Goal: Task Accomplishment & Management: Use online tool/utility

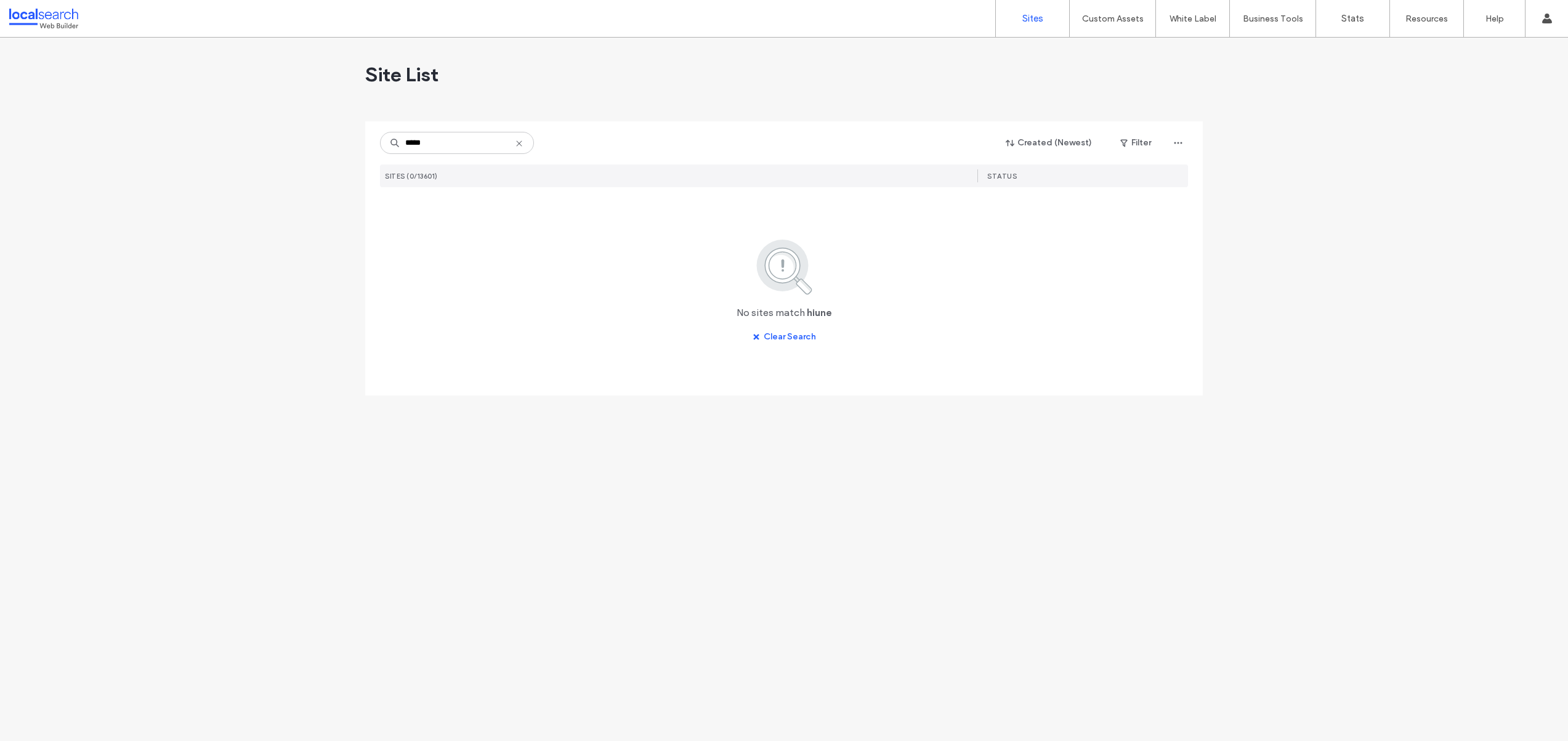
click at [414, 145] on input "*****" at bounding box center [457, 142] width 154 height 22
click at [413, 146] on input "*****" at bounding box center [457, 142] width 154 height 22
type input "******"
click at [416, 219] on img at bounding box center [416, 237] width 60 height 84
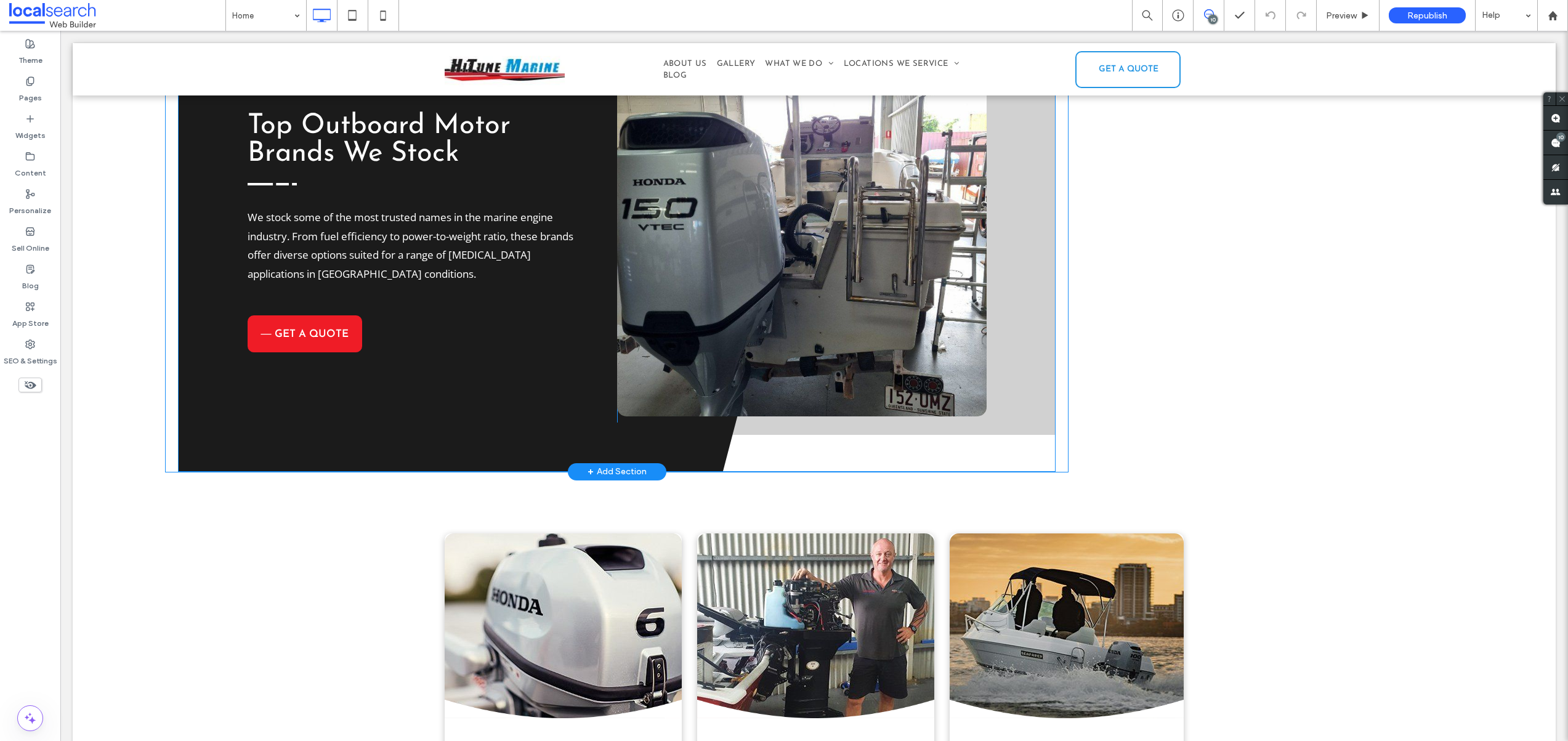
scroll to position [1948, 0]
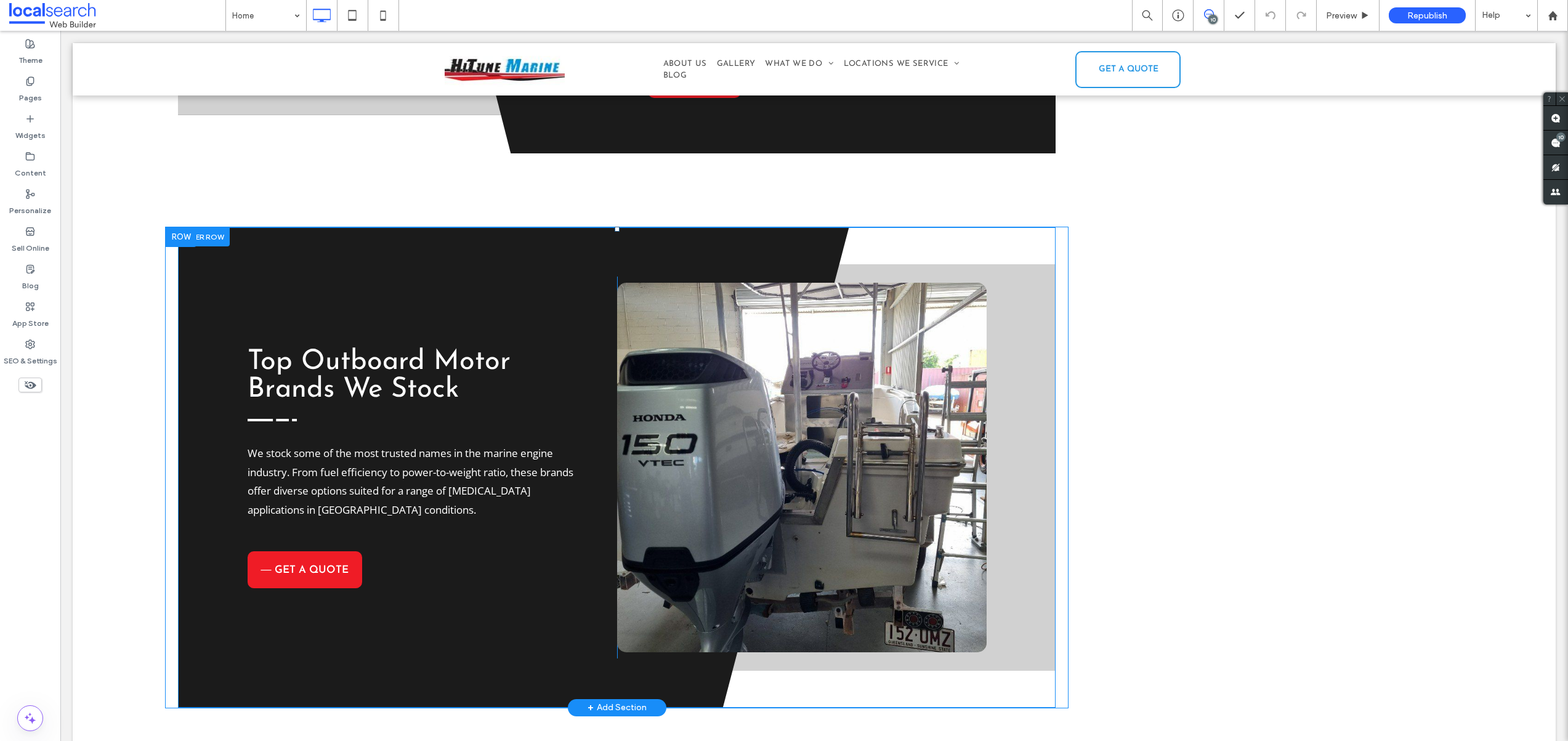
click at [471, 277] on div "Top Outboard Motor Brands We Stock .ab2725aa-84a9-4134-8aaf-15fd84544adc-169330…" at bounding box center [432, 467] width 370 height 382
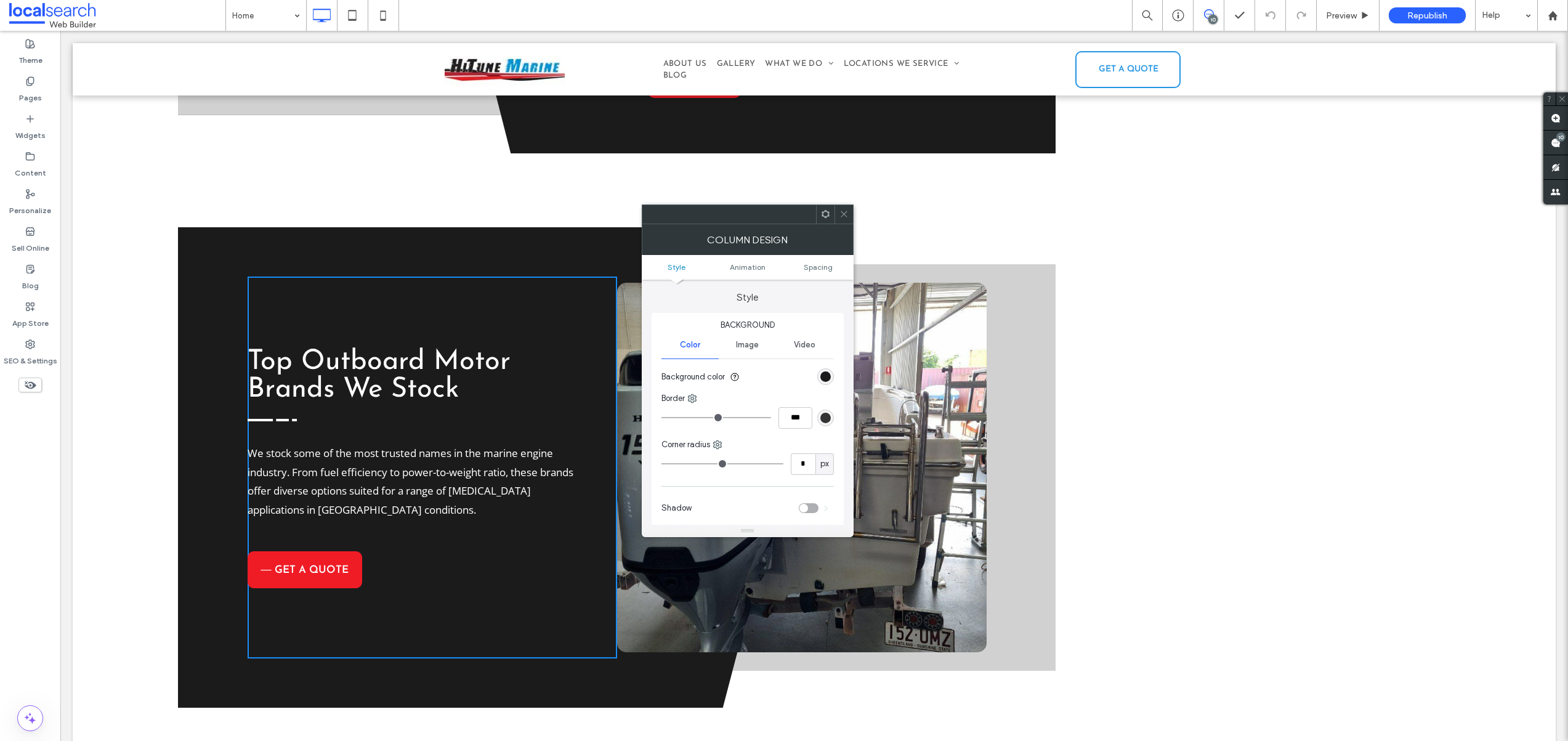
click at [843, 212] on icon at bounding box center [844, 214] width 9 height 9
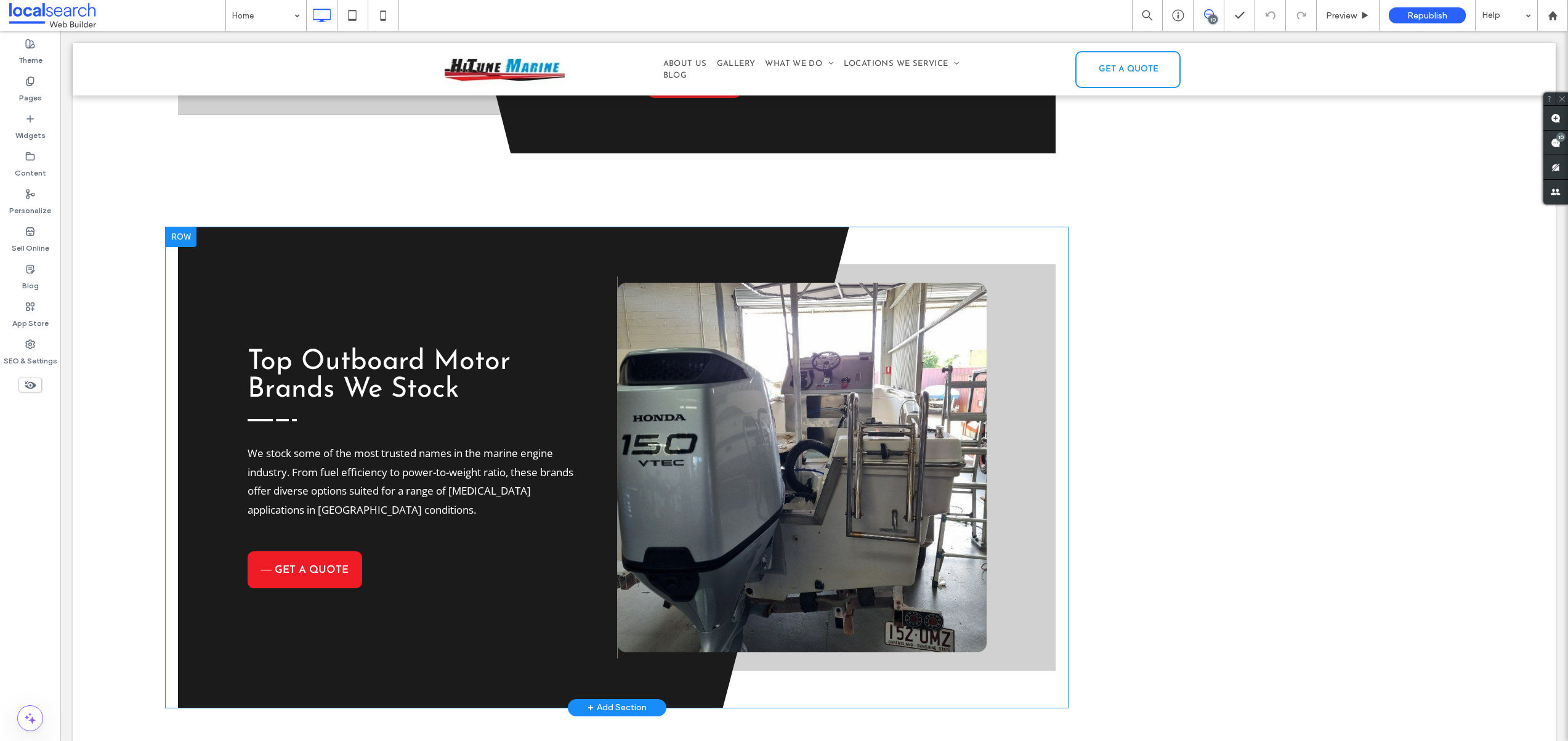
click at [179, 228] on div at bounding box center [181, 237] width 31 height 20
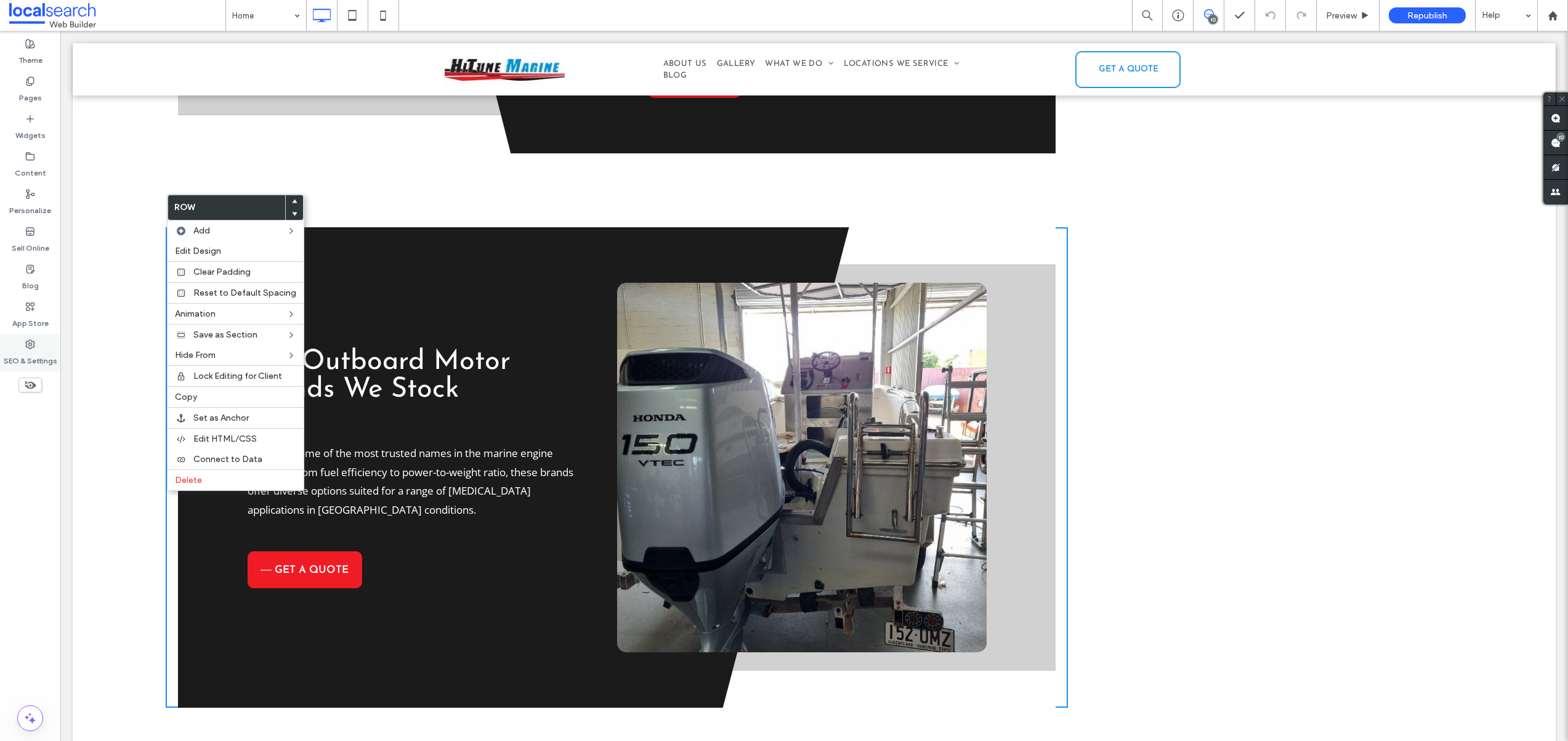
click at [33, 350] on label "SEO & Settings" at bounding box center [30, 358] width 54 height 17
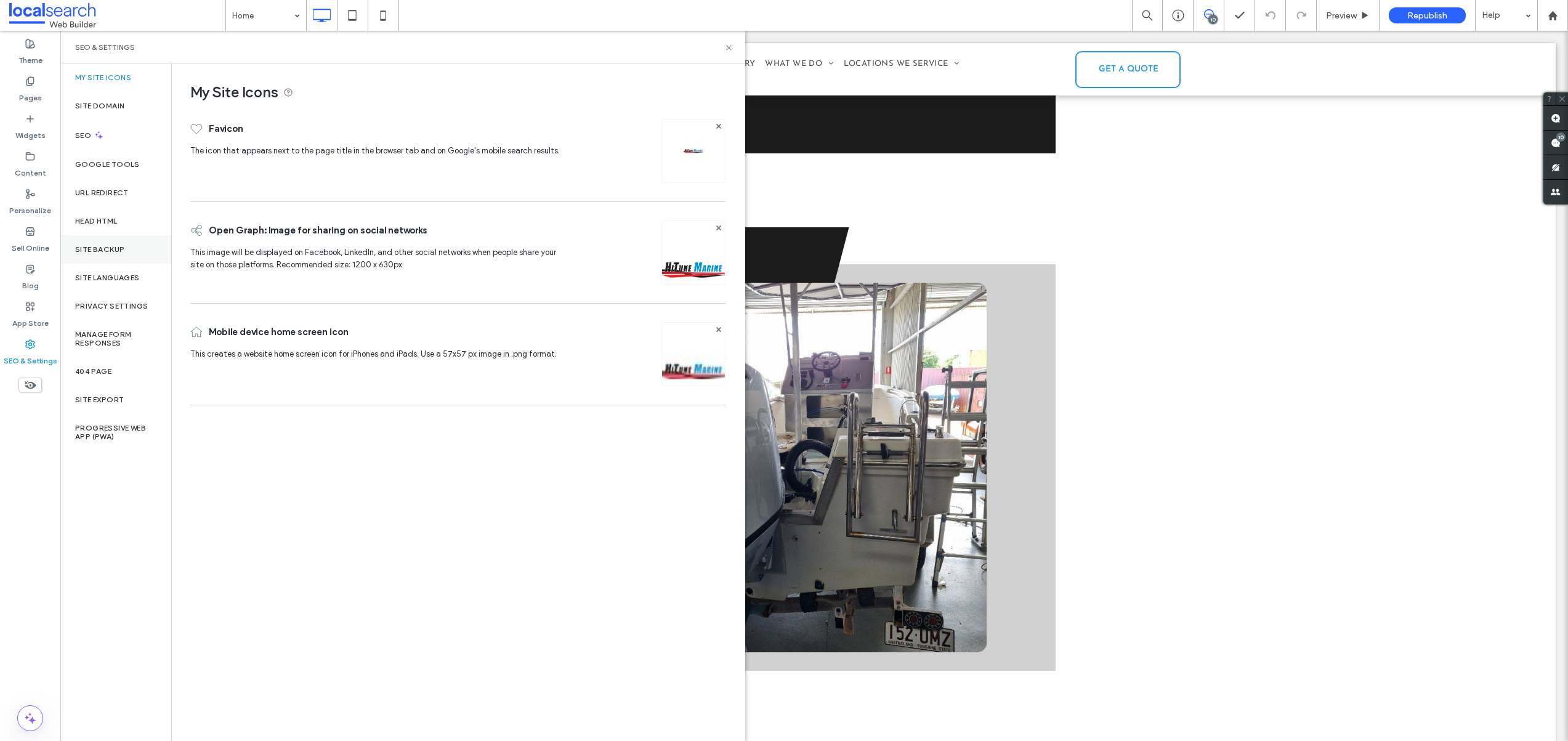
click at [109, 253] on label "Site Backup" at bounding box center [99, 249] width 49 height 8
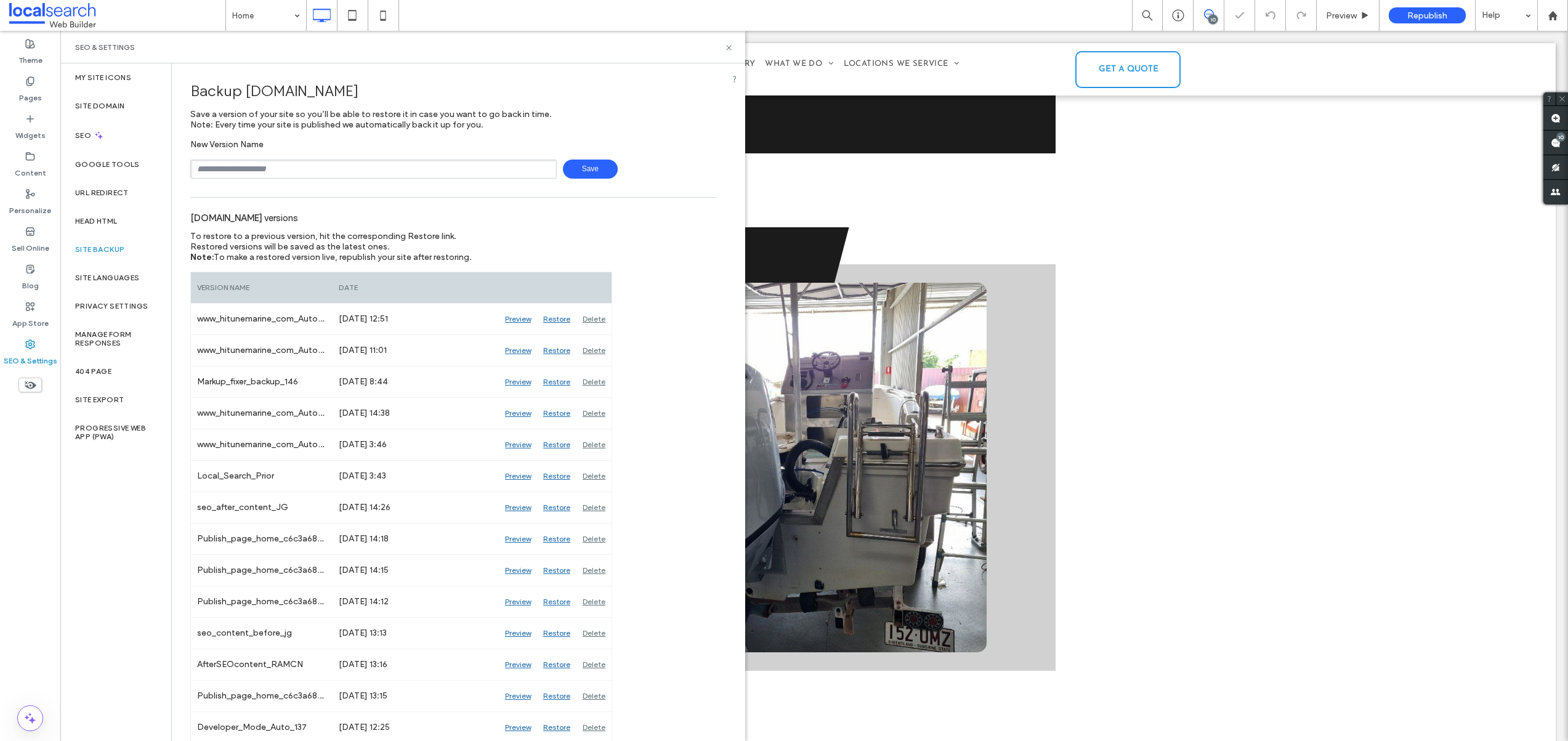
click at [291, 165] on input "text" at bounding box center [373, 169] width 366 height 19
type input "**********"
click at [587, 165] on span "Save" at bounding box center [590, 169] width 55 height 19
click at [727, 46] on icon at bounding box center [728, 48] width 9 height 9
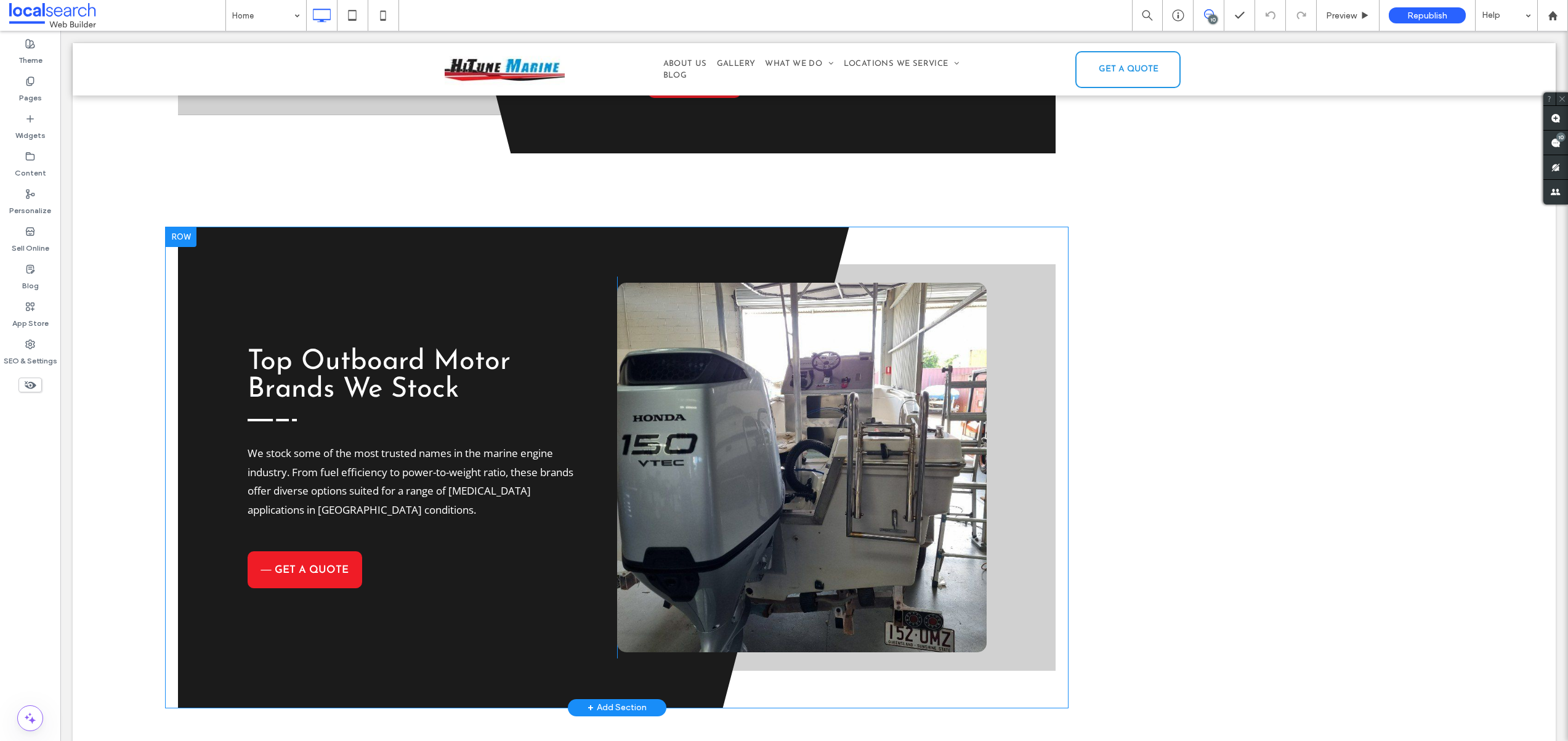
click at [186, 228] on div at bounding box center [181, 237] width 31 height 20
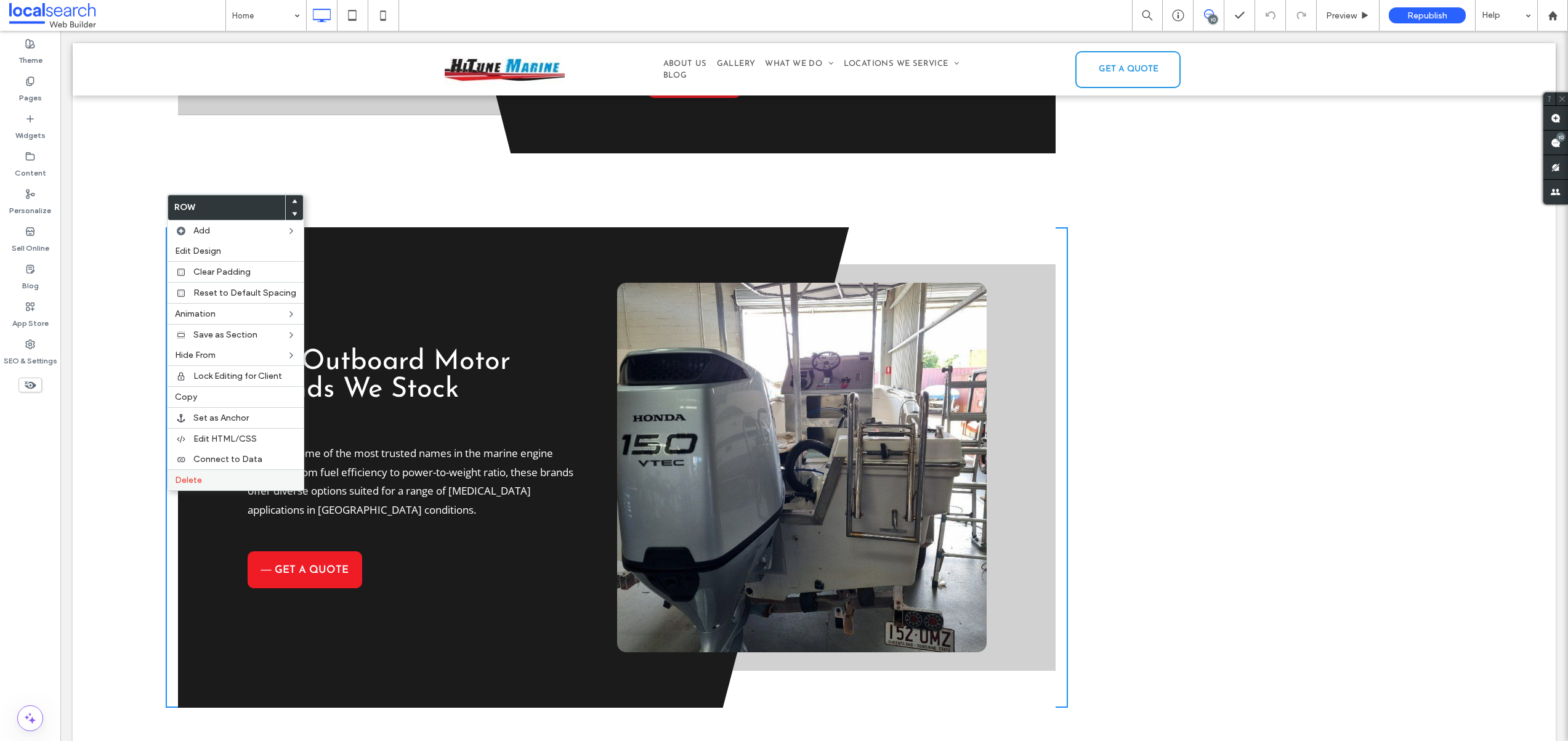
click at [188, 485] on span "Delete" at bounding box center [188, 480] width 27 height 11
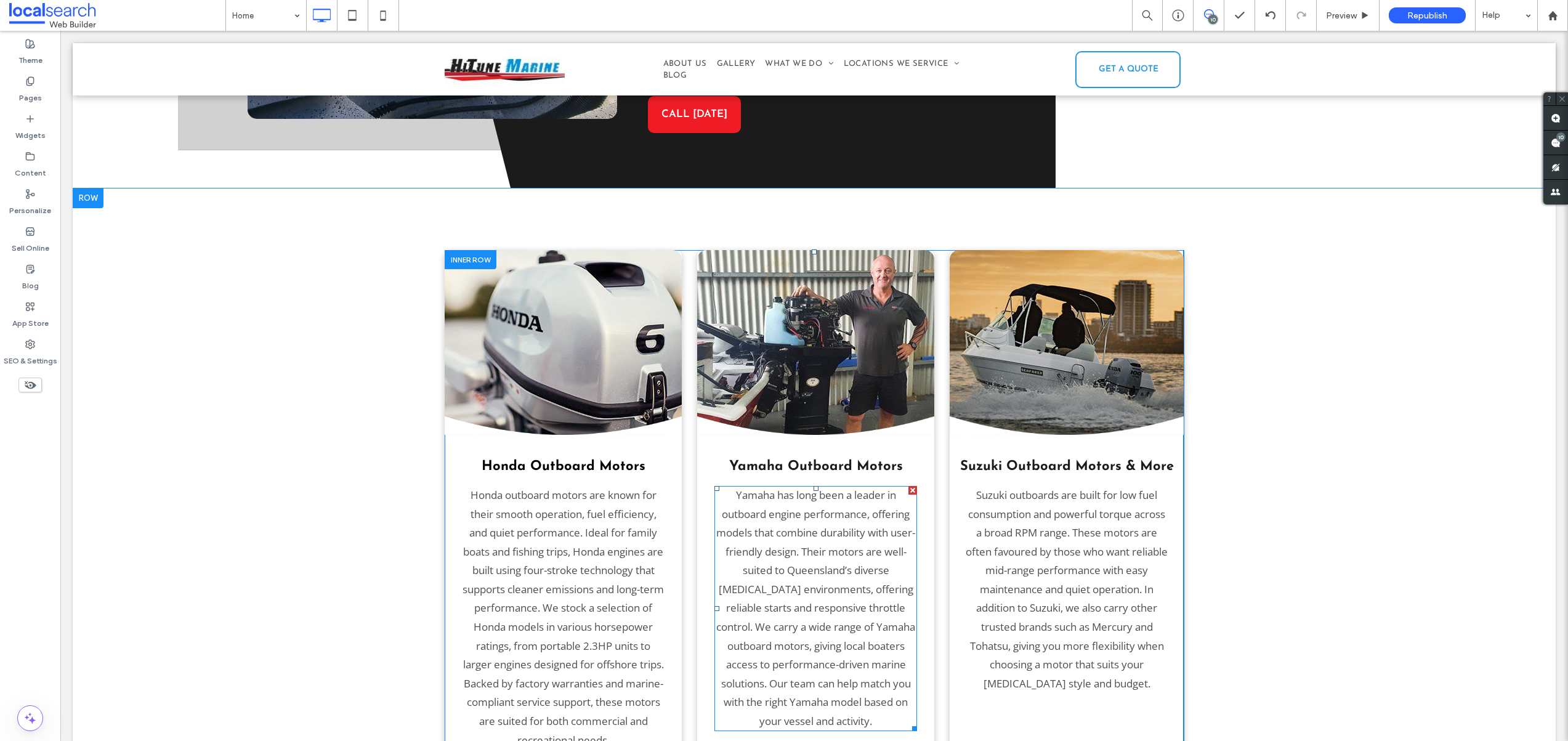
scroll to position [1902, 0]
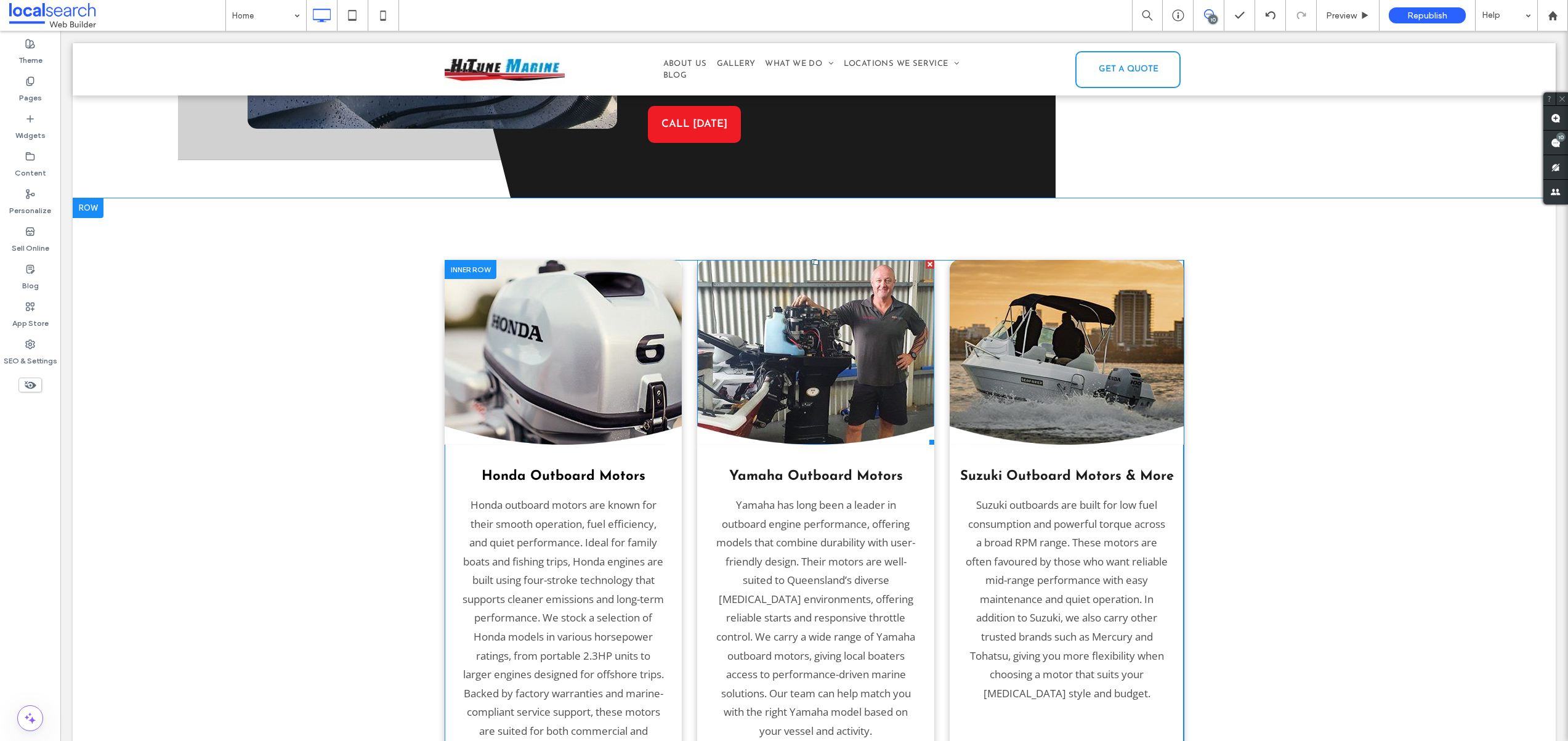
click at [762, 260] on img at bounding box center [815, 352] width 237 height 184
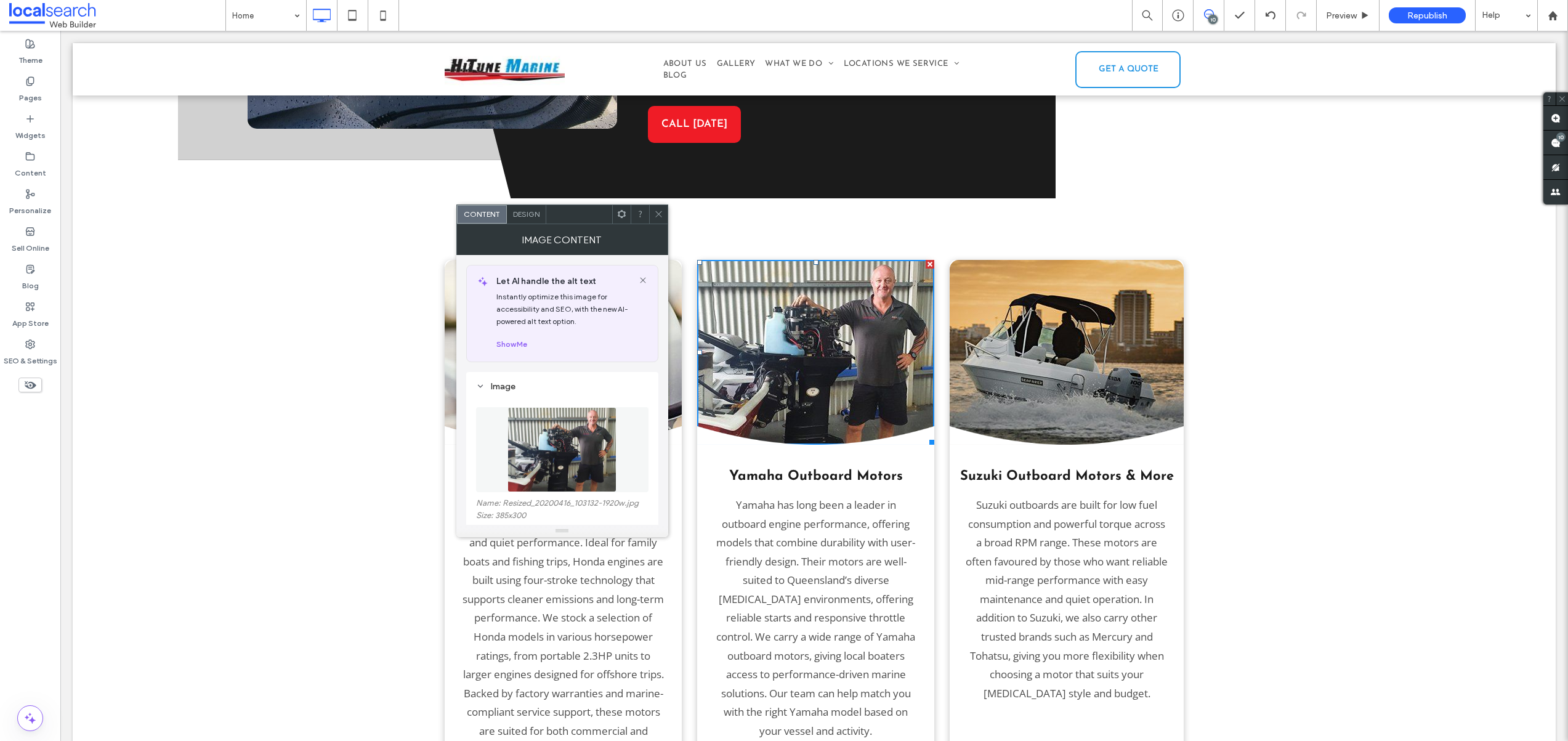
click at [660, 216] on use at bounding box center [658, 214] width 6 height 6
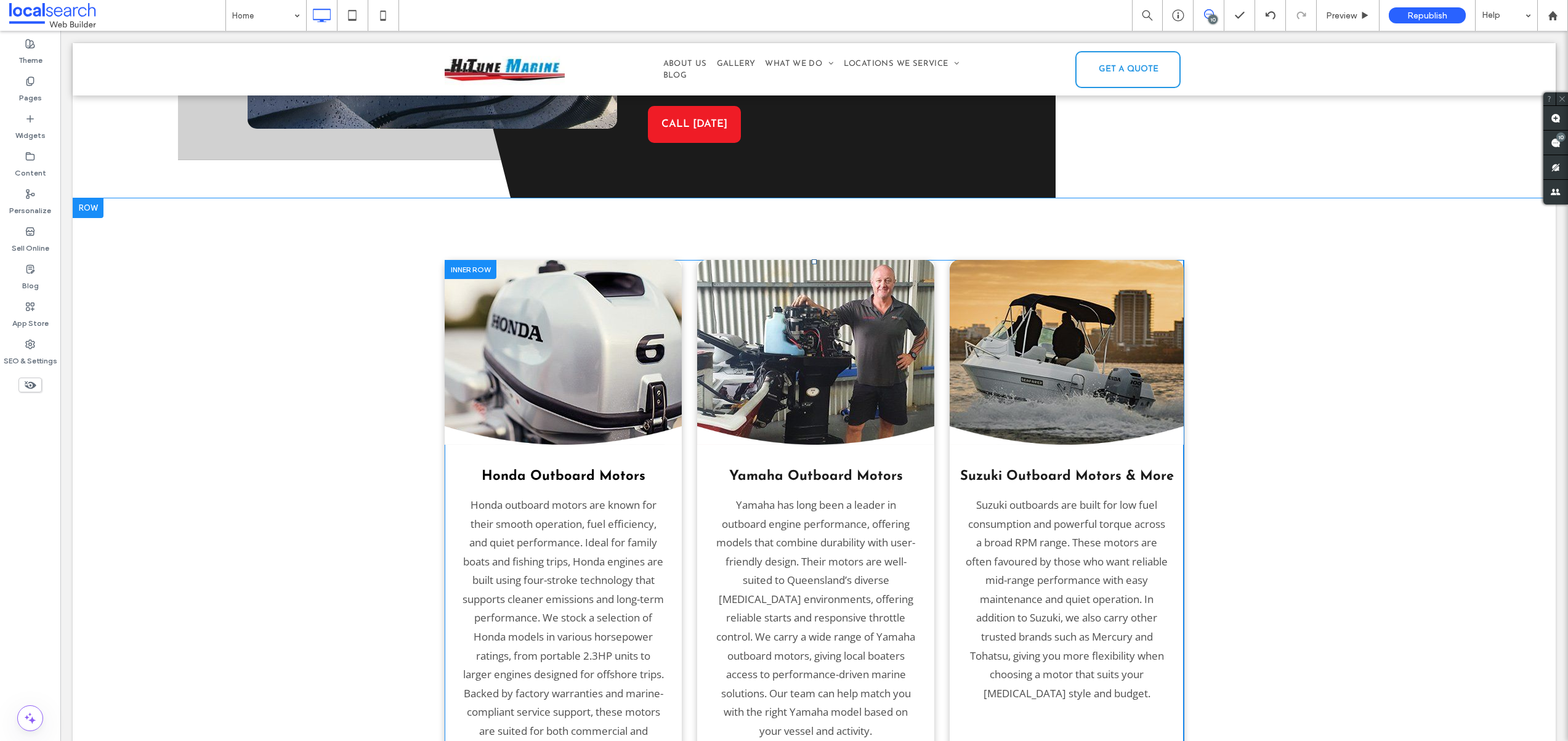
click at [472, 260] on div at bounding box center [470, 269] width 51 height 19
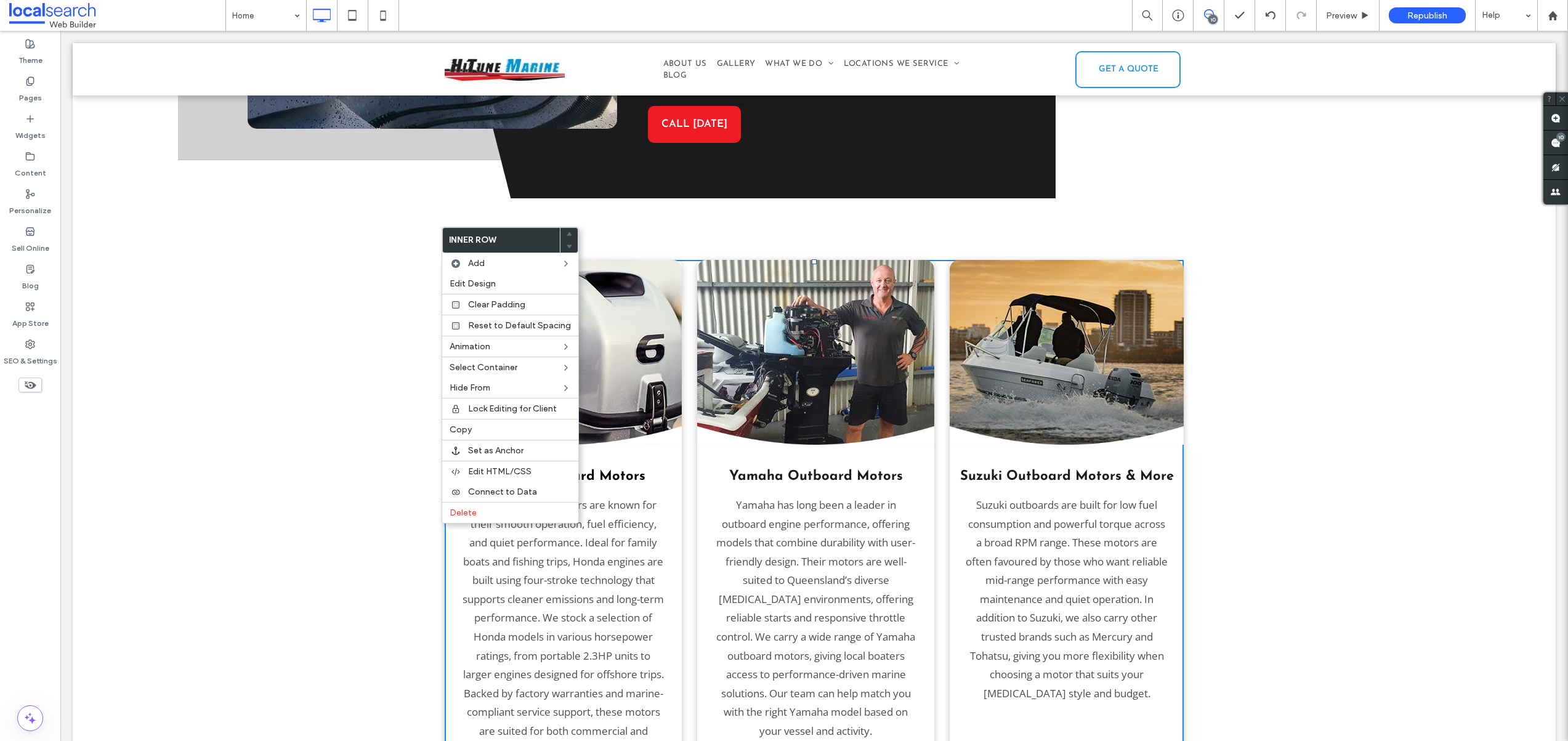
click at [659, 357] on img at bounding box center [563, 352] width 237 height 184
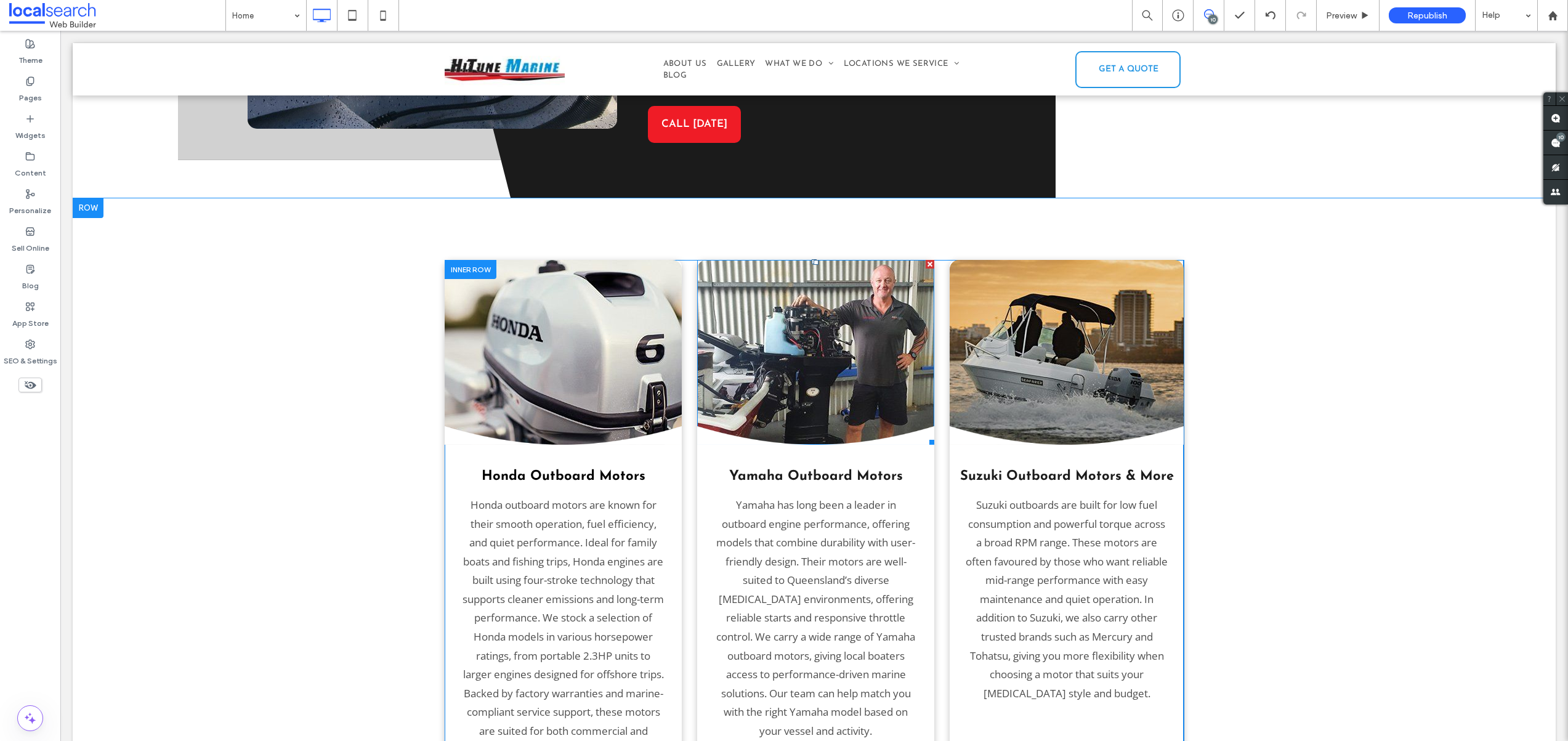
click at [793, 340] on img at bounding box center [815, 352] width 237 height 184
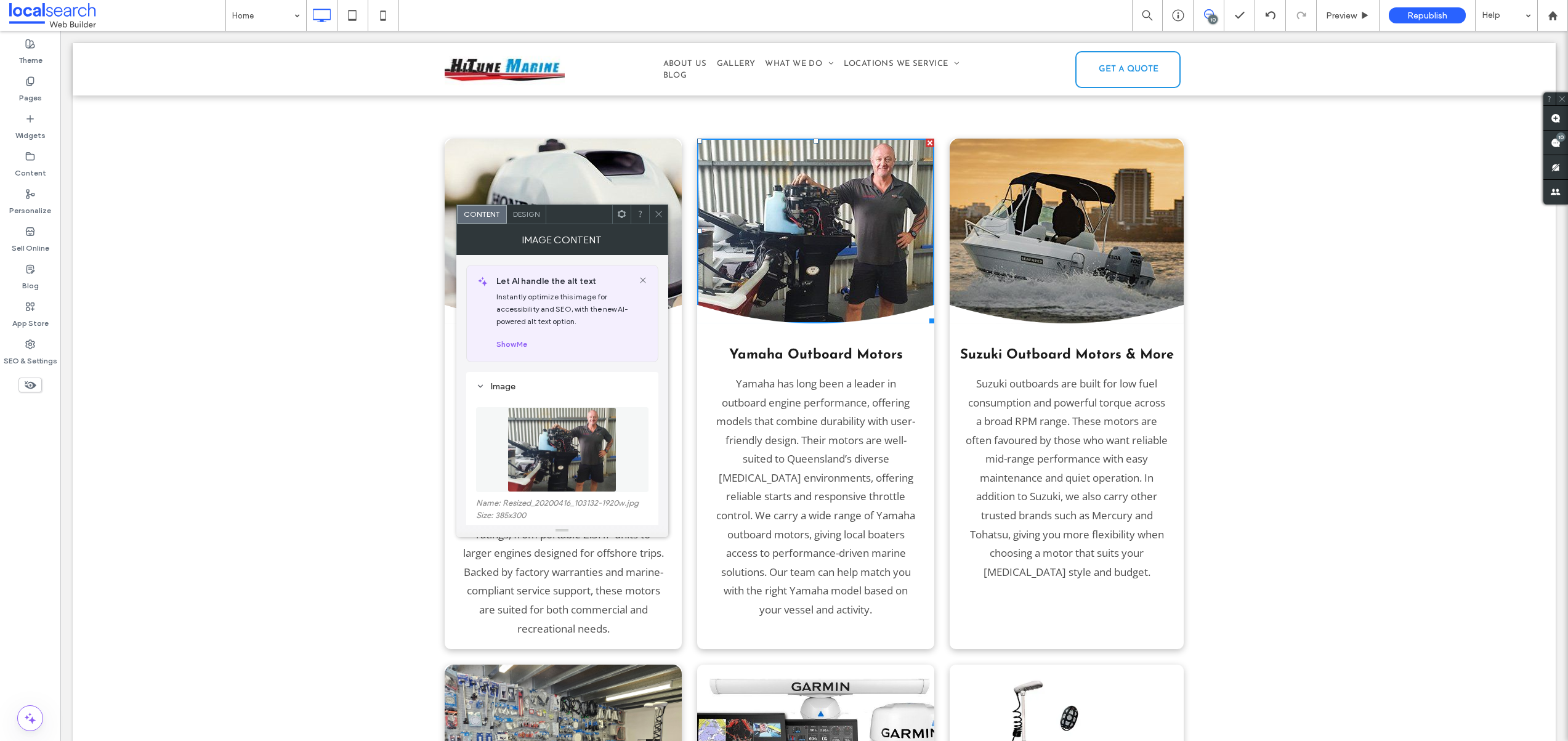
scroll to position [2079, 0]
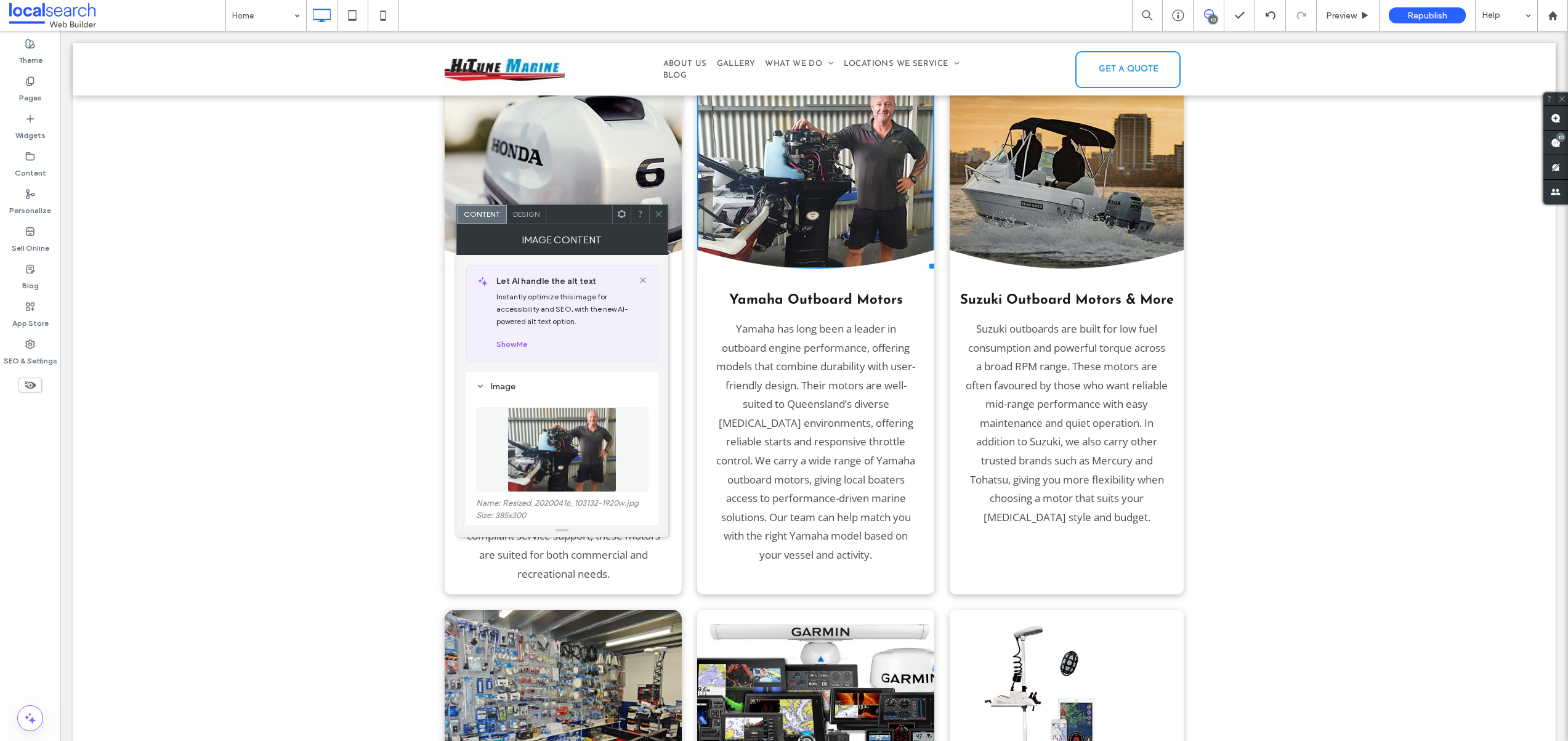
click at [894, 522] on p "Yamaha has long been a leader in outboard engine performance, offering models t…" at bounding box center [815, 442] width 203 height 245
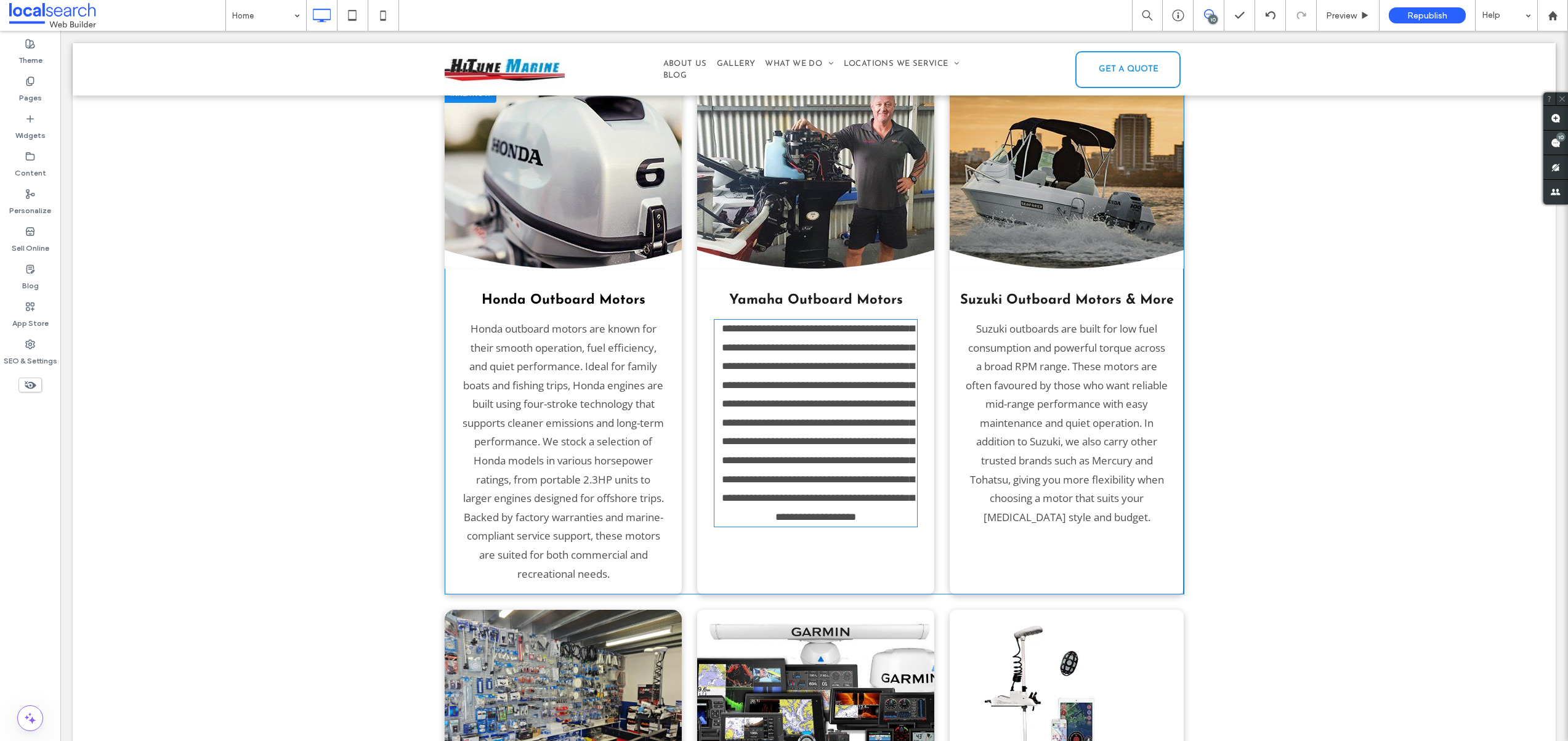
type input "*********"
type input "**"
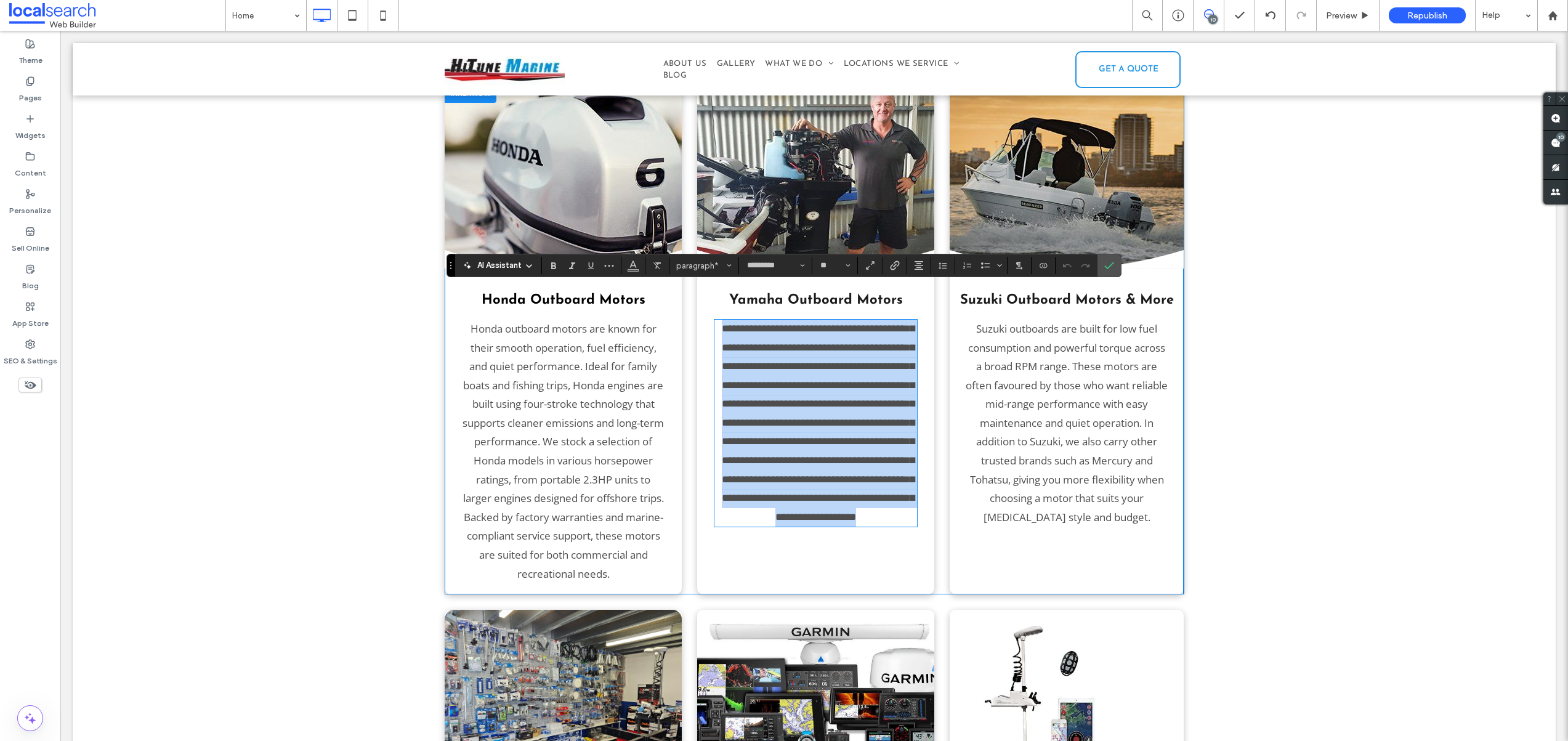
click at [1132, 553] on div "Suzuki Outboard Motors & More Suzuki outboards are built for low fuel consumpti…" at bounding box center [1067, 339] width 234 height 511
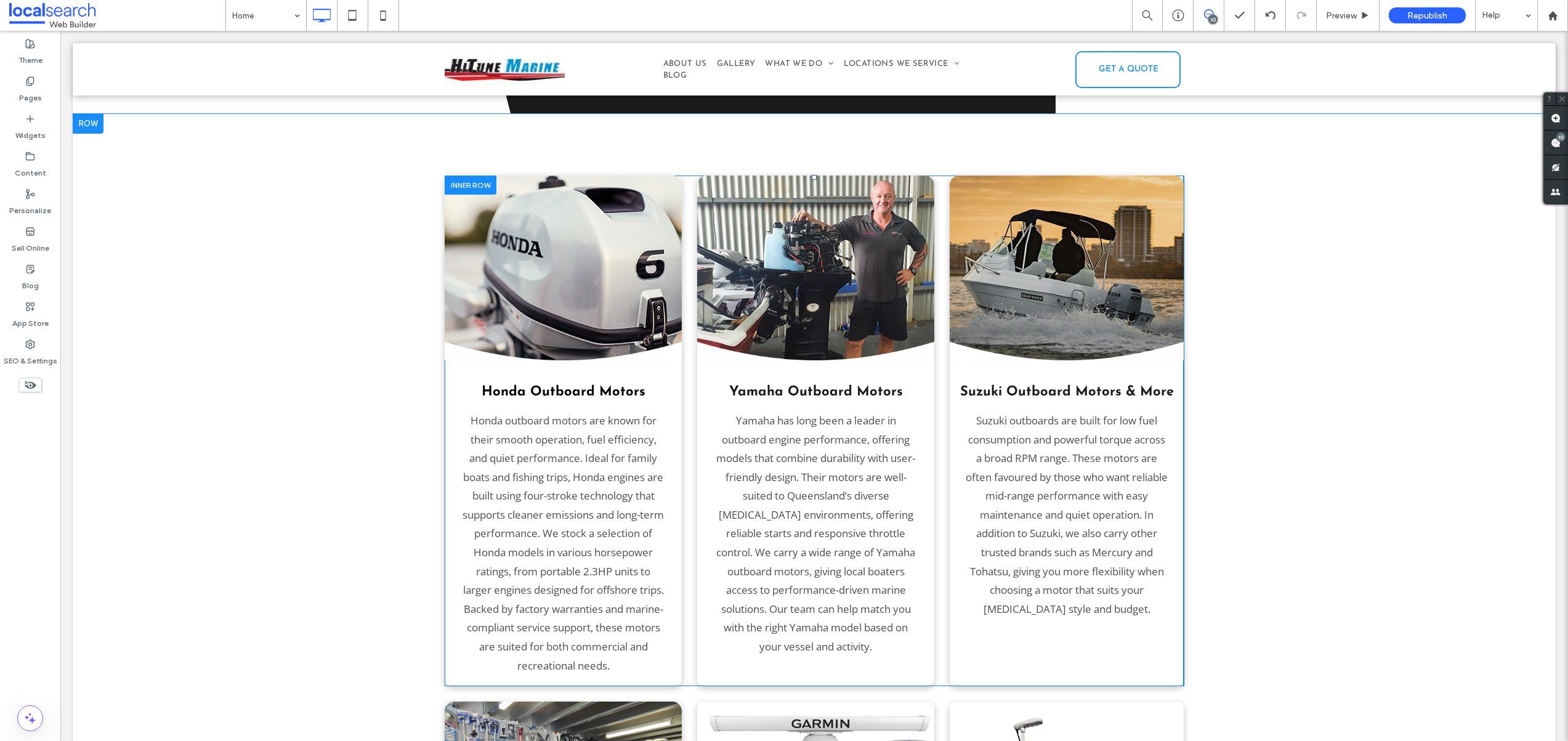
scroll to position [1985, 0]
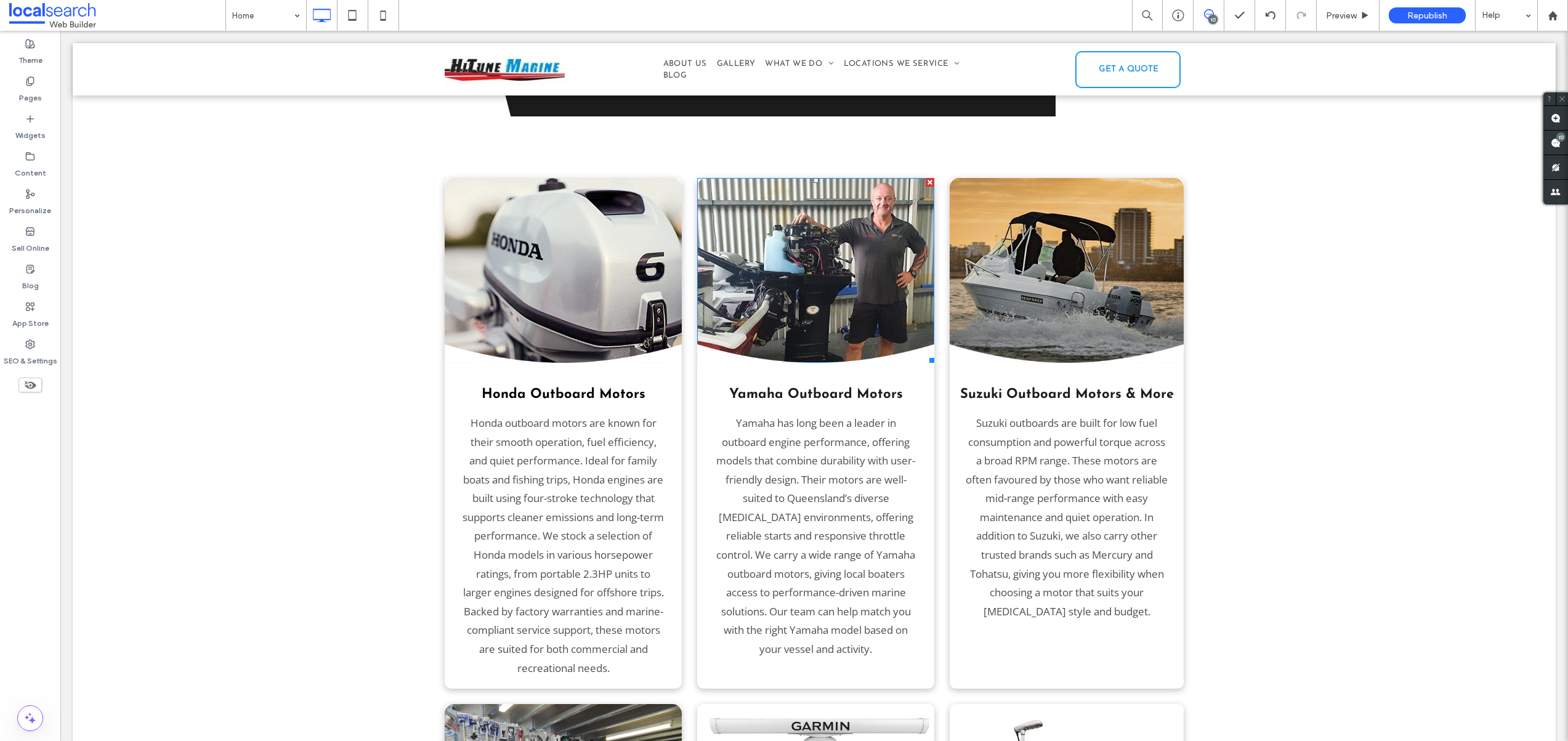
click at [926, 178] on div at bounding box center [929, 181] width 8 height 8
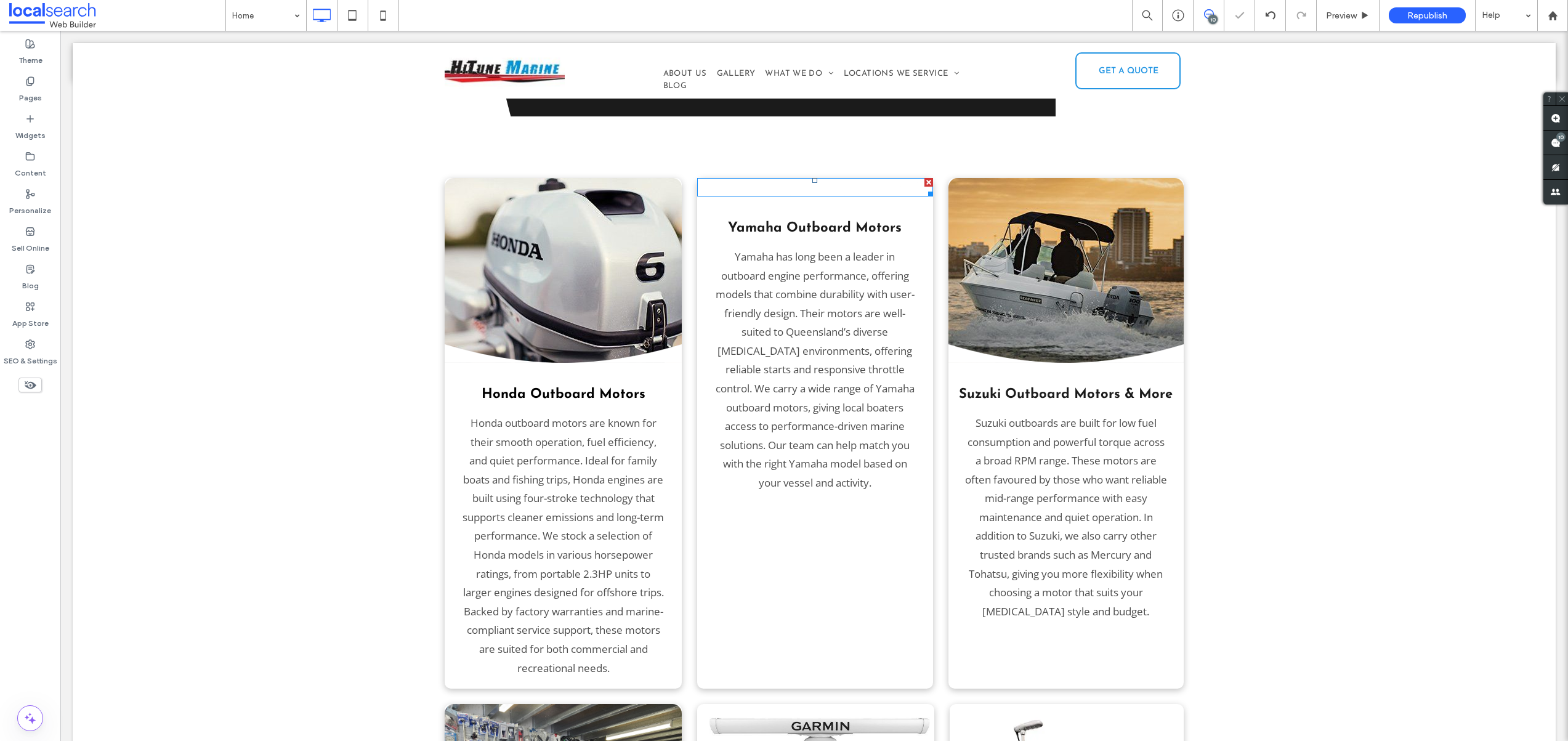
click at [924, 178] on div at bounding box center [928, 181] width 8 height 8
drag, startPoint x: 906, startPoint y: 200, endPoint x: 966, endPoint y: 229, distance: 66.6
click at [907, 229] on div at bounding box center [911, 233] width 8 height 8
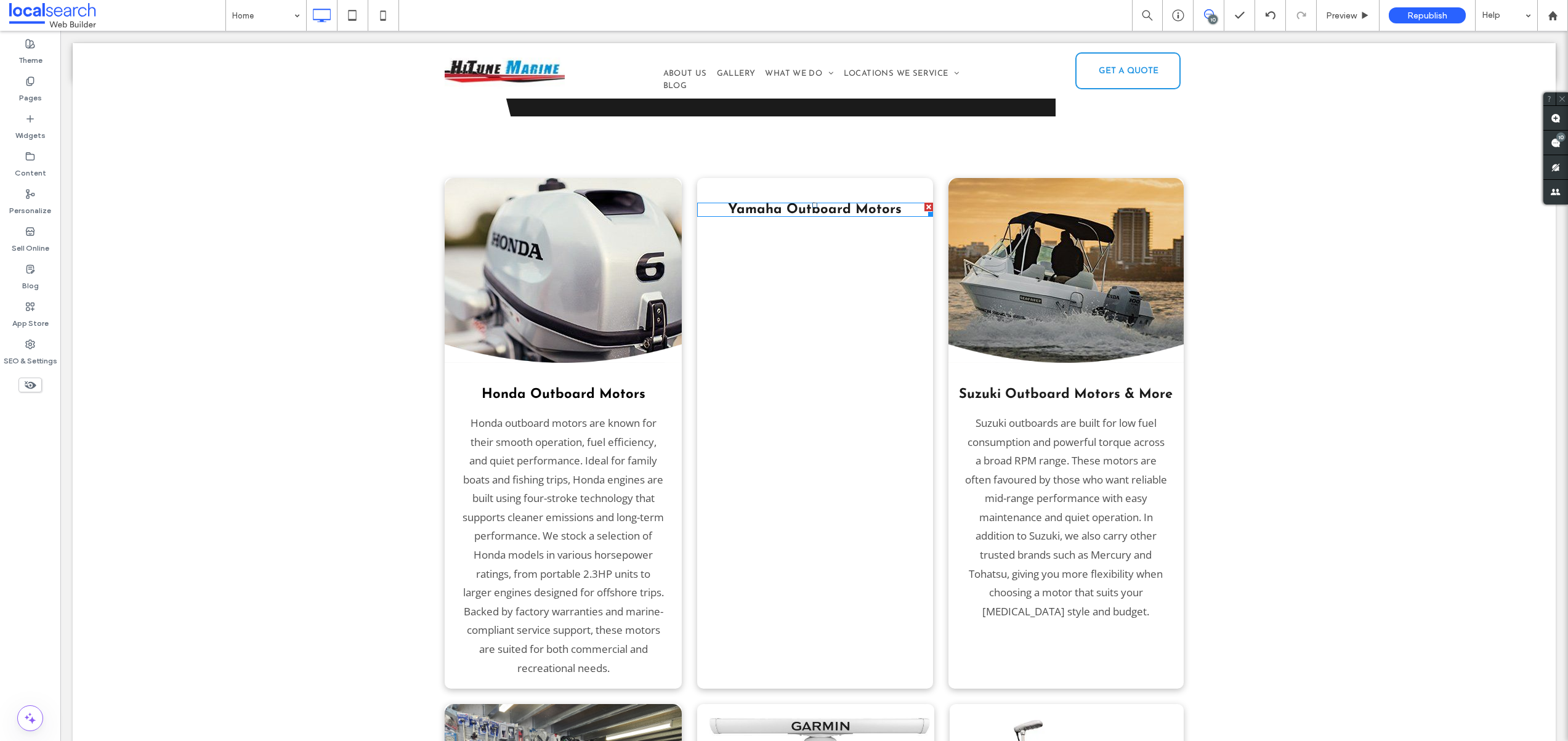
click at [924, 203] on div at bounding box center [928, 206] width 8 height 8
click at [924, 178] on div at bounding box center [928, 181] width 8 height 8
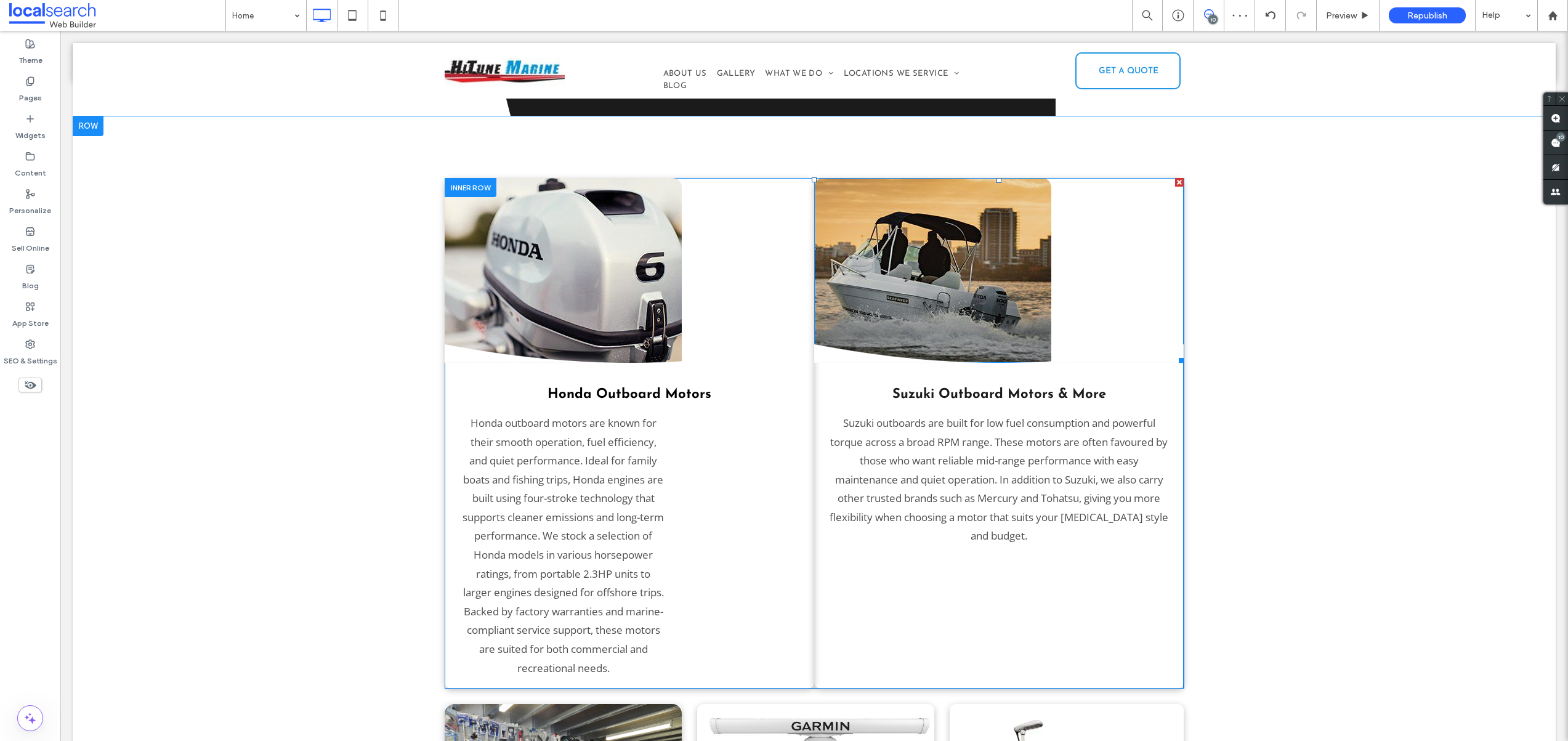
click at [1007, 178] on img at bounding box center [932, 270] width 237 height 184
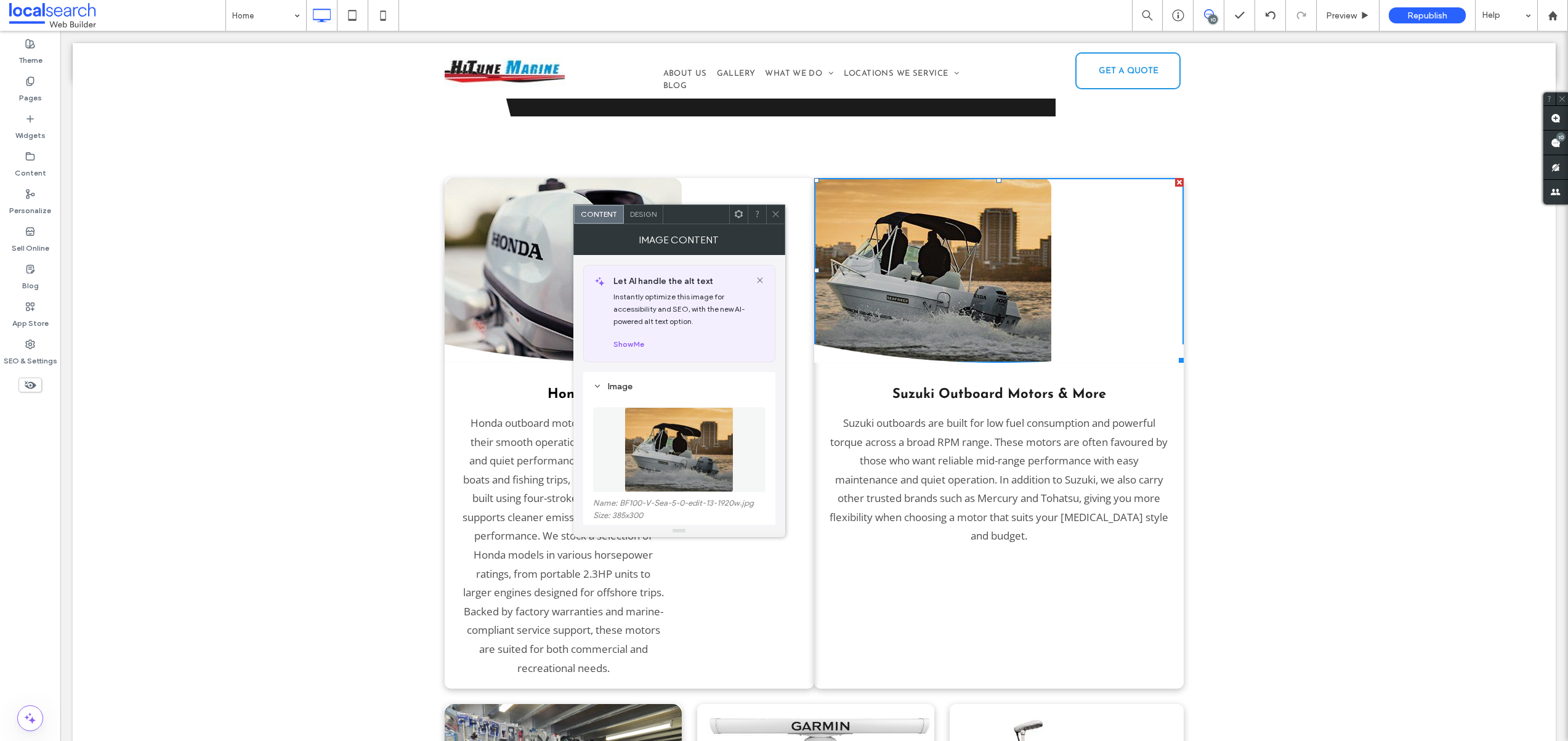
click at [1175, 178] on div at bounding box center [1179, 181] width 8 height 8
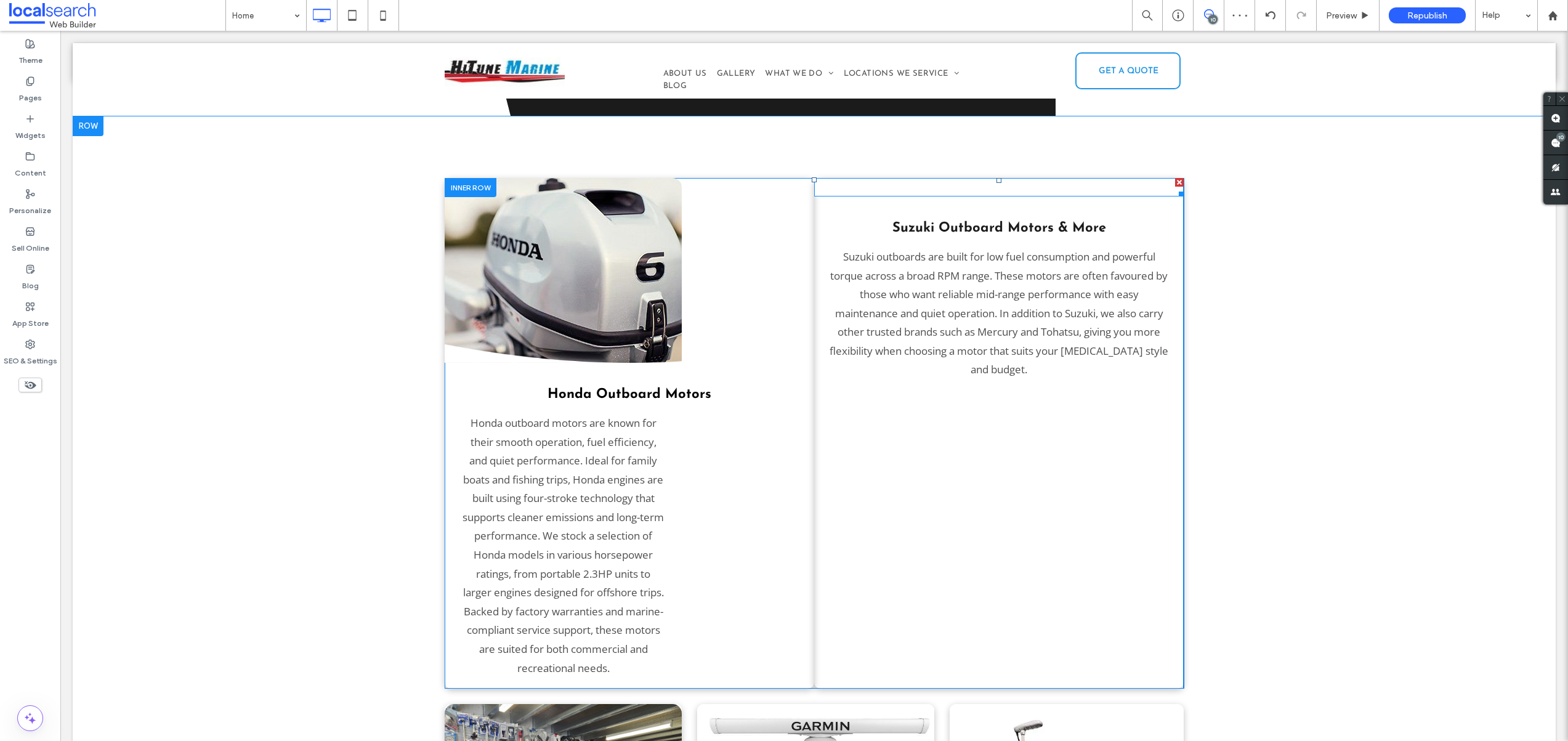
click at [1175, 178] on div at bounding box center [1179, 181] width 8 height 8
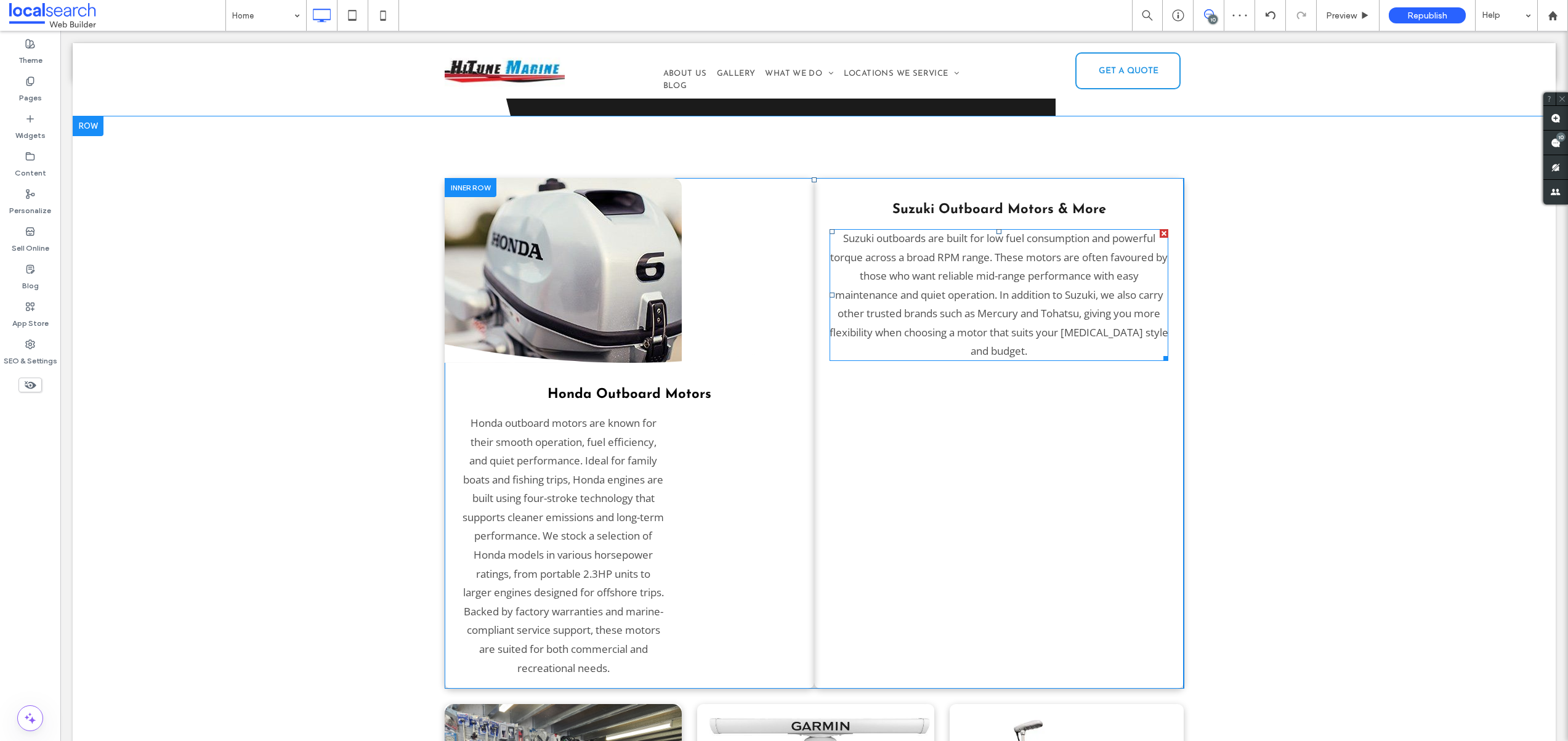
click at [1128, 229] on p "Suzuki outboards are built for low fuel consumption and powerful torque across …" at bounding box center [999, 295] width 339 height 132
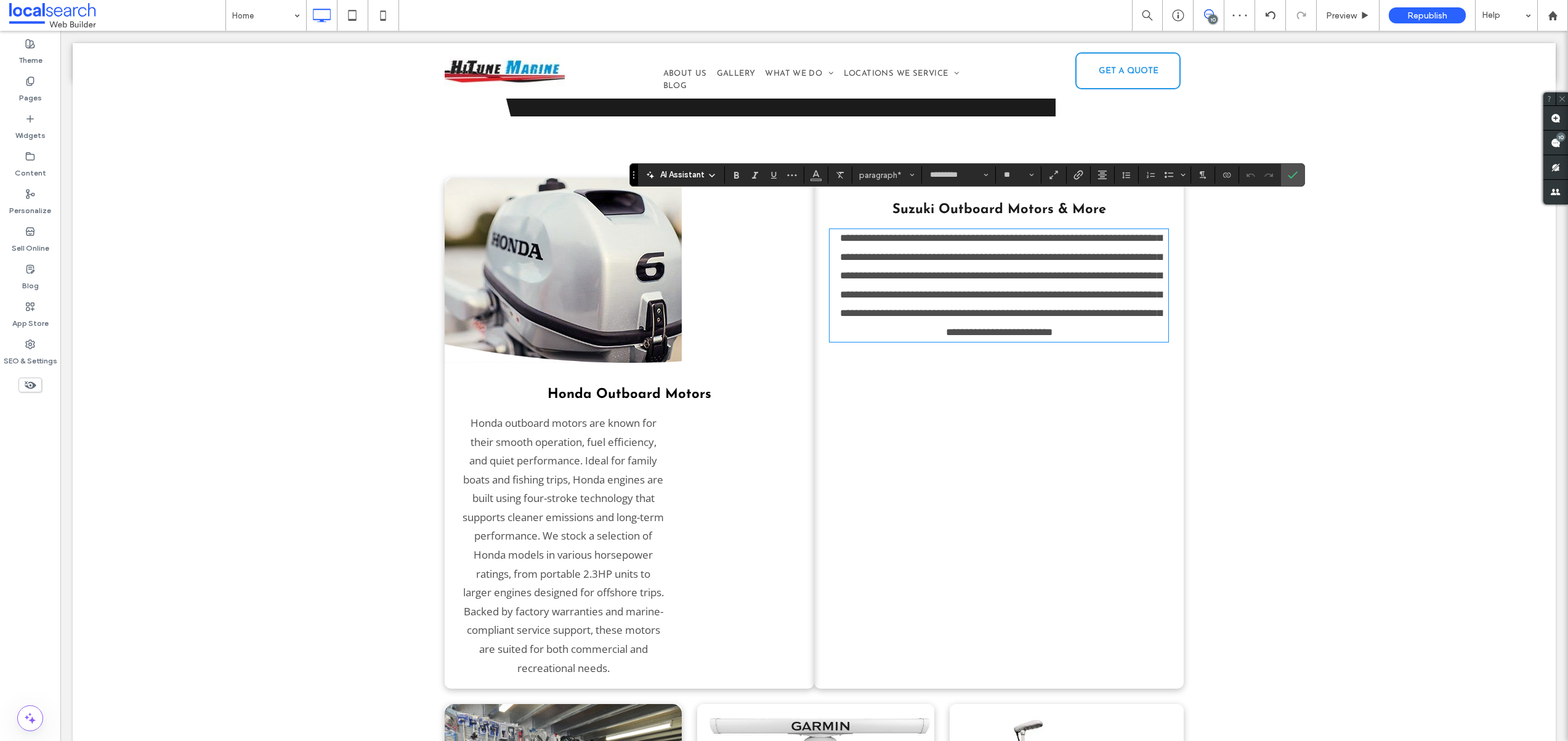
click at [1043, 423] on div "**********" at bounding box center [998, 433] width 370 height 511
click at [1295, 184] on span "Confirm" at bounding box center [1292, 175] width 10 height 21
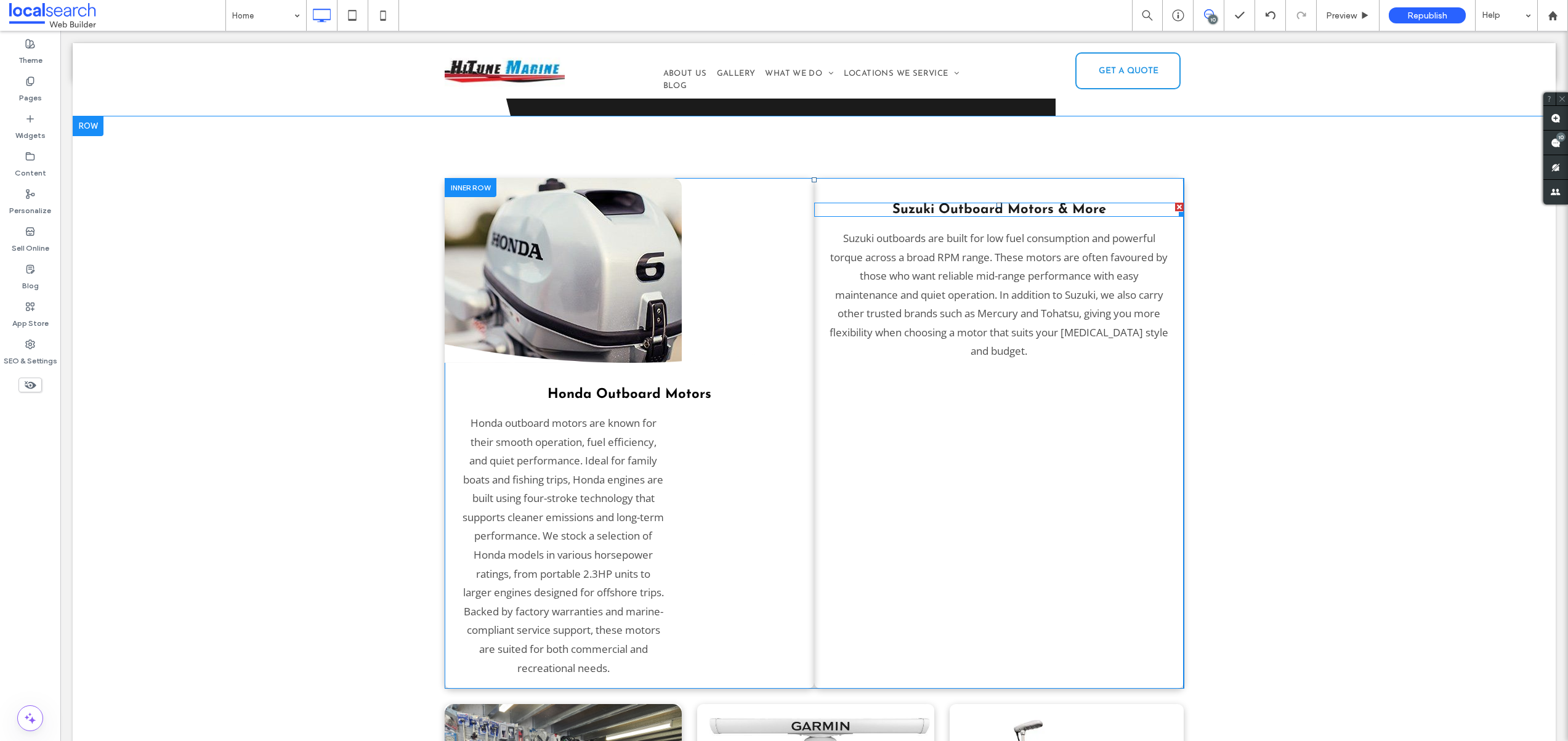
click at [1174, 208] on div at bounding box center [1179, 212] width 9 height 9
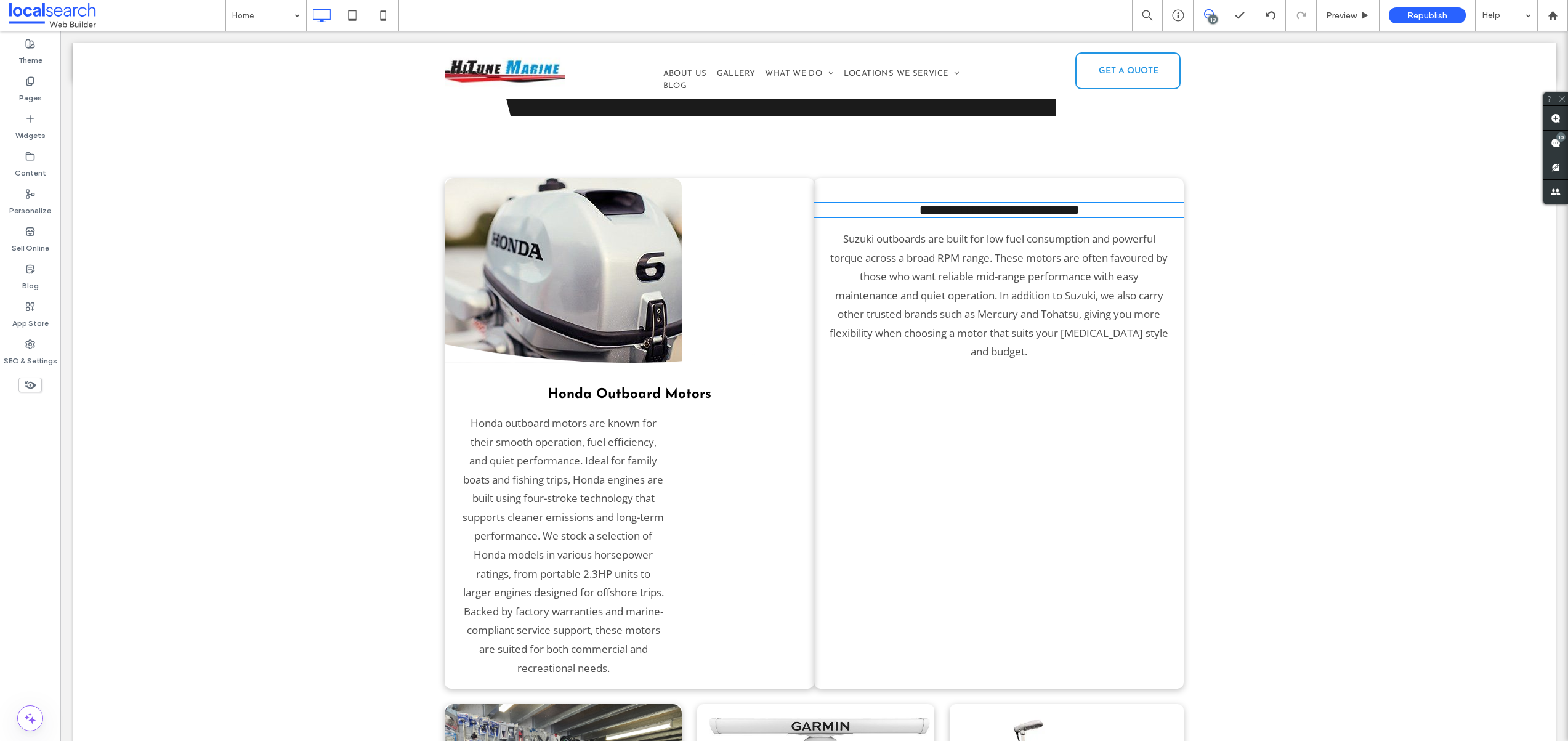
type input "**********"
type input "**"
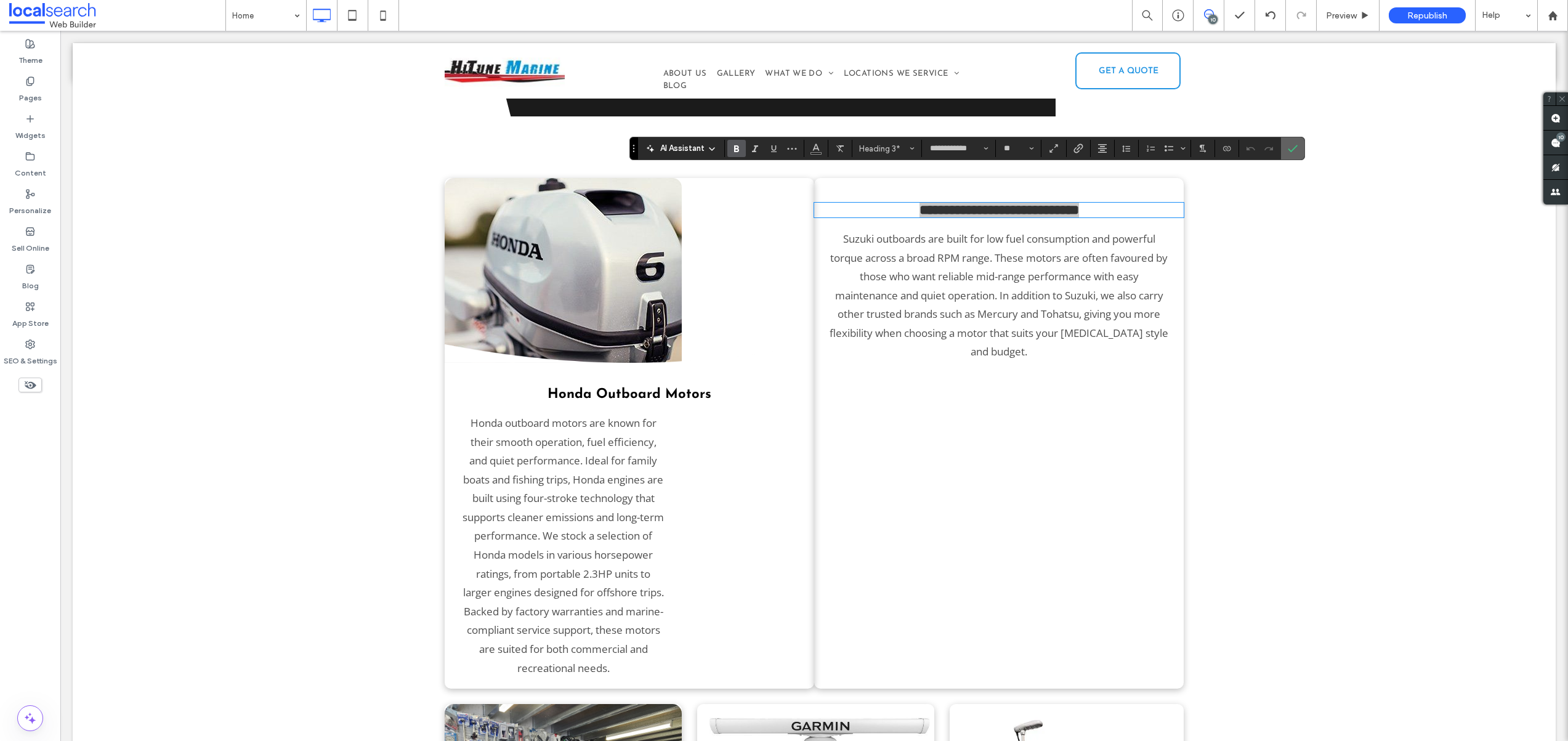
drag, startPoint x: 1297, startPoint y: 153, endPoint x: 1134, endPoint y: 160, distance: 163.2
click at [1297, 153] on label "Confirm" at bounding box center [1292, 148] width 18 height 22
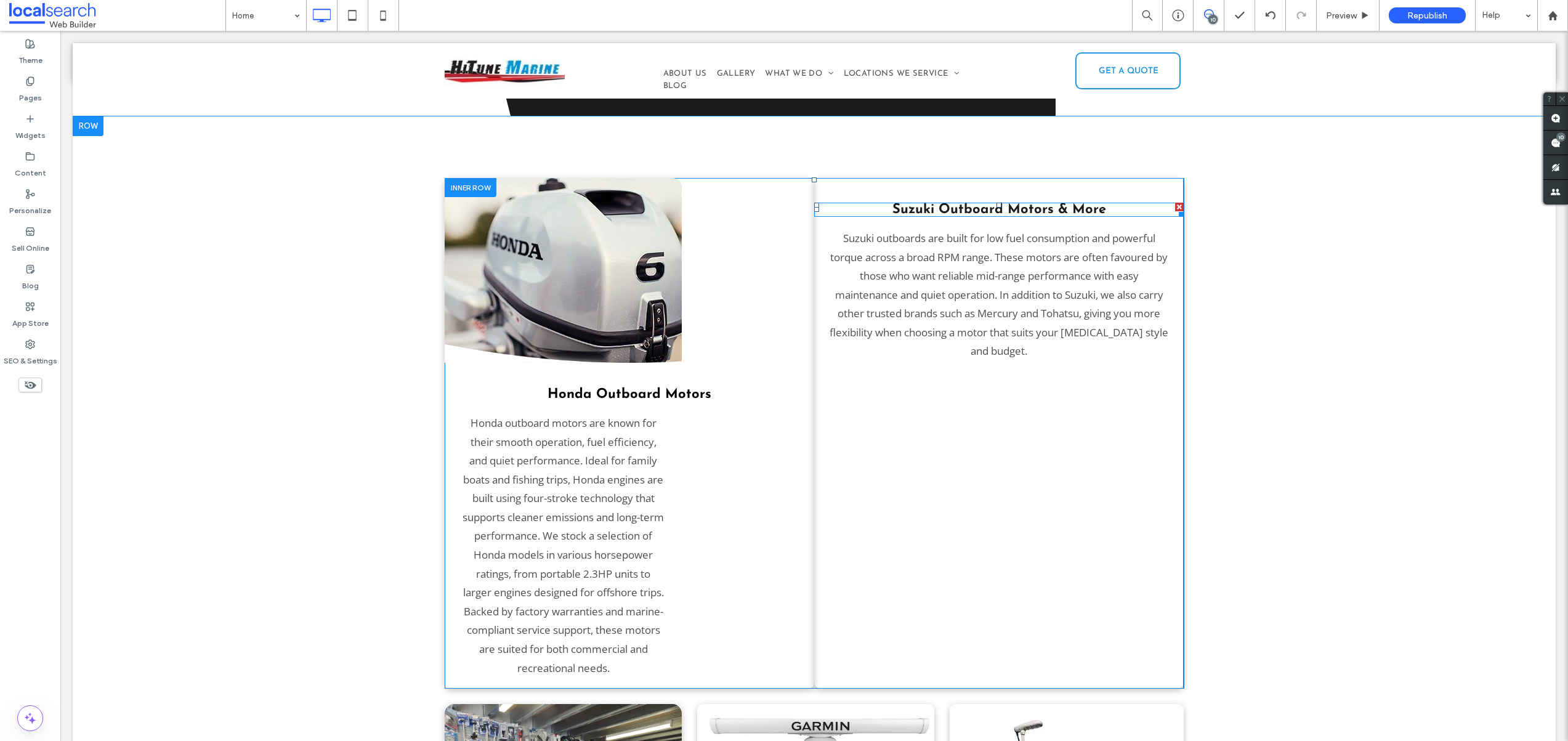
click at [1175, 203] on div at bounding box center [1179, 206] width 8 height 8
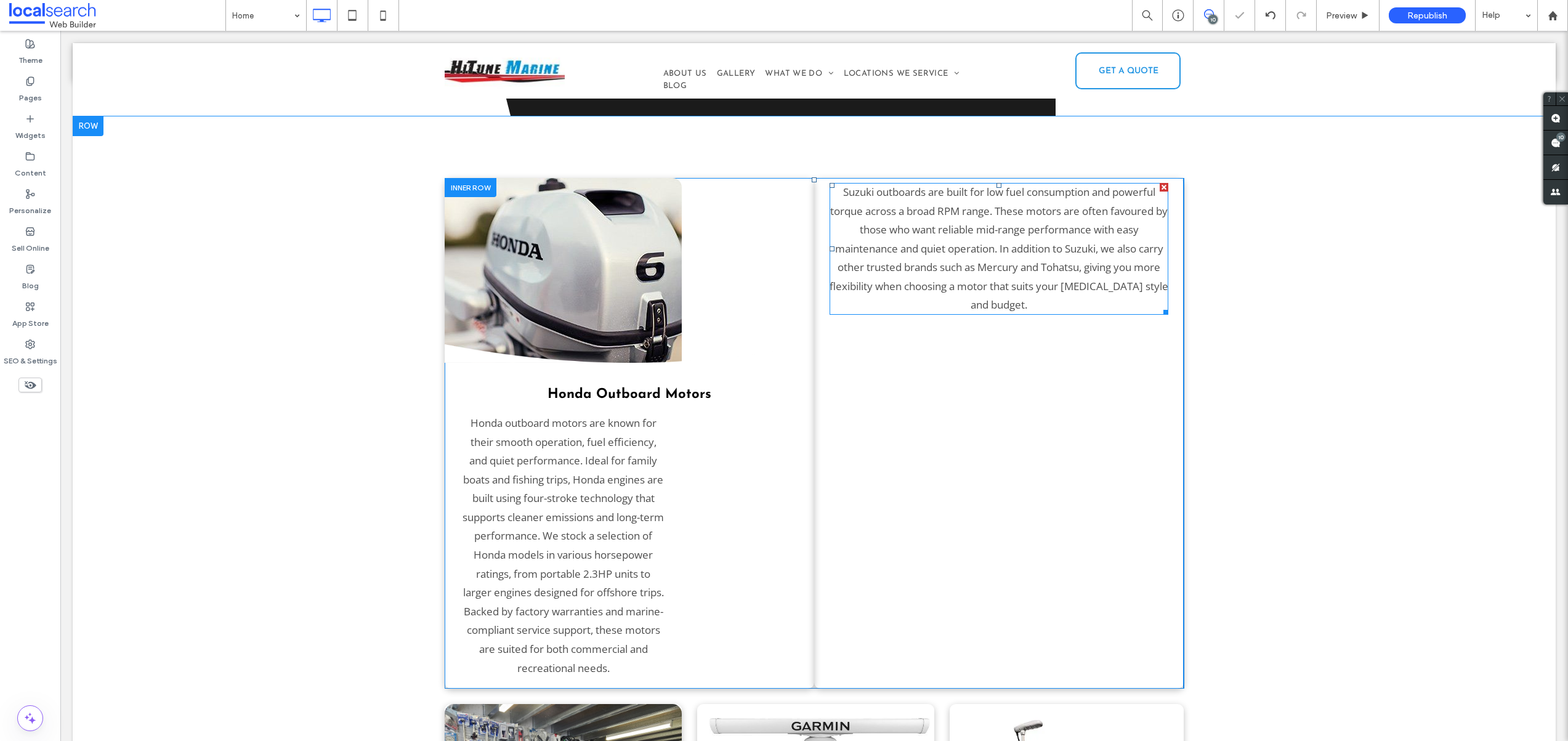
click at [1161, 183] on div at bounding box center [1163, 187] width 8 height 8
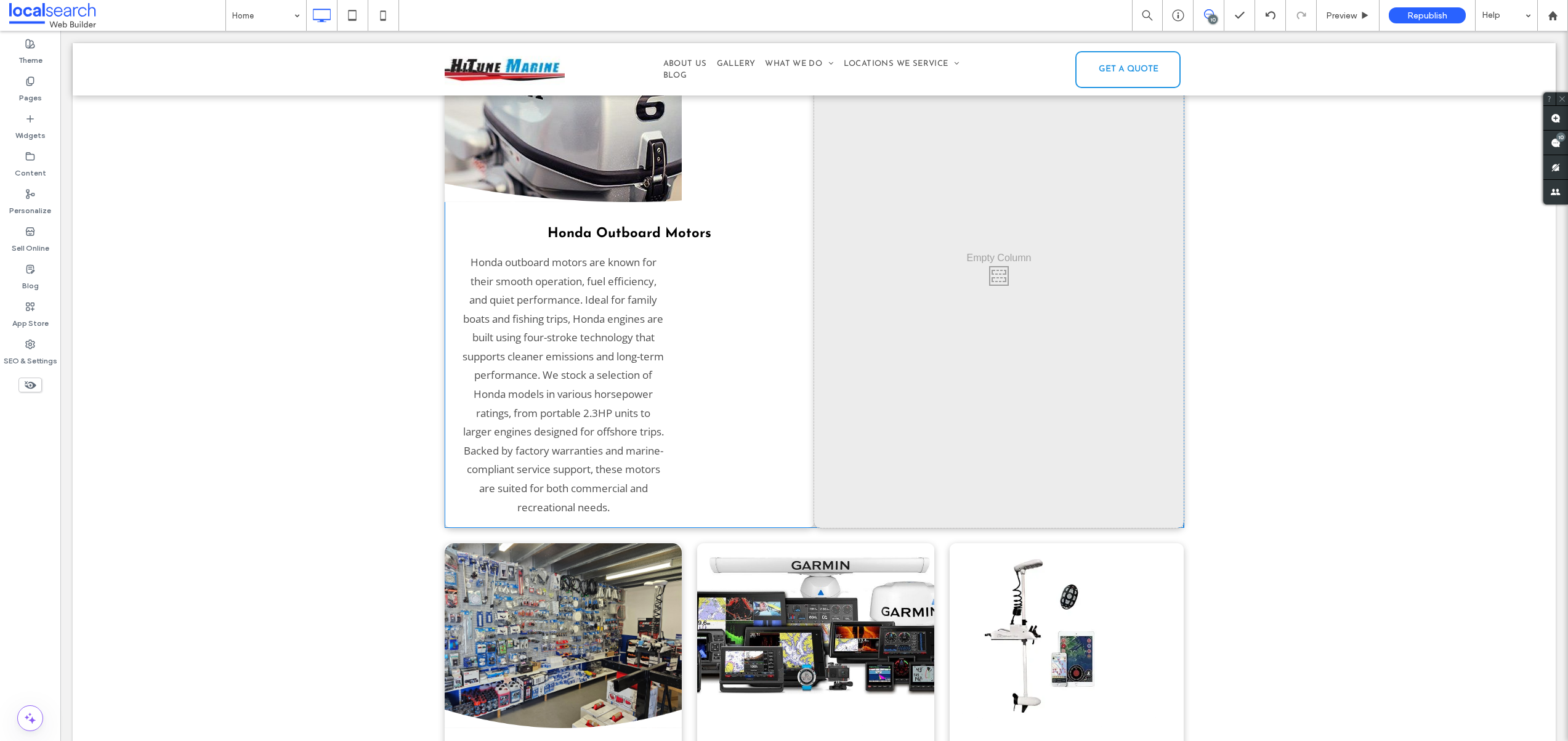
scroll to position [1899, 0]
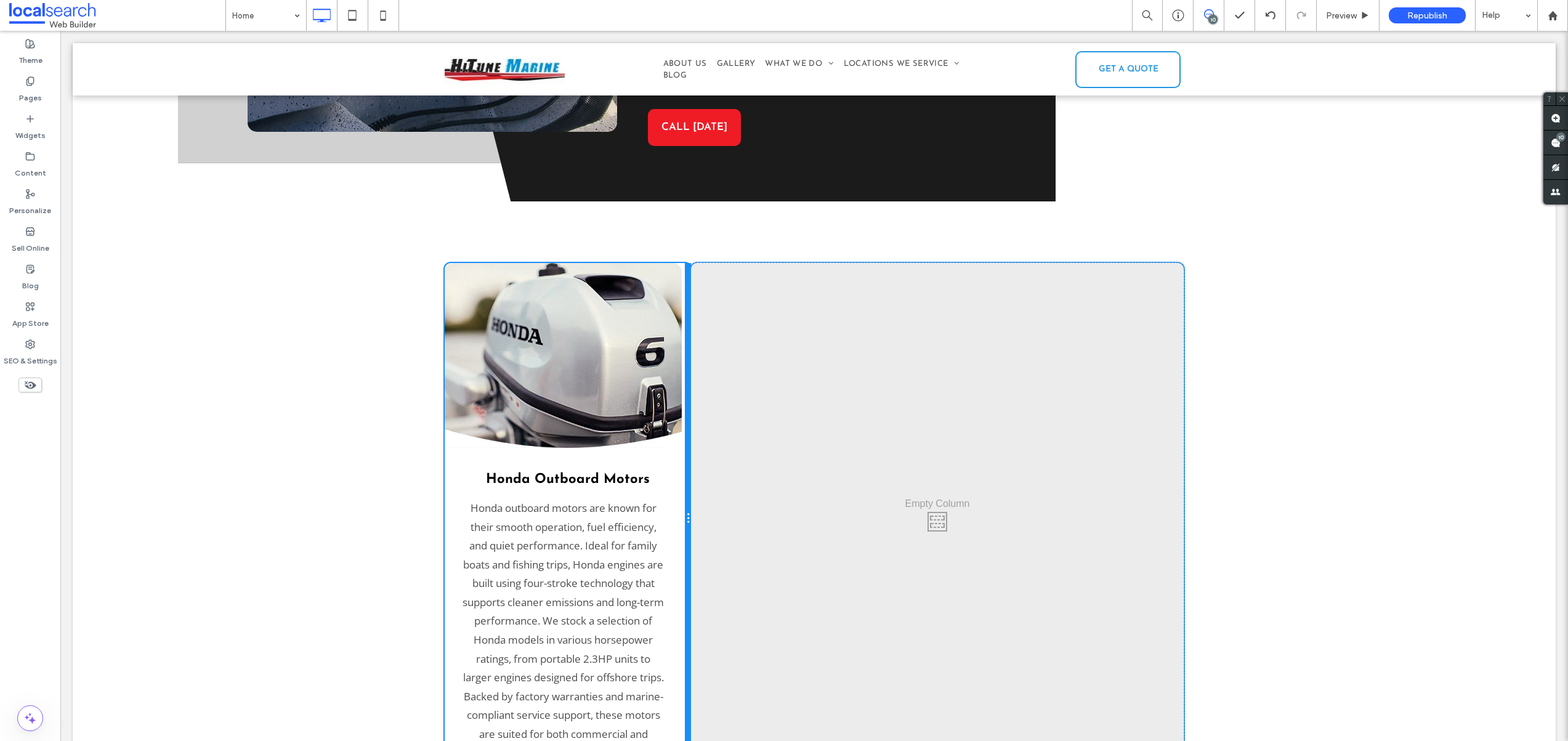
drag, startPoint x: 809, startPoint y: 498, endPoint x: 701, endPoint y: 498, distance: 108.0
click at [701, 498] on div "Honda Outboard Motors Honda outboard motors are known for their smooth operatio…" at bounding box center [814, 519] width 739 height 511
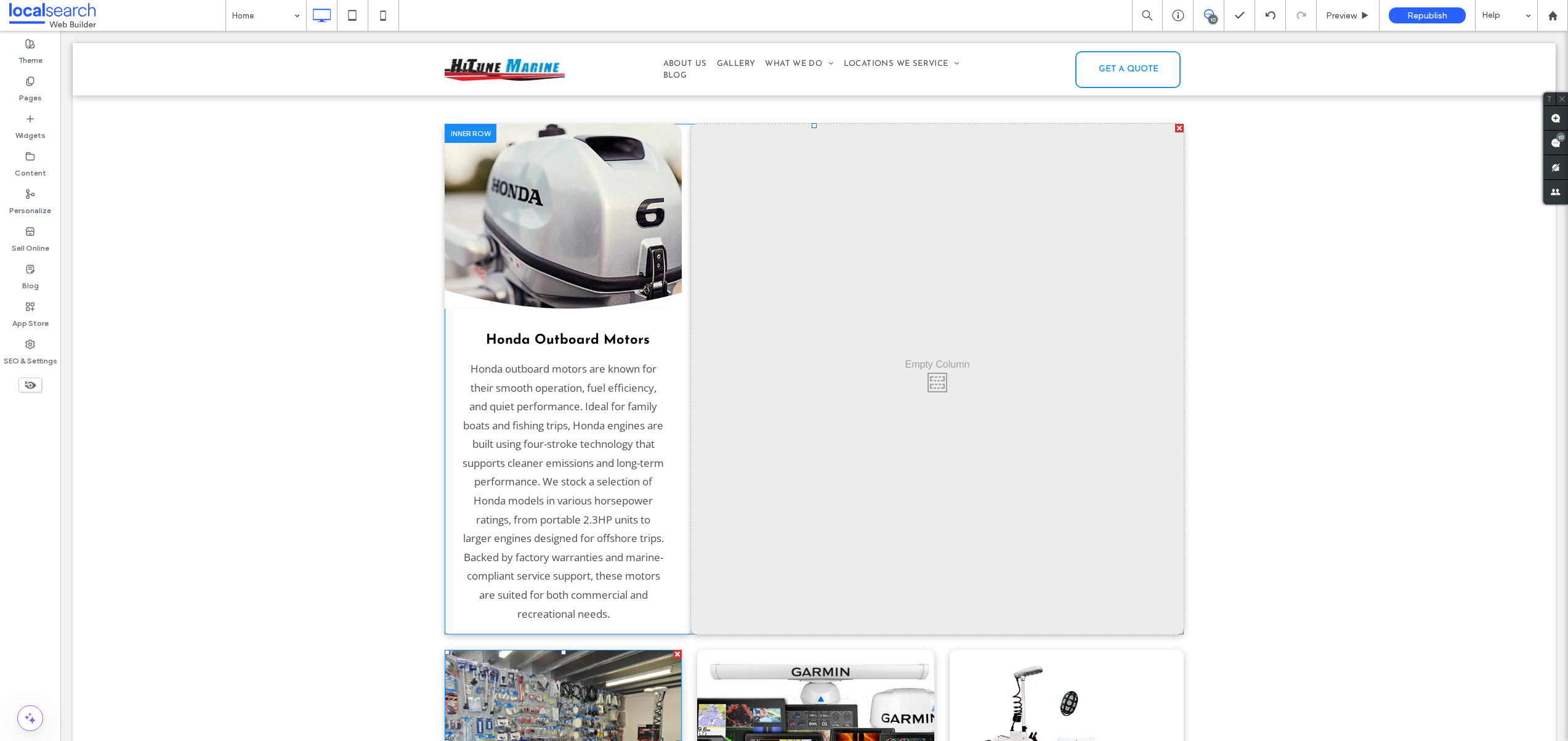
scroll to position [2035, 0]
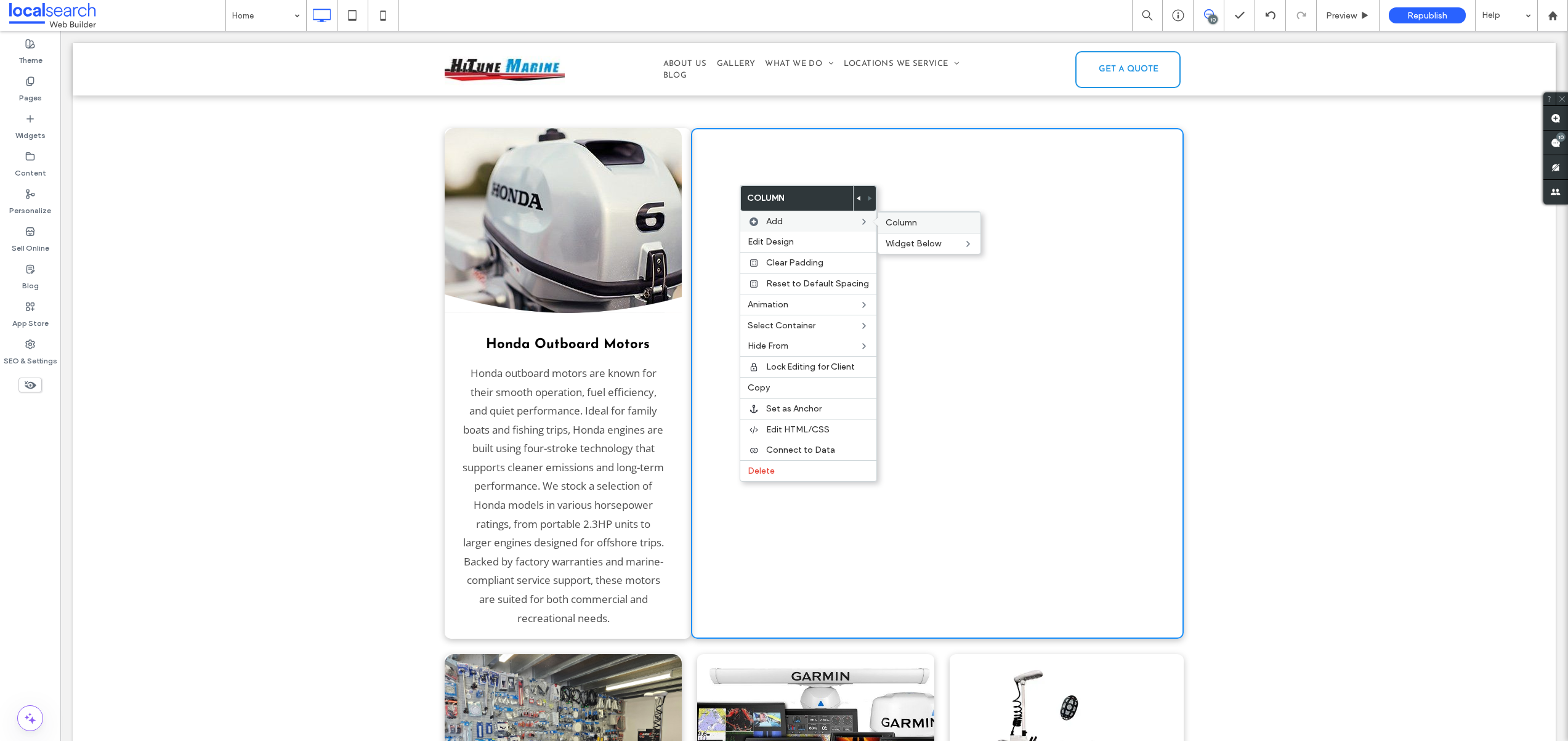
click at [903, 224] on span "Column" at bounding box center [902, 223] width 32 height 11
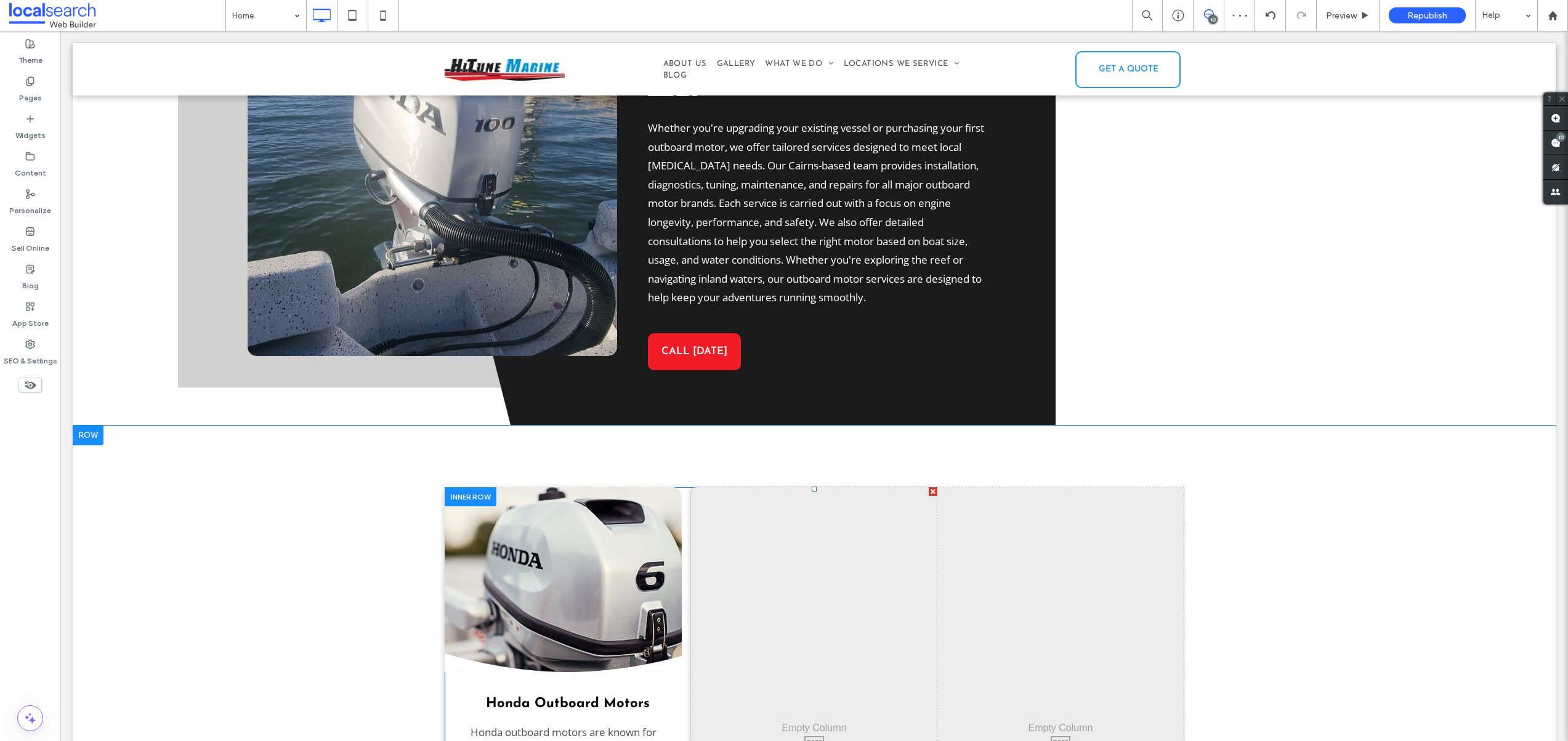
scroll to position [1741, 0]
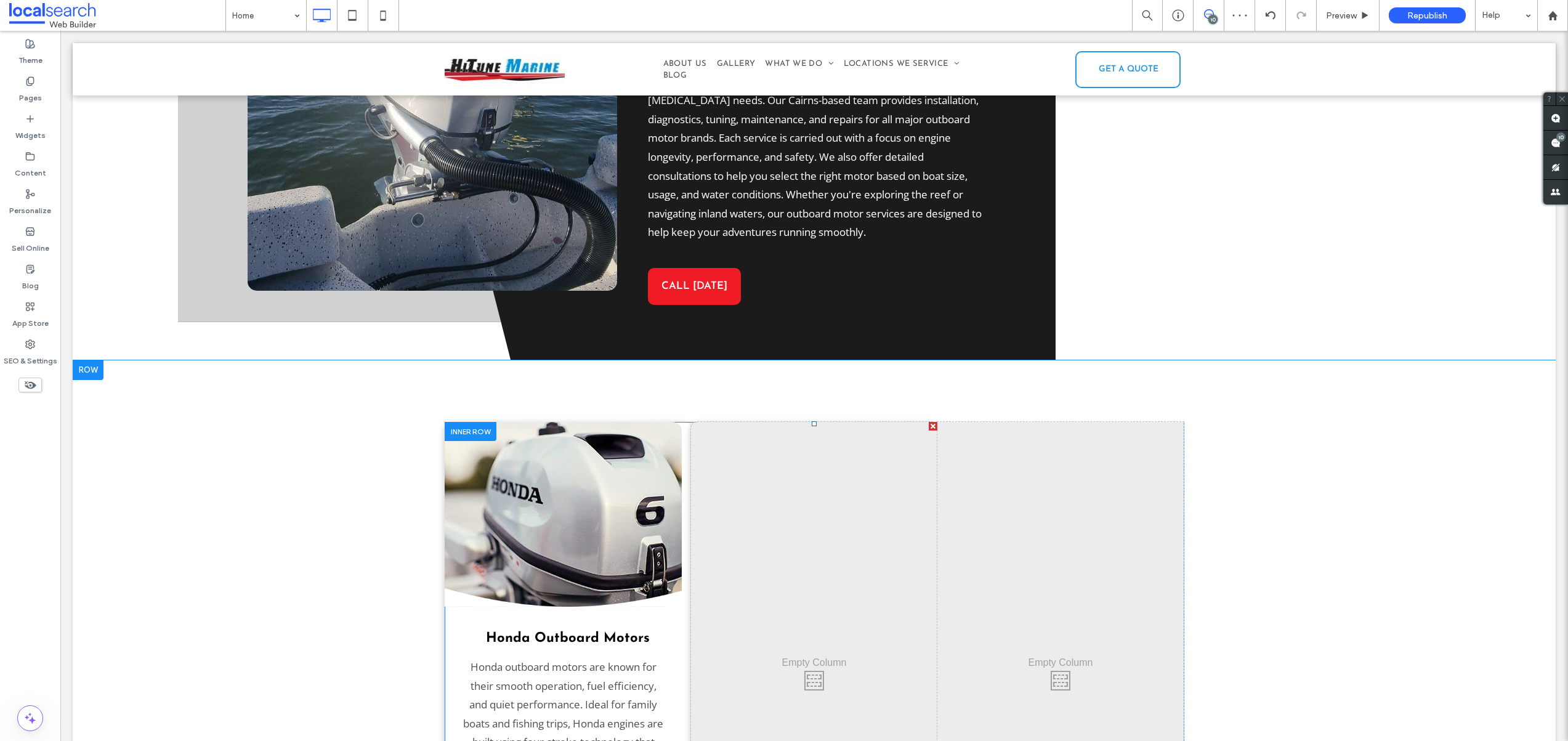
click at [796, 476] on div "Click To Paste" at bounding box center [814, 677] width 246 height 511
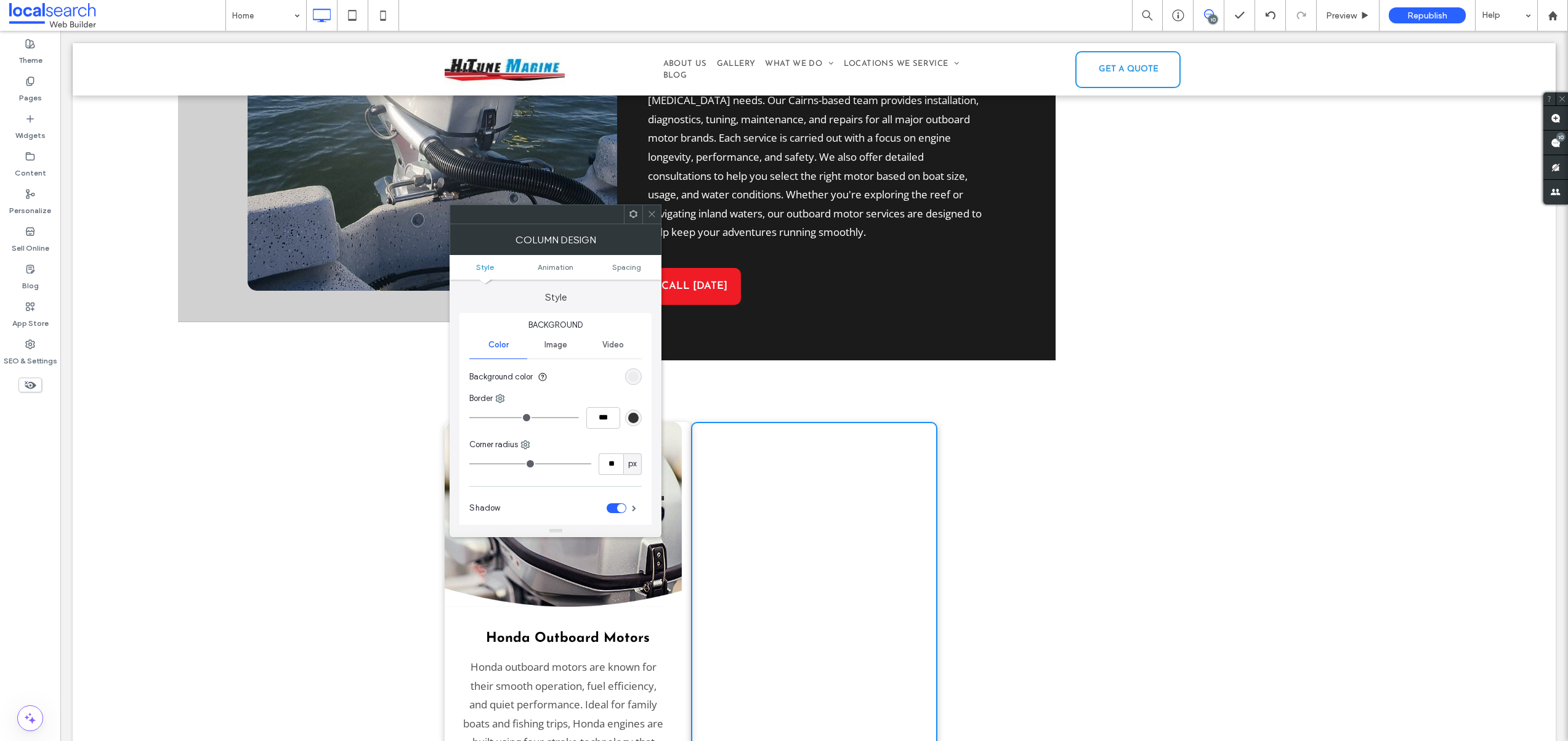
click at [780, 482] on div "Click To Paste" at bounding box center [814, 677] width 246 height 511
click at [649, 209] on icon at bounding box center [651, 214] width 9 height 9
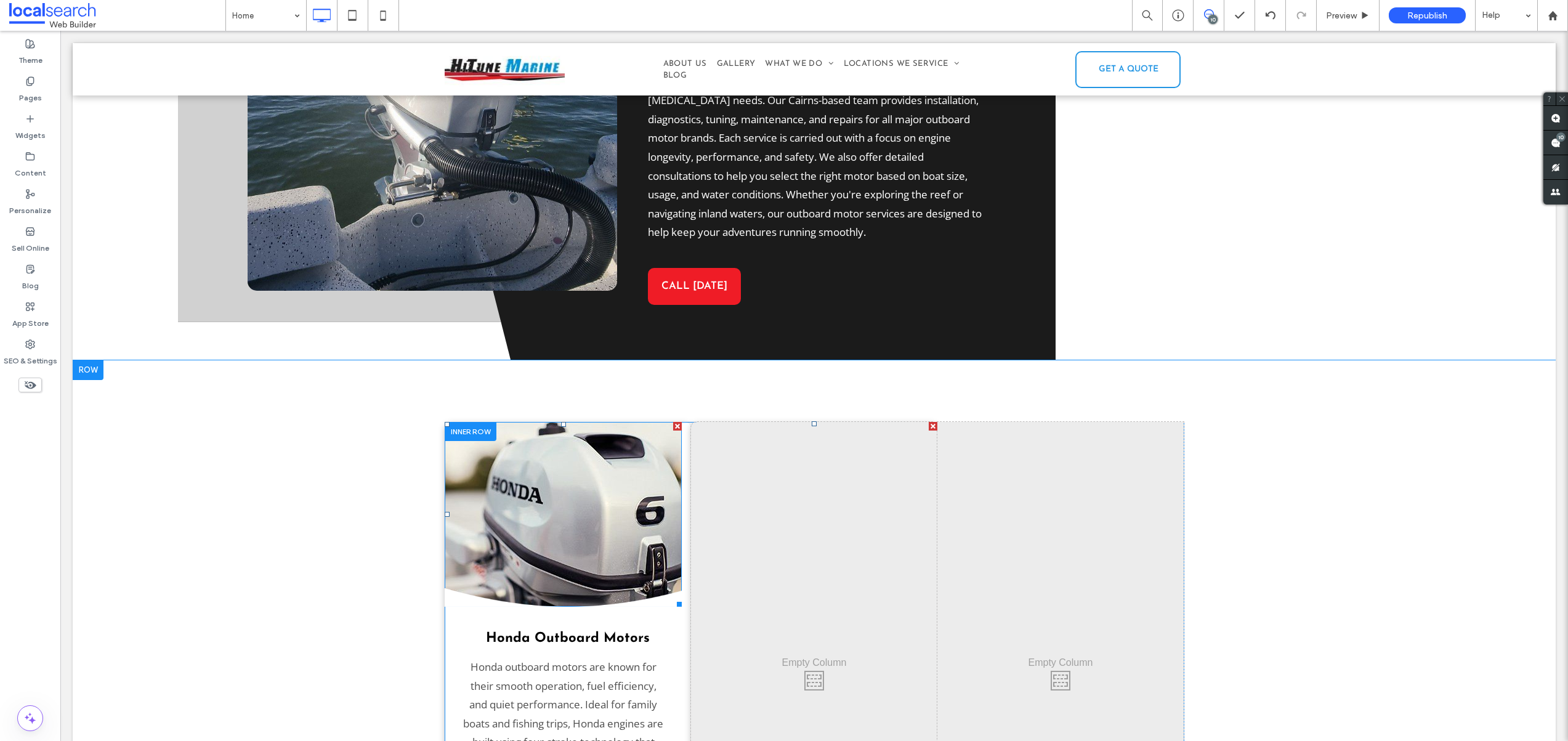
drag, startPoint x: 823, startPoint y: 504, endPoint x: 697, endPoint y: 479, distance: 128.5
click at [600, 484] on div "Honda Outboard Motors Honda outboard motors are known for their smooth operatio…" at bounding box center [814, 677] width 739 height 511
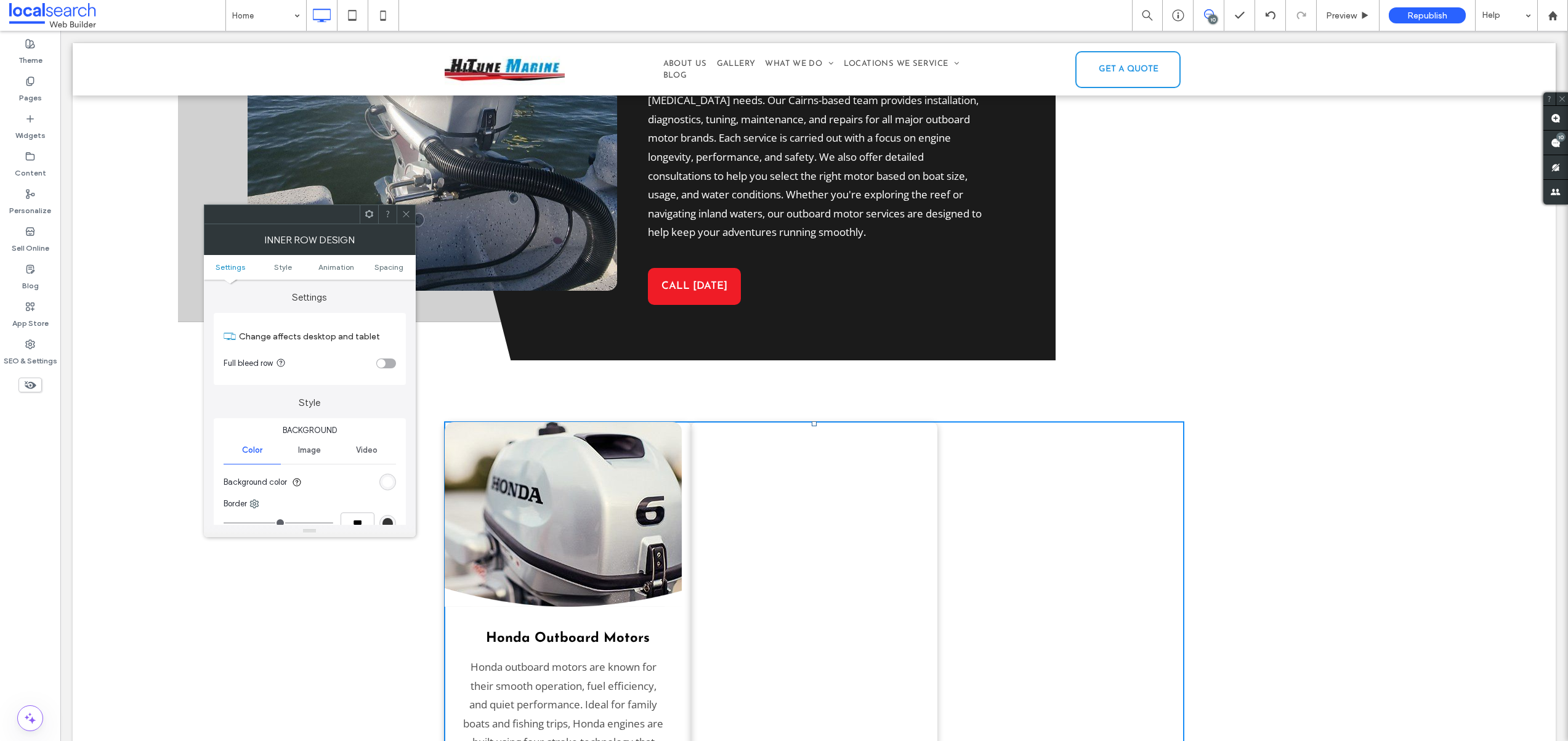
click at [839, 520] on div "Click To Paste" at bounding box center [814, 677] width 246 height 511
click at [406, 210] on icon at bounding box center [406, 214] width 9 height 9
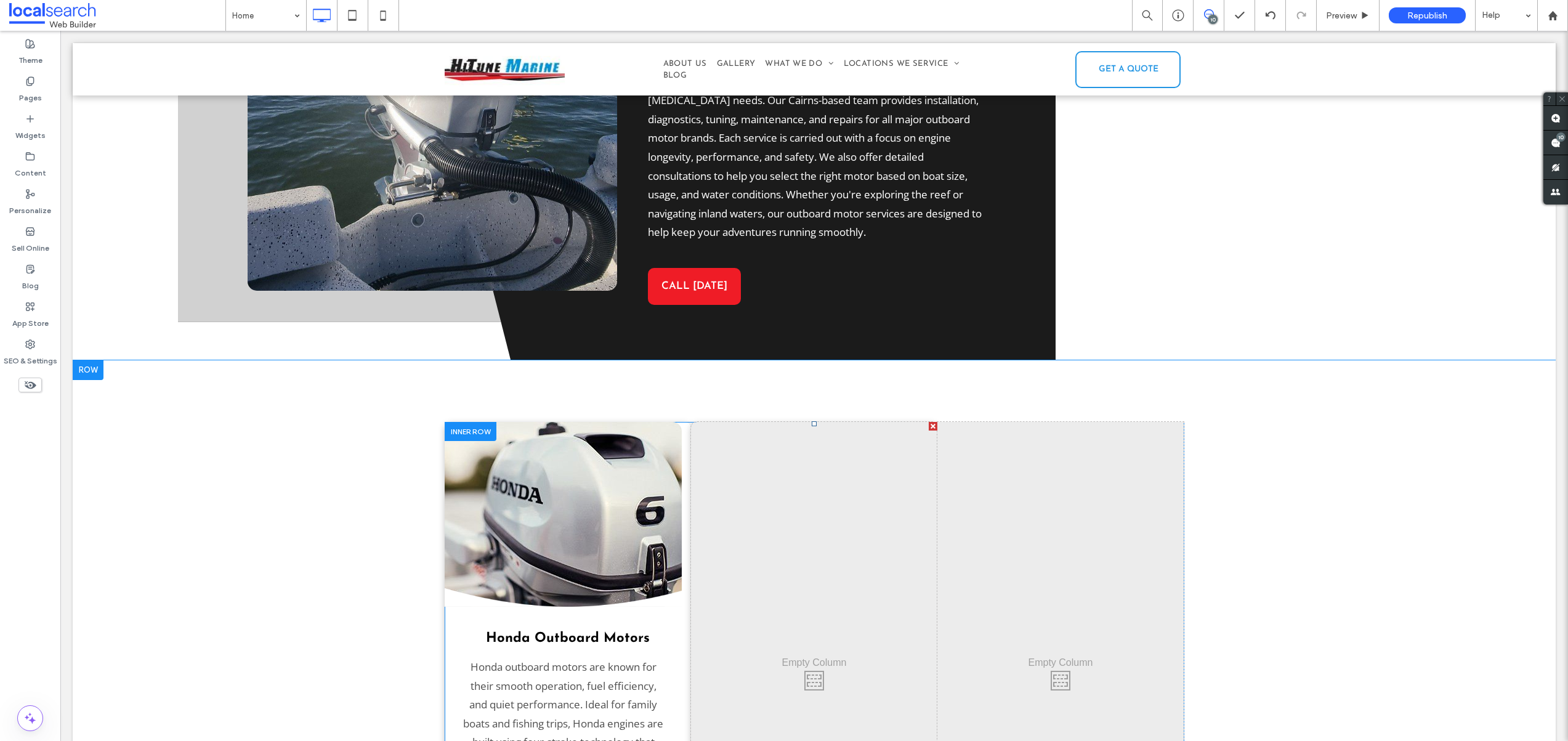
click at [769, 541] on div "Click To Paste" at bounding box center [814, 677] width 246 height 511
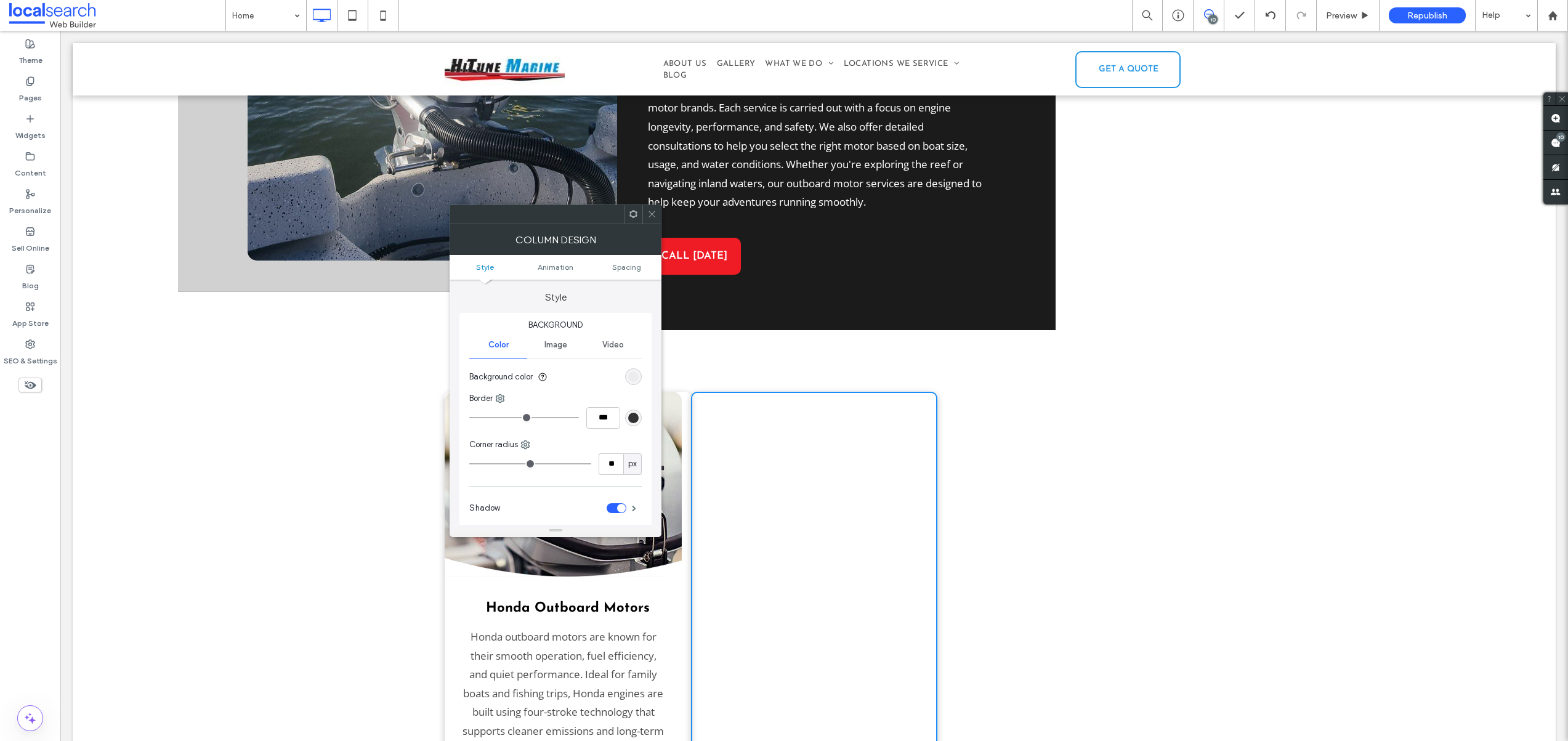
scroll to position [1904, 0]
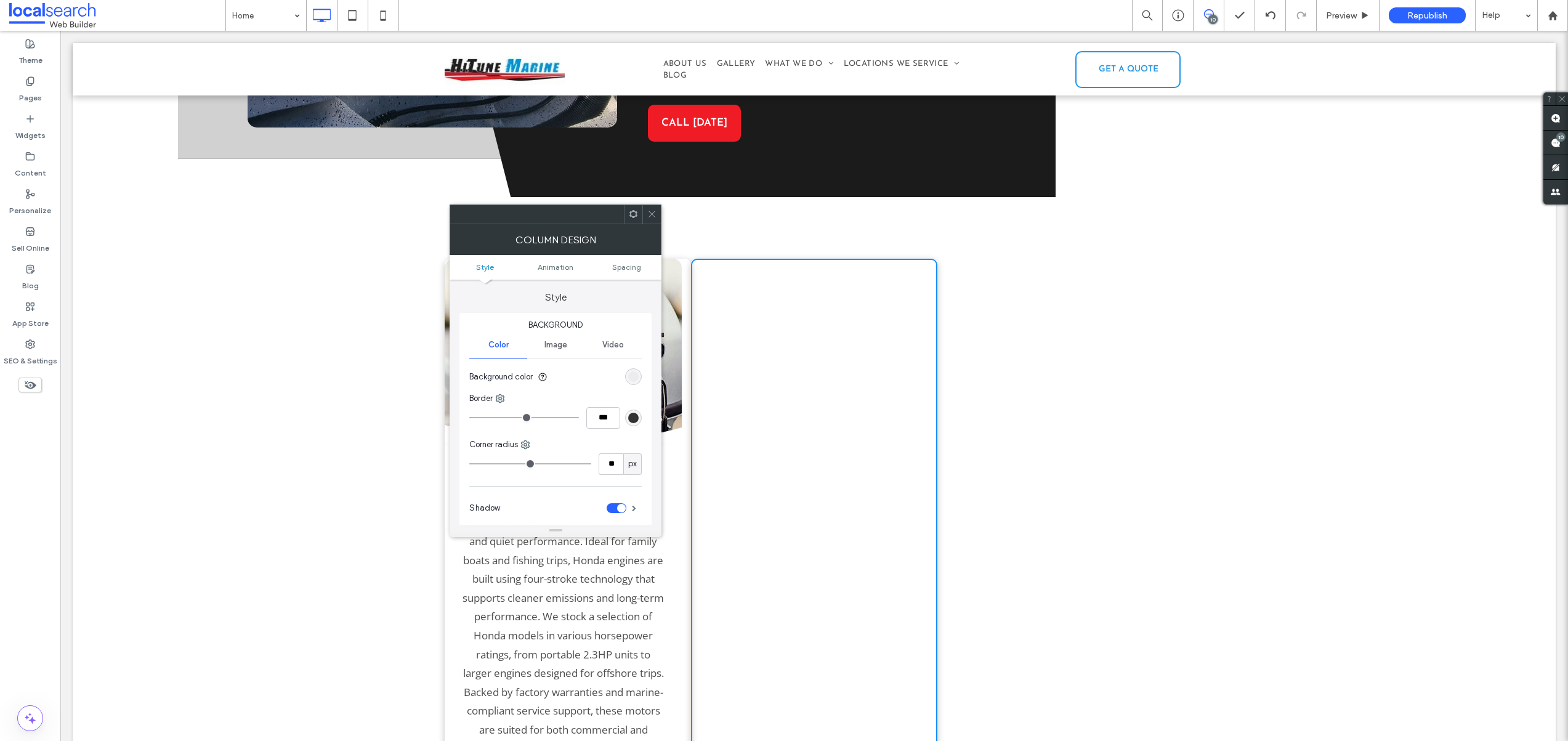
click at [654, 211] on icon at bounding box center [651, 214] width 9 height 9
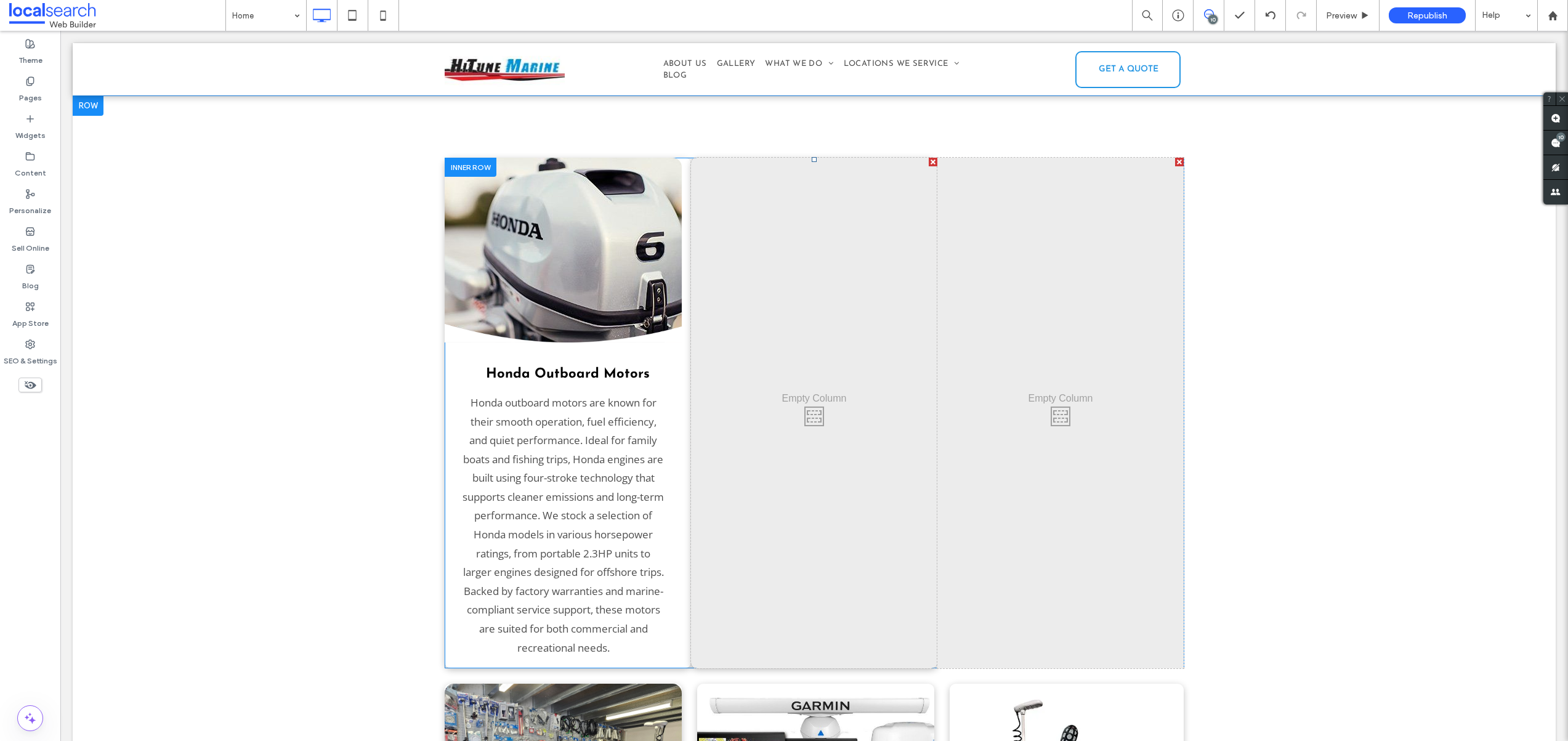
scroll to position [2008, 0]
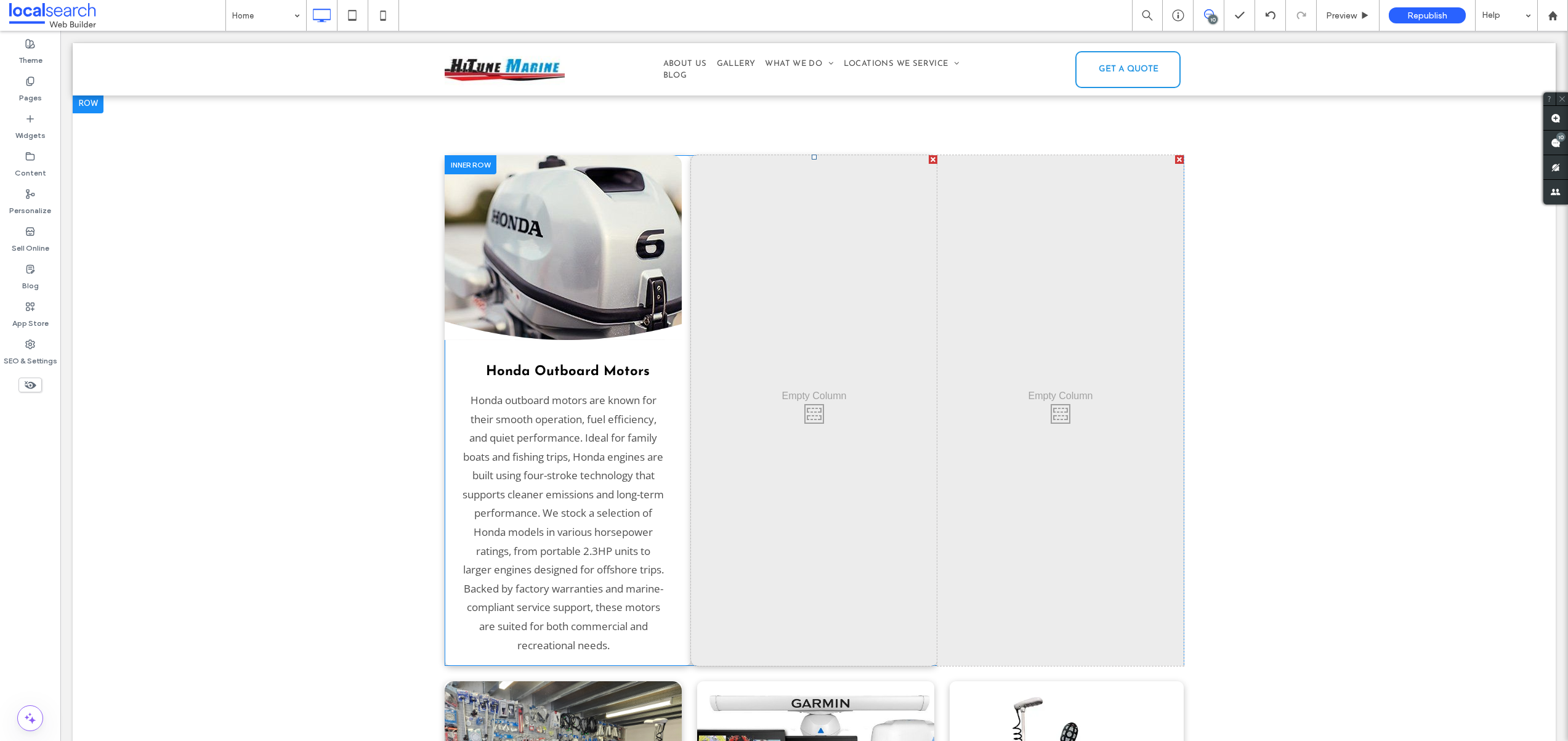
drag, startPoint x: 929, startPoint y: 628, endPoint x: 825, endPoint y: 611, distance: 105.4
click at [827, 614] on div "Click To Paste" at bounding box center [814, 411] width 246 height 511
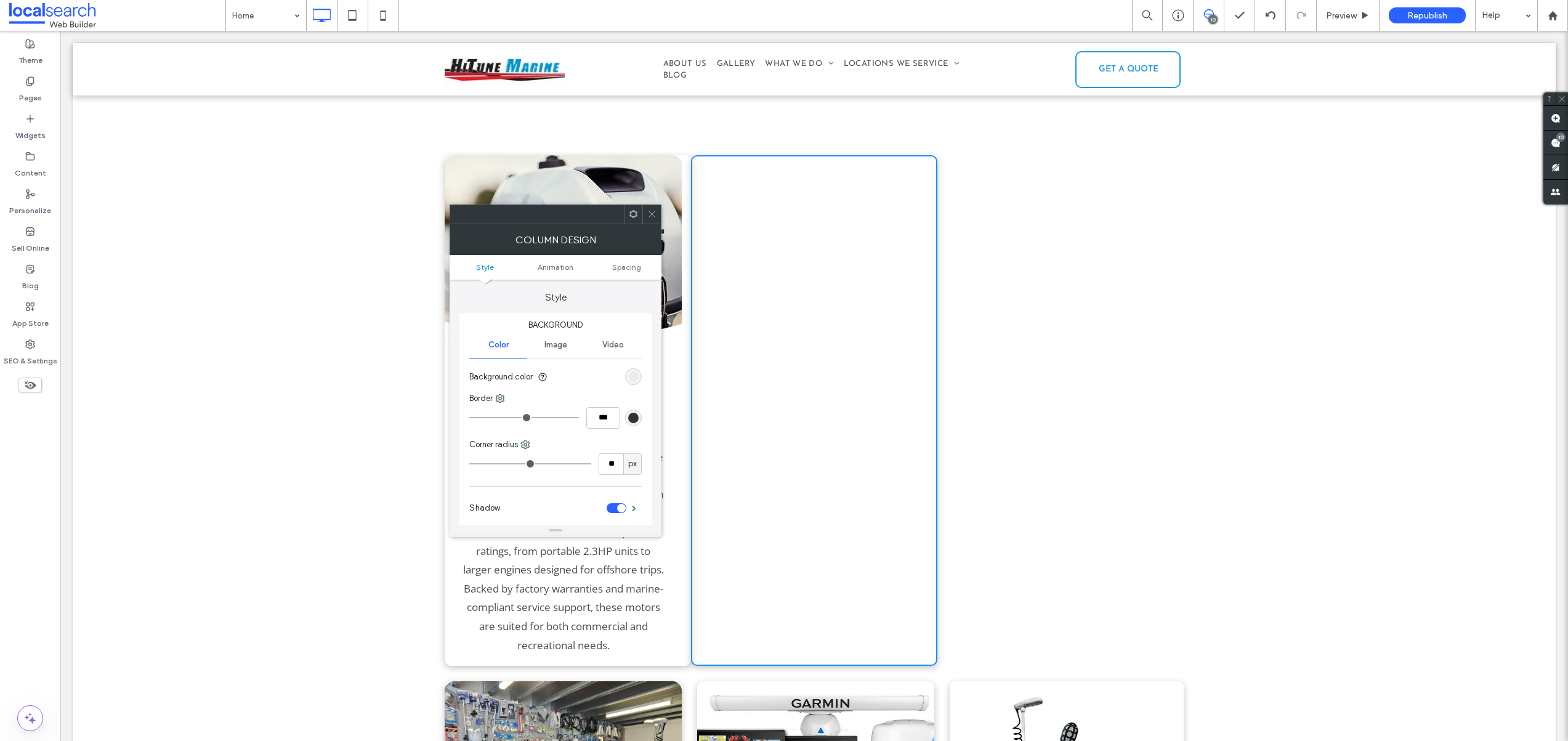
drag, startPoint x: 821, startPoint y: 600, endPoint x: 715, endPoint y: 581, distance: 107.7
click at [714, 581] on div "Click To Paste" at bounding box center [814, 411] width 246 height 511
click at [757, 569] on div "Click To Paste" at bounding box center [814, 411] width 246 height 511
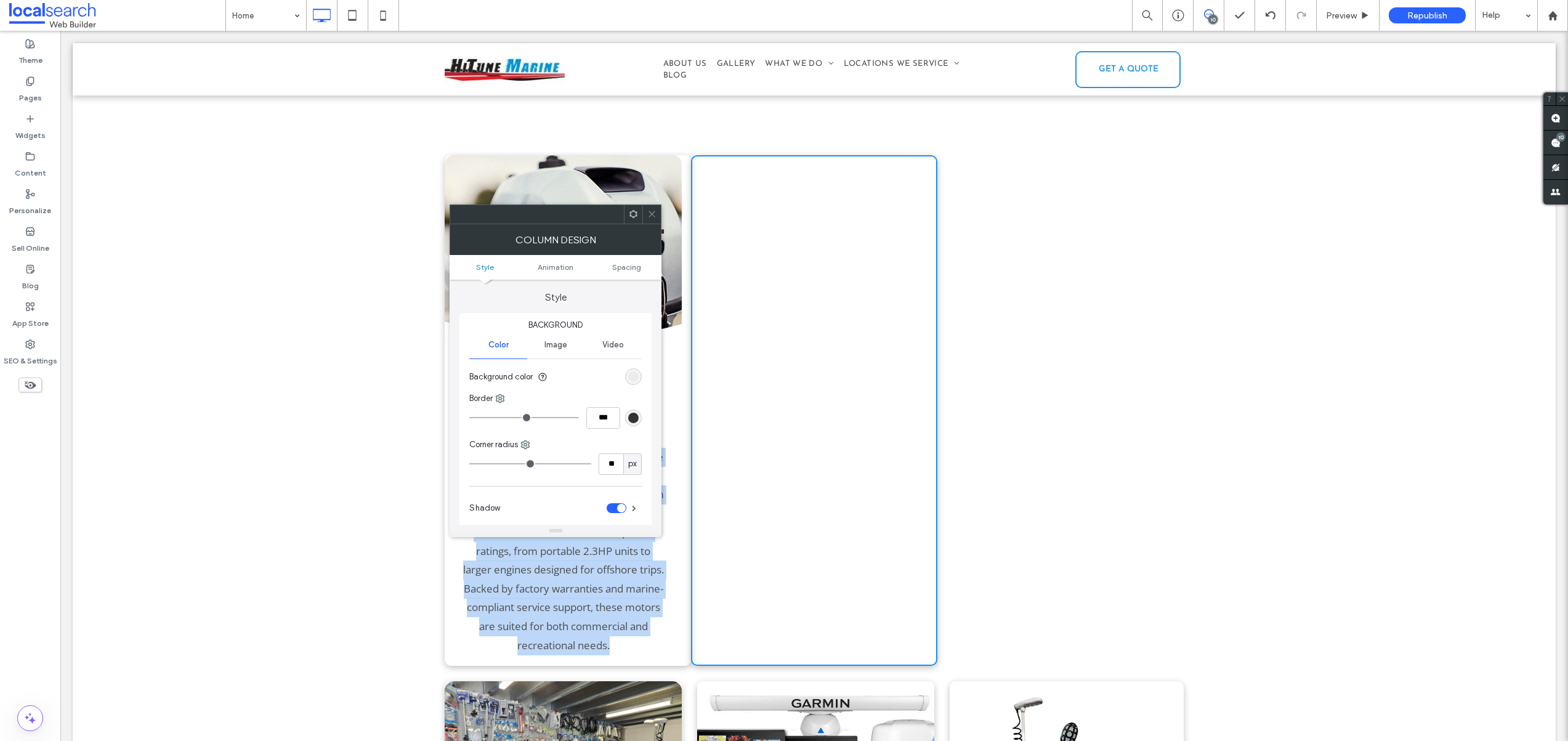
drag, startPoint x: 757, startPoint y: 569, endPoint x: 637, endPoint y: 554, distance: 120.9
click at [644, 559] on div "Honda Outboard Motors Honda outboard motors are known for their smooth operatio…" at bounding box center [814, 411] width 739 height 511
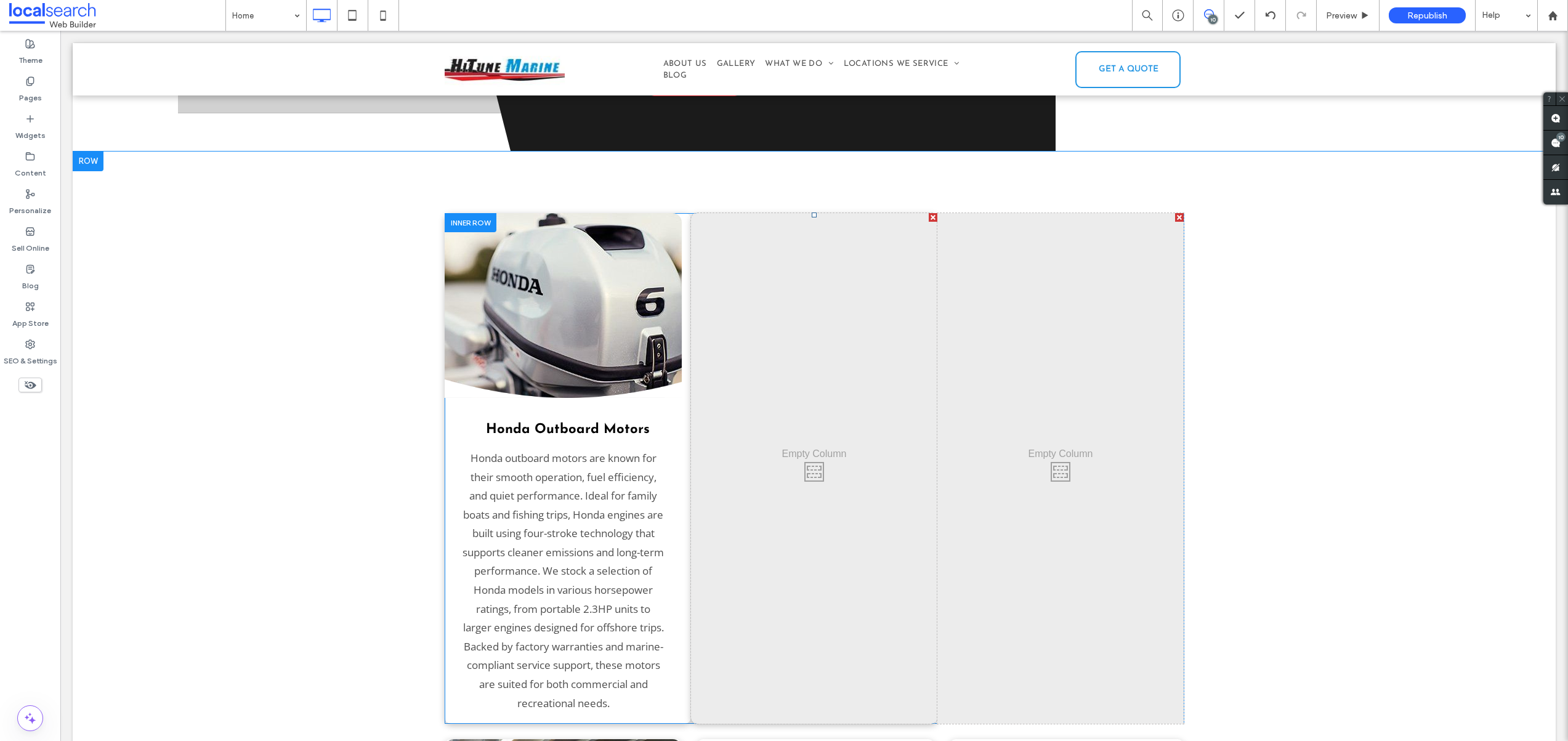
scroll to position [1925, 0]
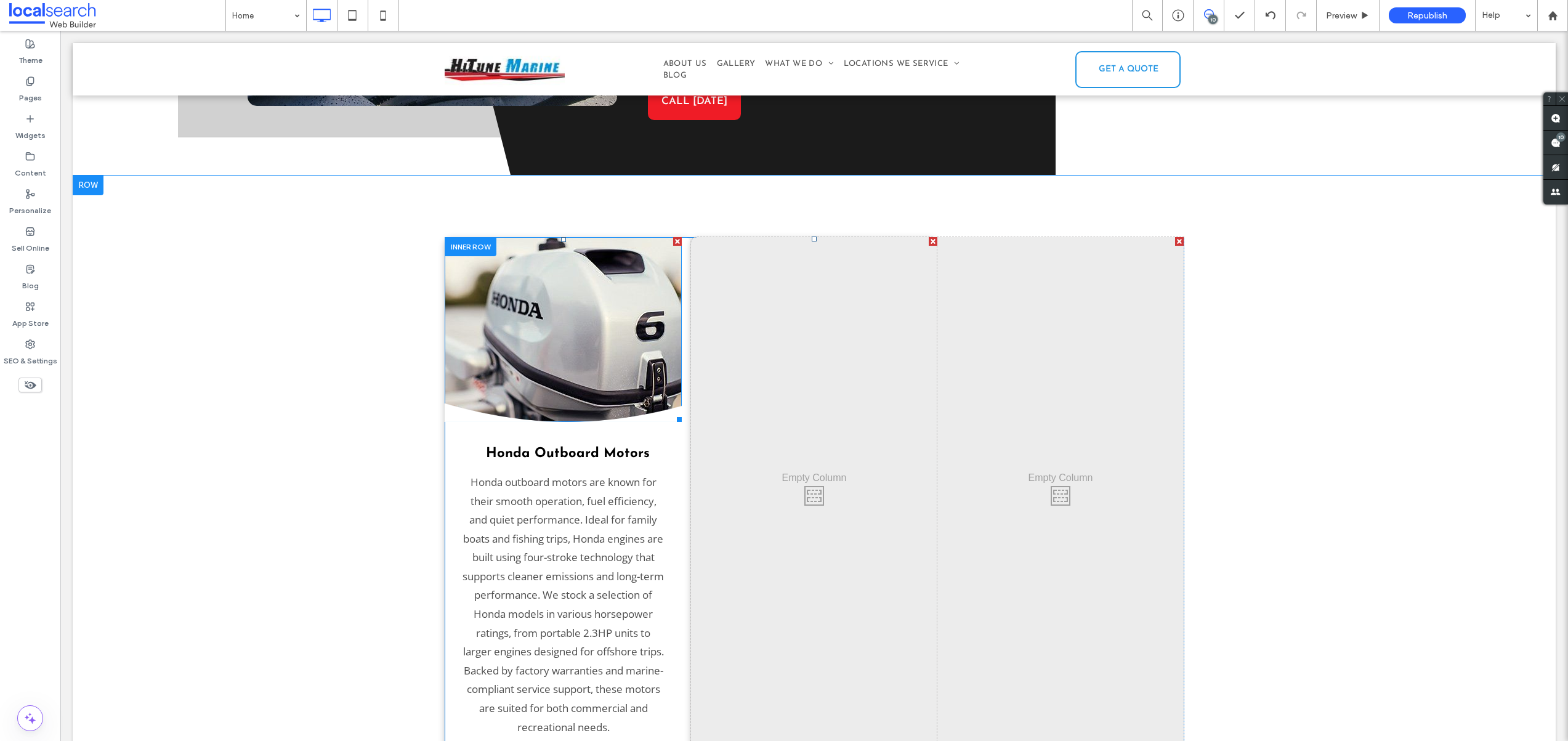
drag, startPoint x: 407, startPoint y: 177, endPoint x: 569, endPoint y: 361, distance: 245.2
click at [576, 379] on div "Honda Outboard Motors Honda outboard motors are known for their smooth operatio…" at bounding box center [814, 687] width 1483 height 1023
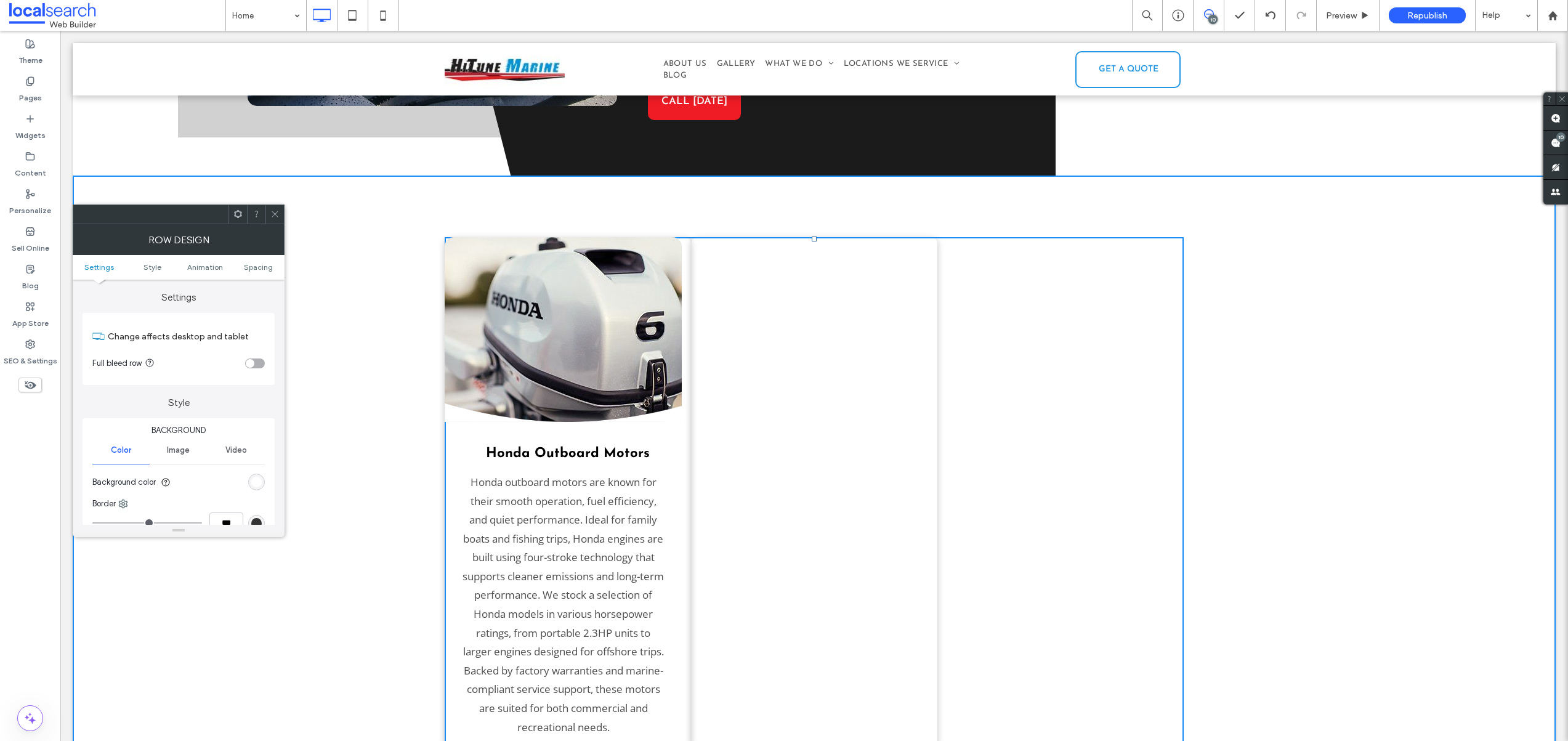
click at [378, 215] on div "Honda Outboard Motors Honda outboard motors are known for their smooth operatio…" at bounding box center [814, 687] width 1483 height 1023
click at [274, 209] on icon at bounding box center [275, 214] width 9 height 9
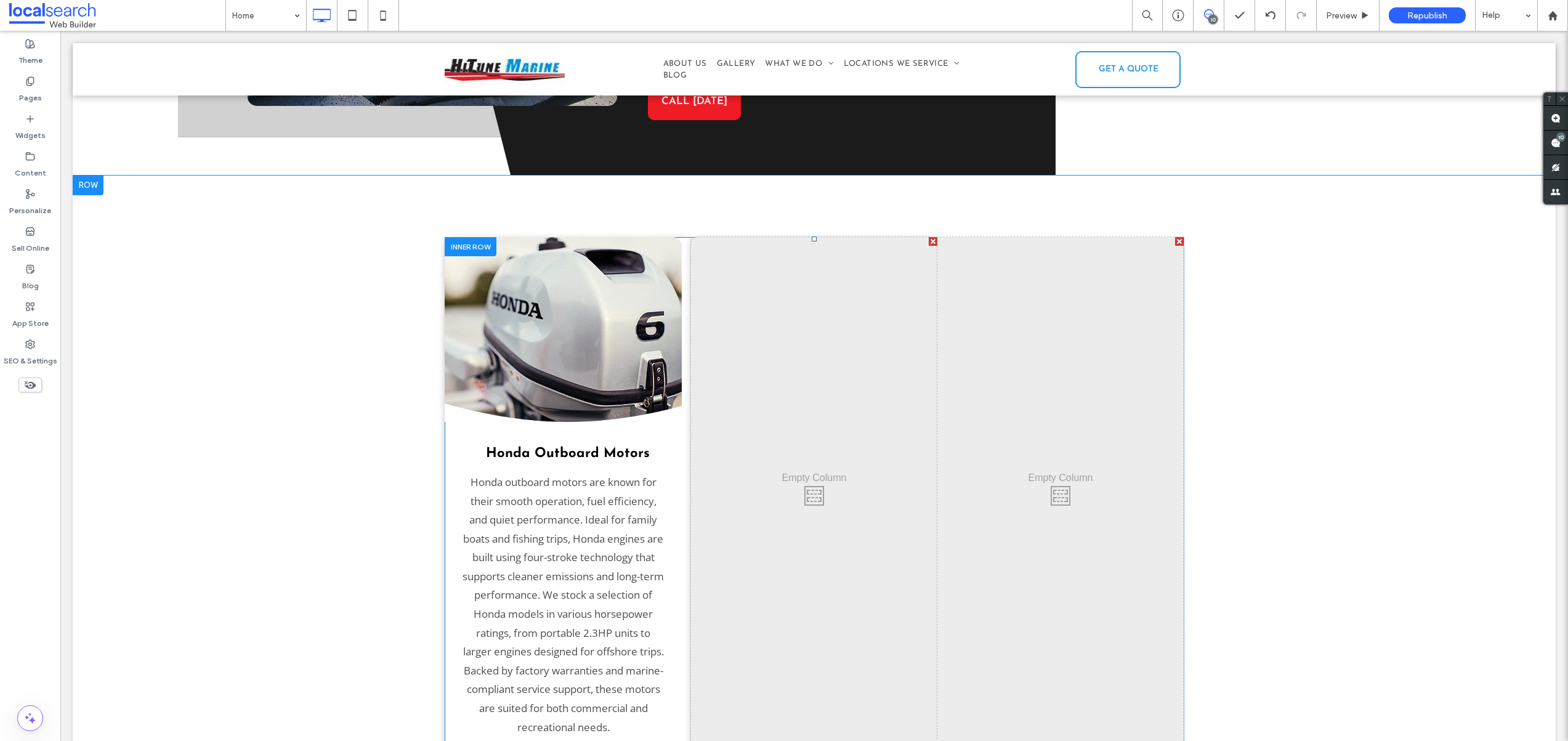
click at [445, 237] on div at bounding box center [470, 246] width 51 height 19
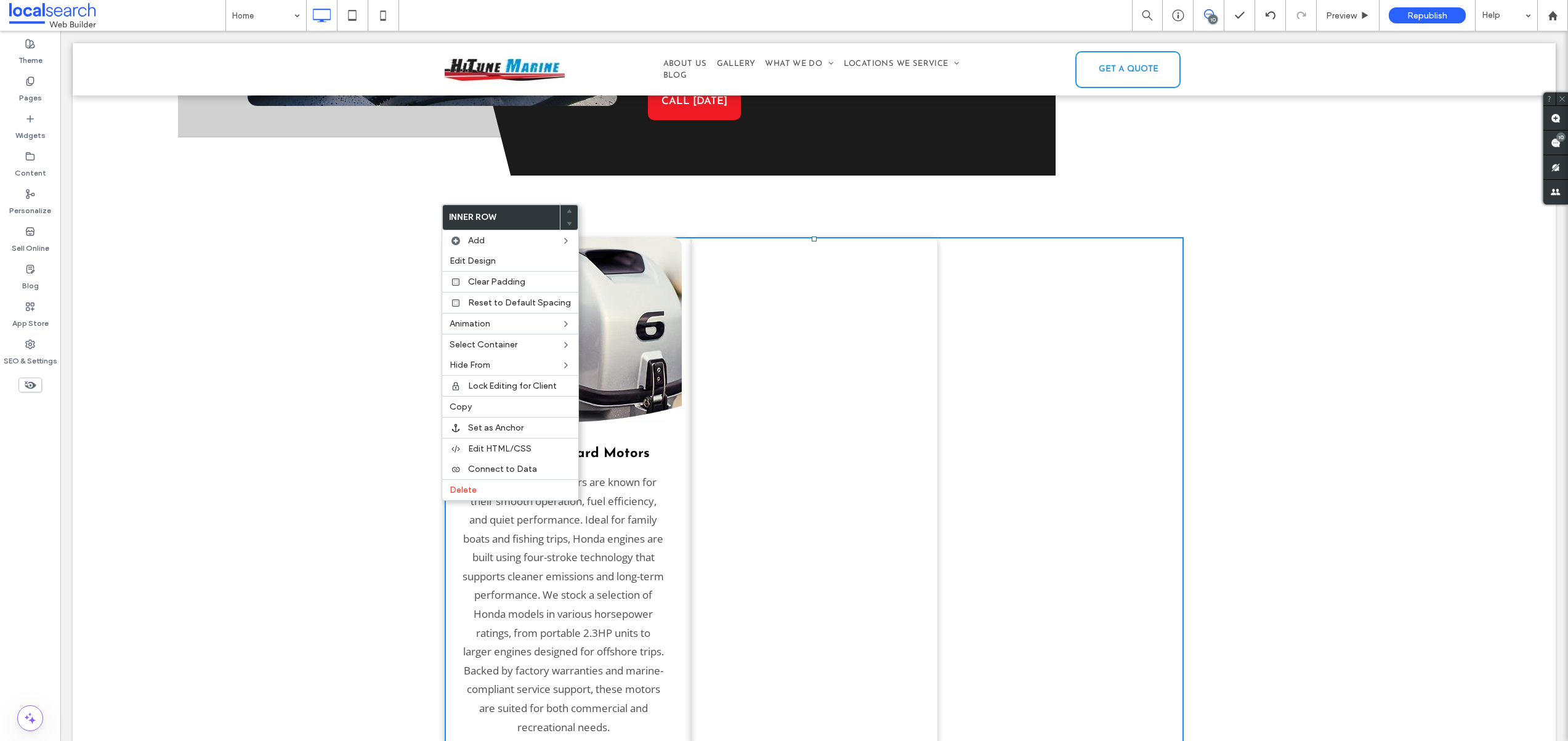
click at [863, 414] on div "Click To Paste" at bounding box center [814, 493] width 246 height 511
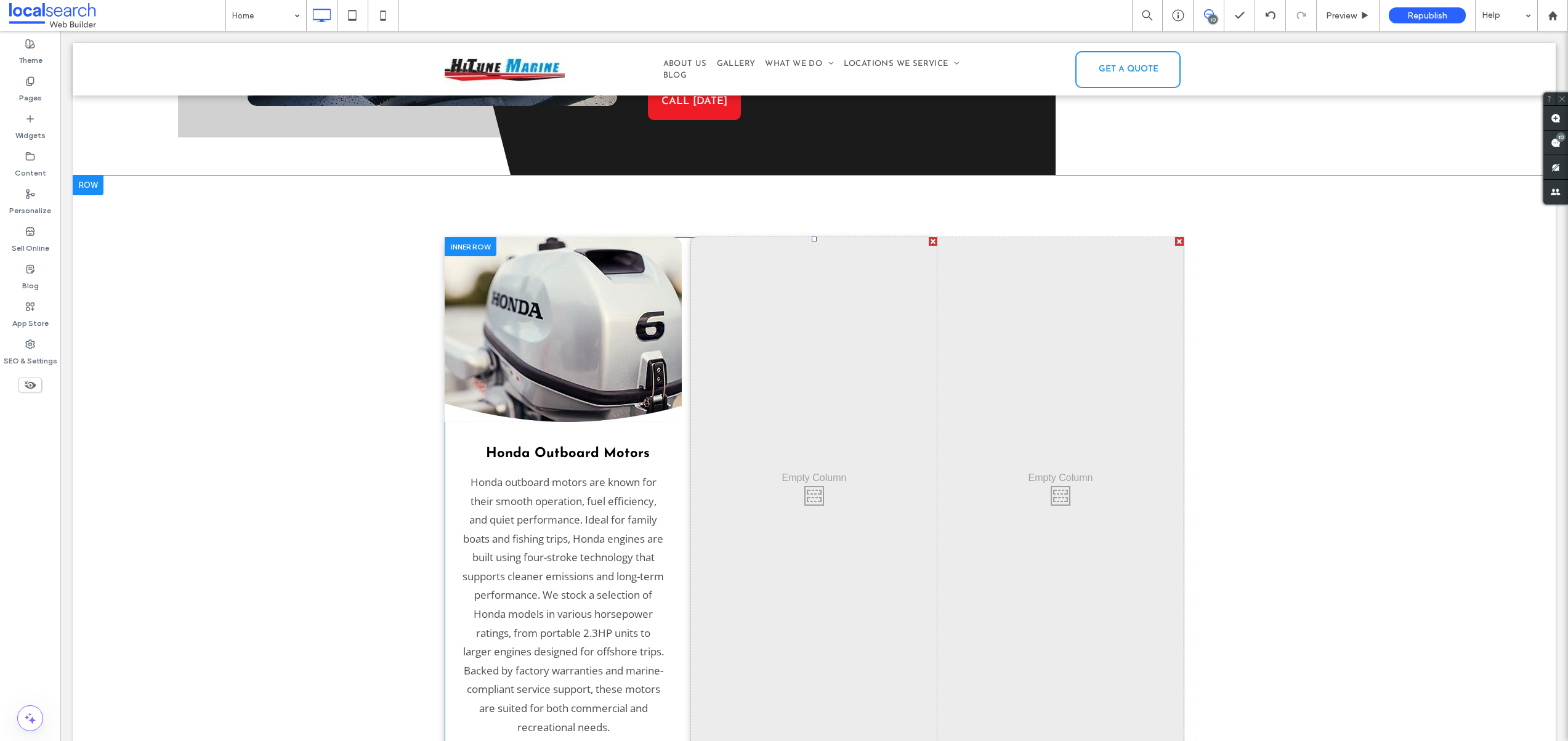
click at [842, 395] on div "Click To Paste" at bounding box center [814, 493] width 246 height 511
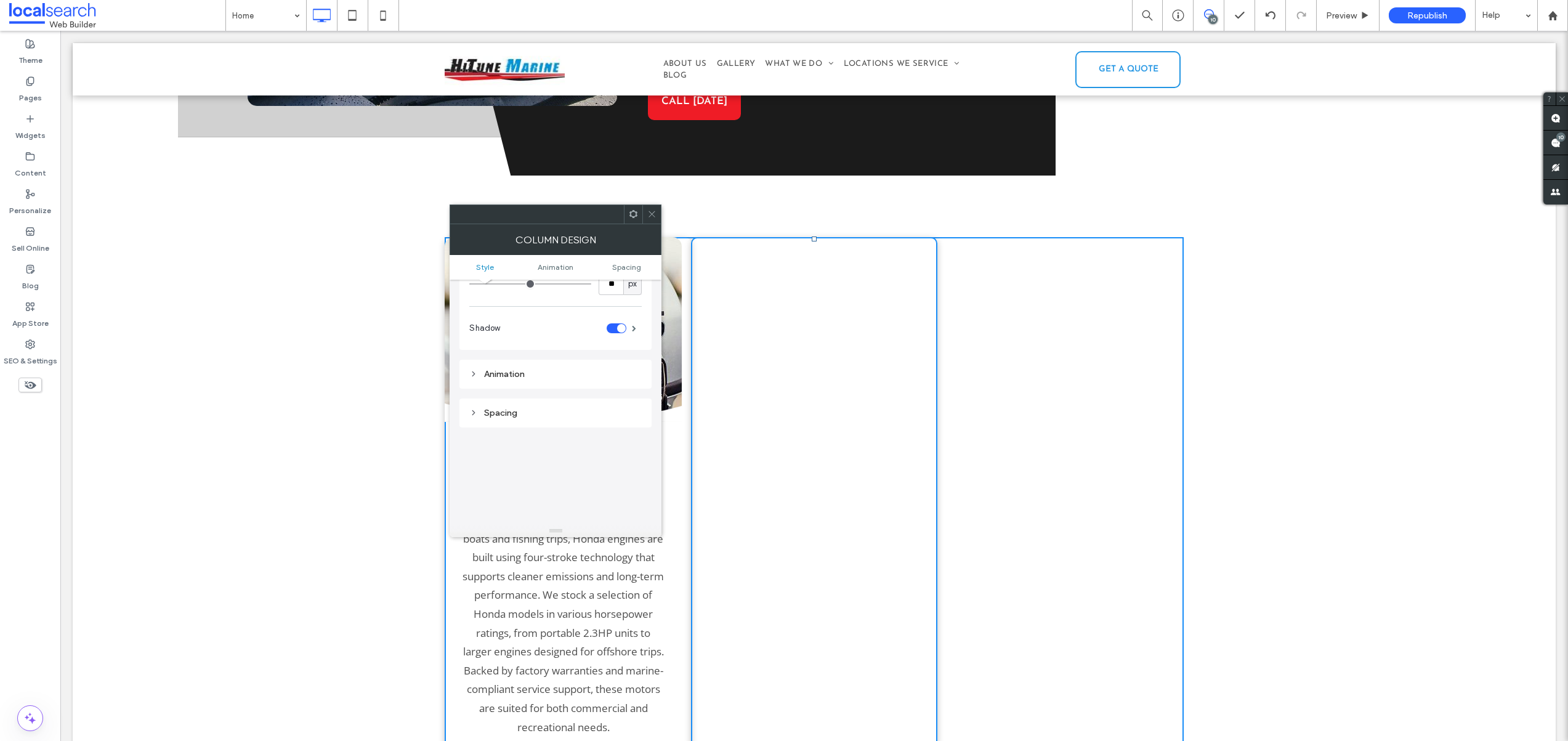
scroll to position [289, 0]
click at [654, 213] on icon at bounding box center [651, 214] width 9 height 9
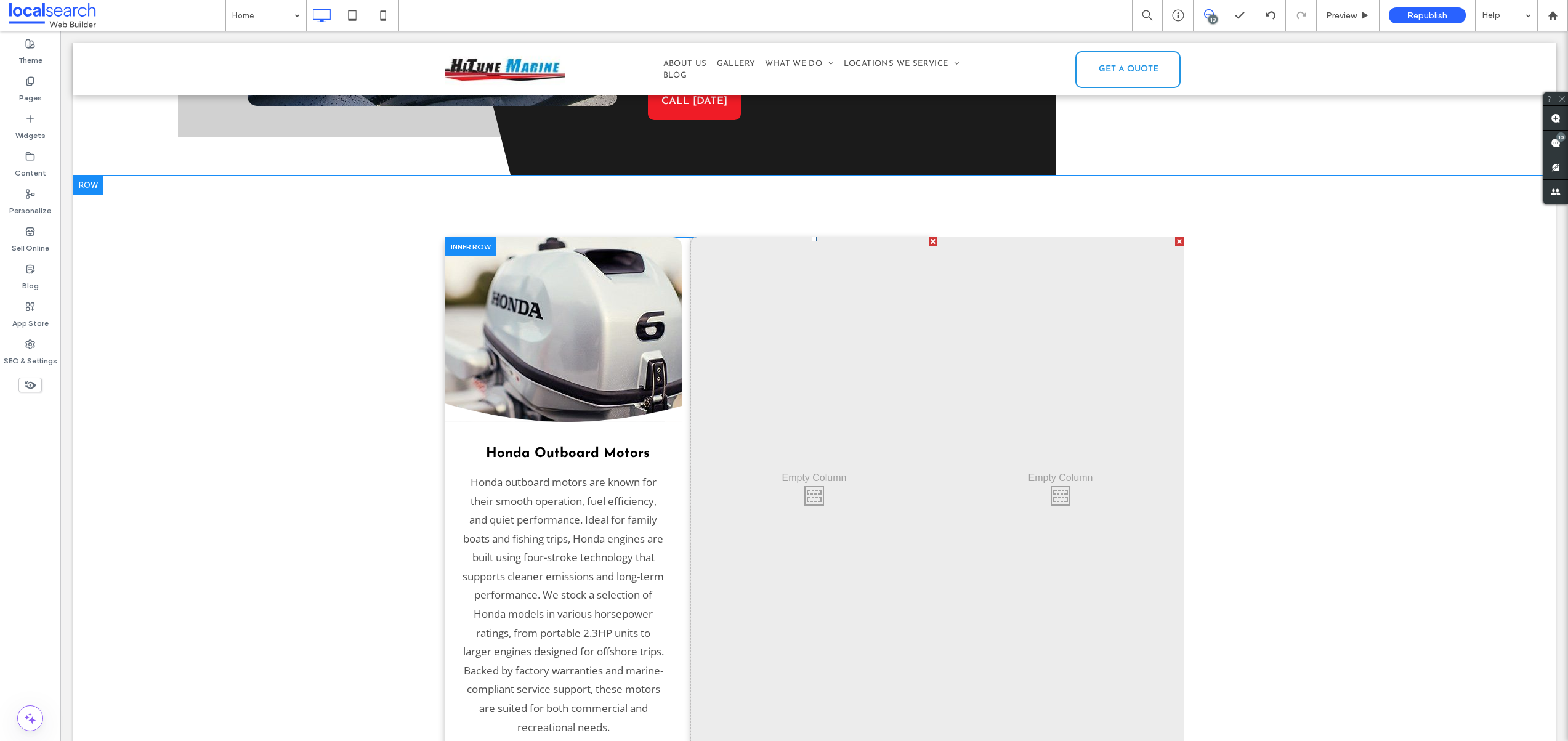
drag, startPoint x: 981, startPoint y: 231, endPoint x: 958, endPoint y: 251, distance: 30.5
click at [958, 251] on div "Click To Paste Click To Paste" at bounding box center [1060, 493] width 246 height 511
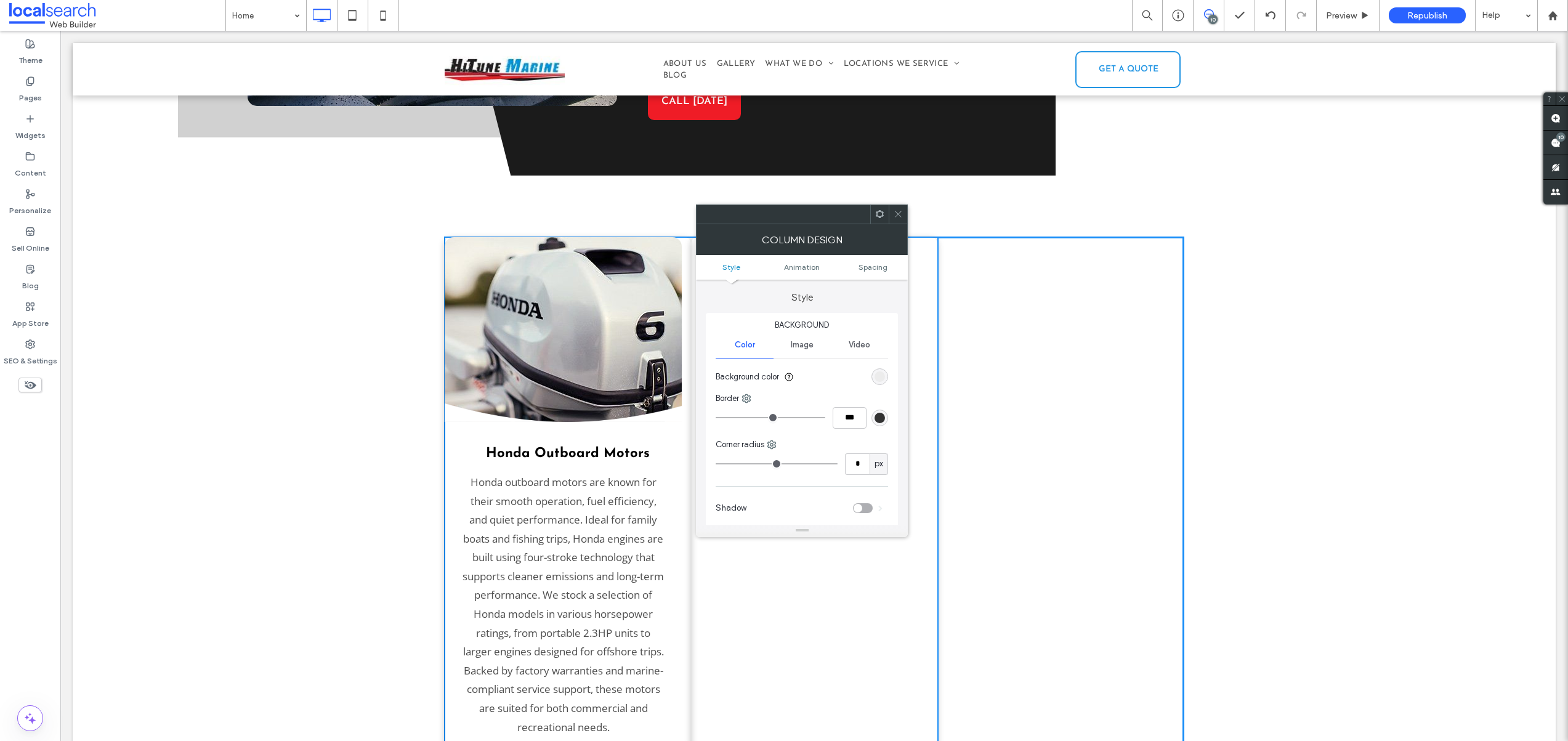
click at [974, 290] on div "Click To Paste Click To Paste" at bounding box center [1060, 493] width 246 height 511
click at [323, 218] on div "Honda Outboard Motors Honda outboard motors are known for their smooth operatio…" at bounding box center [814, 687] width 1483 height 1023
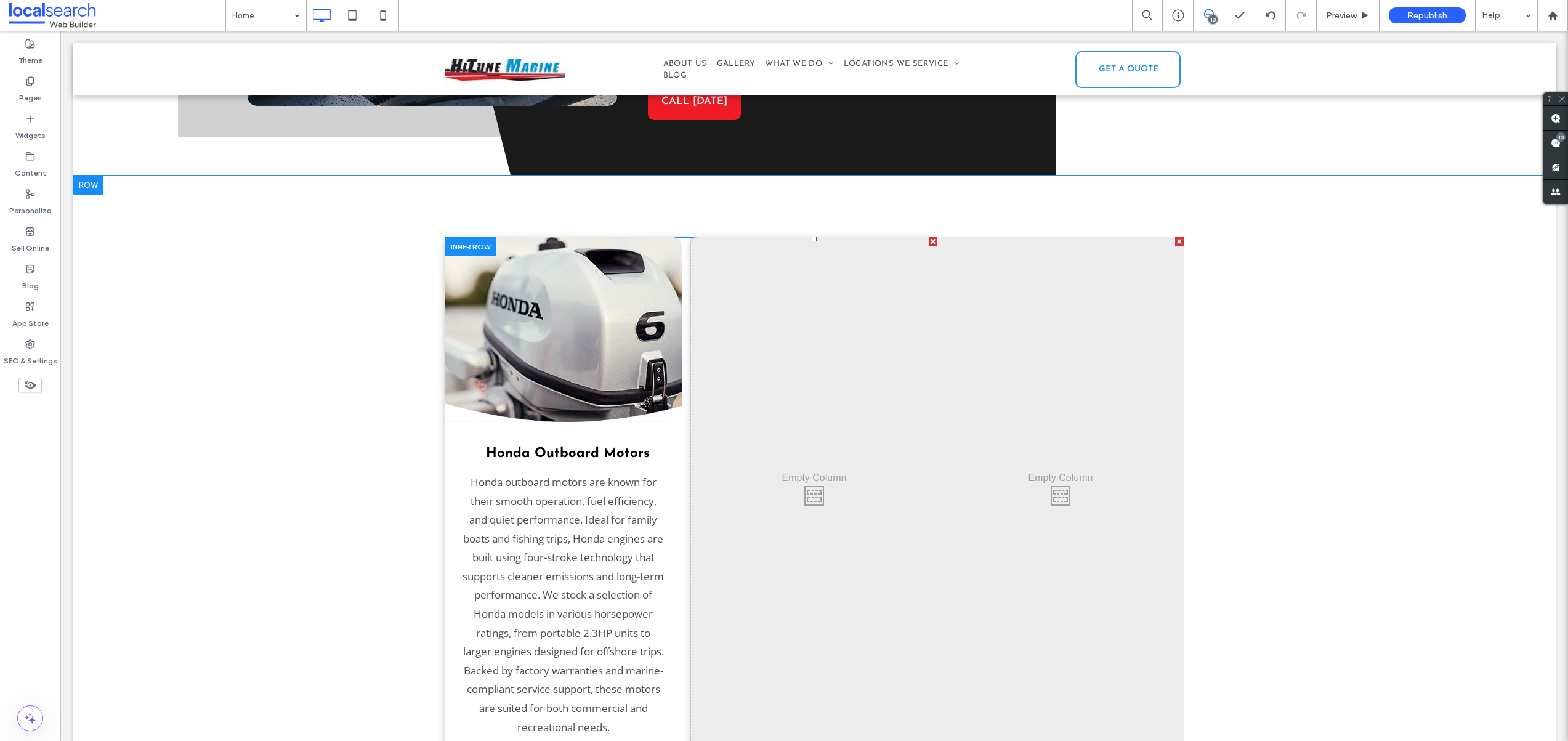
drag, startPoint x: 676, startPoint y: 448, endPoint x: 690, endPoint y: 447, distance: 14.0
click at [690, 447] on div "Honda Outboard Motors Honda outboard motors are known for their smooth operatio…" at bounding box center [814, 493] width 739 height 511
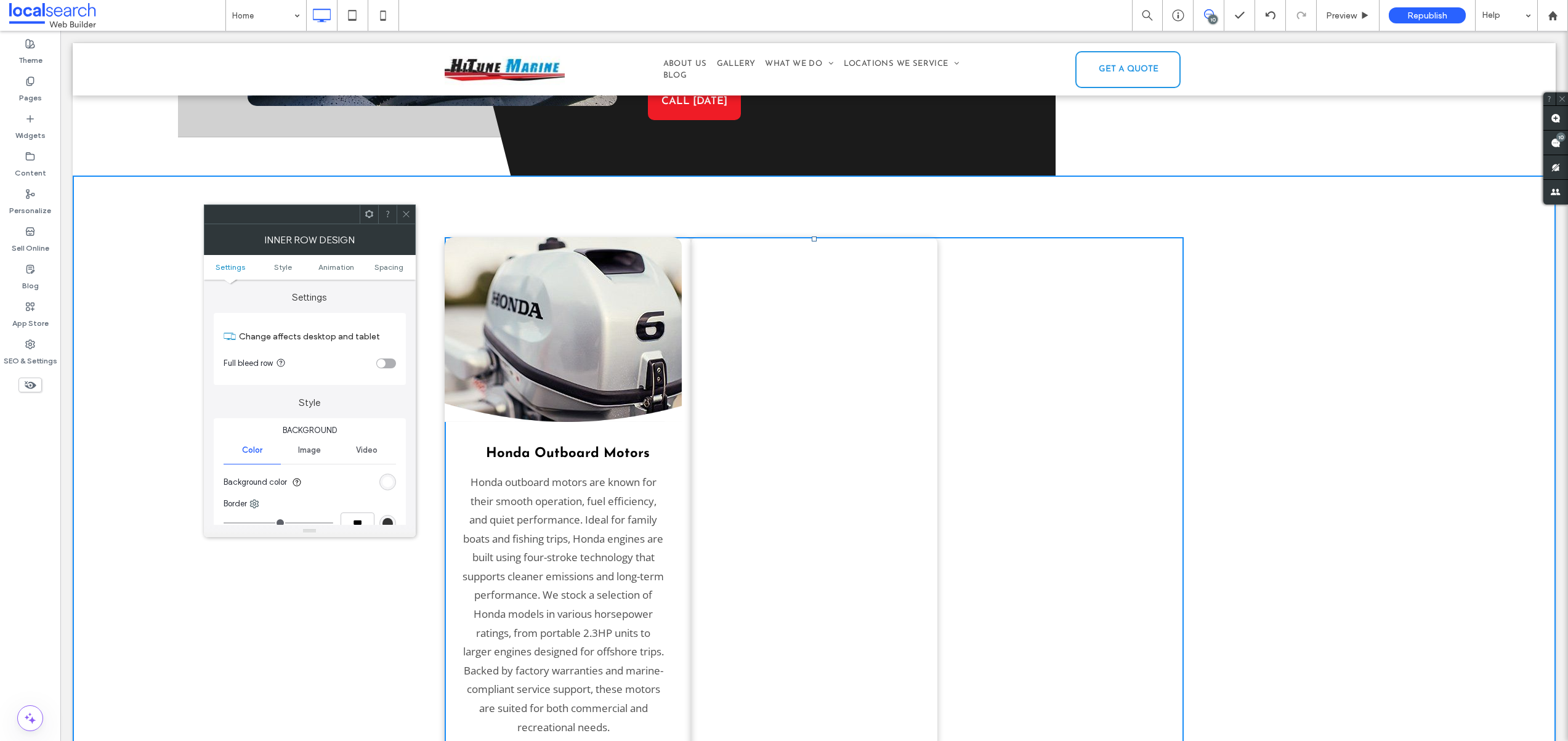
click at [406, 215] on use at bounding box center [406, 214] width 6 height 6
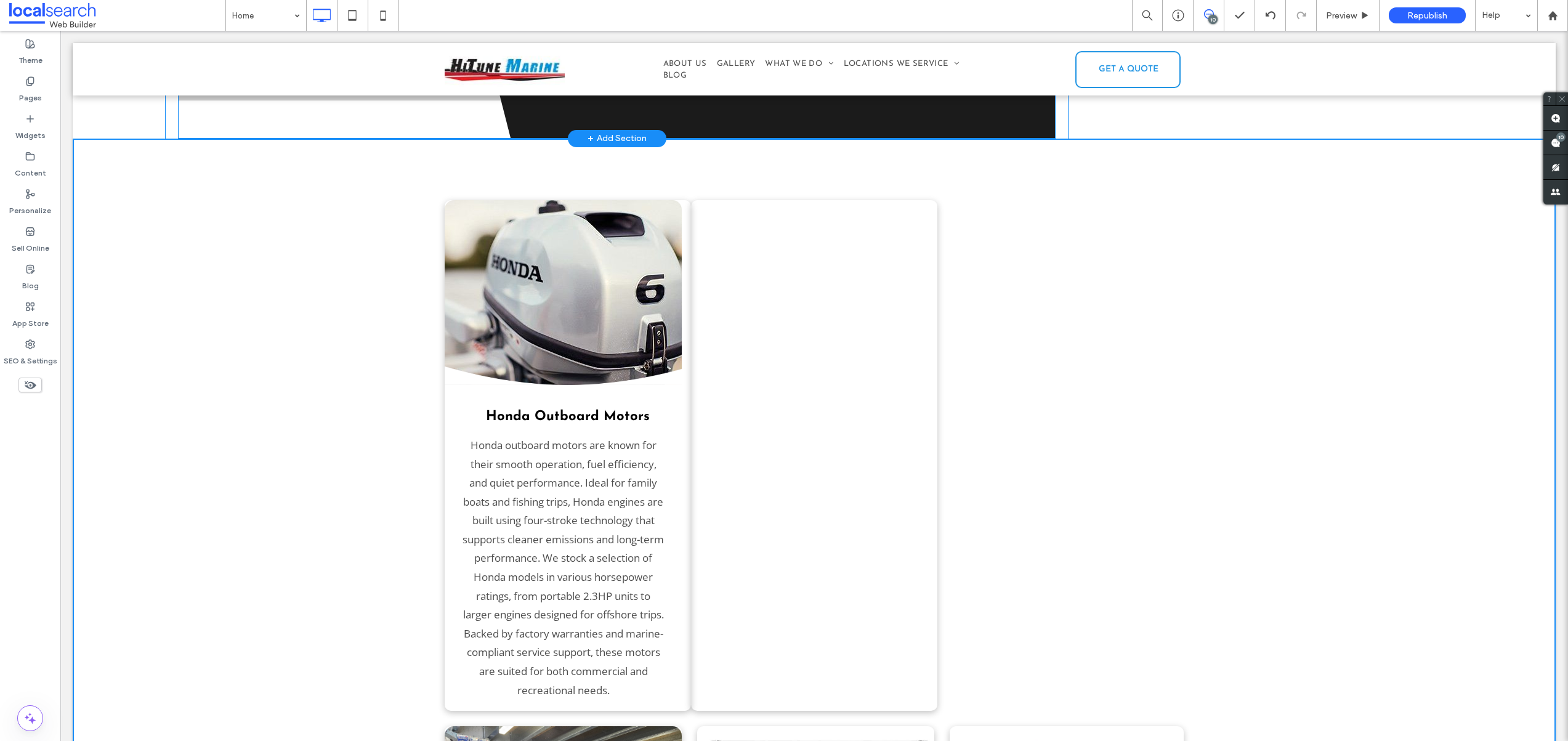
scroll to position [1846, 0]
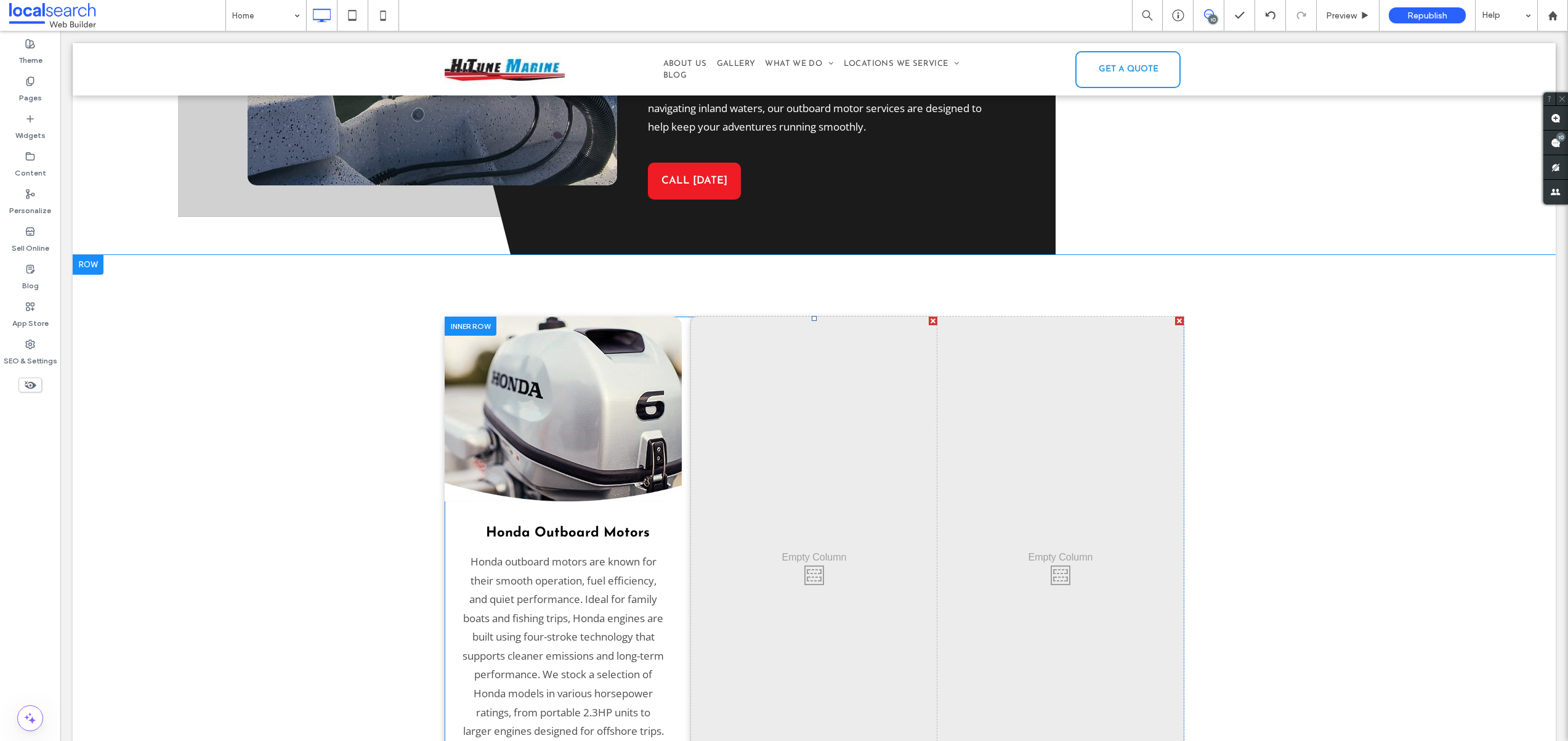
click at [444, 317] on div at bounding box center [470, 326] width 51 height 19
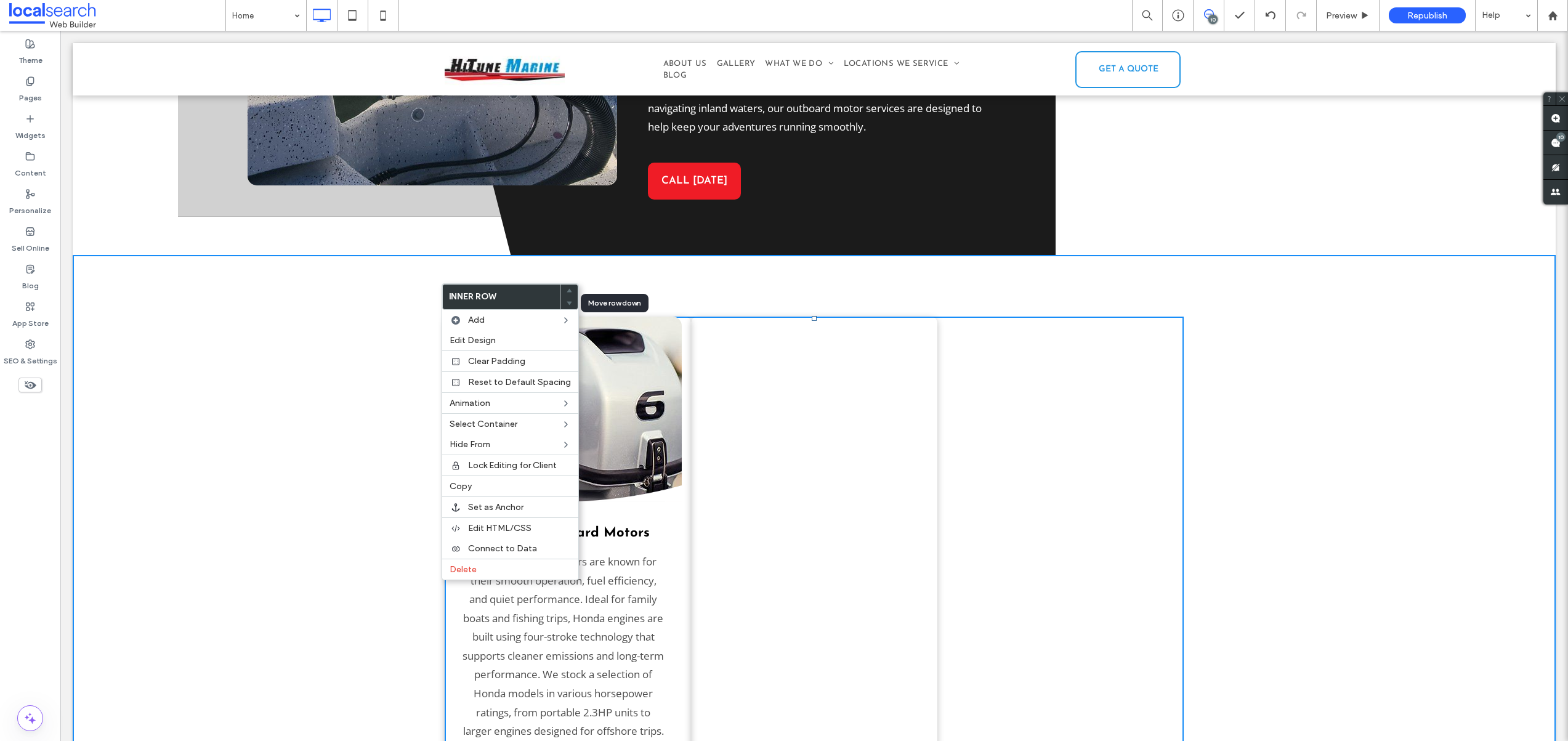
click at [567, 302] on use at bounding box center [569, 303] width 5 height 4
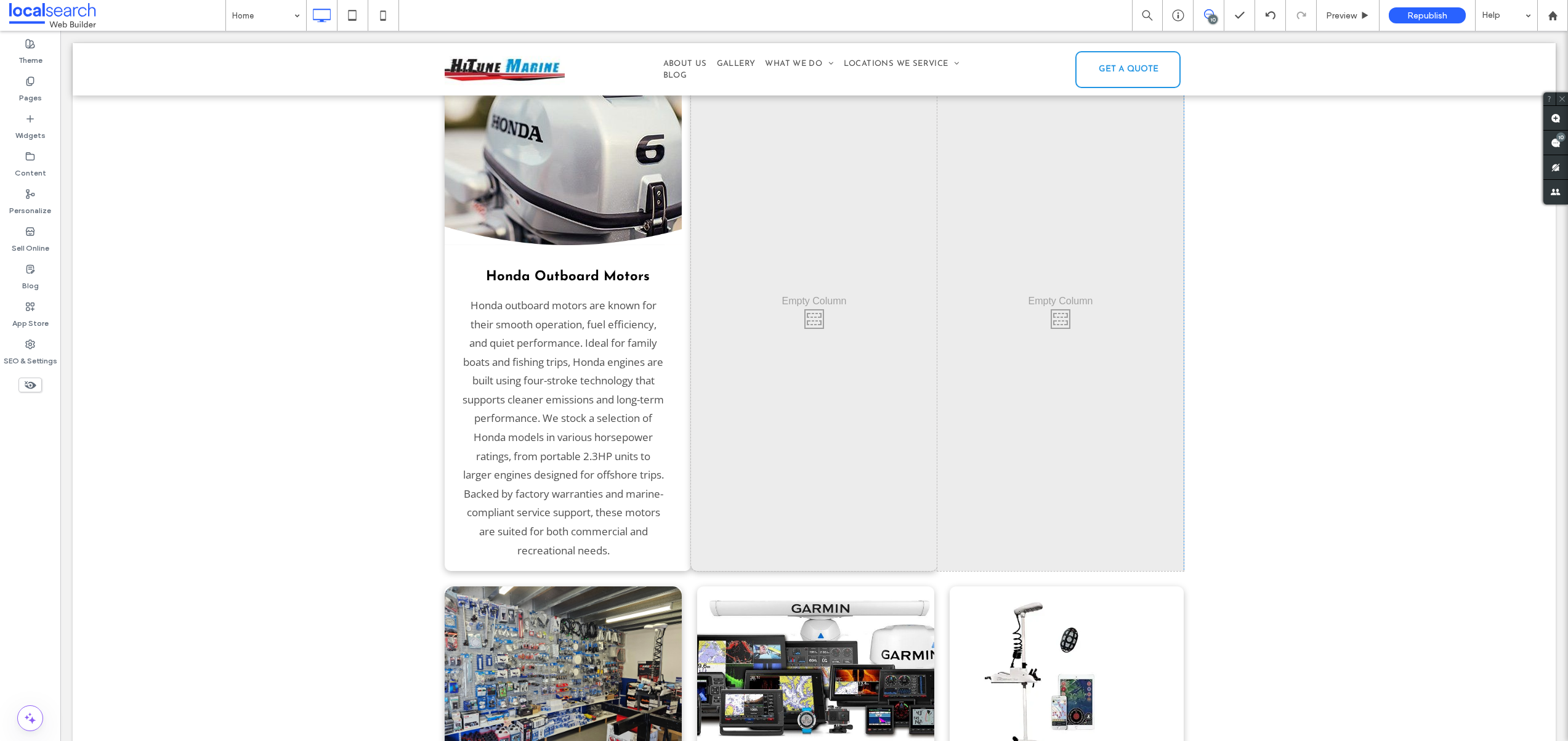
scroll to position [1928, 0]
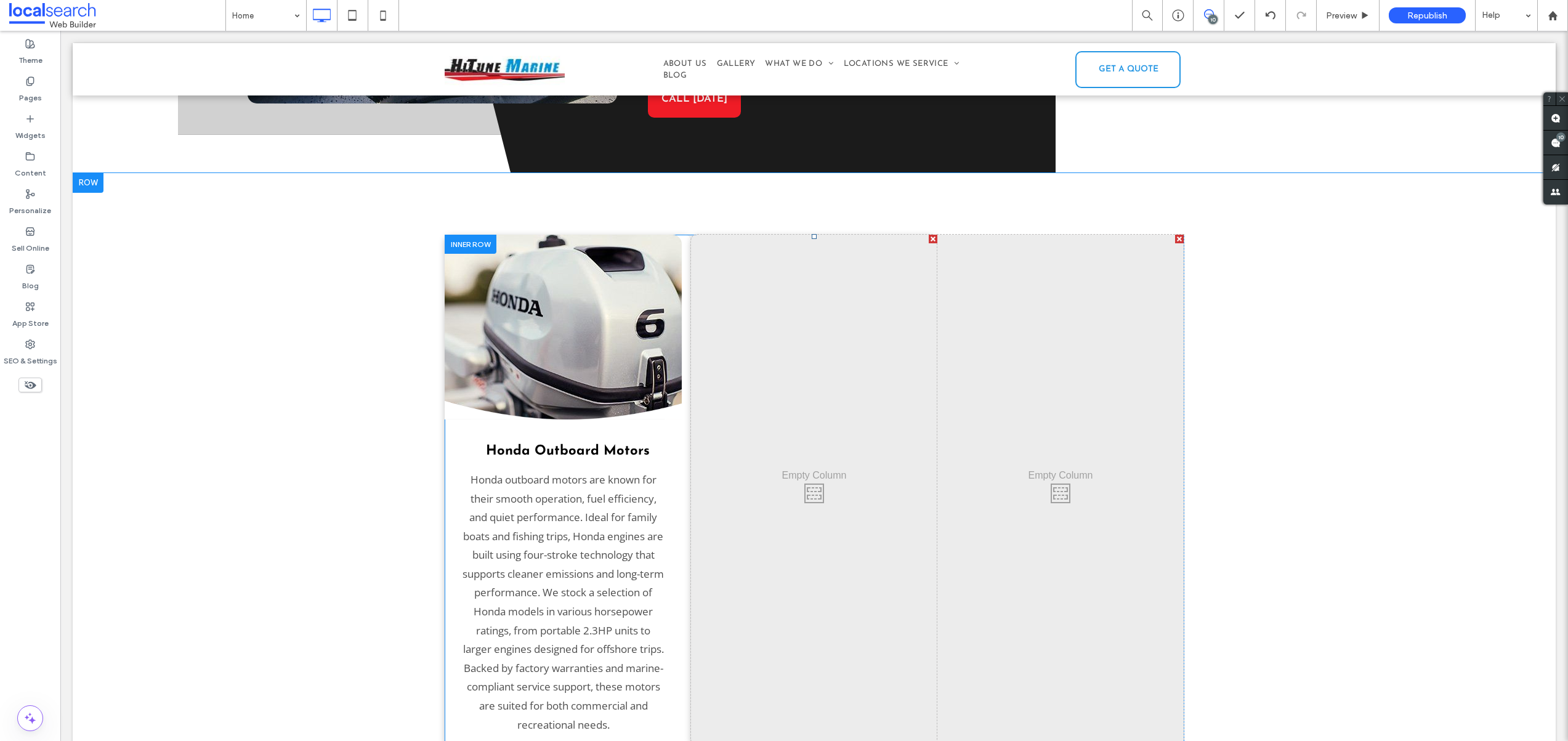
click at [775, 448] on div "Click To Paste" at bounding box center [814, 490] width 246 height 511
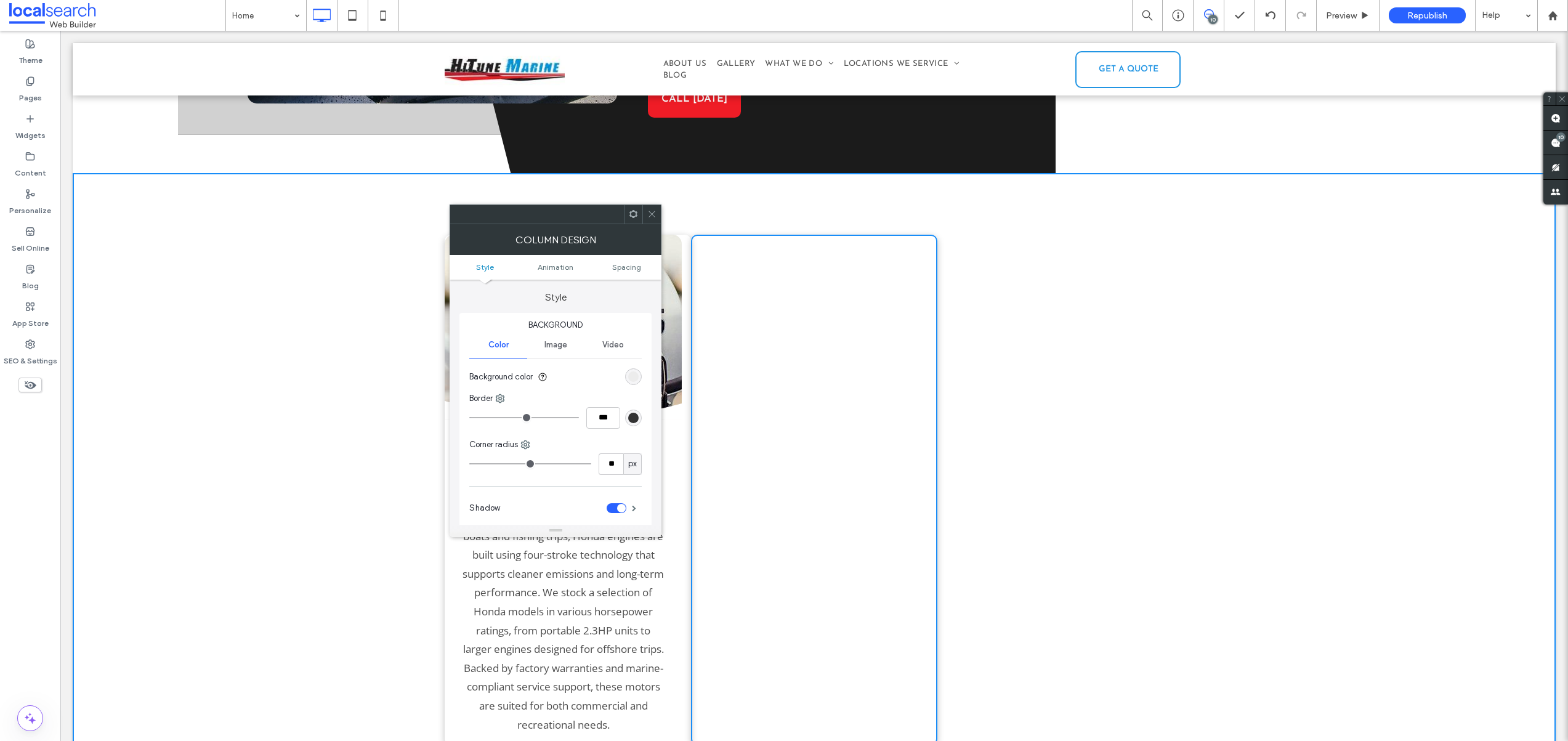
click at [654, 215] on use at bounding box center [652, 214] width 6 height 6
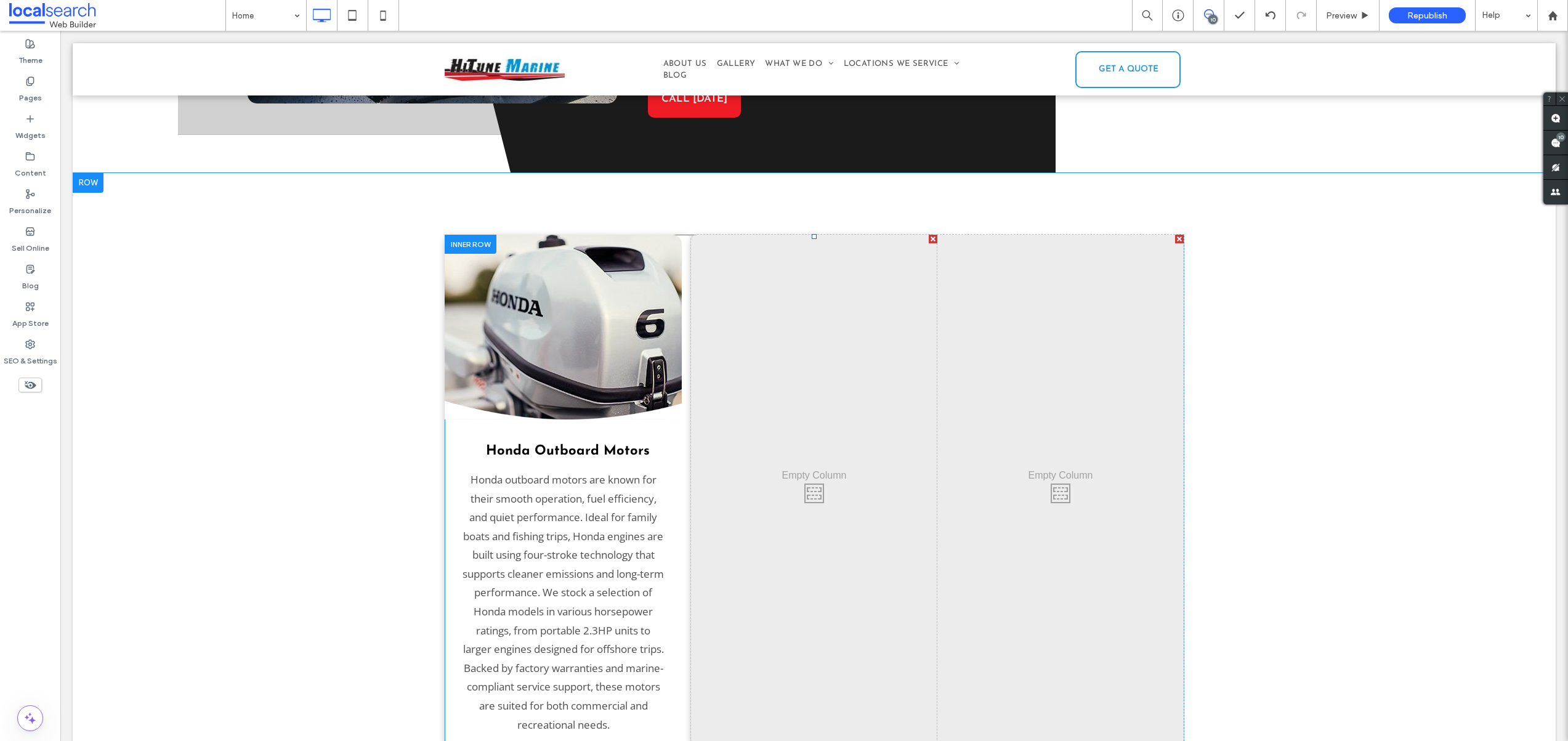
click at [929, 234] on div at bounding box center [932, 238] width 8 height 8
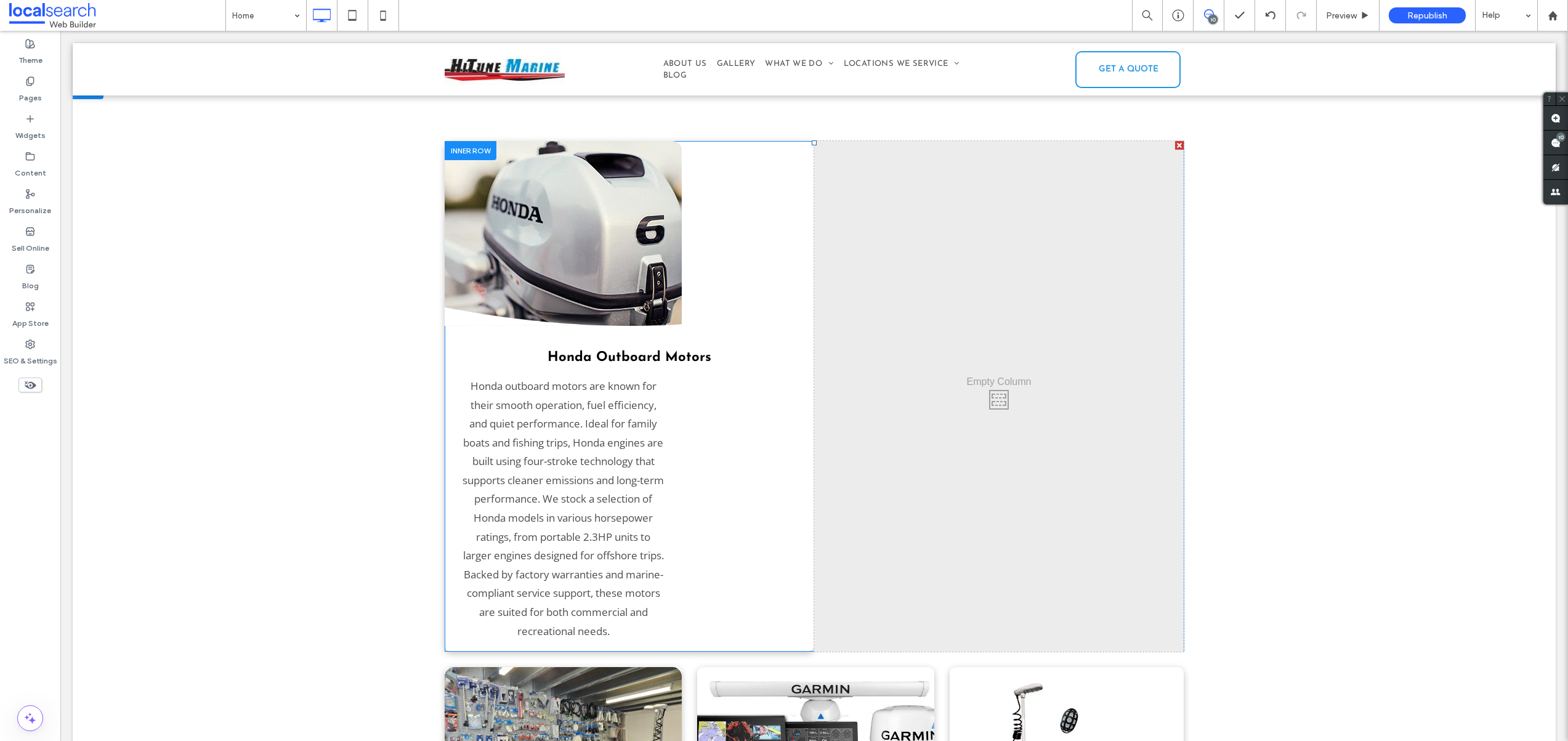
scroll to position [2071, 0]
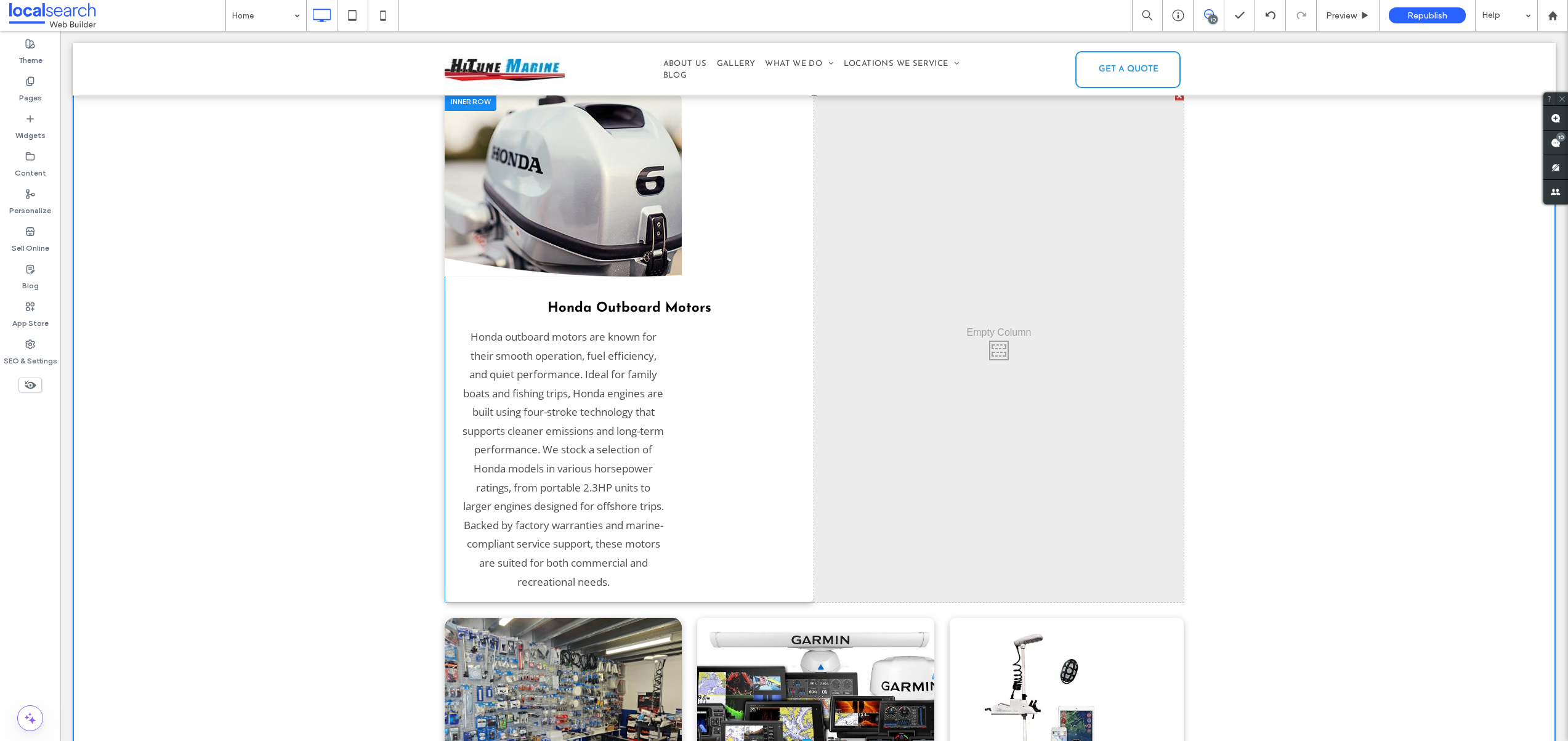
click at [747, 566] on div "Honda Outboard Motors Honda outboard motors are known for their smooth operatio…" at bounding box center [629, 347] width 370 height 511
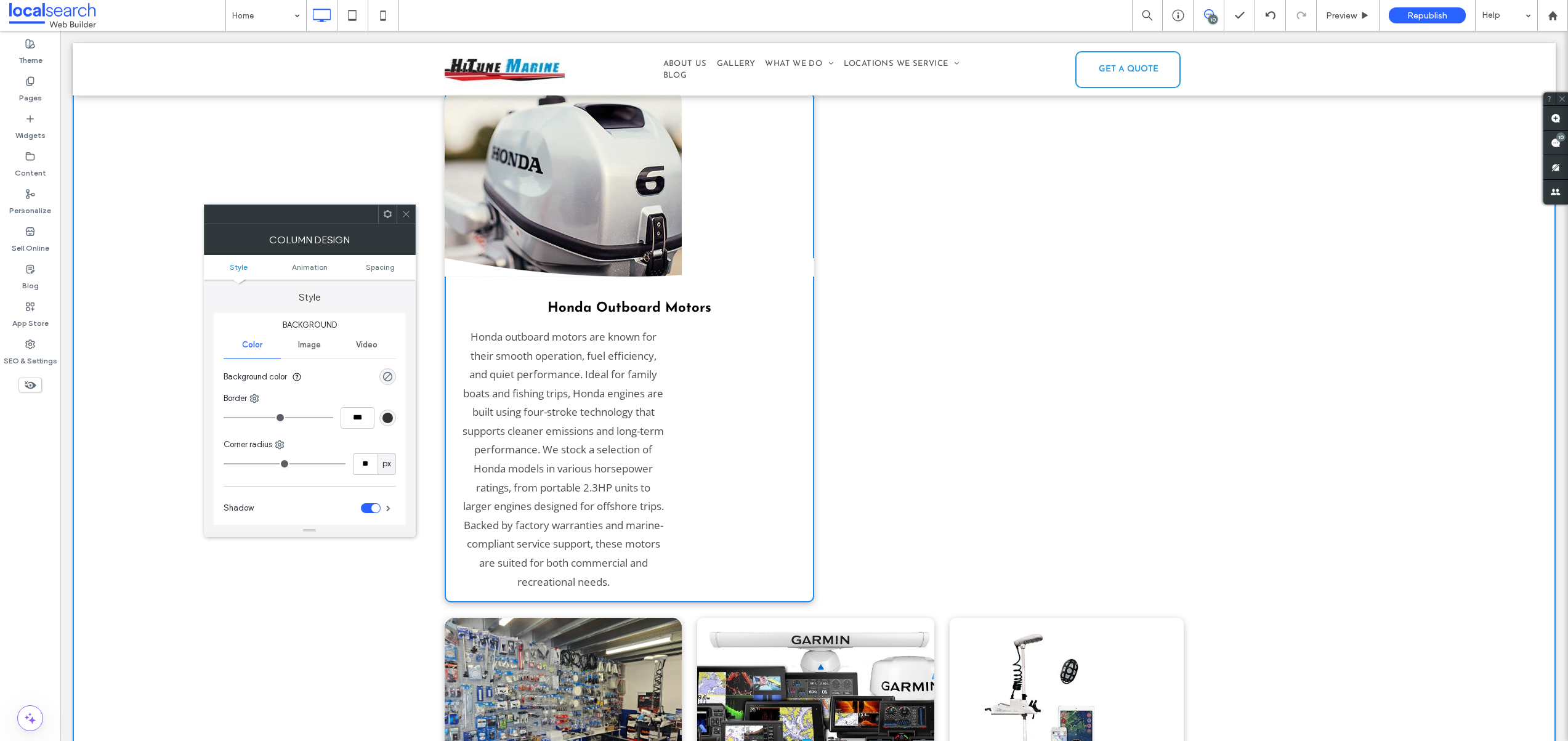
click at [407, 213] on icon at bounding box center [406, 214] width 9 height 9
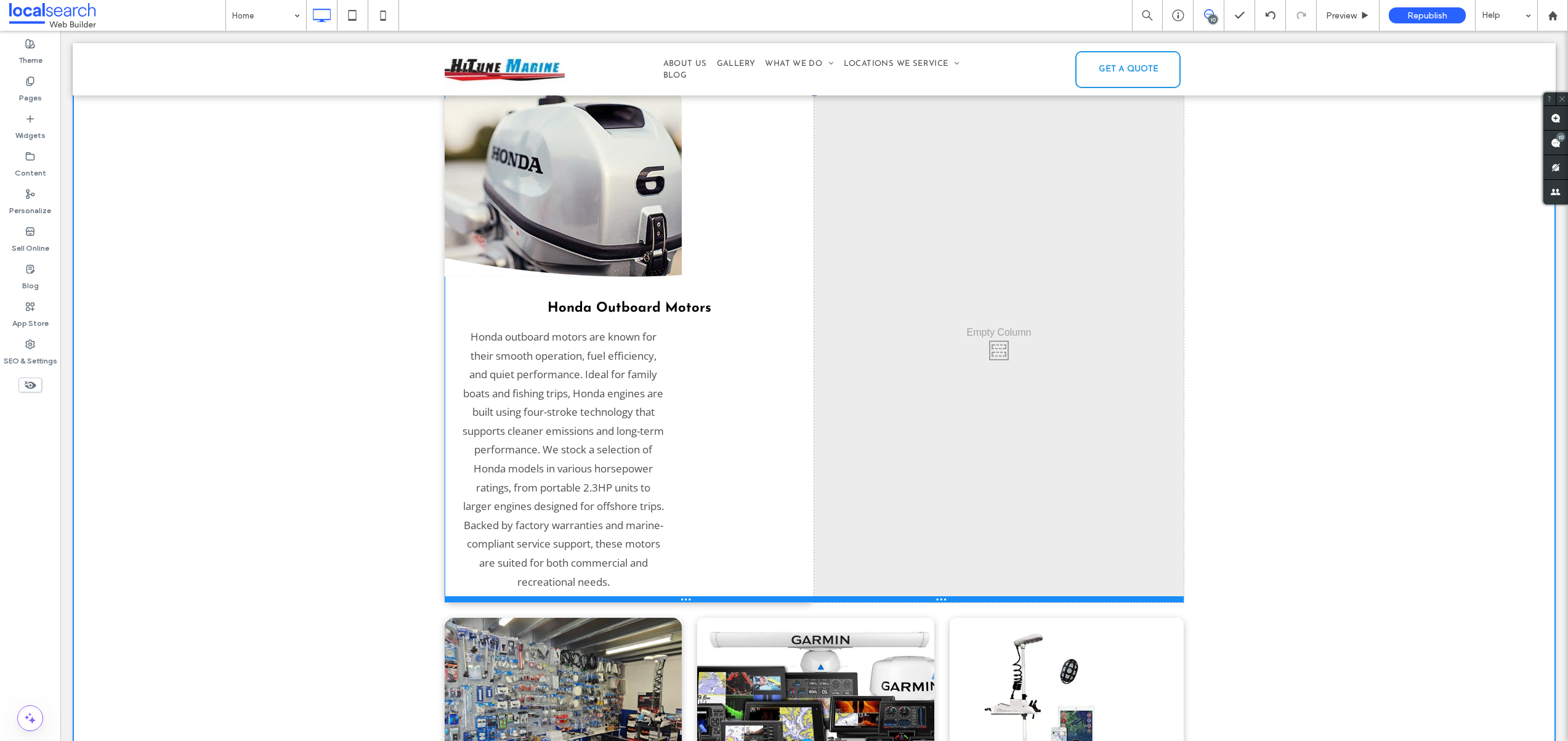
drag, startPoint x: 827, startPoint y: 568, endPoint x: 771, endPoint y: 497, distance: 90.4
click at [791, 460] on div "Honda Outboard Motors Honda outboard motors are known for their smooth operatio…" at bounding box center [814, 347] width 739 height 511
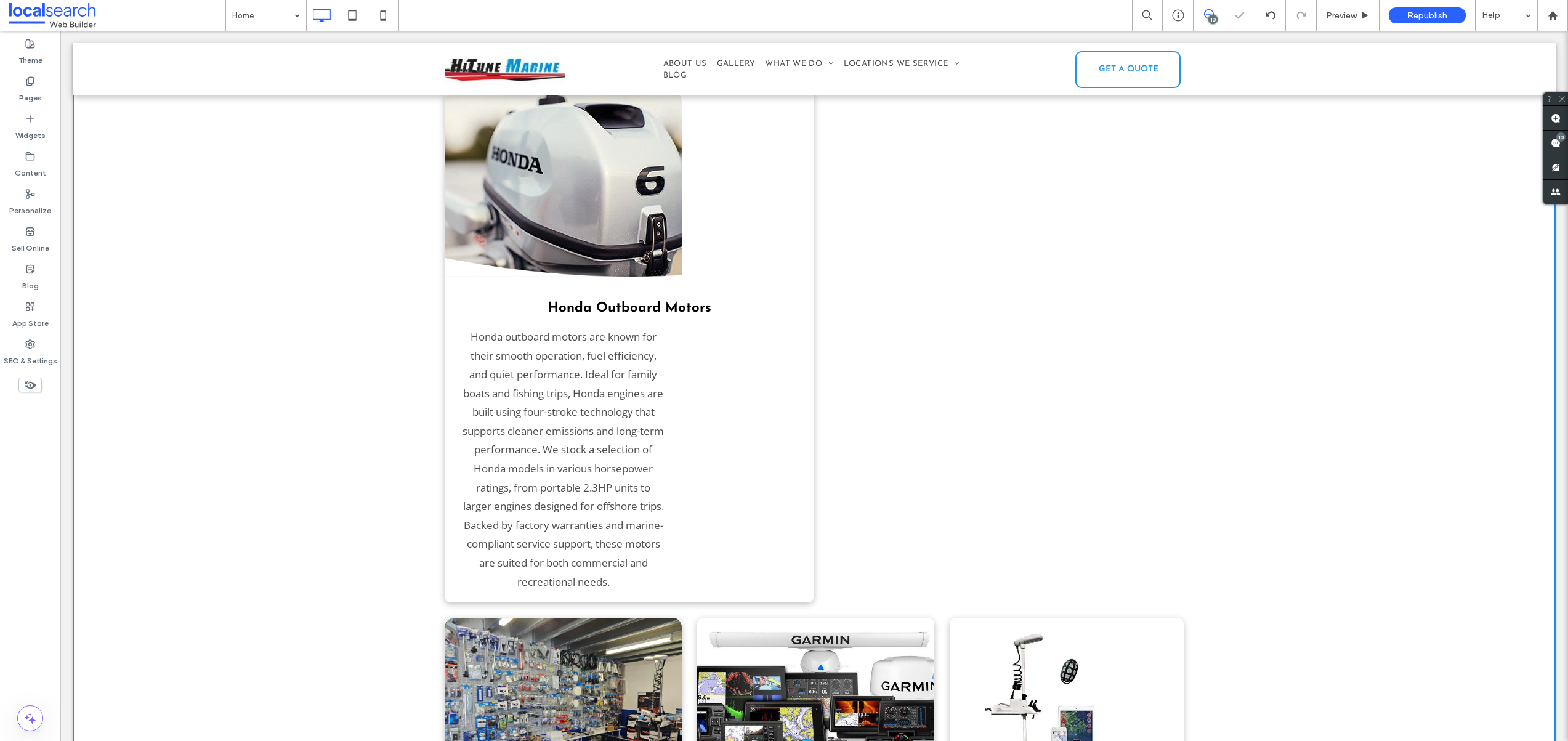
click at [670, 529] on div "Honda Outboard Motors Honda outboard motors are known for their smooth operatio…" at bounding box center [629, 347] width 370 height 511
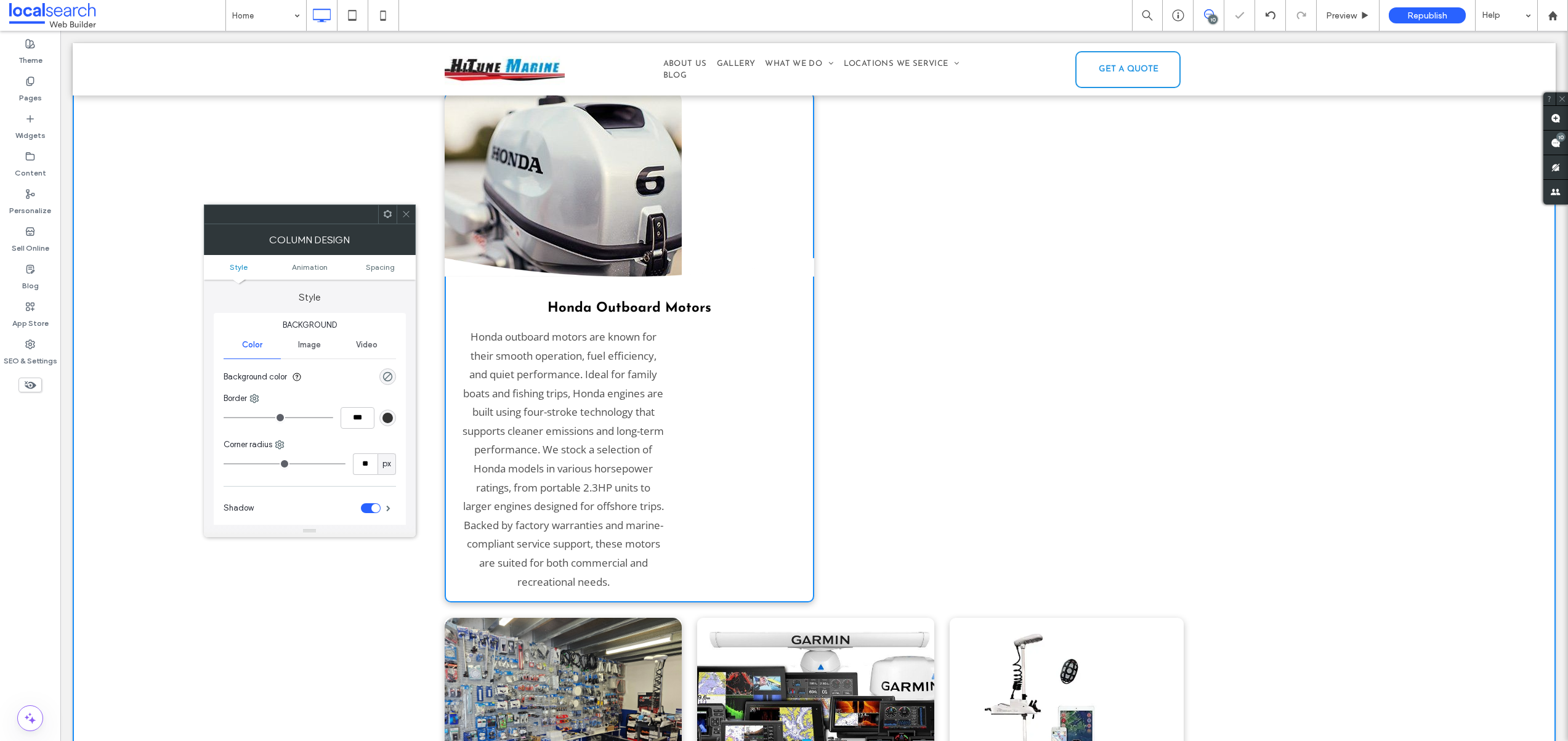
click at [611, 443] on p "Honda outboard motors are known for their smooth operation, fuel efficiency, an…" at bounding box center [563, 460] width 203 height 264
click at [603, 432] on span "Honda outboard motors are known for their smooth operation, fuel efficiency, an…" at bounding box center [563, 459] width 201 height 259
click at [636, 400] on span "Honda outboard motors are known for their smooth operation, fuel efficiency, an…" at bounding box center [563, 459] width 201 height 259
click at [404, 213] on use at bounding box center [406, 214] width 6 height 6
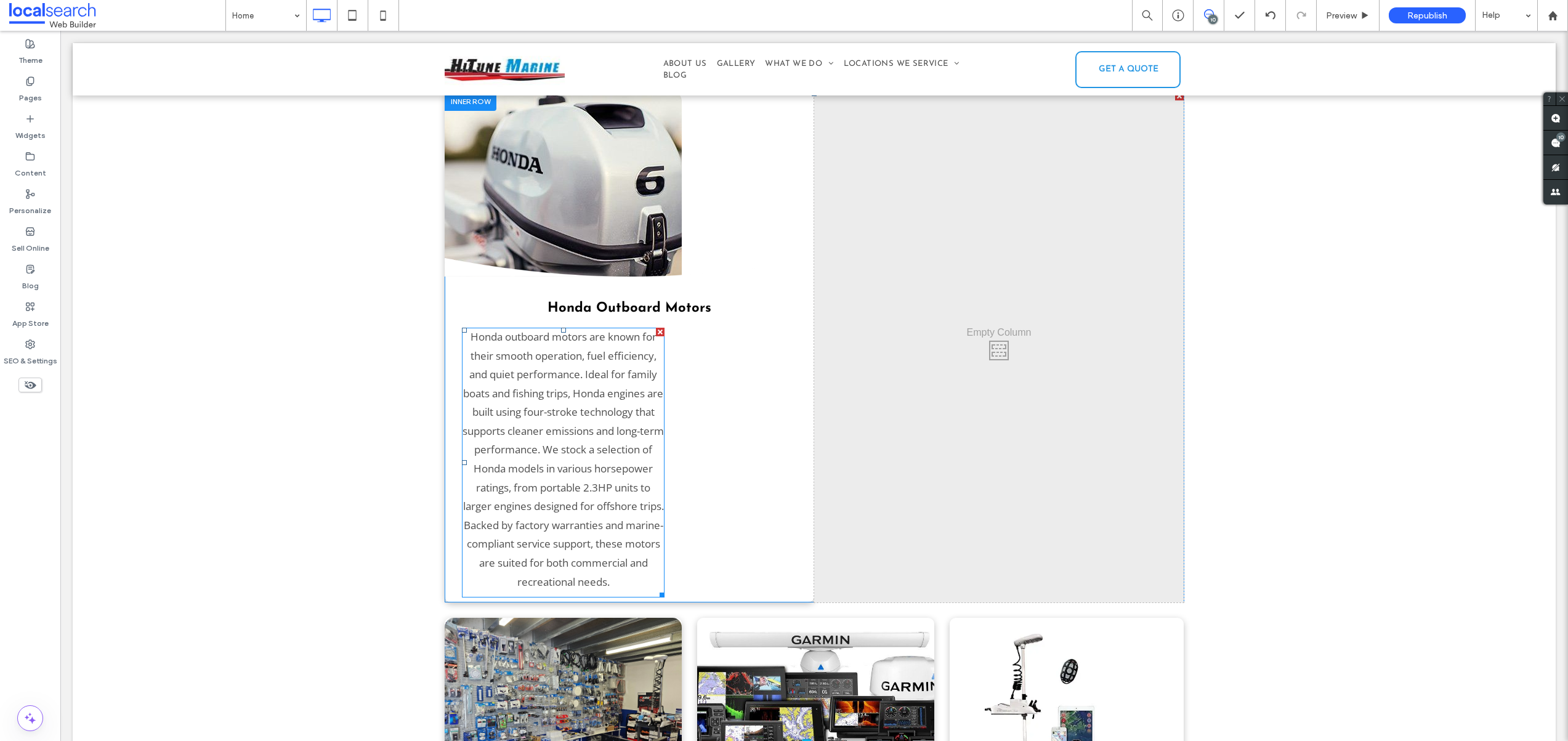
click at [556, 361] on span "Honda outboard motors are known for their smooth operation, fuel efficiency, an…" at bounding box center [563, 459] width 201 height 259
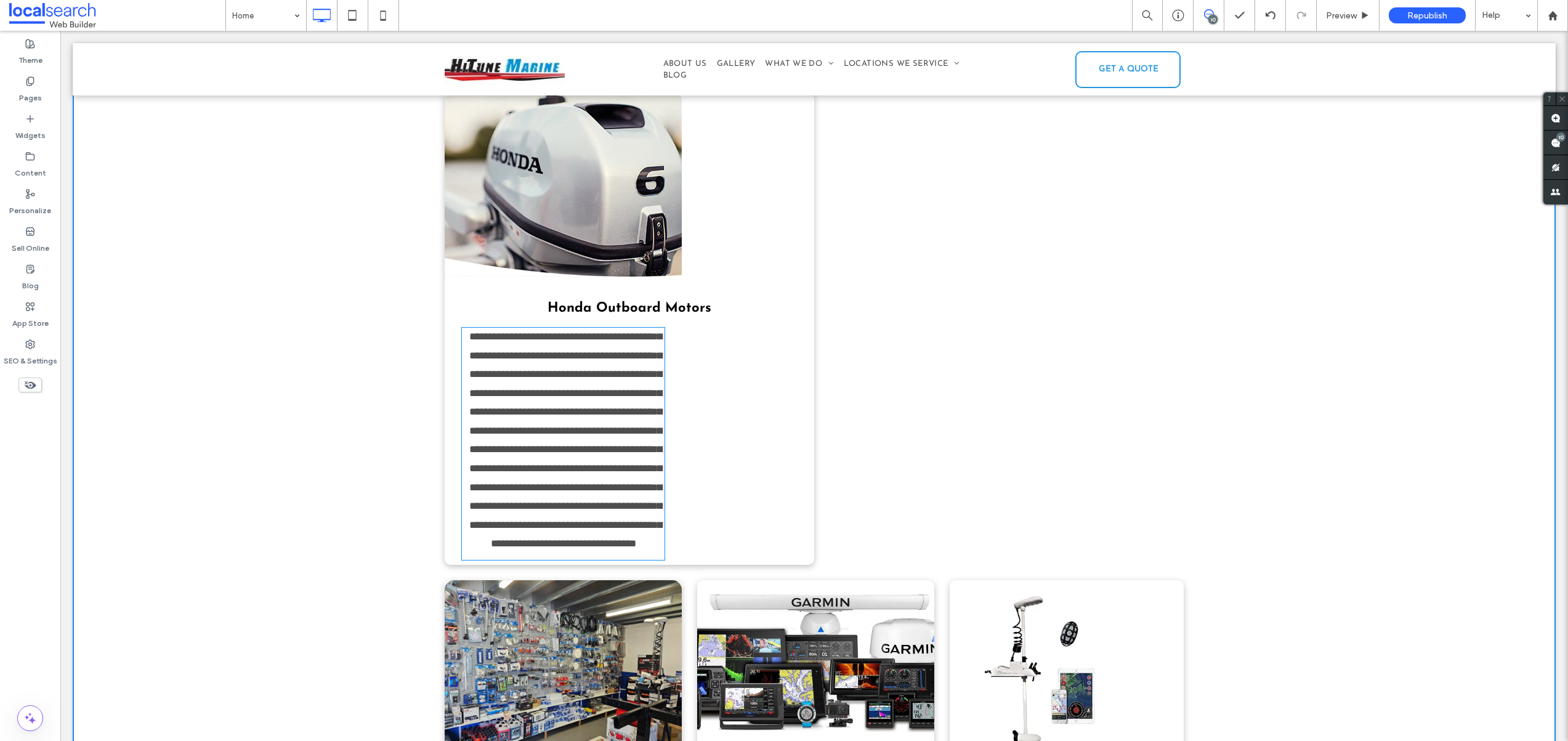
type input "*********"
type input "**"
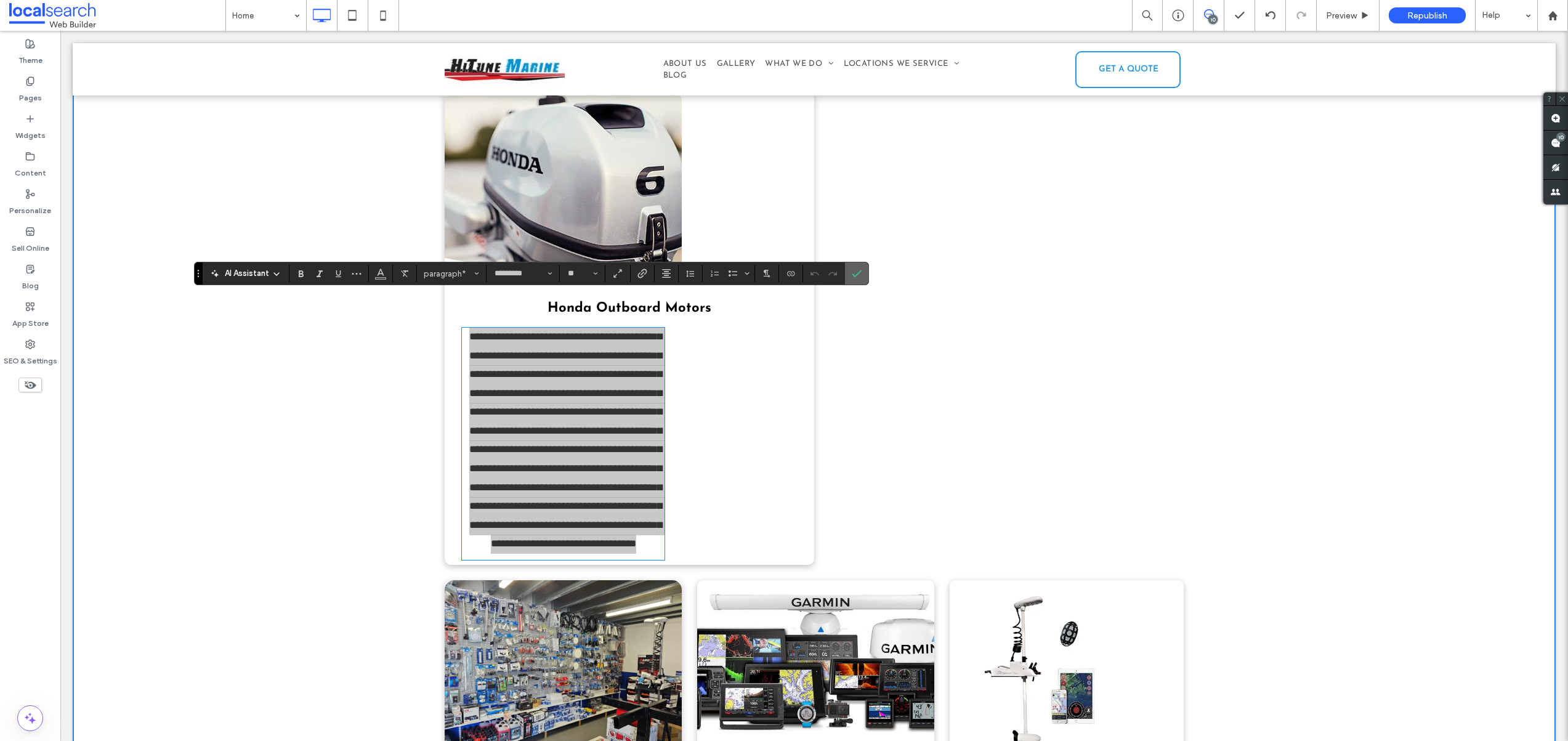
click at [860, 274] on icon "Confirm" at bounding box center [856, 273] width 10 height 10
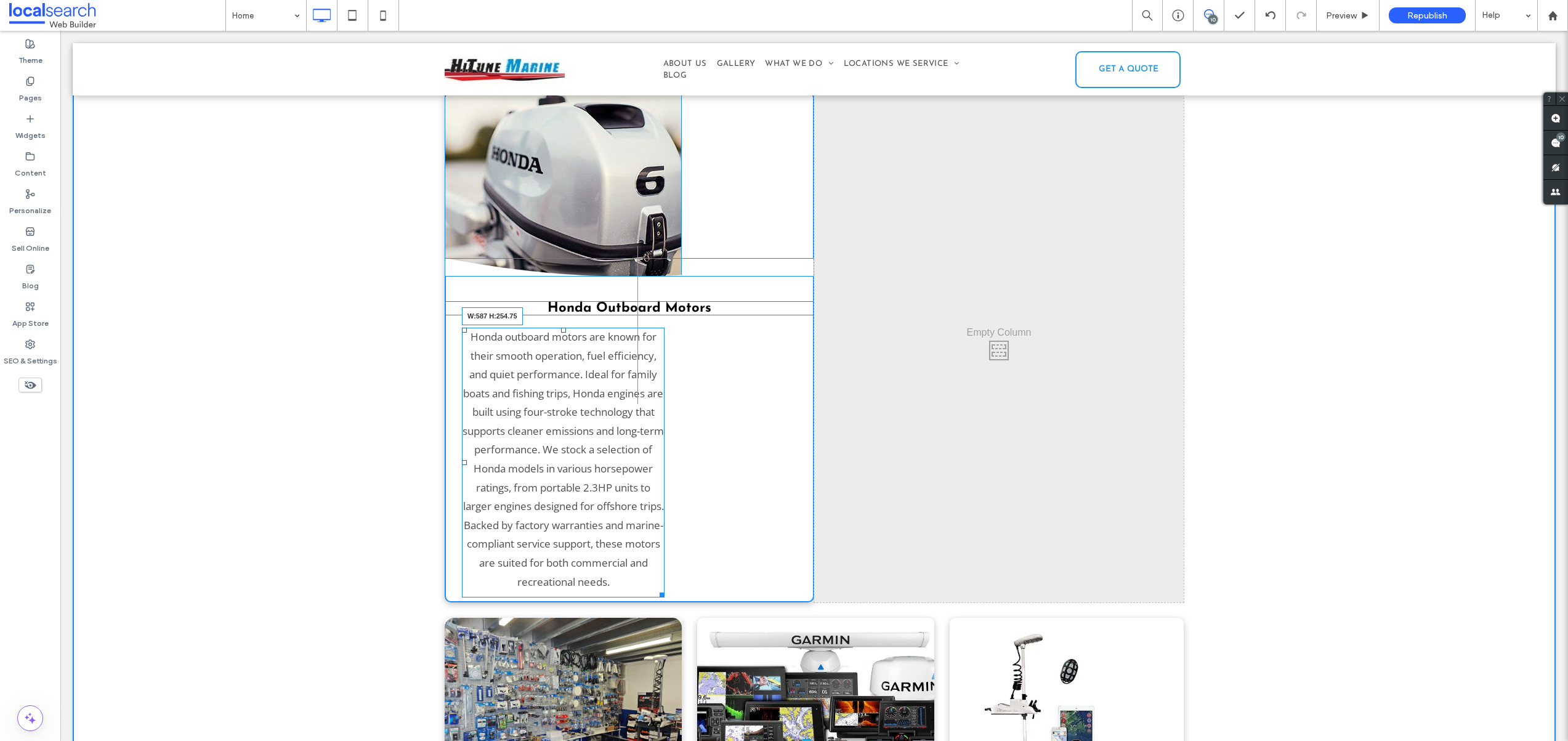
drag, startPoint x: 655, startPoint y: 561, endPoint x: 735, endPoint y: 447, distance: 139.3
click at [664, 447] on div "Honda outboard motors are known for their smooth operation, fuel efficiency, an…" at bounding box center [563, 463] width 203 height 270
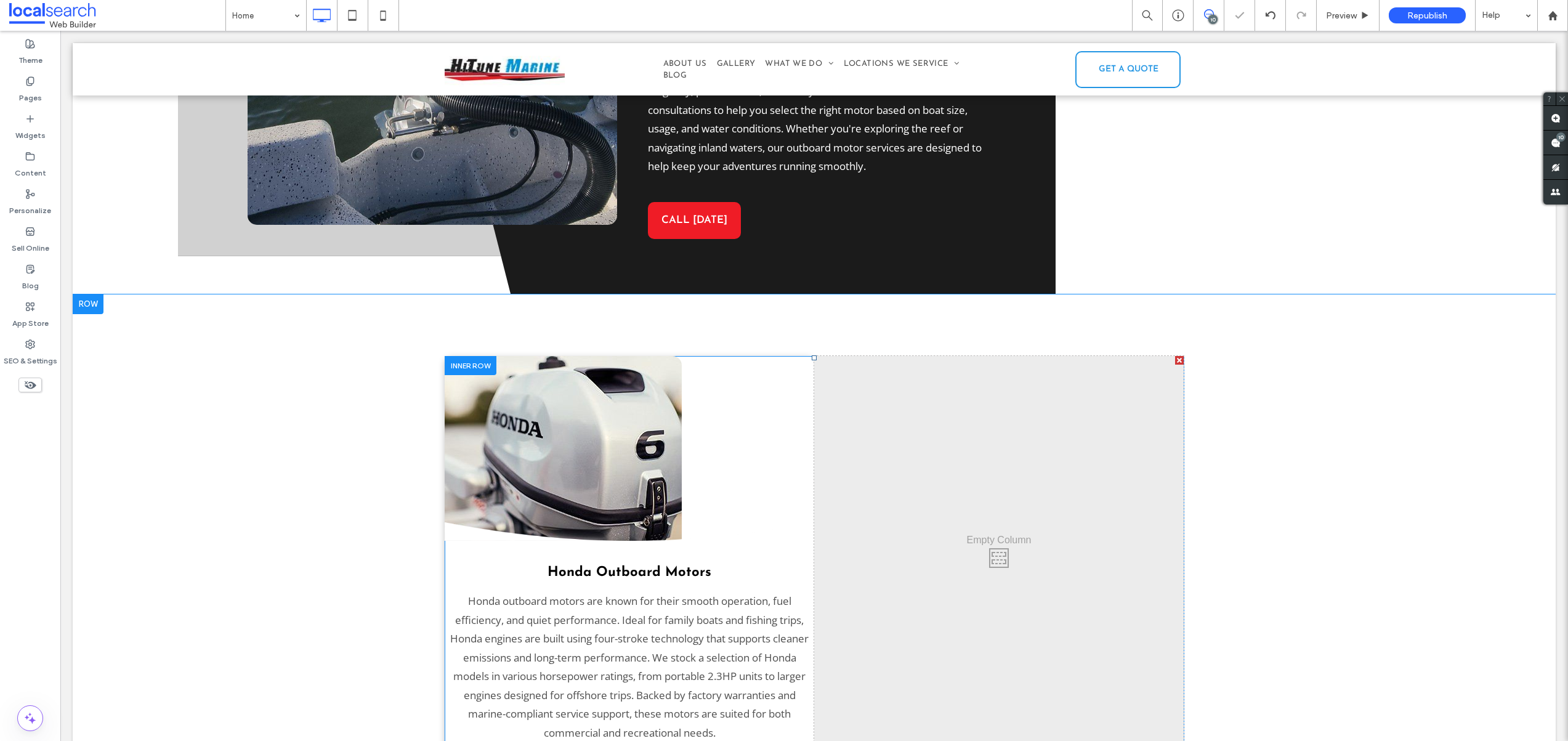
scroll to position [1809, 0]
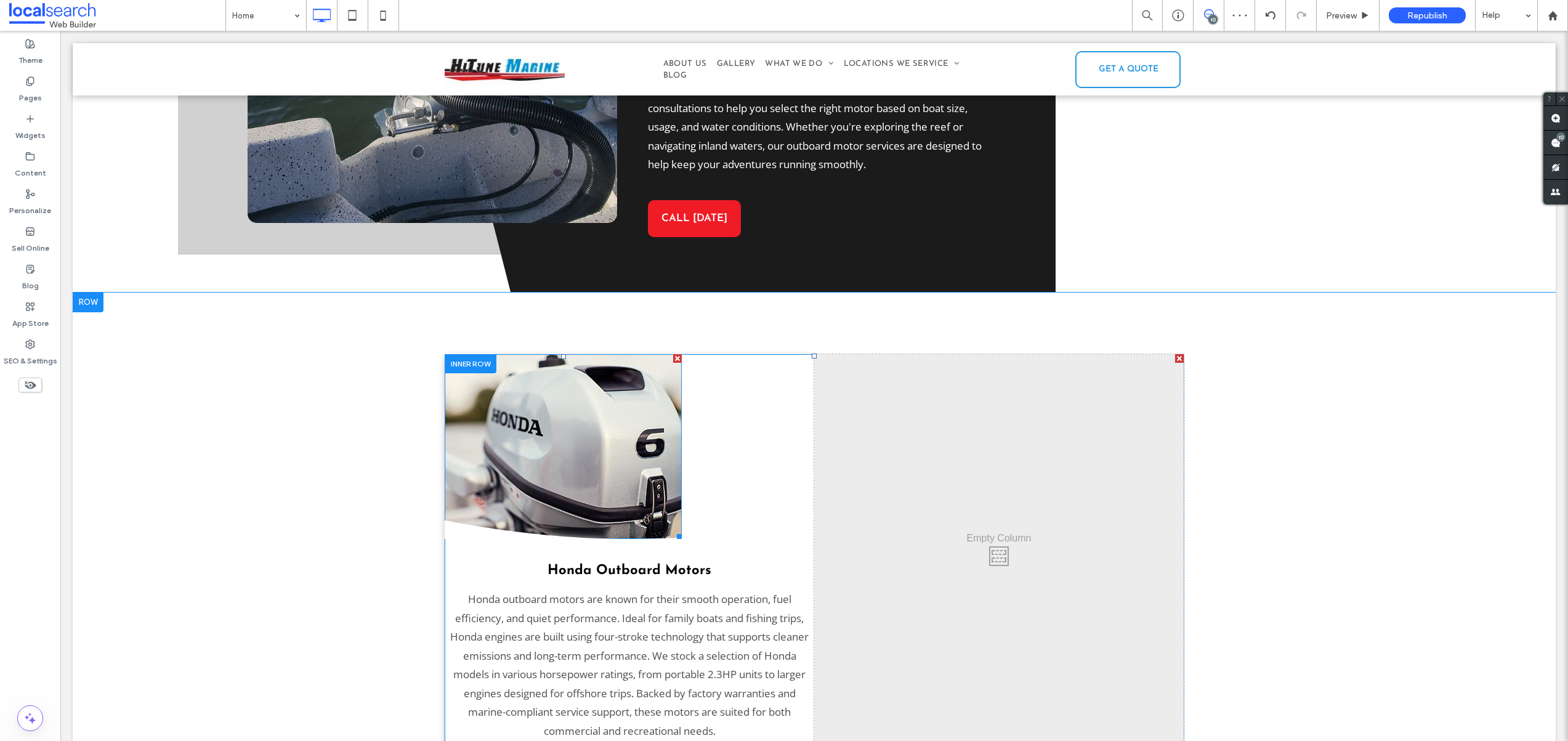
click at [554, 396] on img at bounding box center [563, 447] width 237 height 184
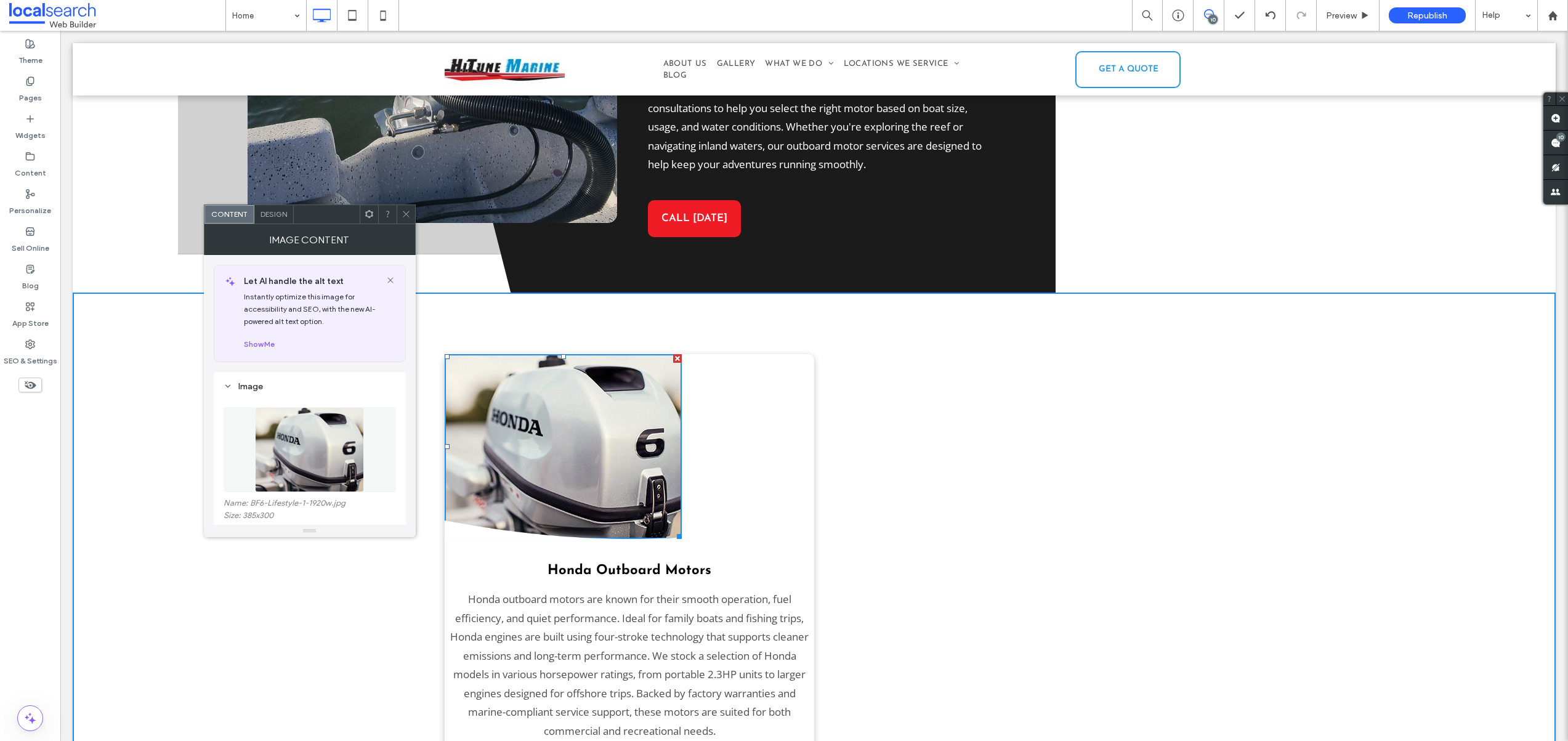
click at [405, 212] on icon at bounding box center [406, 214] width 9 height 9
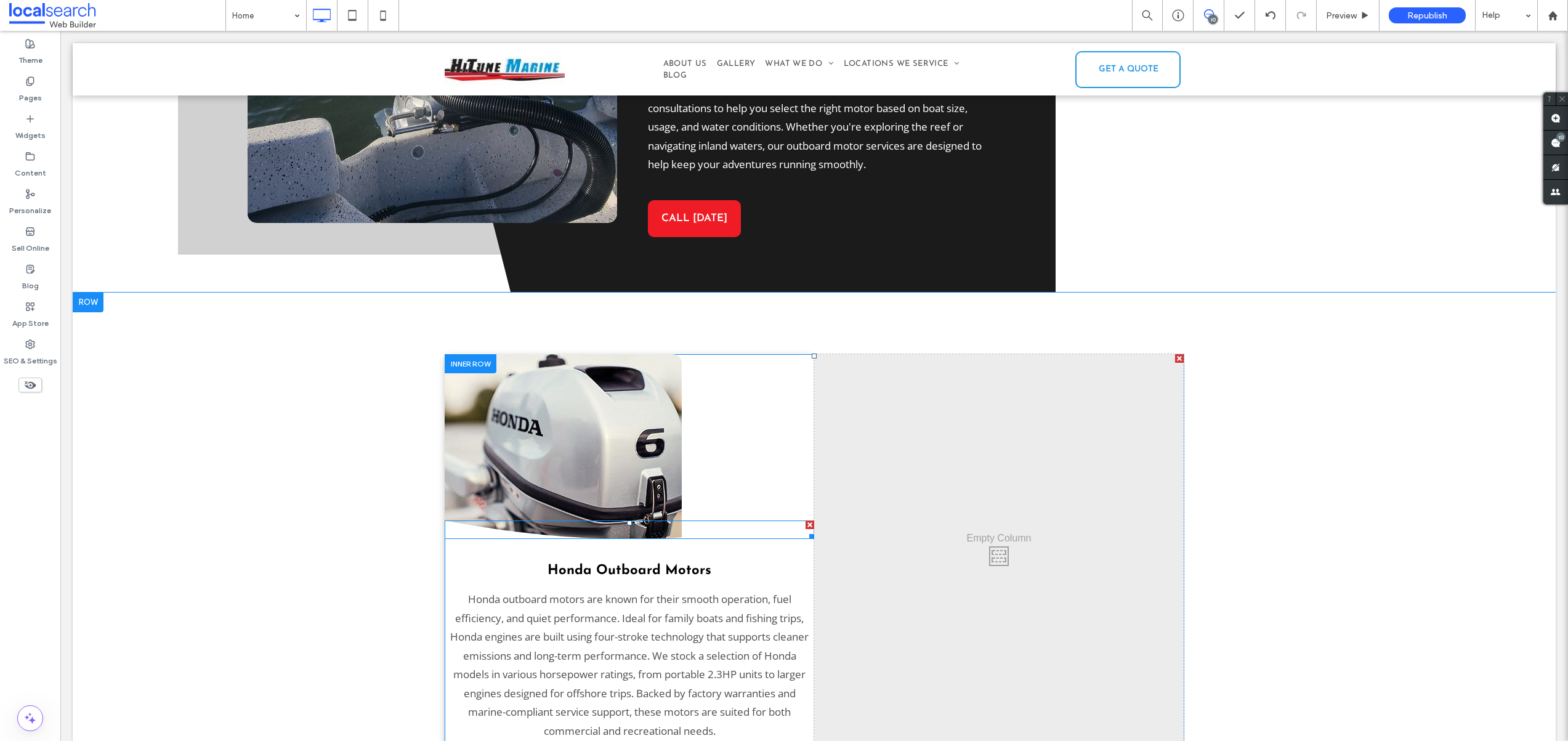
click at [806, 521] on div at bounding box center [809, 525] width 8 height 8
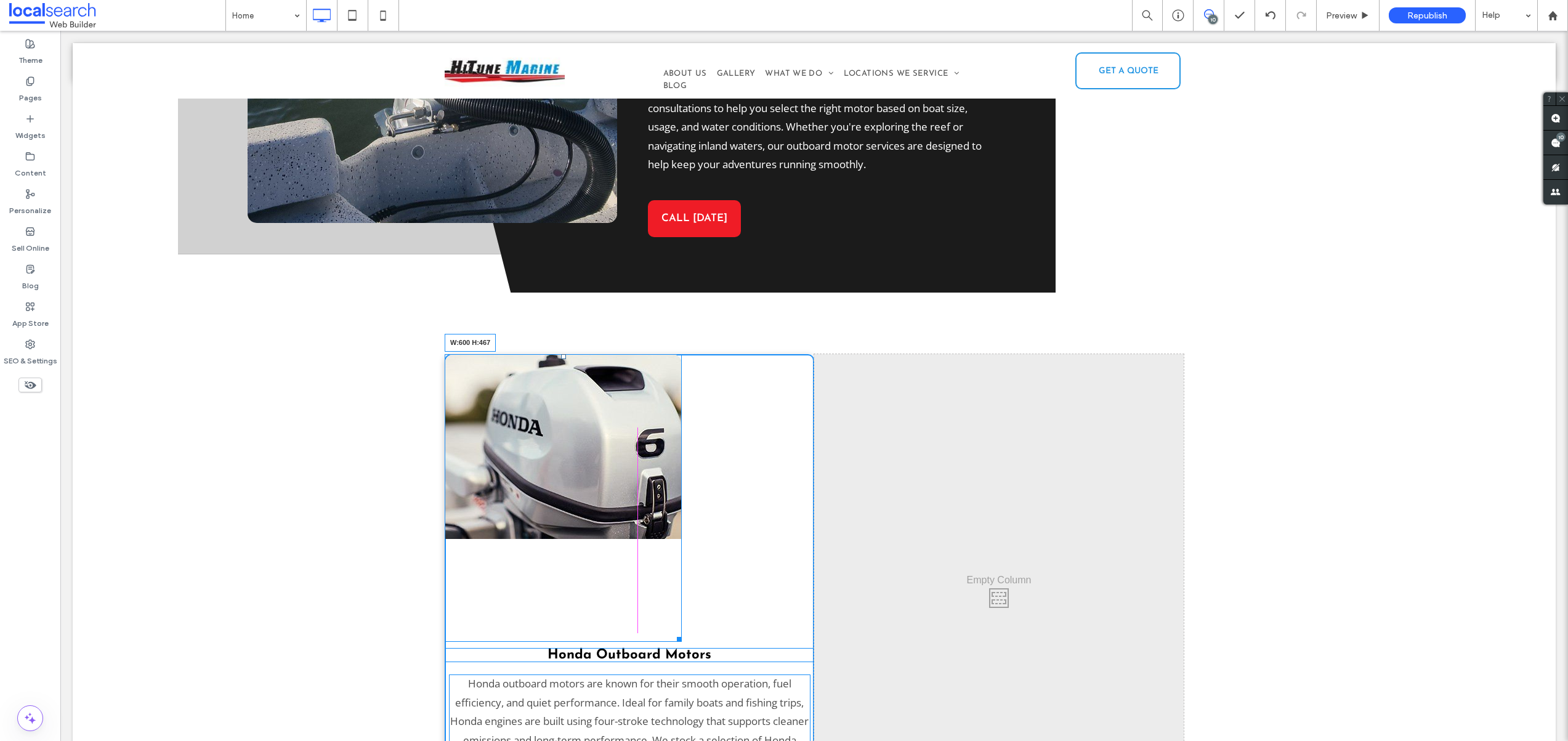
drag, startPoint x: 673, startPoint y: 502, endPoint x: 747, endPoint y: 506, distance: 74.1
click at [682, 506] on div "W:600 H:467" at bounding box center [563, 498] width 237 height 288
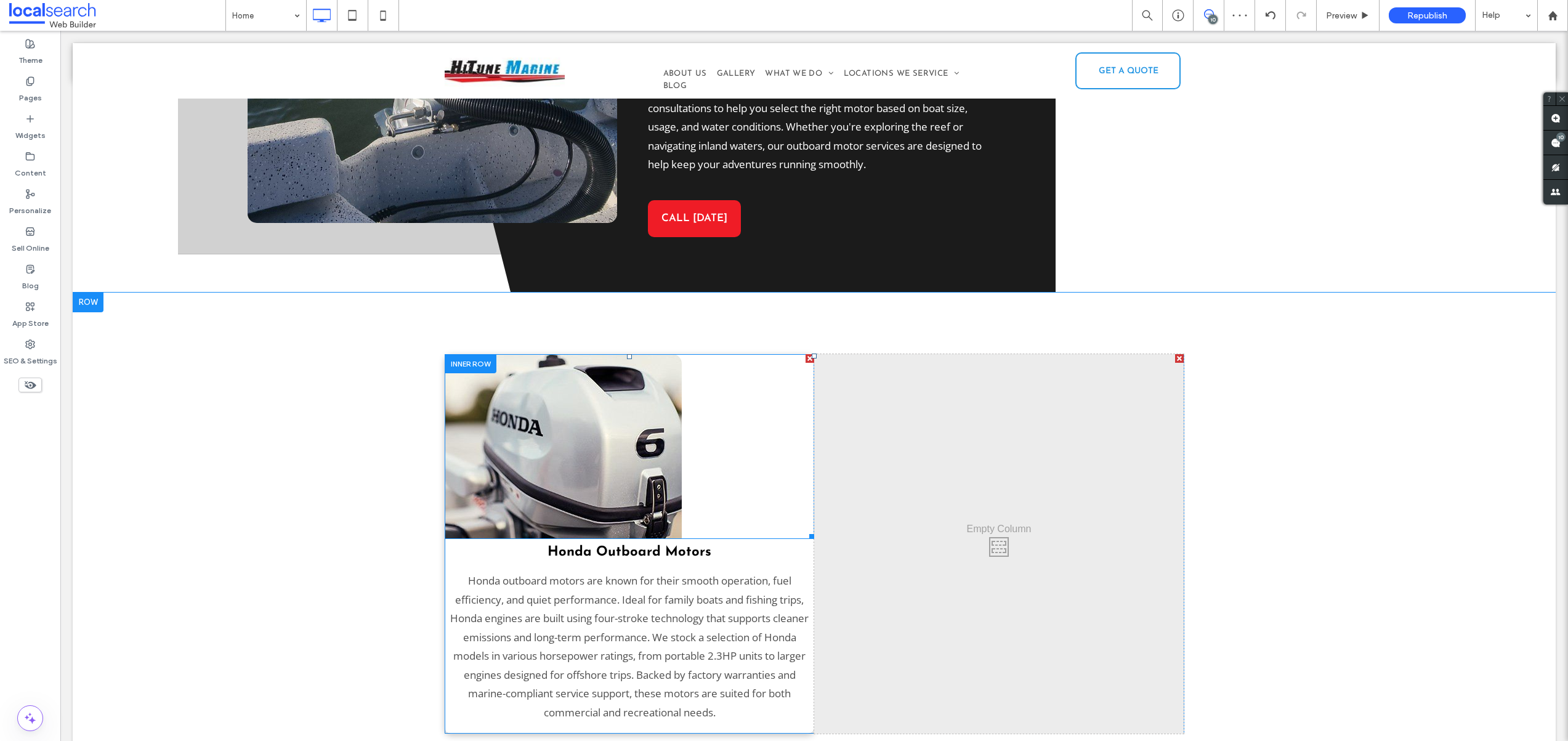
click at [623, 418] on img at bounding box center [563, 447] width 237 height 184
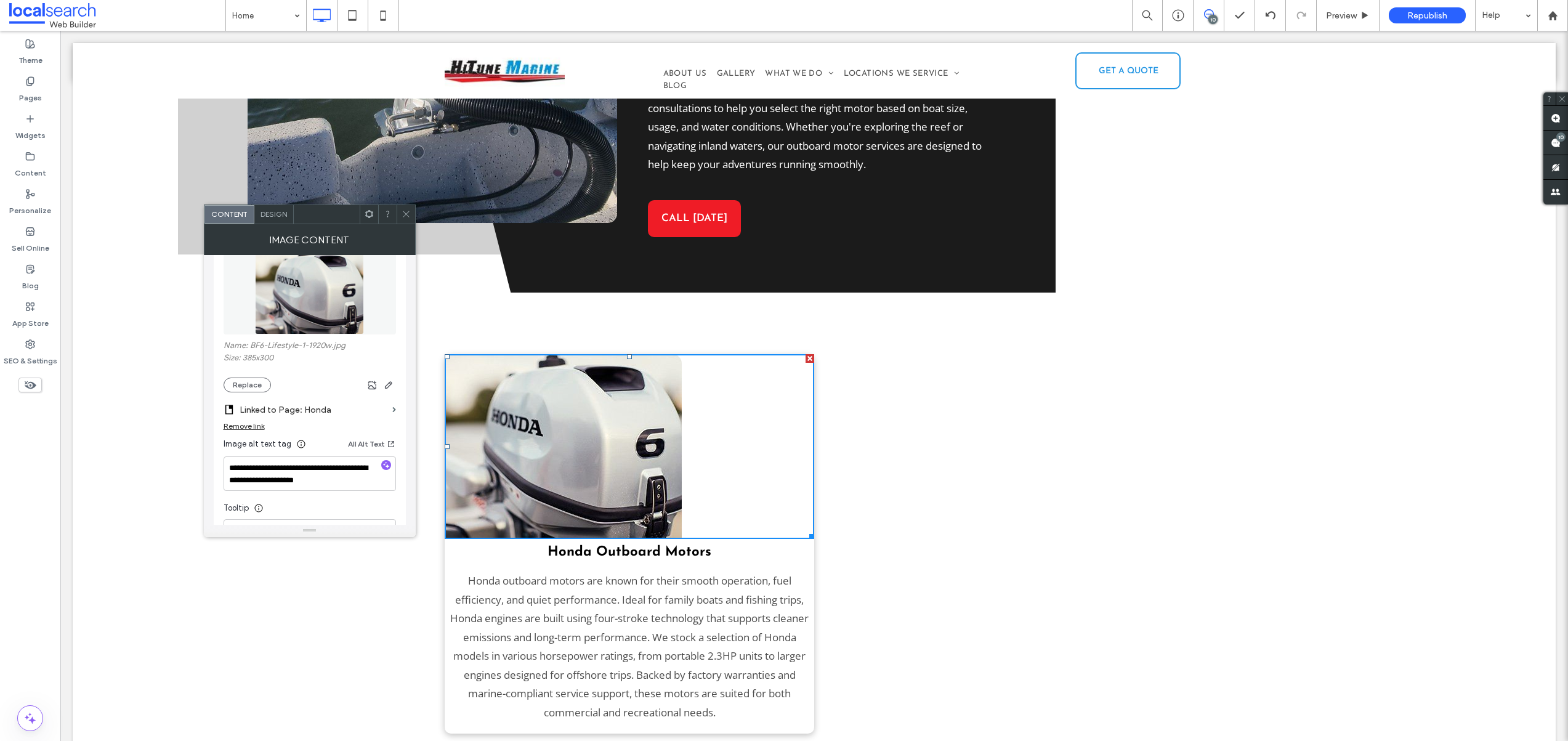
scroll to position [161, 0]
click at [305, 295] on img at bounding box center [309, 288] width 109 height 85
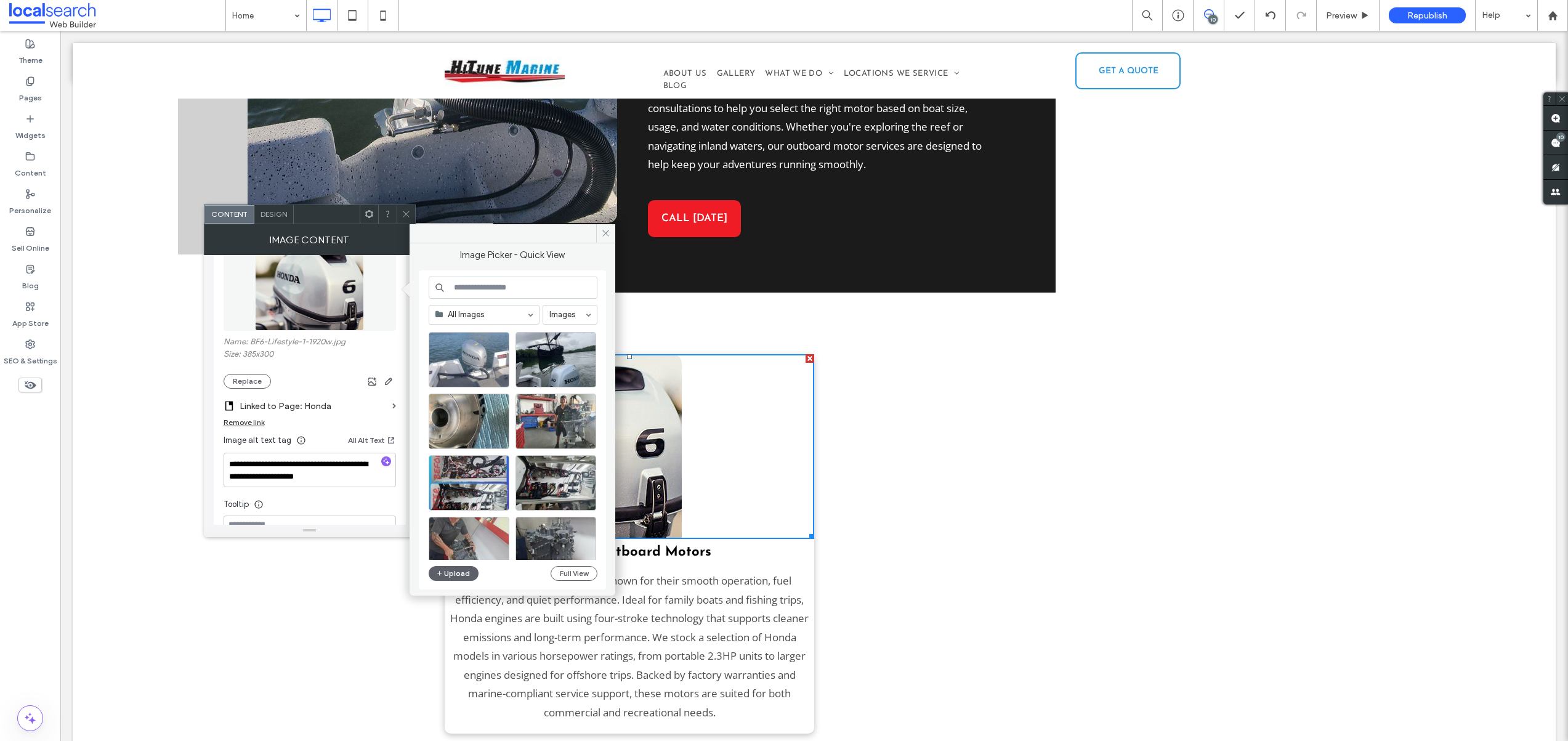
scroll to position [2974, 0]
click at [552, 361] on div "Select" at bounding box center [555, 360] width 81 height 55
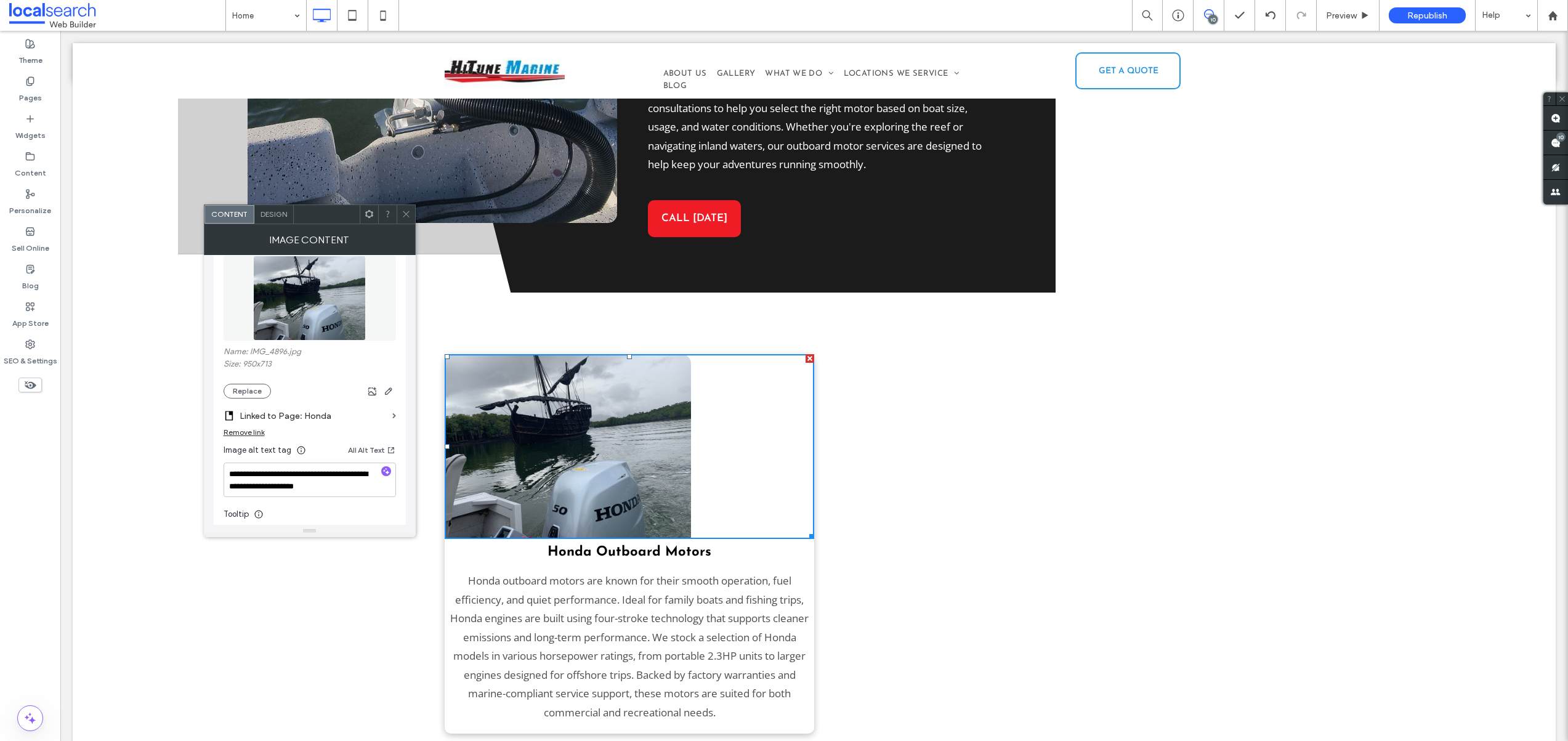
scroll to position [0, 0]
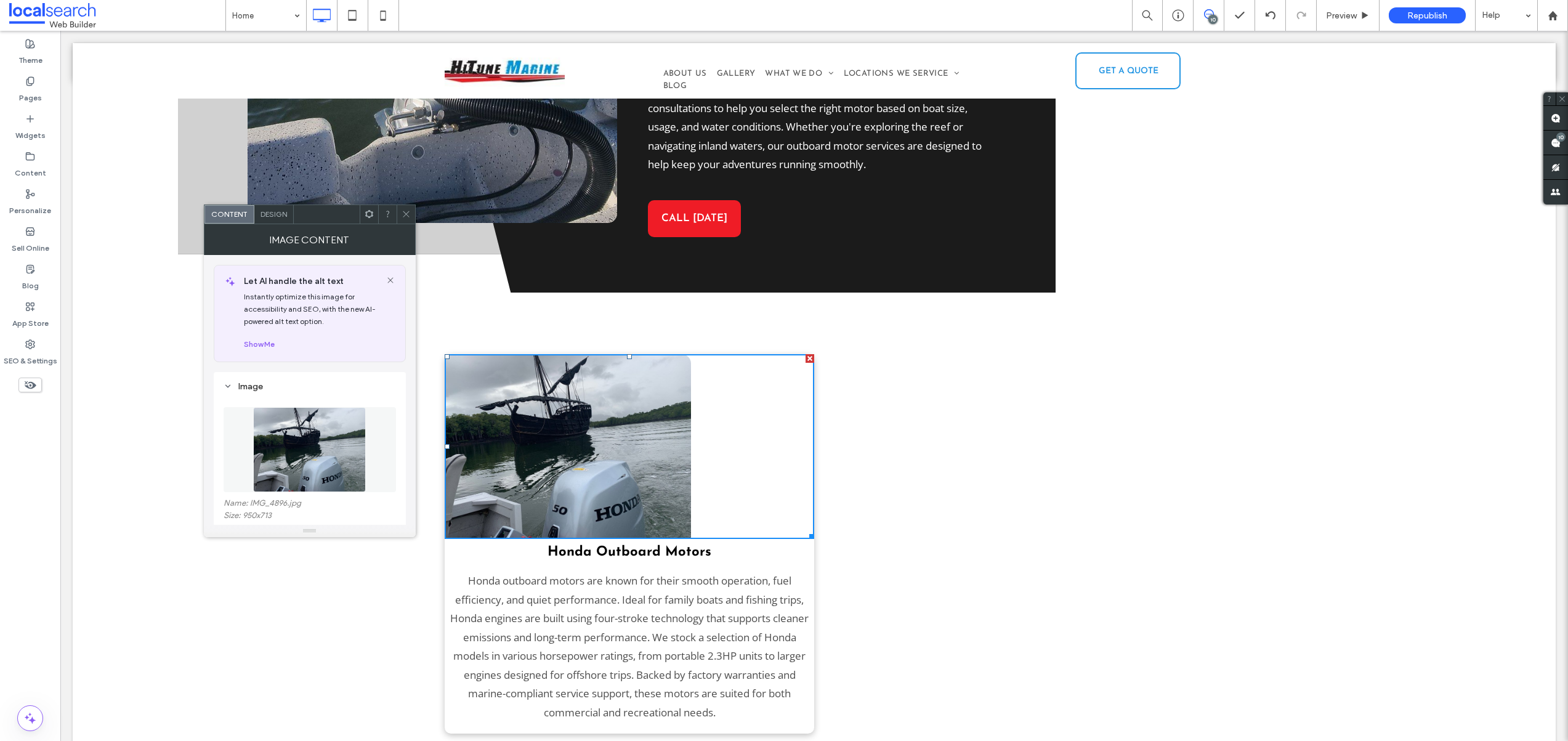
click at [272, 213] on span "Design" at bounding box center [274, 214] width 26 height 9
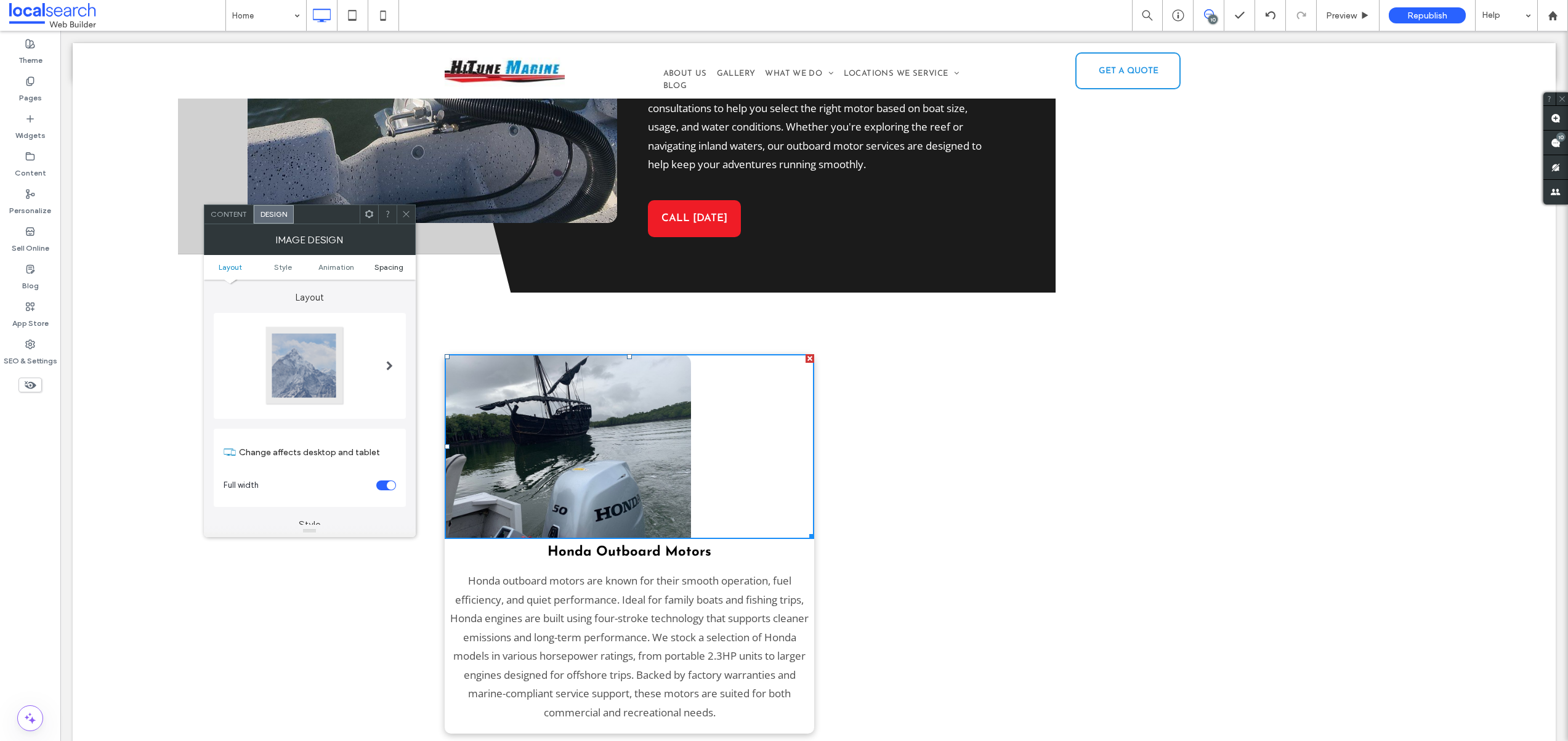
click at [386, 266] on span "Spacing" at bounding box center [388, 267] width 29 height 9
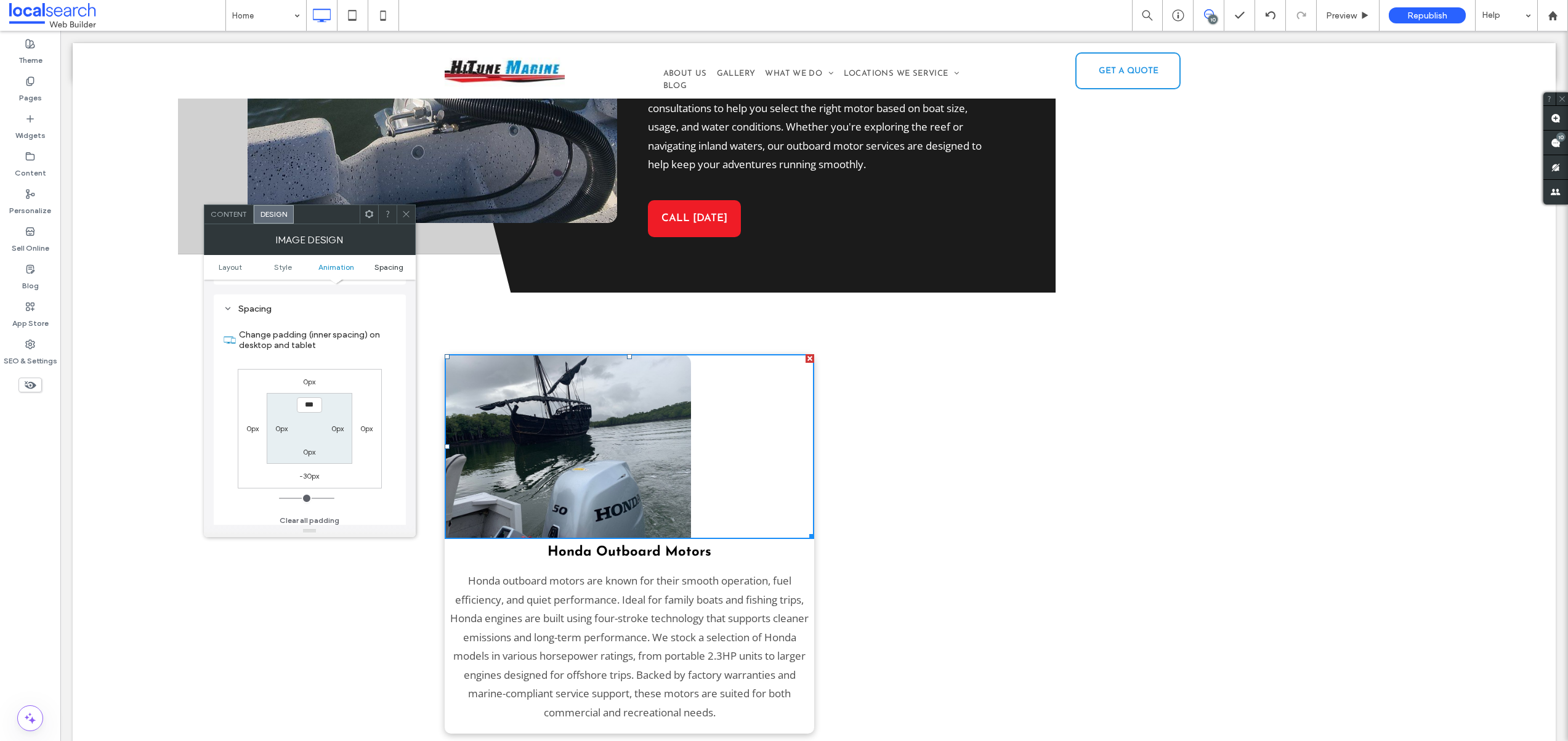
scroll to position [589, 0]
click at [342, 265] on span "Animation" at bounding box center [336, 267] width 36 height 9
click at [383, 265] on span "Spacing" at bounding box center [388, 267] width 29 height 9
click at [305, 471] on label "-30px" at bounding box center [309, 471] width 20 height 9
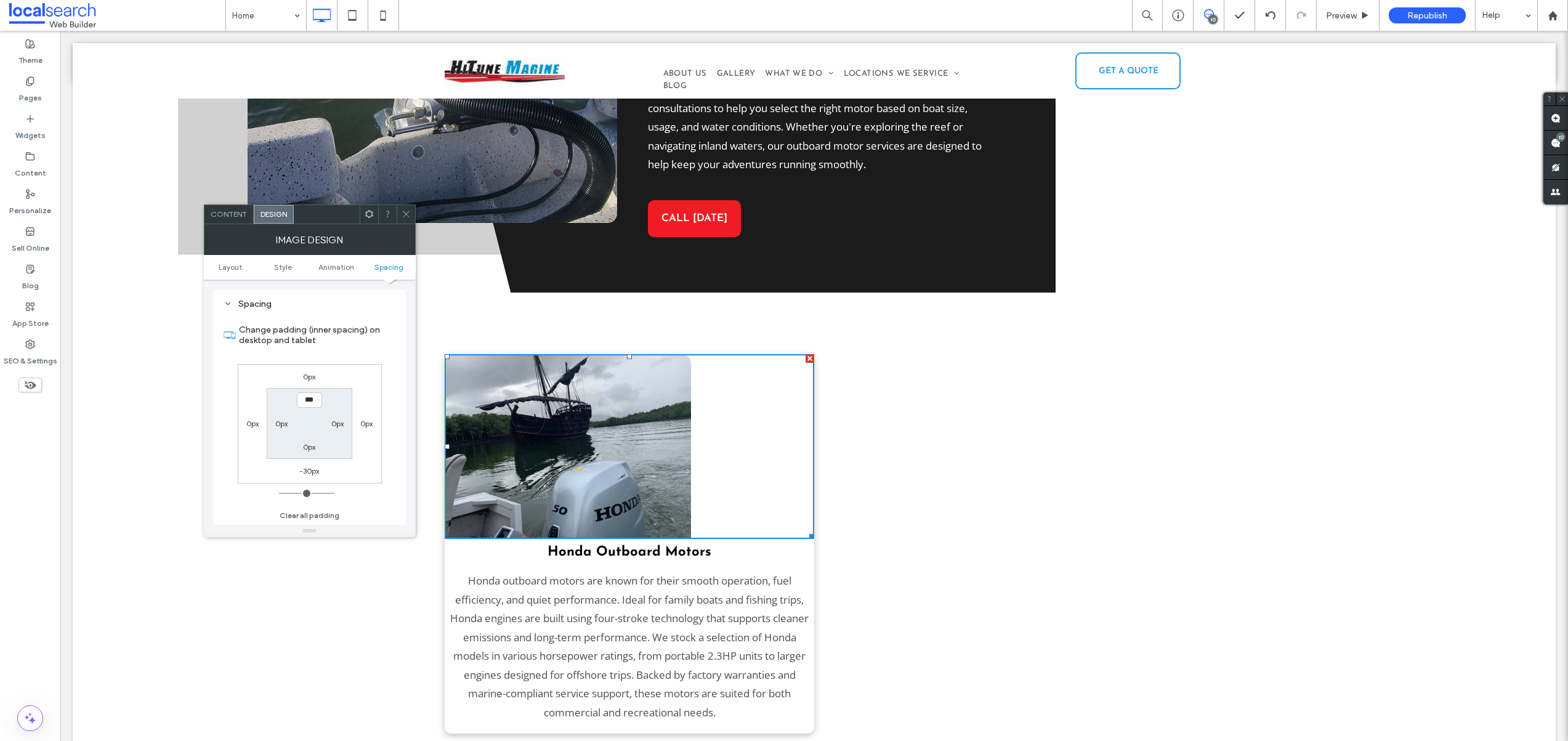
type input "*"
type input "***"
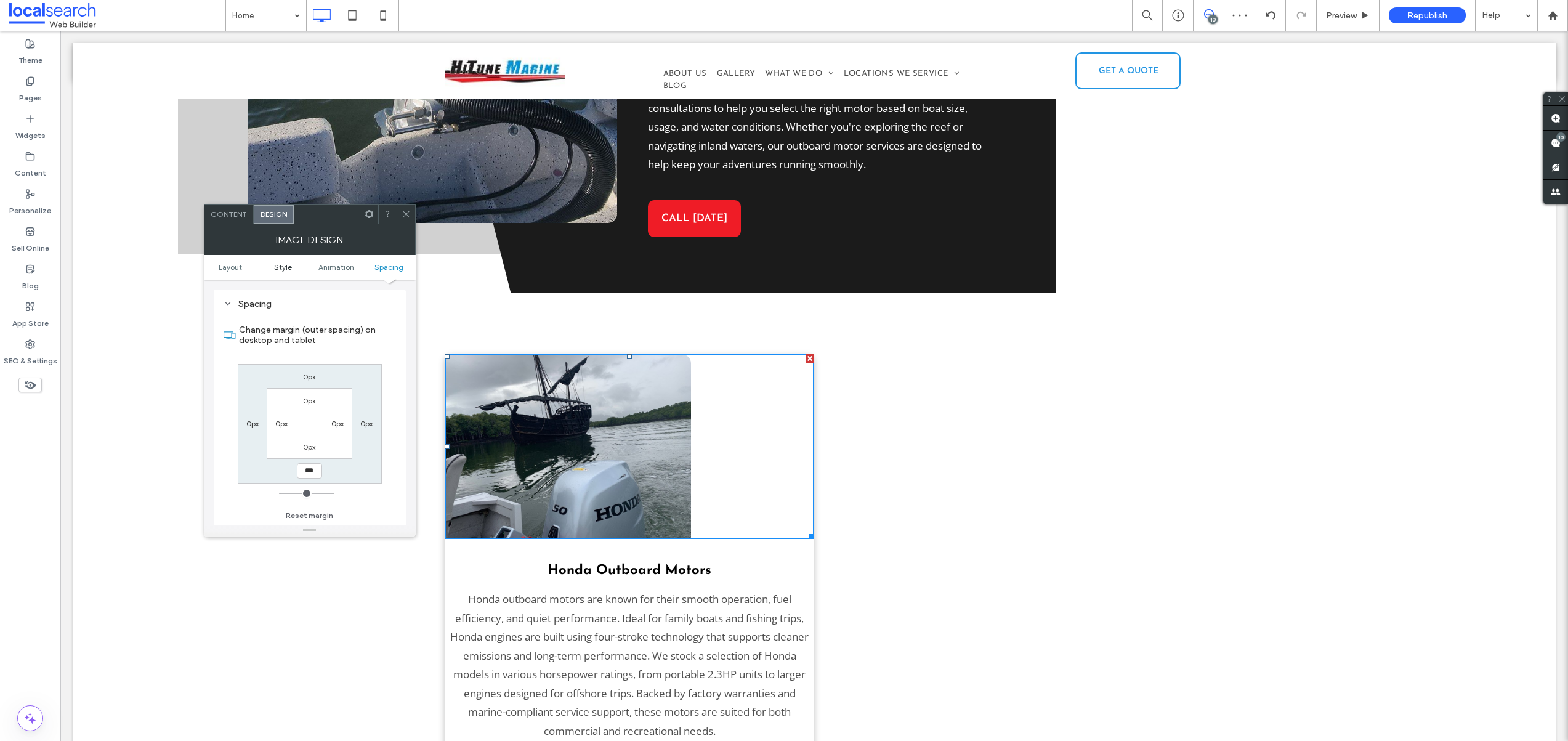
click at [286, 265] on span "Style" at bounding box center [283, 267] width 18 height 9
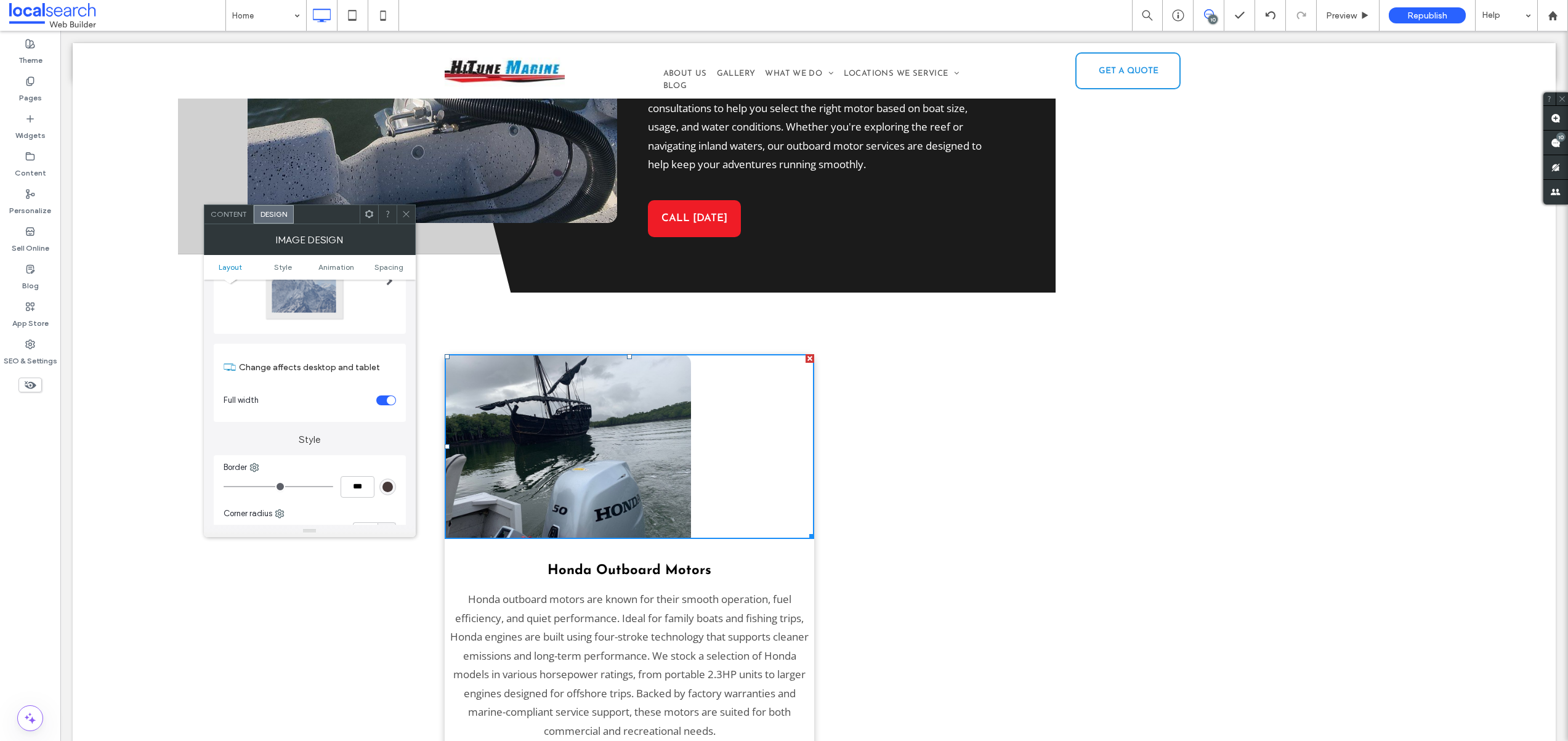
scroll to position [0, 0]
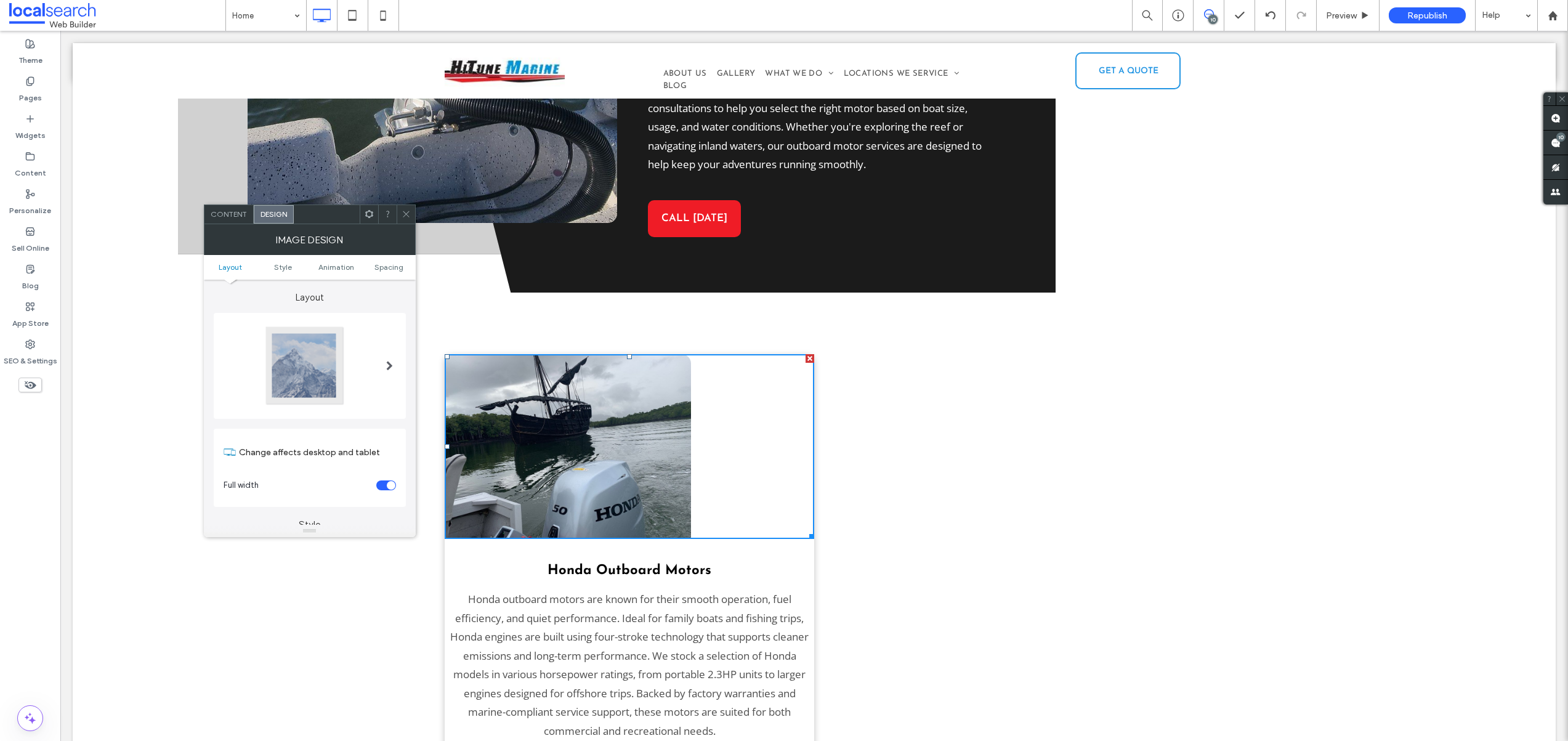
click at [381, 364] on div at bounding box center [389, 366] width 25 height 100
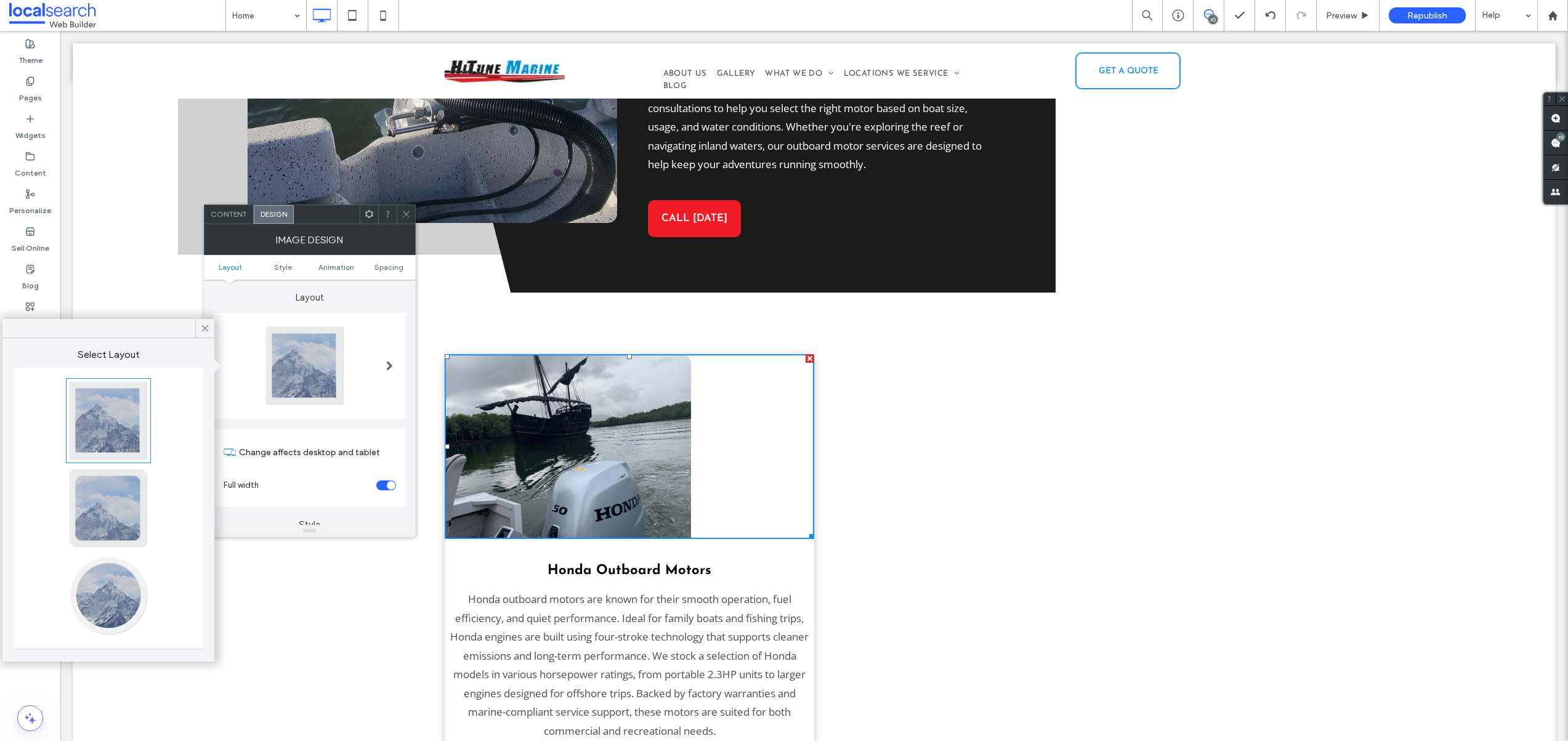
click at [119, 429] on div at bounding box center [109, 421] width 82 height 82
type input "*"
click at [116, 515] on div at bounding box center [109, 508] width 82 height 82
type input "**"
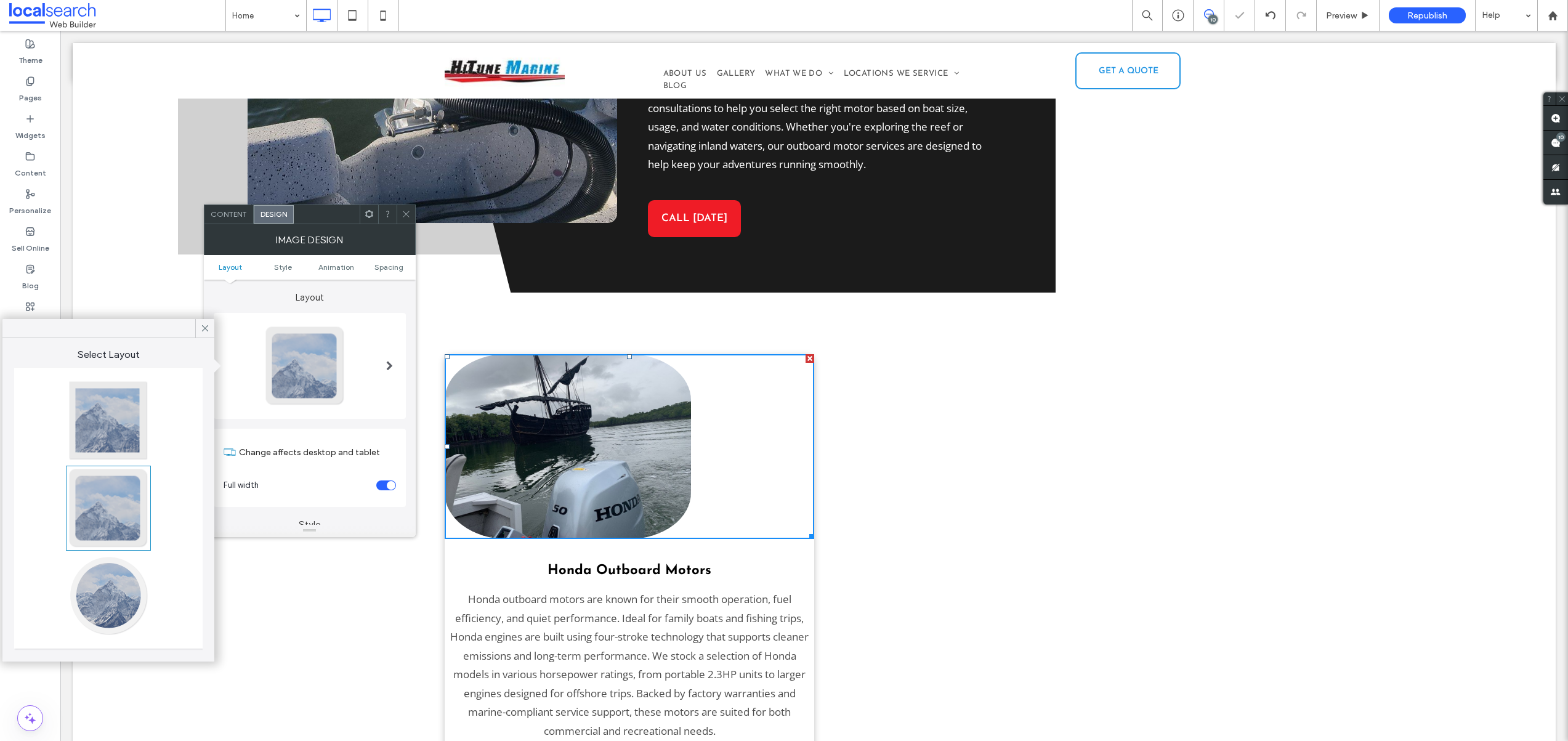
type input "**"
click at [122, 421] on div at bounding box center [109, 421] width 82 height 82
type input "*"
click at [204, 327] on icon at bounding box center [205, 328] width 11 height 11
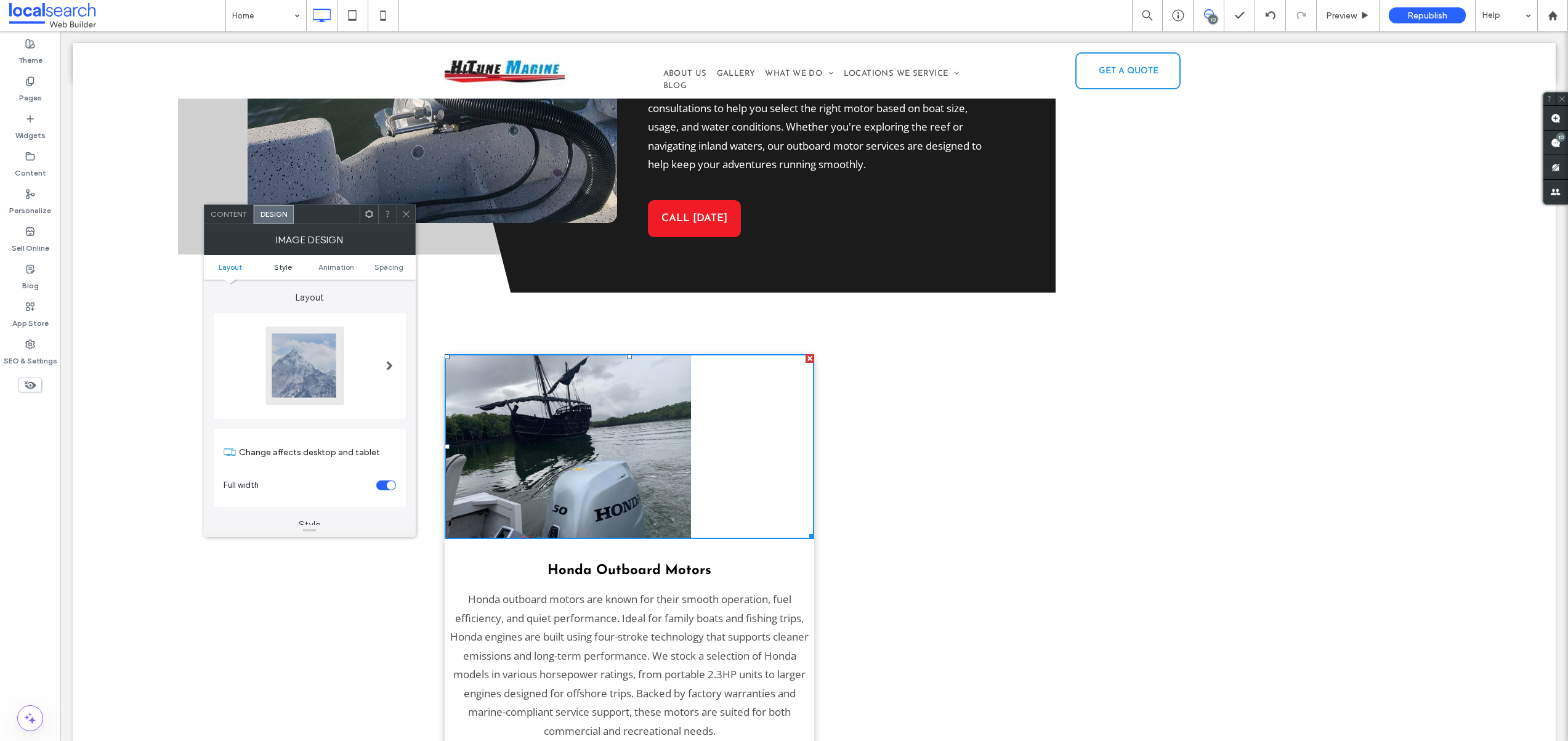
click at [274, 266] on link "Style" at bounding box center [283, 267] width 53 height 9
click at [324, 268] on span "Animation" at bounding box center [336, 267] width 36 height 9
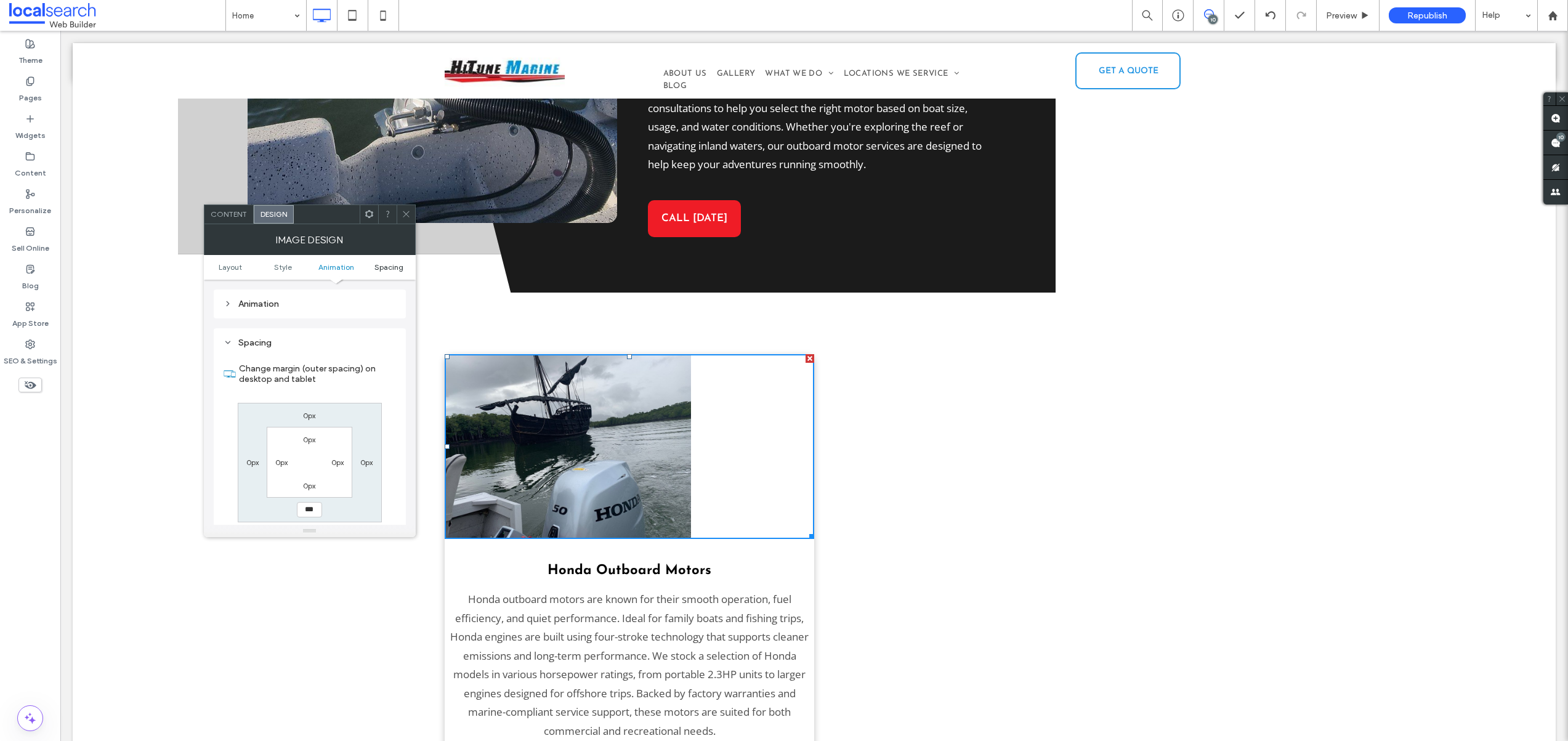
click at [391, 269] on span "Spacing" at bounding box center [388, 267] width 29 height 9
click at [401, 212] on icon at bounding box center [406, 214] width 9 height 9
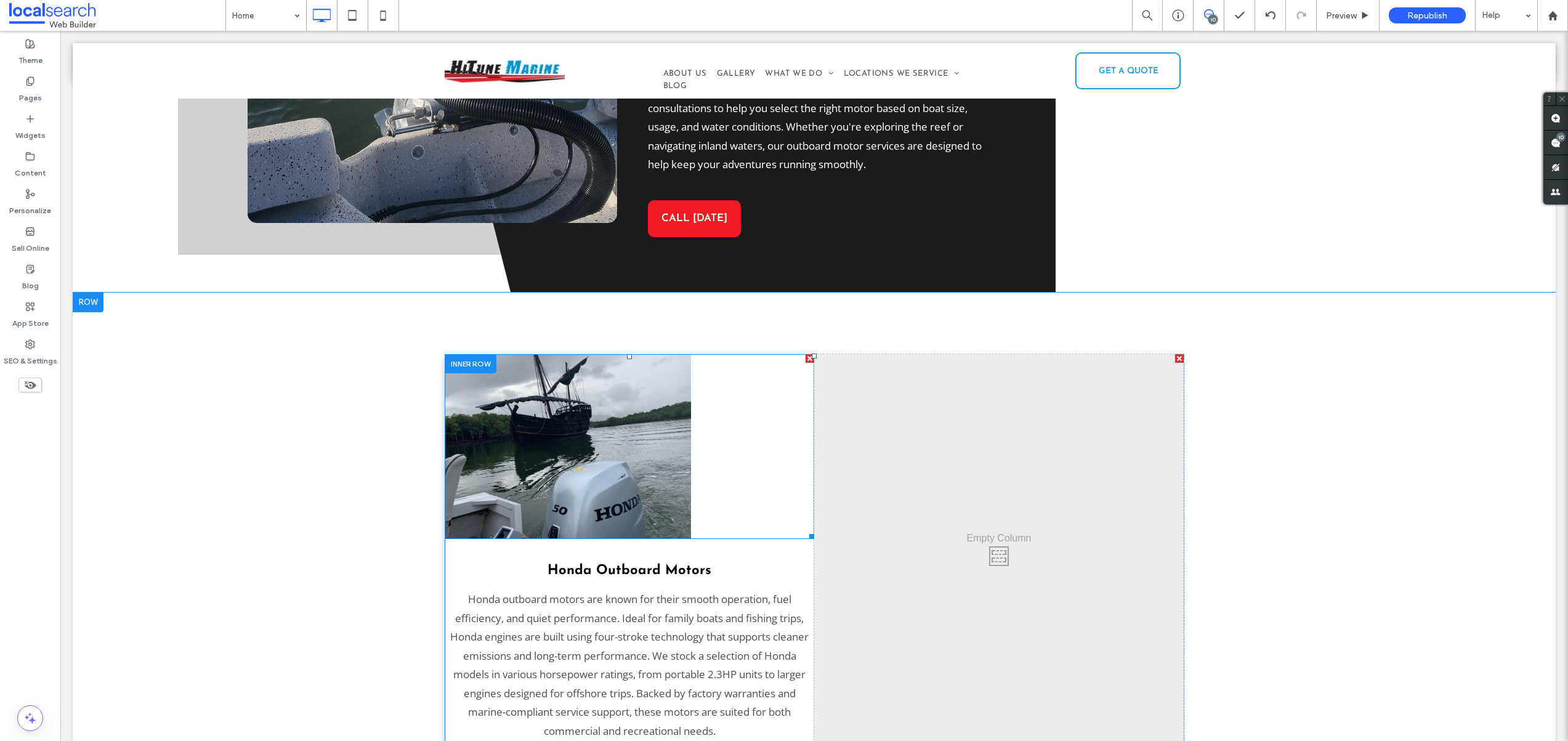
click at [604, 422] on img at bounding box center [568, 447] width 246 height 184
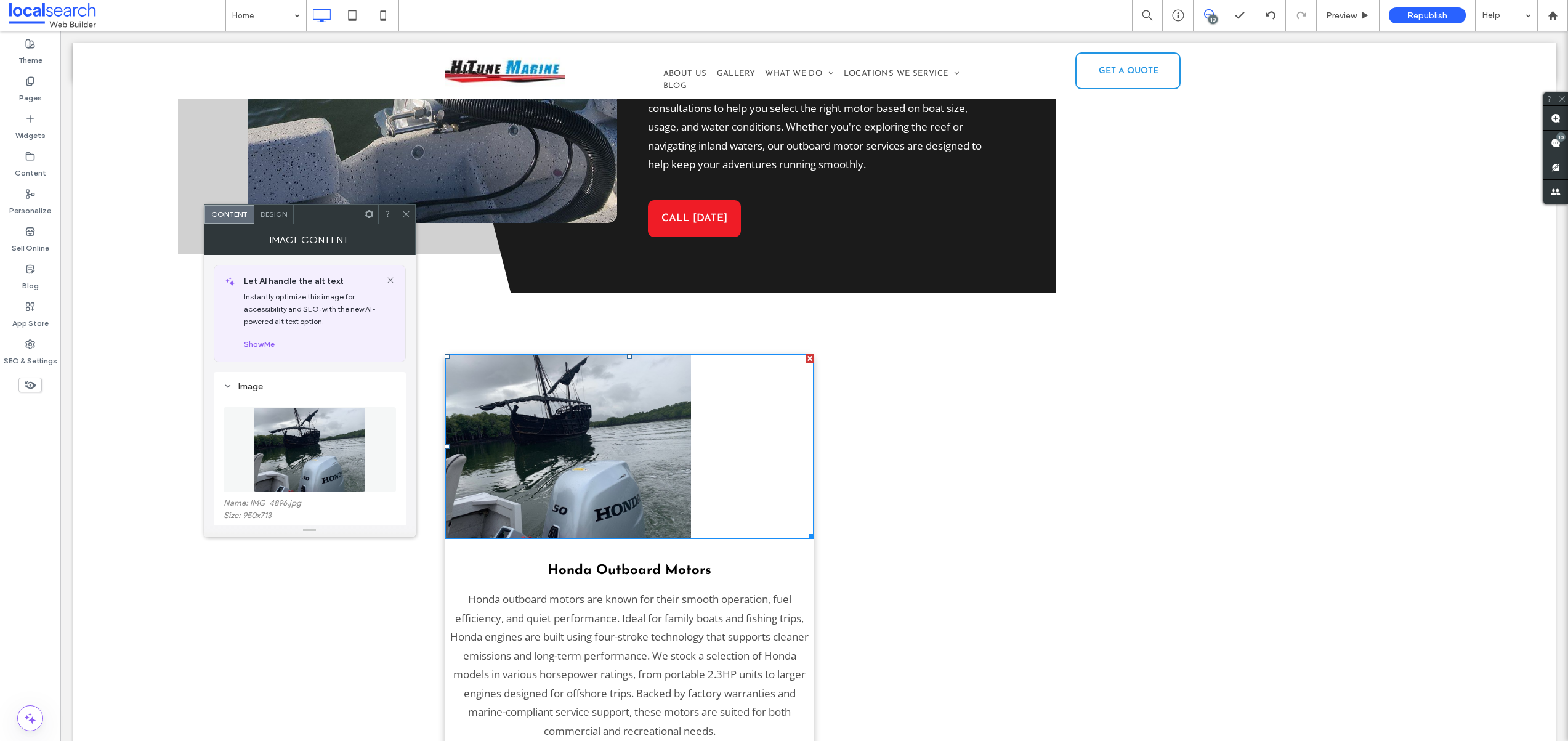
click at [728, 410] on div at bounding box center [629, 447] width 370 height 184
click at [411, 215] on div at bounding box center [406, 214] width 18 height 18
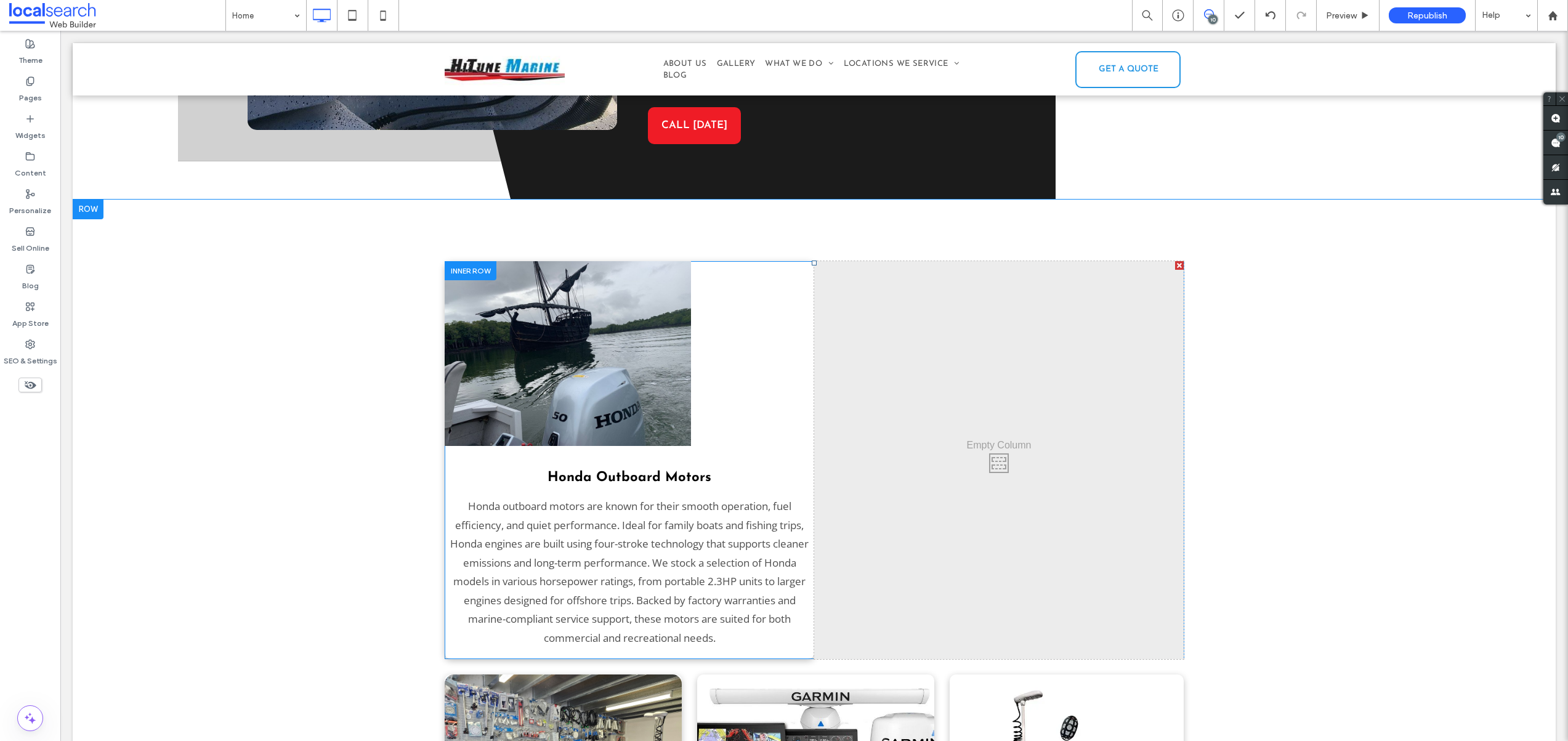
scroll to position [1907, 0]
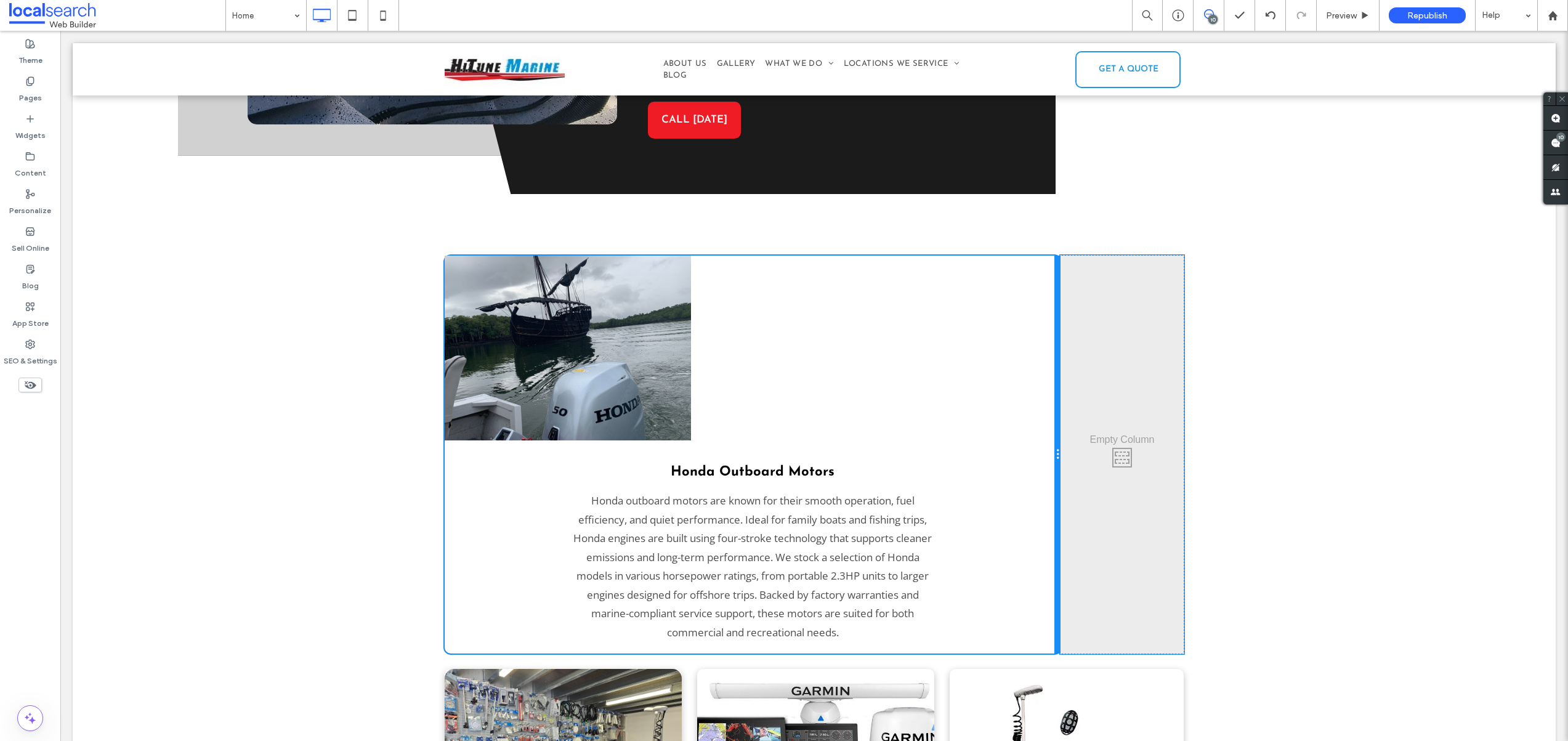
drag, startPoint x: 807, startPoint y: 421, endPoint x: 1041, endPoint y: 455, distance: 236.5
click at [1041, 455] on div "Honda Outboard Motors Honda outboard motors are known for their smooth operatio…" at bounding box center [752, 454] width 616 height 398
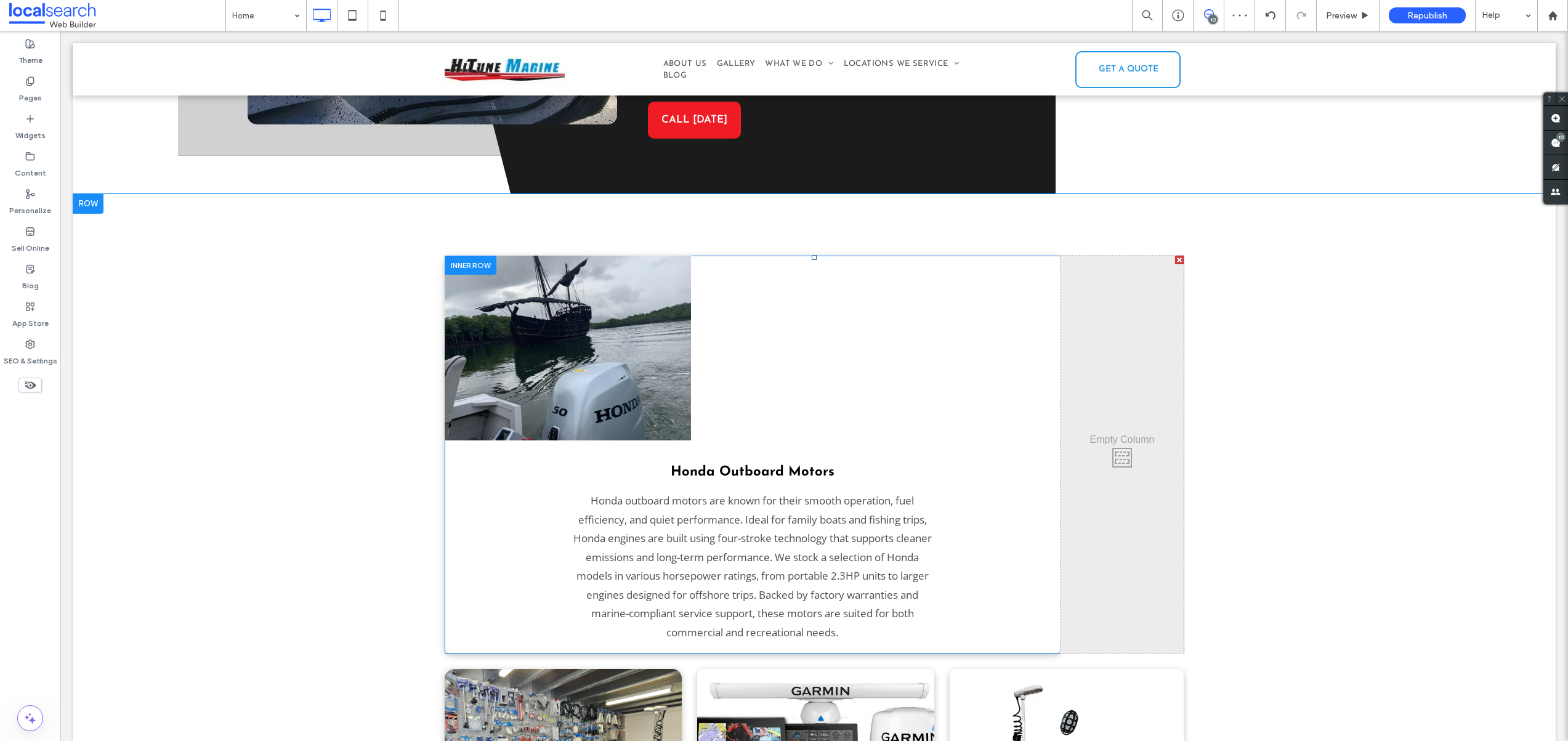
click at [1175, 256] on div at bounding box center [1179, 259] width 8 height 8
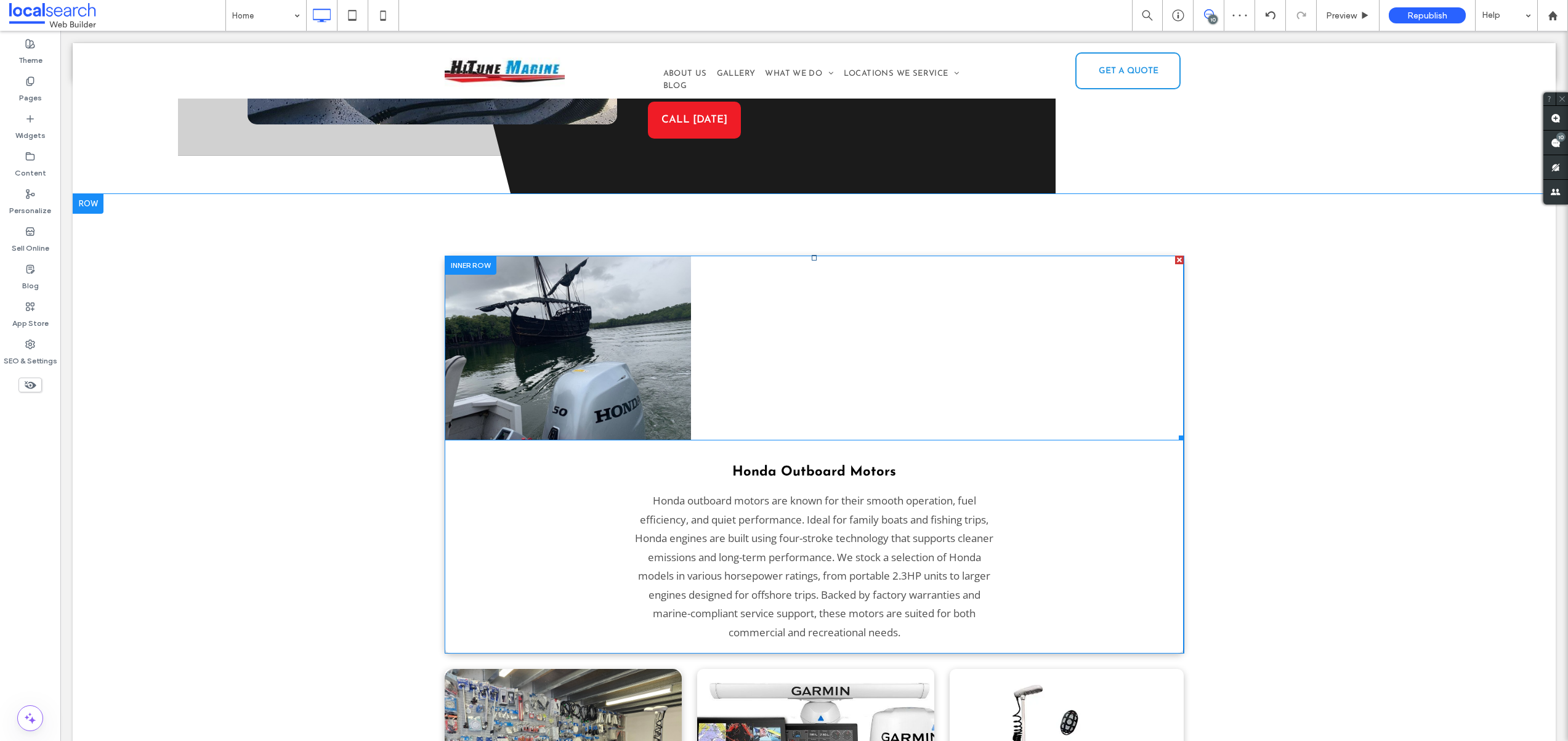
click at [663, 319] on img at bounding box center [568, 348] width 246 height 184
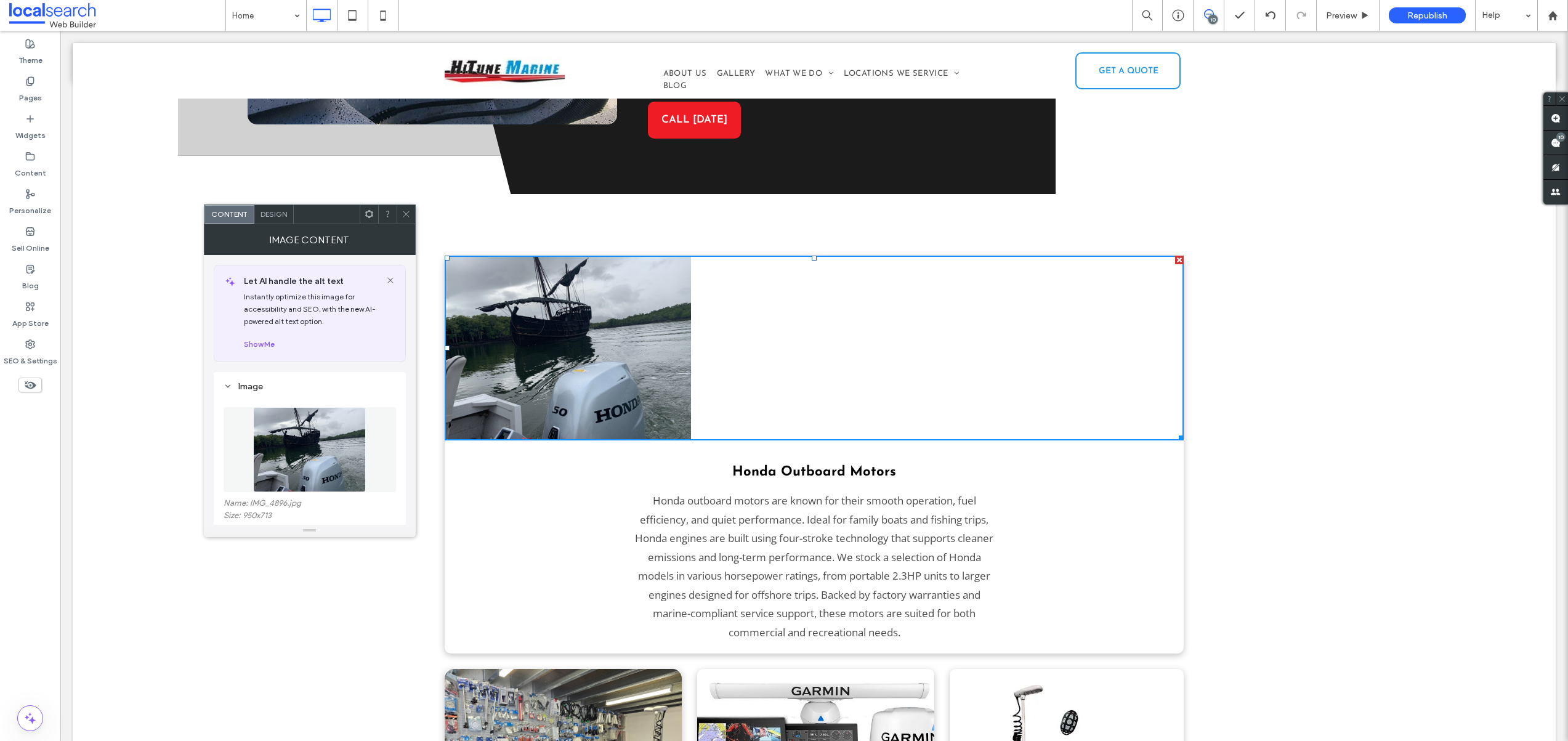
click at [824, 518] on span "Honda outboard motors are known for their smooth operation, fuel efficiency, an…" at bounding box center [814, 566] width 358 height 146
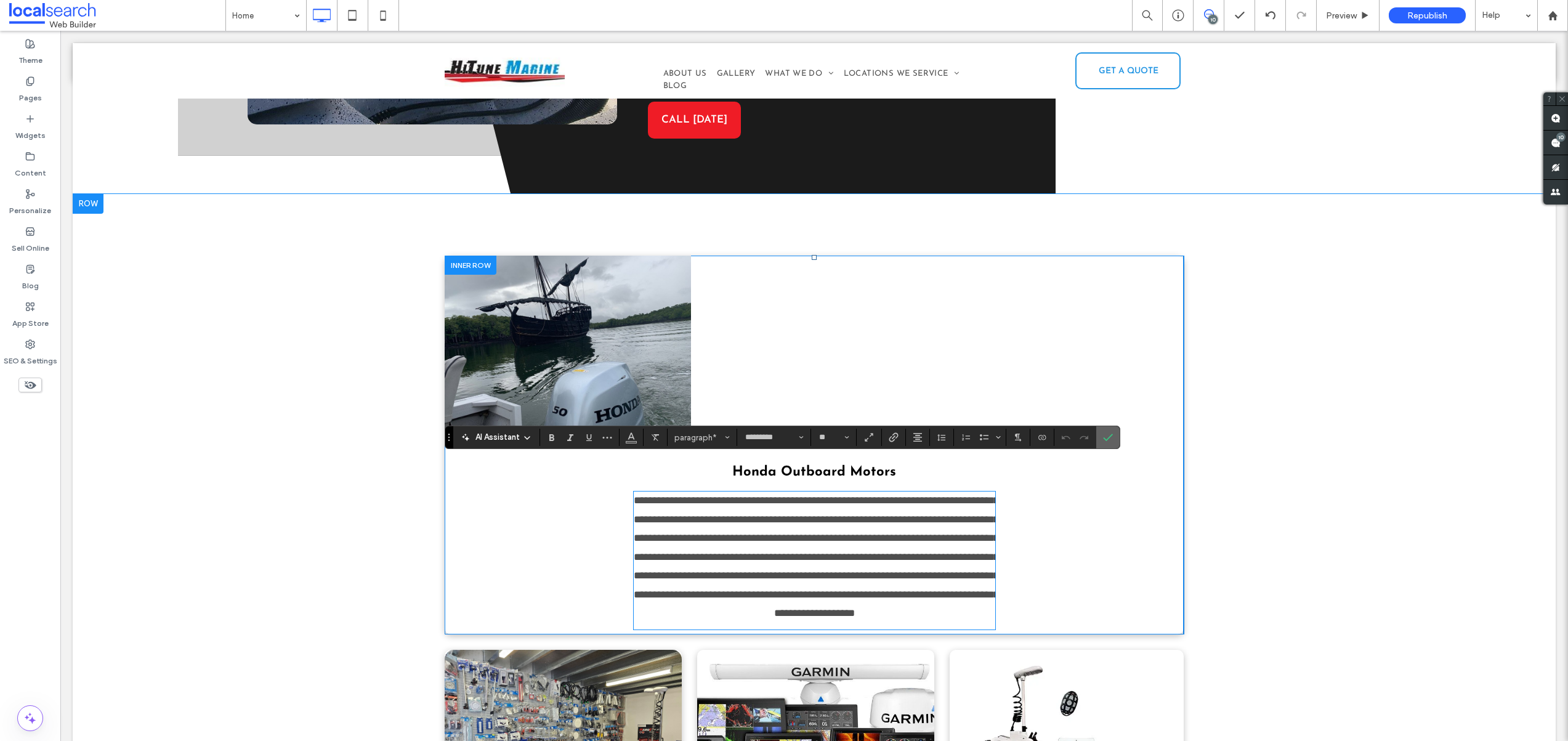
click at [1105, 441] on icon "Confirm" at bounding box center [1107, 437] width 10 height 10
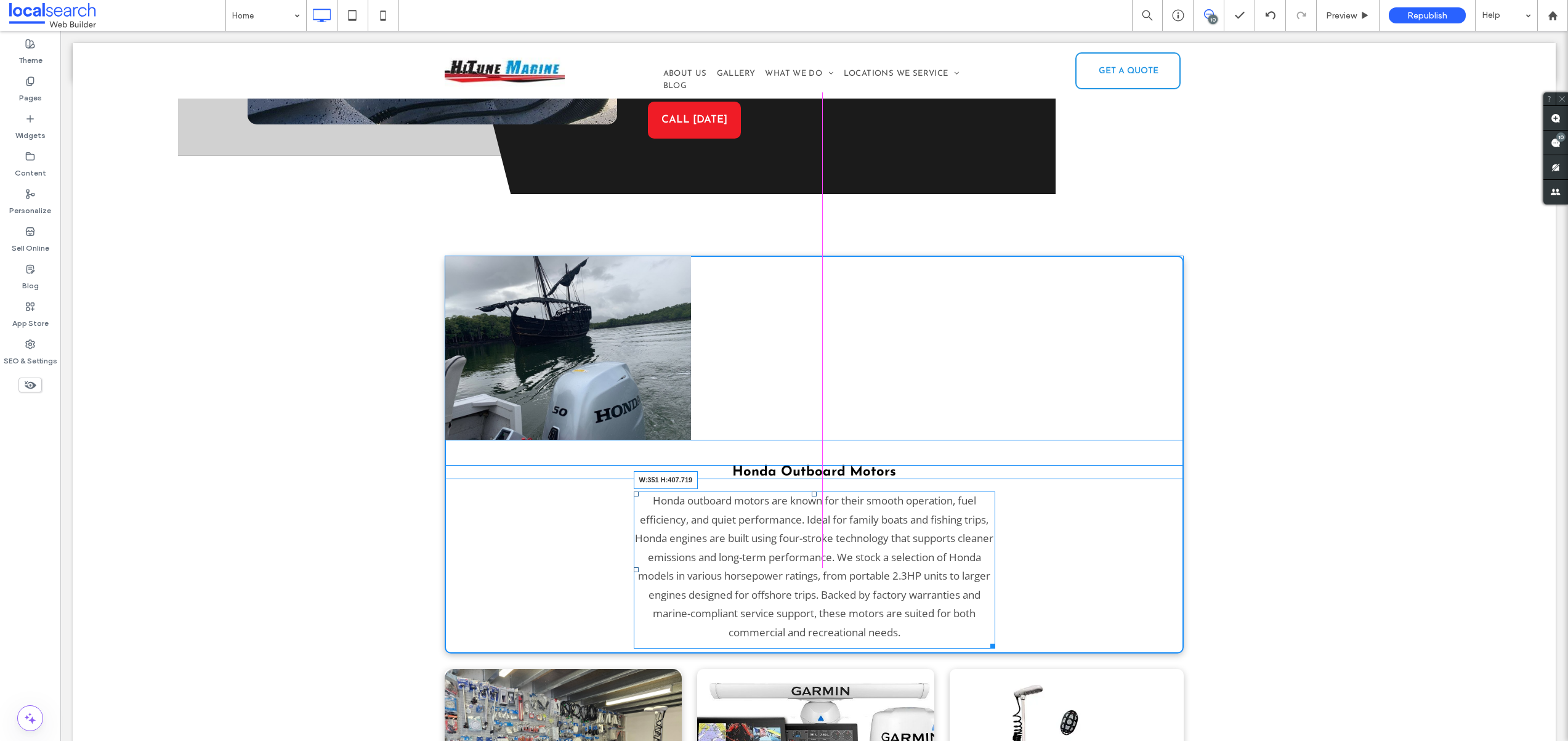
drag, startPoint x: 986, startPoint y: 613, endPoint x: 913, endPoint y: 560, distance: 90.2
click at [913, 560] on div "Honda outboard motors are known for their smooth operation, fuel efficiency, an…" at bounding box center [814, 570] width 361 height 157
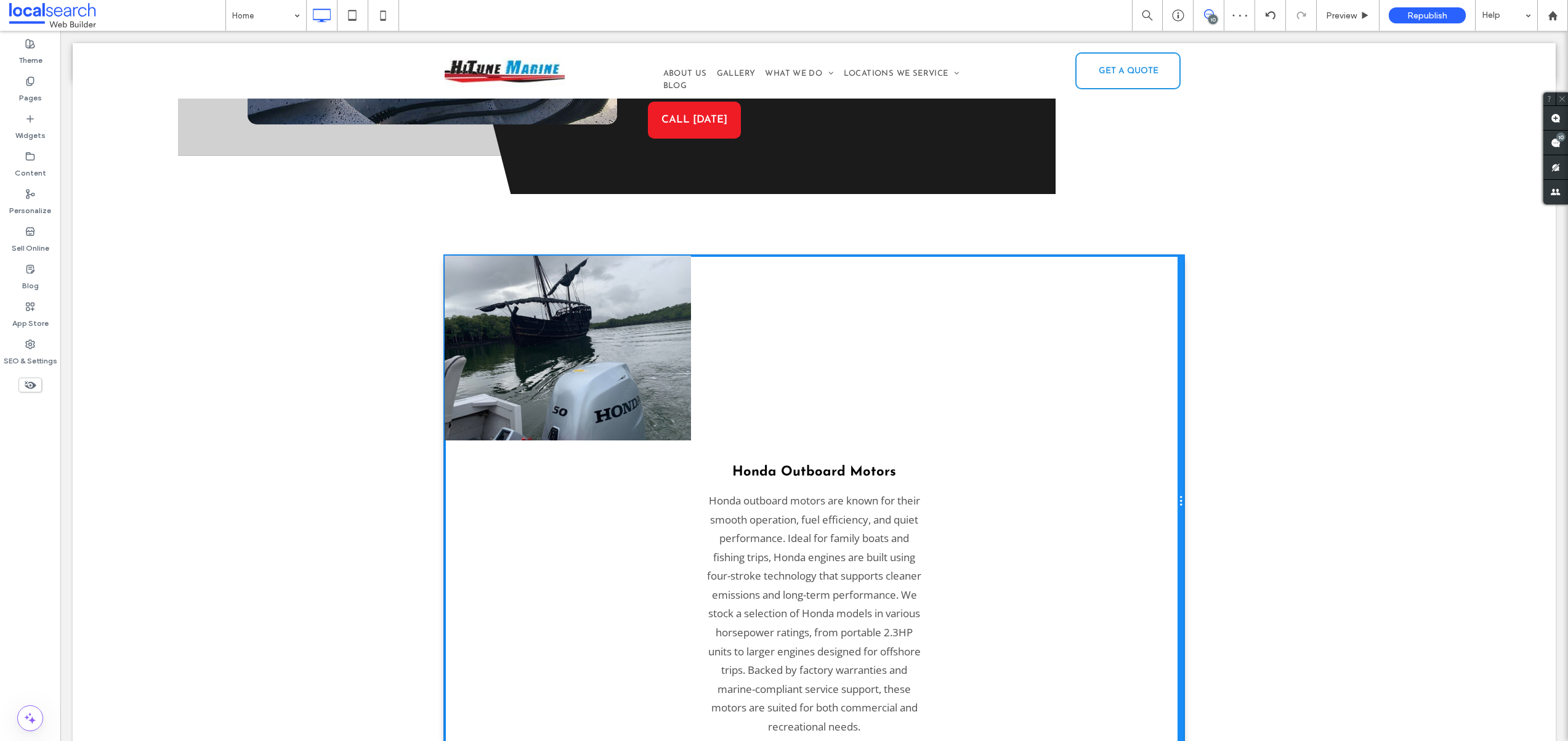
drag, startPoint x: 1176, startPoint y: 700, endPoint x: 971, endPoint y: 628, distance: 217.3
click at [971, 628] on div "Honda Outboard Motors Honda outboard motors are known for their smooth operatio…" at bounding box center [814, 501] width 739 height 492
drag, startPoint x: 1177, startPoint y: 647, endPoint x: 973, endPoint y: 660, distance: 204.4
click at [886, 641] on div "Honda Outboard Motors Honda outboard motors are known for their smooth operatio…" at bounding box center [814, 501] width 739 height 492
drag, startPoint x: 1177, startPoint y: 467, endPoint x: 1033, endPoint y: 522, distance: 154.1
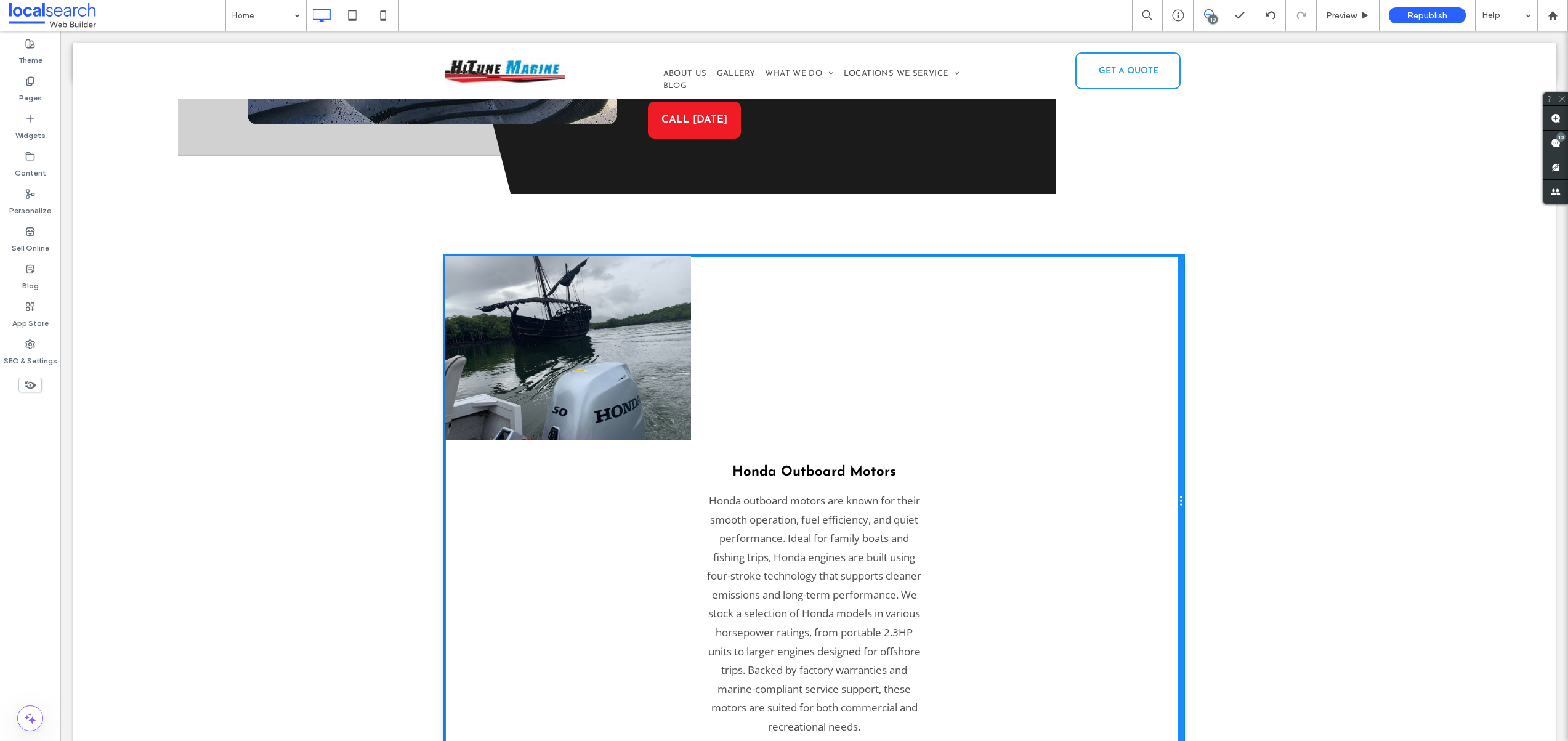
click at [966, 494] on div "Honda Outboard Motors Honda outboard motors are known for their smooth operatio…" at bounding box center [814, 501] width 739 height 492
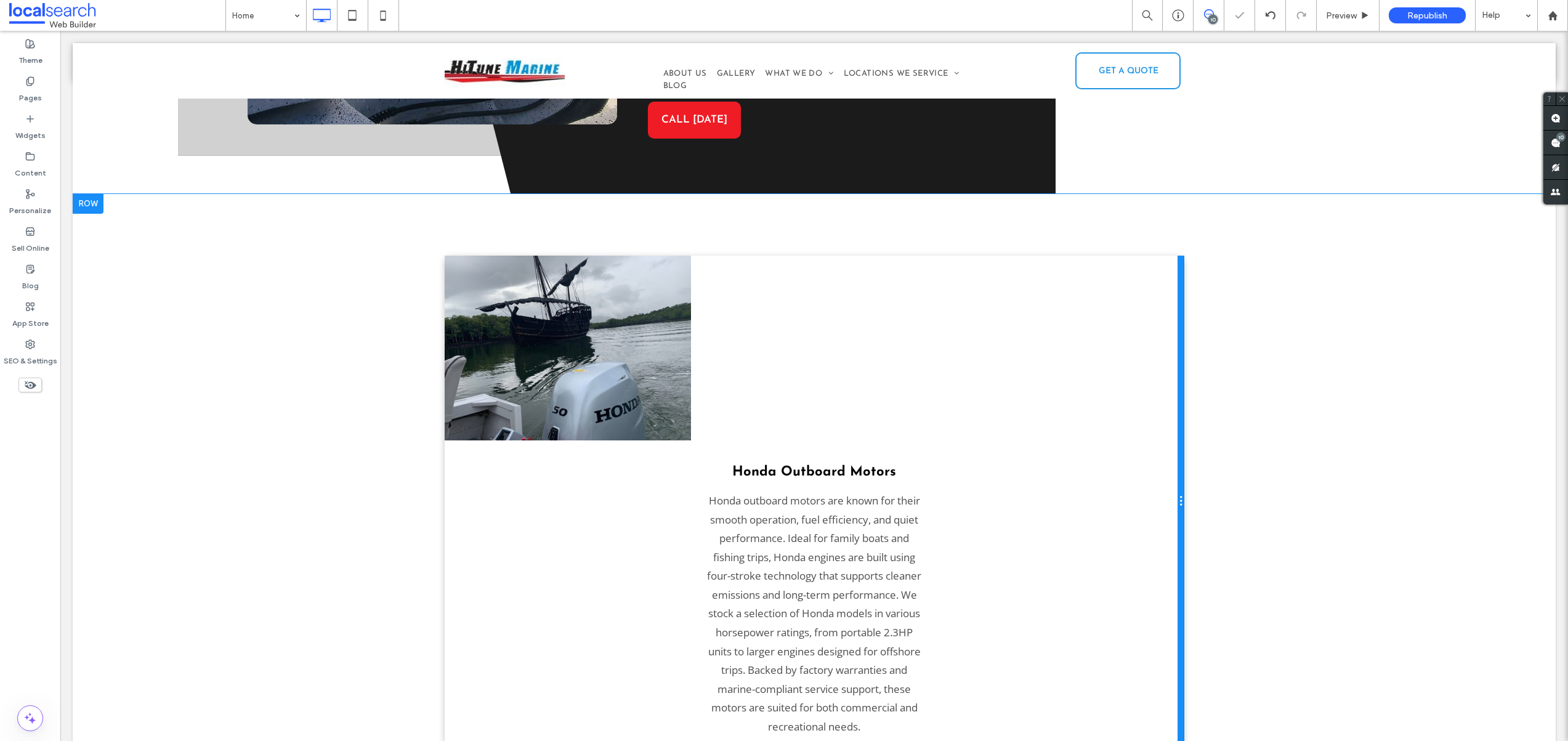
click at [1177, 467] on div at bounding box center [1180, 501] width 6 height 492
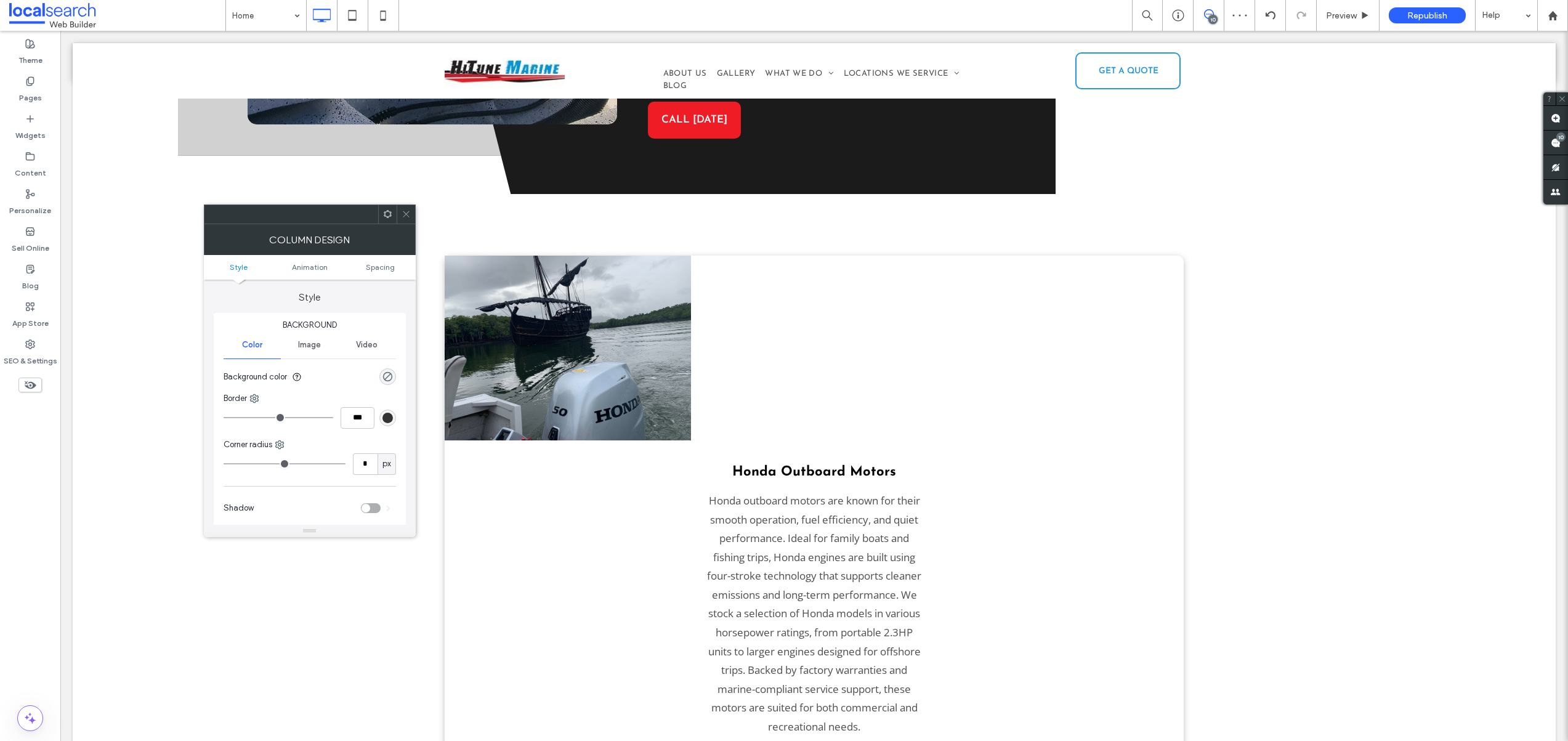
click at [403, 214] on icon at bounding box center [406, 214] width 9 height 9
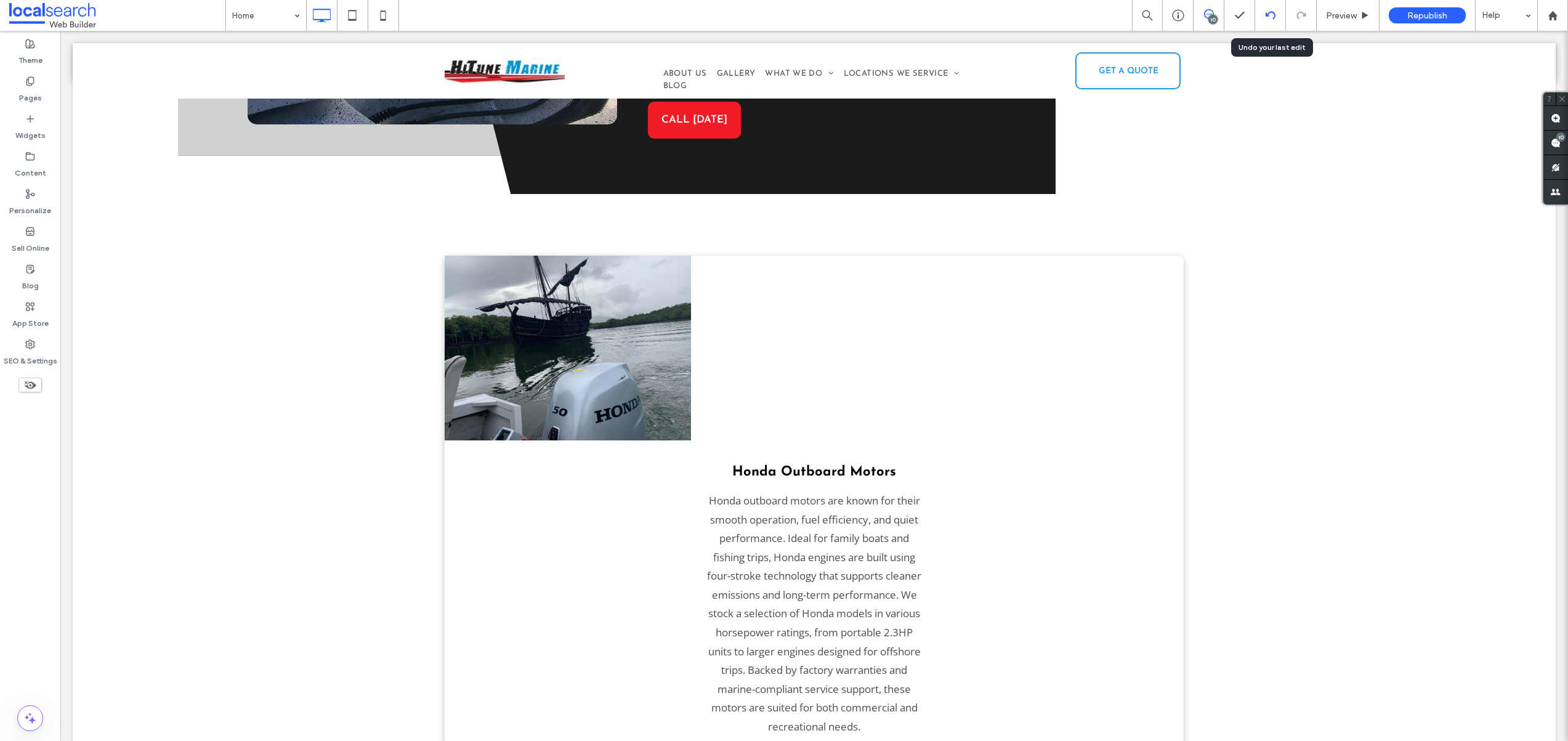
click at [1269, 17] on icon at bounding box center [1270, 15] width 10 height 10
click at [1272, 14] on icon at bounding box center [1270, 15] width 10 height 10
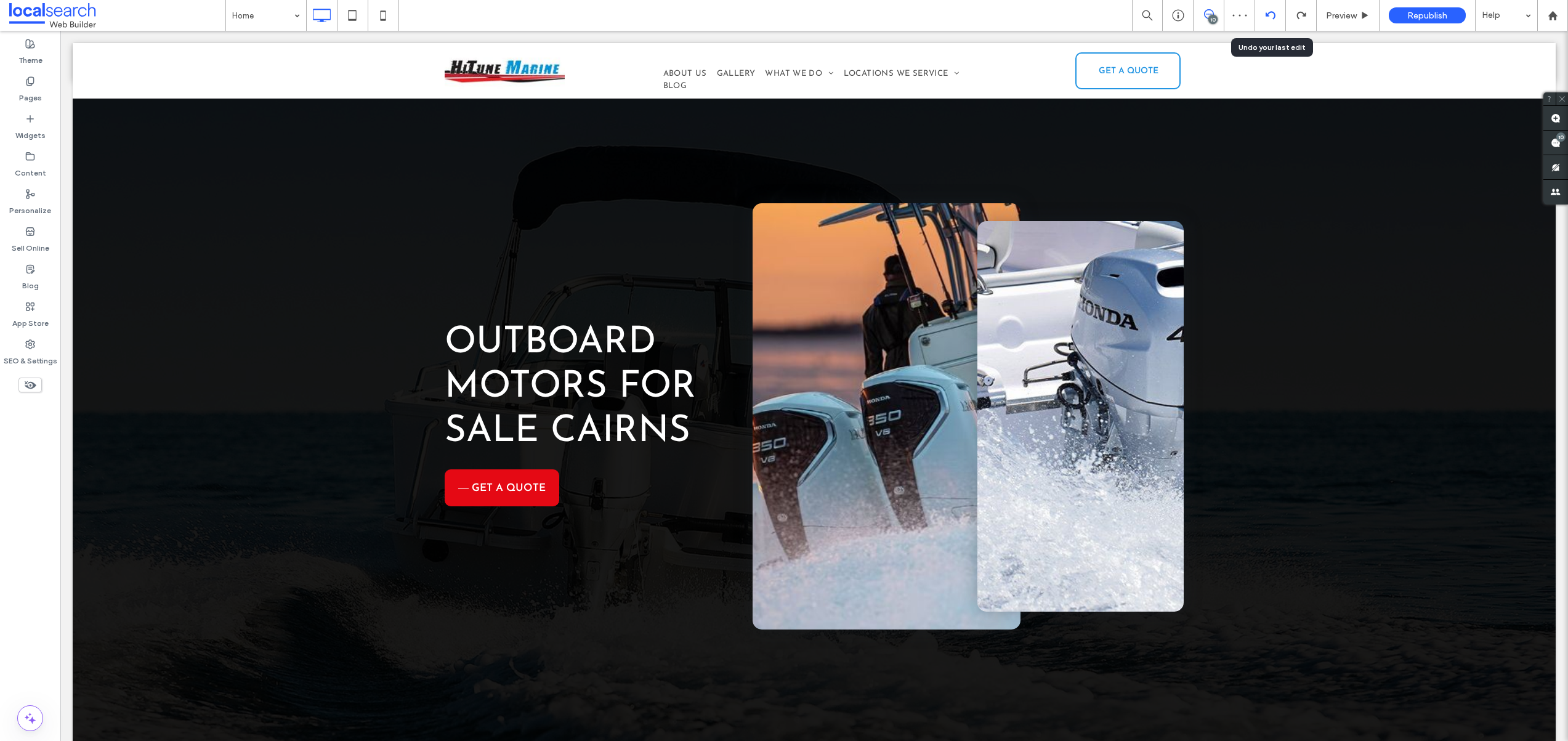
scroll to position [0, 0]
click at [1272, 14] on icon at bounding box center [1270, 15] width 10 height 10
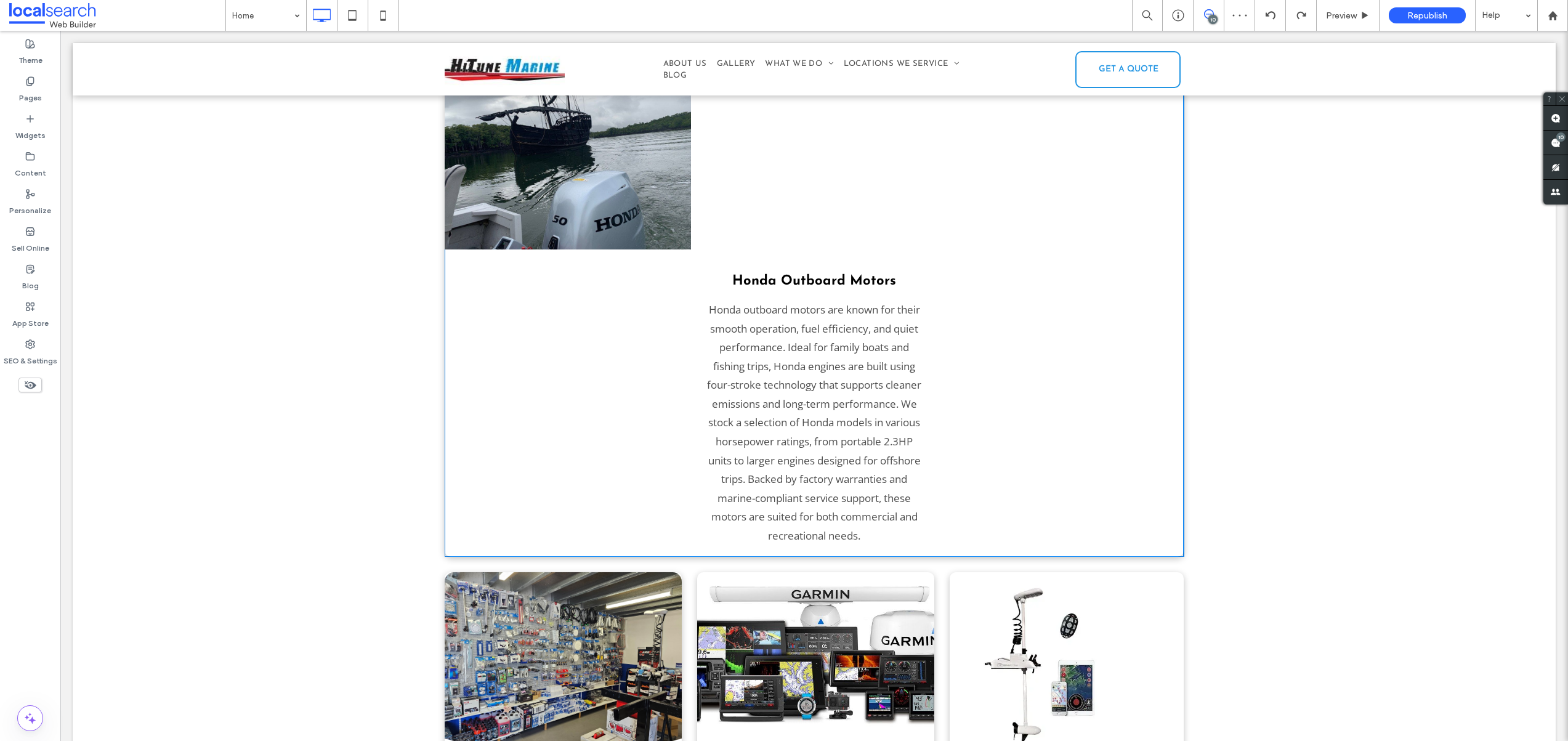
scroll to position [1989, 0]
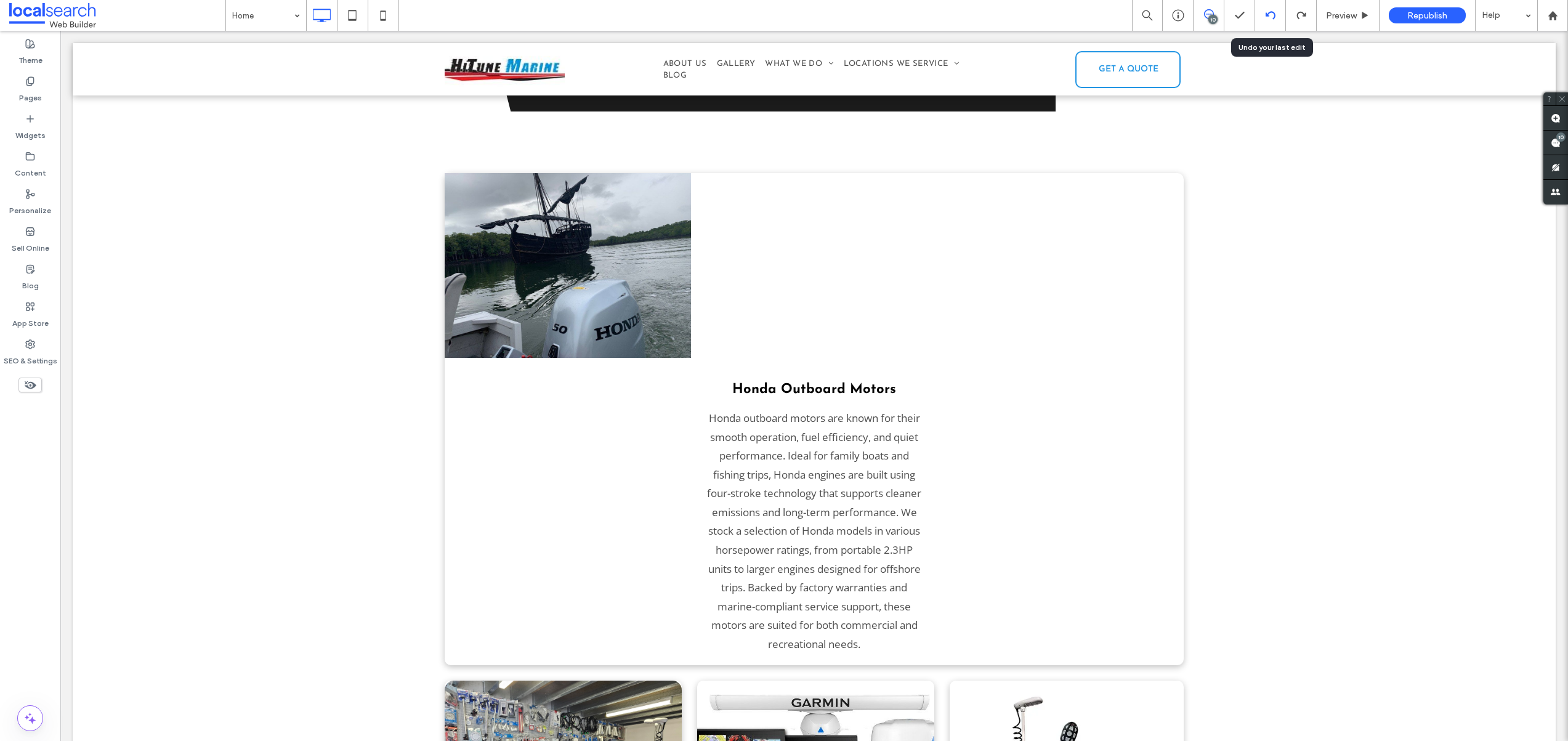
click at [1271, 15] on icon at bounding box center [1270, 15] width 10 height 10
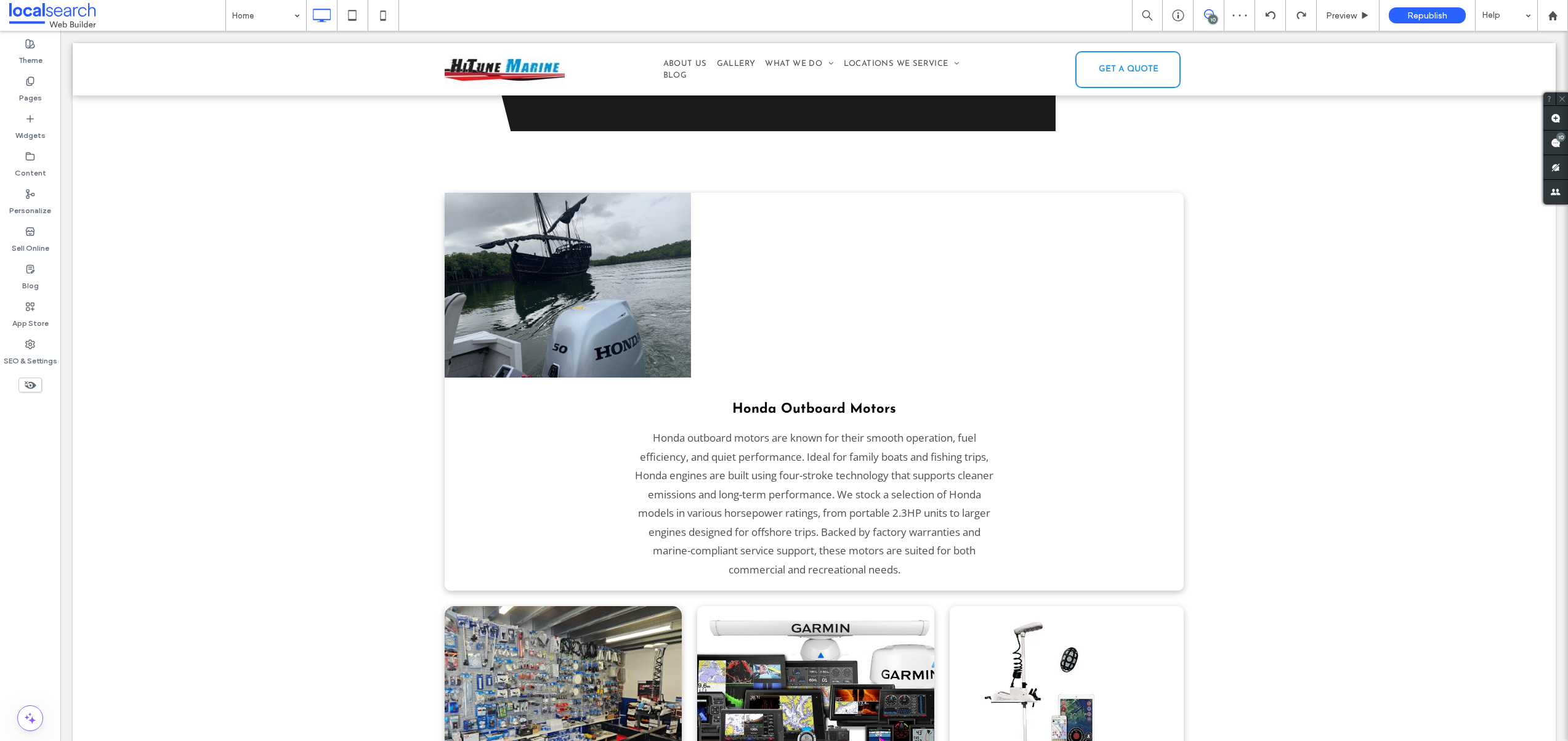
scroll to position [1611, 0]
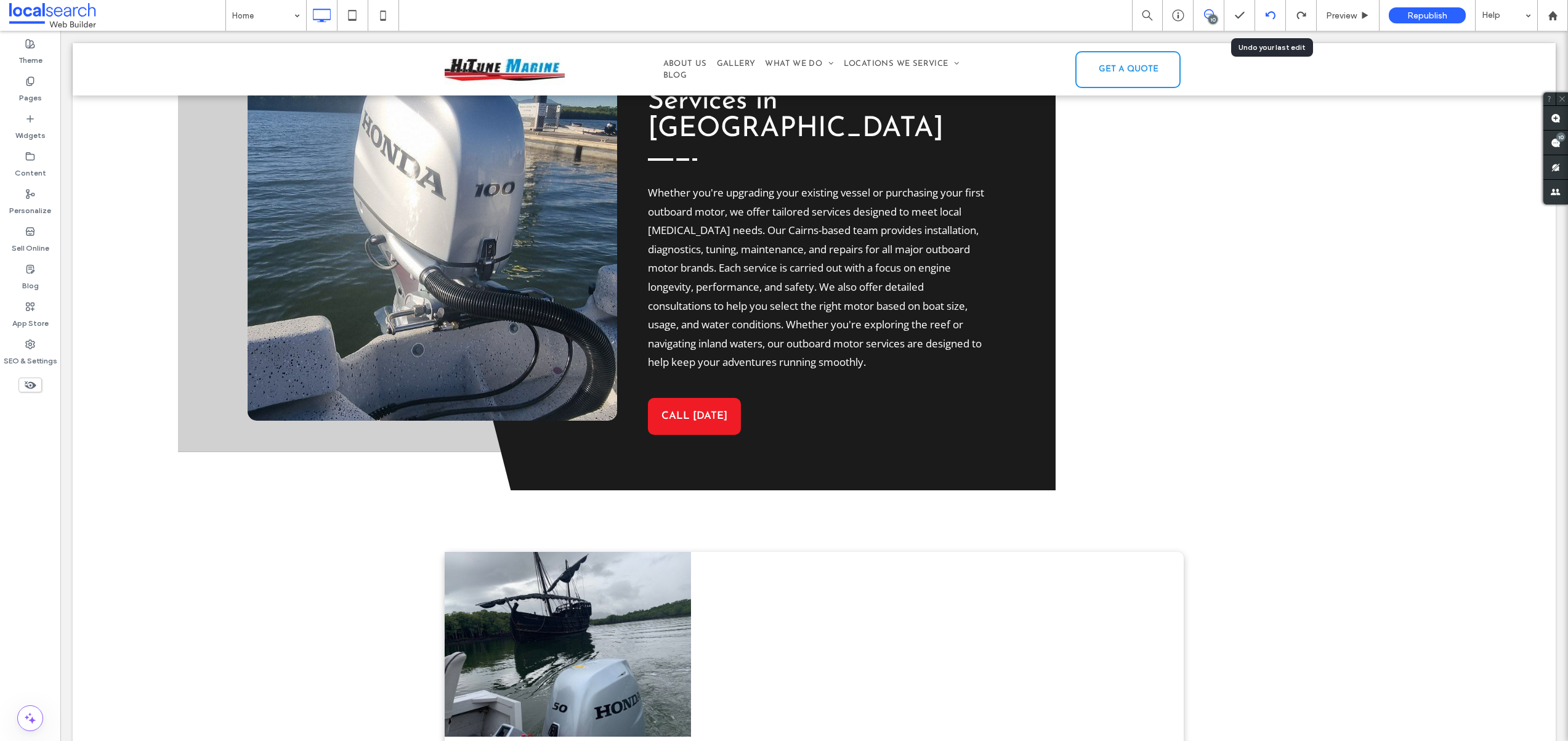
click at [1271, 11] on use at bounding box center [1270, 15] width 10 height 8
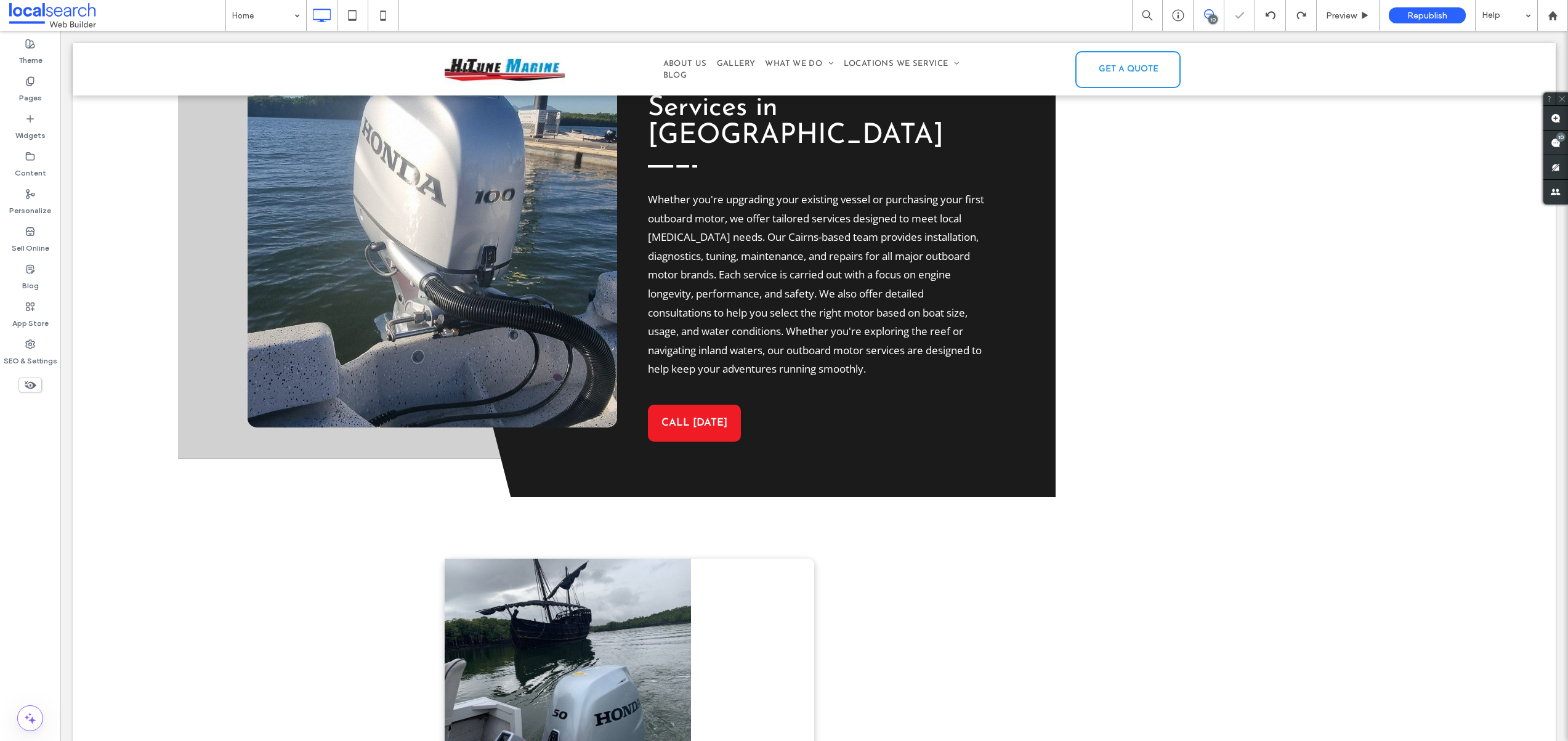
scroll to position [1973, 0]
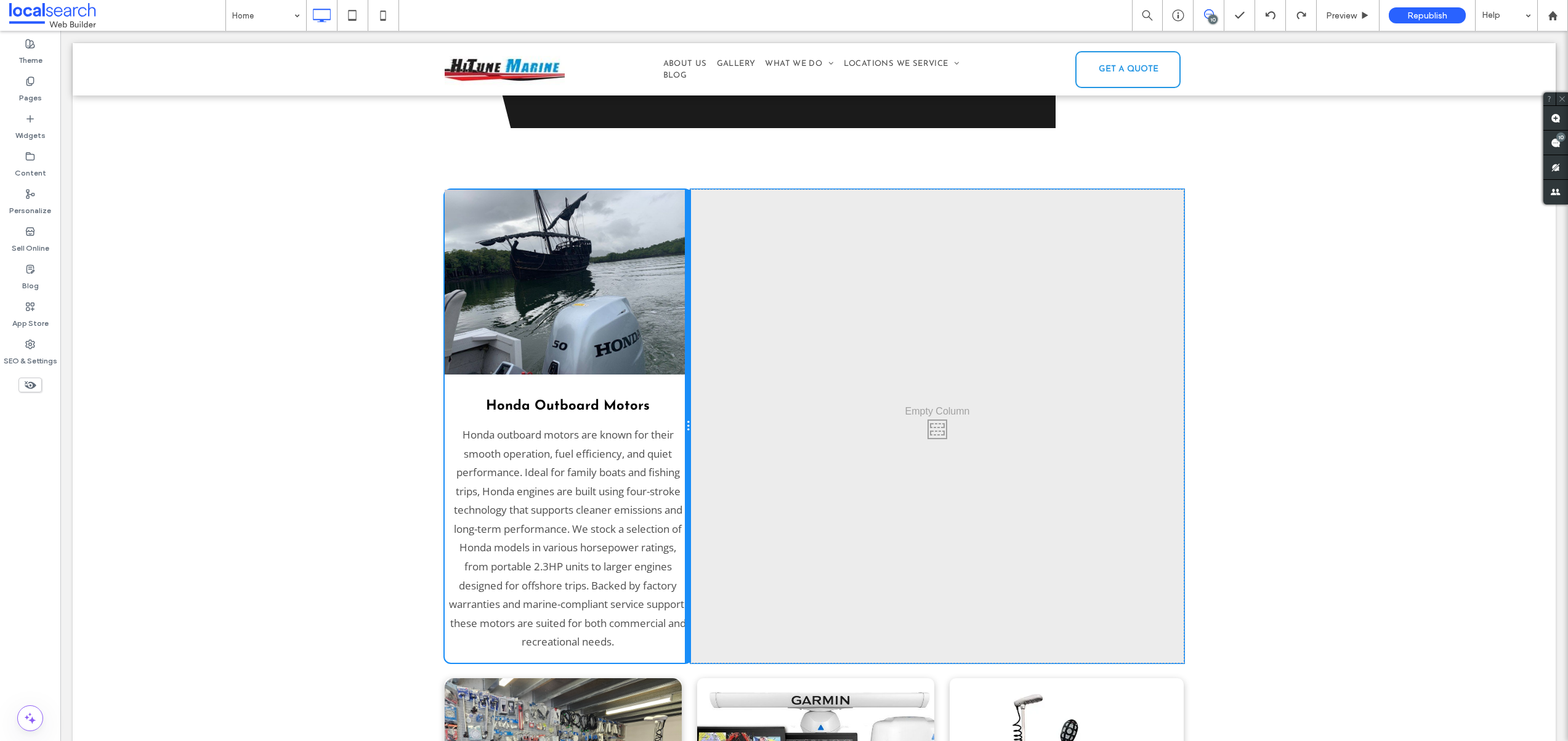
drag, startPoint x: 806, startPoint y: 375, endPoint x: 707, endPoint y: 376, distance: 99.0
click at [707, 376] on div "Honda Outboard Motors Honda outboard motors are known for their smooth operatio…" at bounding box center [814, 426] width 739 height 473
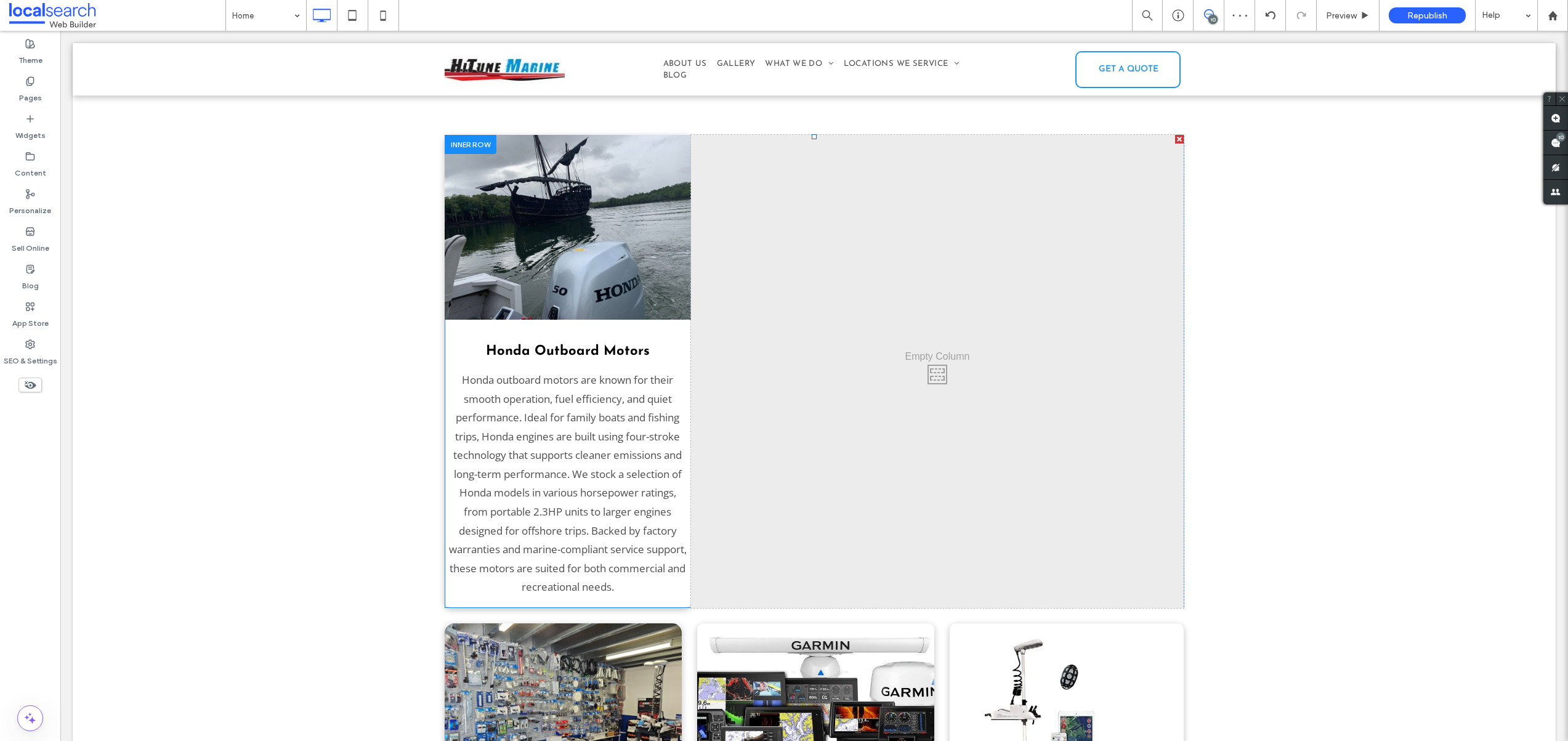
scroll to position [1975, 0]
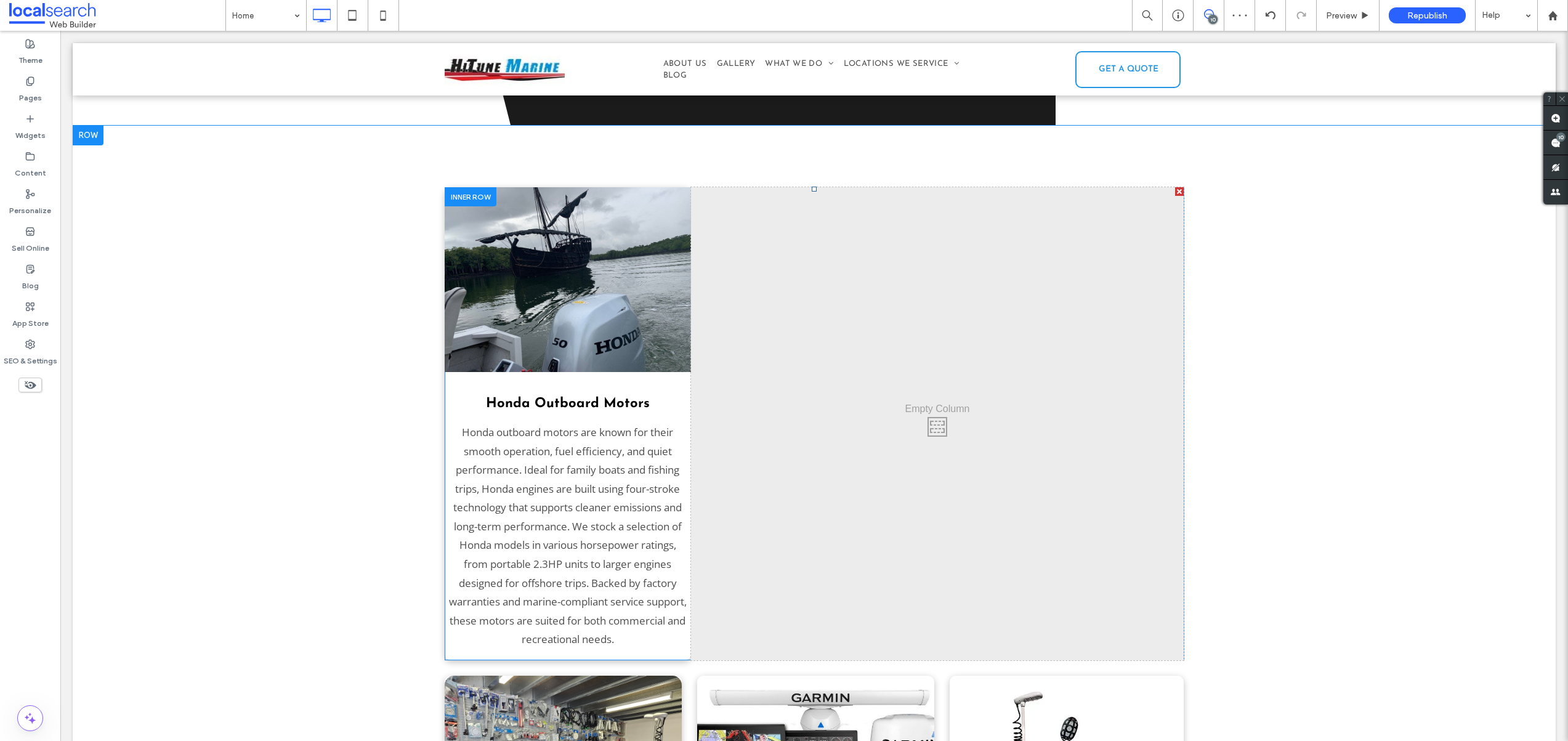
click at [462, 188] on div at bounding box center [470, 197] width 51 height 19
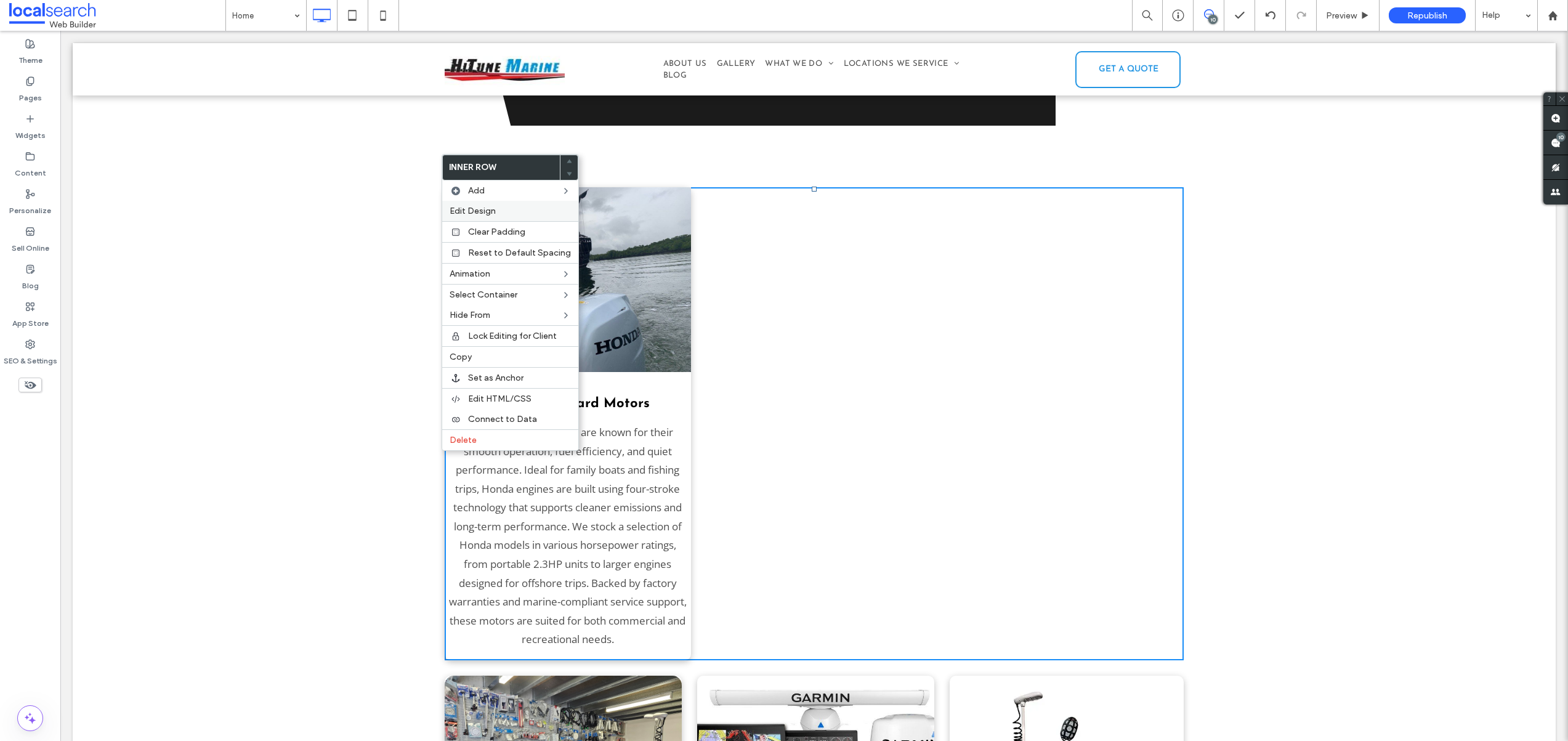
click at [476, 208] on span "Edit Design" at bounding box center [472, 211] width 46 height 11
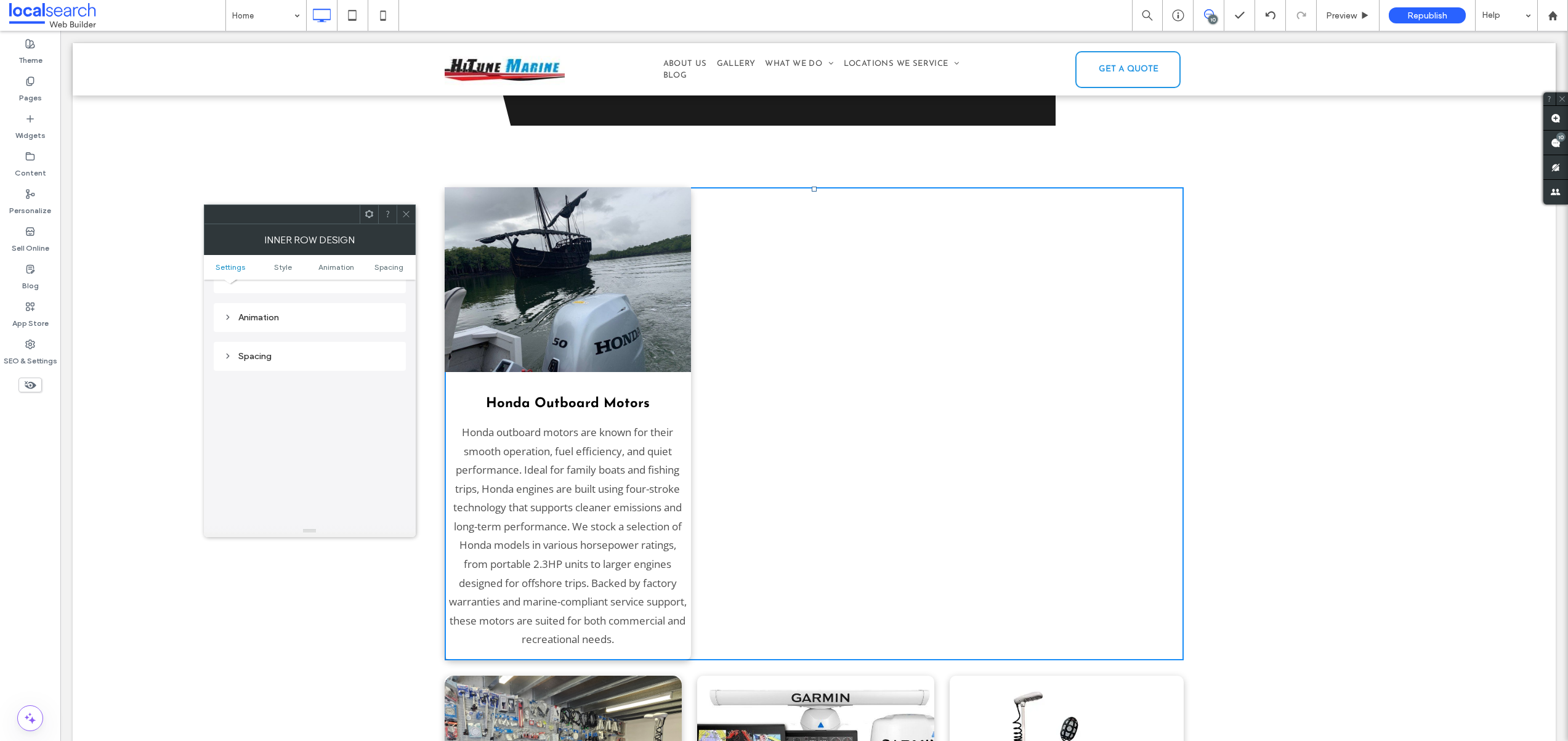
scroll to position [355, 0]
click at [404, 215] on icon at bounding box center [406, 214] width 9 height 9
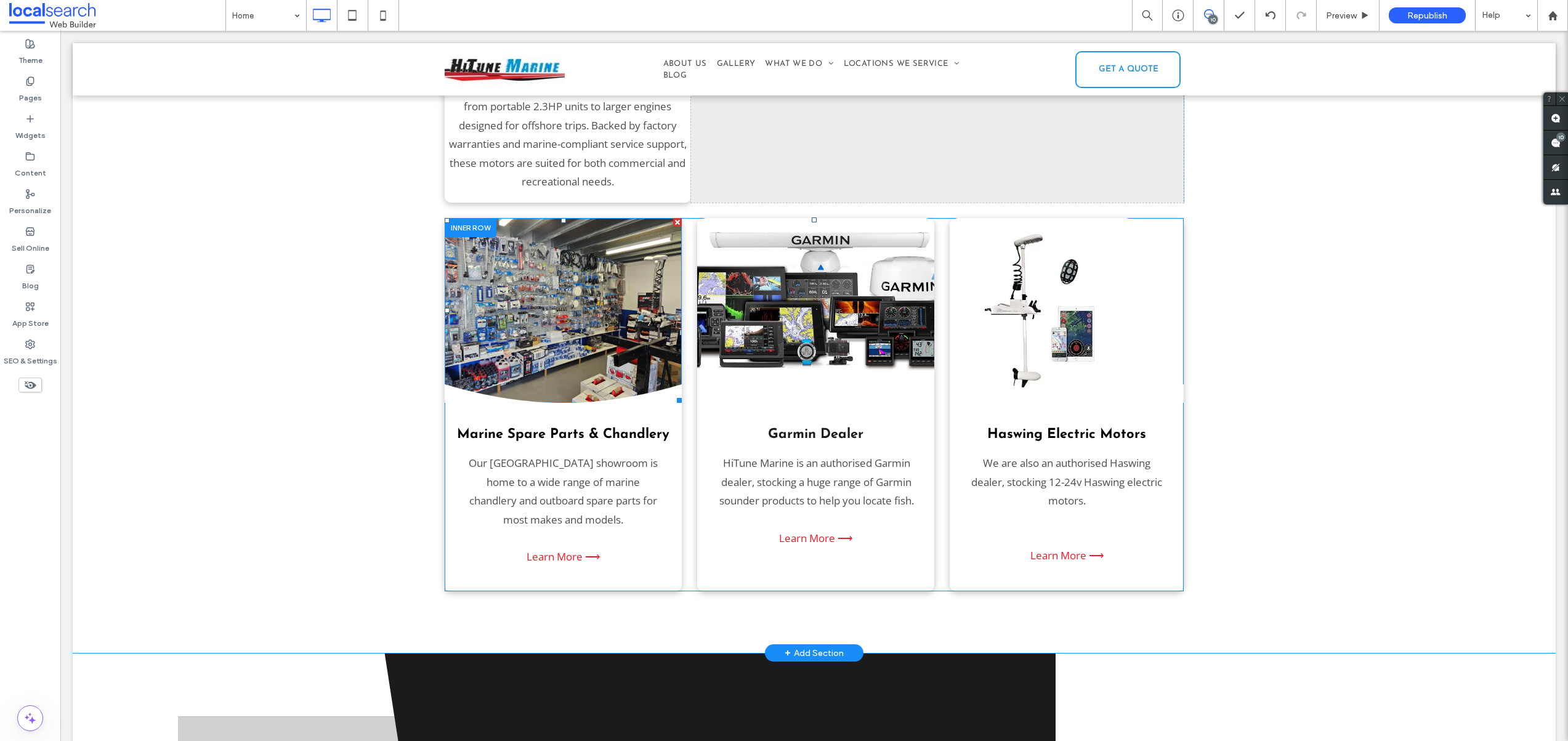
scroll to position [2432, 0]
click at [462, 219] on div at bounding box center [470, 228] width 51 height 19
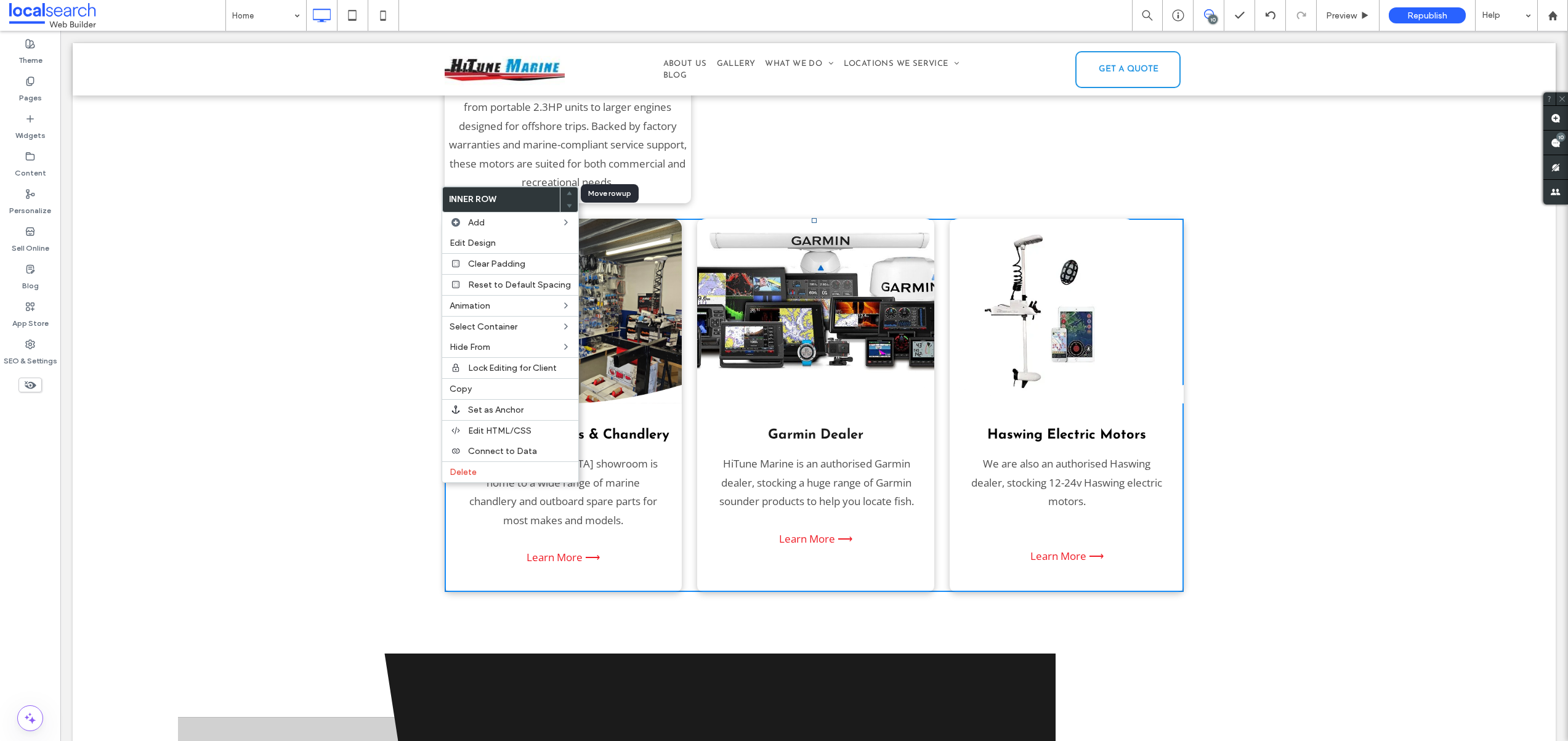
click at [567, 191] on icon at bounding box center [569, 194] width 5 height 5
click at [368, 225] on div "Honda Outboard Motors Honda outboard motors are known for their smooth operatio…" at bounding box center [814, 161] width 1483 height 985
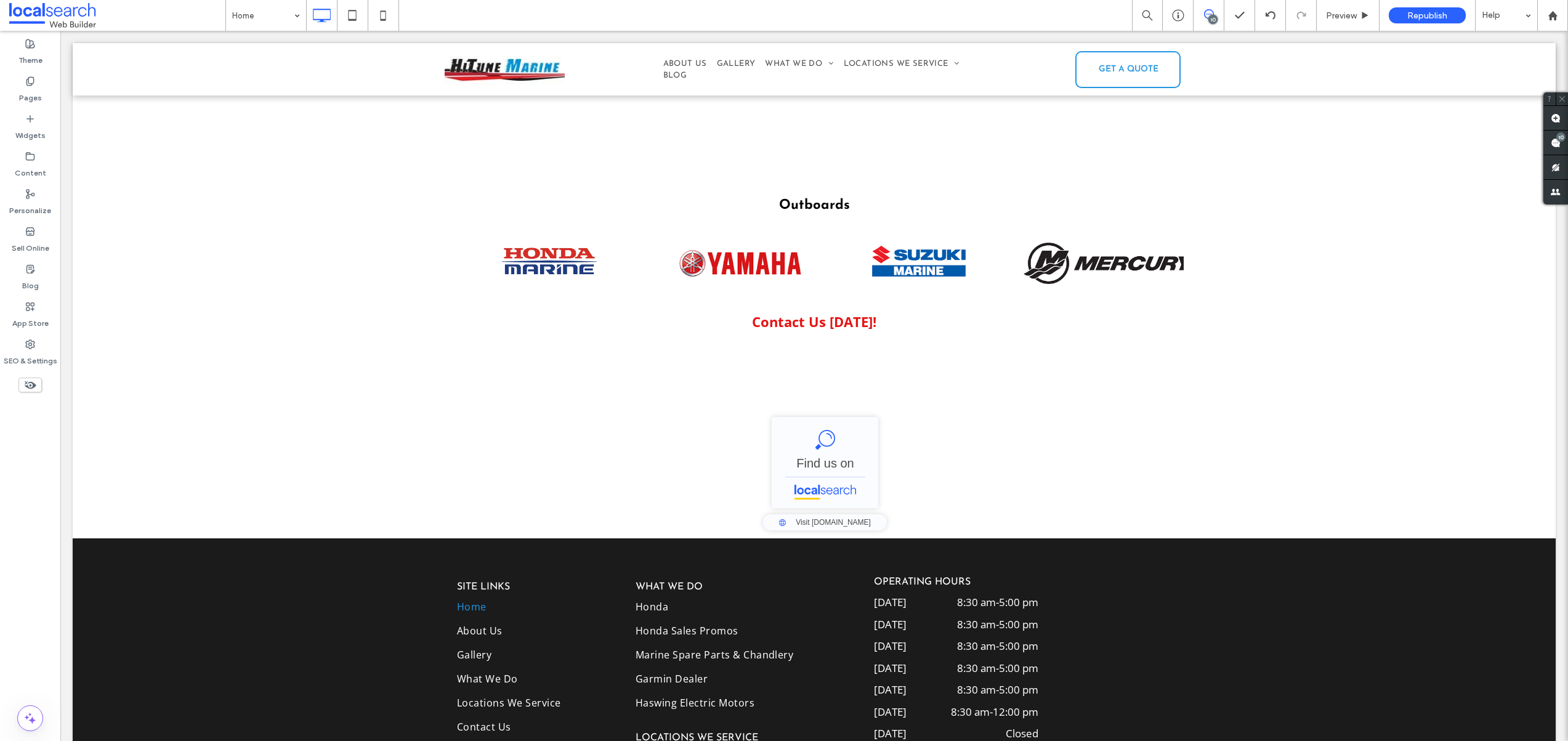
scroll to position [8536, 0]
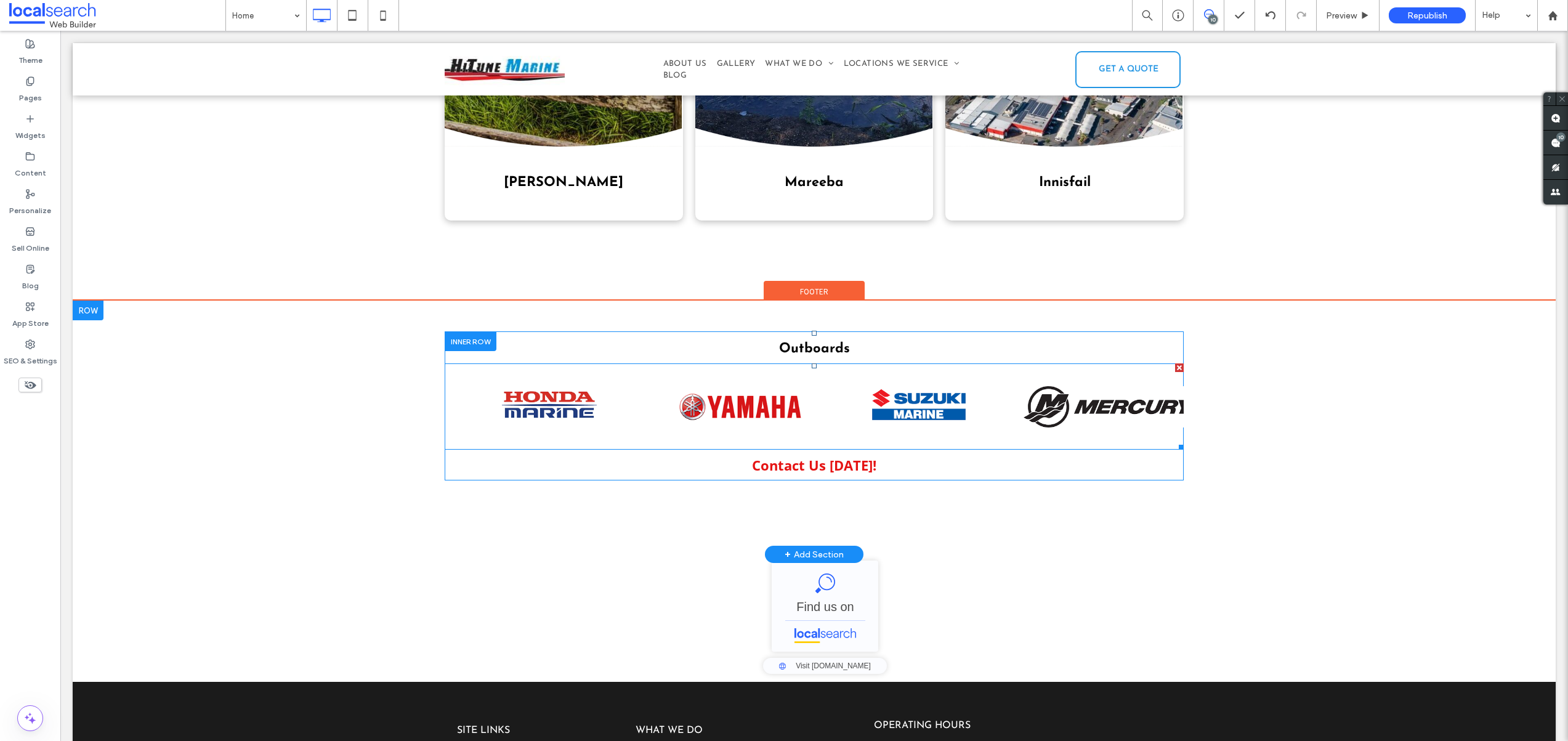
click at [1107, 364] on span at bounding box center [814, 407] width 739 height 86
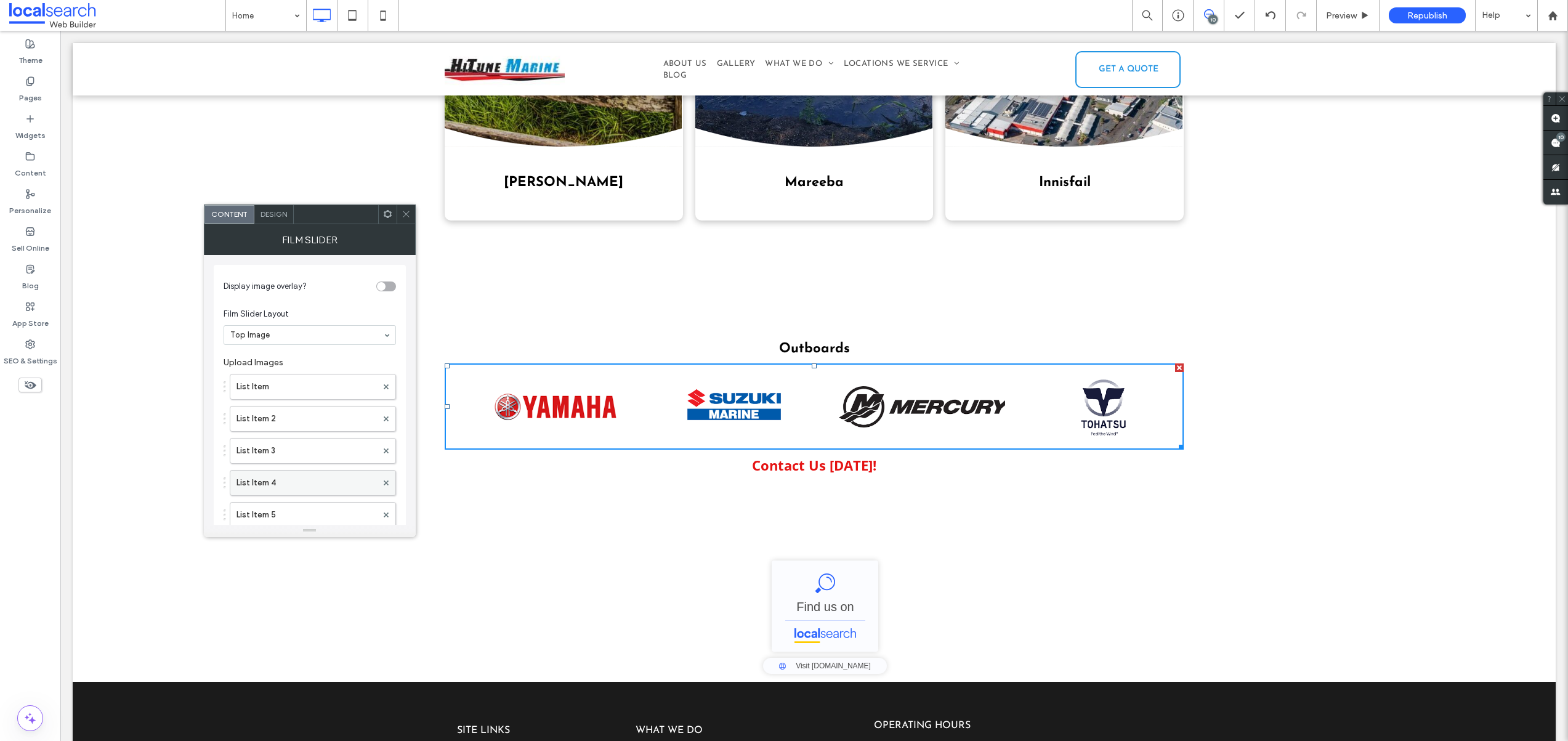
click at [344, 483] on label "List Item 4" at bounding box center [307, 483] width 141 height 25
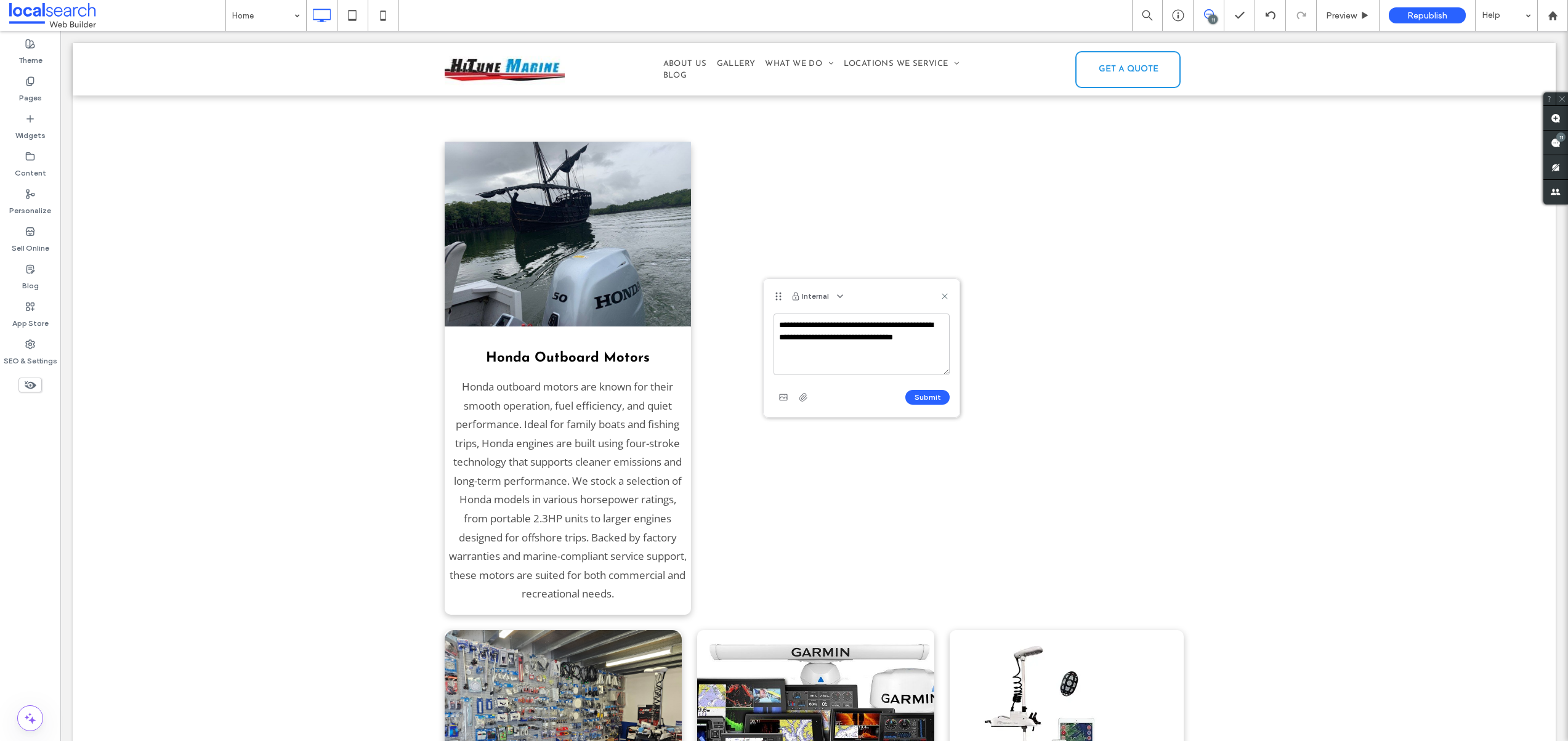
click at [862, 339] on textarea "**********" at bounding box center [861, 344] width 176 height 61
click at [881, 350] on textarea "**********" at bounding box center [861, 344] width 176 height 61
type textarea "**********"
click at [927, 398] on button "Submit" at bounding box center [927, 398] width 45 height 15
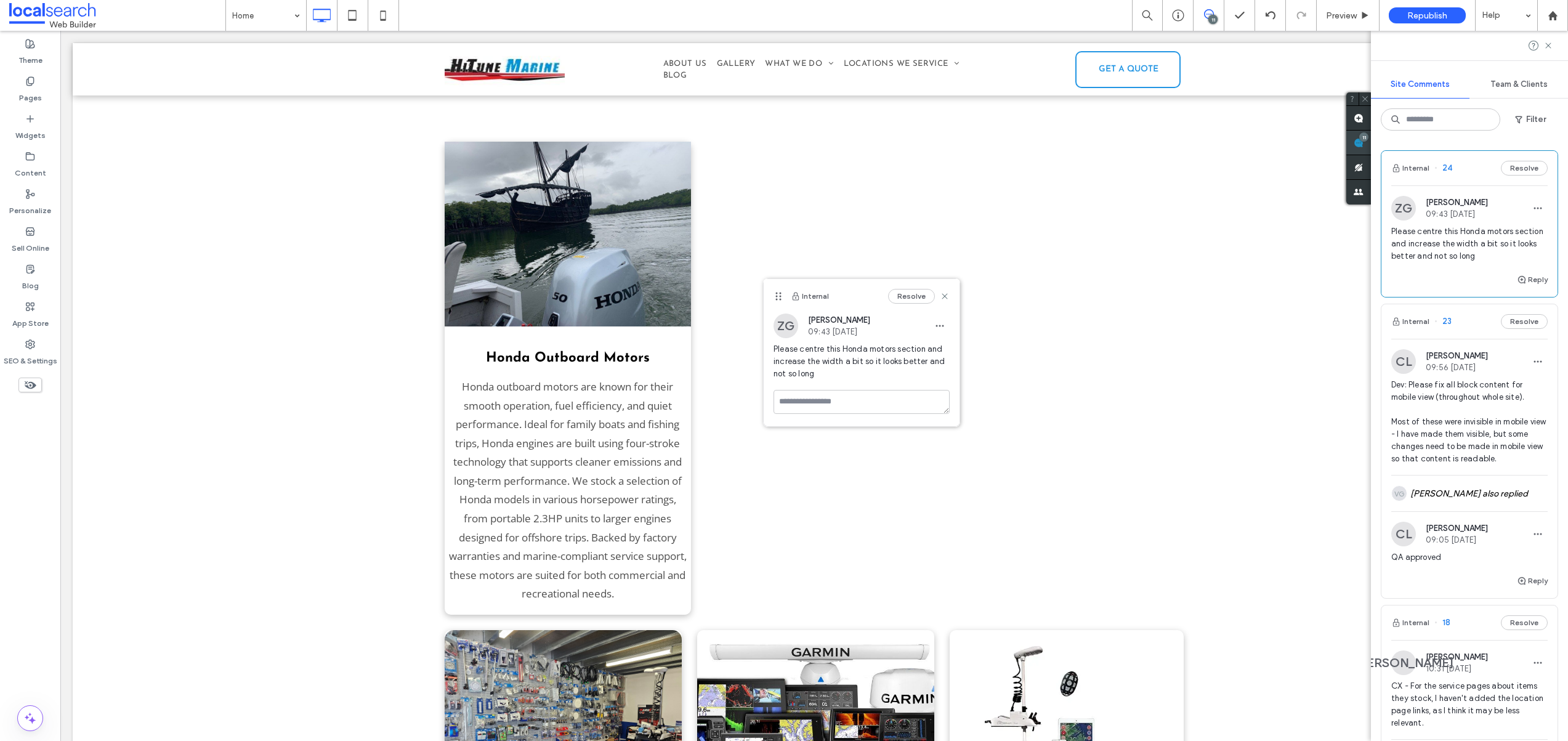
click at [1371, 141] on span at bounding box center [1358, 143] width 25 height 24
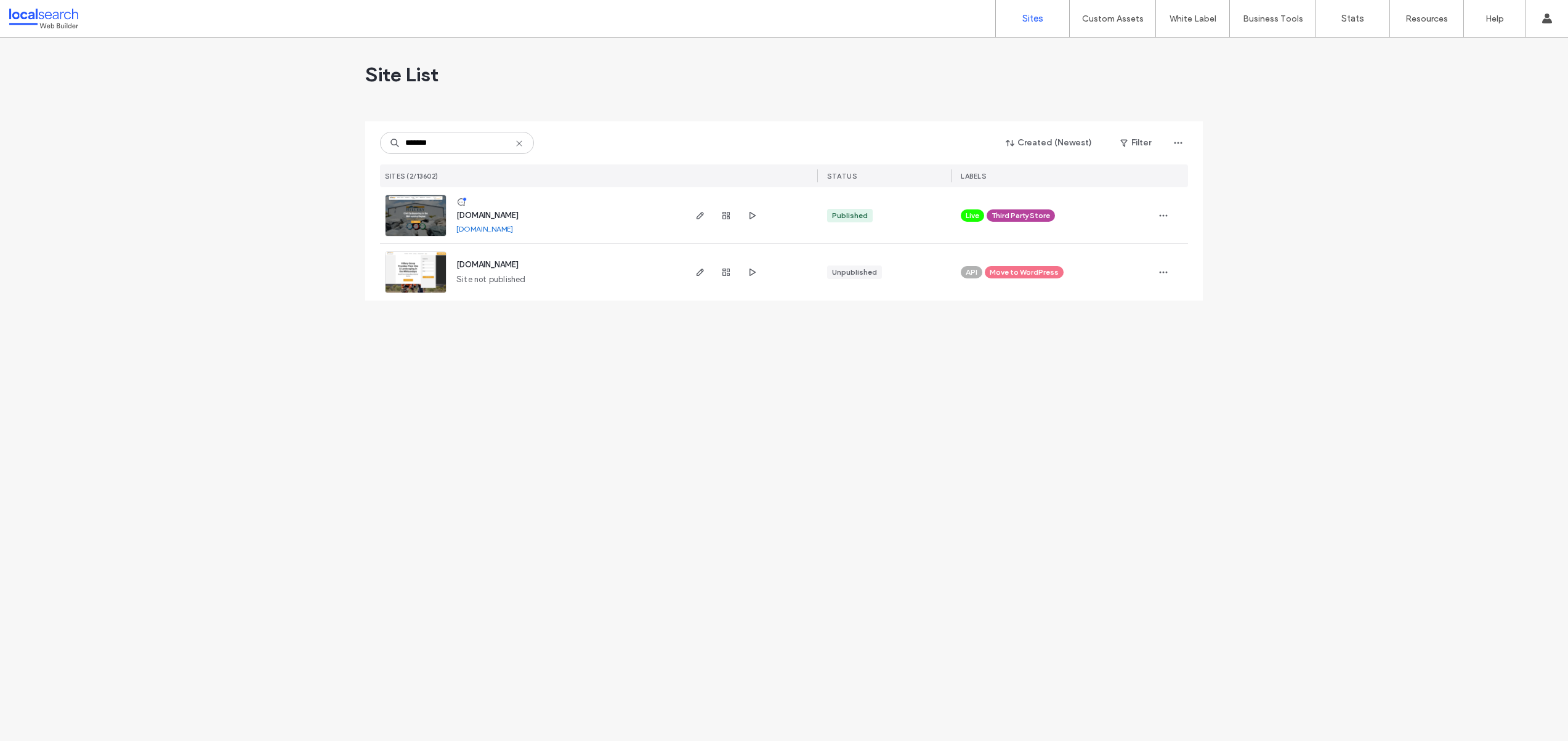
type input "*******"
click at [408, 207] on img at bounding box center [416, 237] width 60 height 84
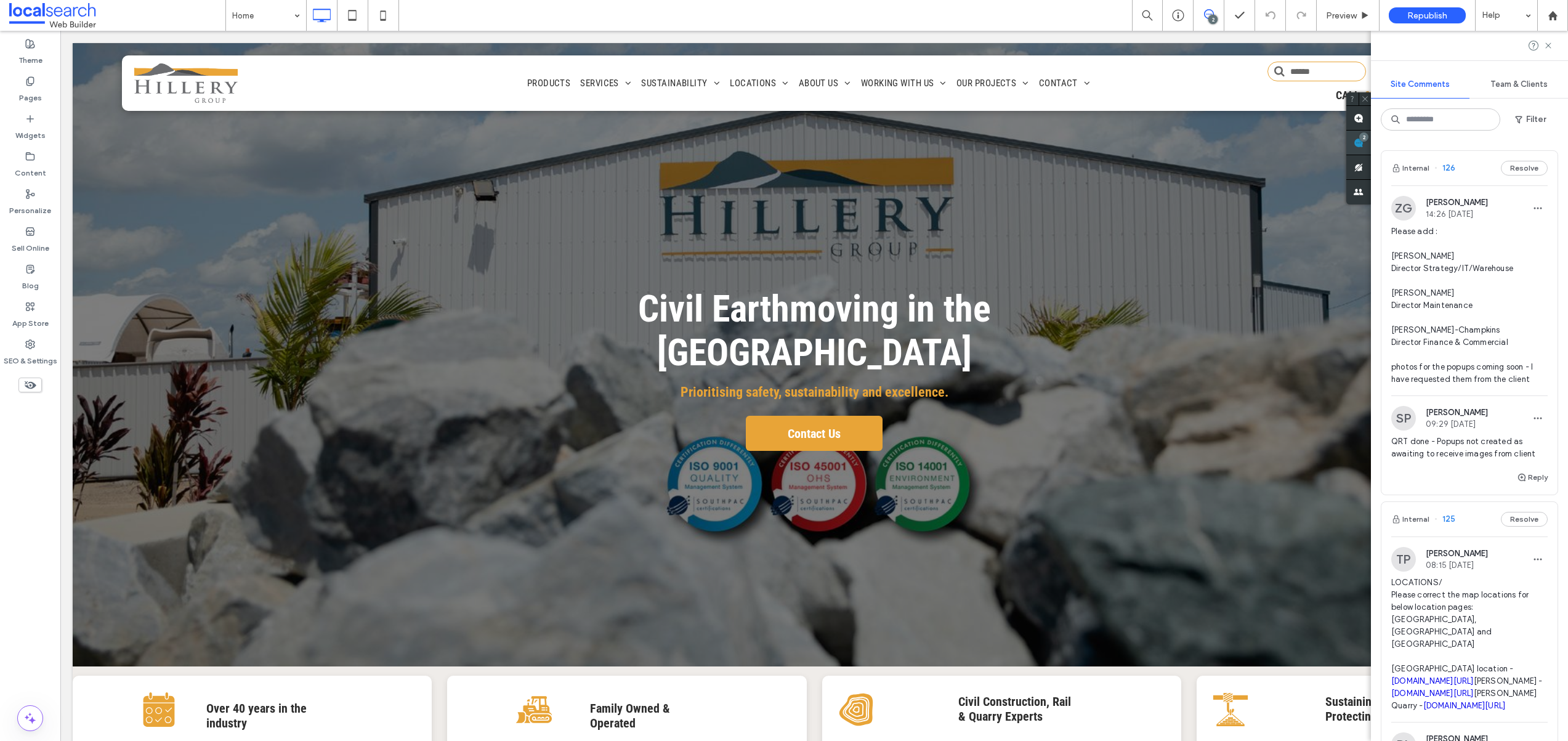
click at [1551, 149] on div "Site Comments Team & Clients Filter Internal 126 Resolve ZG [PERSON_NAME] 14:26…" at bounding box center [1469, 386] width 197 height 711
click at [1486, 327] on span "Please add : [PERSON_NAME] Director Strategy/IT/Warehouse [PERSON_NAME] Directo…" at bounding box center [1469, 305] width 156 height 160
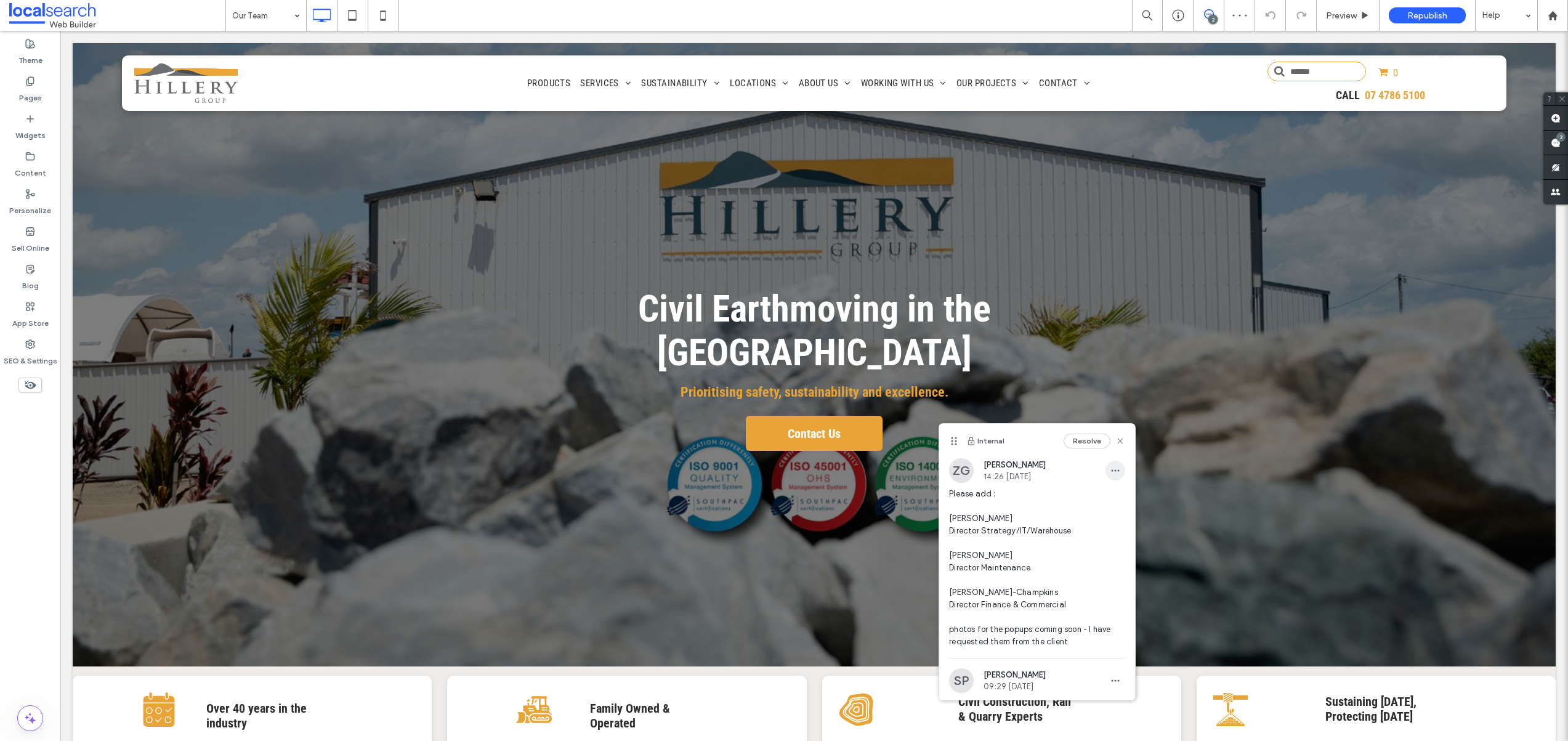
click at [1110, 468] on icon "button" at bounding box center [1115, 470] width 10 height 10
click at [1068, 490] on span "Please add : Lachlan Mee Director Strategy/IT/Warehouse Lawson Mee Director Mai…" at bounding box center [1037, 568] width 176 height 160
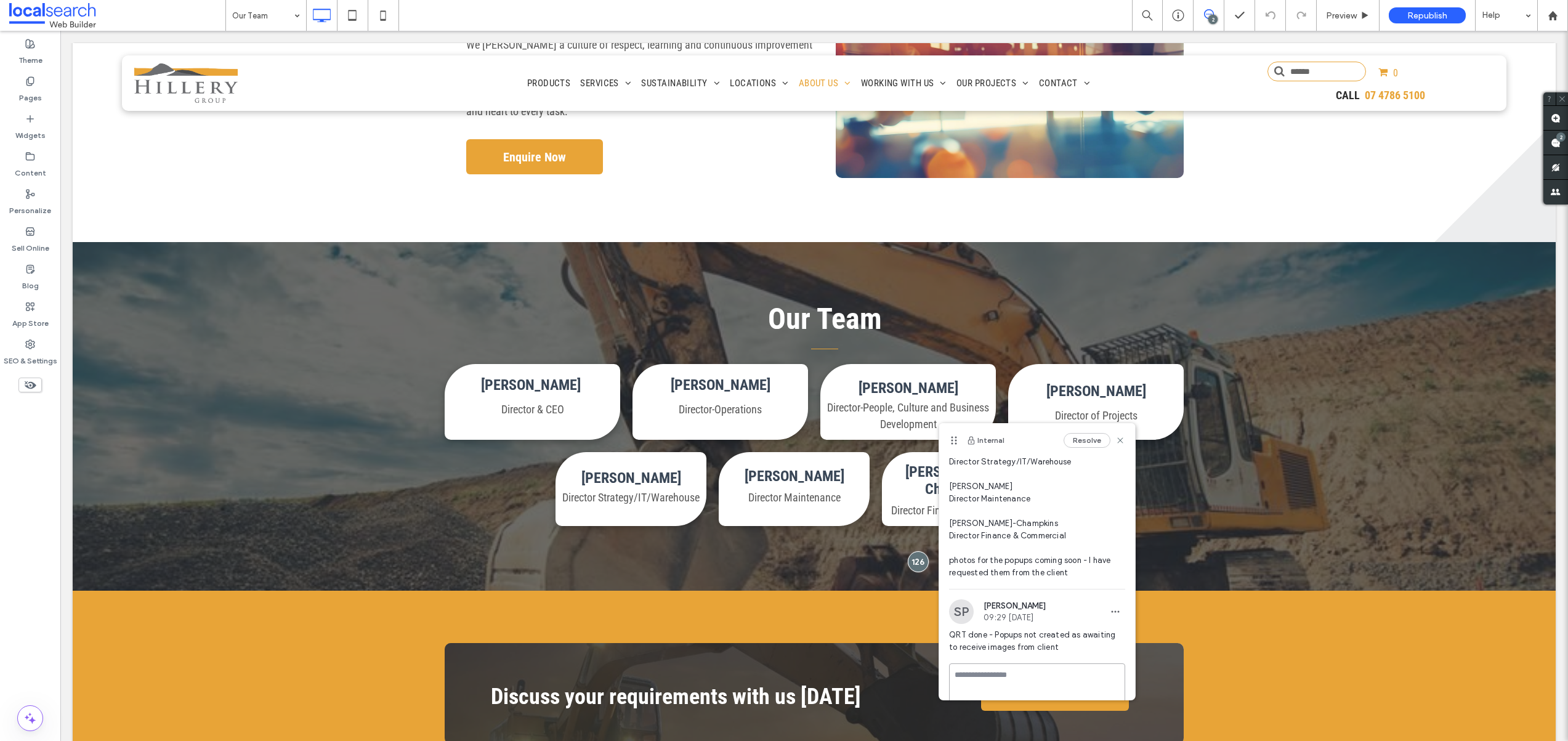
click at [1026, 681] on textarea at bounding box center [1037, 694] width 176 height 61
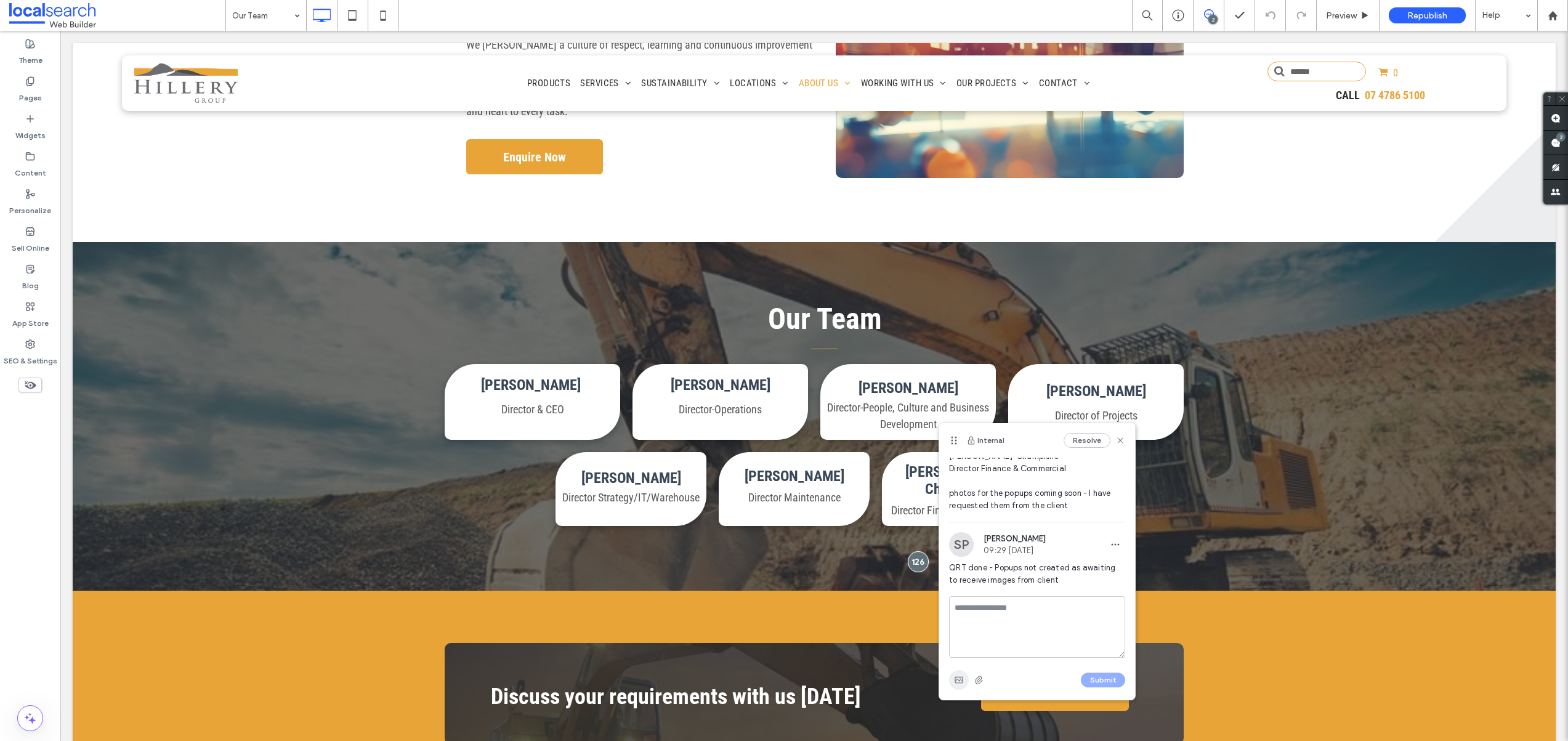
click at [963, 681] on icon "button" at bounding box center [958, 680] width 10 height 10
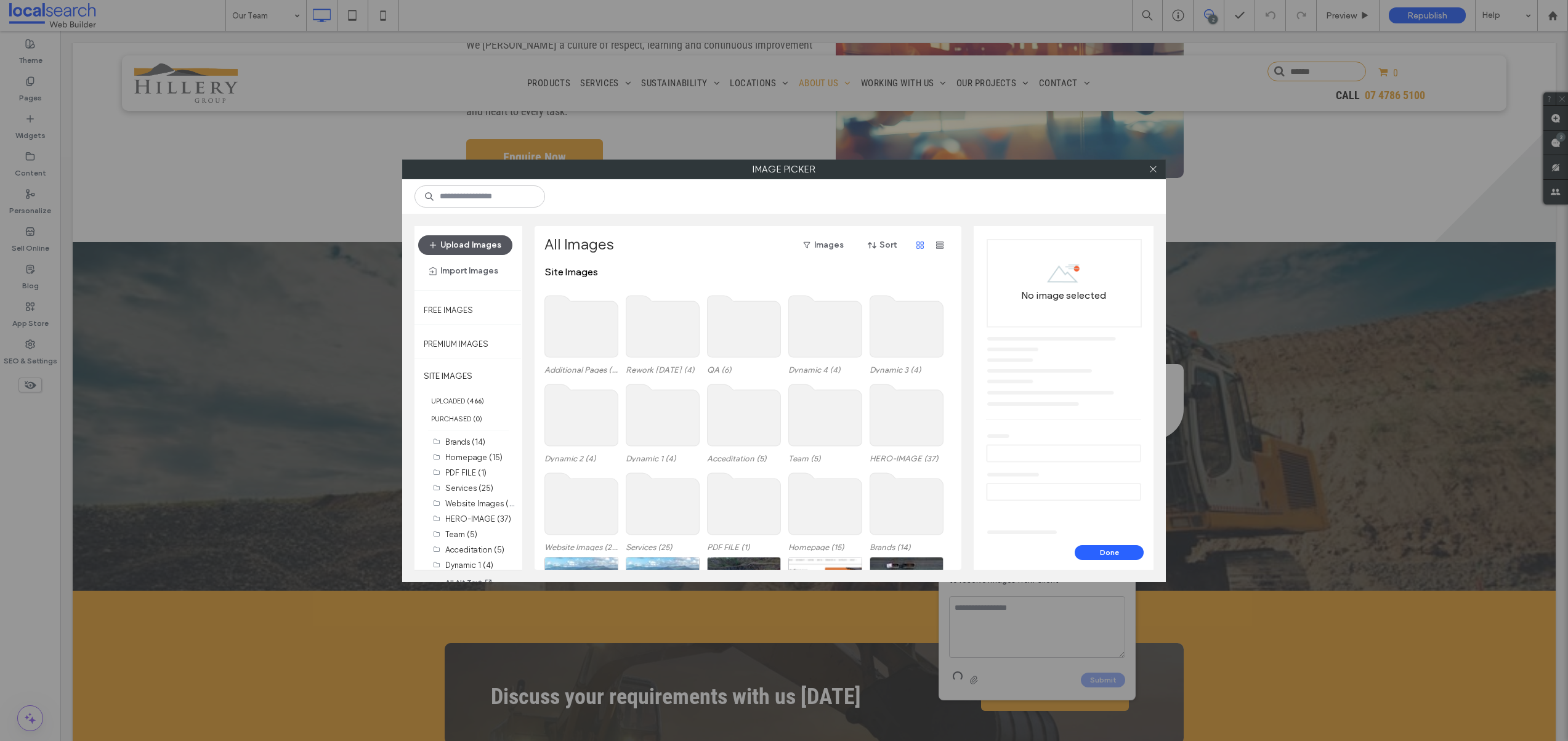
click at [450, 246] on button "Upload Images" at bounding box center [465, 245] width 94 height 20
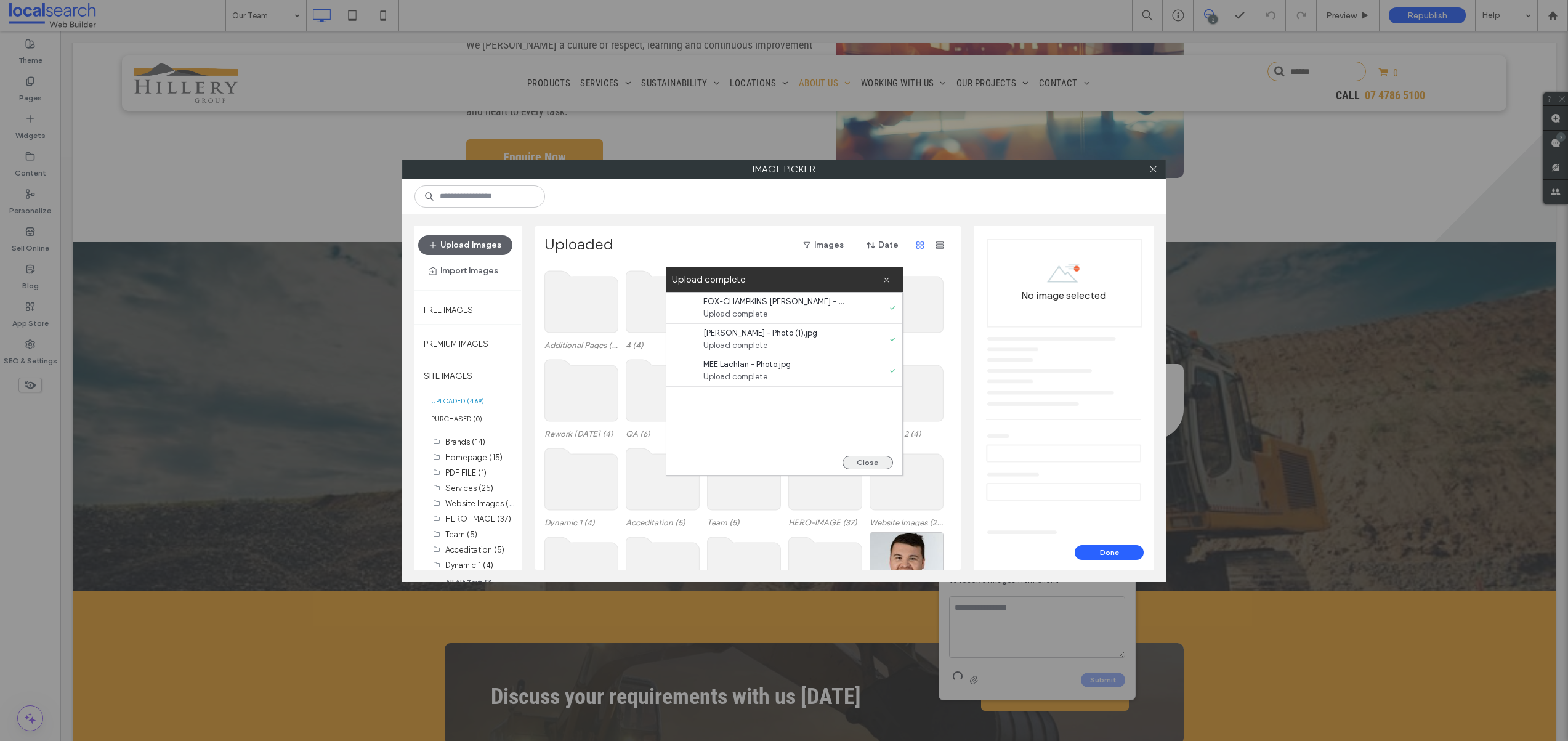
click at [870, 462] on button "Close" at bounding box center [868, 463] width 51 height 14
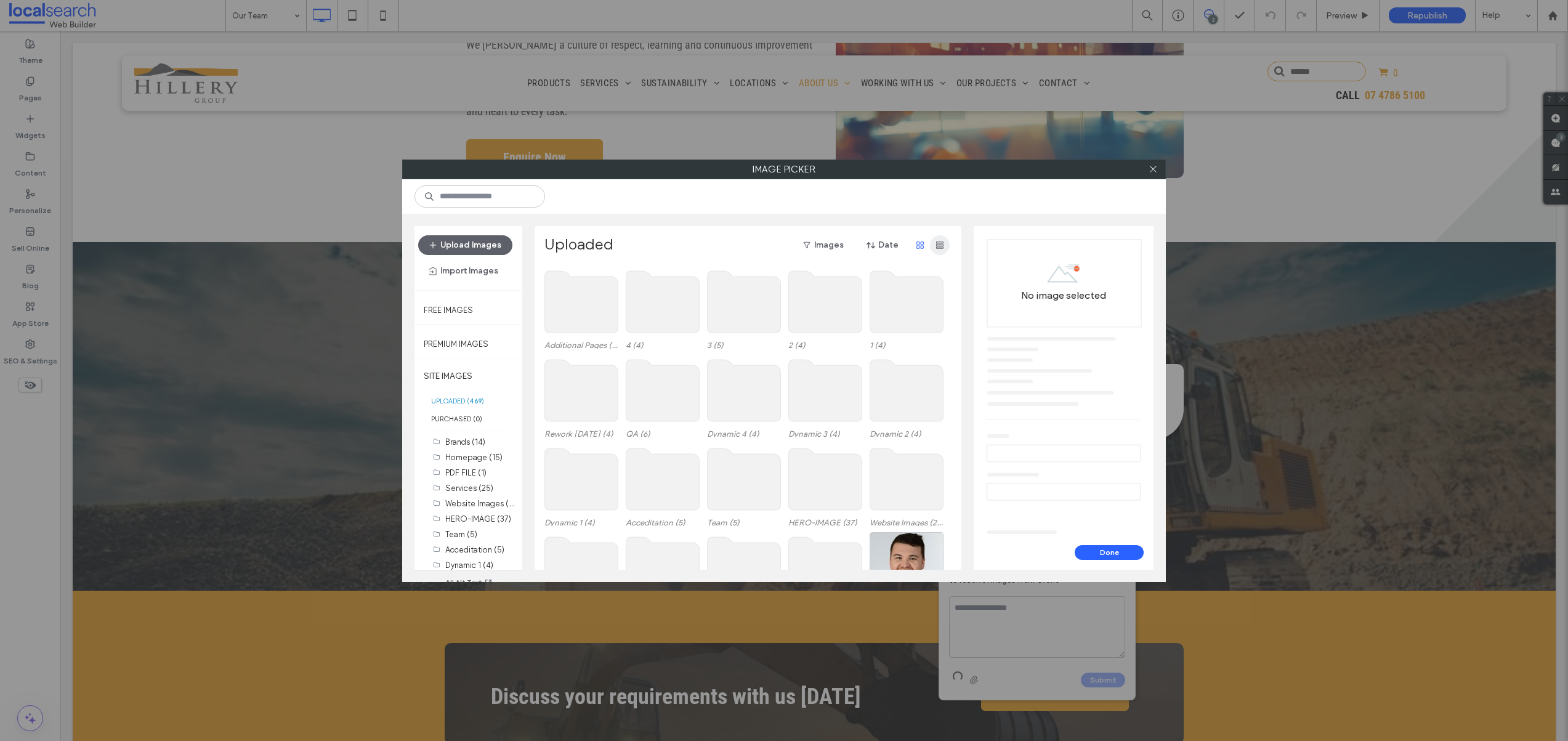
click at [935, 246] on icon "button" at bounding box center [939, 245] width 10 height 10
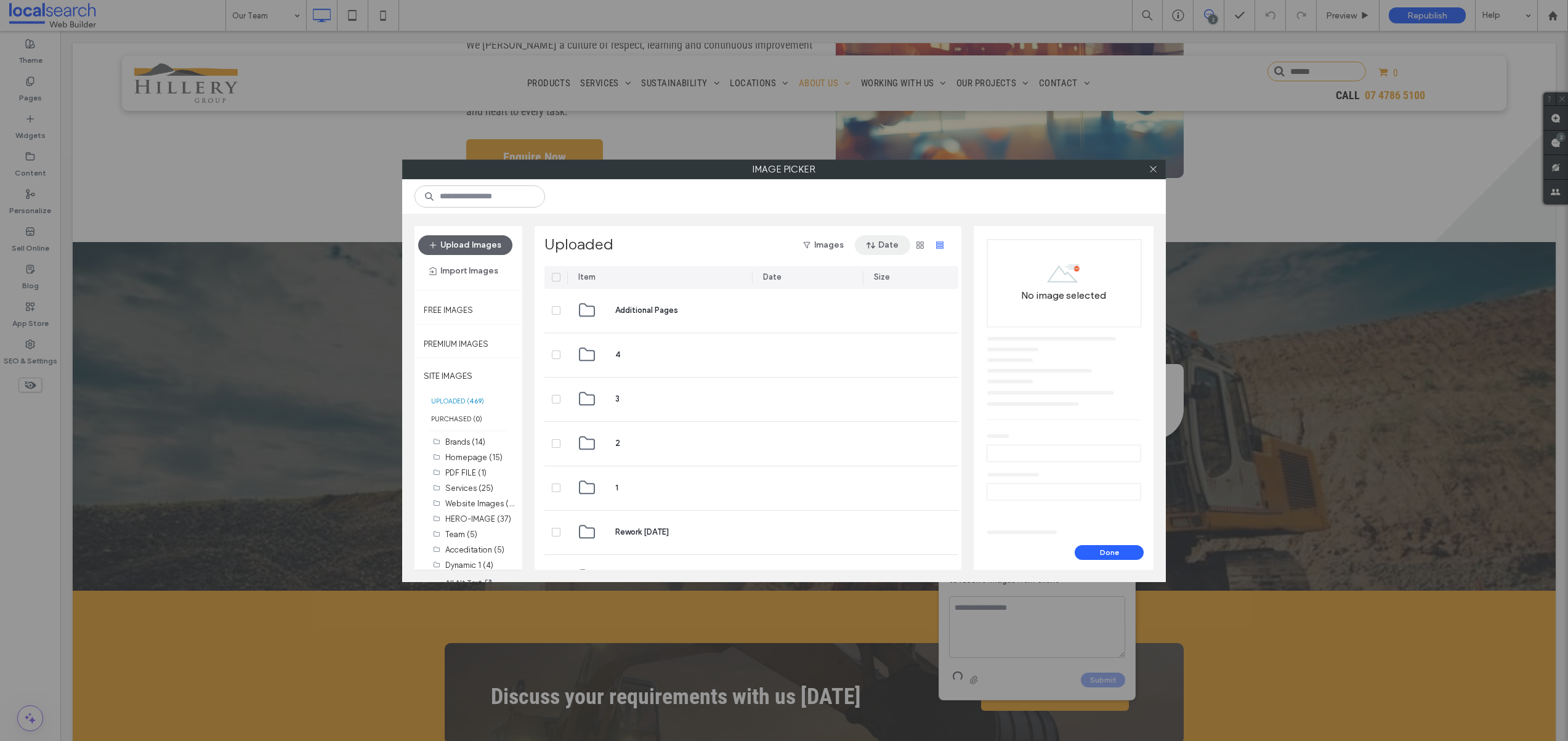
click at [889, 251] on button "Date" at bounding box center [882, 245] width 55 height 20
click at [753, 244] on div "Uploaded Images Date" at bounding box center [747, 245] width 405 height 20
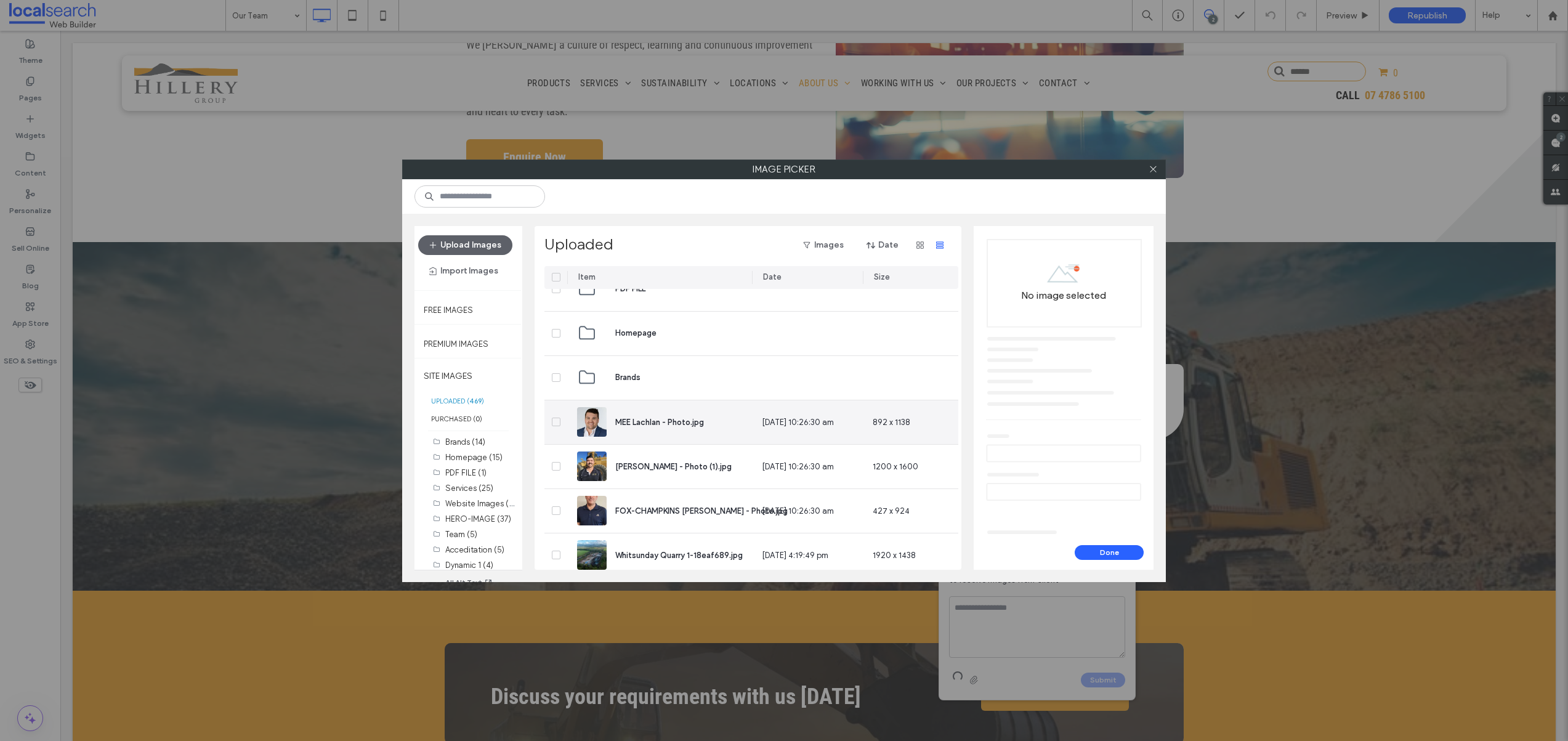
scroll to position [736, 0]
drag, startPoint x: 560, startPoint y: 417, endPoint x: 561, endPoint y: 424, distance: 7.1
click at [559, 417] on span at bounding box center [555, 417] width 8 height 8
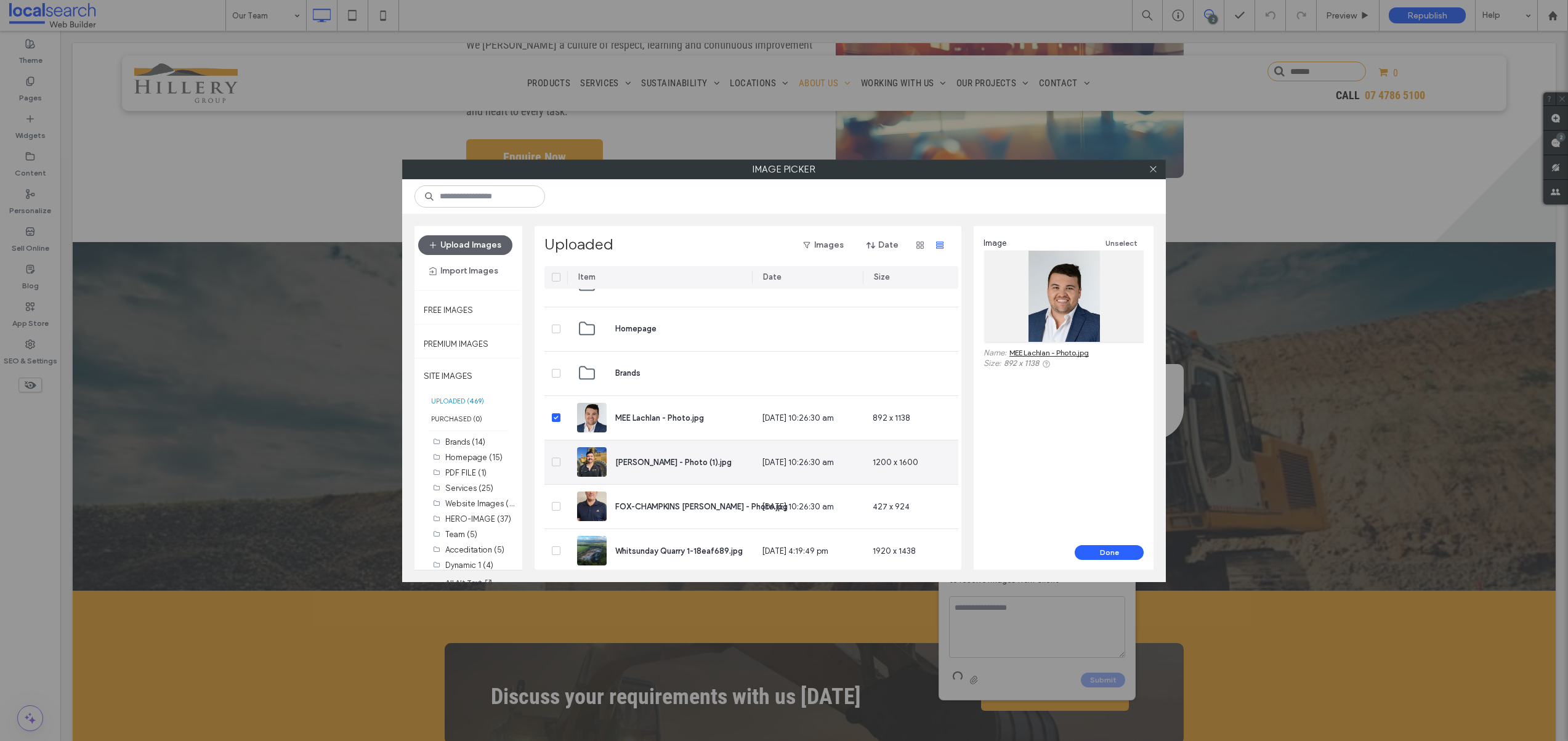
click at [557, 464] on span at bounding box center [555, 461] width 8 height 8
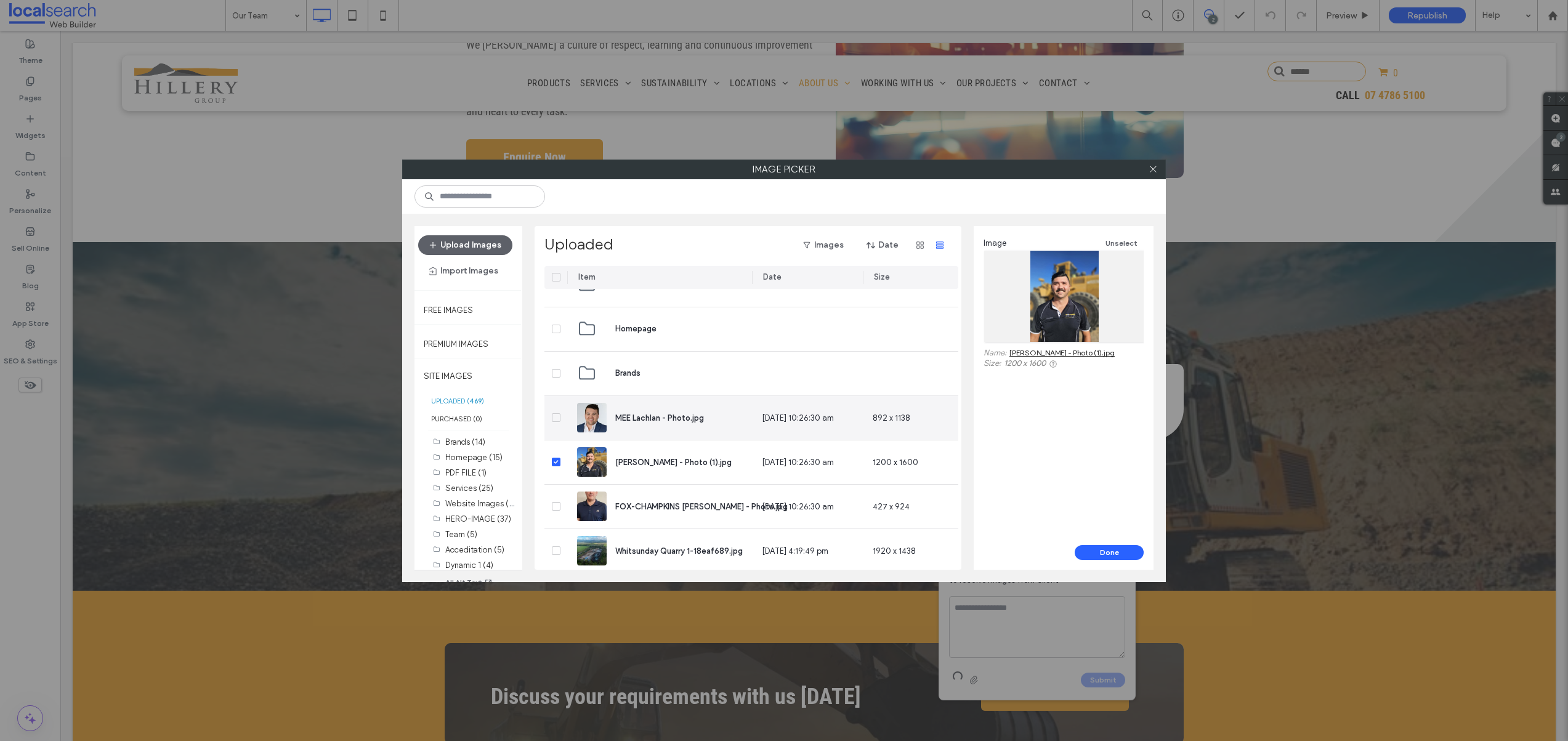
click at [554, 420] on span at bounding box center [555, 417] width 8 height 8
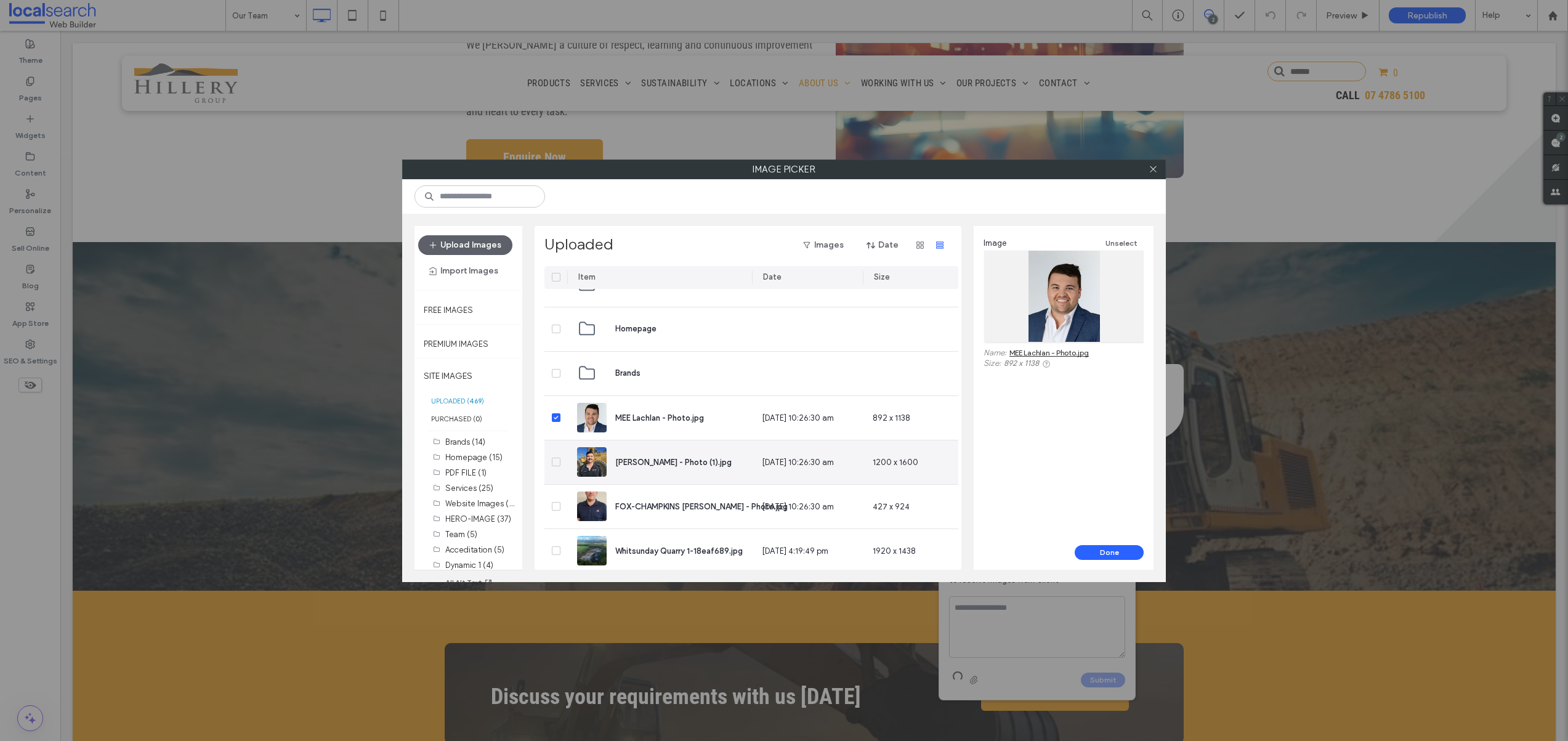
click at [555, 462] on icon at bounding box center [556, 462] width 5 height 4
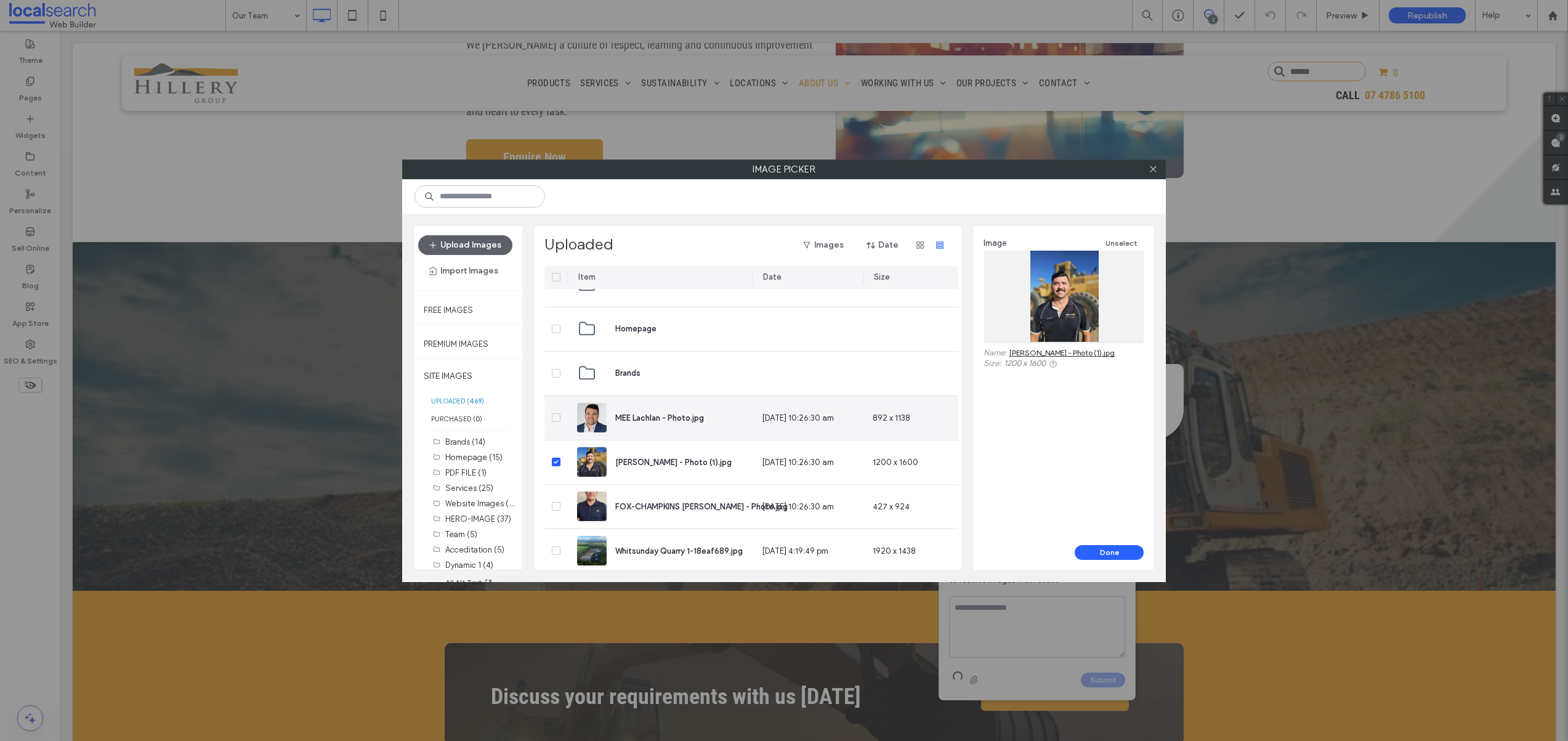
click at [556, 421] on span at bounding box center [555, 417] width 8 height 8
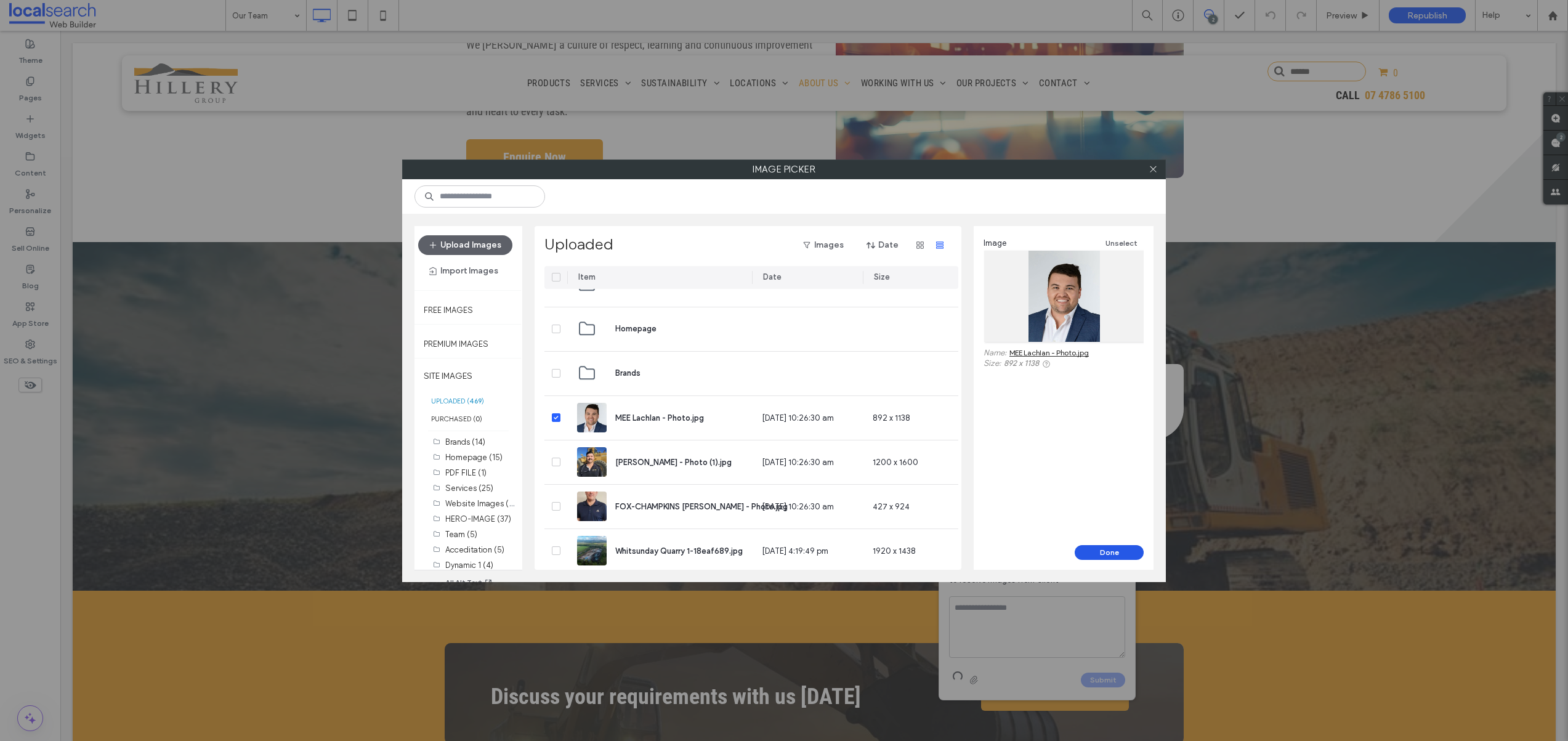
click at [1099, 553] on button "Done" at bounding box center [1109, 553] width 69 height 15
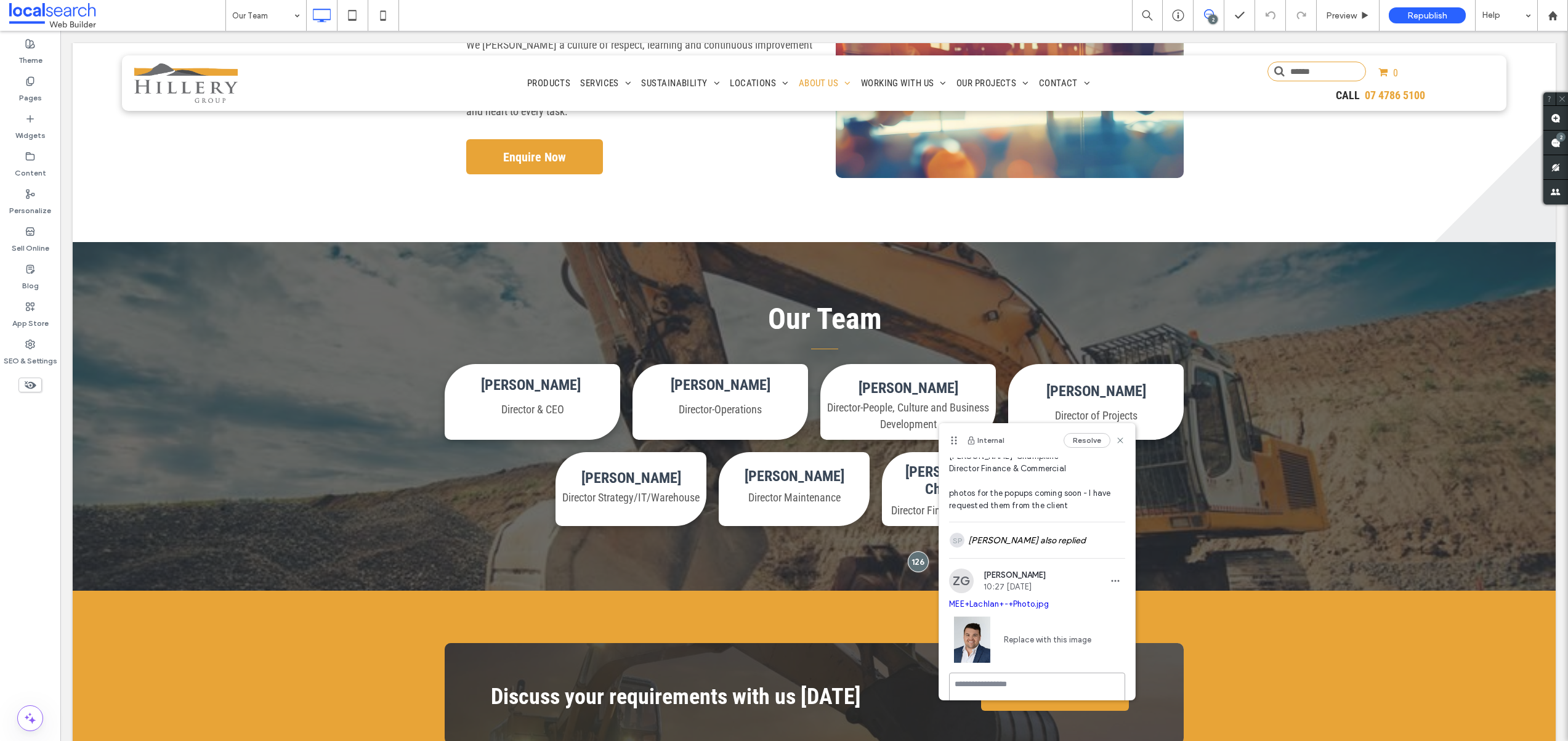
click at [1017, 684] on textarea at bounding box center [1037, 703] width 176 height 61
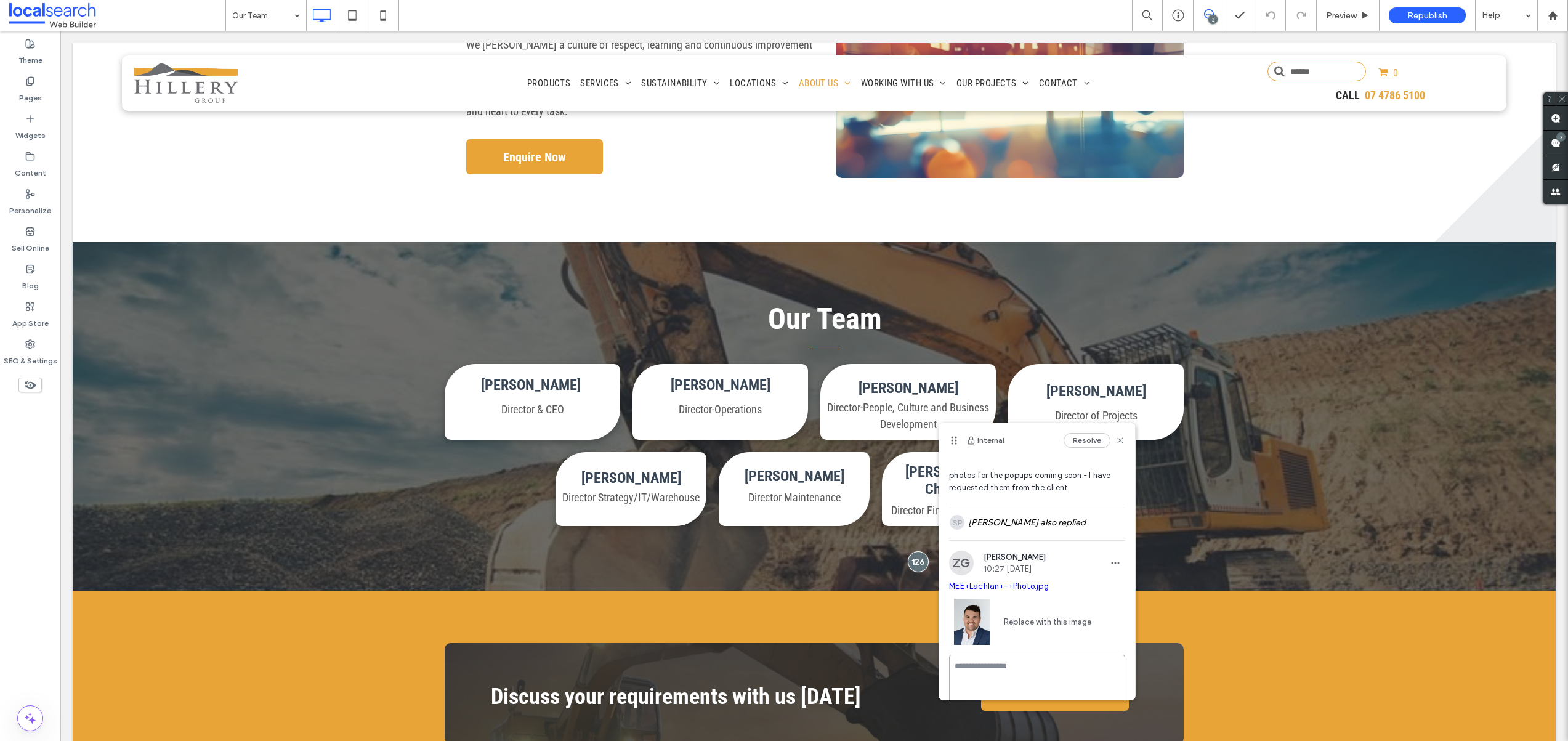
scroll to position [212, 0]
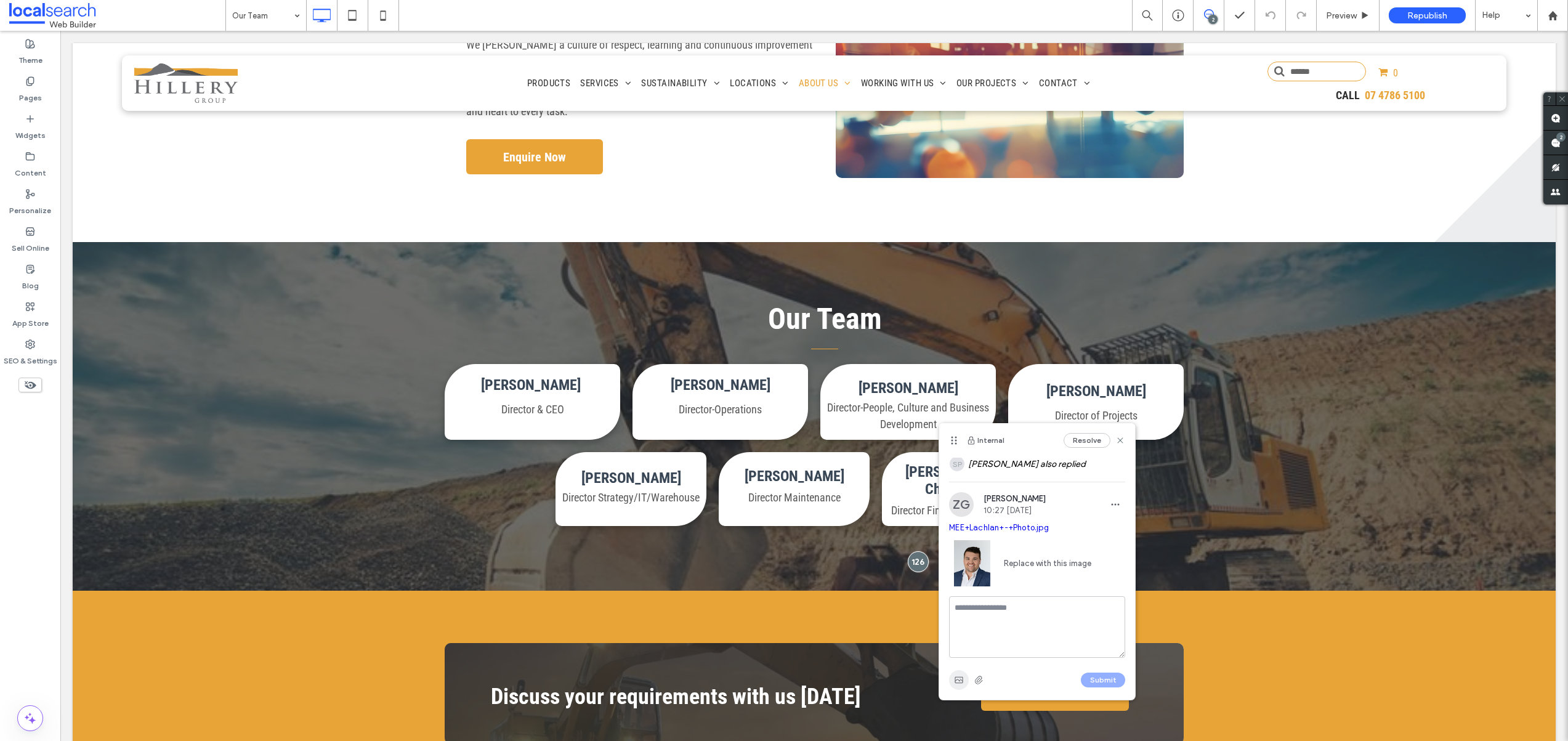
click at [960, 680] on icon "button" at bounding box center [958, 680] width 10 height 10
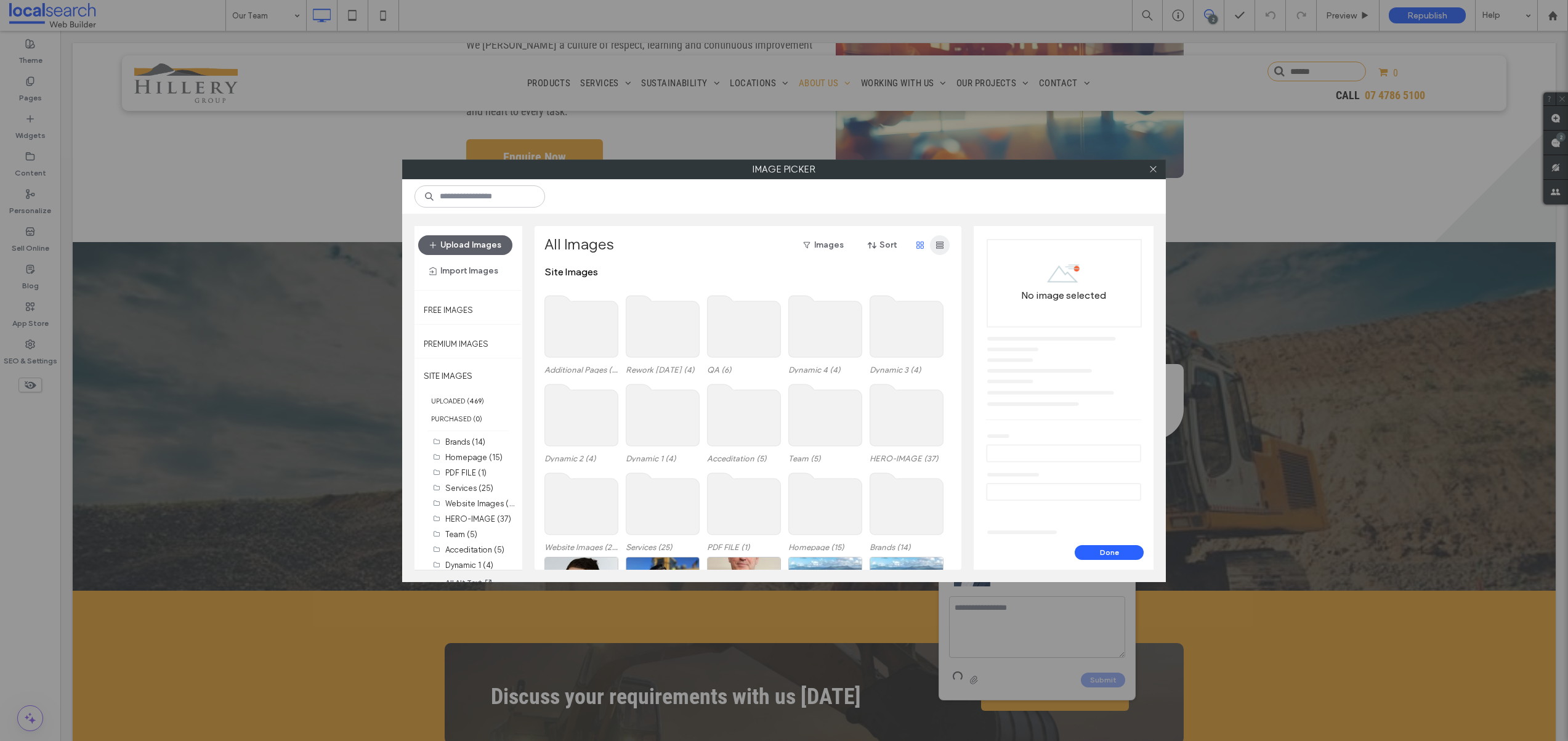
click at [929, 249] on span "button" at bounding box center [939, 245] width 20 height 20
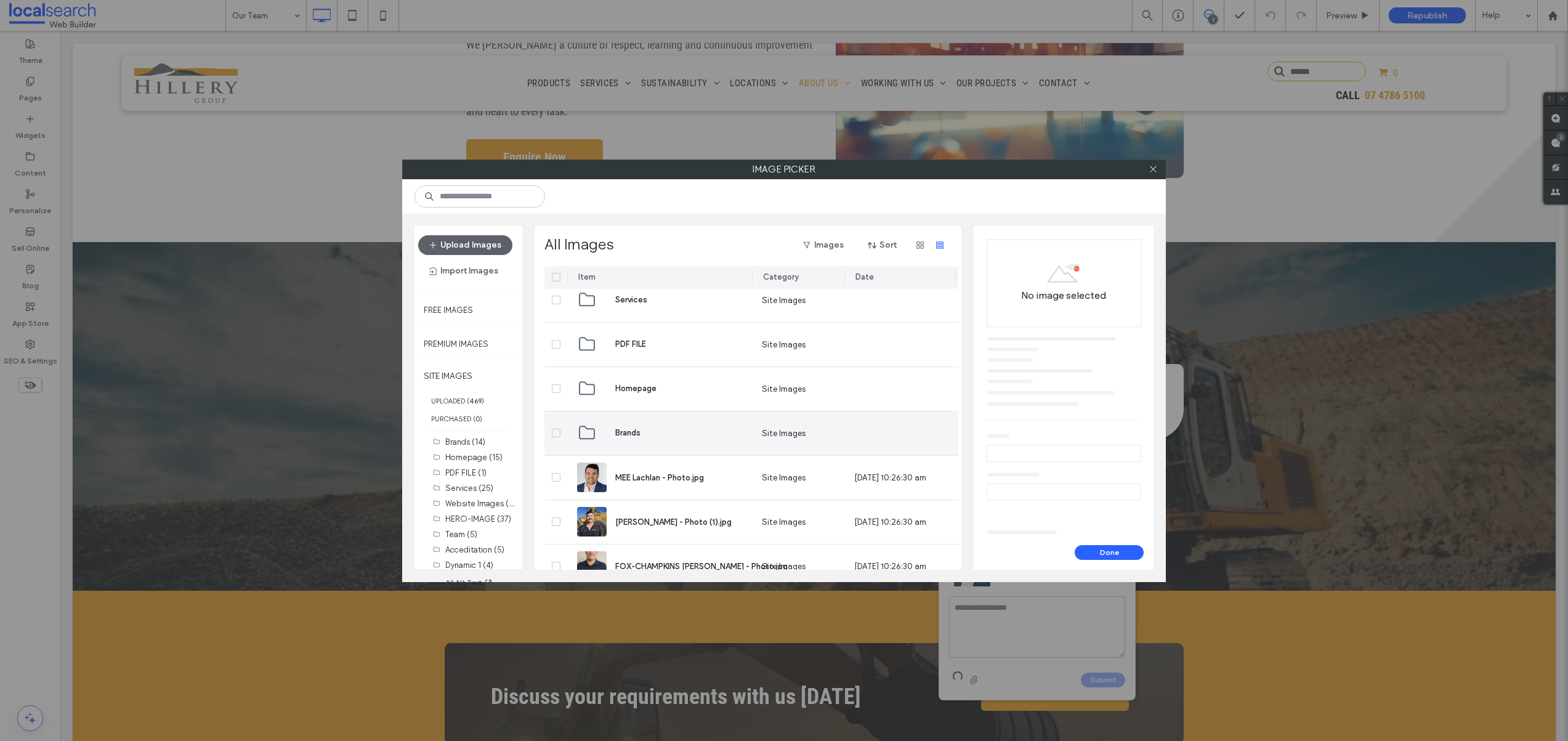
scroll to position [501, 0]
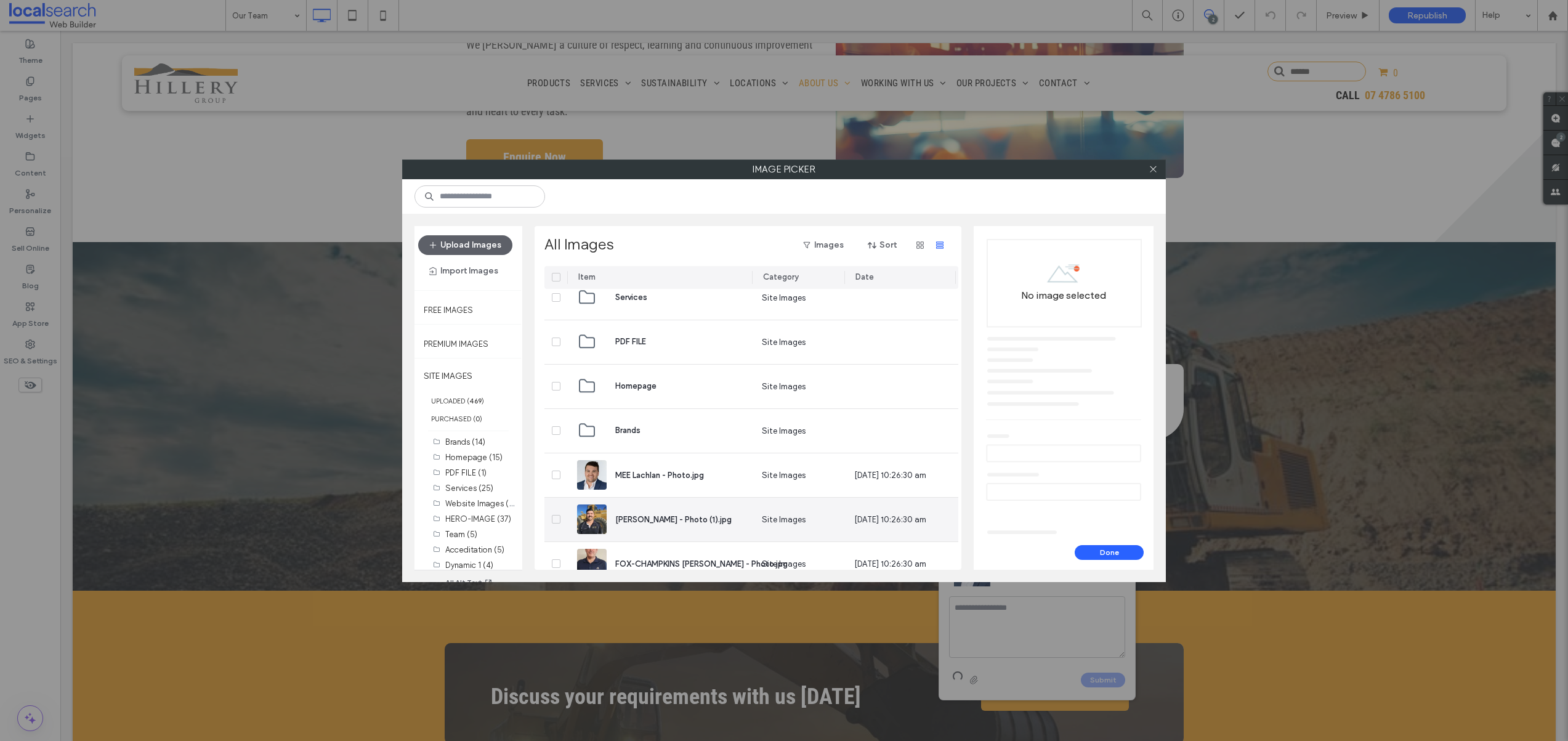
click at [557, 520] on icon at bounding box center [556, 519] width 5 height 4
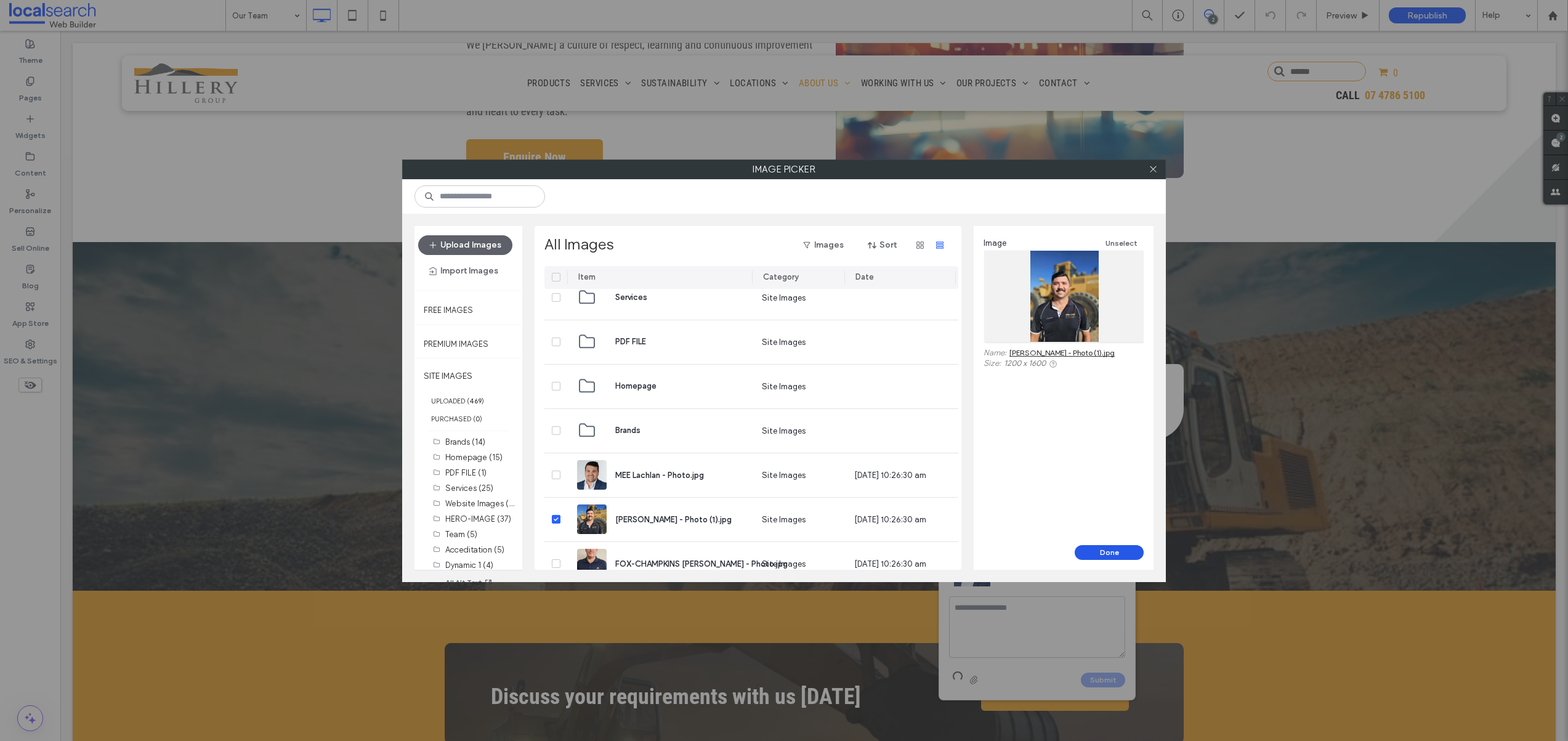
click at [1108, 550] on button "Done" at bounding box center [1109, 553] width 69 height 15
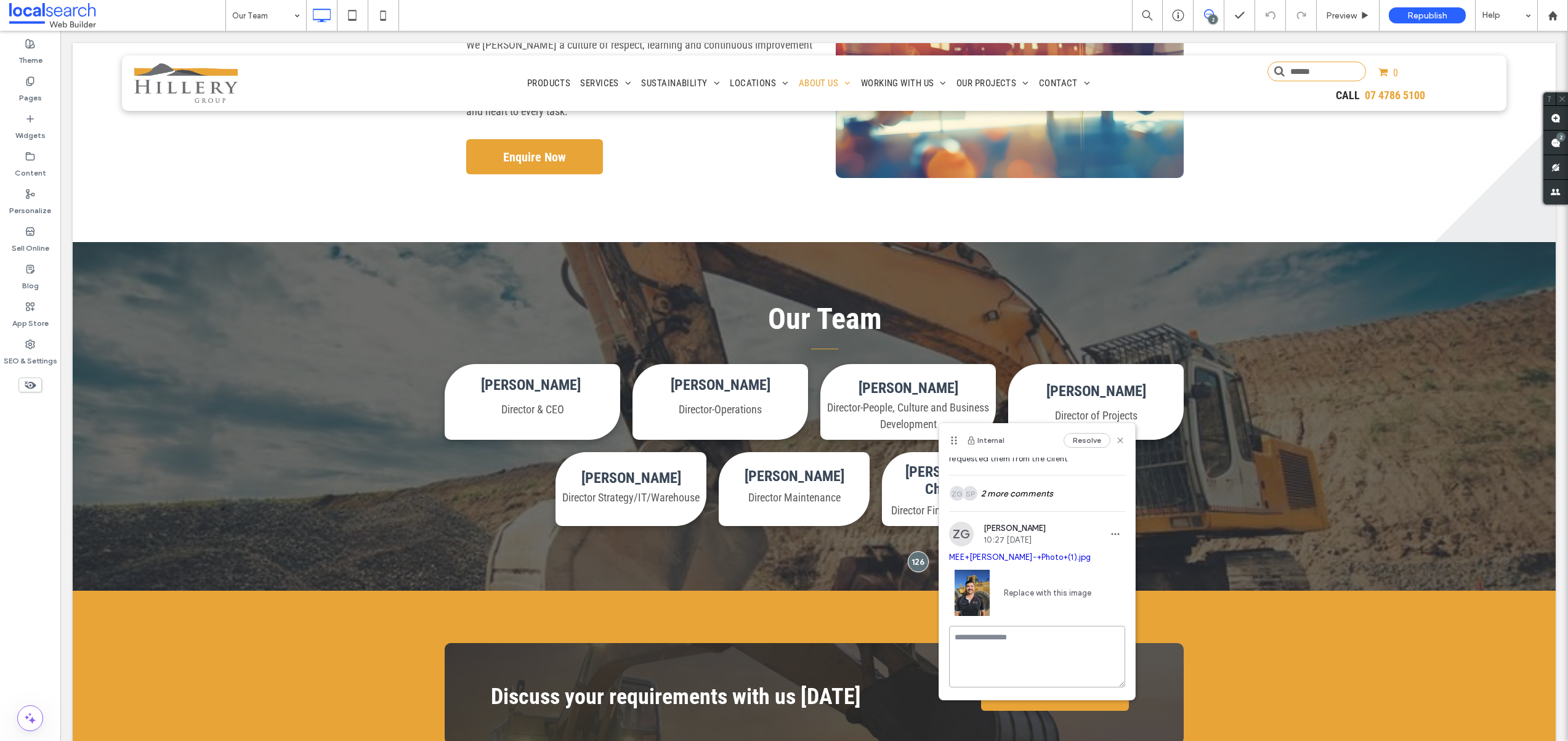
click at [1013, 650] on textarea at bounding box center [1037, 656] width 176 height 61
click at [959, 681] on use "button" at bounding box center [959, 681] width 8 height 6
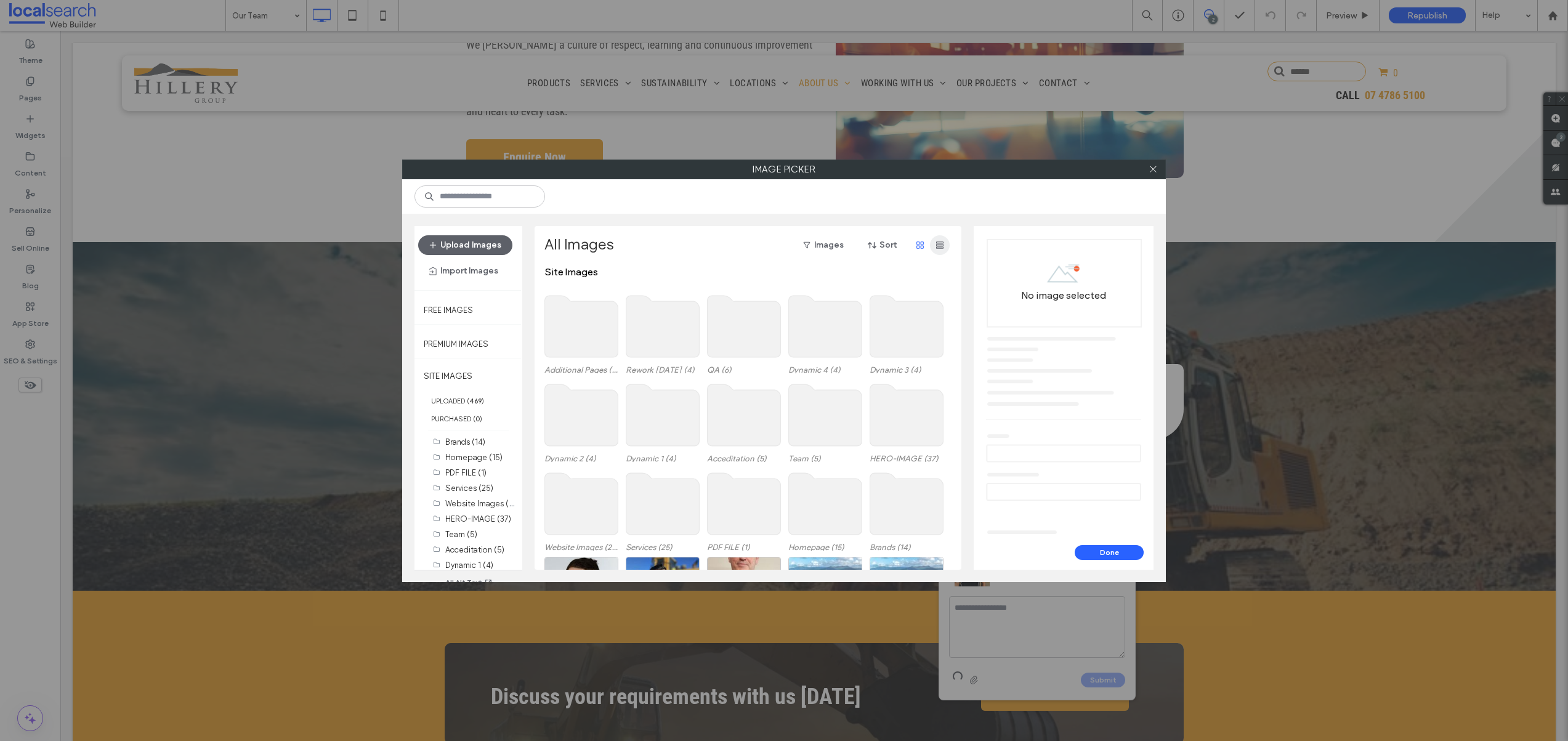
click at [946, 245] on span "button" at bounding box center [939, 245] width 20 height 20
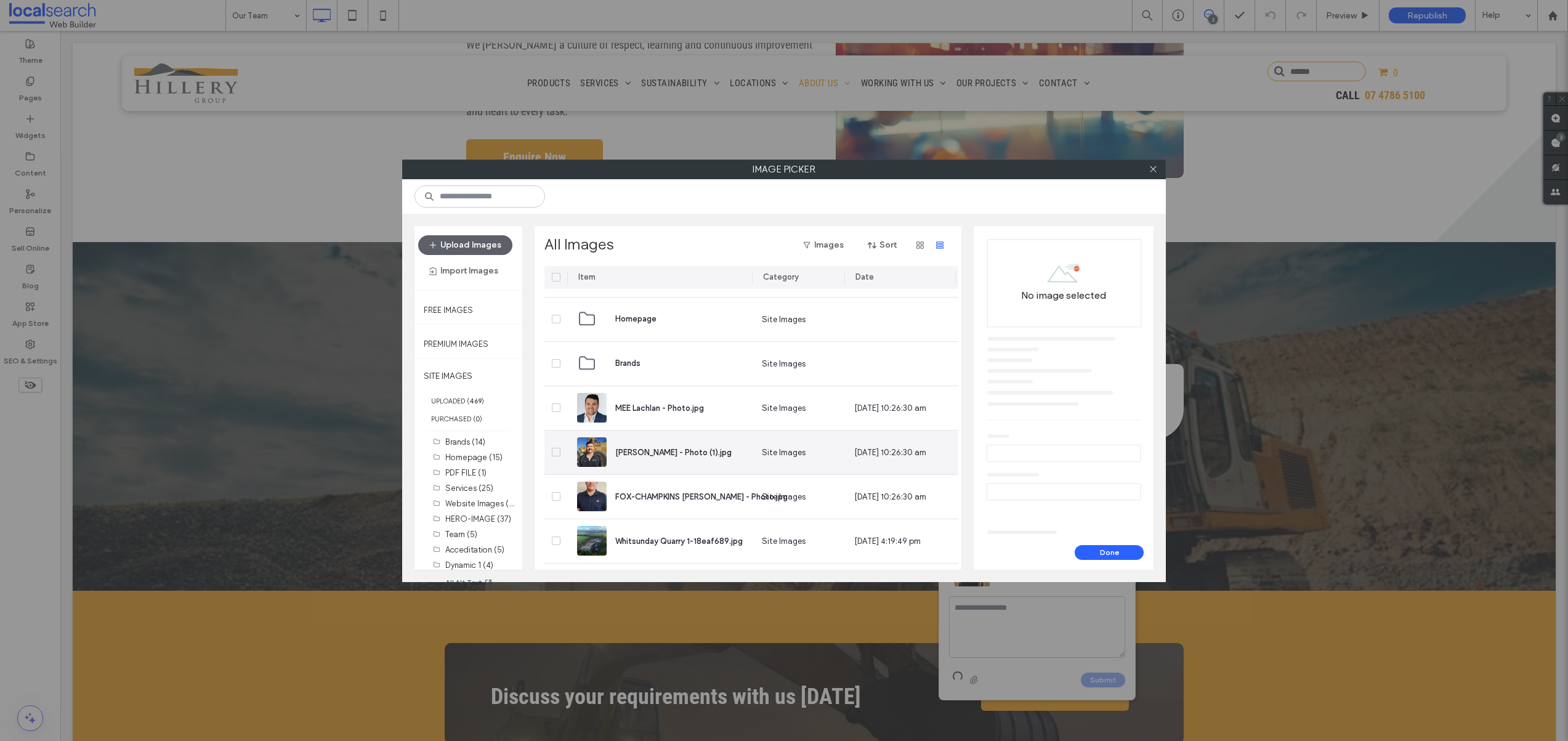
scroll to position [571, 0]
click at [552, 491] on span at bounding box center [555, 494] width 8 height 8
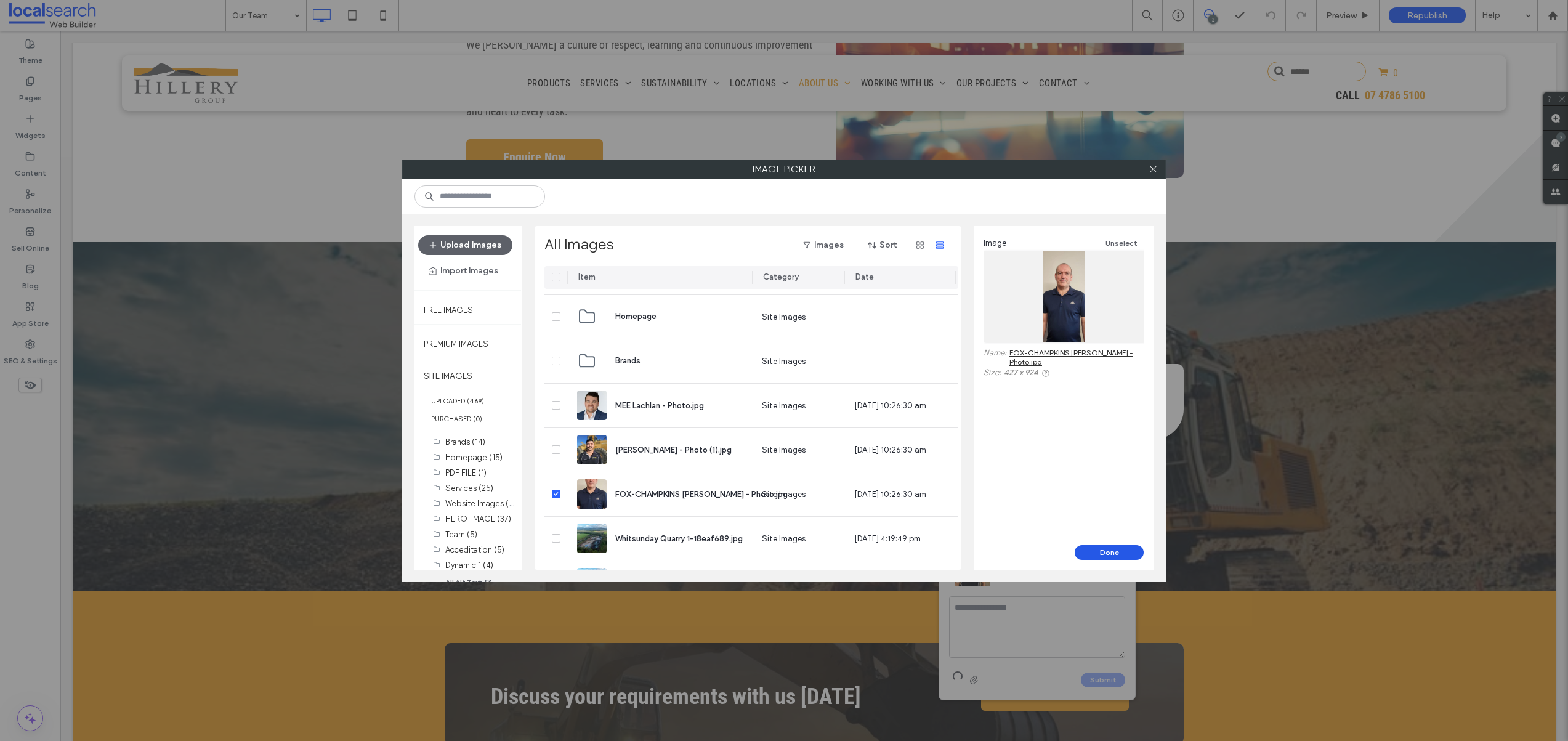
click at [1101, 554] on button "Done" at bounding box center [1109, 553] width 69 height 15
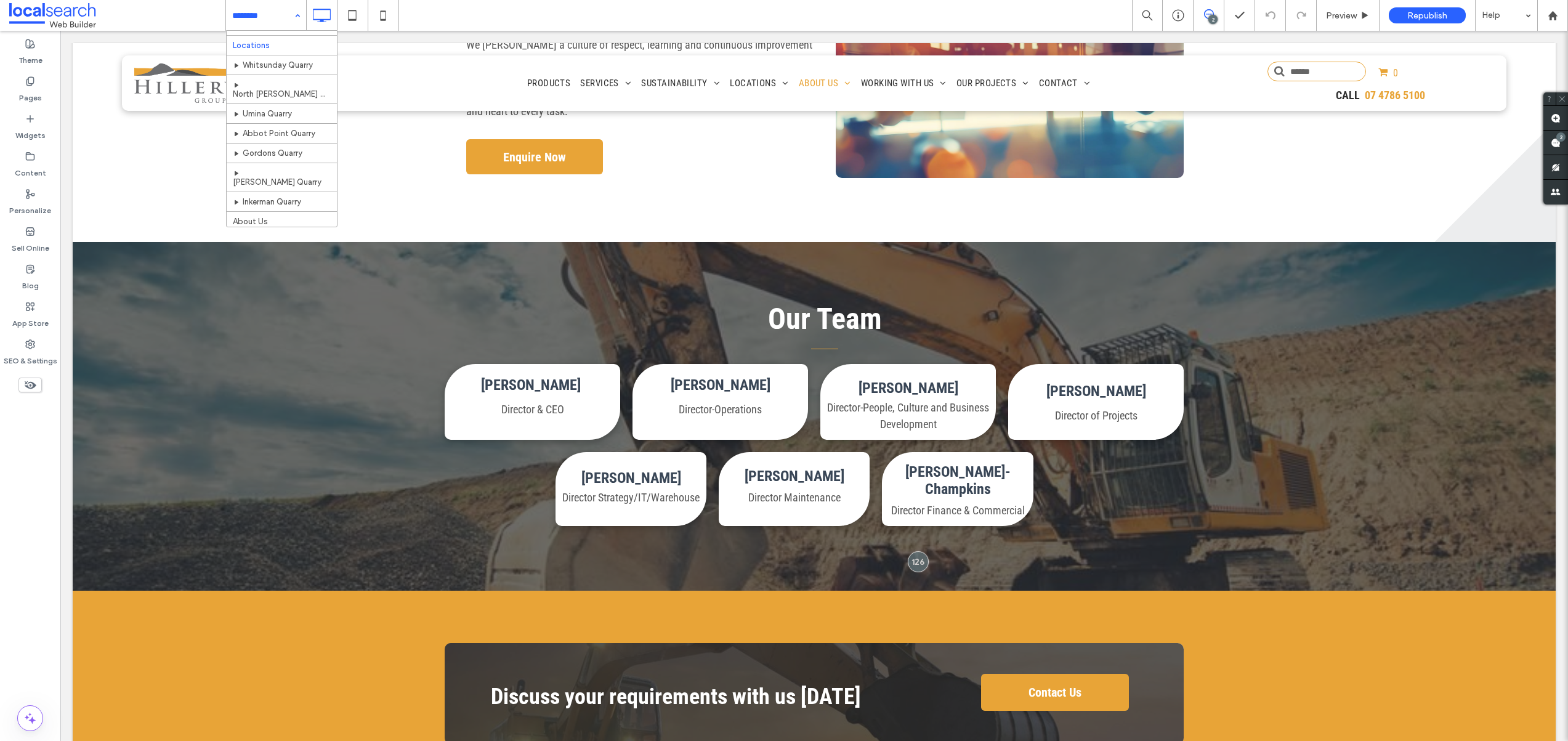
scroll to position [485, 0]
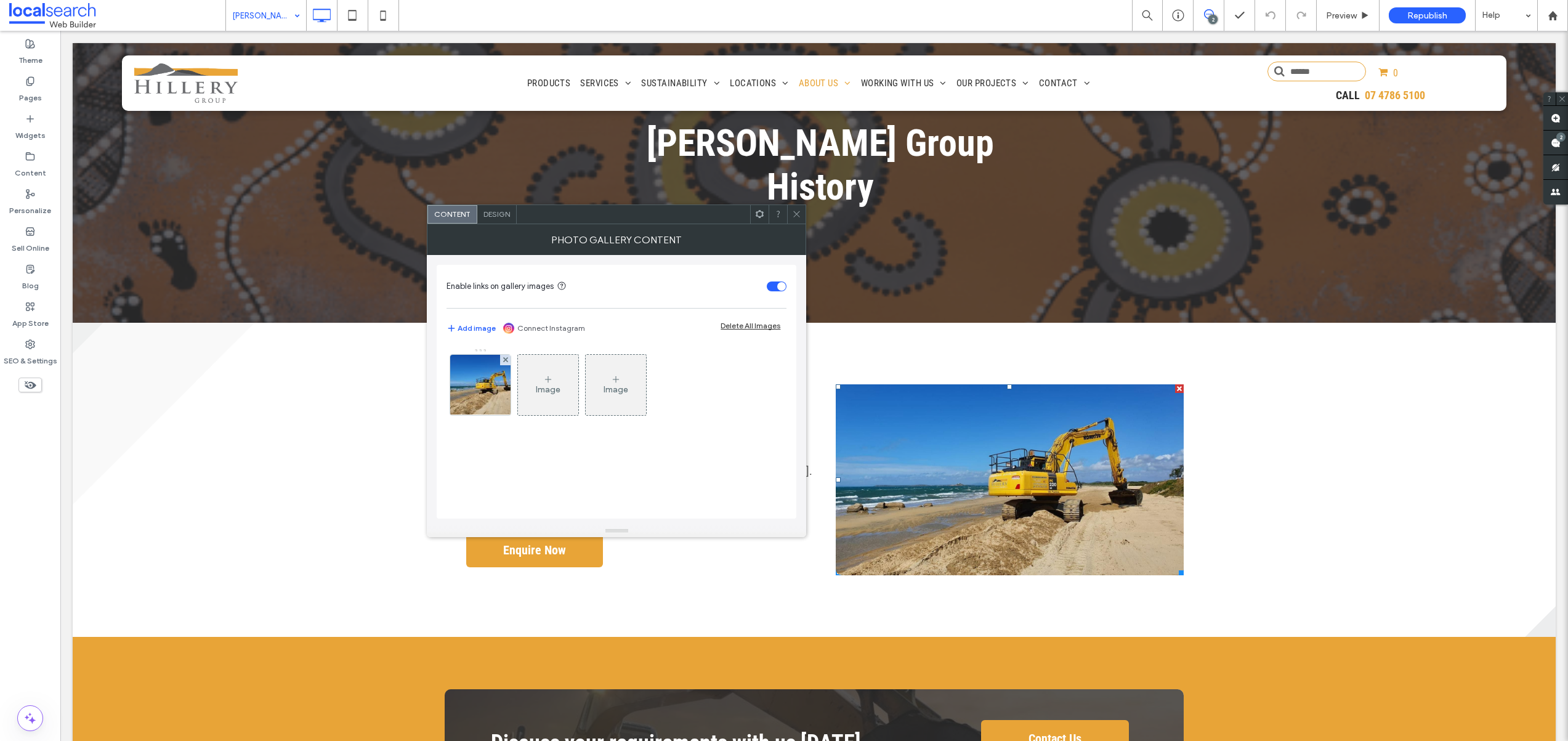
click at [801, 215] on div at bounding box center [796, 214] width 18 height 18
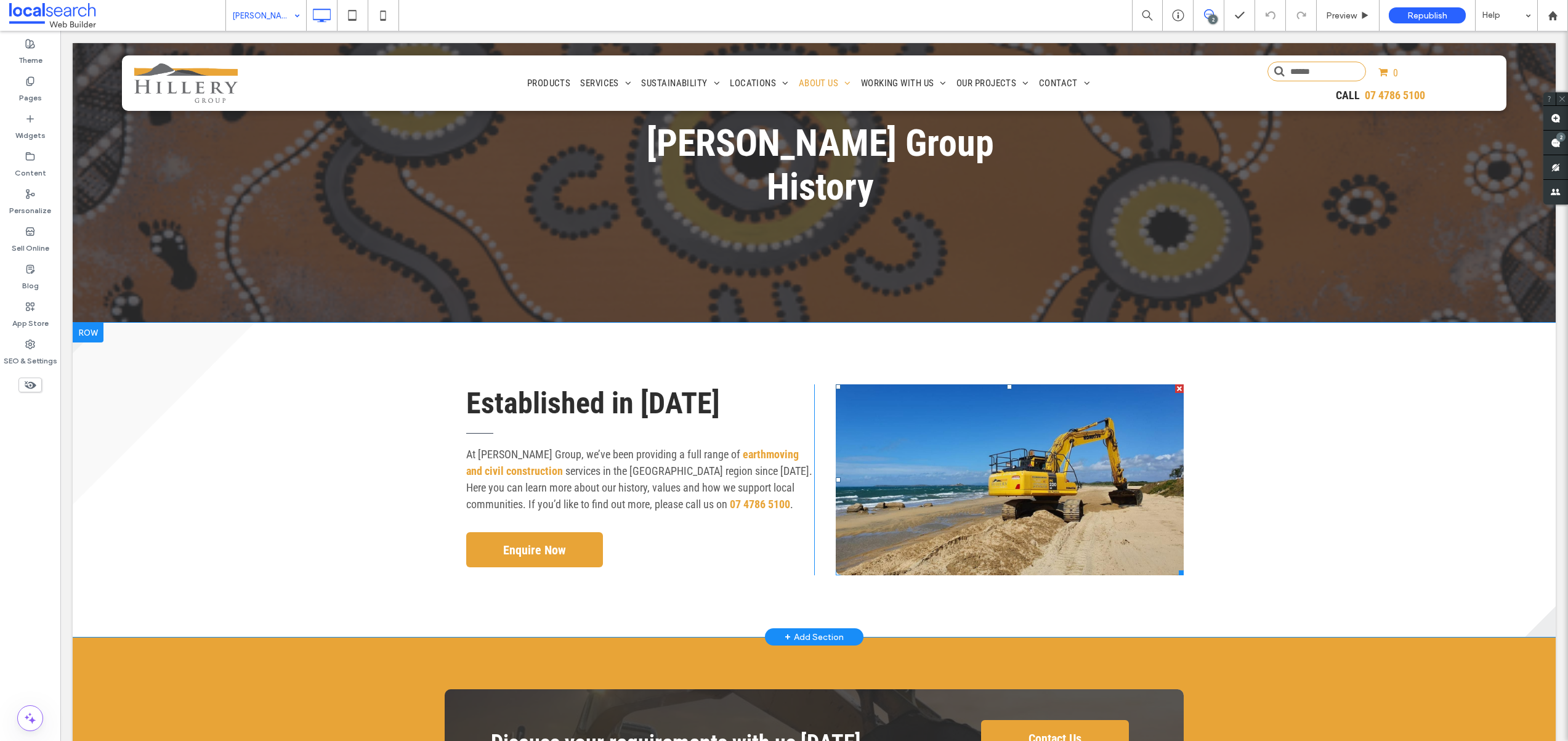
click at [939, 431] on link at bounding box center [1010, 479] width 348 height 191
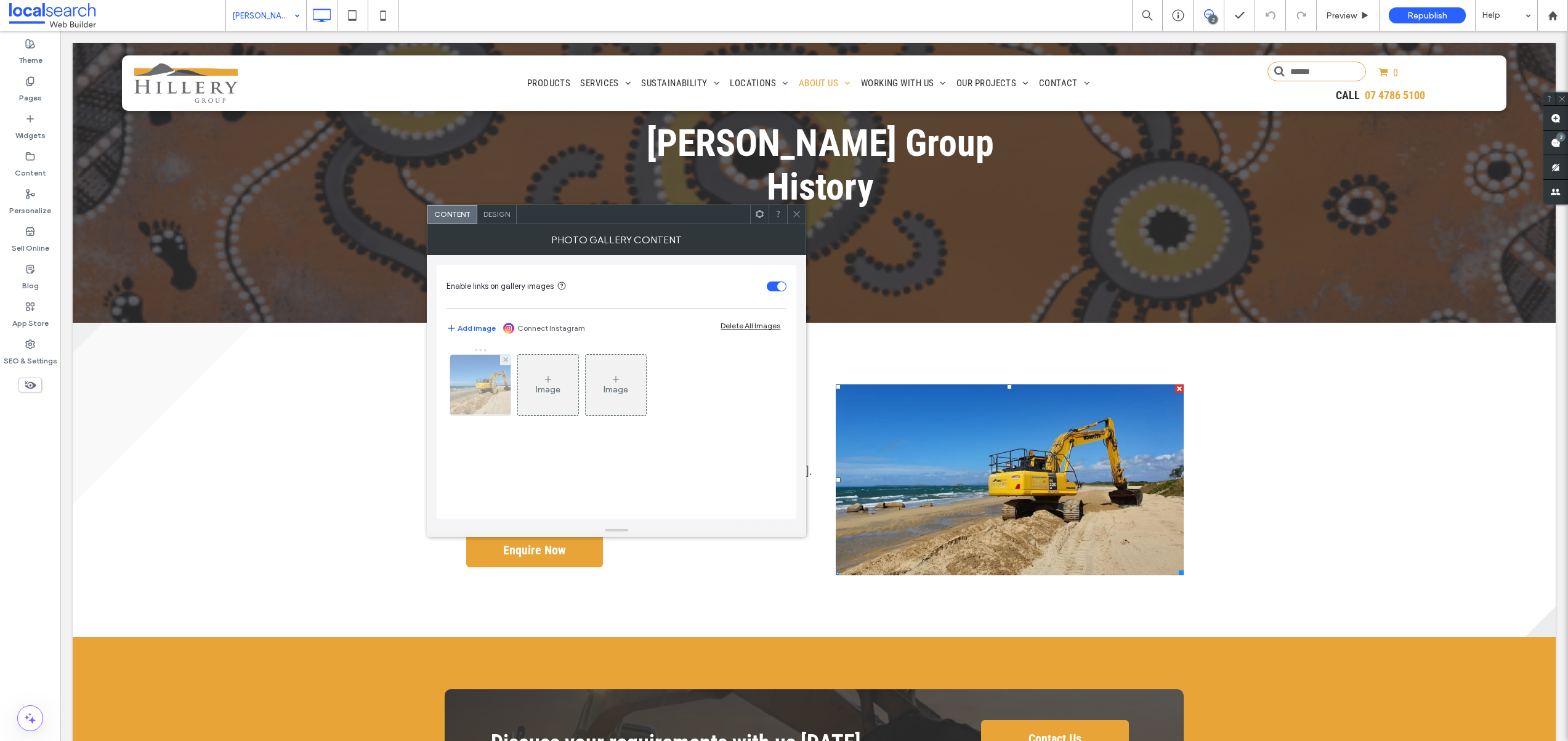
click at [483, 377] on img at bounding box center [481, 385] width 81 height 60
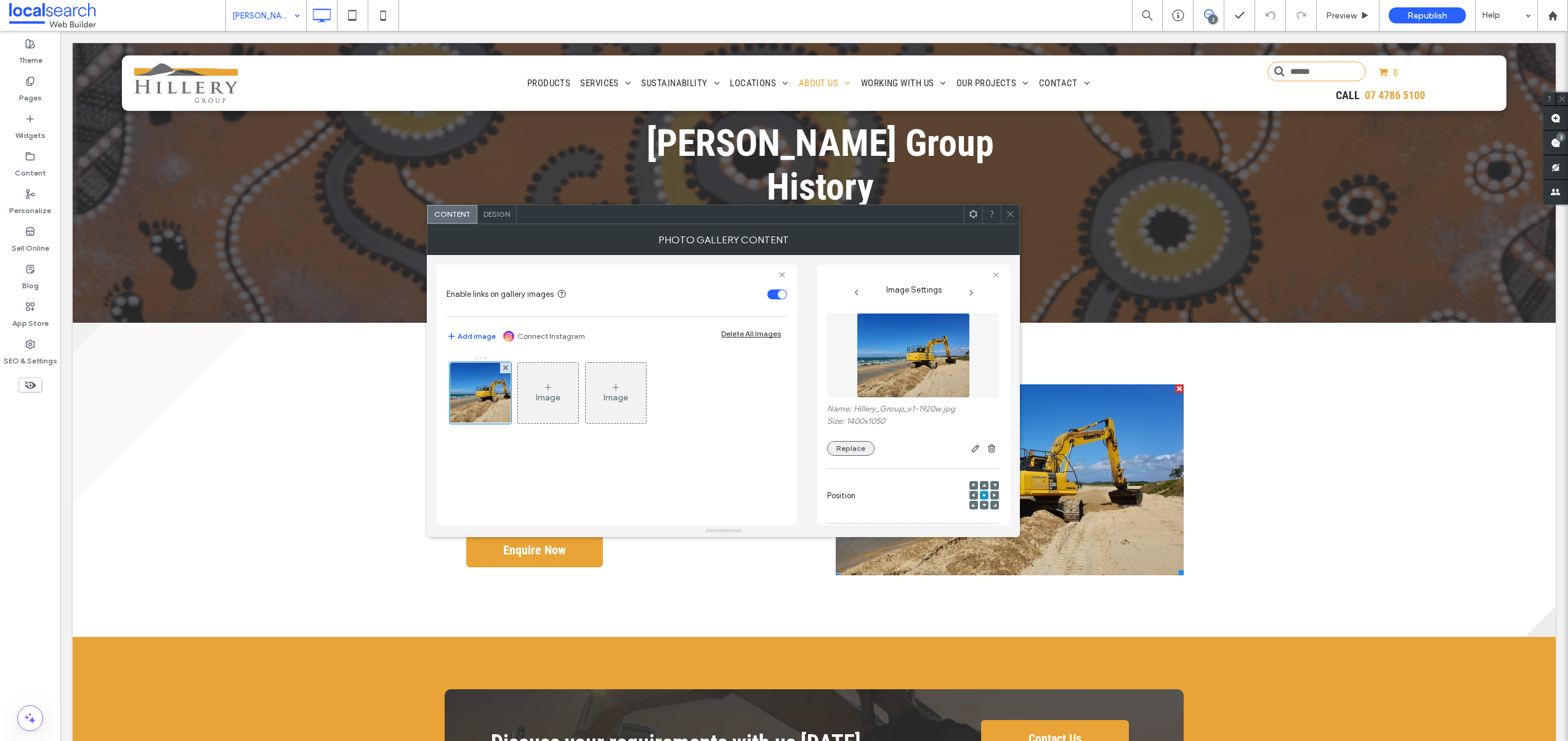
click at [846, 451] on button "Replace" at bounding box center [850, 448] width 48 height 15
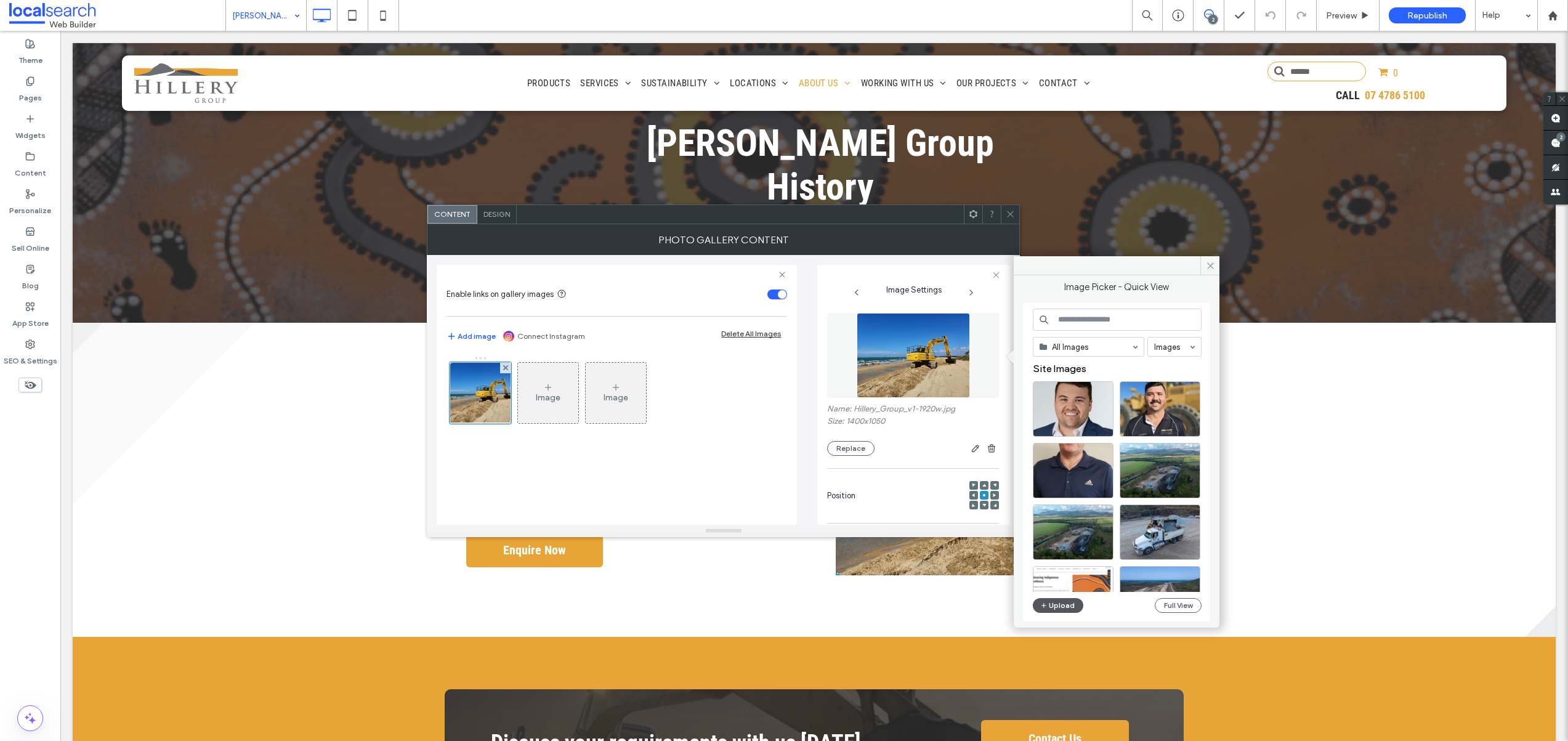
click at [1067, 607] on button "Upload" at bounding box center [1058, 606] width 51 height 15
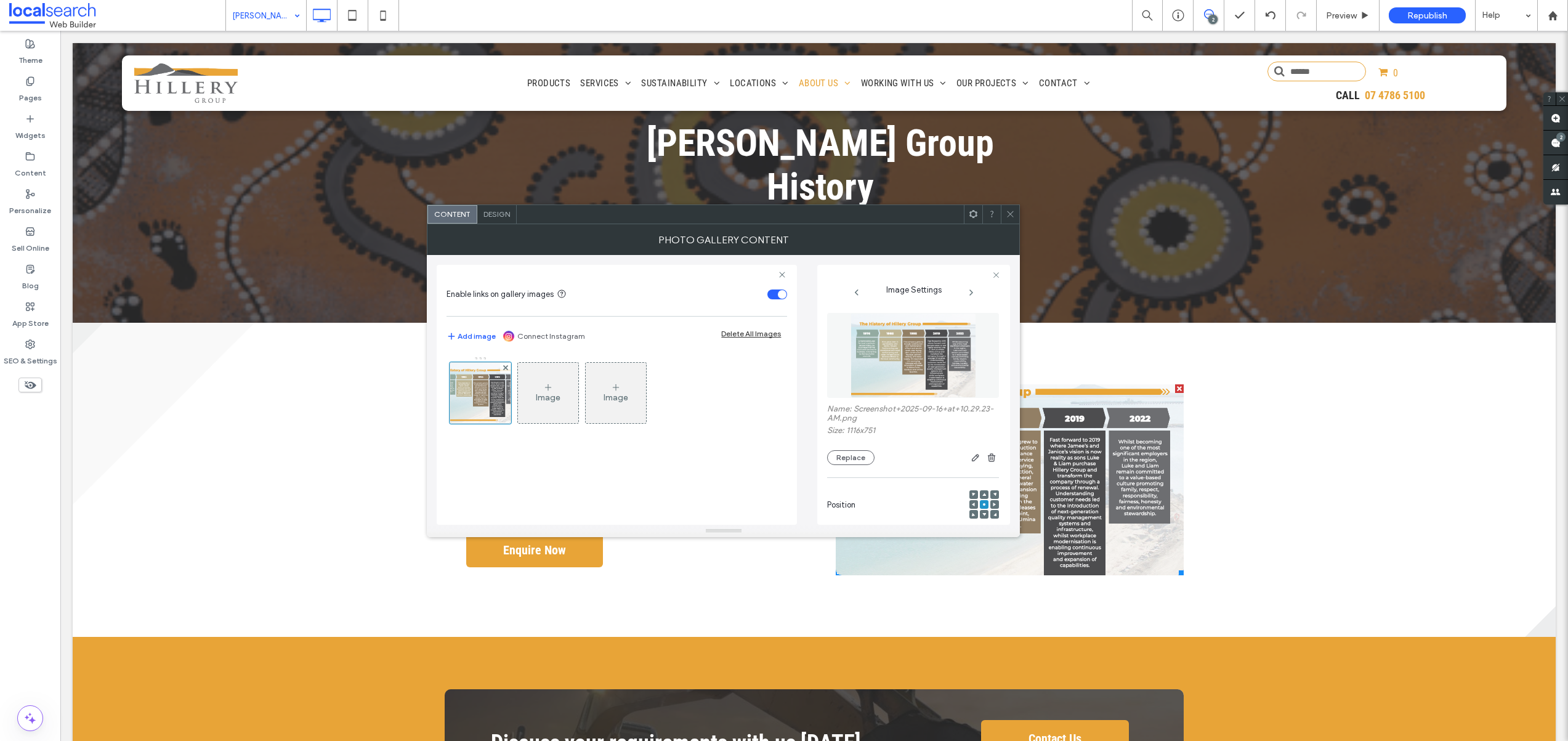
click at [1015, 215] on div at bounding box center [1010, 214] width 18 height 18
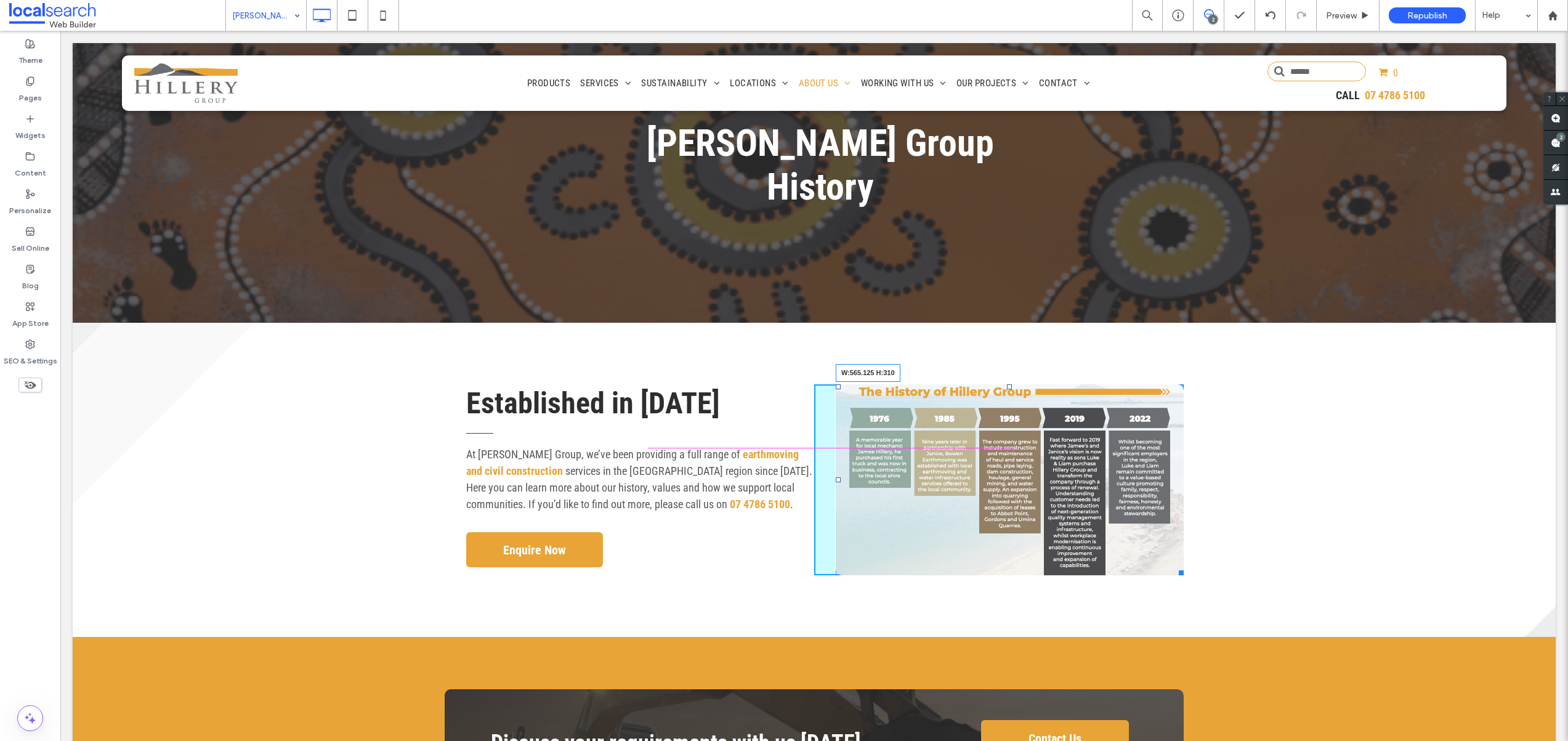
drag, startPoint x: 1178, startPoint y: 528, endPoint x: 1049, endPoint y: 545, distance: 130.1
click at [1219, 532] on div "Established in 1976 At Hillery Group, we’ve been providing a full range of eart…" at bounding box center [814, 480] width 1483 height 315
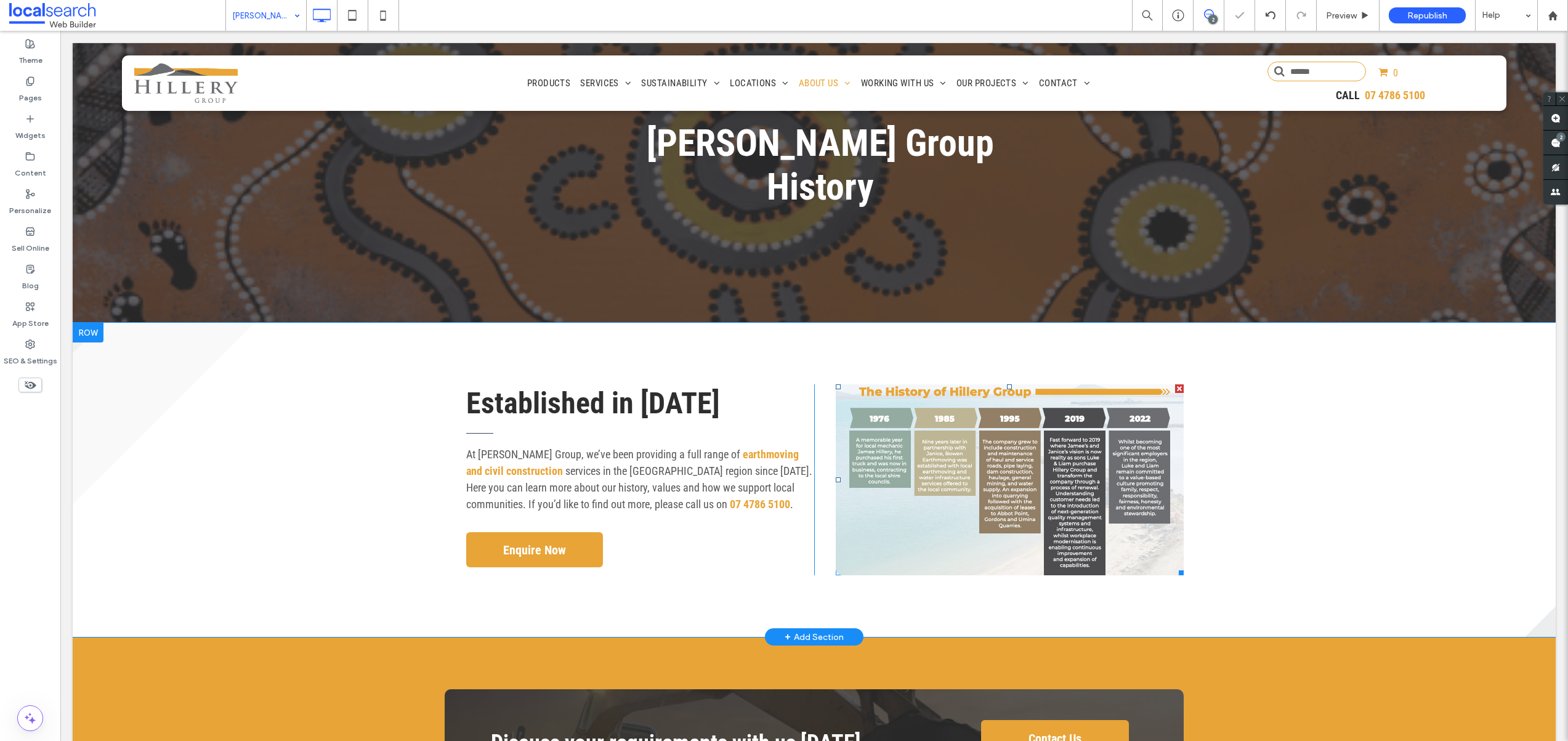
click at [837, 516] on link at bounding box center [1010, 479] width 348 height 191
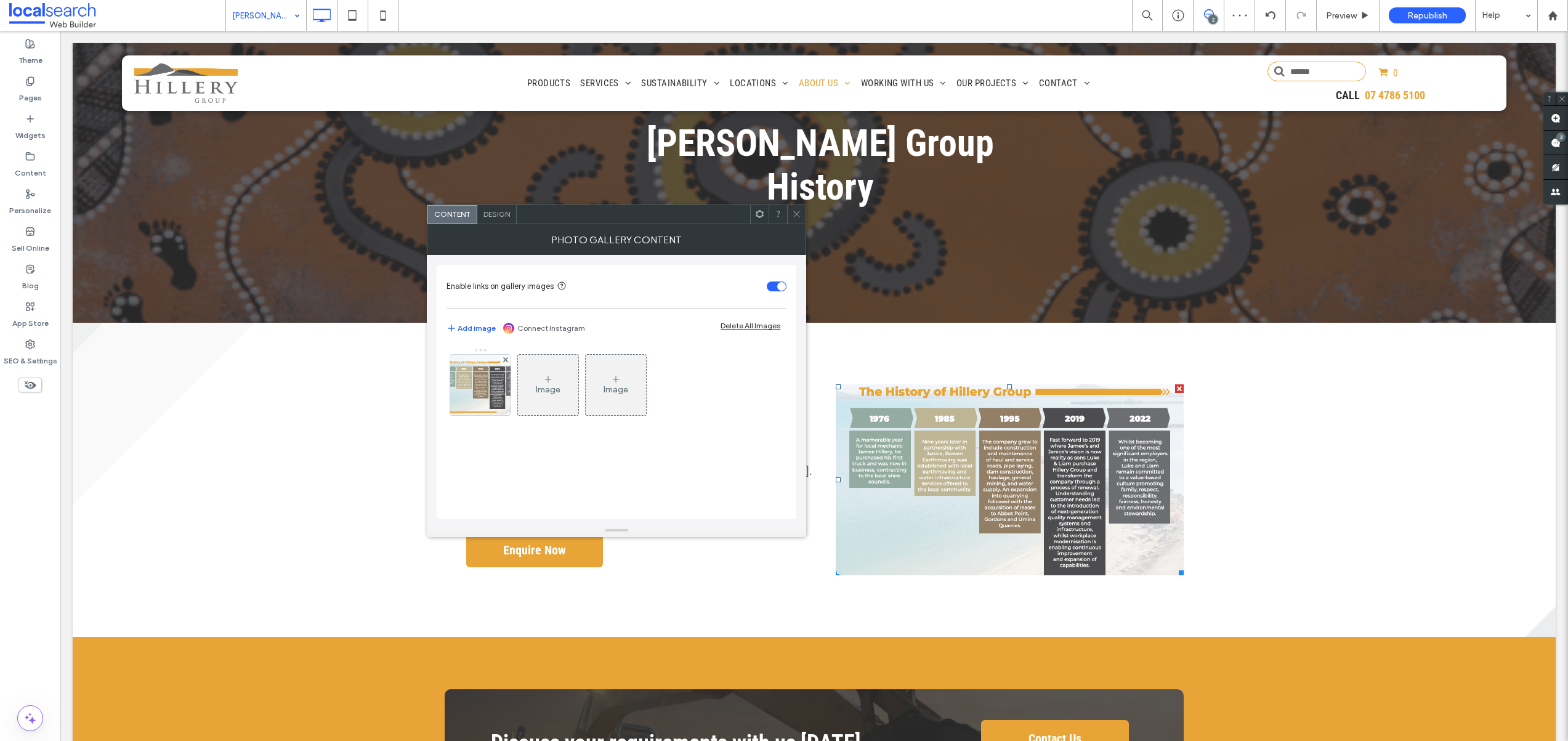
click at [796, 213] on use at bounding box center [796, 214] width 6 height 6
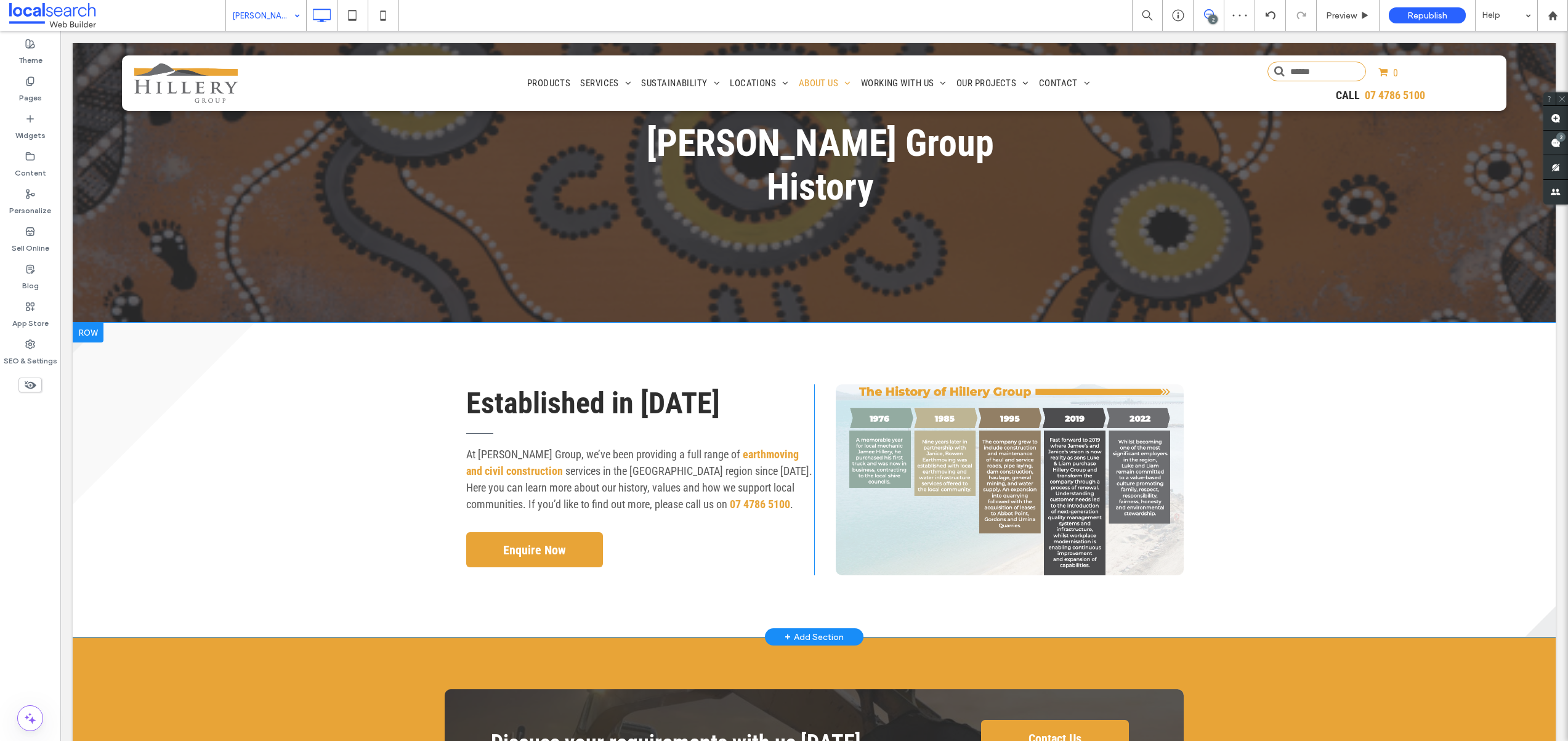
click at [765, 498] on div "Established in 1976 At Hillery Group, we’ve been providing a full range of eart…" at bounding box center [629, 479] width 370 height 191
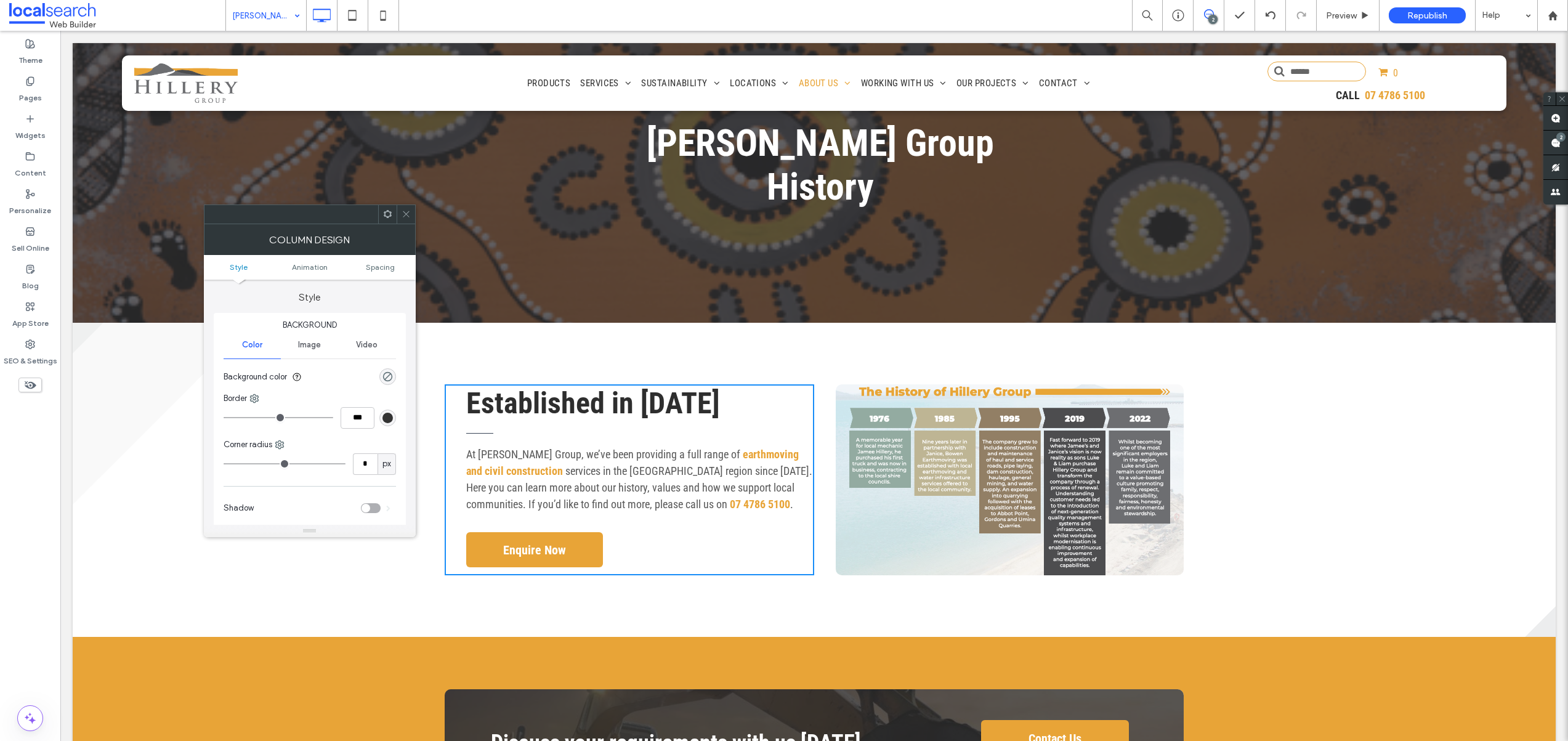
drag, startPoint x: 404, startPoint y: 211, endPoint x: 454, endPoint y: 217, distance: 50.4
click at [404, 211] on icon at bounding box center [406, 214] width 9 height 9
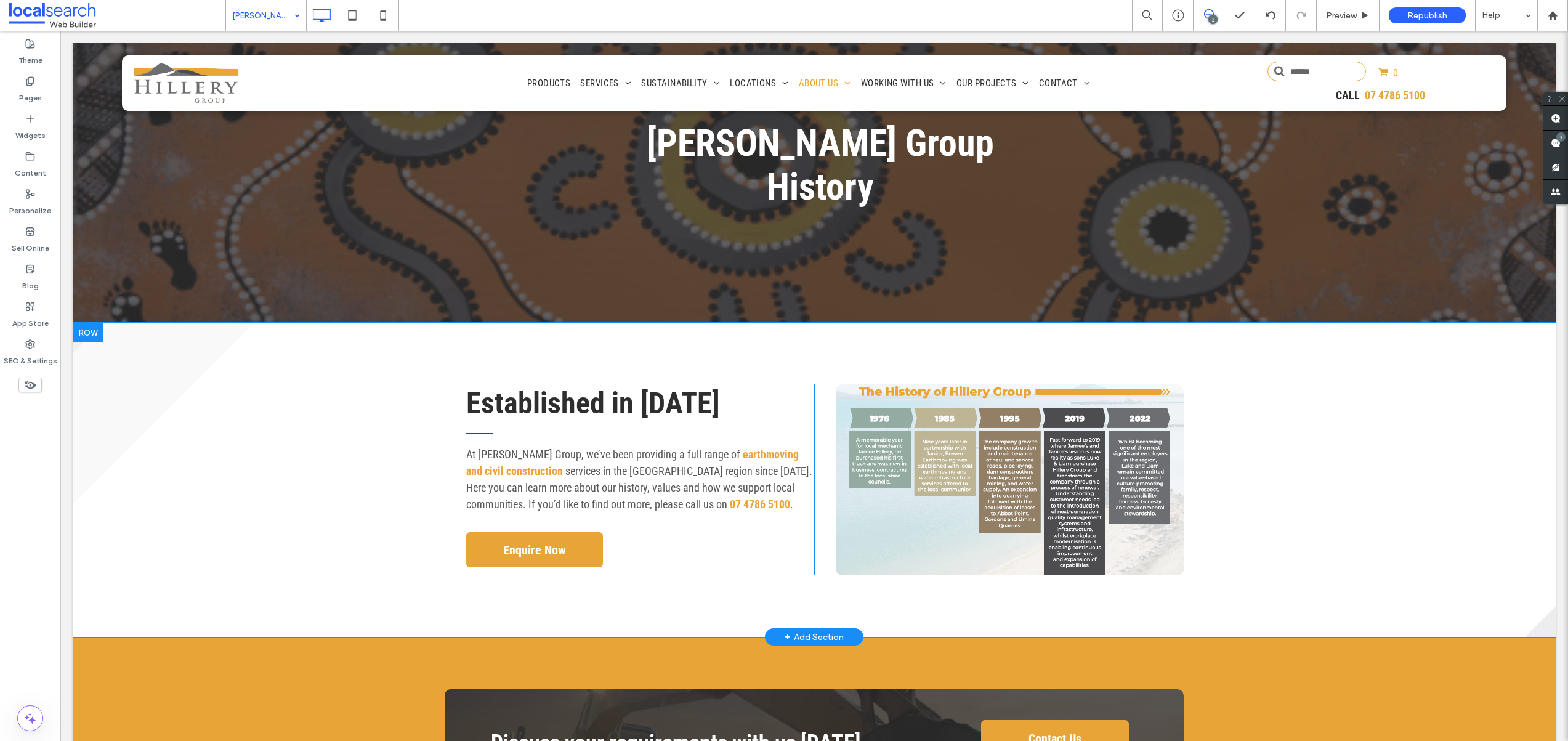
click at [814, 428] on div "Click To Paste" at bounding box center [998, 479] width 370 height 191
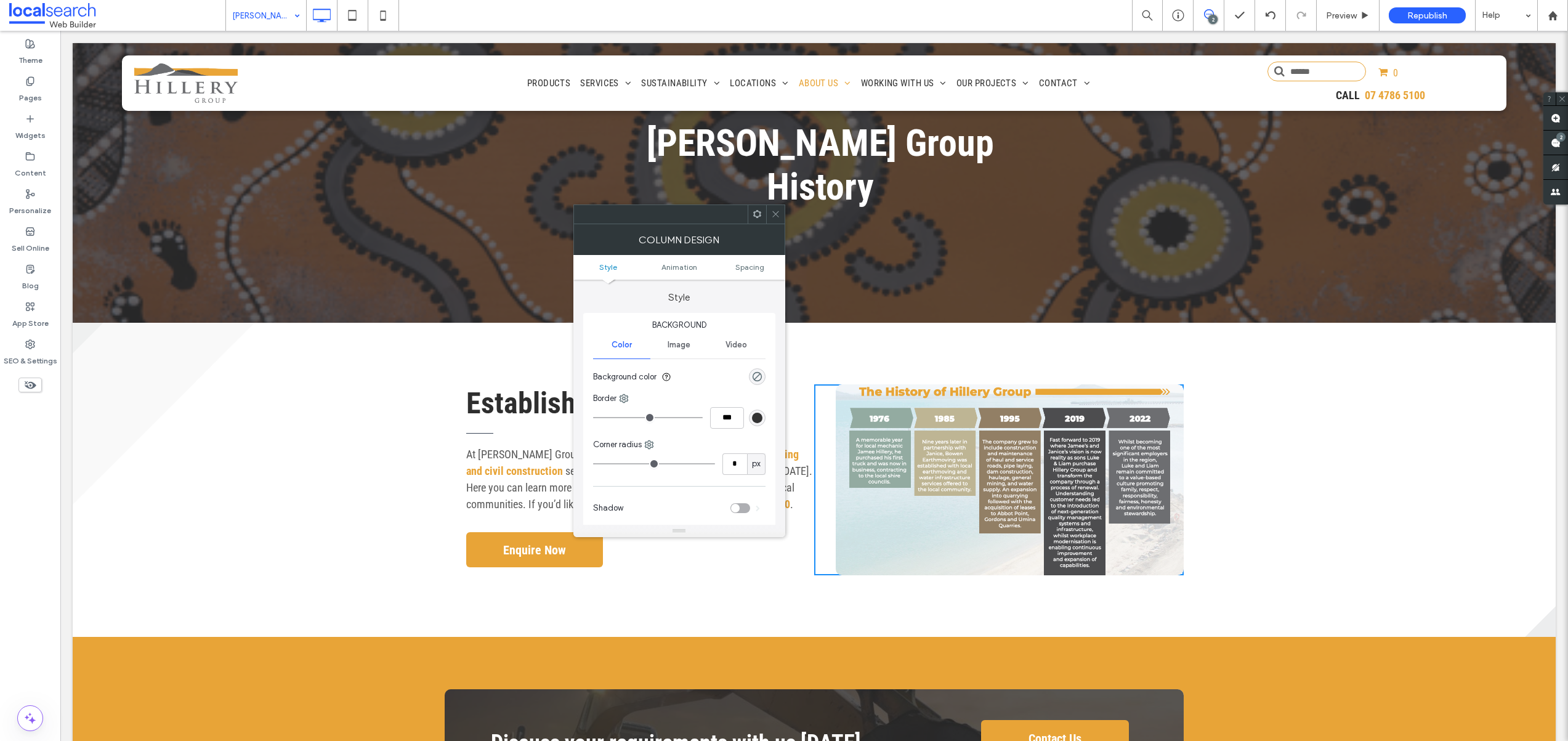
click at [778, 217] on icon at bounding box center [775, 214] width 9 height 9
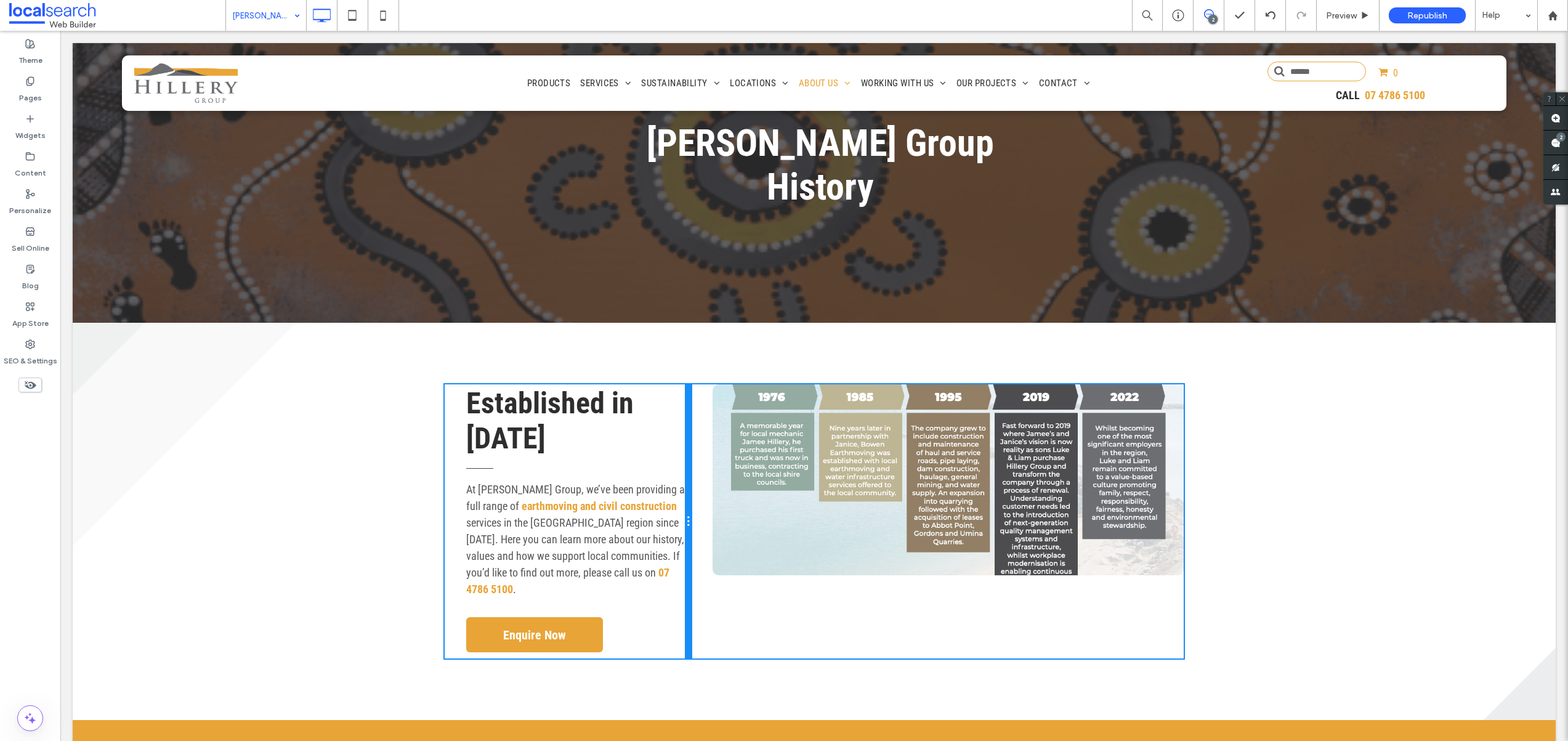
drag, startPoint x: 809, startPoint y: 352, endPoint x: 658, endPoint y: 408, distance: 161.0
click at [658, 408] on div "Established in 1976 At Hillery Group, we’ve been providing a full range of eart…" at bounding box center [568, 521] width 246 height 274
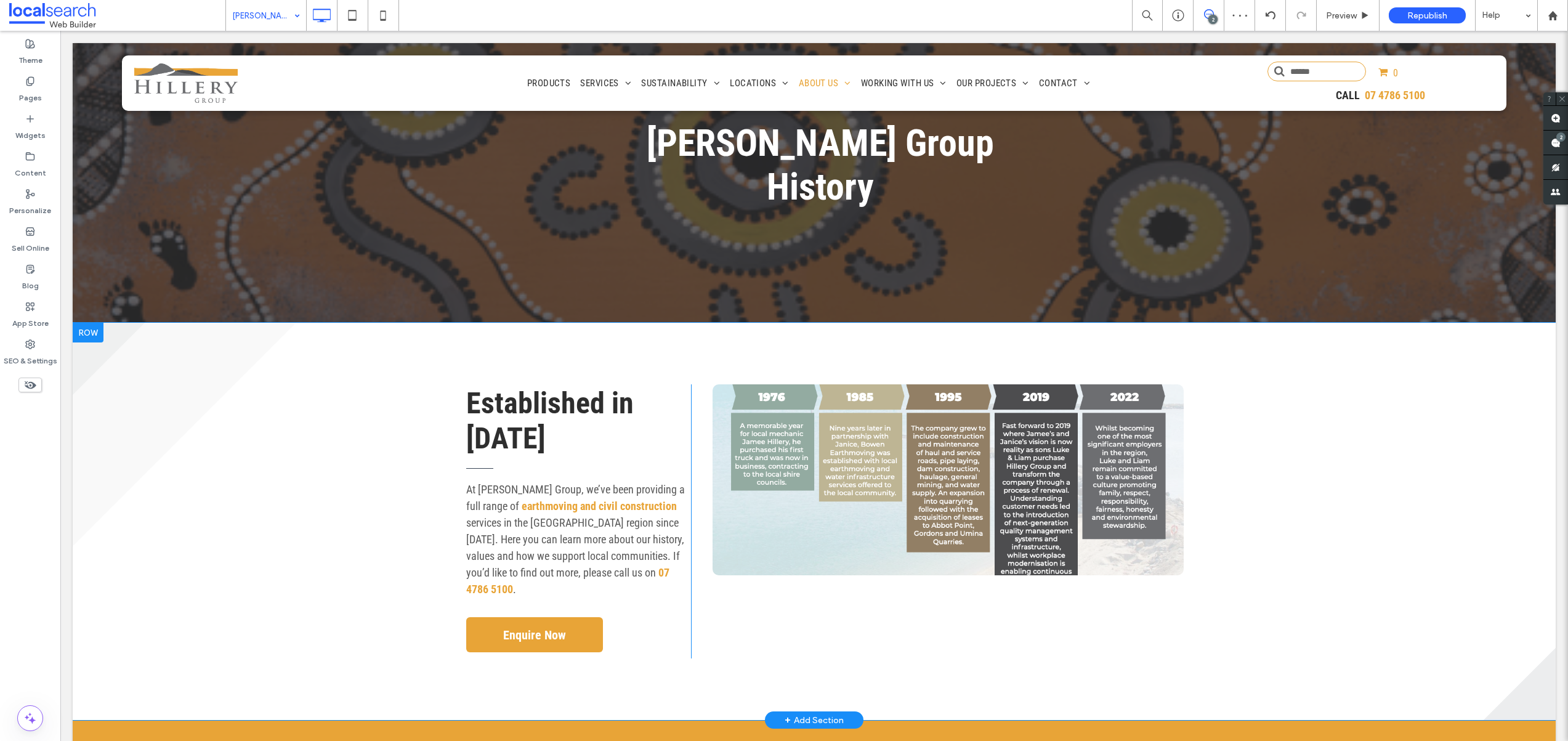
click at [745, 591] on div "Click To Paste" at bounding box center [937, 521] width 493 height 274
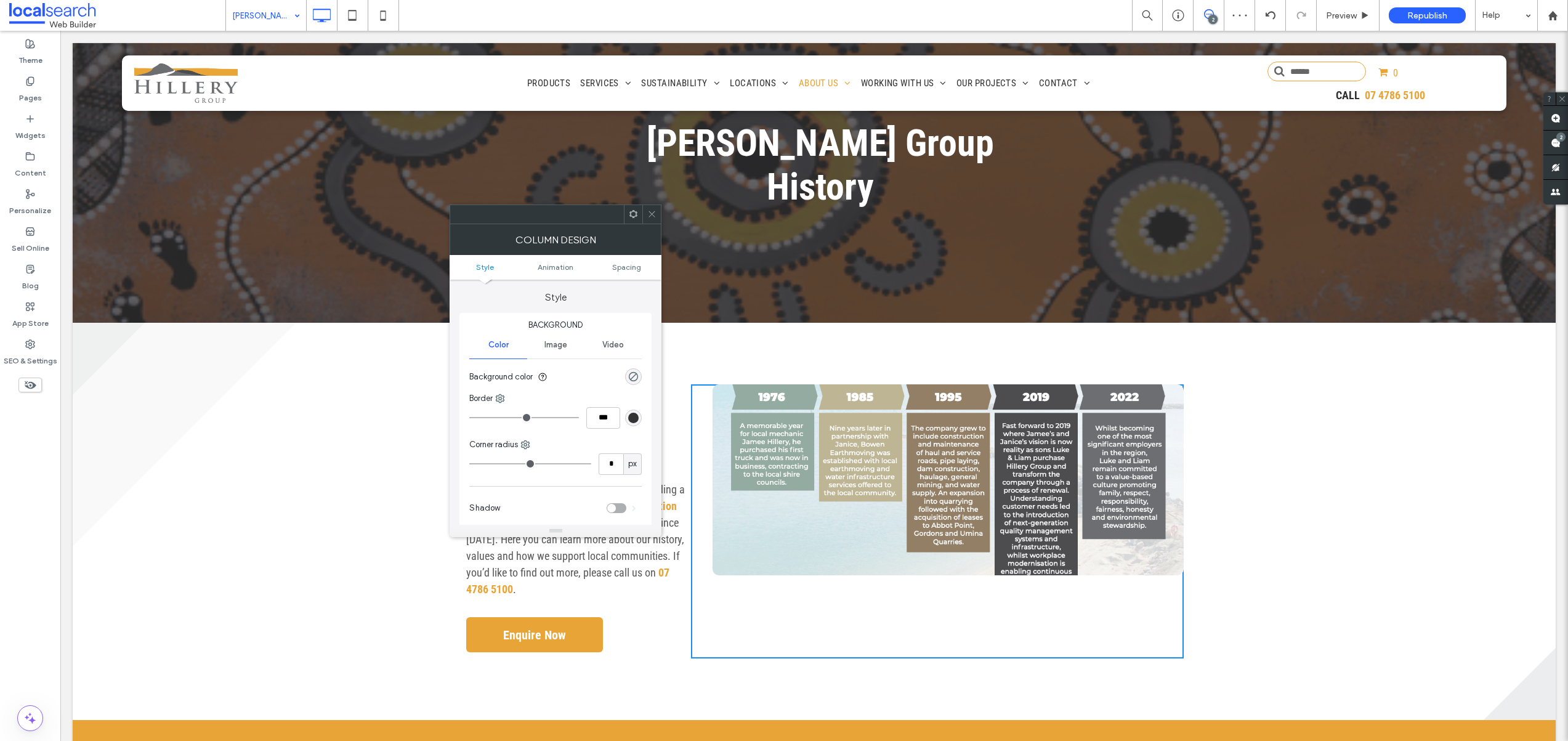
click at [676, 591] on div "Established in 1976 At Hillery Group, we’ve been providing a full range of eart…" at bounding box center [568, 521] width 246 height 274
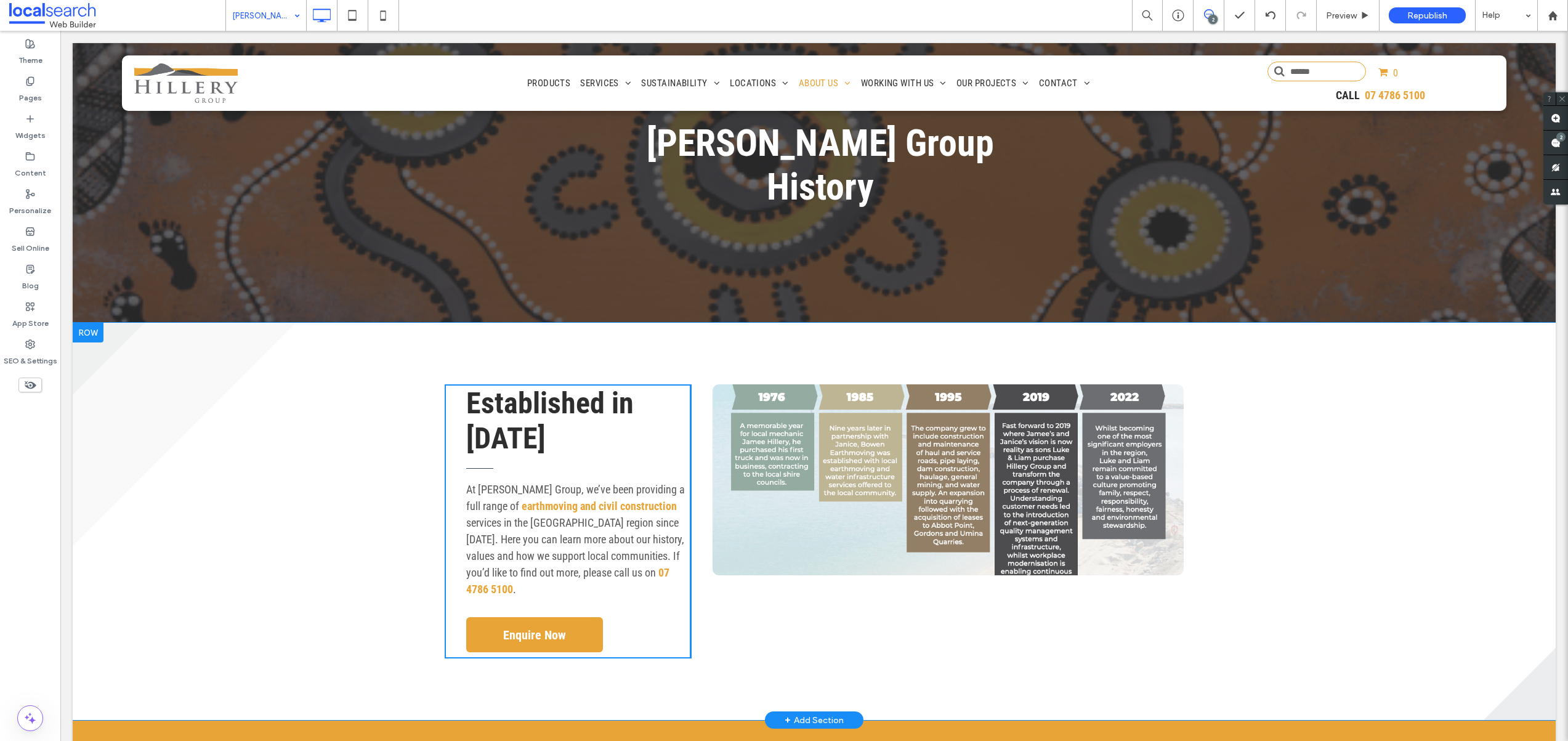
click at [727, 323] on div "Established in 1976 At Hillery Group, we’ve been providing a full range of eart…" at bounding box center [814, 522] width 1483 height 398
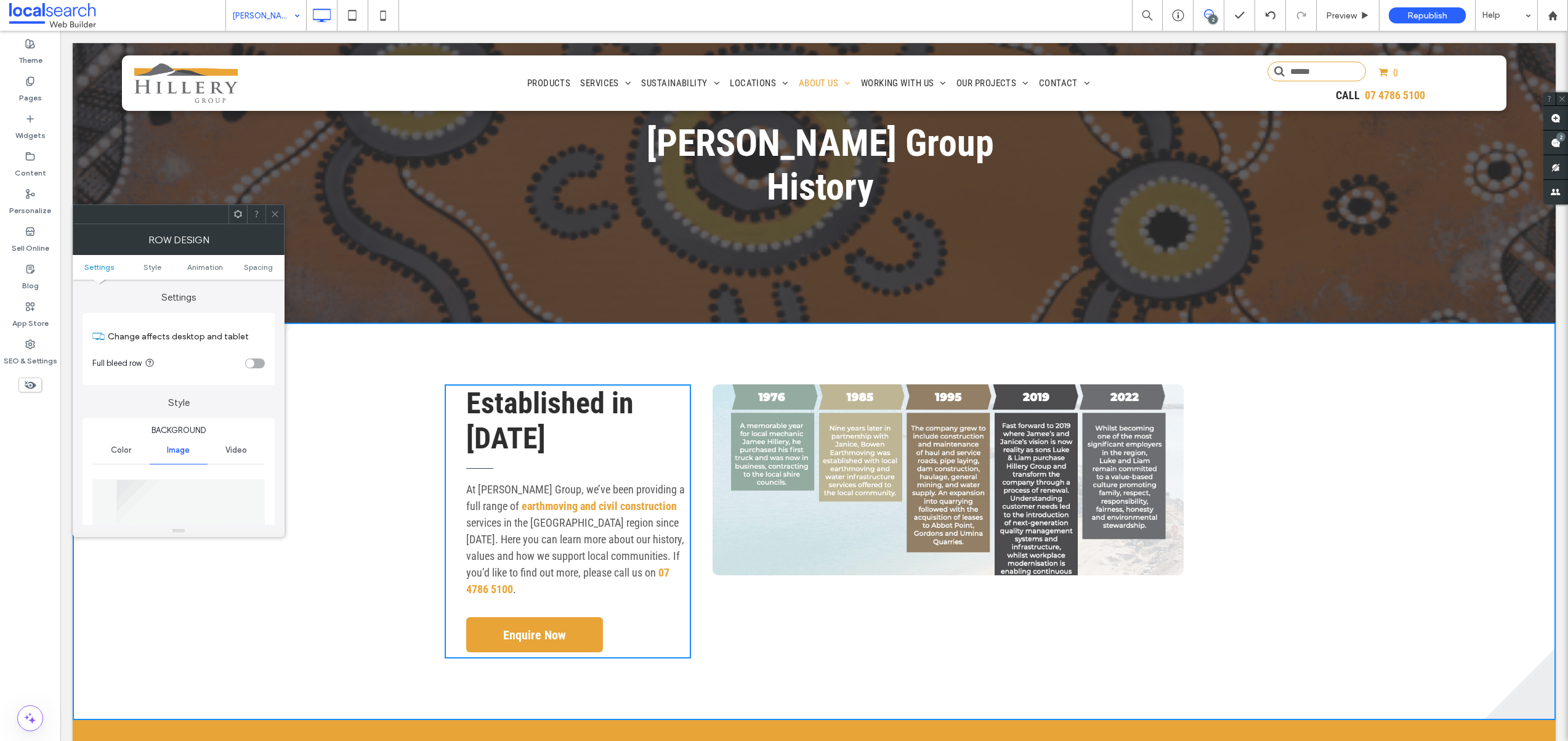
click at [275, 215] on use at bounding box center [274, 214] width 6 height 6
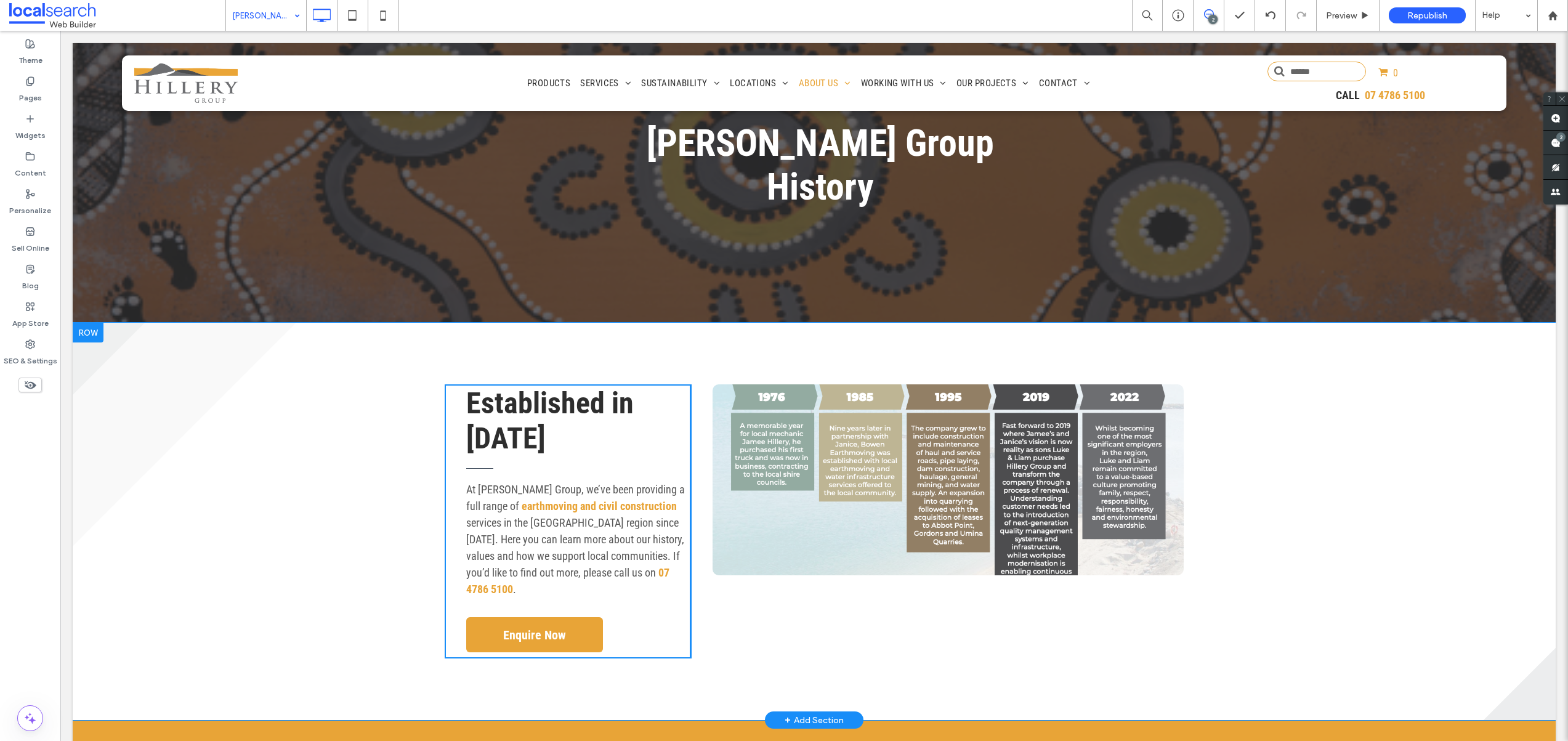
click at [359, 485] on div "Established in 1976 At Hillery Group, we’ve been providing a full range of eart…" at bounding box center [814, 522] width 1483 height 398
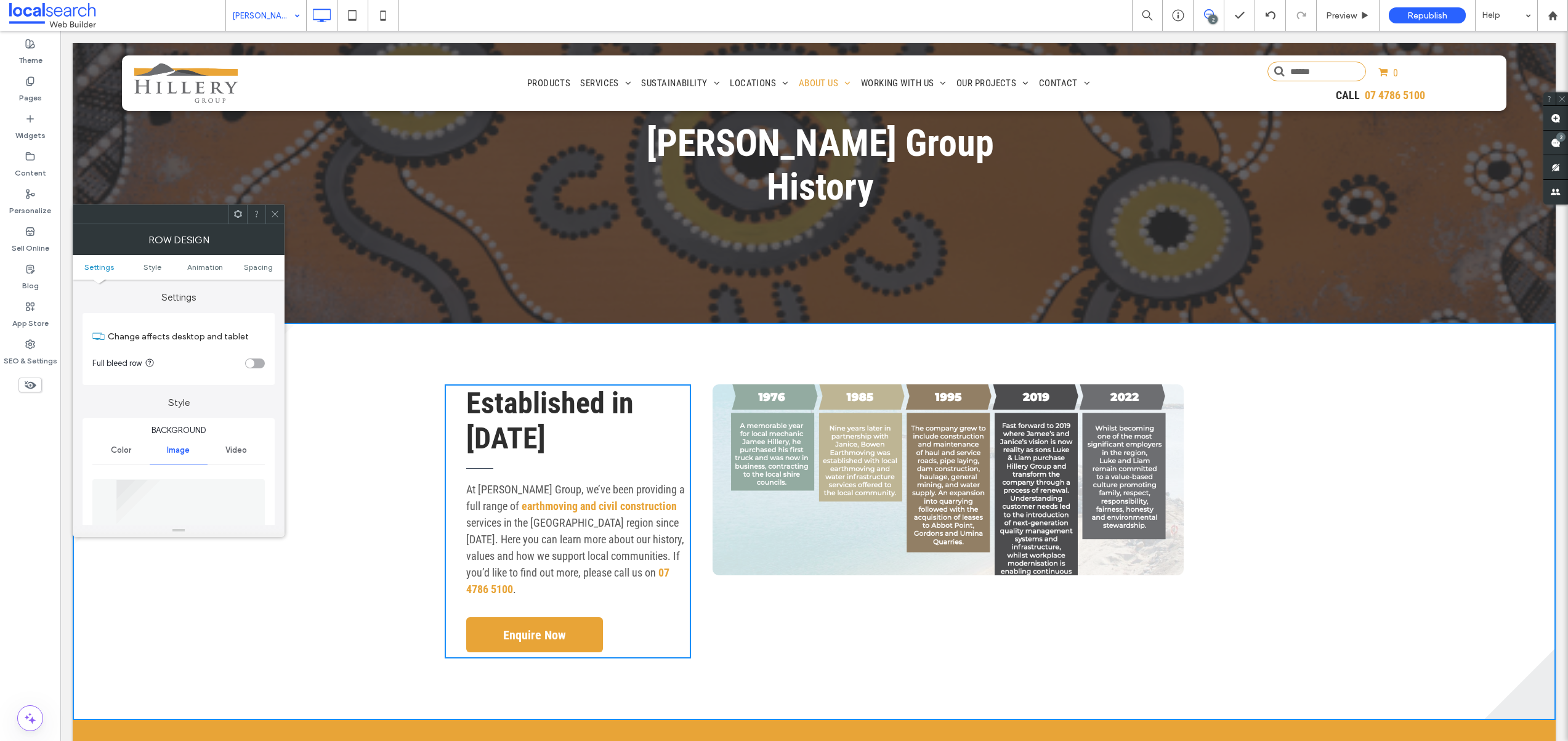
click at [718, 614] on div "Established in 1976 At Hillery Group, we’ve been providing a full range of eart…" at bounding box center [814, 522] width 1483 height 398
click at [725, 579] on div "Click To Paste" at bounding box center [937, 521] width 493 height 274
click at [281, 225] on div "Row Design Settings Style Animation Spacing Settings Change affects desktop and…" at bounding box center [178, 381] width 212 height 313
click at [277, 220] on span at bounding box center [275, 214] width 9 height 18
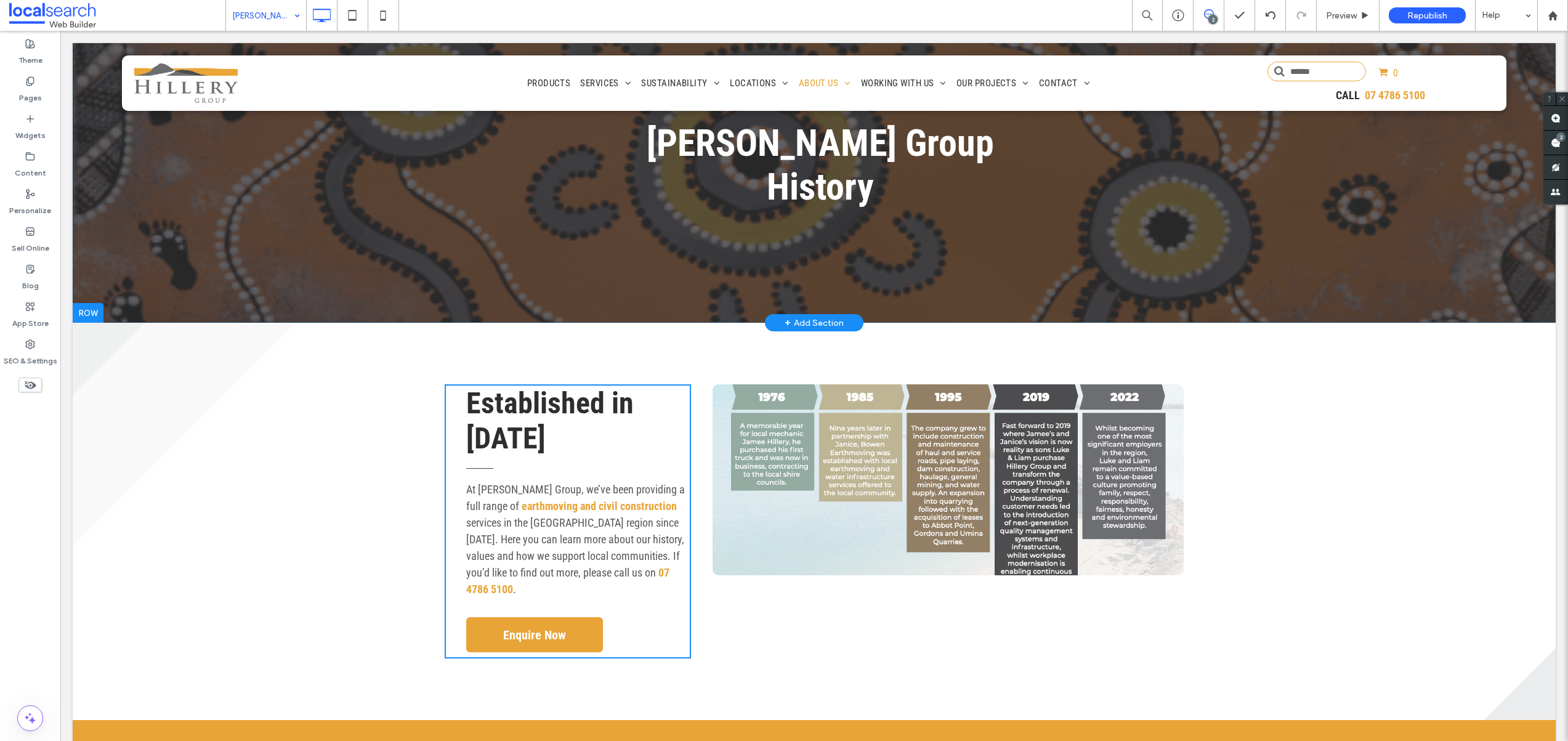
click at [274, 215] on div "Hillery Group History Click To Paste Row + Add Section" at bounding box center [814, 142] width 1483 height 361
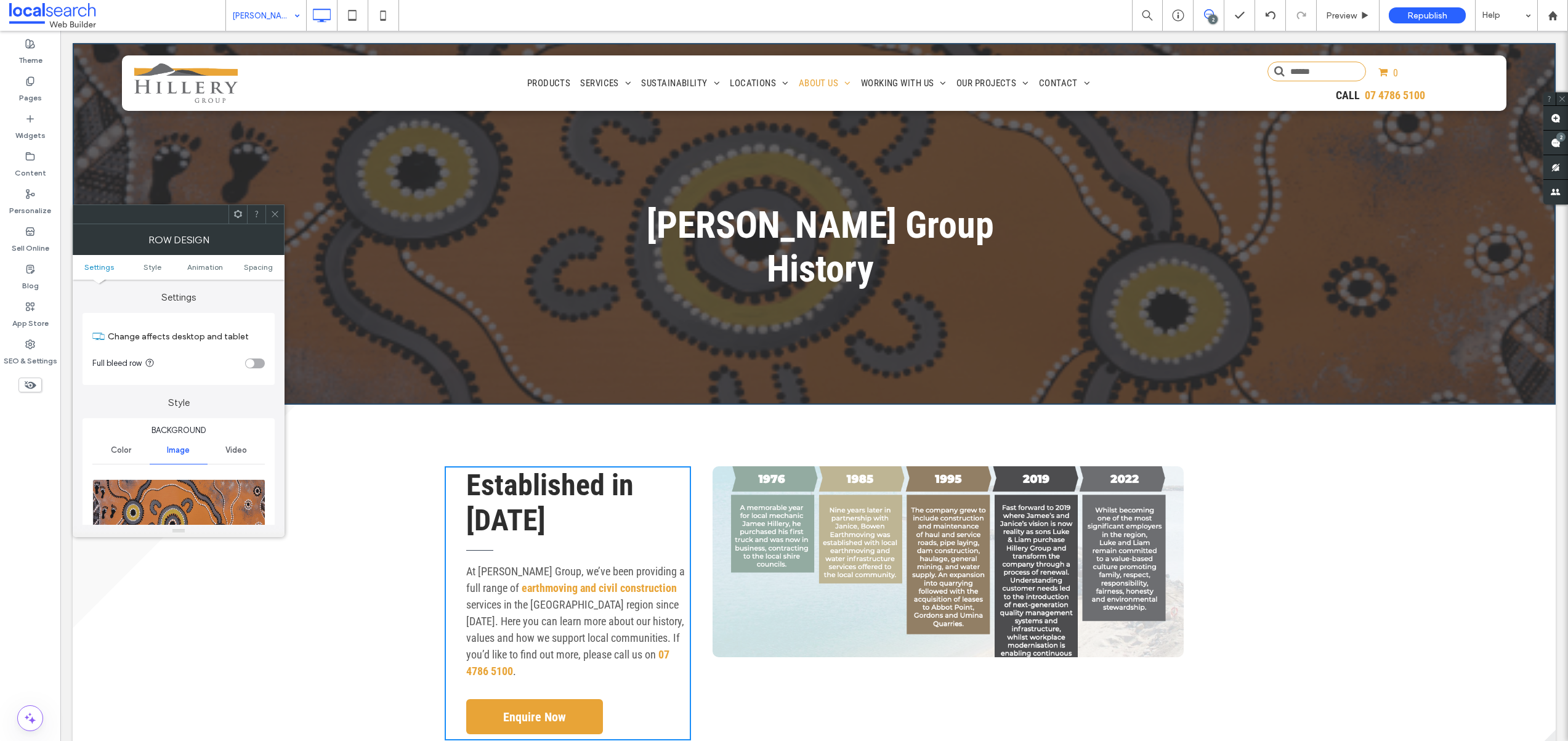
click at [269, 215] on div at bounding box center [274, 214] width 18 height 18
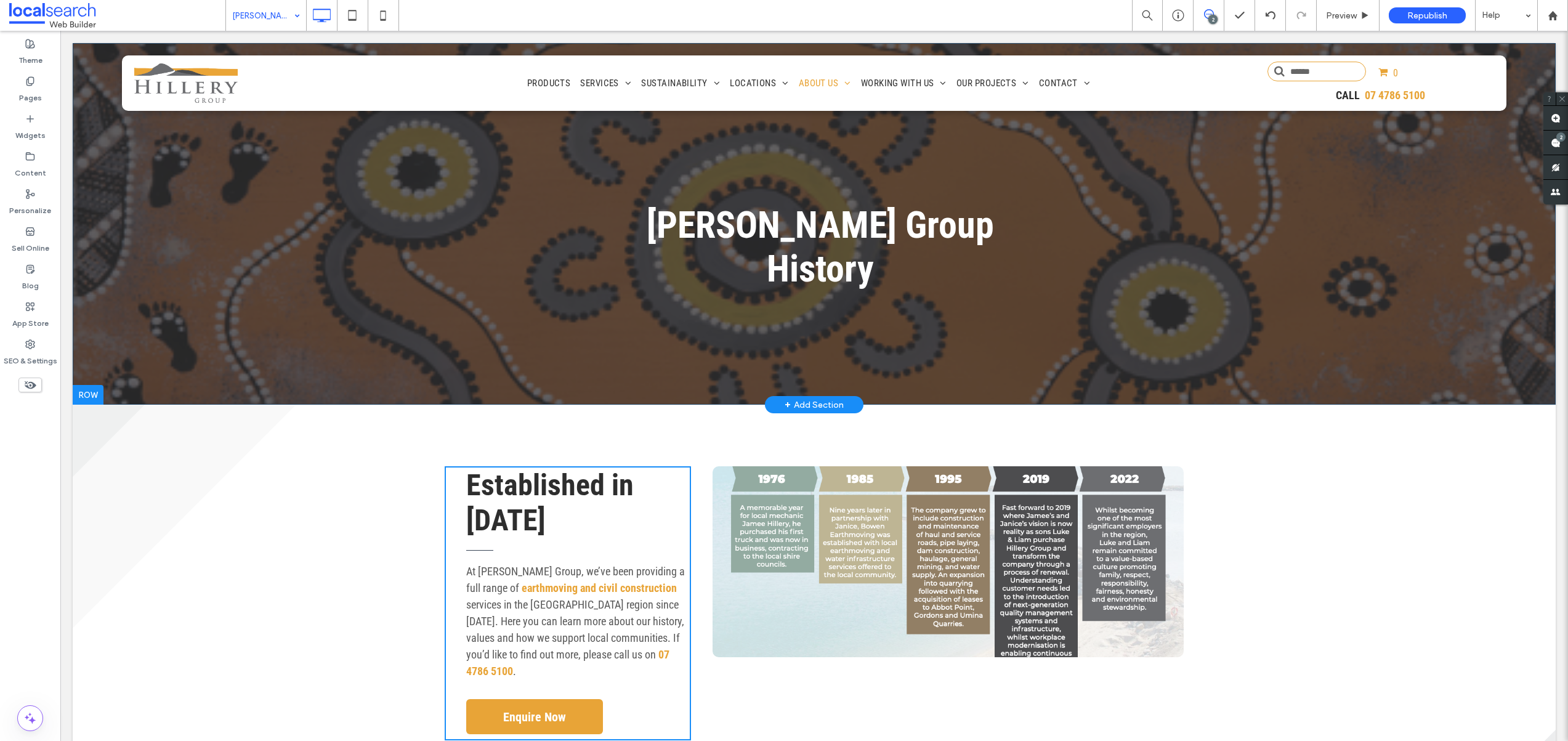
scroll to position [115, 0]
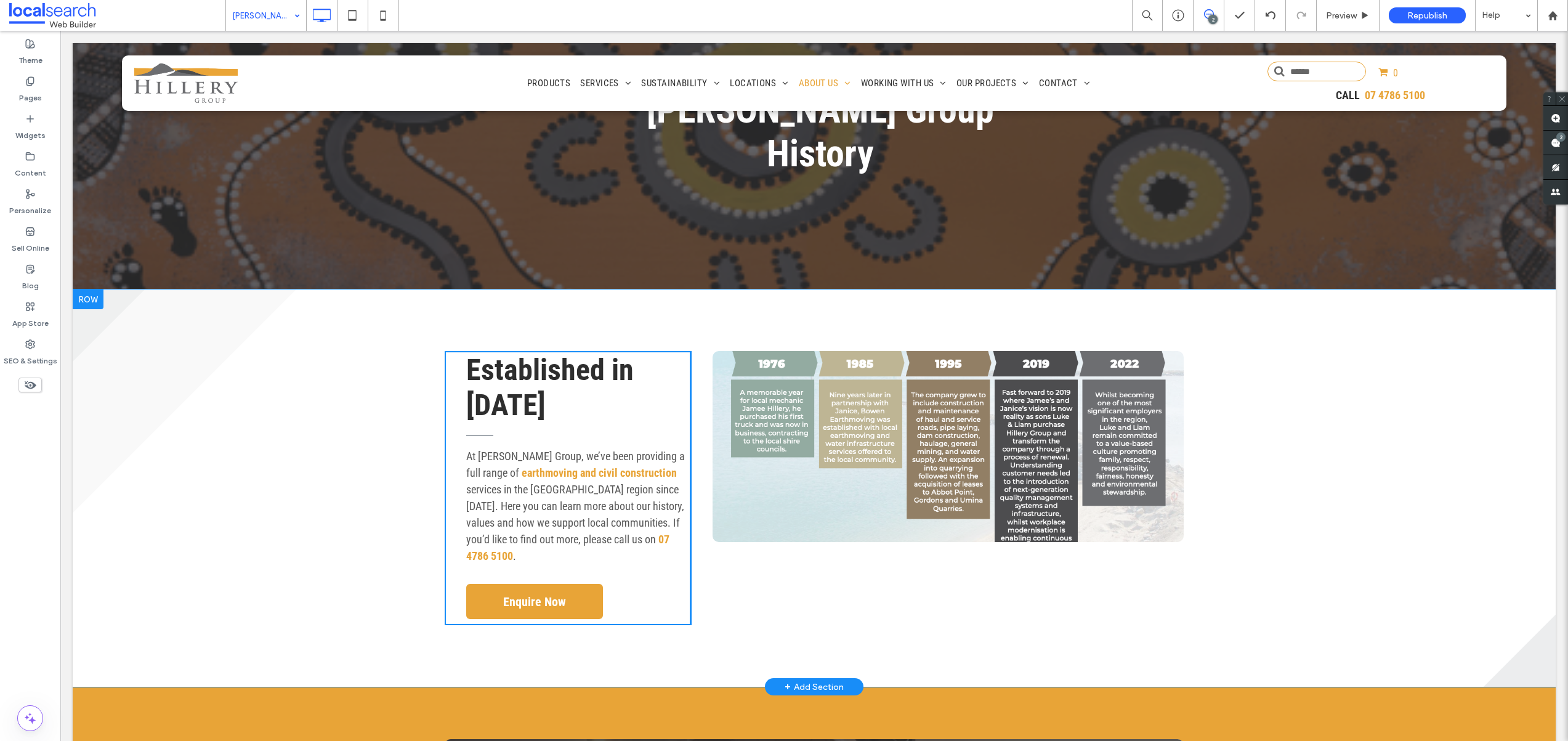
click at [689, 573] on div "Established in 1976 At Hillery Group, we’ve been providing a full range of eart…" at bounding box center [814, 488] width 1483 height 398
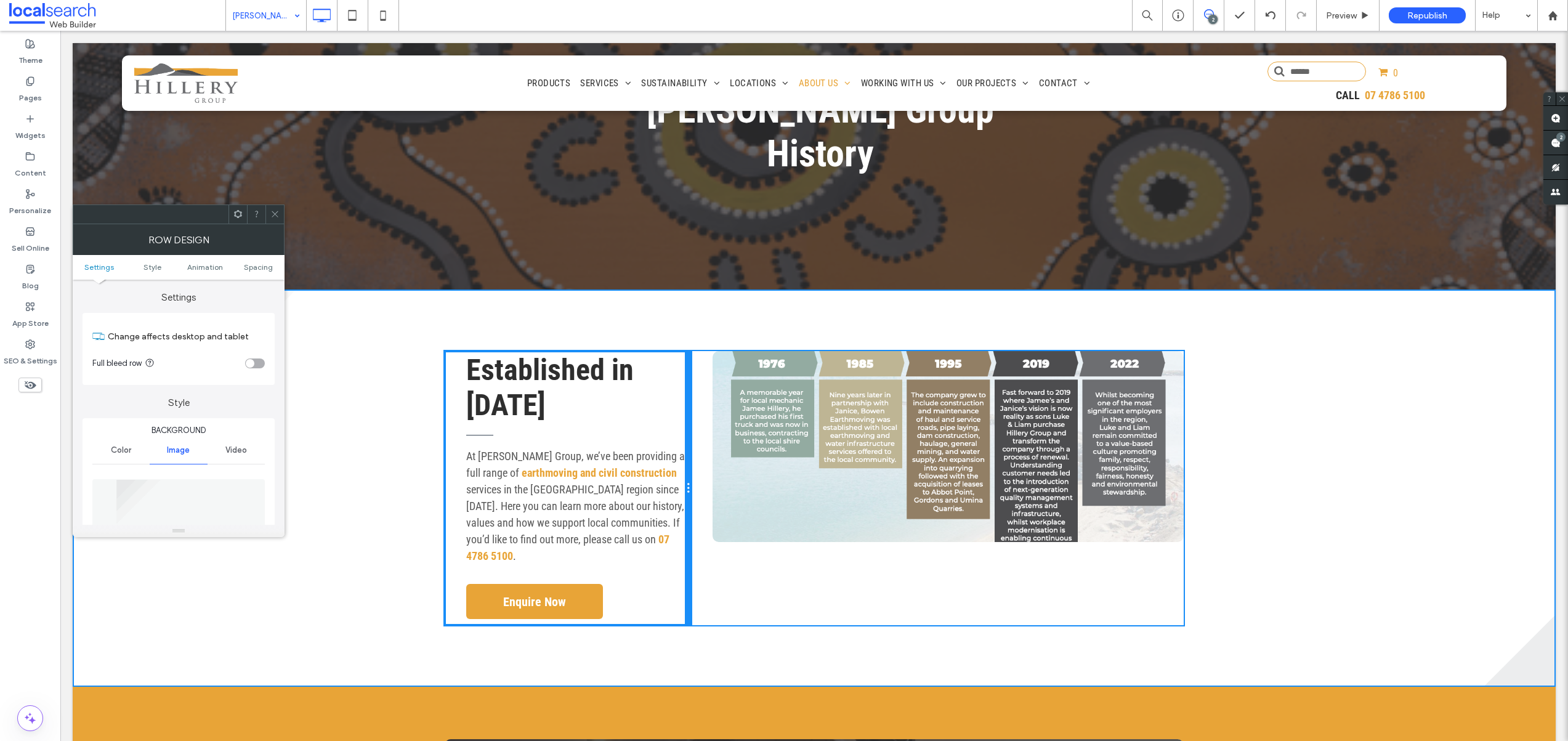
drag, startPoint x: 686, startPoint y: 563, endPoint x: 698, endPoint y: 567, distance: 12.6
click at [698, 567] on div "Established in 1976 At Hillery Group, we’ve been providing a full range of eart…" at bounding box center [814, 488] width 1483 height 398
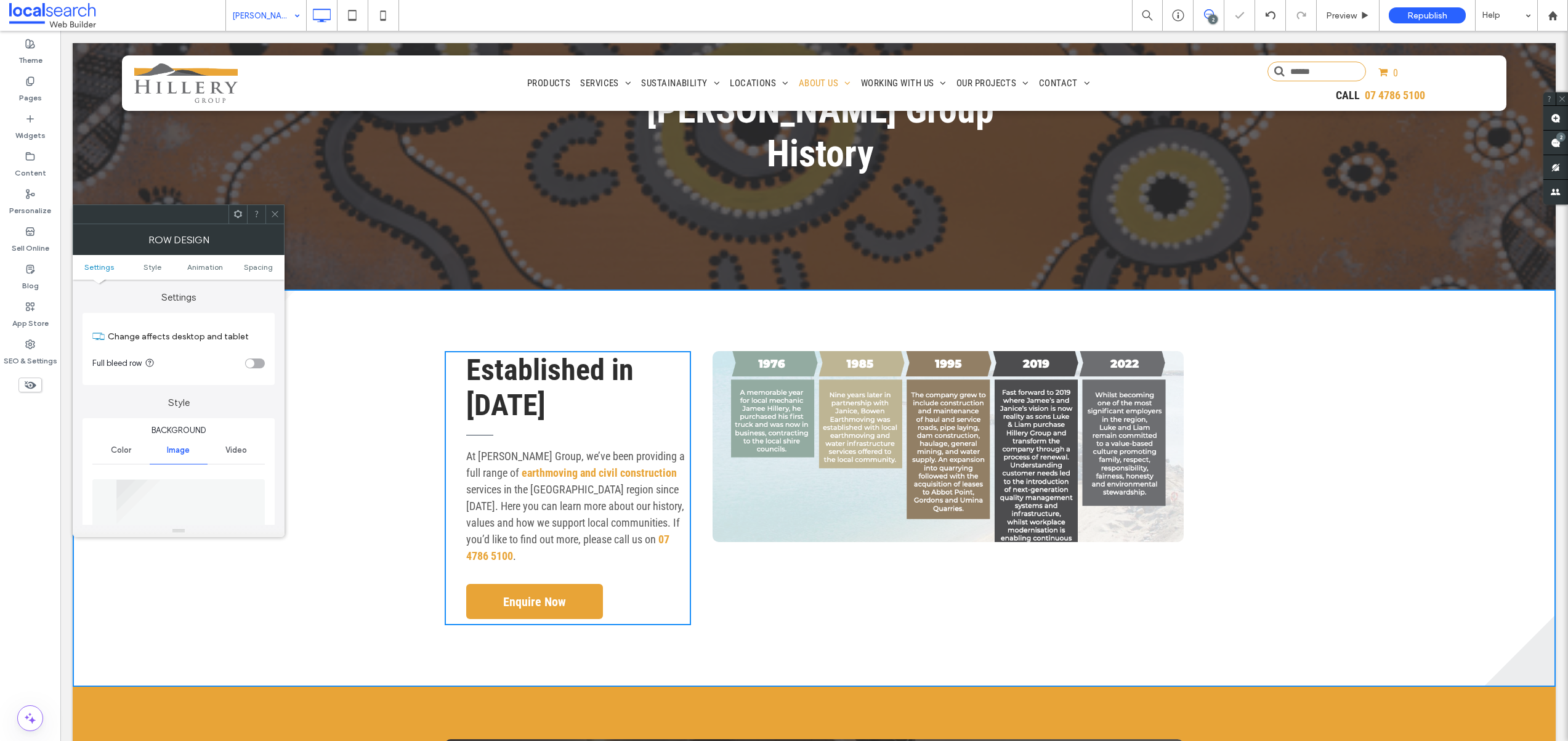
click at [1180, 505] on div "Established in 1976 At Hillery Group, we’ve been providing a full range of eart…" at bounding box center [814, 488] width 1483 height 398
click at [278, 218] on icon at bounding box center [275, 214] width 9 height 9
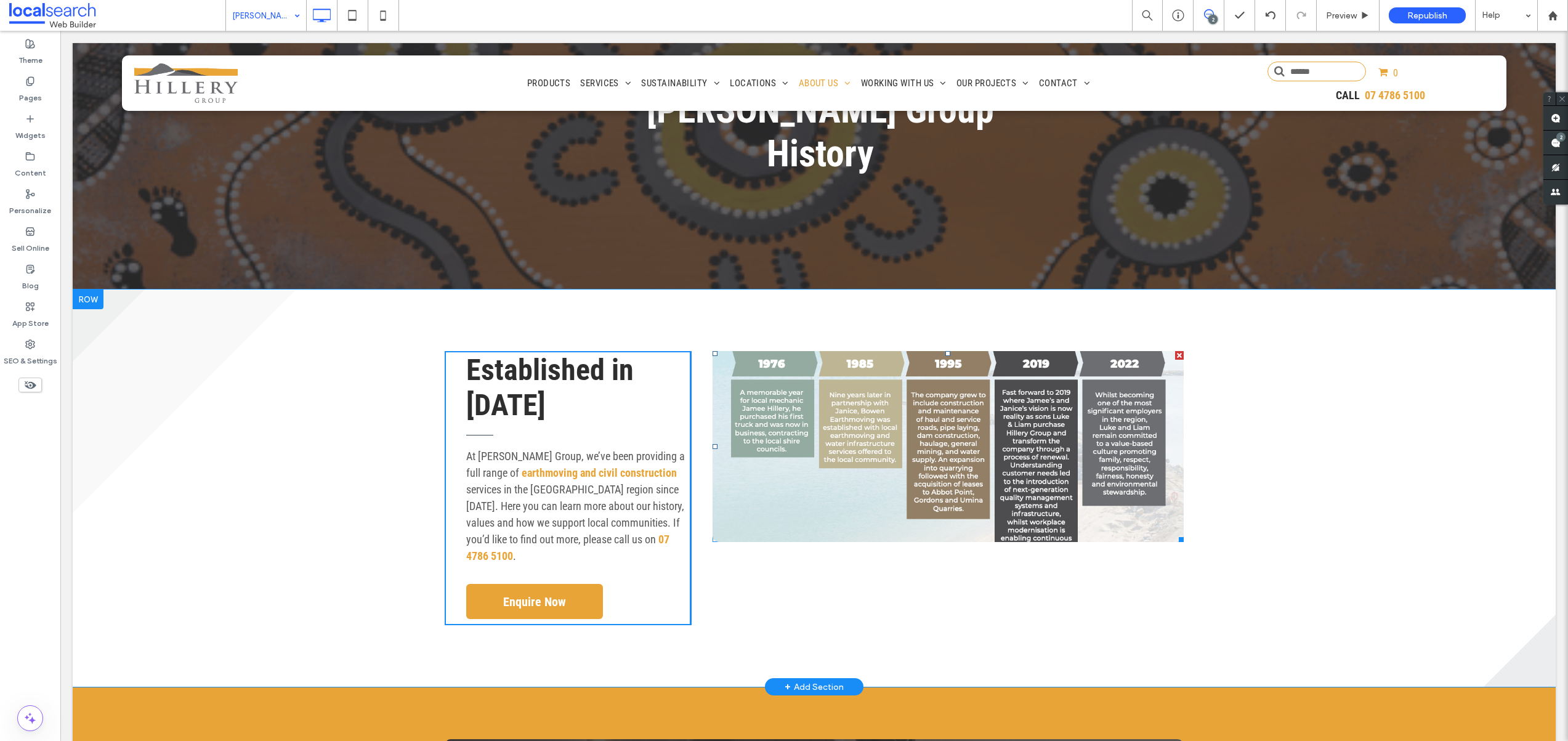
click at [991, 417] on link at bounding box center [948, 446] width 471 height 191
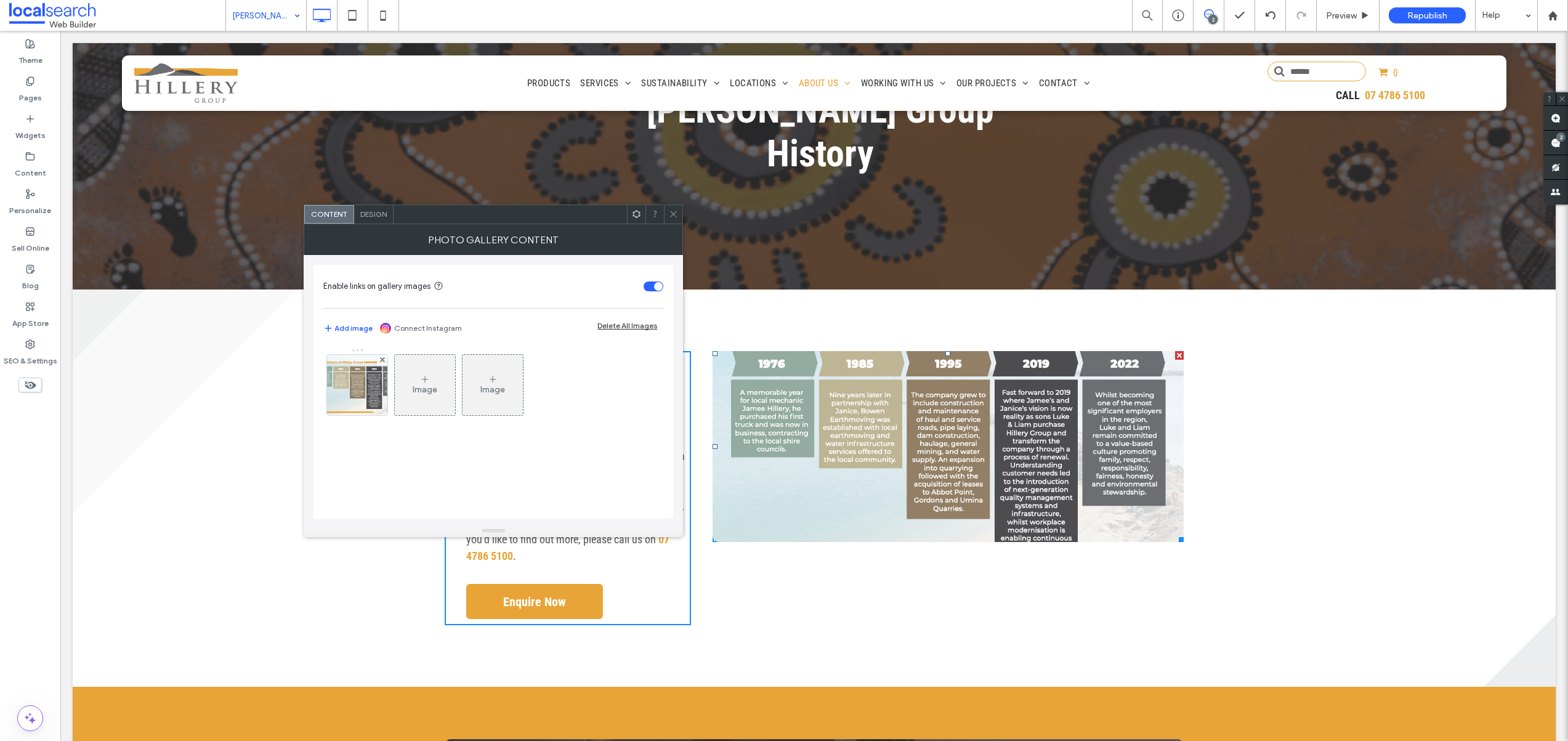
click at [674, 222] on span at bounding box center [673, 214] width 9 height 18
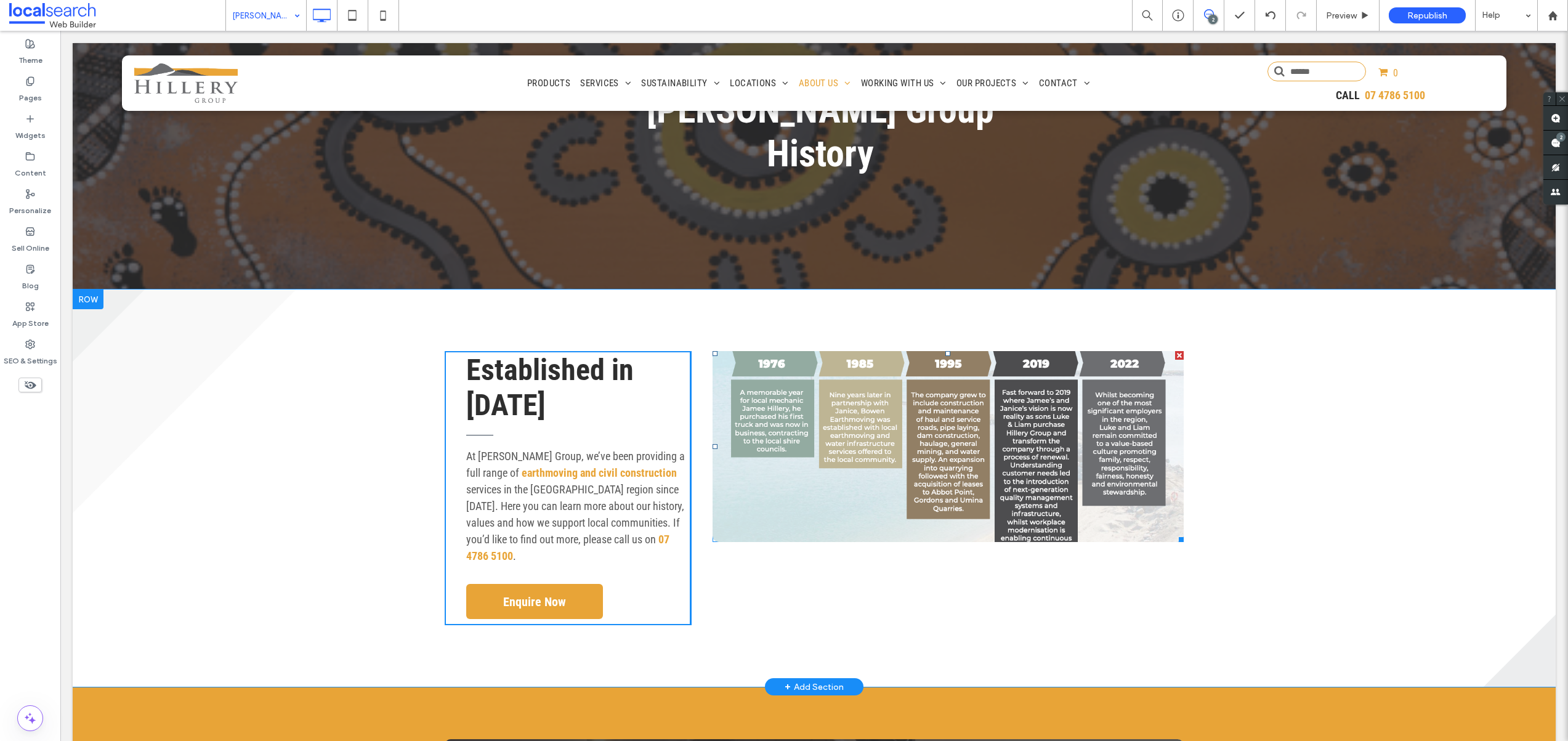
click at [883, 430] on link at bounding box center [948, 446] width 471 height 191
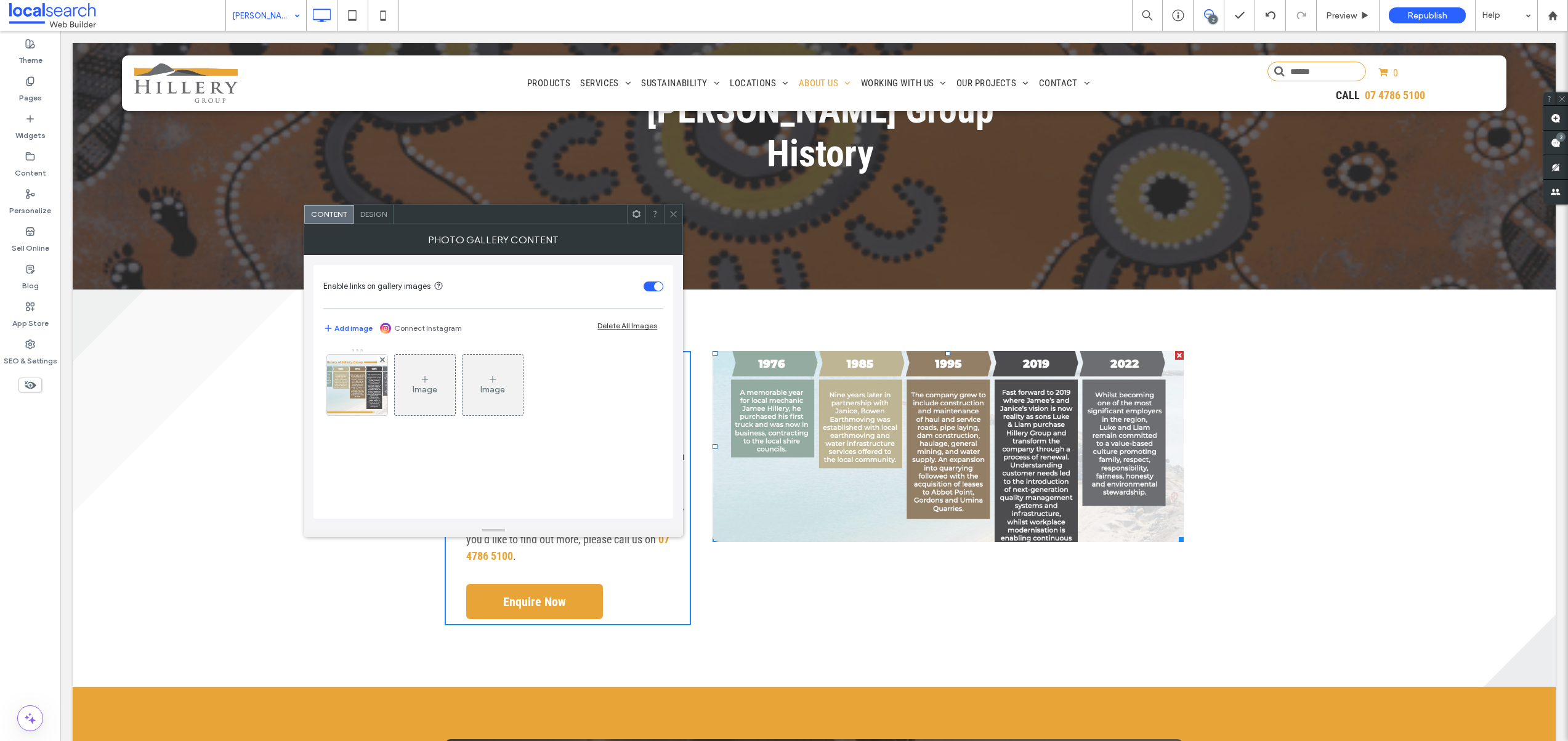
click at [677, 215] on icon at bounding box center [673, 214] width 9 height 9
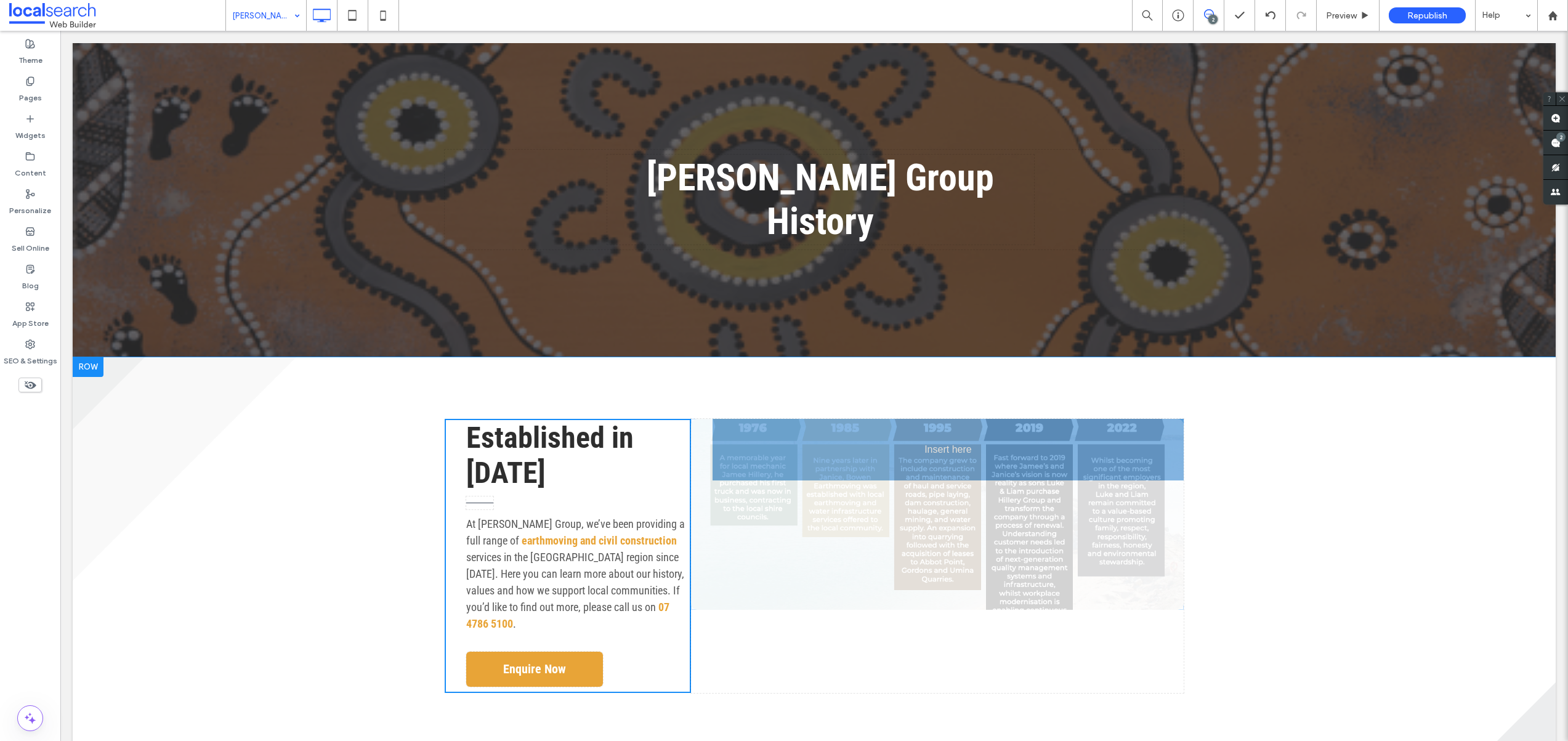
drag, startPoint x: 708, startPoint y: 498, endPoint x: 700, endPoint y: 628, distance: 130.2
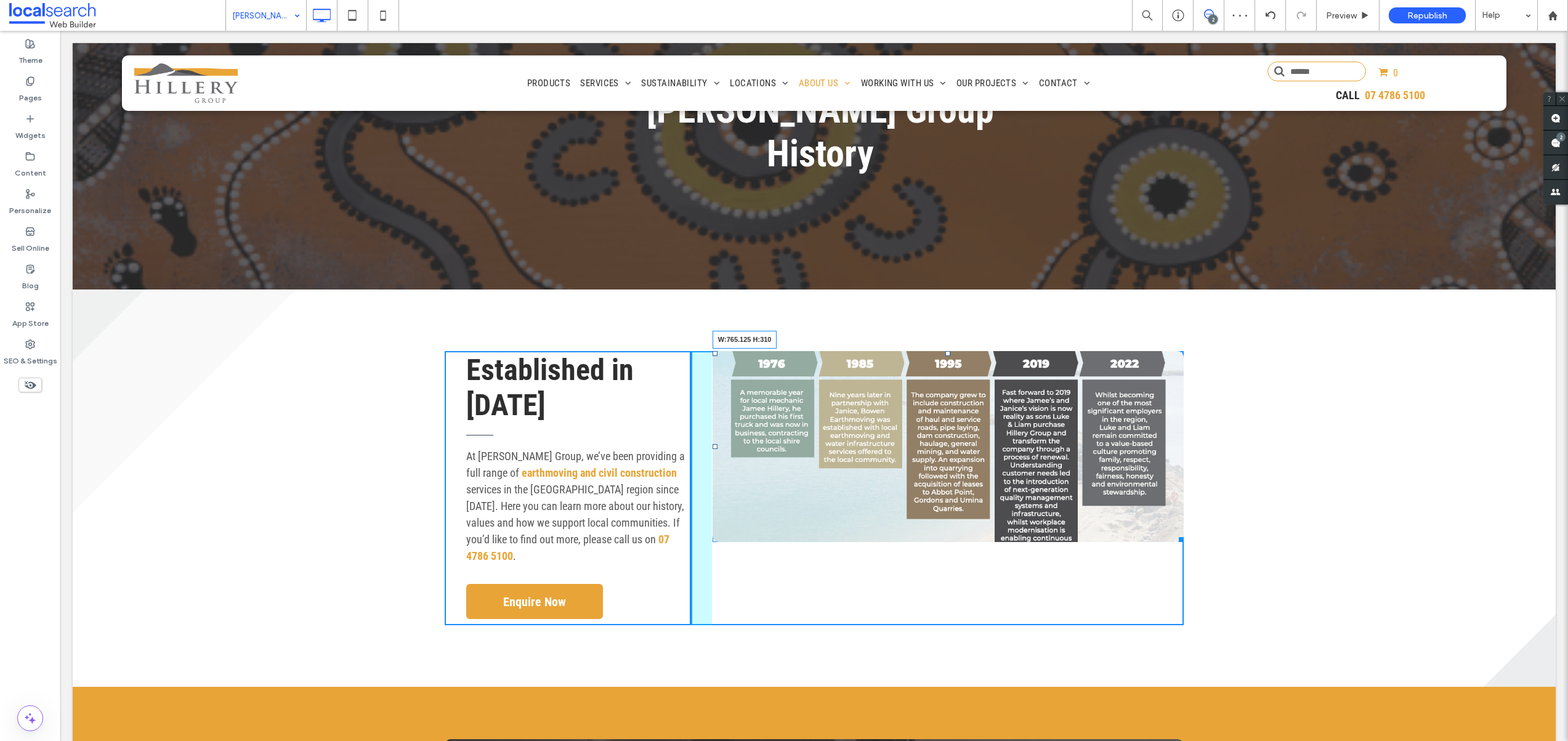
drag, startPoint x: 1175, startPoint y: 498, endPoint x: 1199, endPoint y: 551, distance: 58.2
click at [1199, 551] on div "Established in 1976 At Hillery Group, we’ve been providing a full range of eart…" at bounding box center [814, 488] width 1483 height 398
drag, startPoint x: 1176, startPoint y: 495, endPoint x: 1158, endPoint y: 556, distance: 63.6
click at [1158, 556] on div "W:765.125 H:310 Click To Paste" at bounding box center [937, 488] width 493 height 274
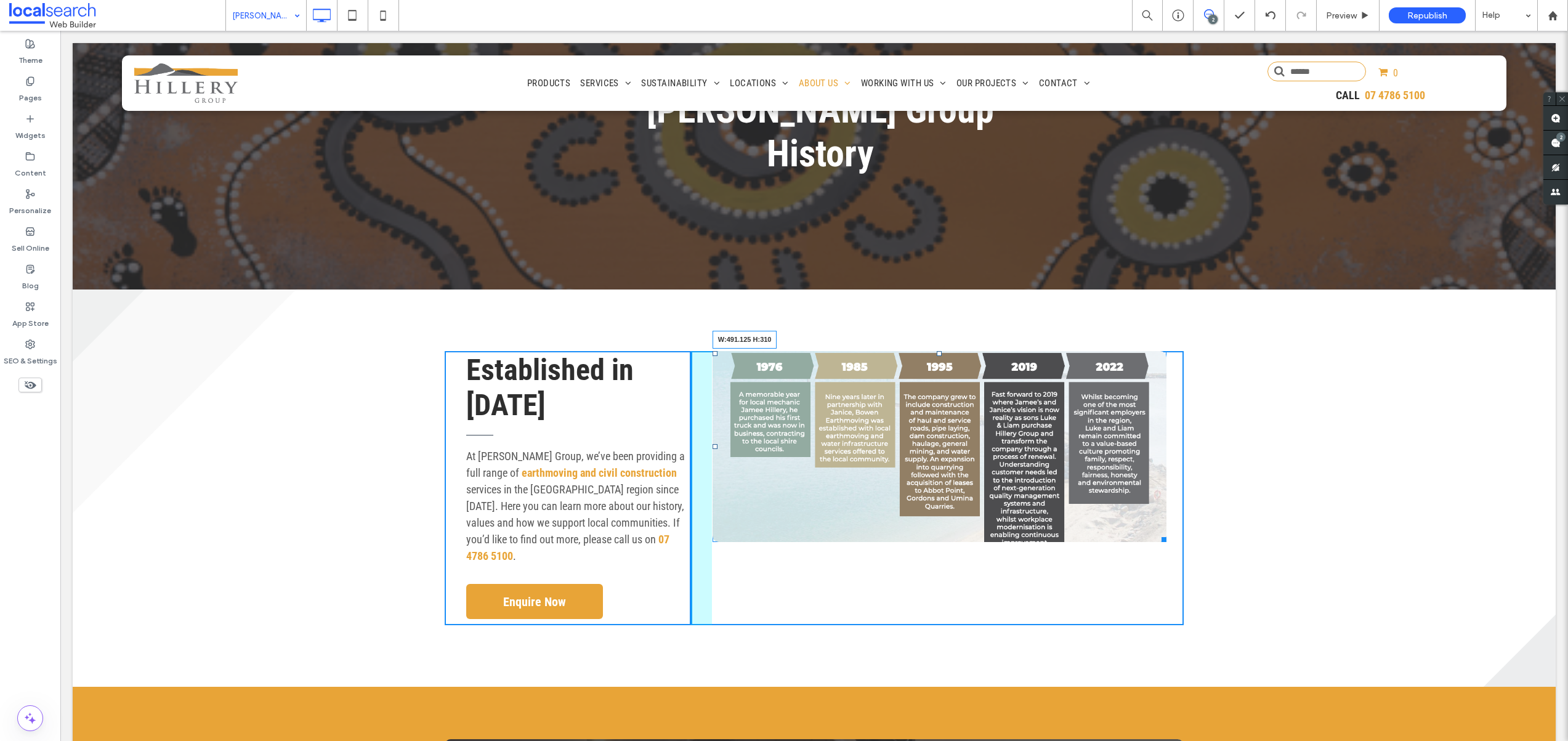
drag, startPoint x: 1158, startPoint y: 496, endPoint x: 1006, endPoint y: 501, distance: 152.1
click at [1006, 501] on div "W:491.125 H:310 Click To Paste" at bounding box center [937, 488] width 493 height 274
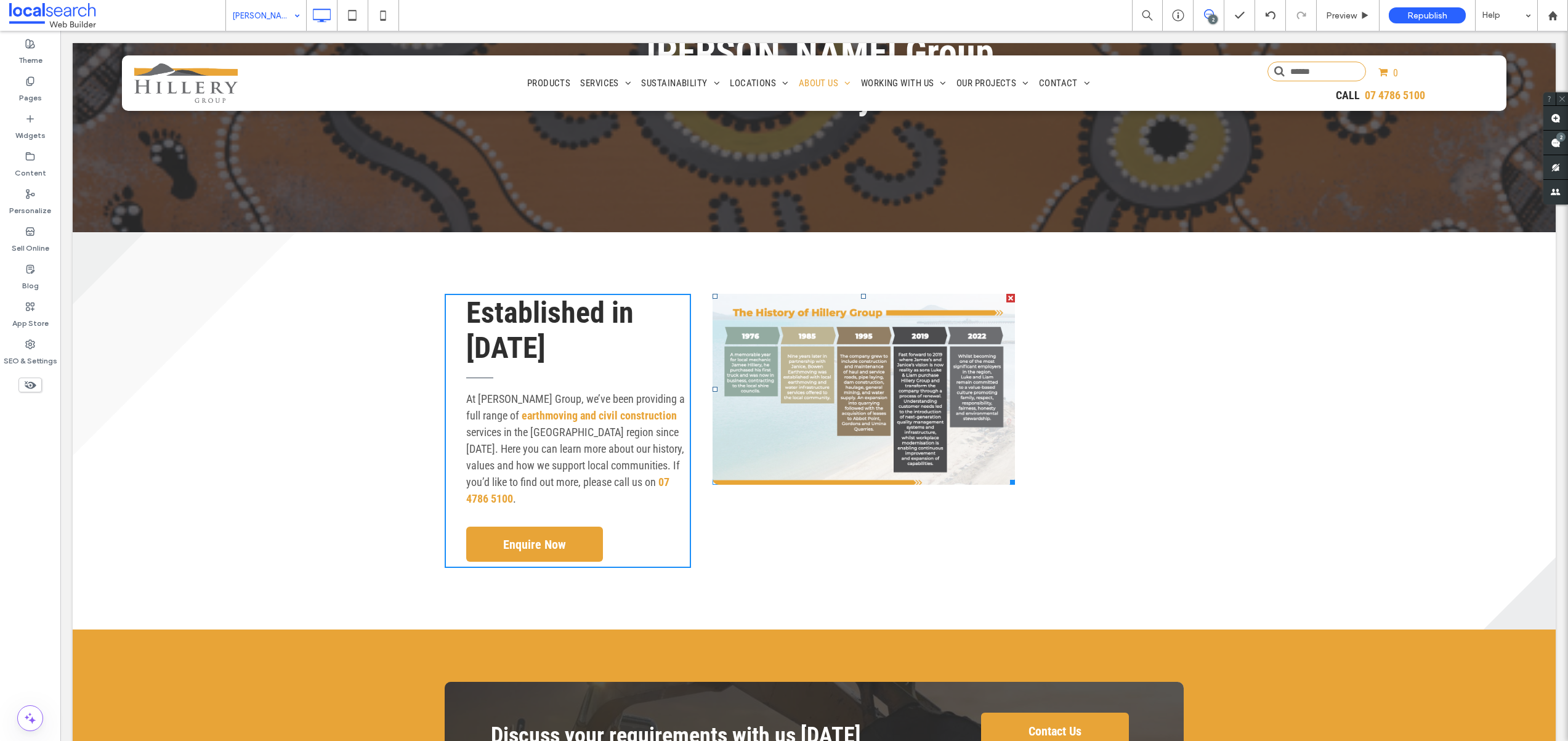
scroll to position [174, 0]
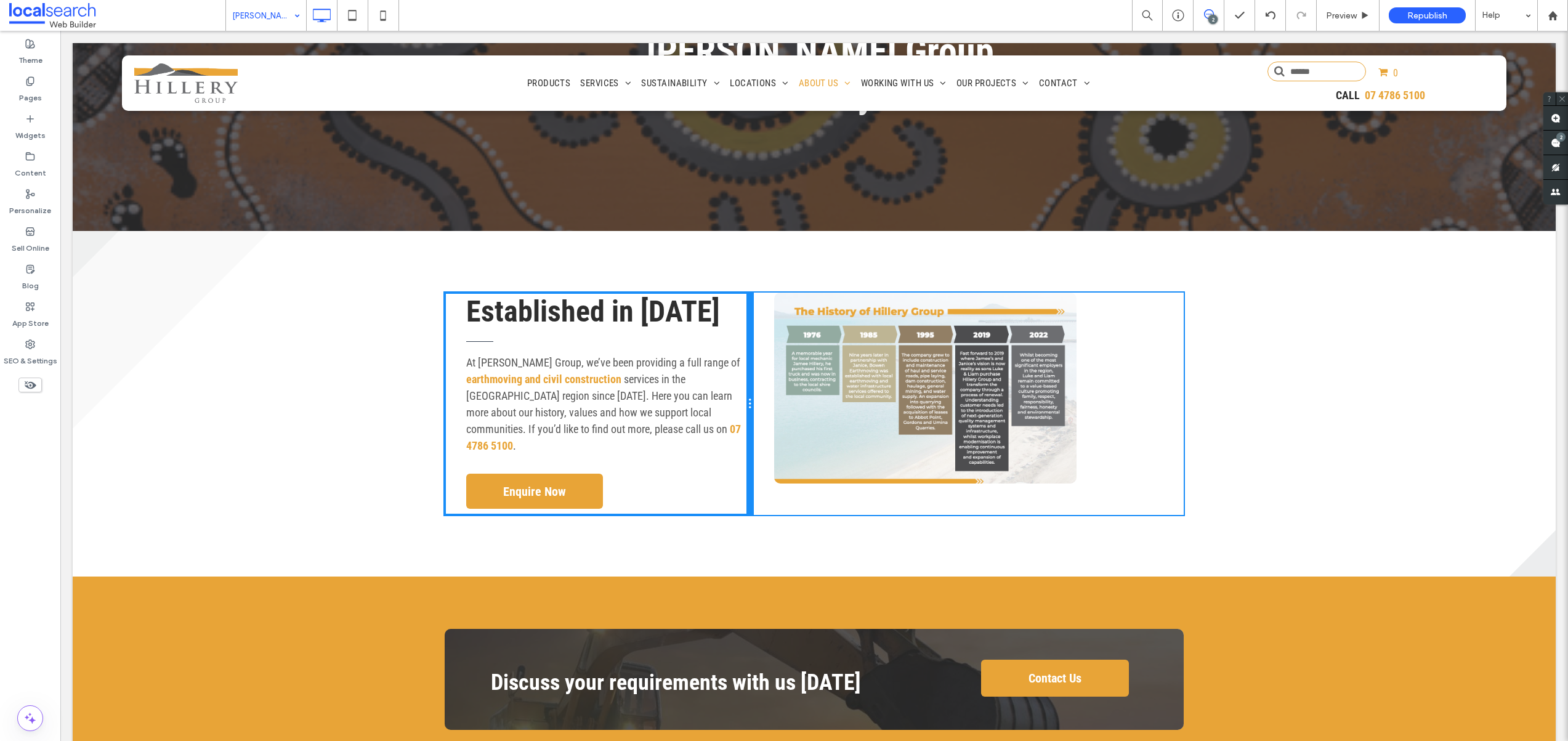
drag, startPoint x: 681, startPoint y: 373, endPoint x: 759, endPoint y: 373, distance: 78.0
click at [759, 373] on div "Established in 1976 At Hillery Group, we’ve been providing a full range of eart…" at bounding box center [814, 404] width 739 height 222
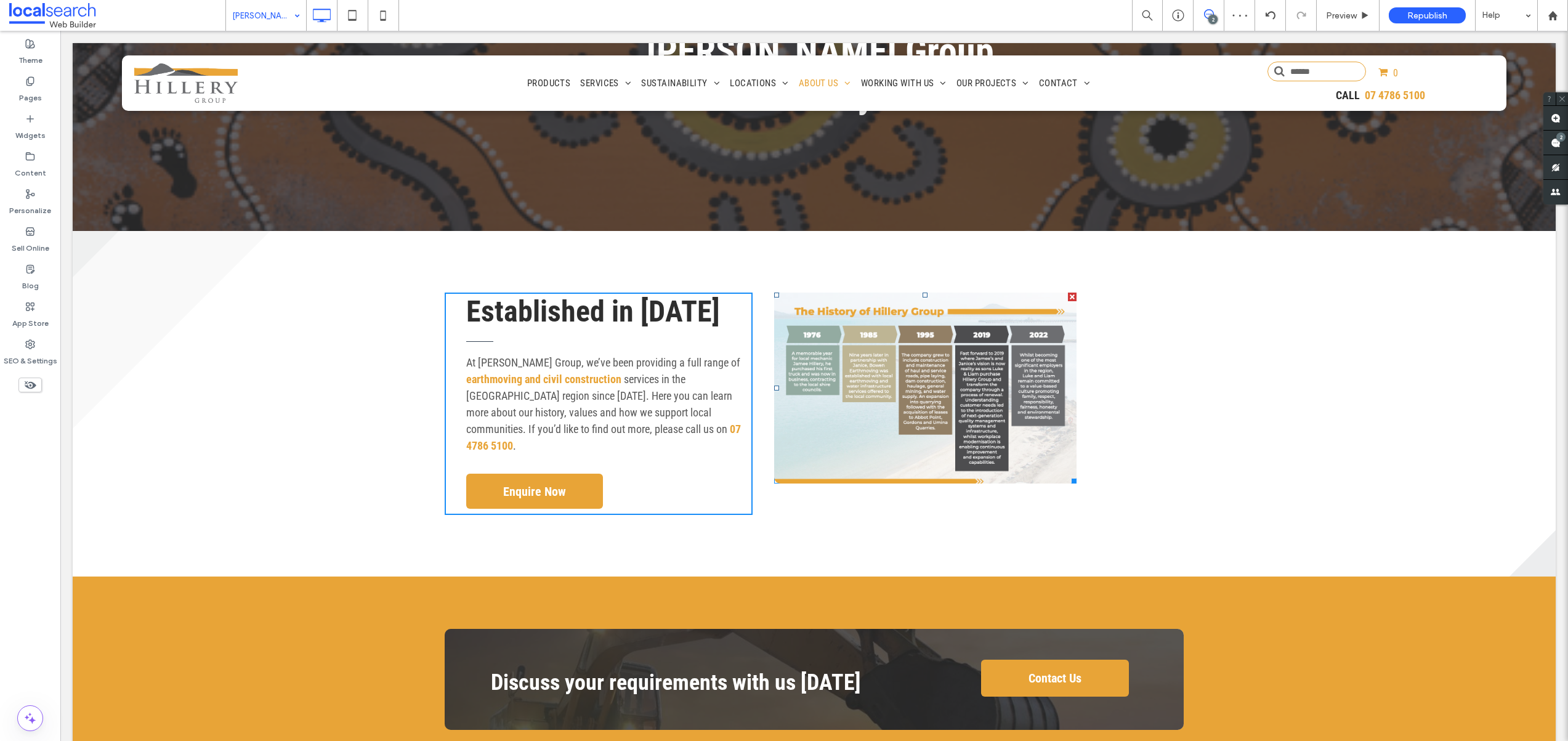
click at [1007, 347] on link at bounding box center [925, 388] width 302 height 191
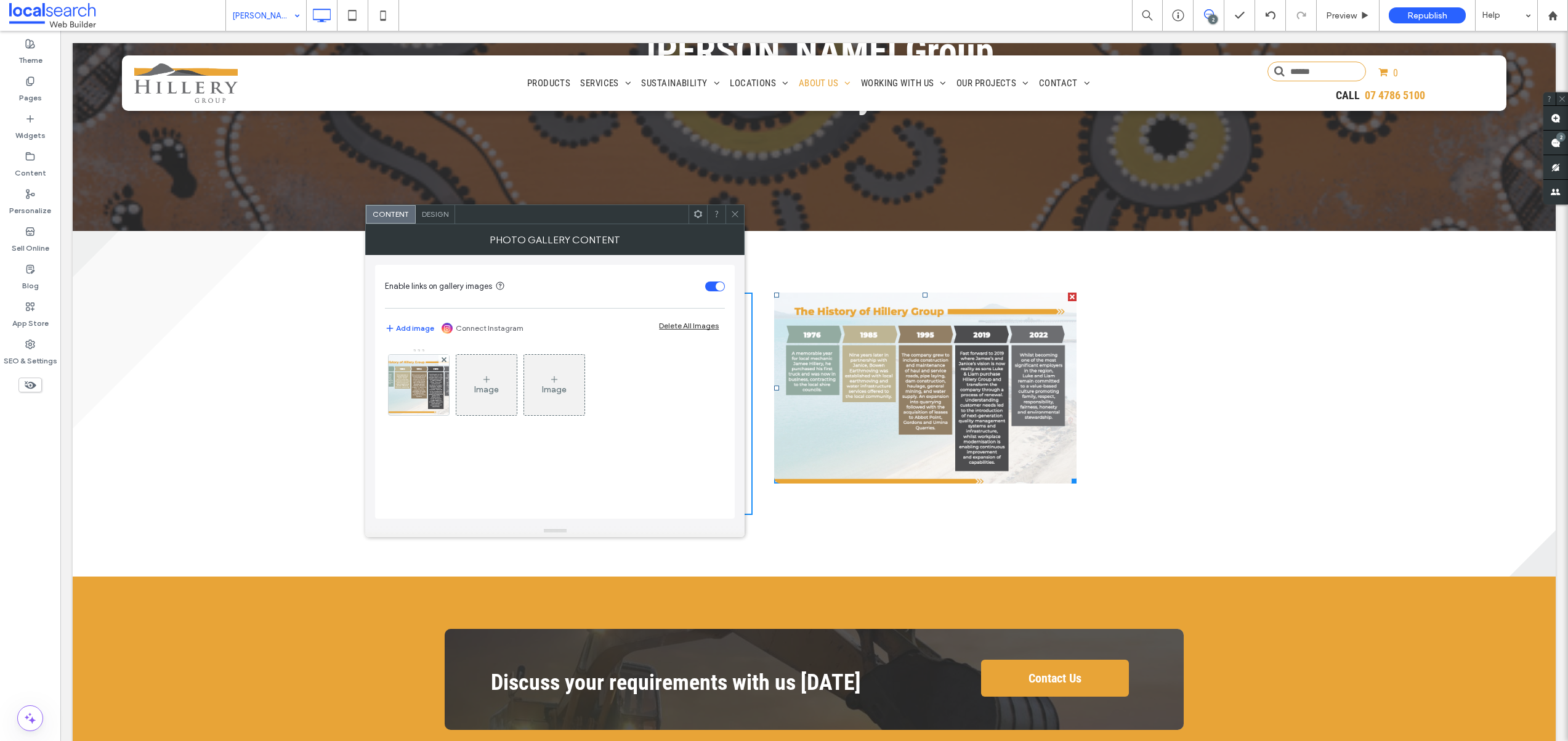
click at [737, 218] on icon at bounding box center [735, 214] width 9 height 9
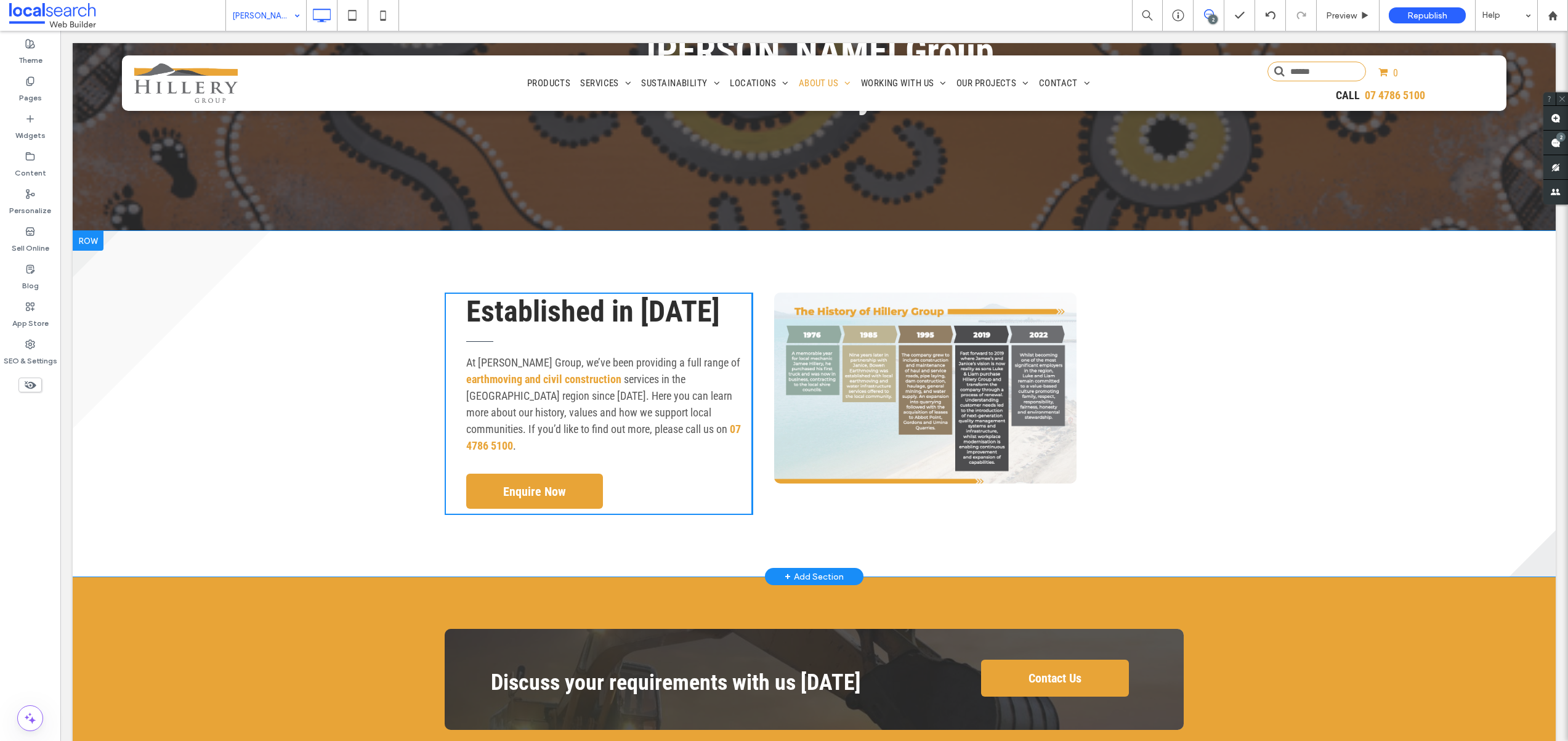
click at [86, 231] on div at bounding box center [88, 241] width 31 height 20
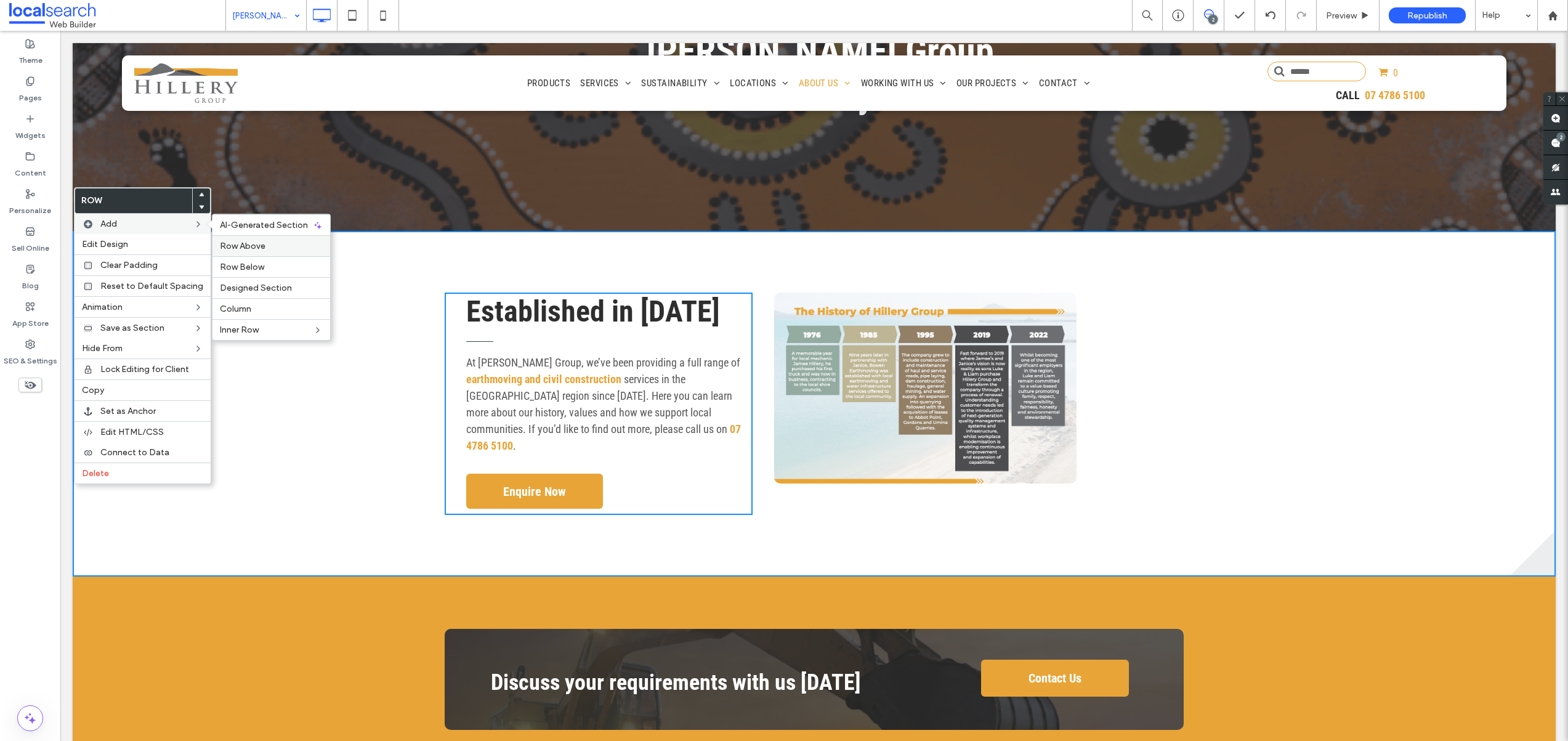
click at [262, 240] on div "Row Above" at bounding box center [271, 246] width 118 height 21
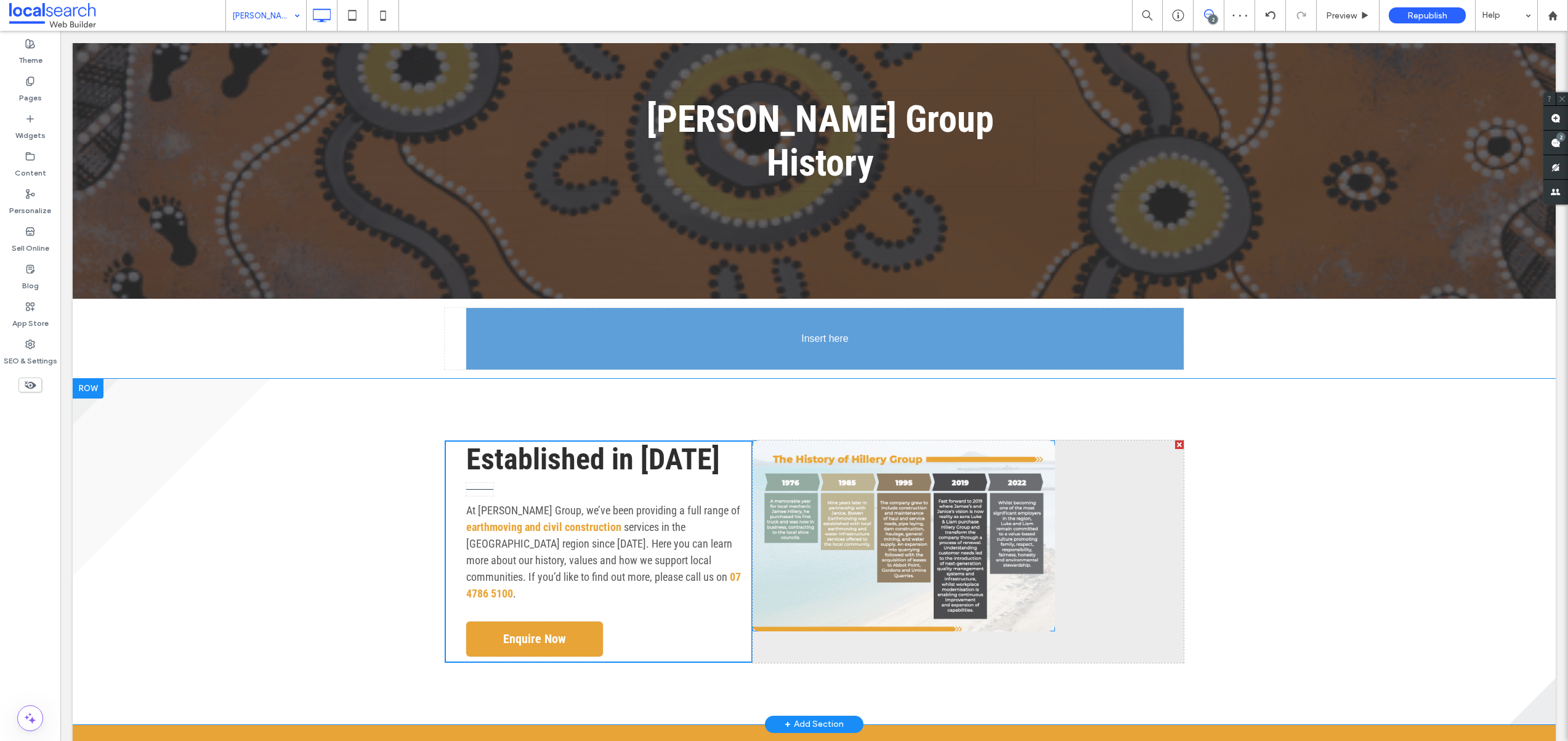
drag, startPoint x: 896, startPoint y: 440, endPoint x: 784, endPoint y: 300, distance: 179.3
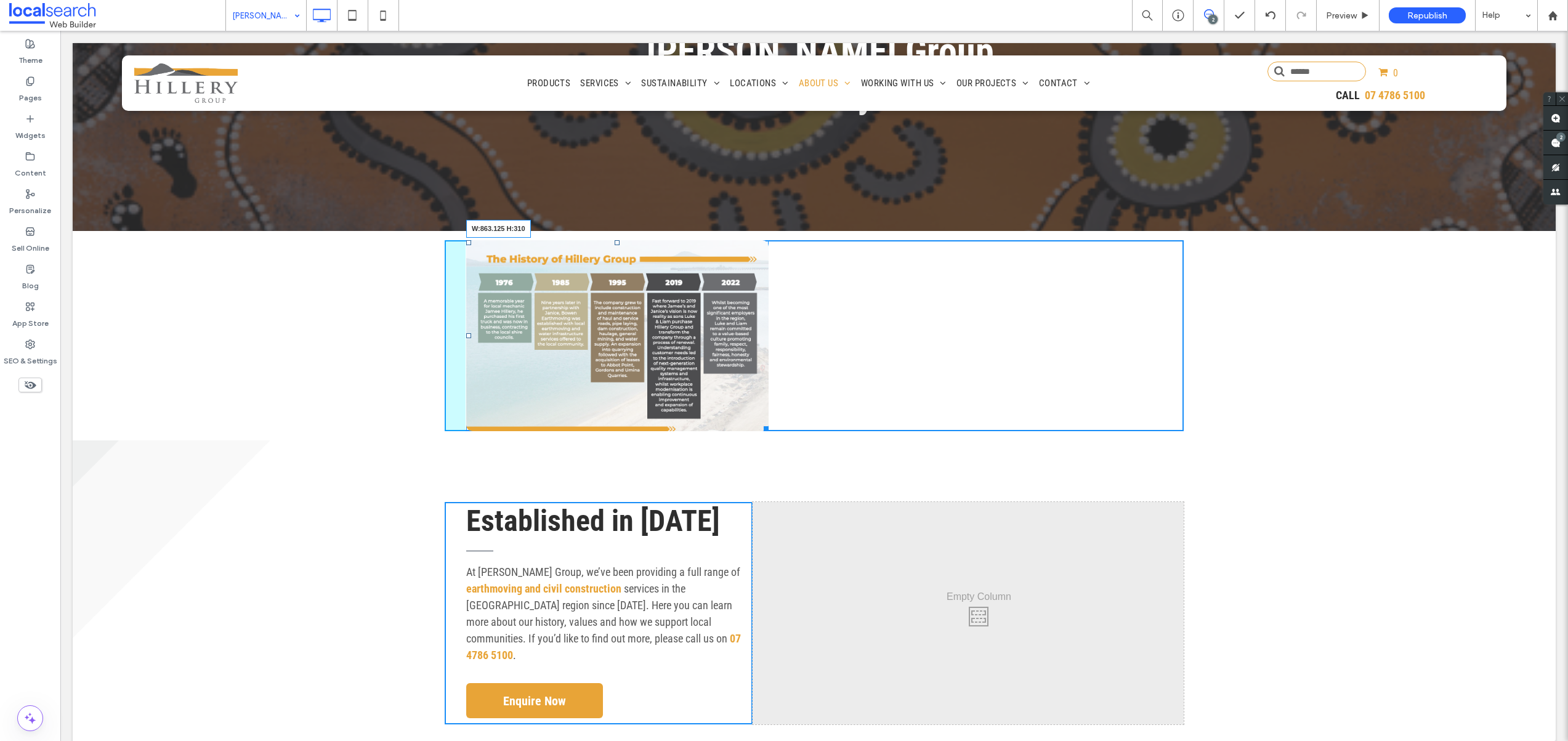
drag, startPoint x: 763, startPoint y: 384, endPoint x: 992, endPoint y: 436, distance: 234.8
click at [992, 436] on div "Hillery Group History Click To Paste Row + Add Section Click To Paste Click To …" at bounding box center [814, 429] width 1483 height 1120
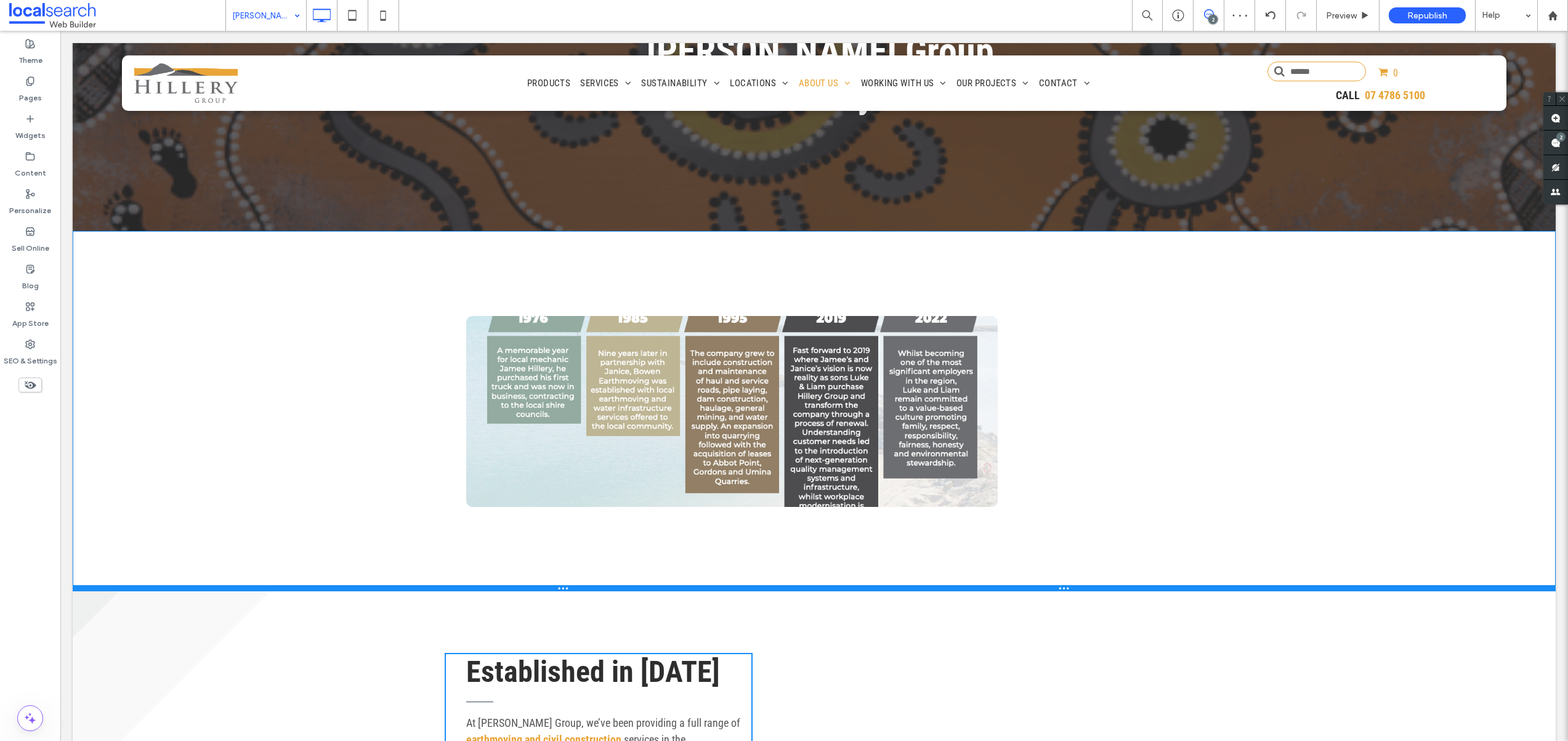
drag, startPoint x: 394, startPoint y: 394, endPoint x: 404, endPoint y: 544, distance: 150.3
click at [404, 585] on div at bounding box center [814, 588] width 1483 height 6
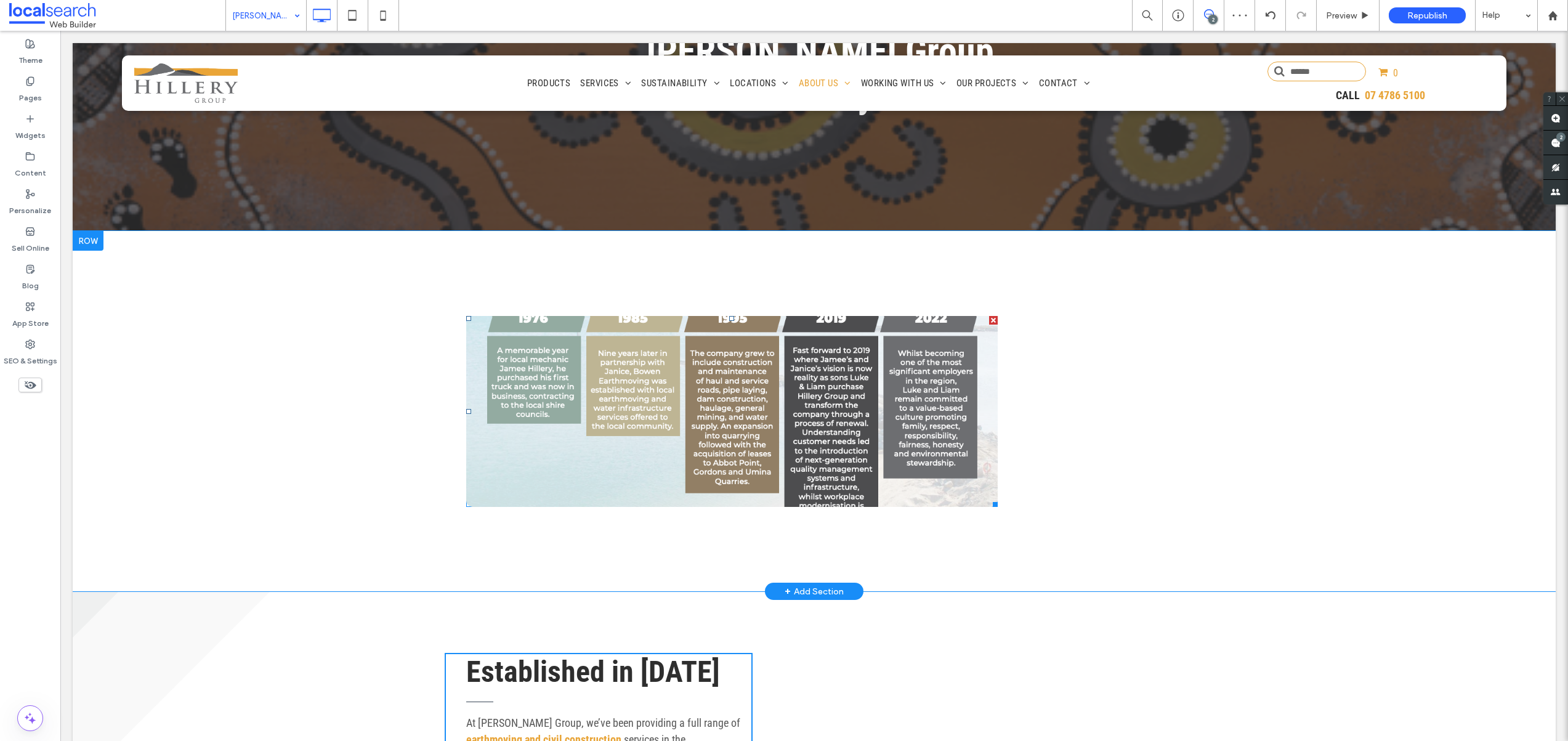
click at [880, 361] on link at bounding box center [731, 411] width 531 height 191
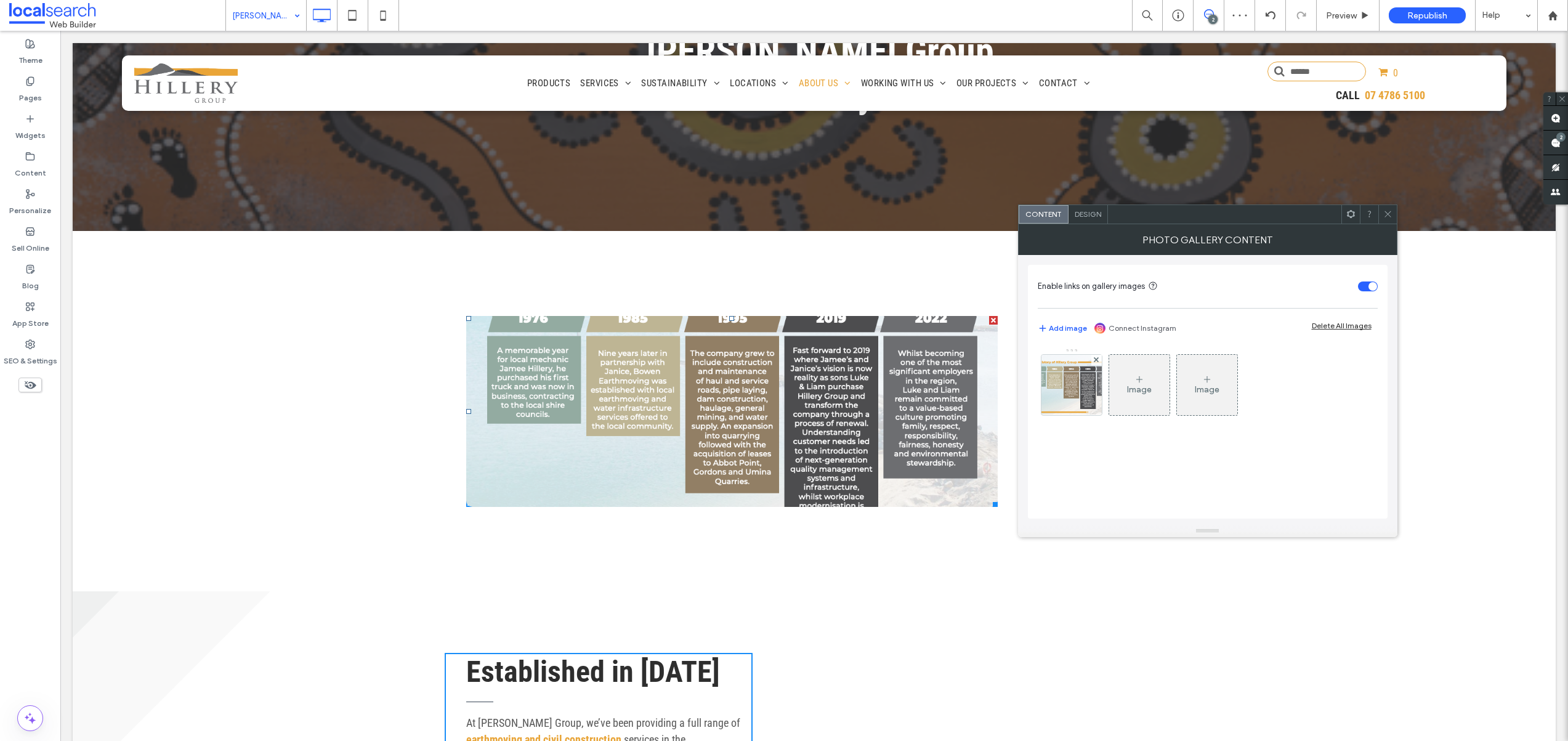
click at [976, 381] on link at bounding box center [731, 411] width 531 height 191
click at [1388, 215] on icon at bounding box center [1387, 214] width 9 height 9
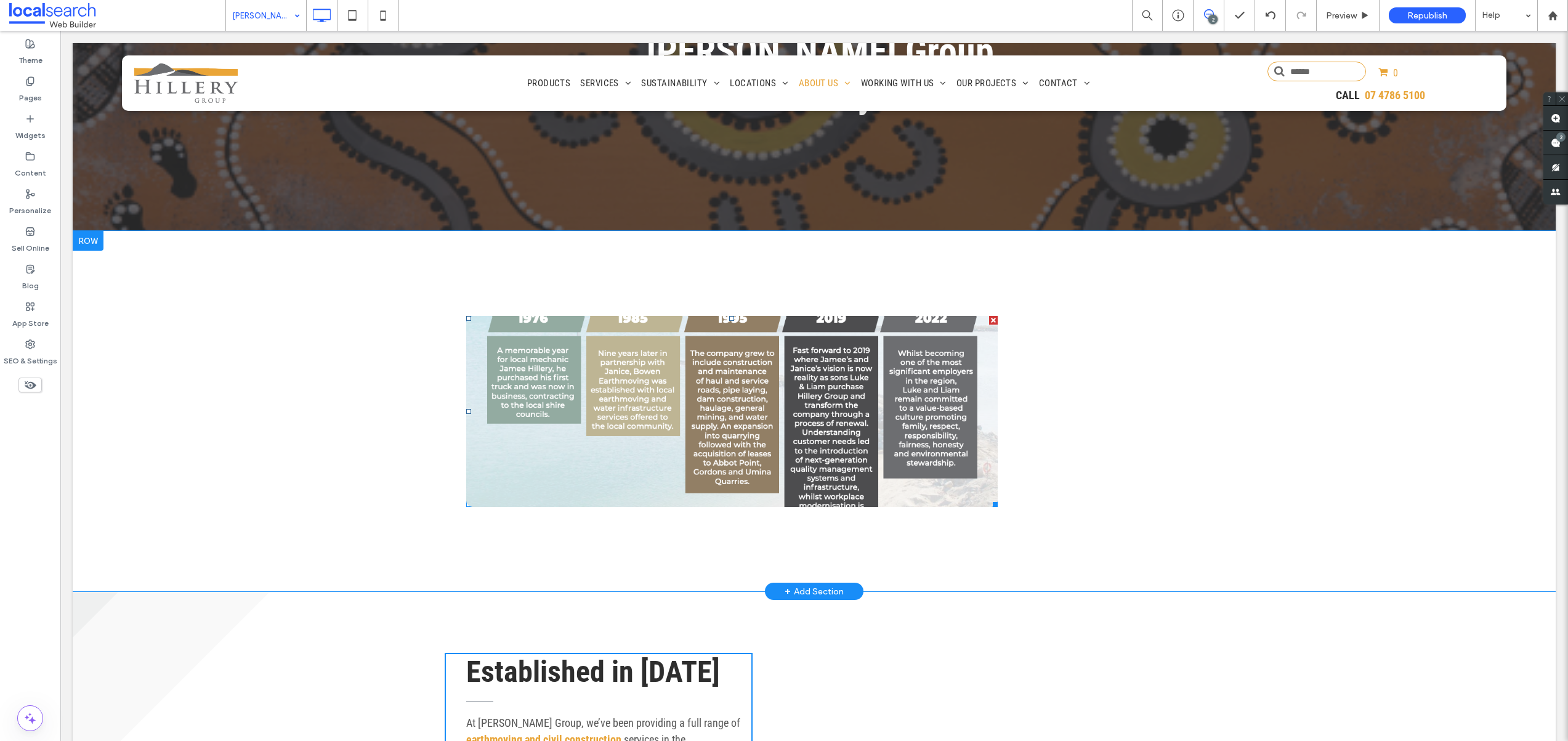
click at [968, 319] on link at bounding box center [731, 411] width 531 height 191
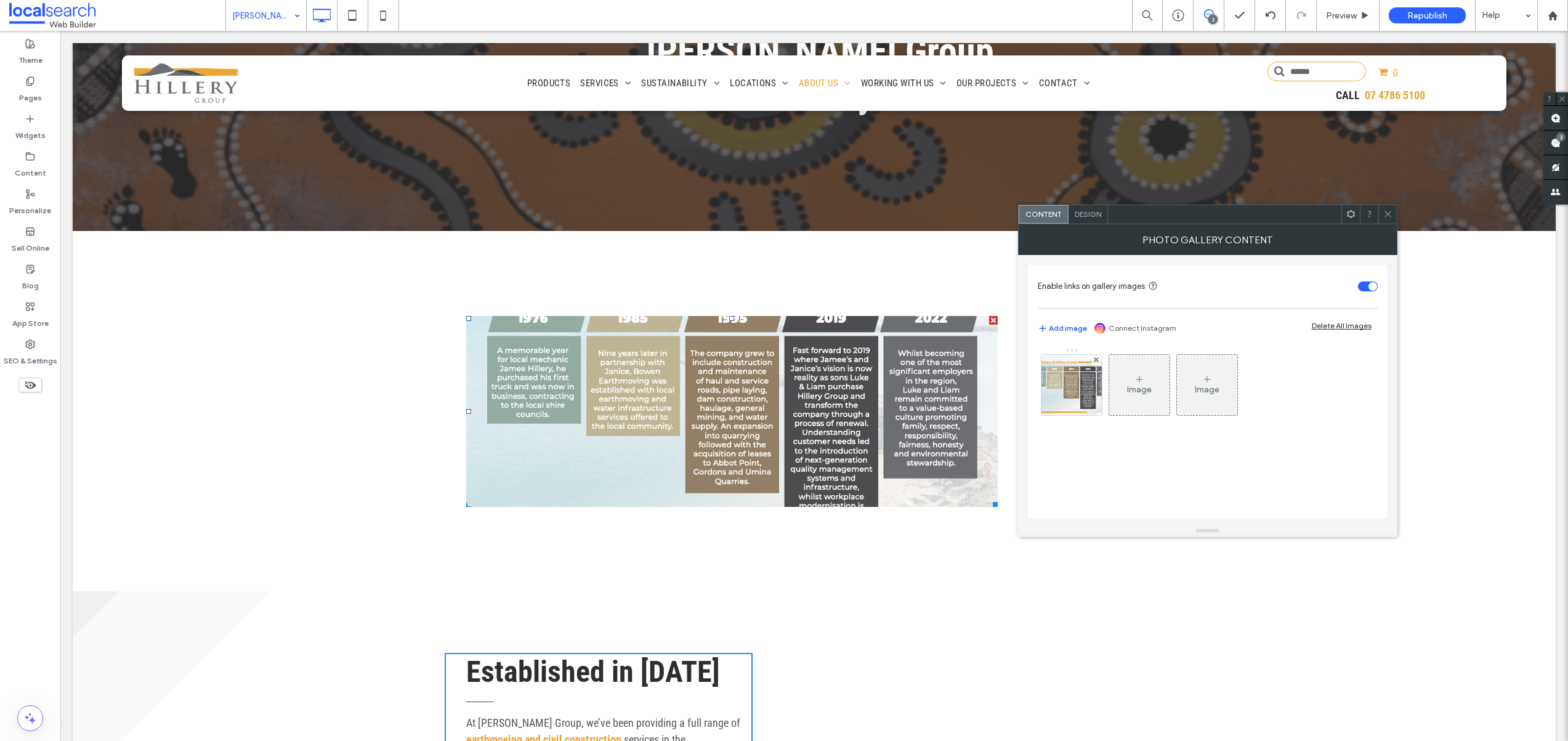
click at [1393, 217] on div at bounding box center [1387, 214] width 18 height 18
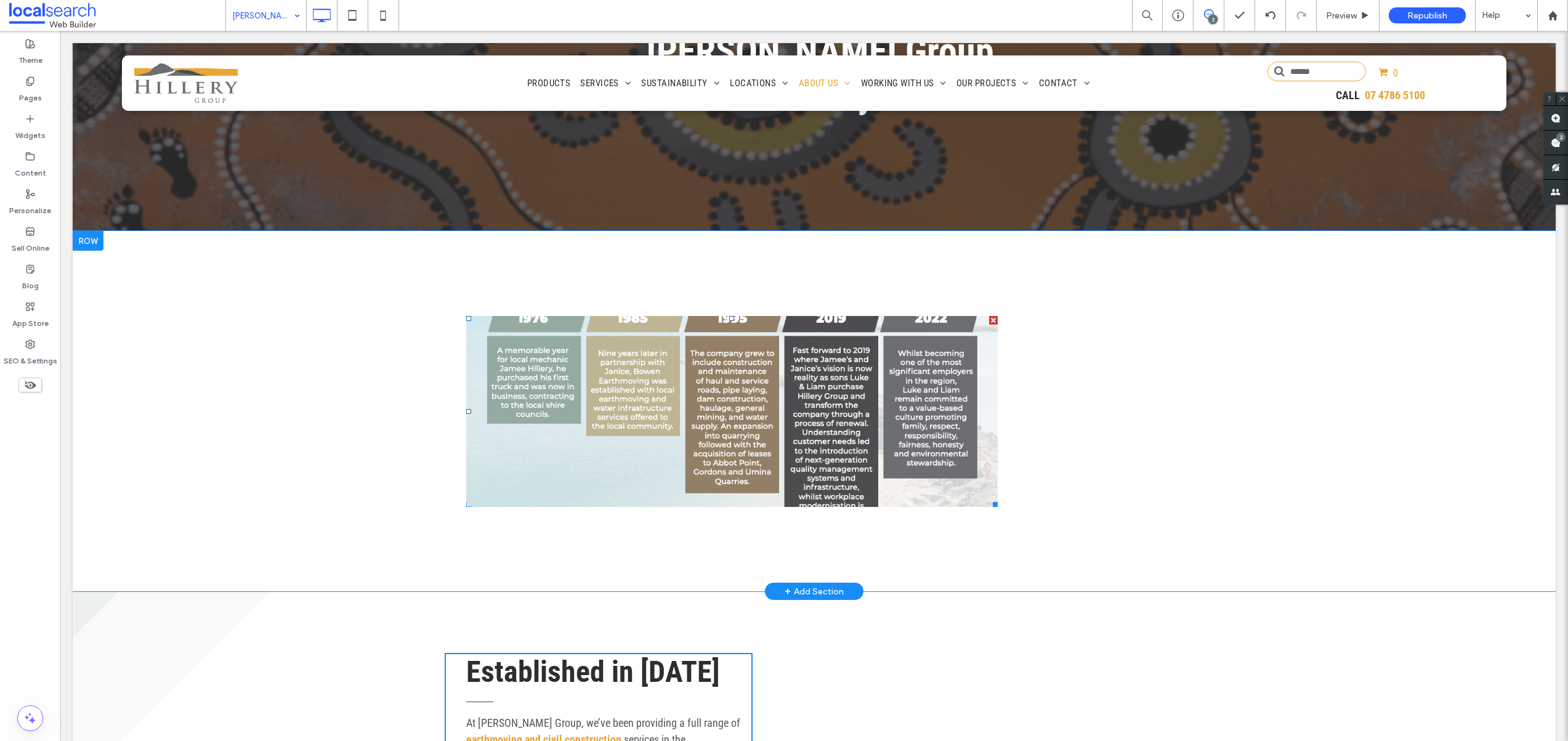
click at [955, 322] on link at bounding box center [731, 411] width 531 height 191
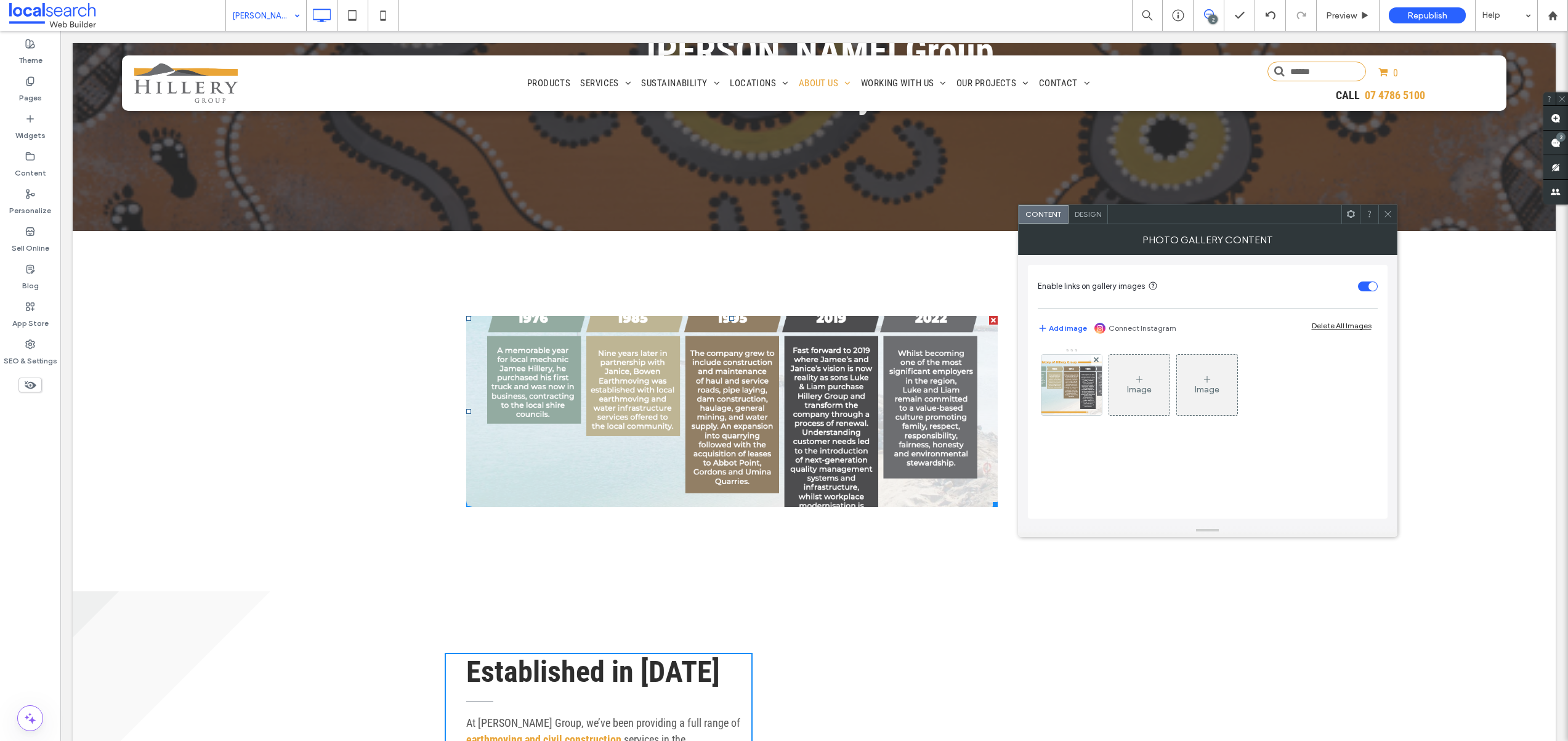
click at [991, 316] on div at bounding box center [993, 320] width 8 height 8
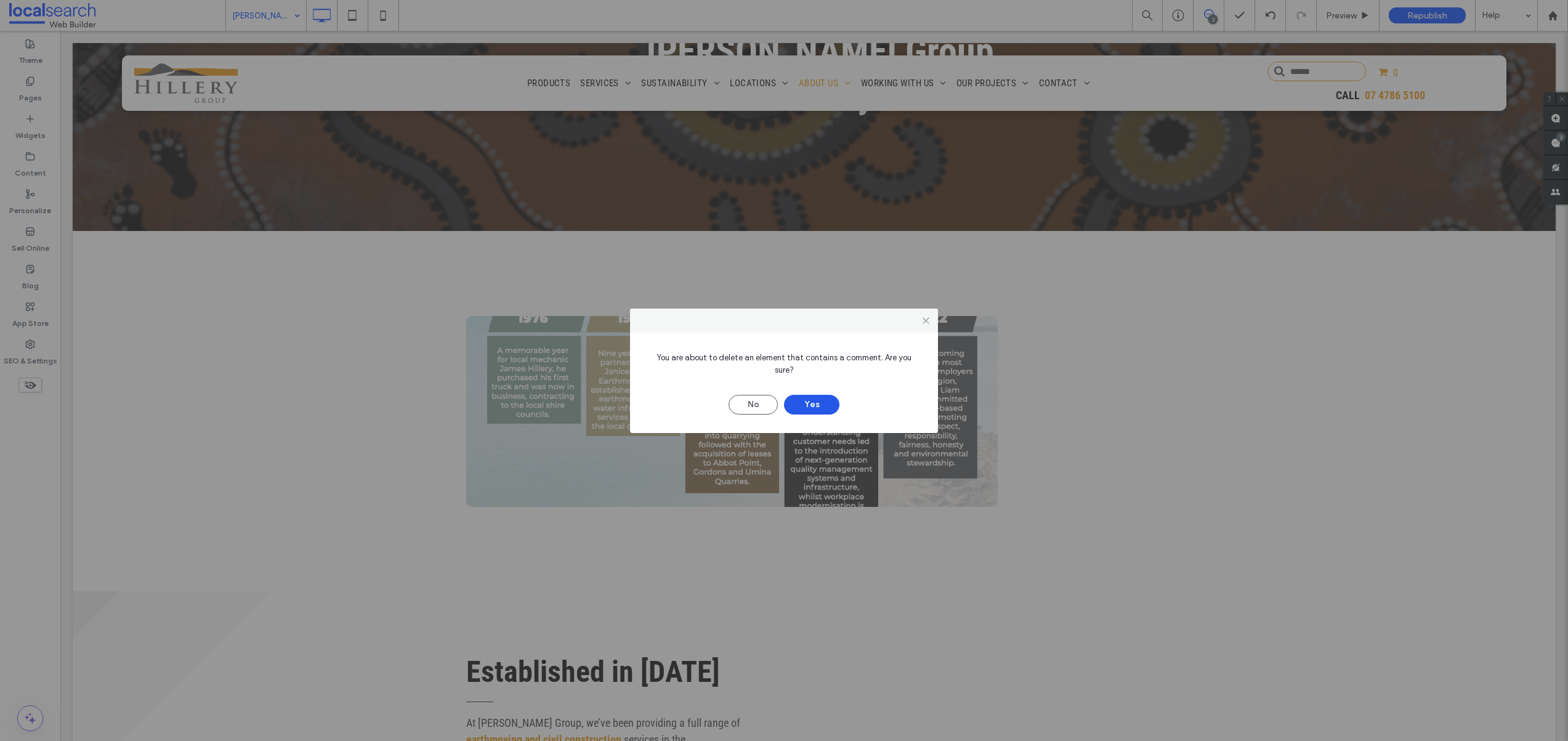
click at [818, 398] on button "Yes" at bounding box center [811, 405] width 55 height 20
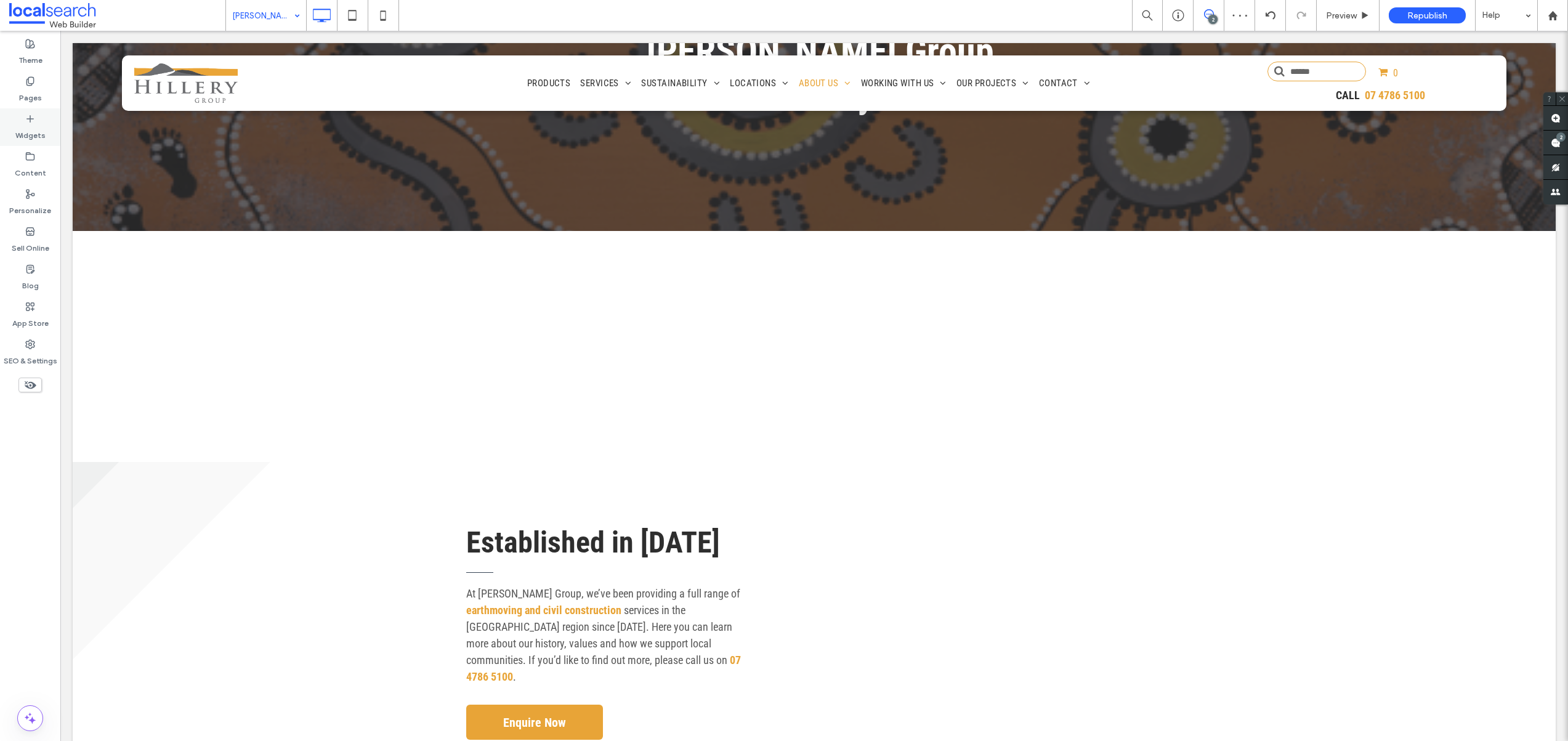
click at [29, 127] on label "Widgets" at bounding box center [30, 132] width 30 height 17
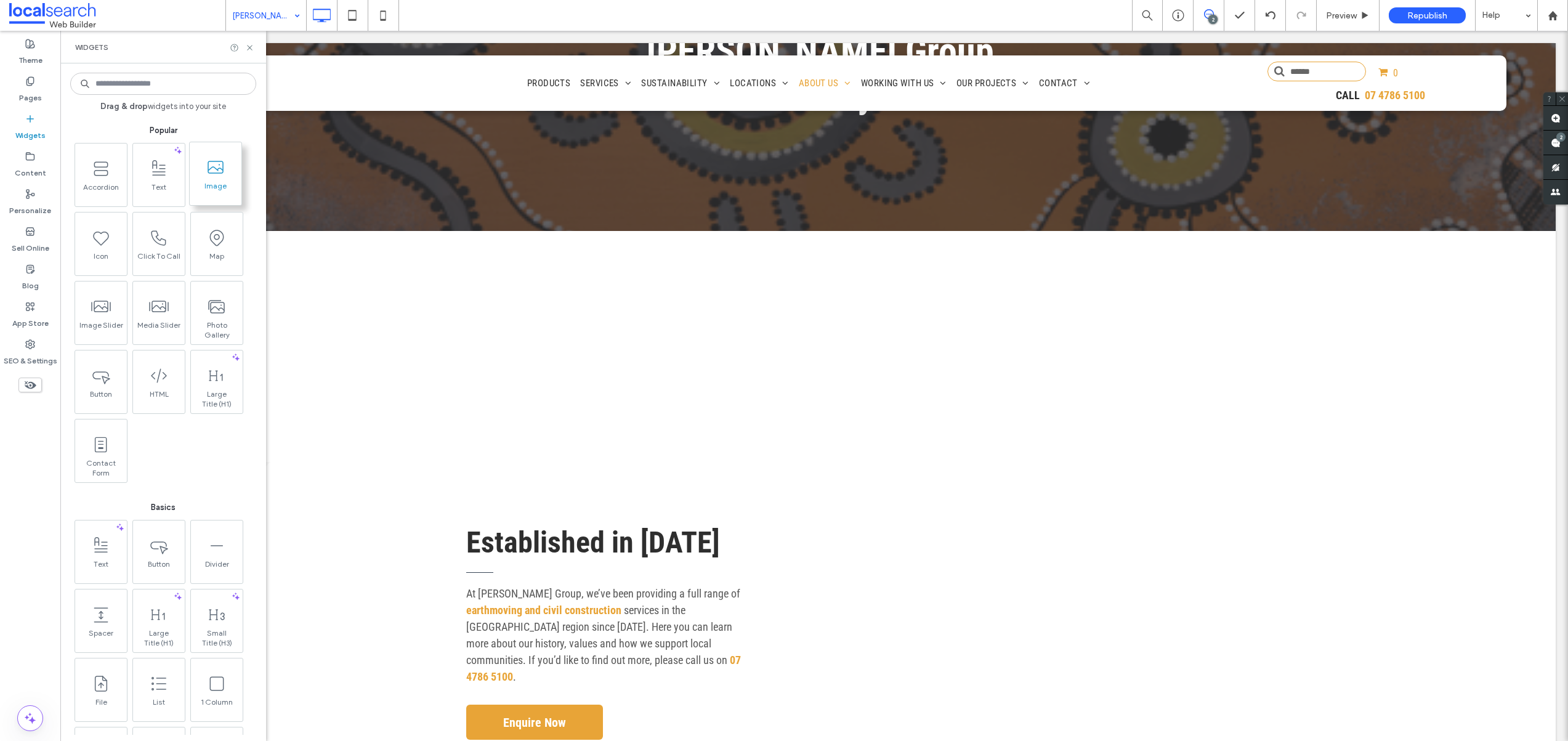
click at [202, 175] on span at bounding box center [215, 167] width 51 height 28
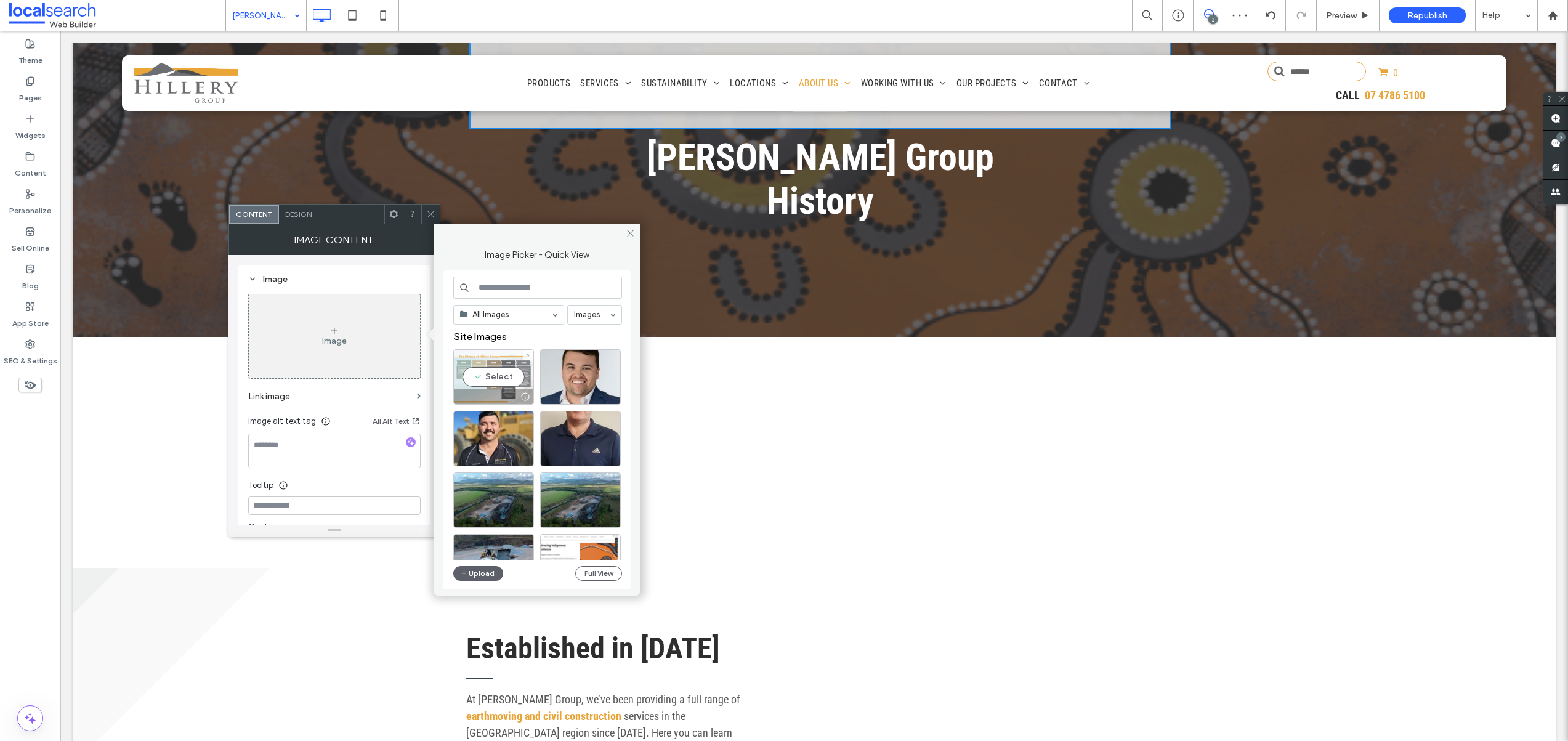
click at [498, 380] on div "Select" at bounding box center [493, 377] width 81 height 55
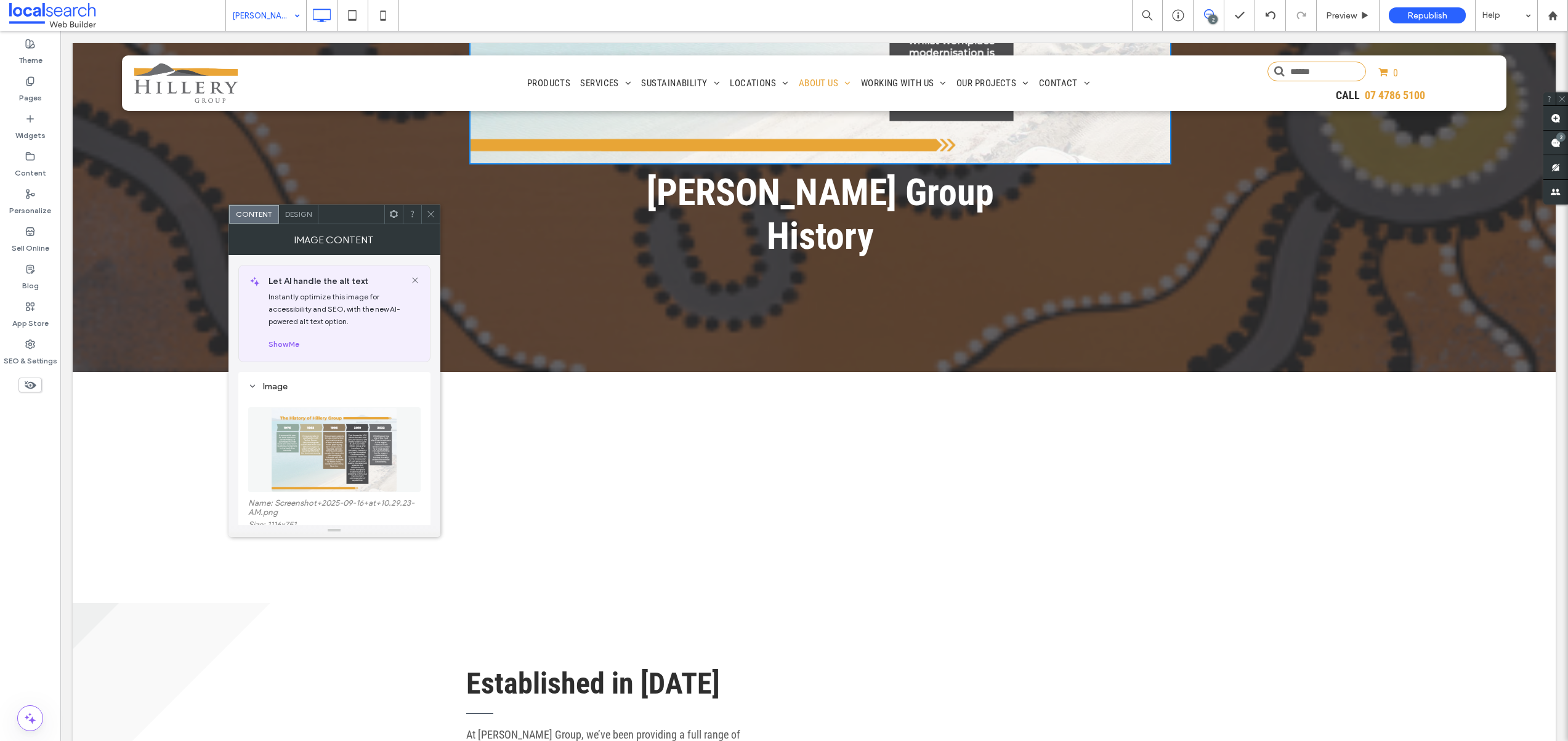
scroll to position [0, 0]
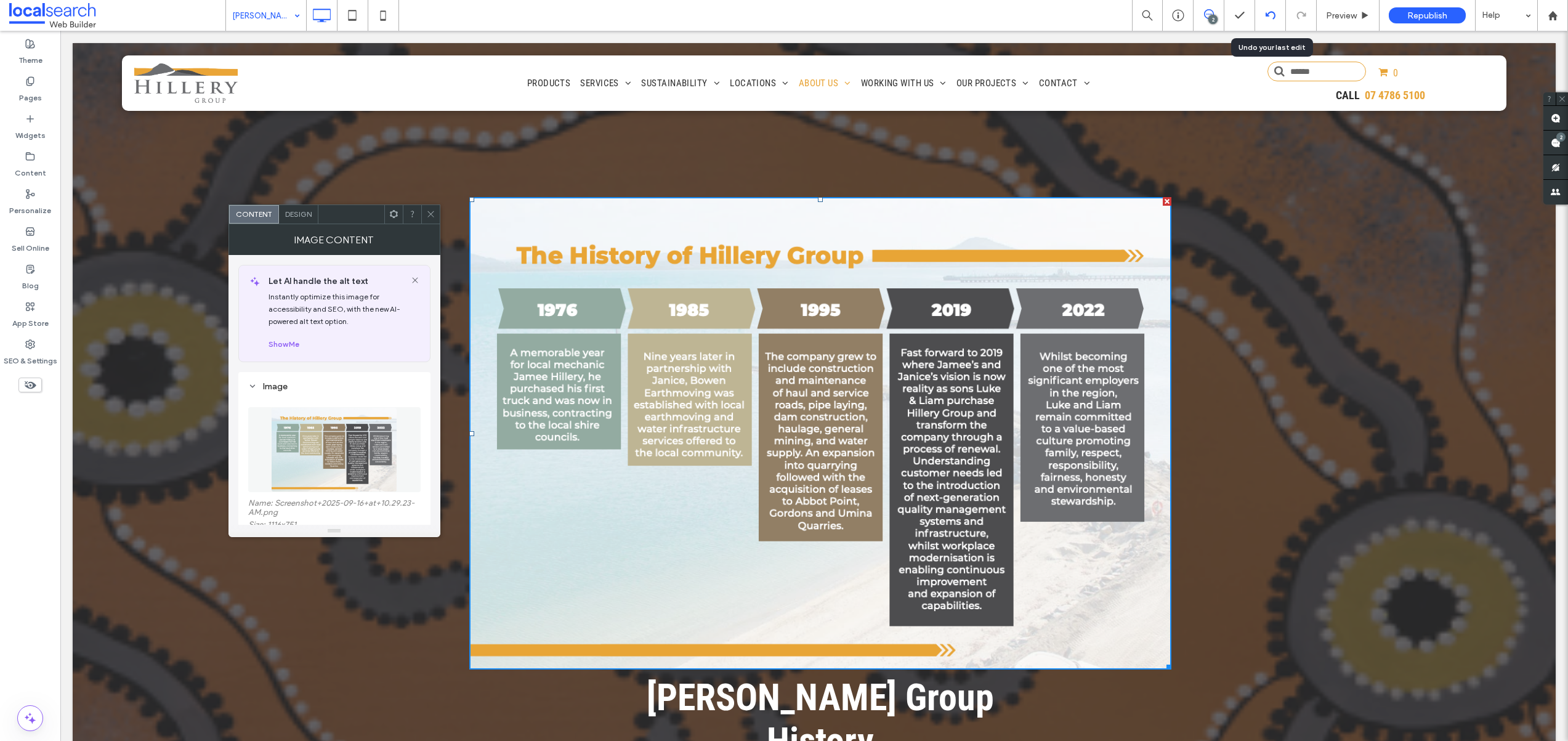
click at [1270, 11] on icon at bounding box center [1270, 15] width 10 height 10
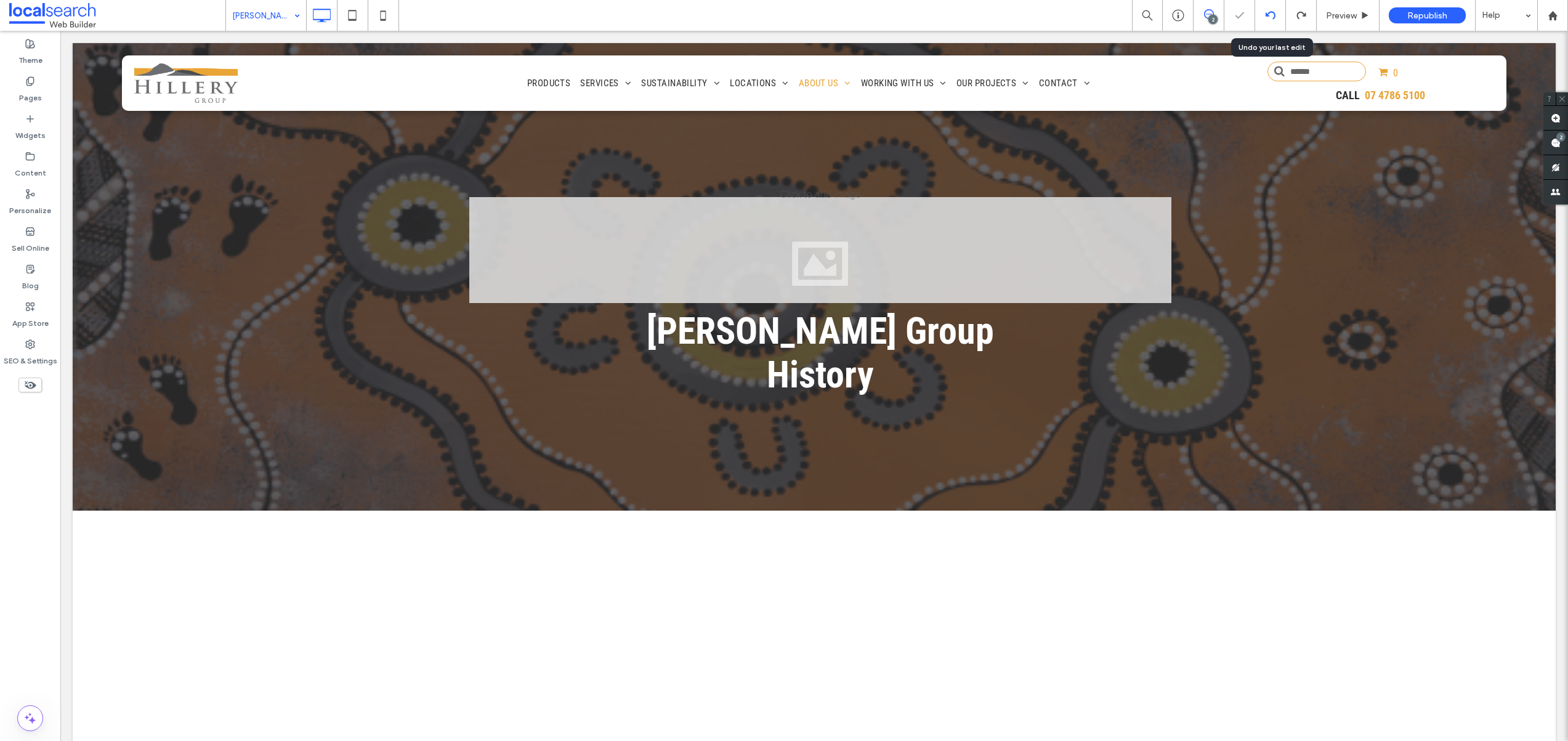
click at [1273, 5] on div at bounding box center [1270, 15] width 31 height 31
click at [1270, 11] on use at bounding box center [1270, 15] width 10 height 8
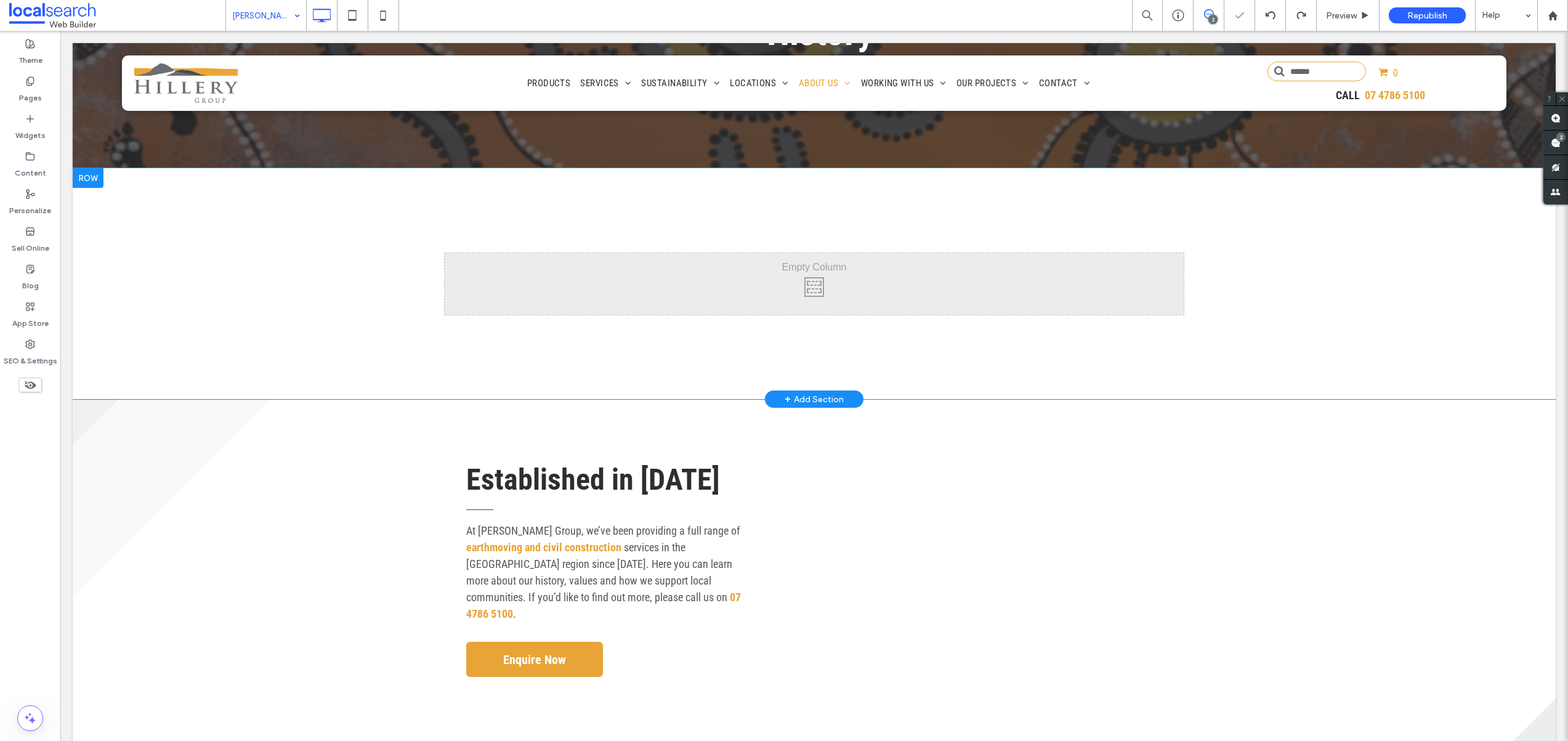
scroll to position [173, 0]
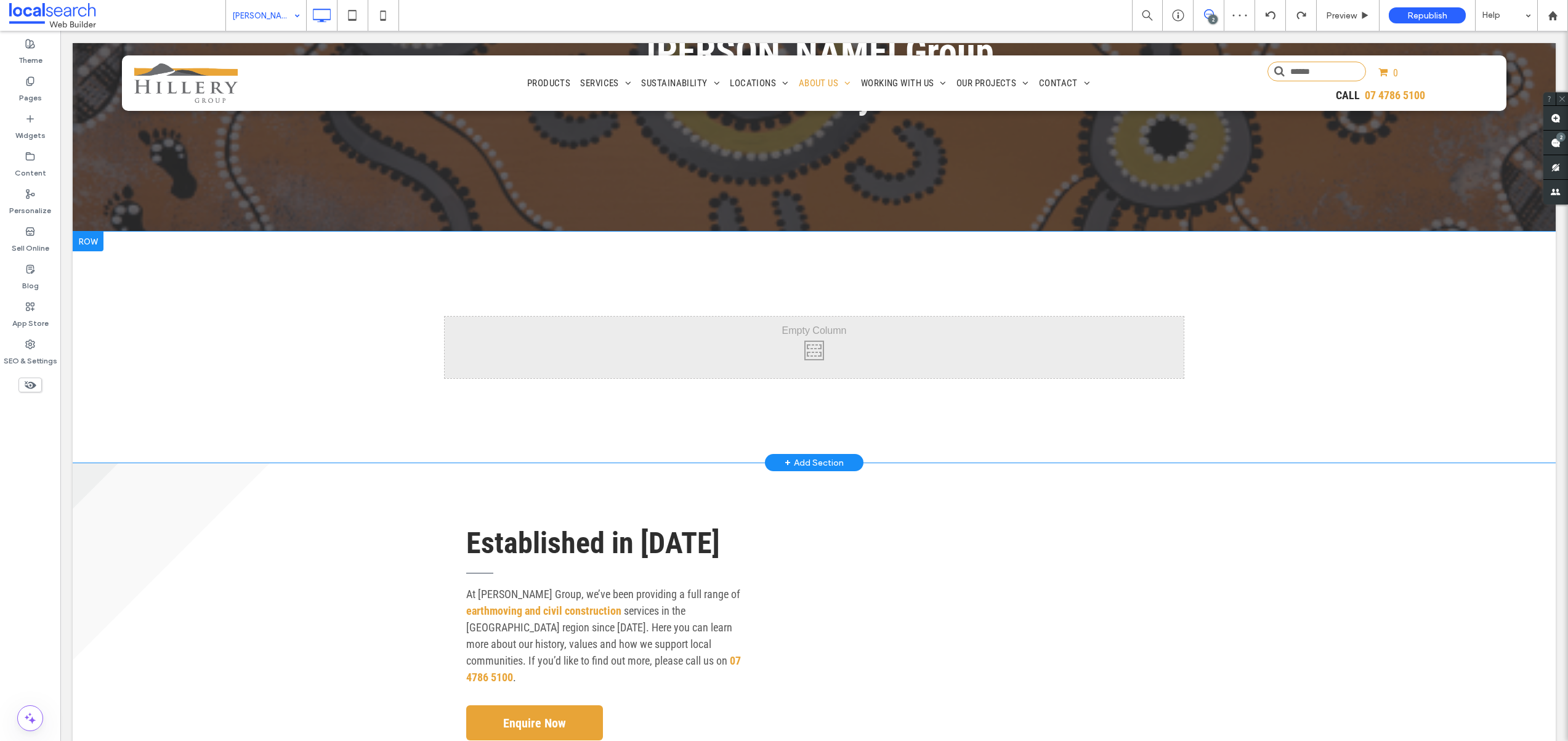
click at [723, 317] on div "Click To Paste" at bounding box center [814, 347] width 739 height 61
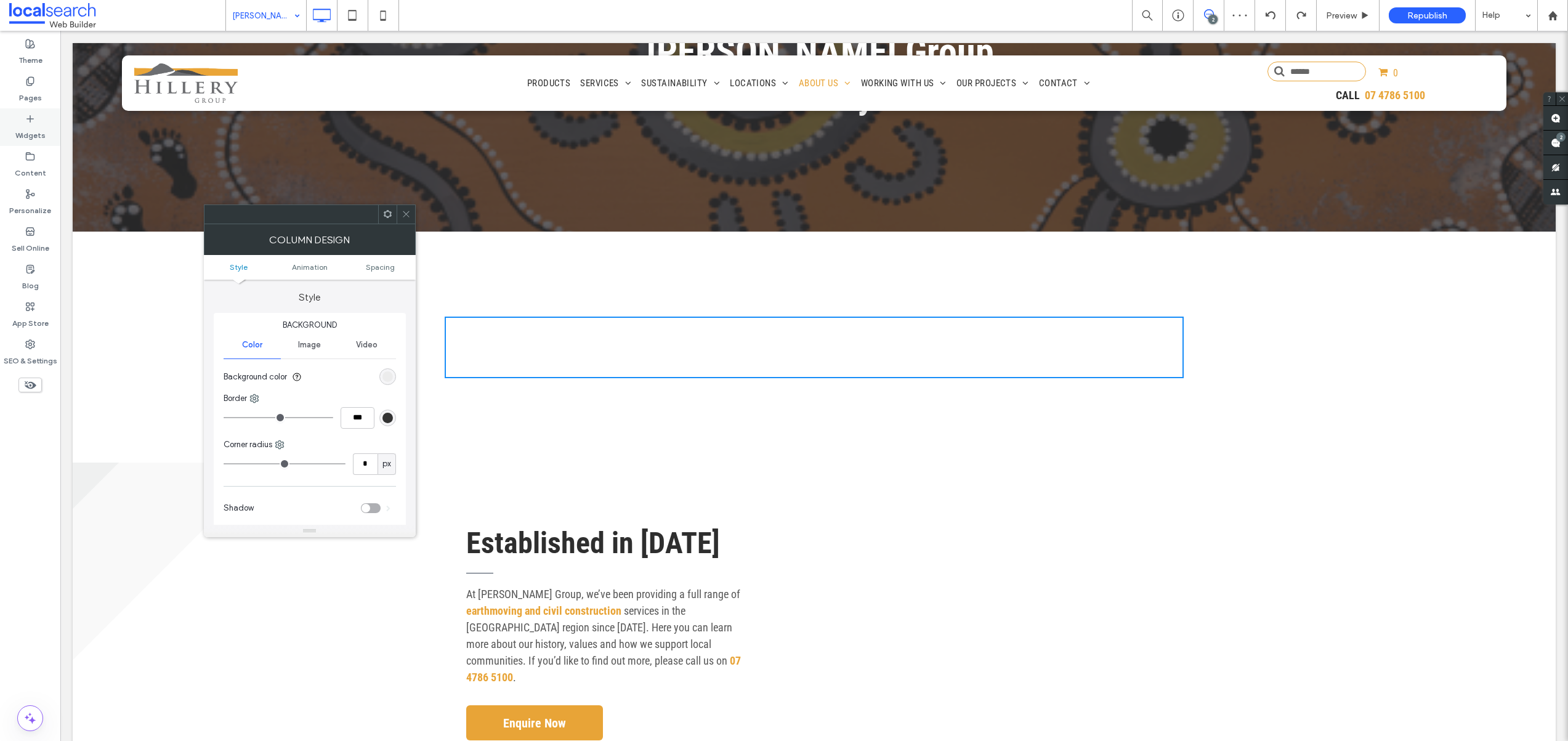
click at [33, 119] on icon at bounding box center [29, 119] width 10 height 10
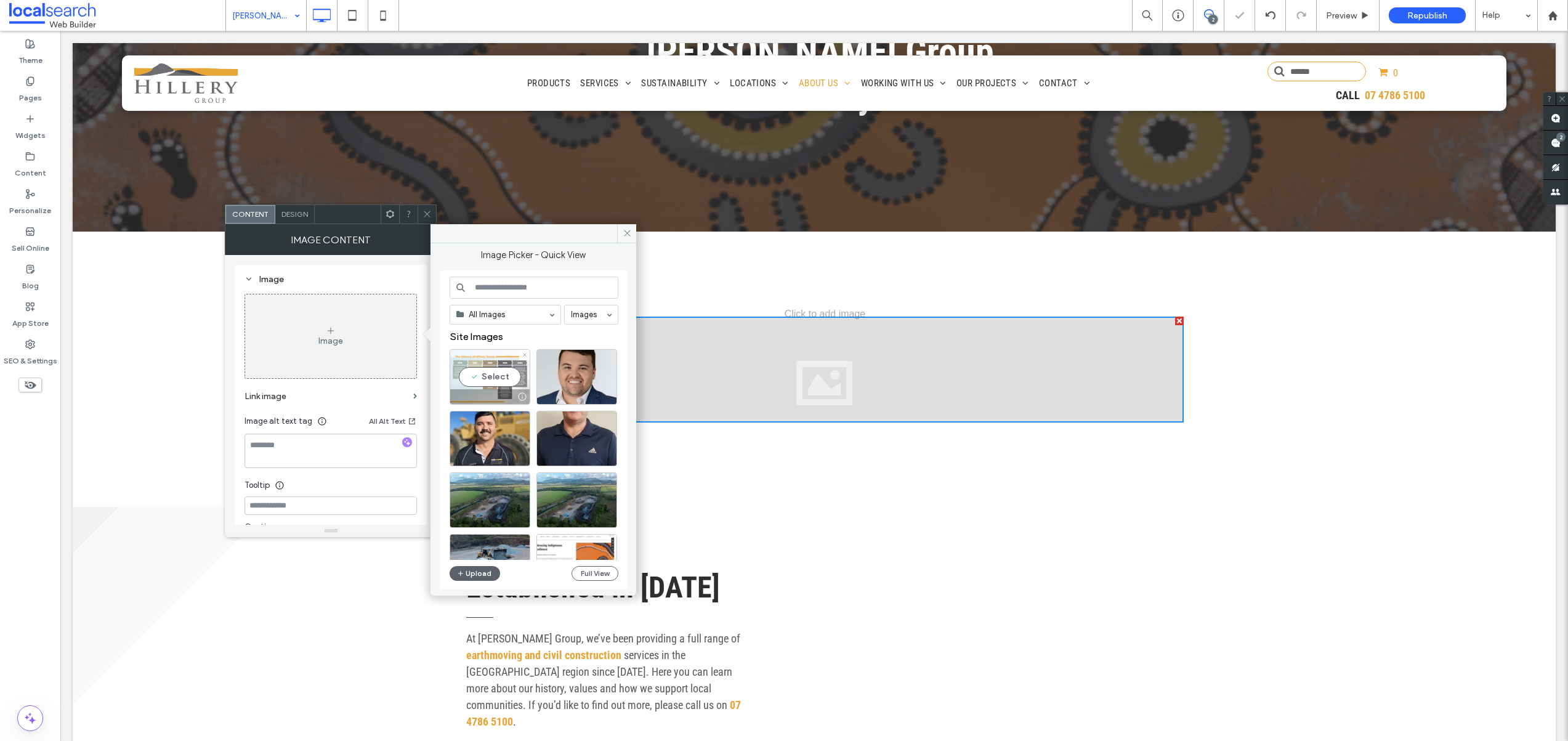
click at [496, 363] on div "Select" at bounding box center [490, 377] width 81 height 55
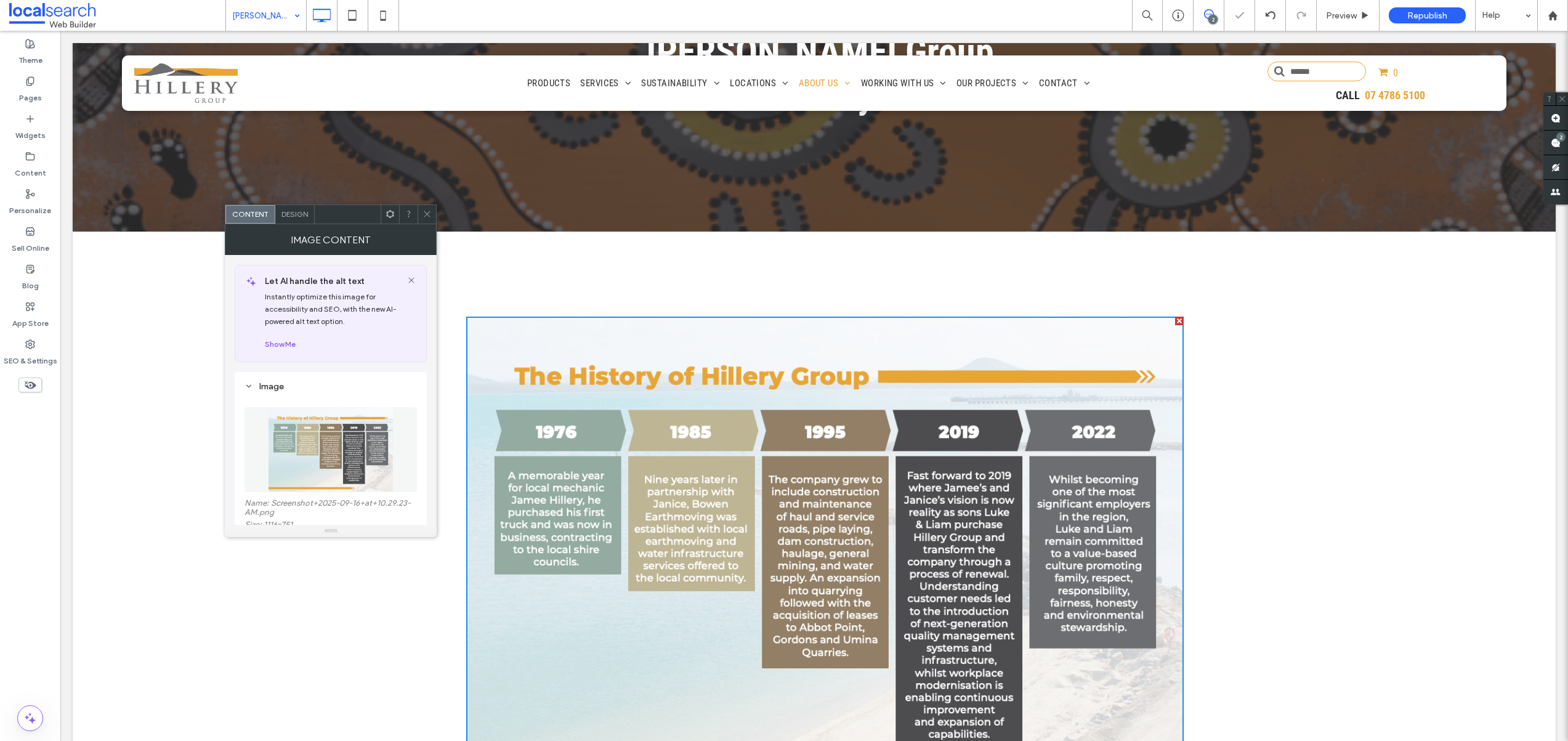
click at [426, 212] on icon at bounding box center [427, 214] width 9 height 9
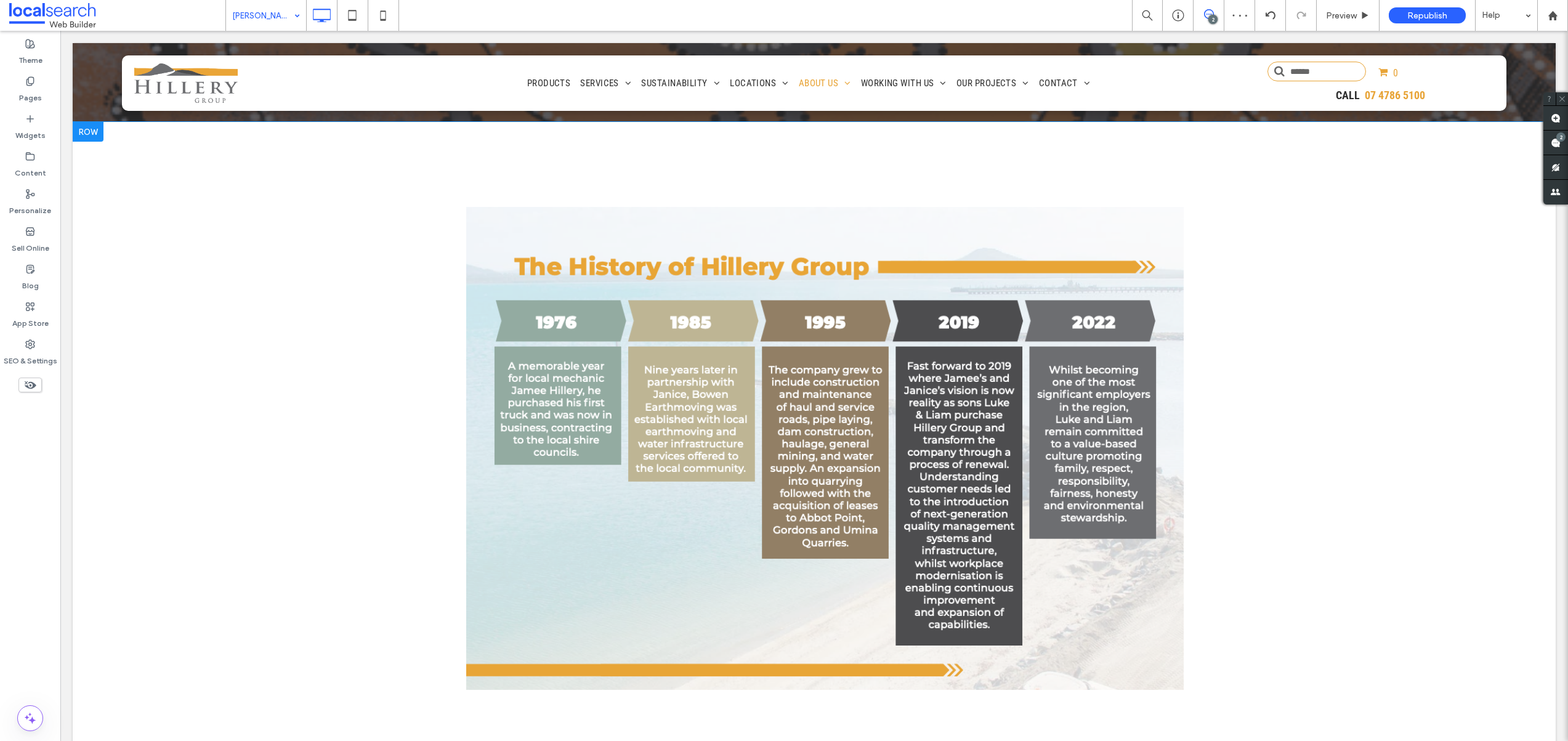
scroll to position [430, 0]
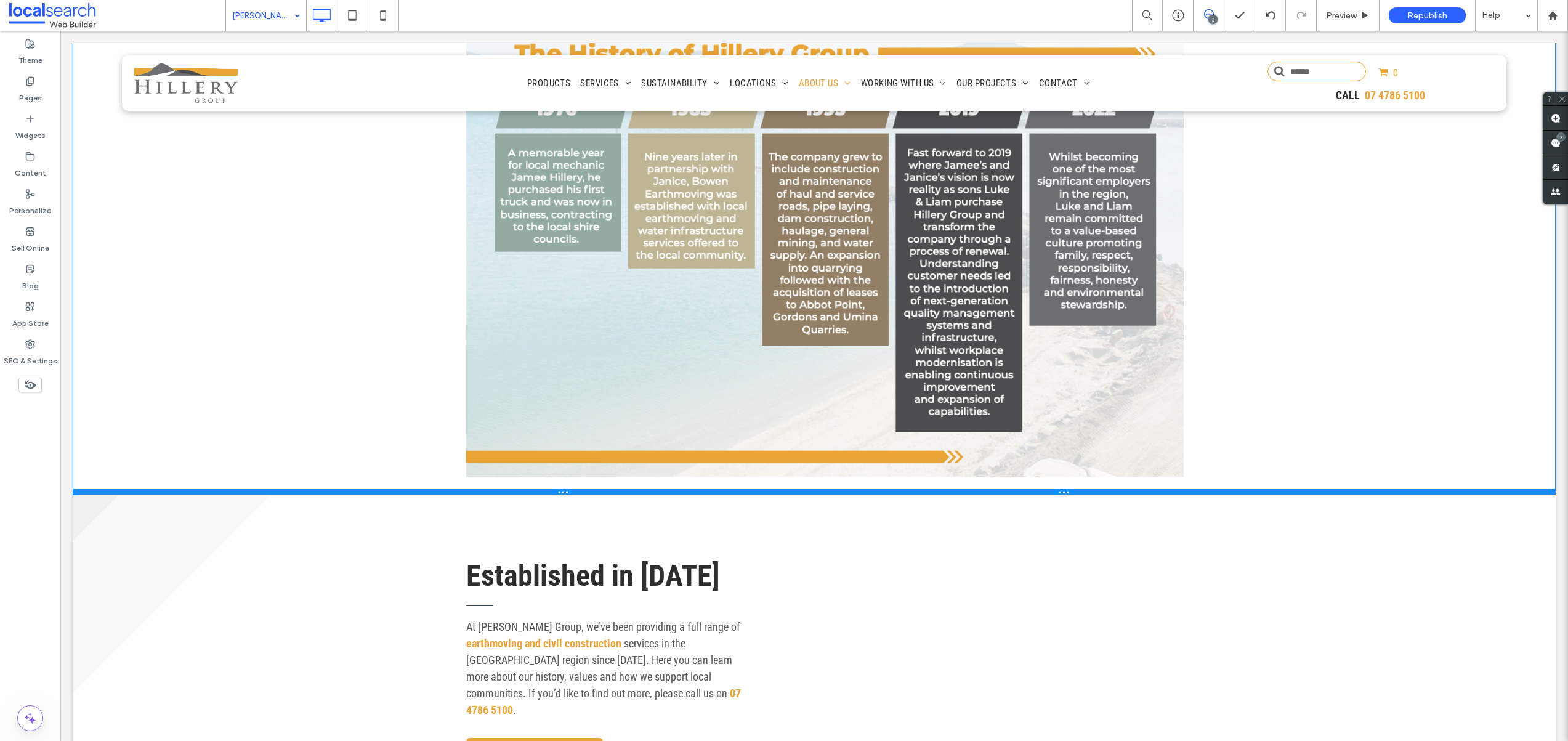
drag, startPoint x: 738, startPoint y: 583, endPoint x: 738, endPoint y: 451, distance: 132.0
click at [738, 489] on div at bounding box center [814, 492] width 1483 height 6
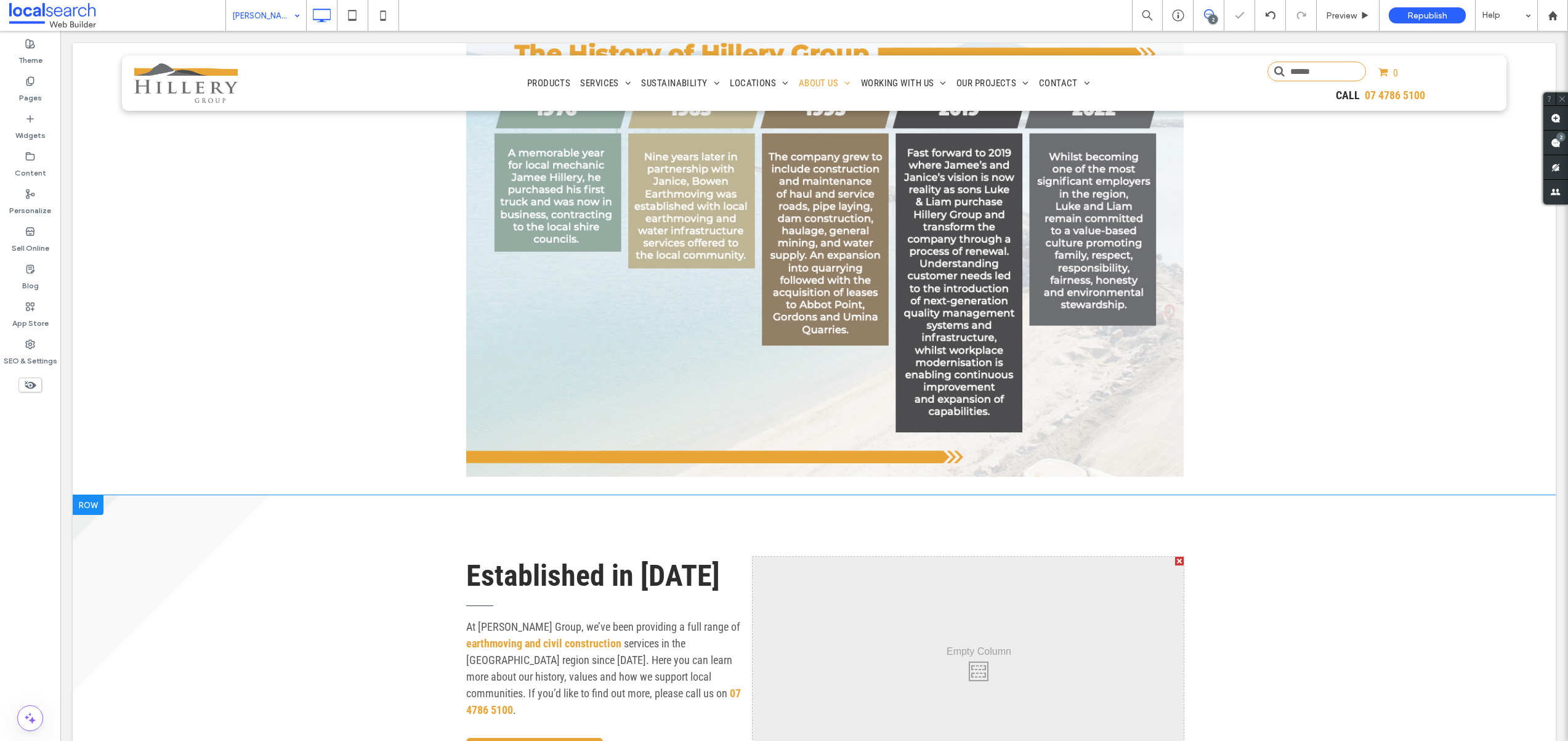
click at [1175, 557] on div at bounding box center [1179, 561] width 8 height 8
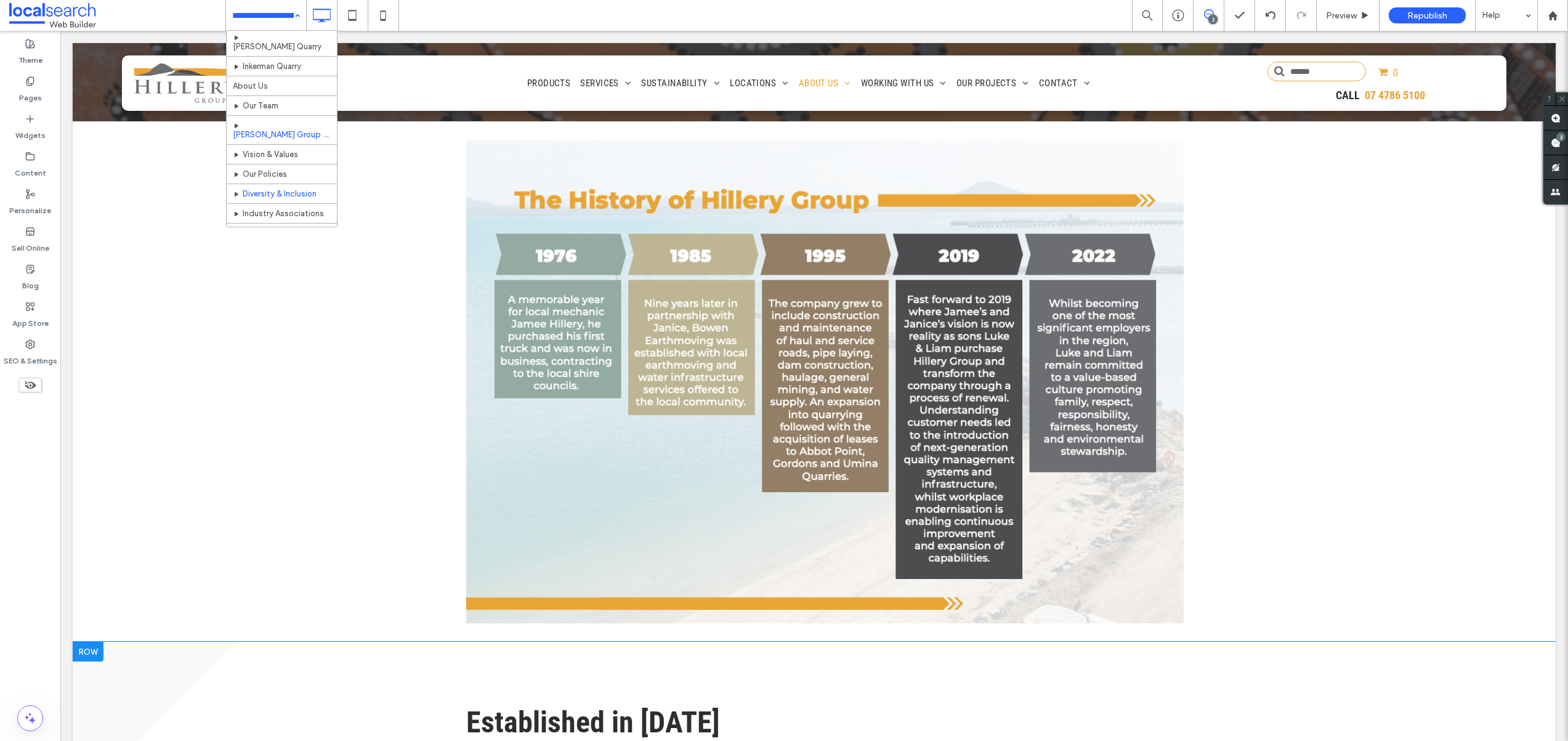
scroll to position [485, 0]
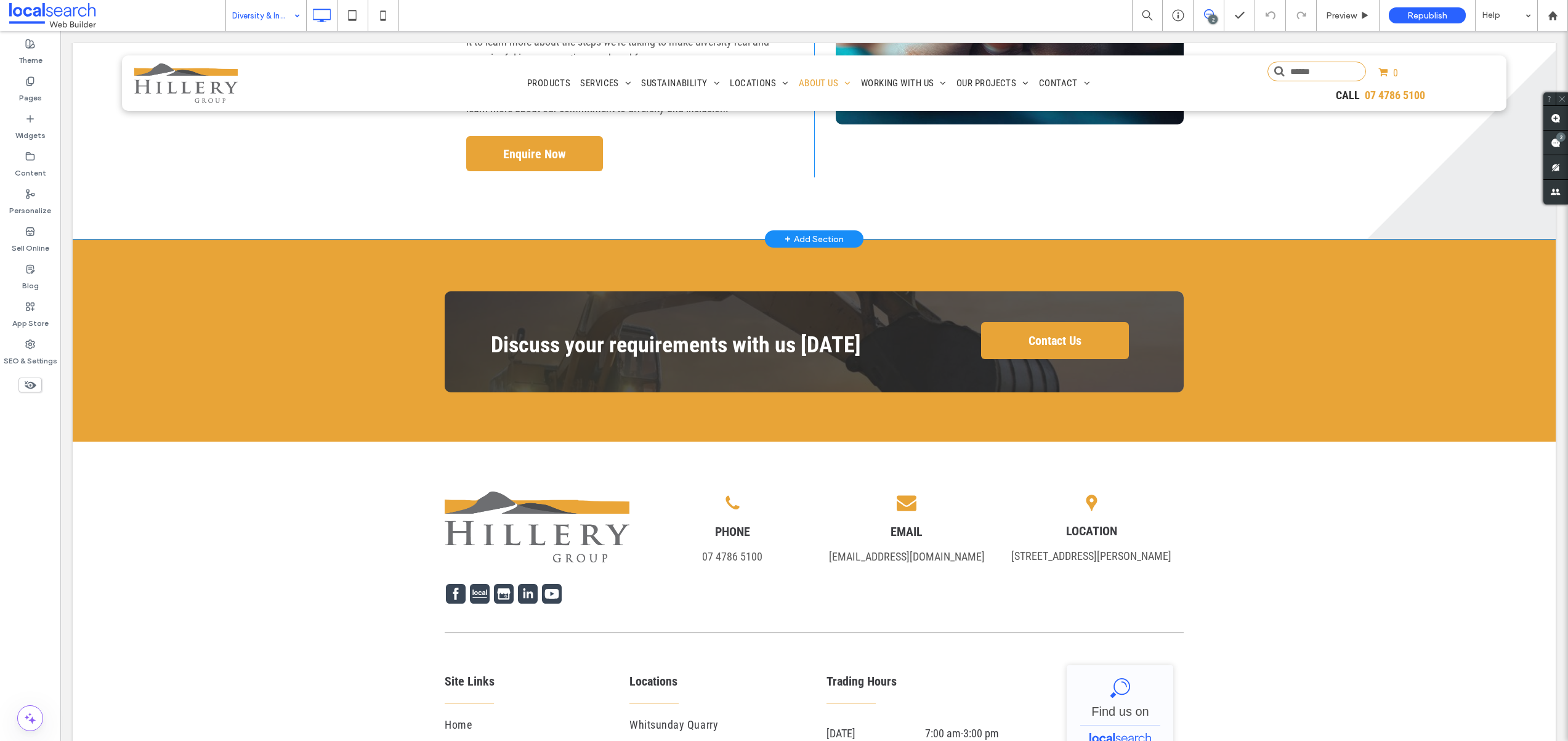
scroll to position [601, 0]
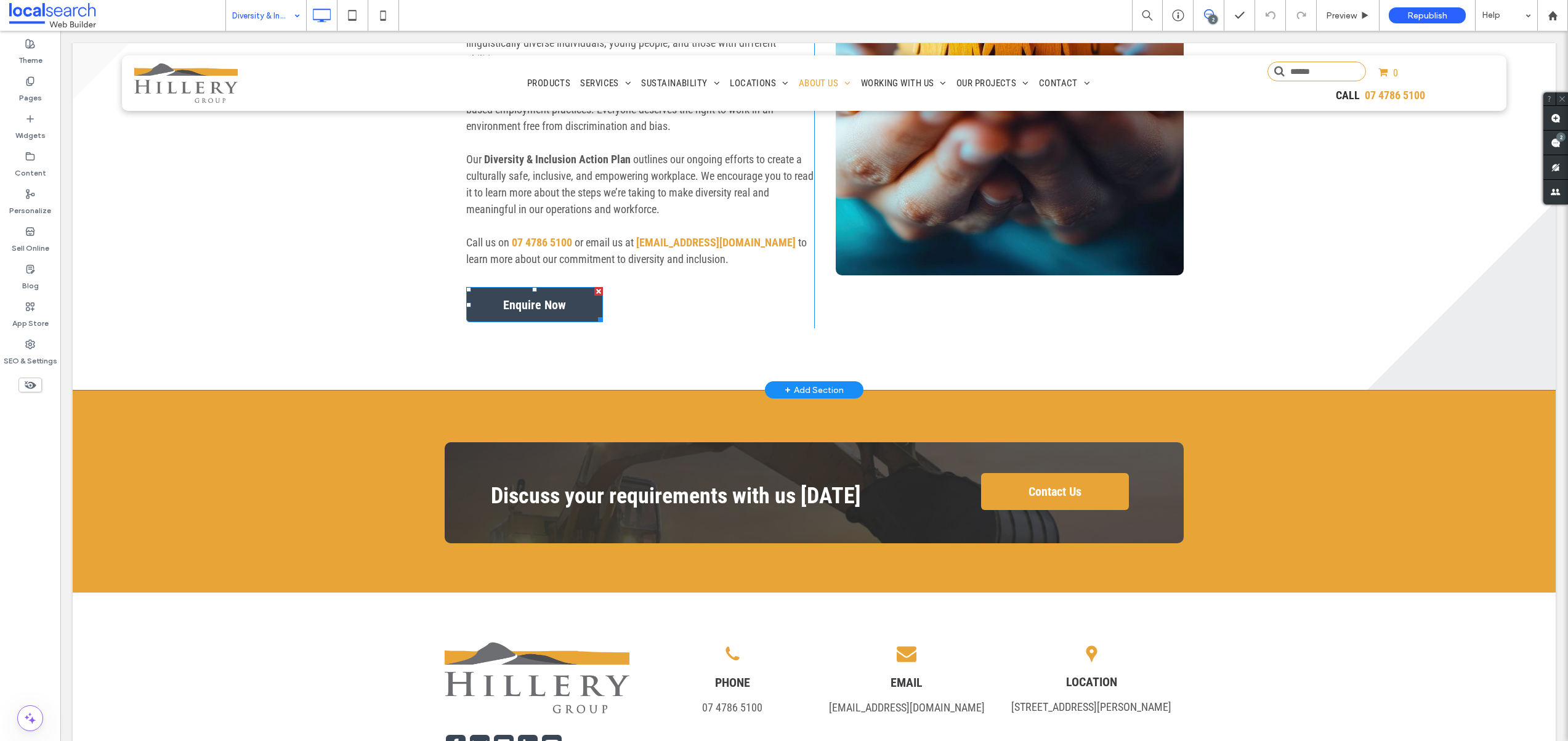
click at [537, 291] on span "Enquire Now" at bounding box center [534, 305] width 72 height 27
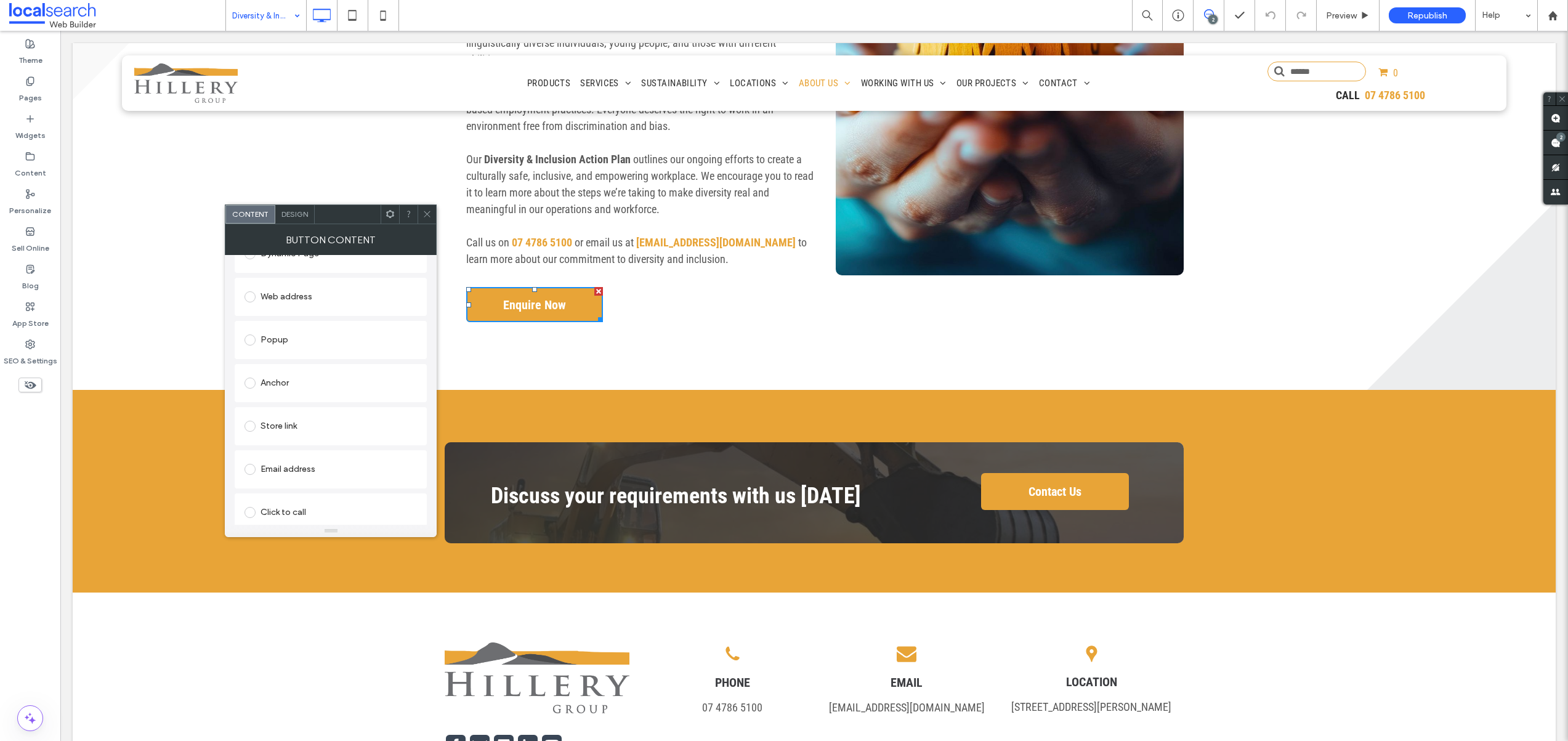
scroll to position [282, 0]
click at [261, 509] on div "File for download" at bounding box center [330, 506] width 172 height 20
click at [298, 501] on div "File" at bounding box center [330, 505] width 172 height 11
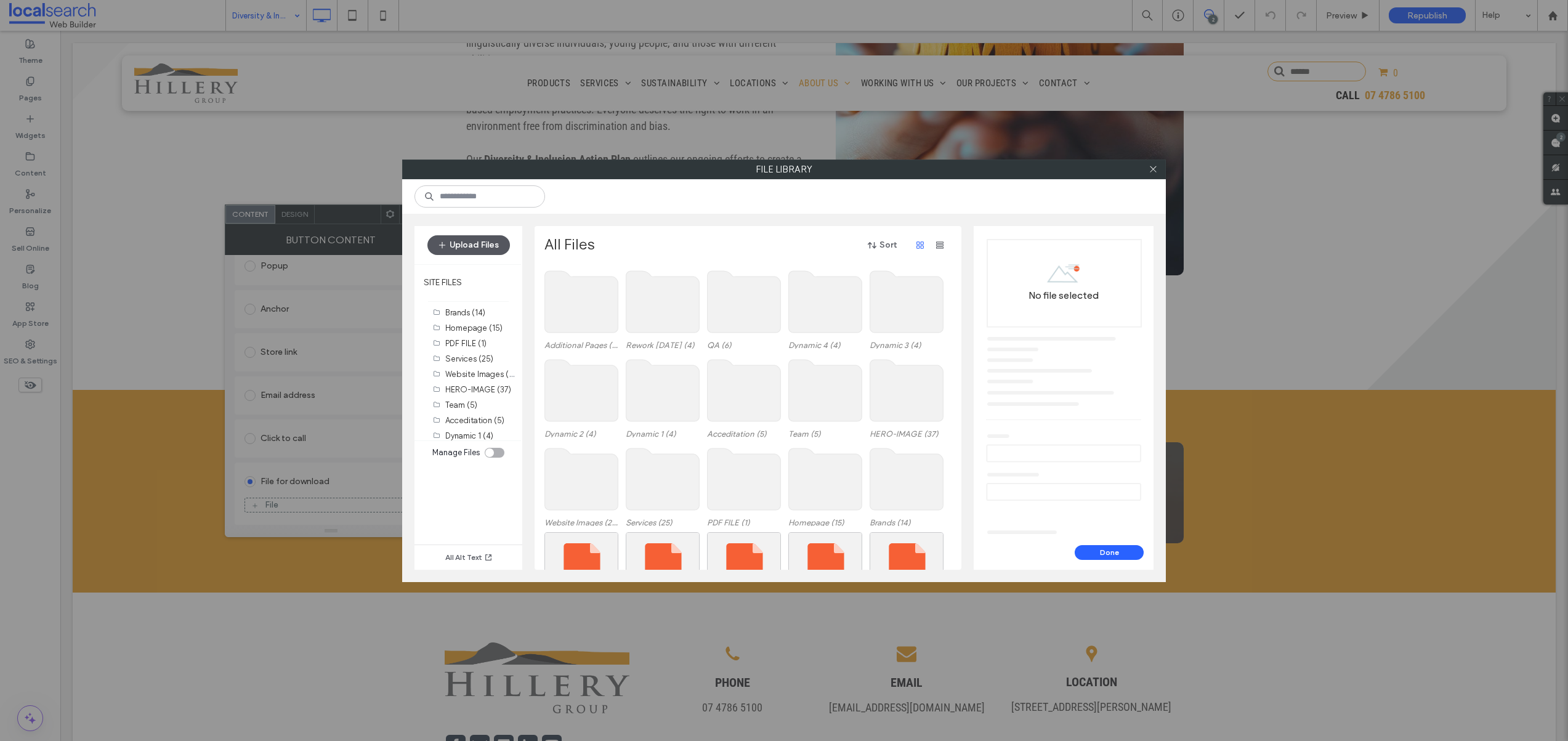
click at [475, 246] on button "Upload Files" at bounding box center [469, 245] width 82 height 20
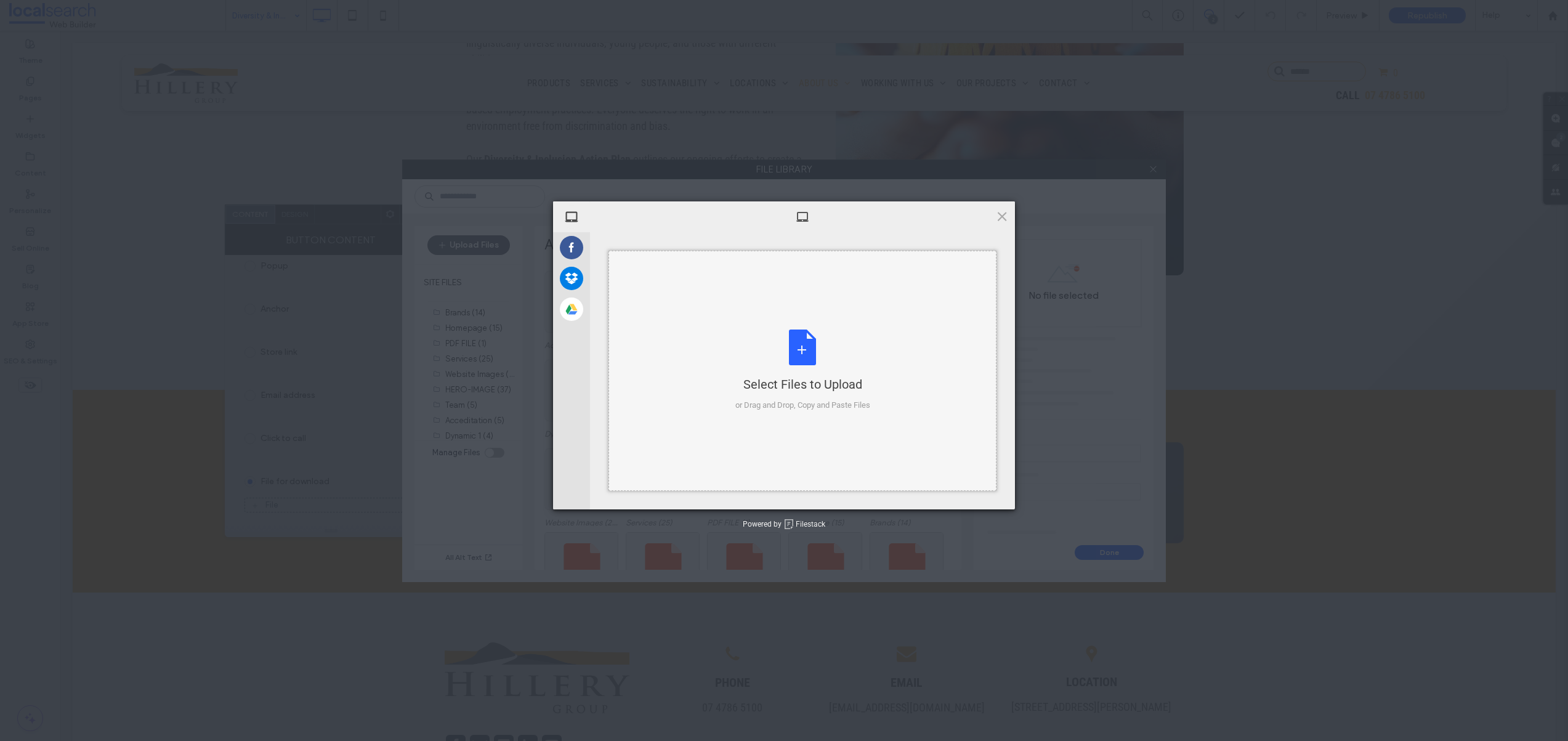
click at [816, 374] on div "Select Files to Upload or Drag and Drop, Copy and Paste Files" at bounding box center [803, 370] width 135 height 82
click at [981, 497] on span "Upload 1" at bounding box center [978, 493] width 24 height 9
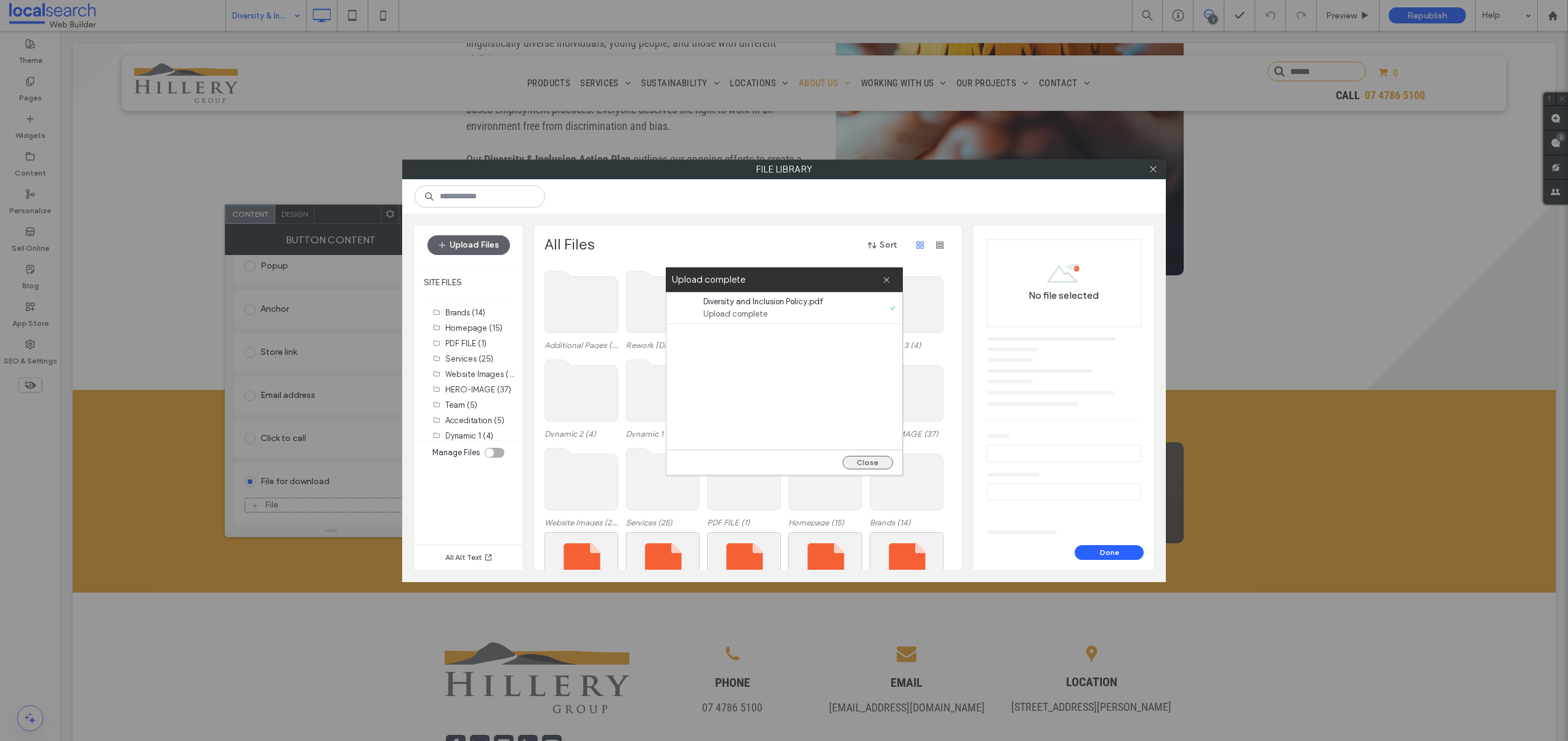
click at [870, 460] on button "Close" at bounding box center [868, 463] width 51 height 14
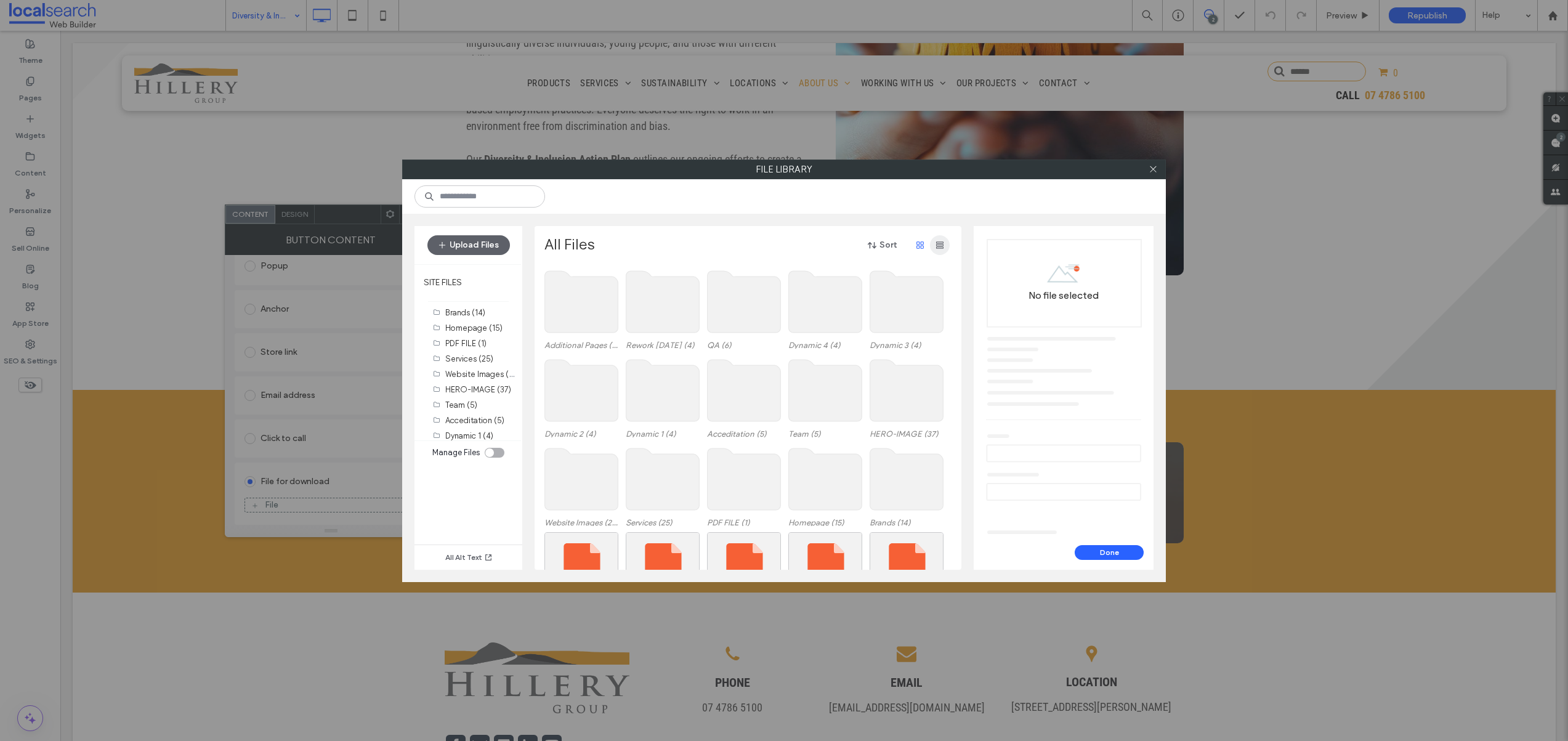
click at [929, 243] on span "button" at bounding box center [939, 245] width 20 height 20
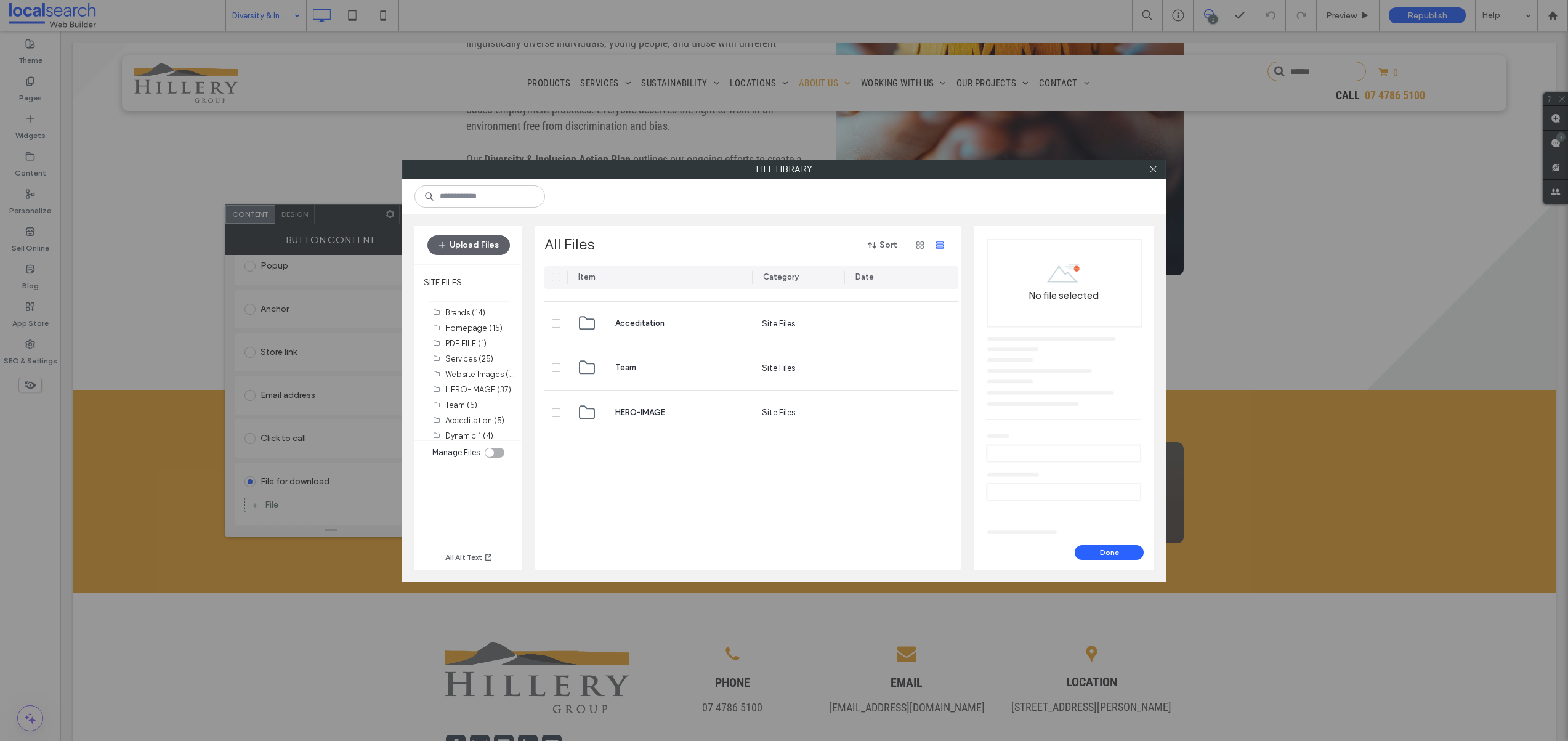
scroll to position [546, 0]
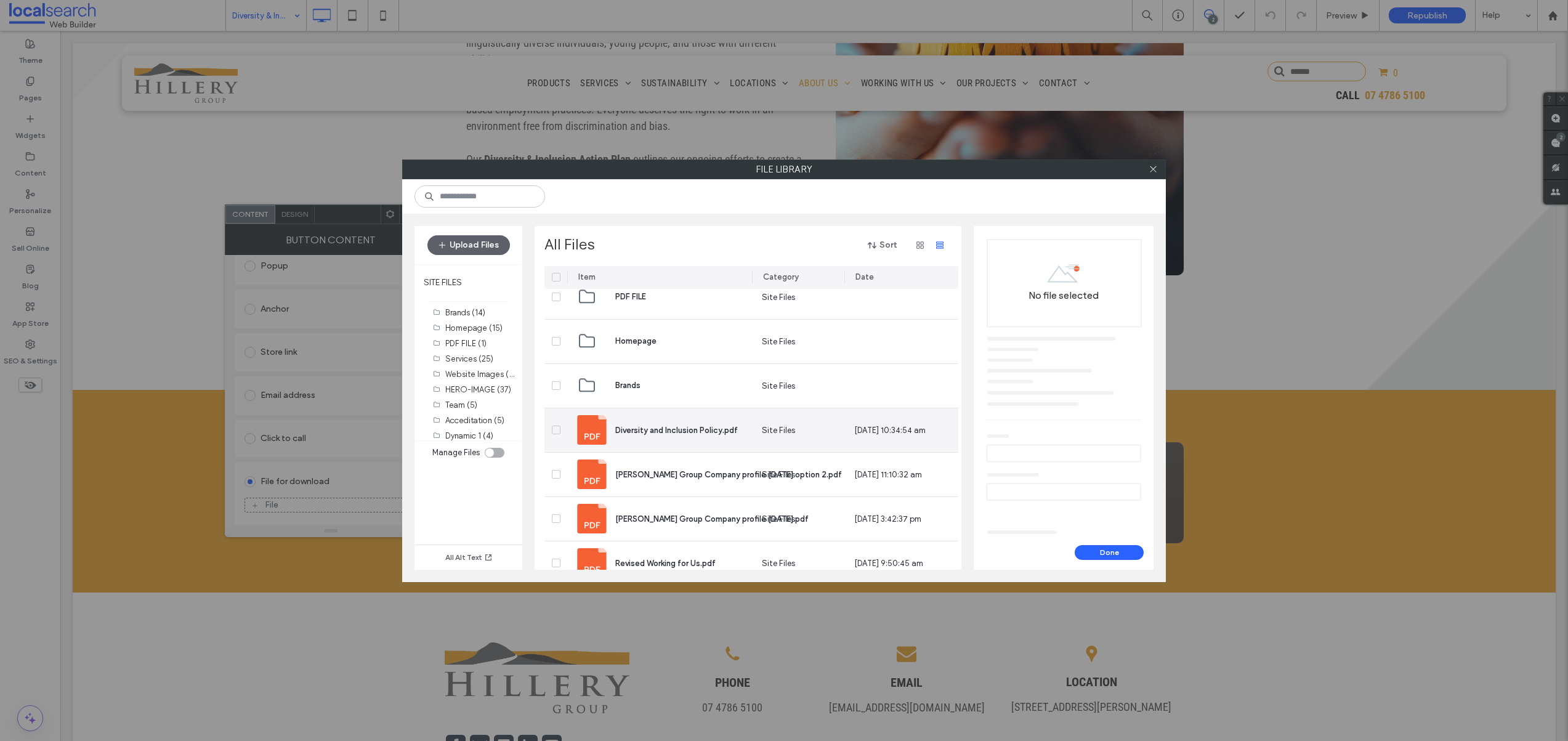
click at [554, 428] on icon at bounding box center [556, 429] width 5 height 4
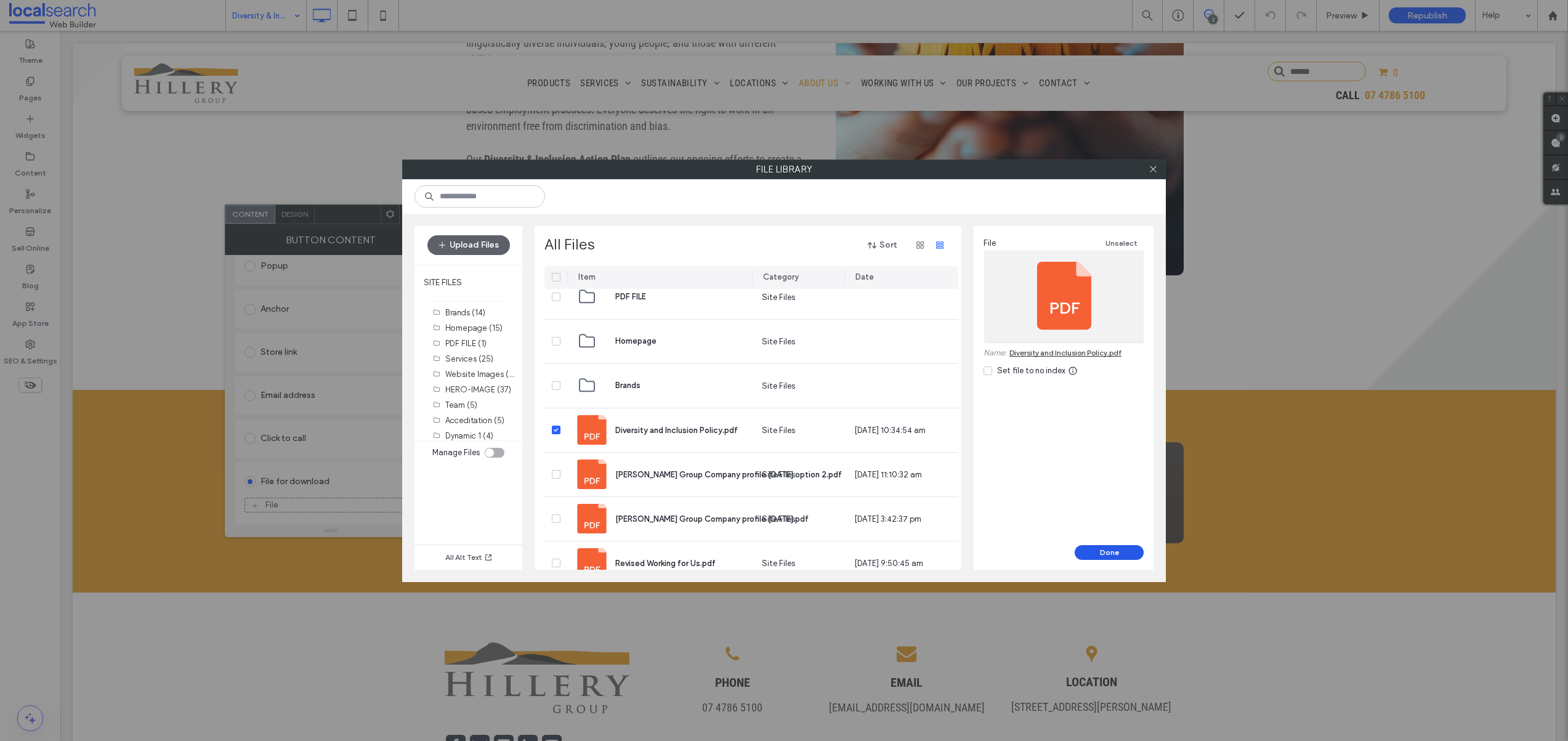
click at [1099, 554] on button "Done" at bounding box center [1109, 553] width 69 height 15
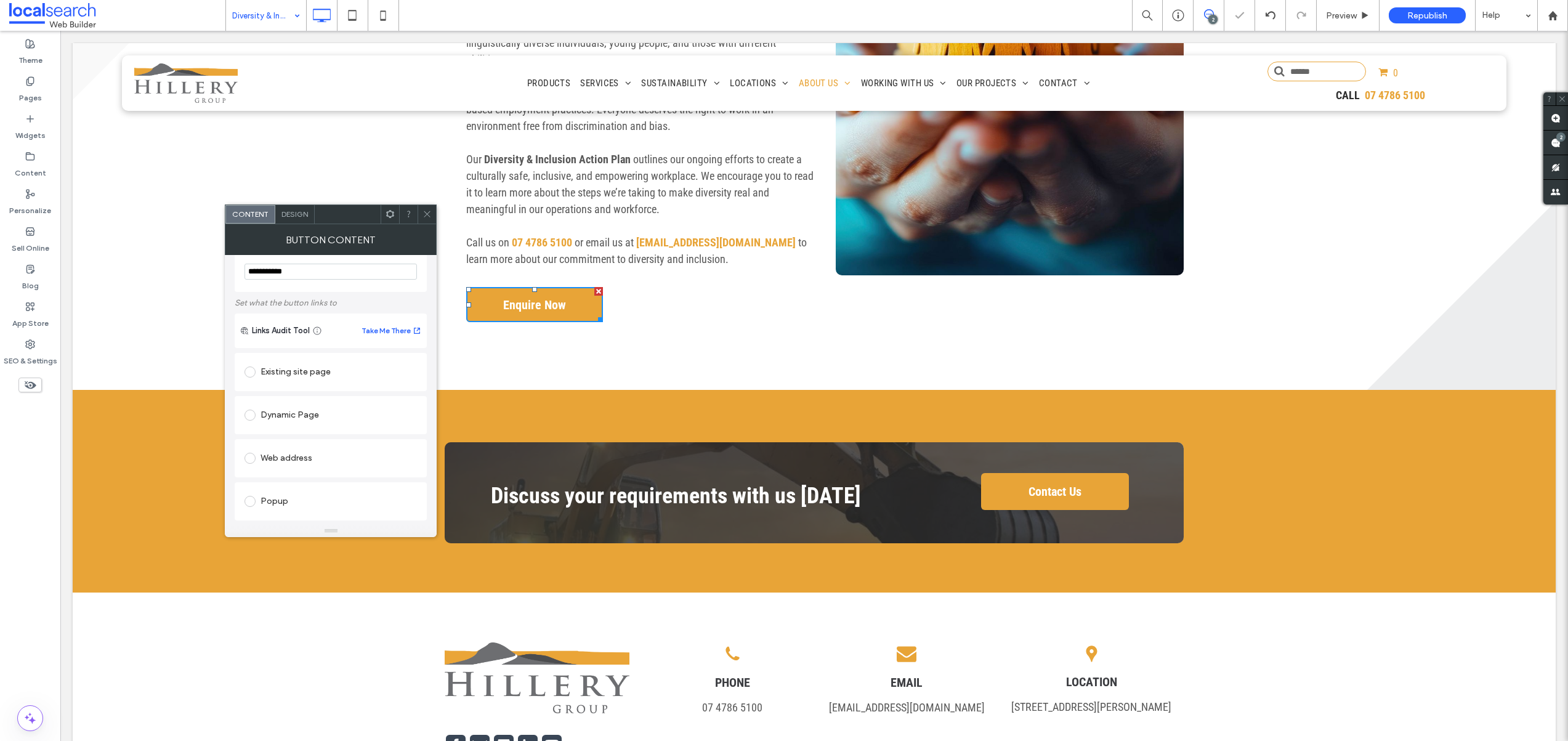
scroll to position [0, 0]
drag, startPoint x: 373, startPoint y: 330, endPoint x: 215, endPoint y: 300, distance: 160.8
type input "**********"
click at [427, 214] on use at bounding box center [427, 214] width 6 height 6
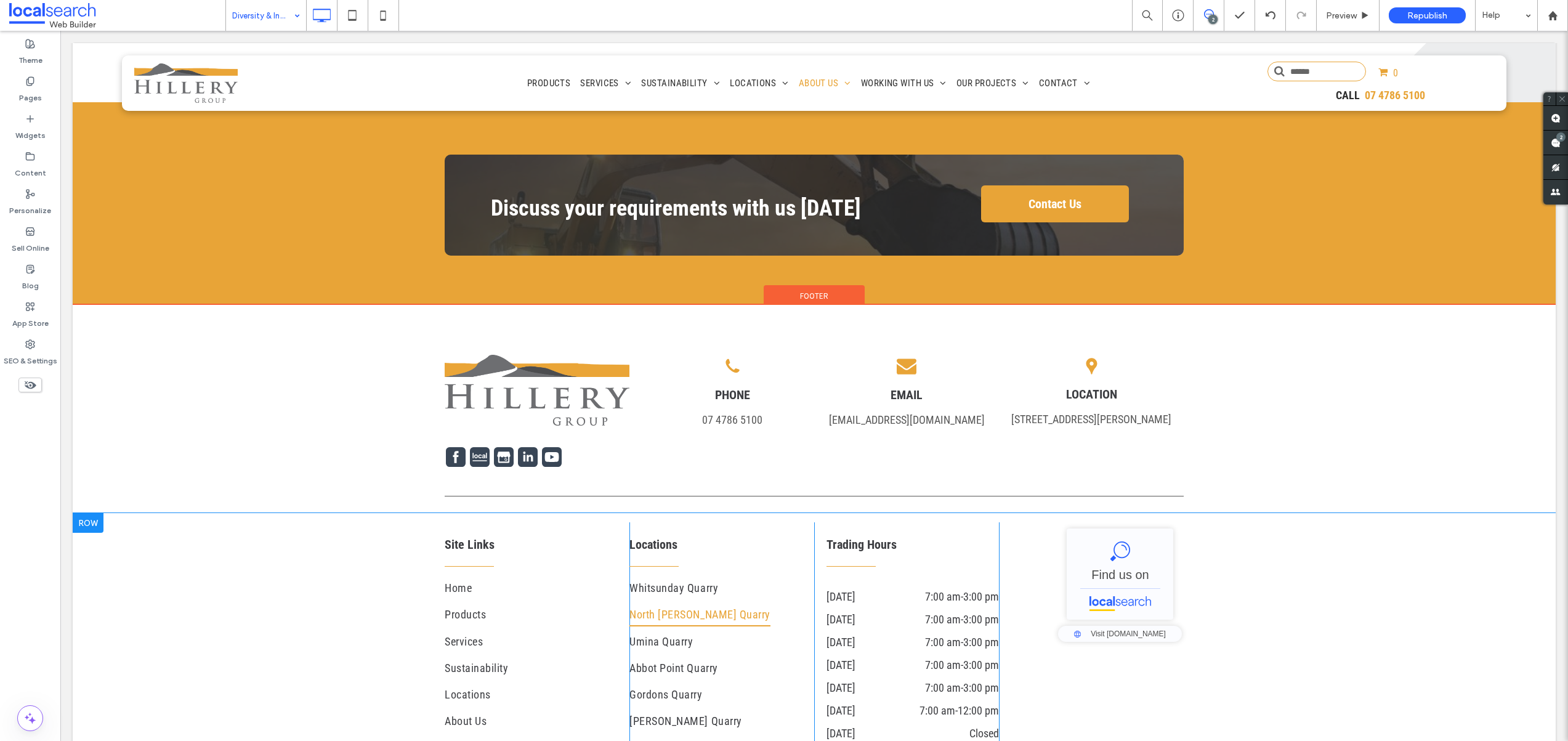
scroll to position [1060, 0]
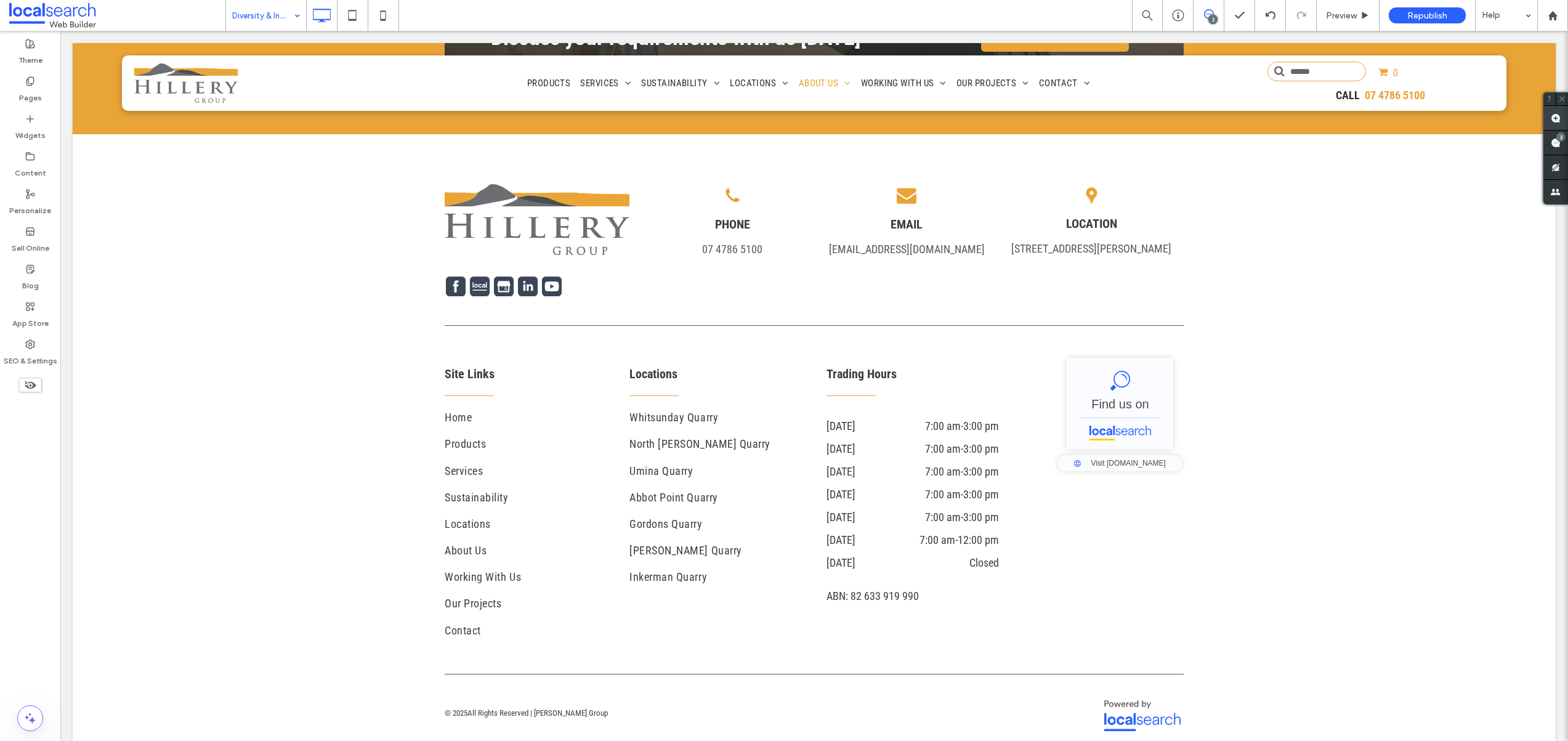
click at [1559, 120] on use at bounding box center [1555, 118] width 10 height 10
click at [1209, 510] on div "Site Links Home Products Services Sustainability Locations About Us Working Wit…" at bounding box center [814, 500] width 1483 height 315
type textarea "**********"
click at [1240, 565] on icon "button" at bounding box center [1245, 569] width 10 height 10
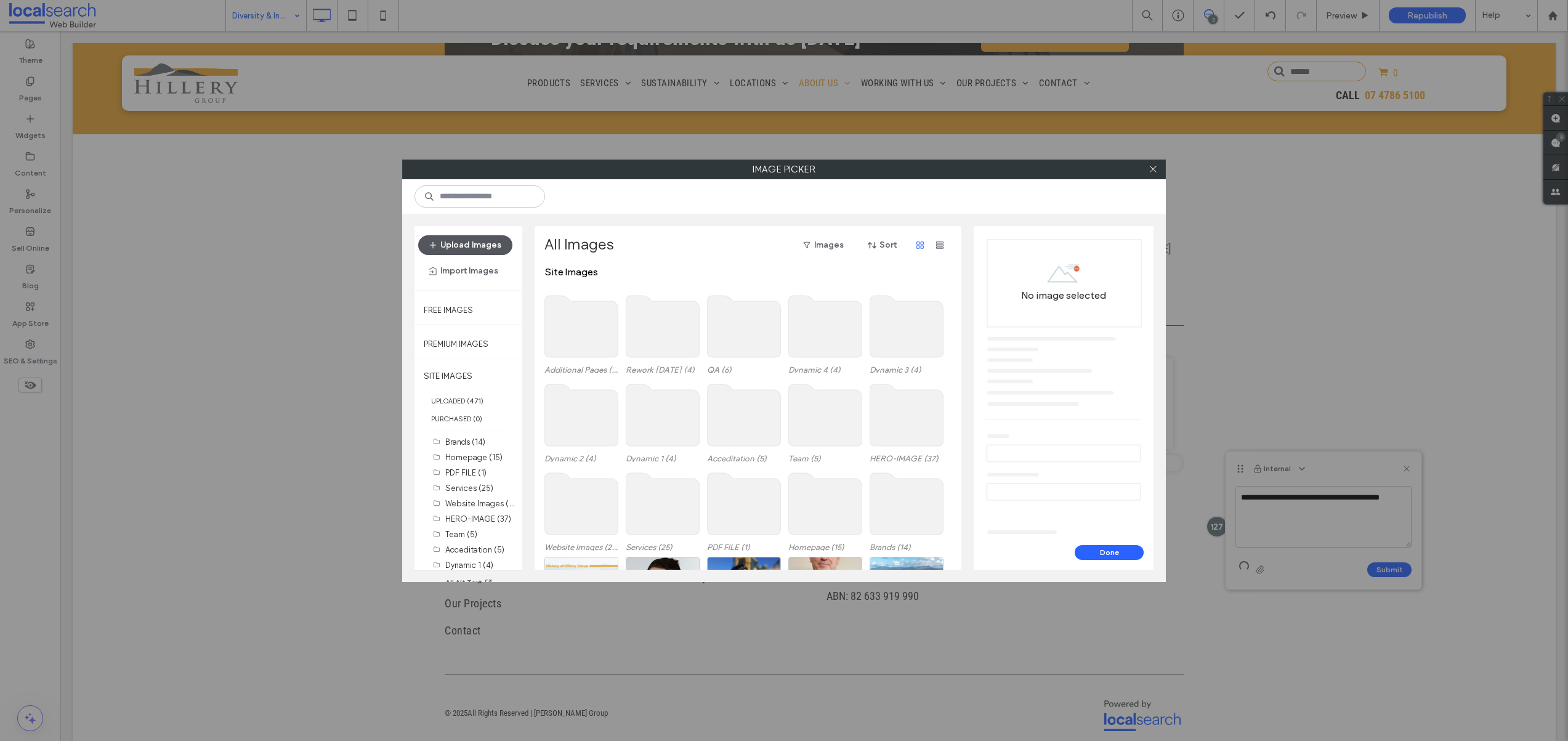
click at [450, 246] on button "Upload Images" at bounding box center [465, 245] width 94 height 20
click at [1153, 170] on use at bounding box center [1152, 169] width 6 height 6
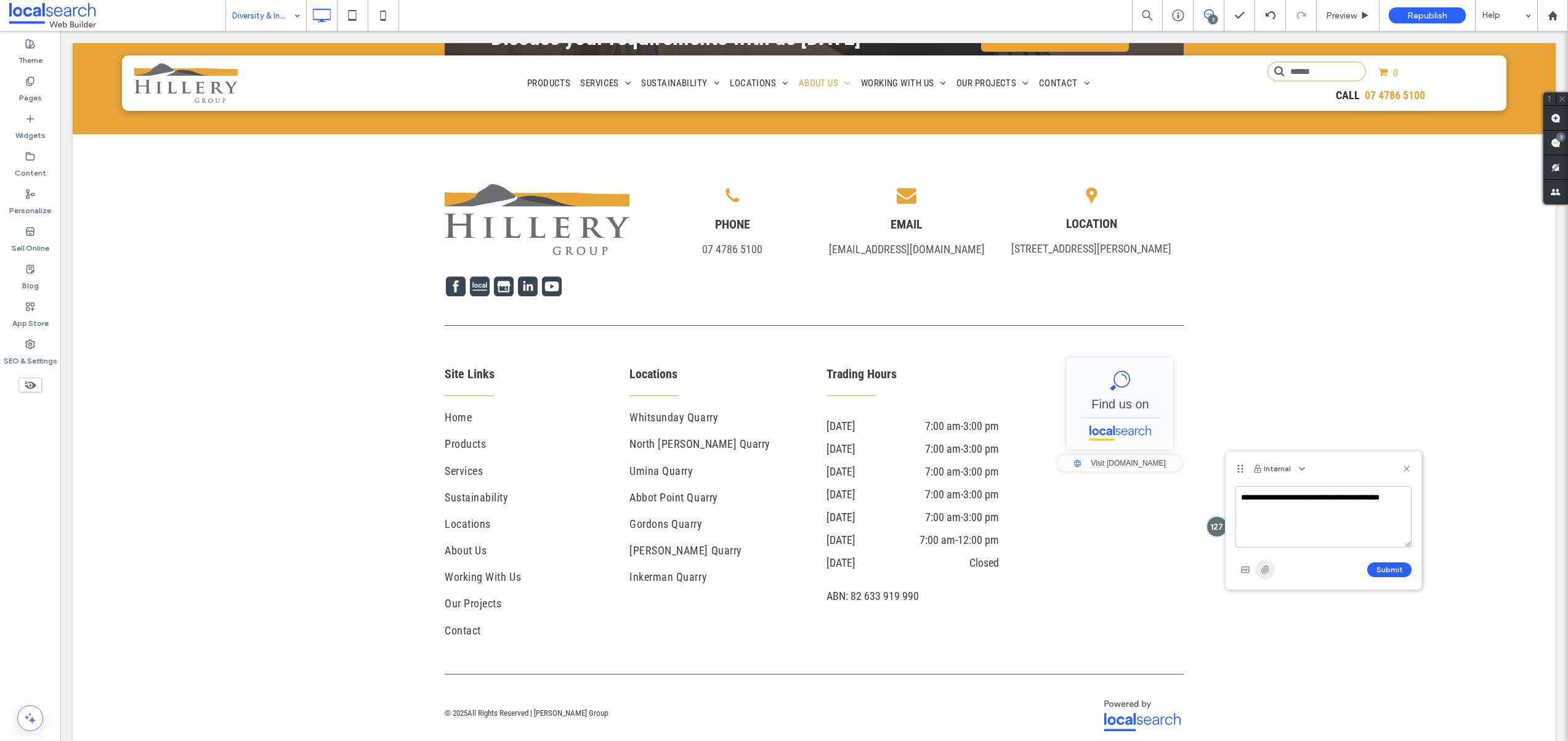
click at [1263, 565] on icon "button" at bounding box center [1264, 569] width 10 height 10
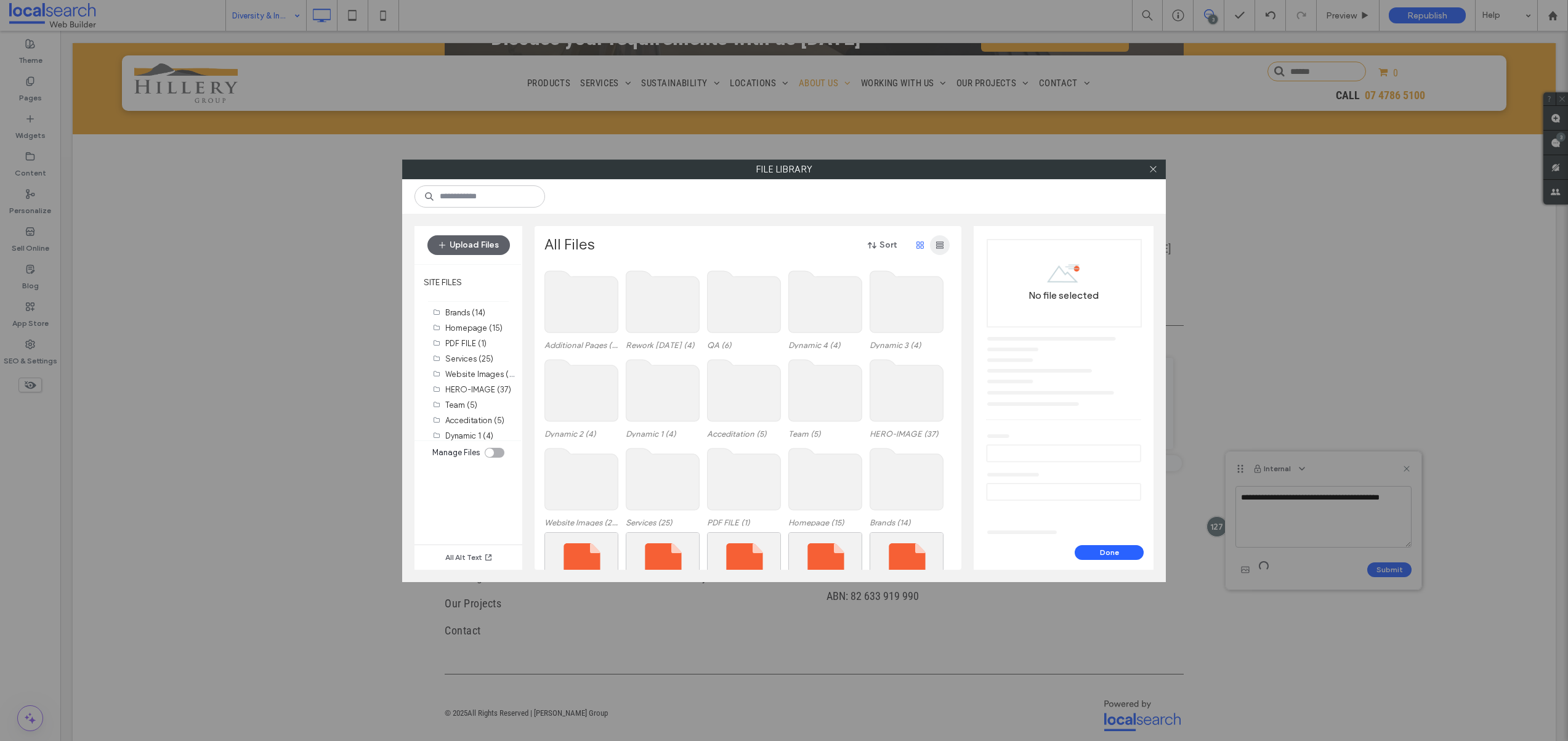
click at [936, 243] on use "button" at bounding box center [940, 245] width 8 height 8
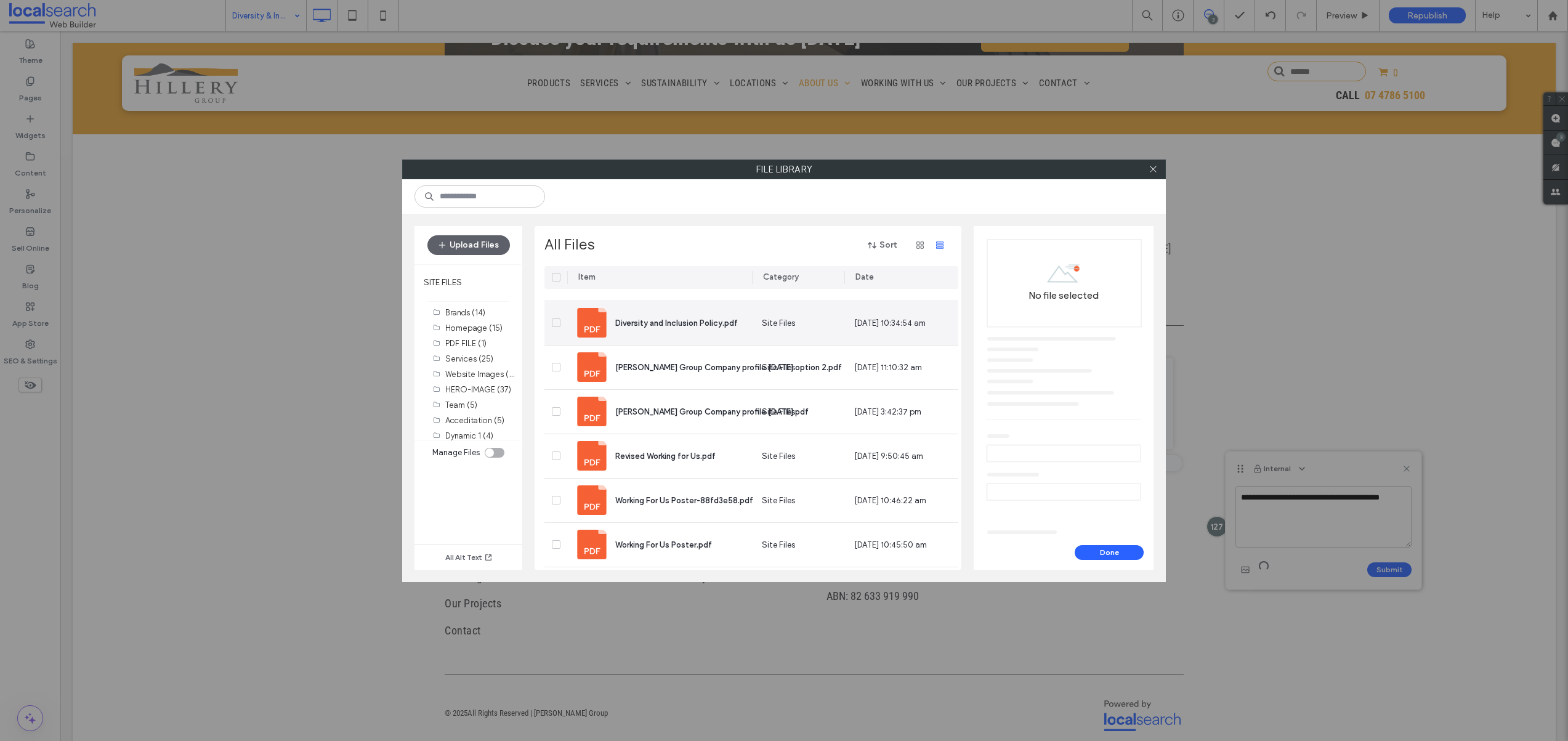
scroll to position [645, 0]
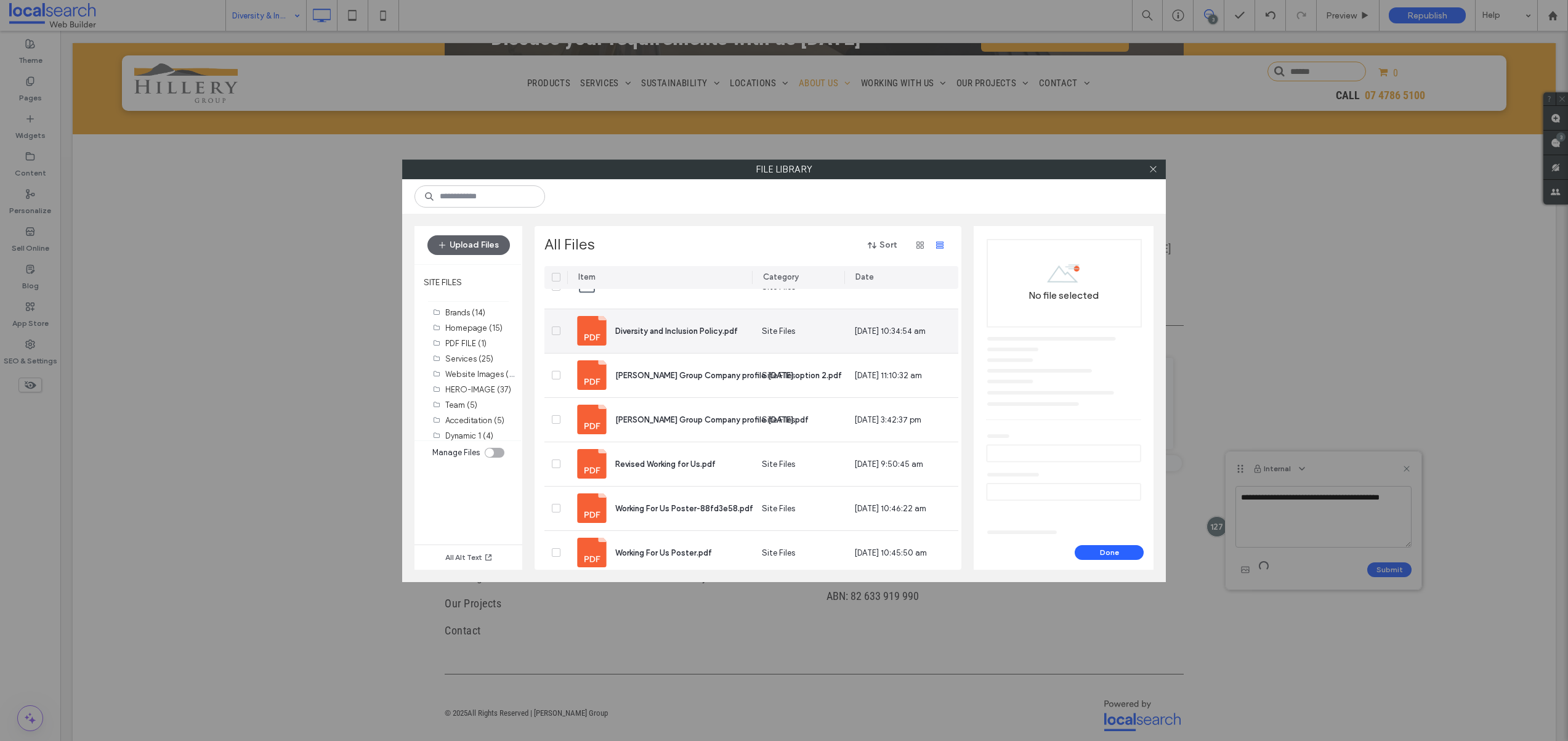
click at [557, 329] on icon at bounding box center [556, 330] width 5 height 4
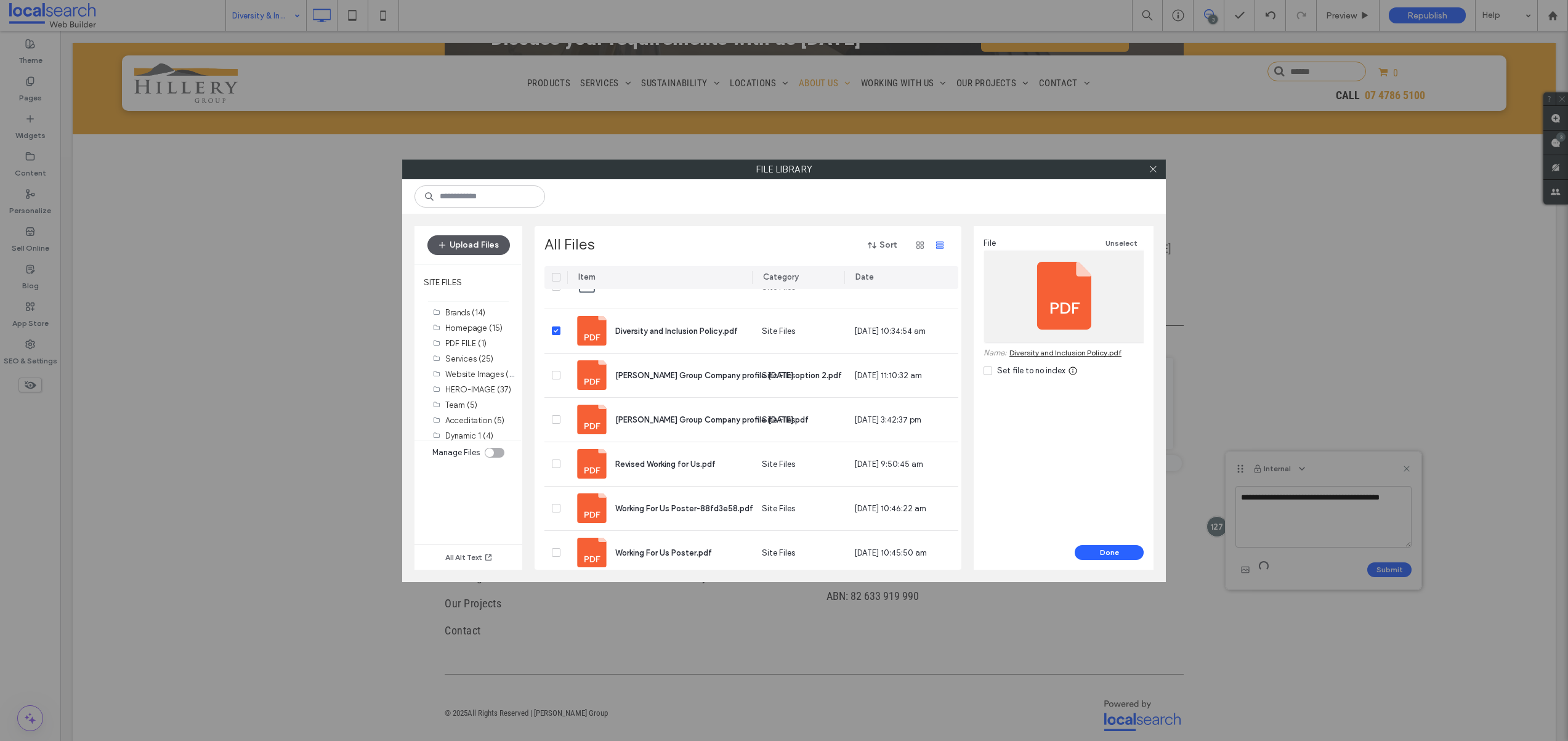
click at [494, 244] on button "Upload Files" at bounding box center [469, 245] width 82 height 20
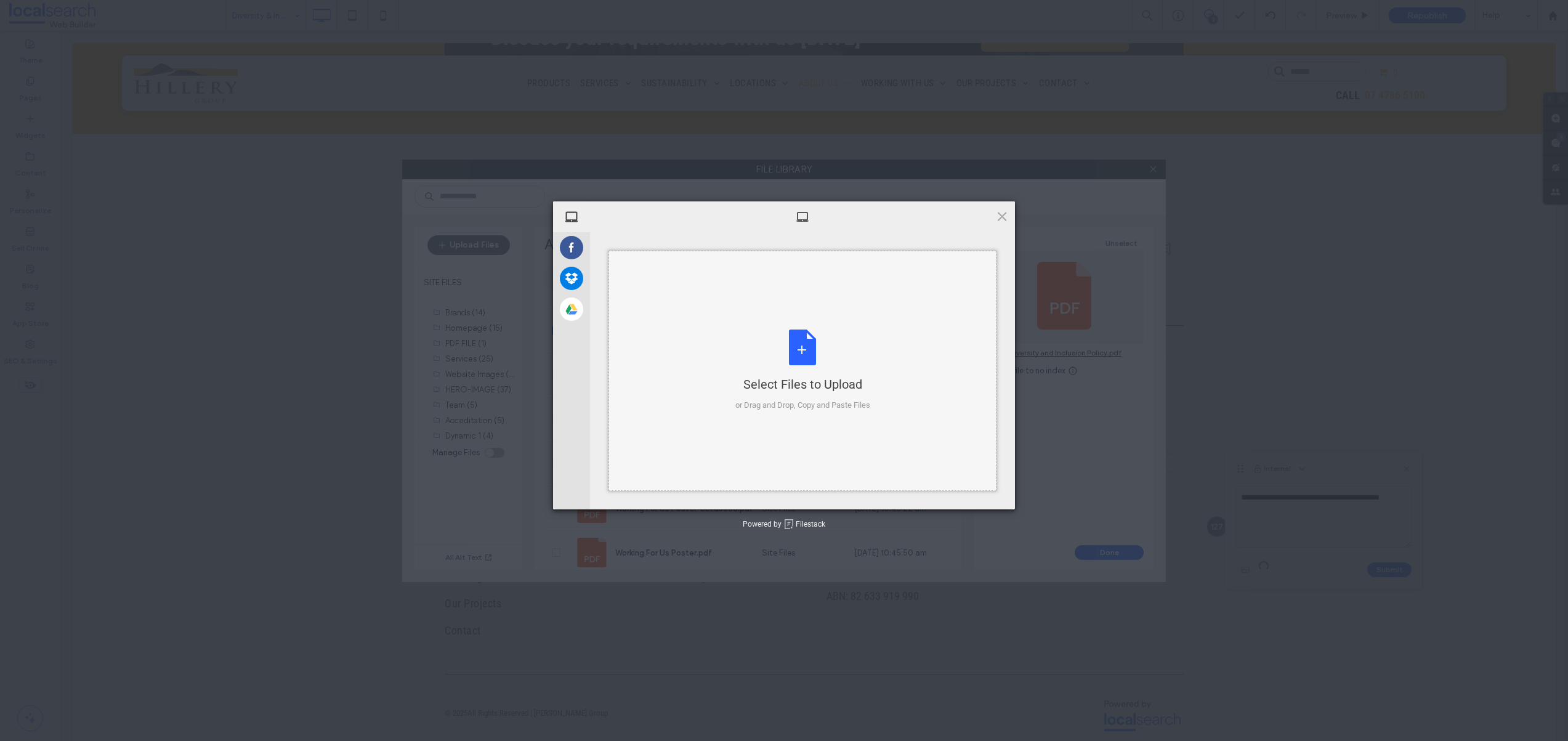
click at [801, 341] on div "Select Files to Upload or Drag and Drop, Copy and Paste Files" at bounding box center [803, 370] width 135 height 82
click at [800, 372] on div "Select Files to Upload or Drag and Drop, Copy and Paste Files" at bounding box center [803, 370] width 135 height 82
click at [986, 495] on span "Upload 1" at bounding box center [978, 493] width 24 height 9
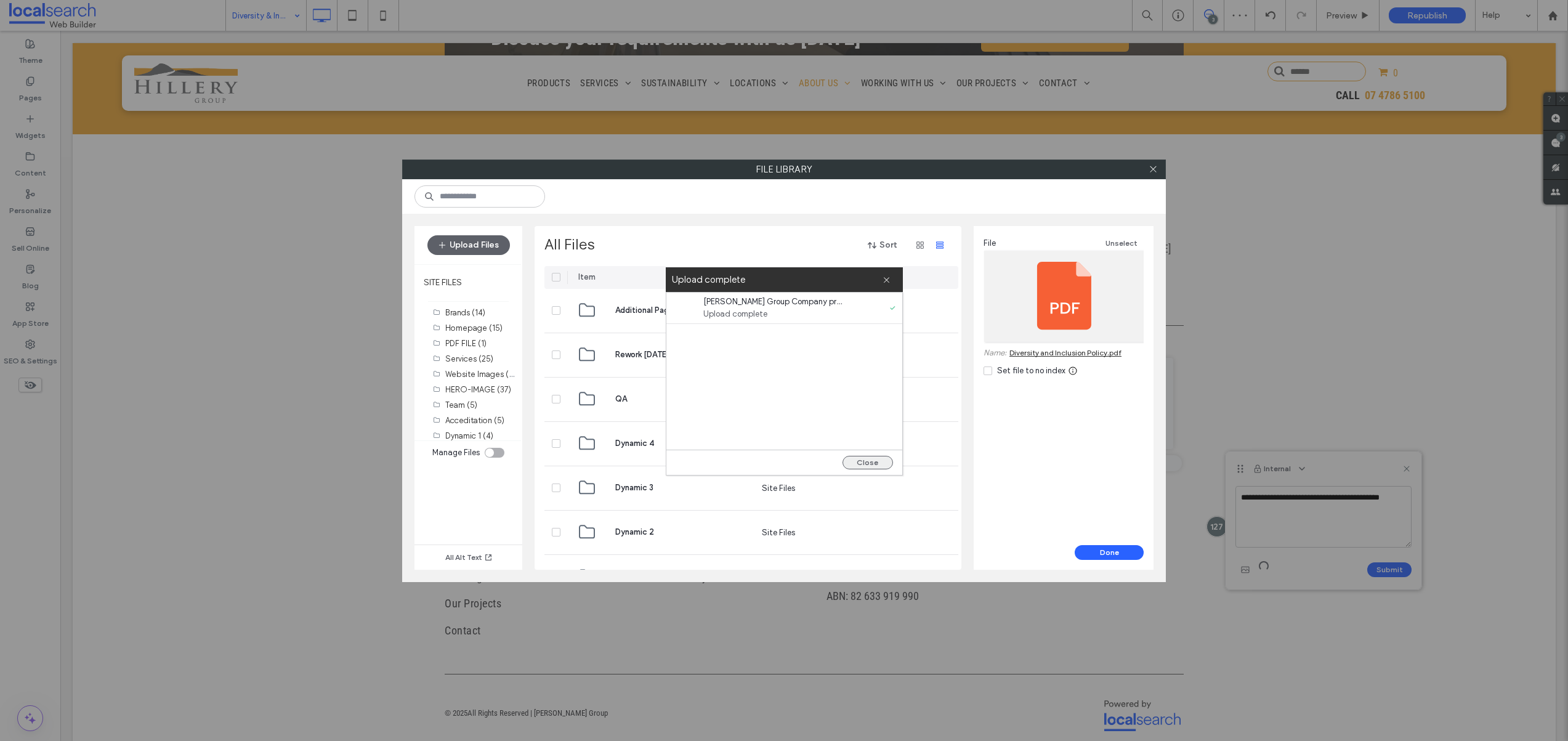
click at [871, 465] on button "Close" at bounding box center [868, 463] width 51 height 14
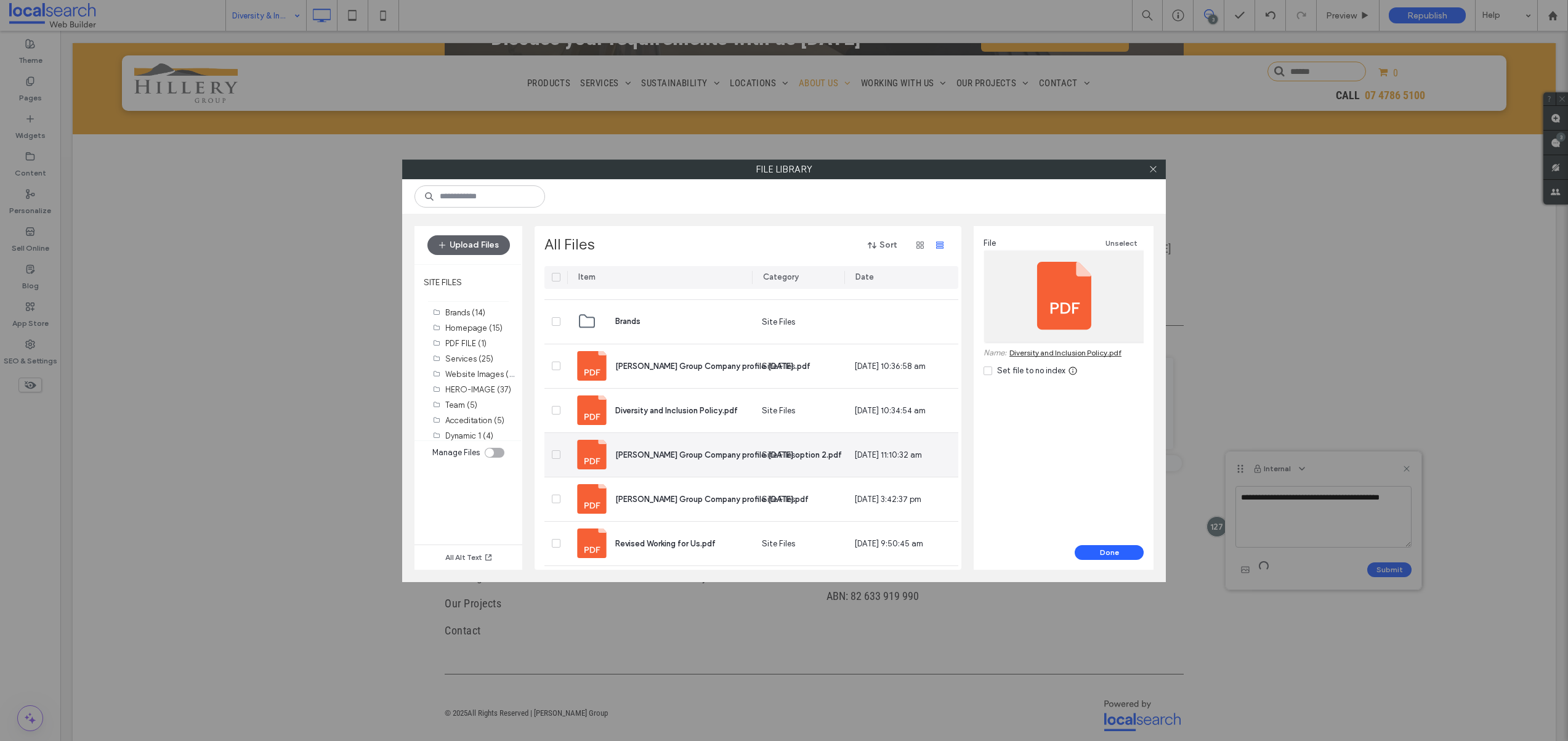
scroll to position [611, 0]
click at [554, 366] on icon at bounding box center [556, 365] width 5 height 4
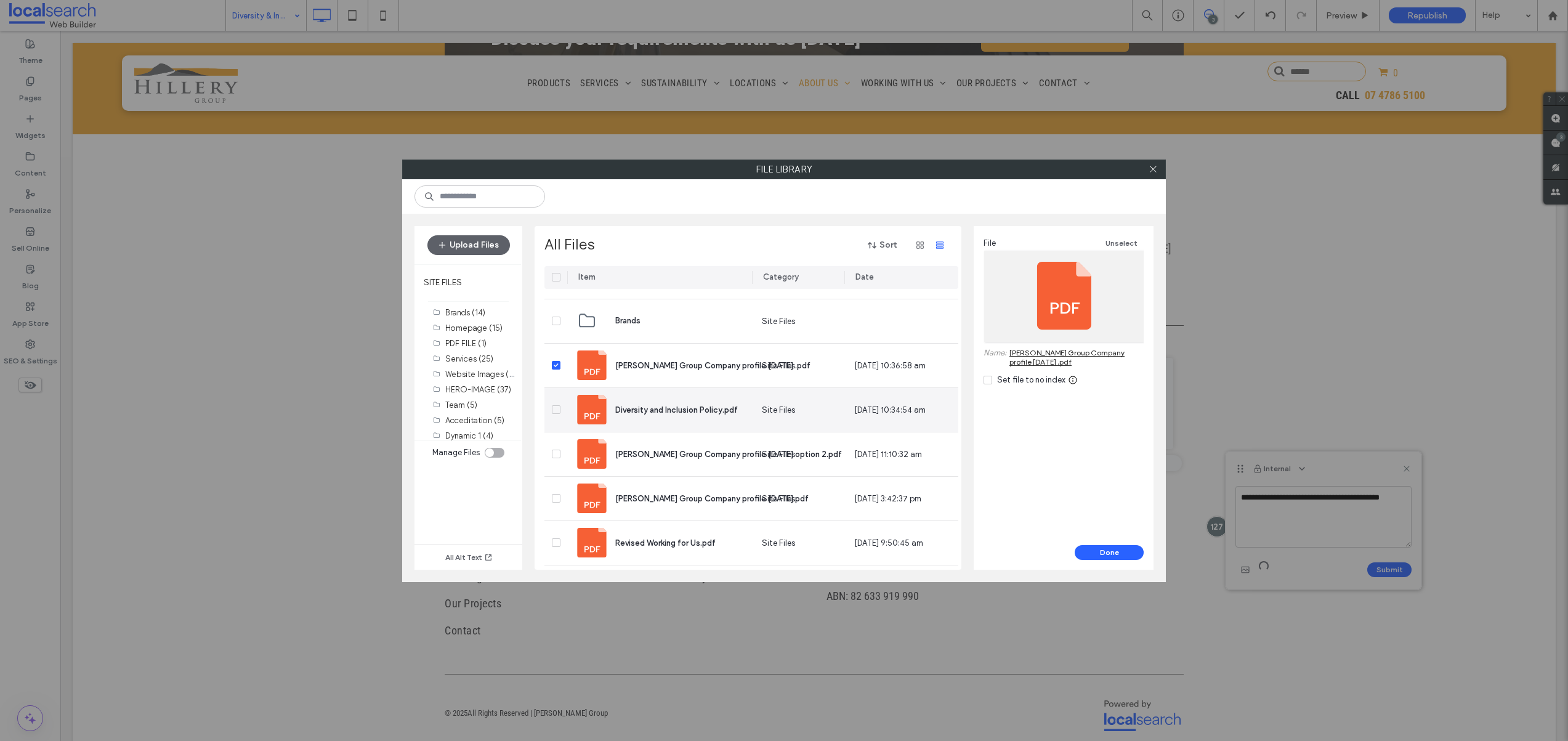
click at [556, 405] on div at bounding box center [555, 410] width 23 height 44
click at [556, 408] on icon at bounding box center [556, 409] width 5 height 4
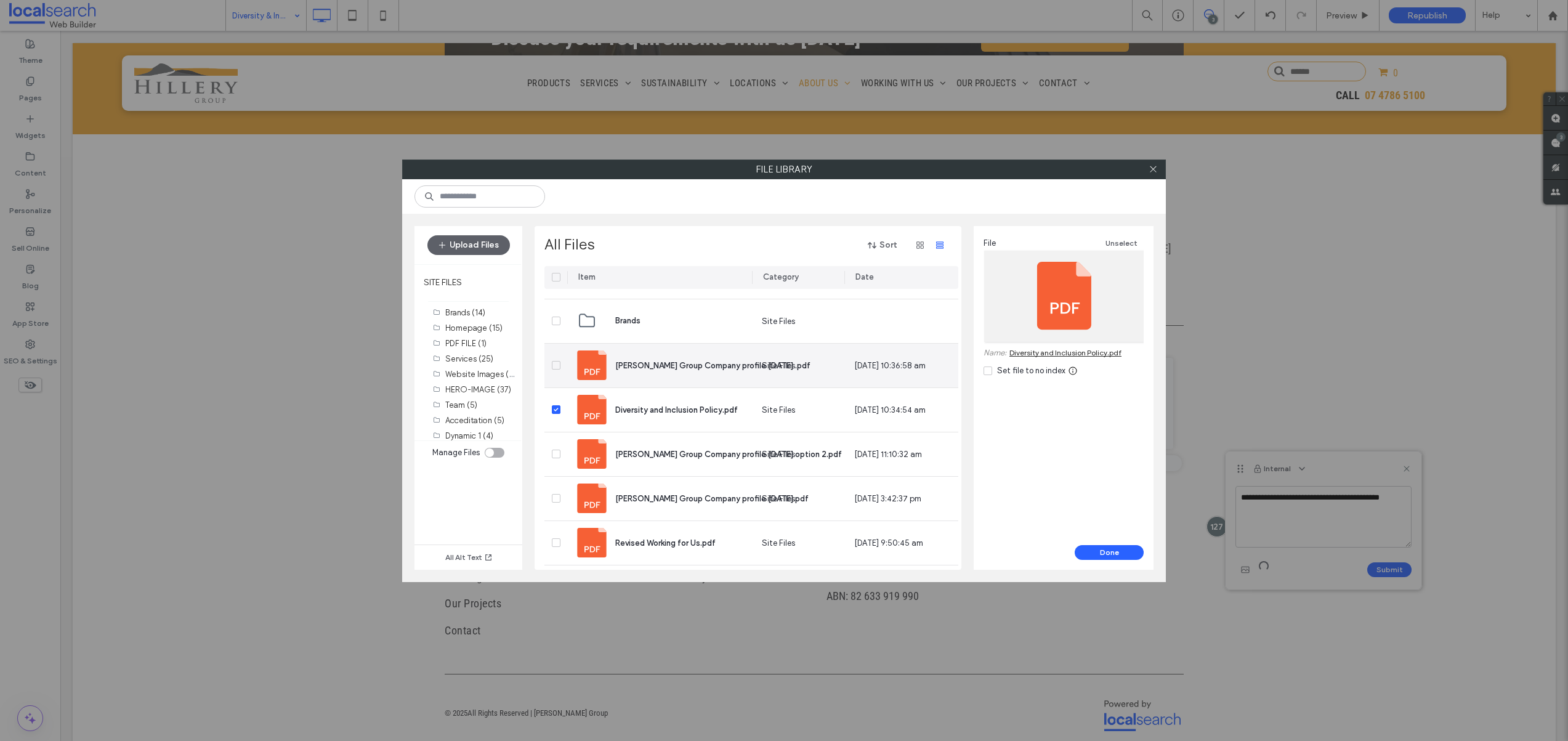
click at [554, 366] on icon at bounding box center [556, 365] width 5 height 4
click at [1125, 552] on button "Done" at bounding box center [1109, 553] width 69 height 15
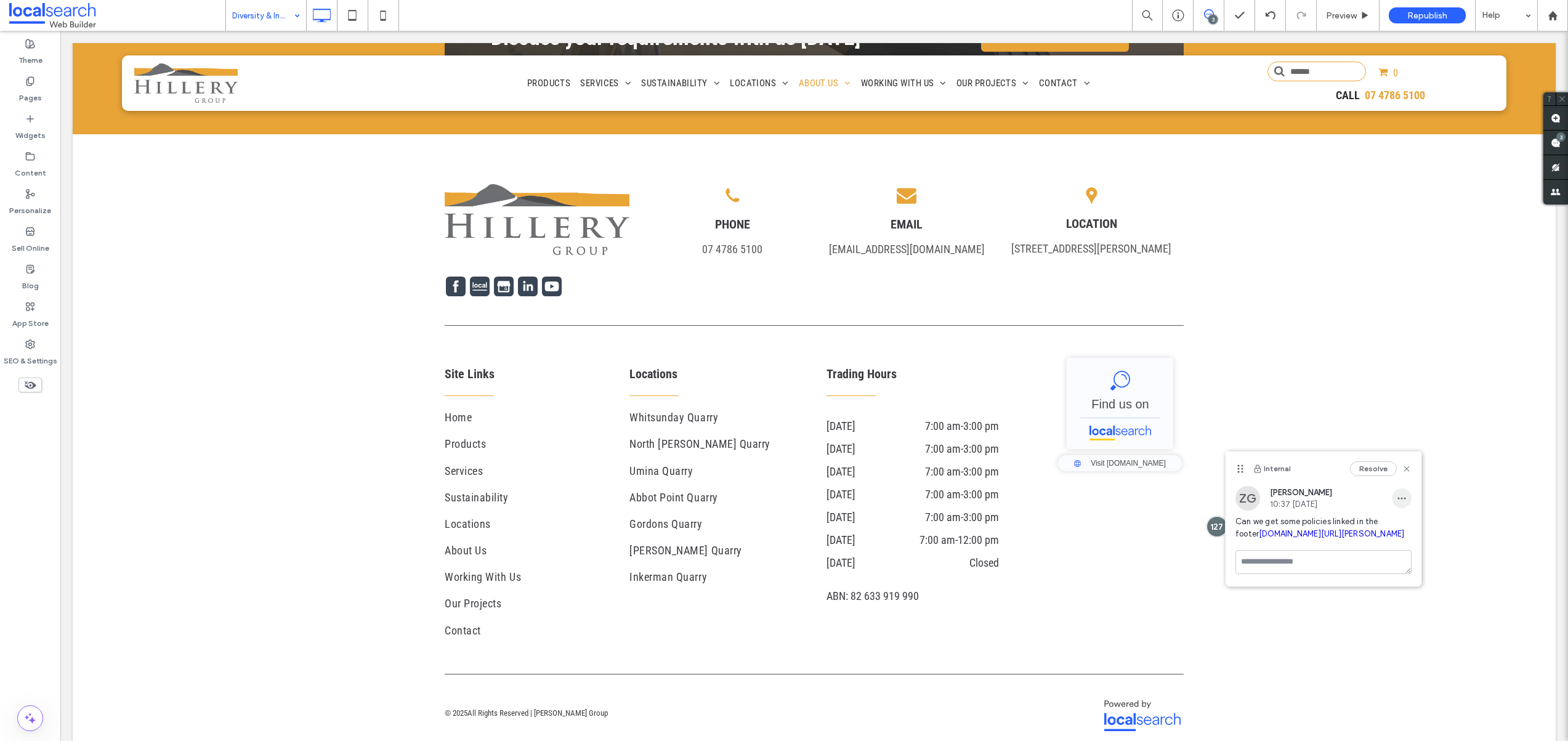
click at [1409, 498] on span "button" at bounding box center [1402, 498] width 20 height 20
click at [1415, 533] on span "Edit" at bounding box center [1409, 530] width 16 height 12
click at [1265, 552] on textarea "**********" at bounding box center [1323, 559] width 176 height 61
drag, startPoint x: 1337, startPoint y: 543, endPoint x: 1287, endPoint y: 545, distance: 50.0
click at [1287, 545] on textarea "**********" at bounding box center [1323, 559] width 176 height 61
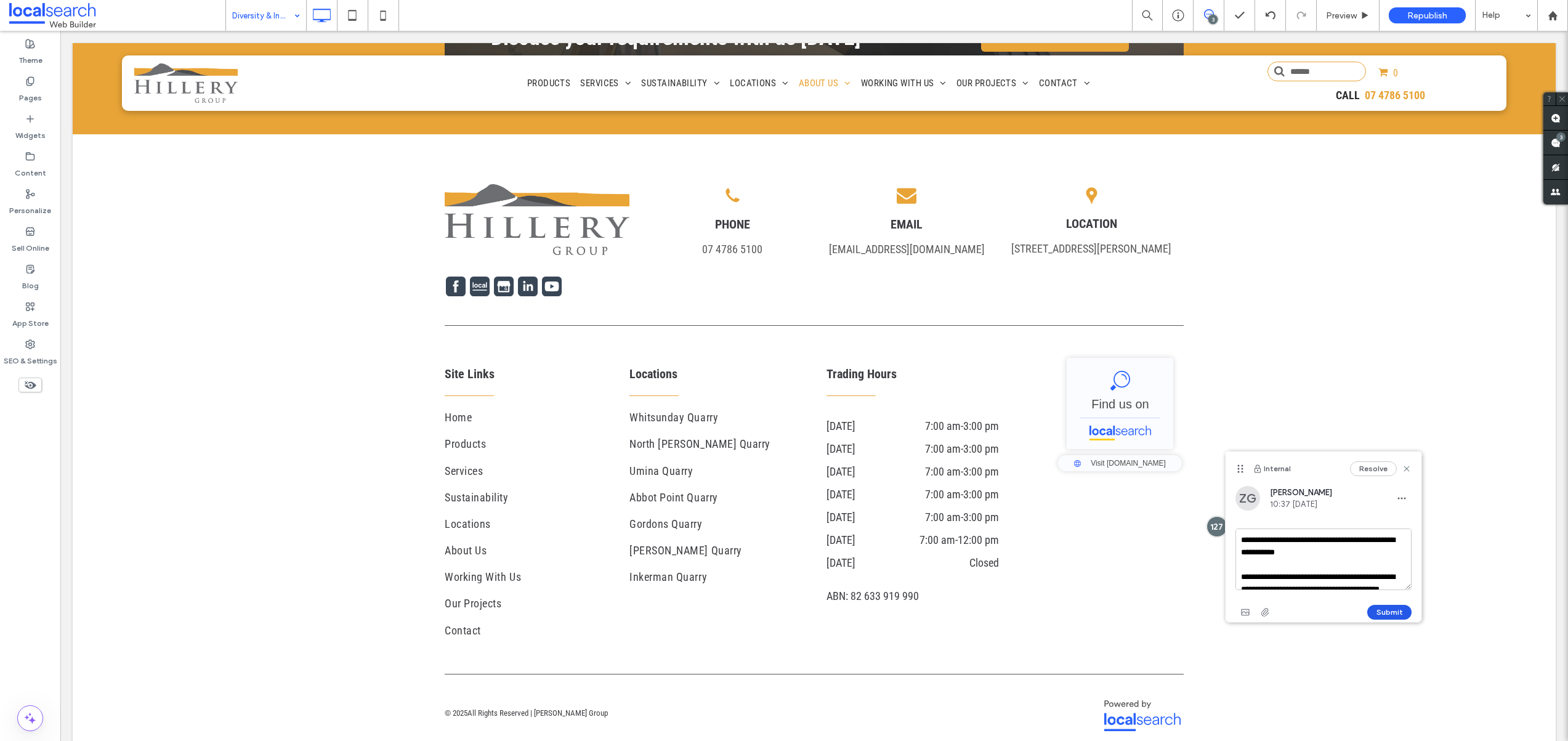
type textarea "**********"
click at [1381, 608] on button "Submit" at bounding box center [1389, 612] width 45 height 15
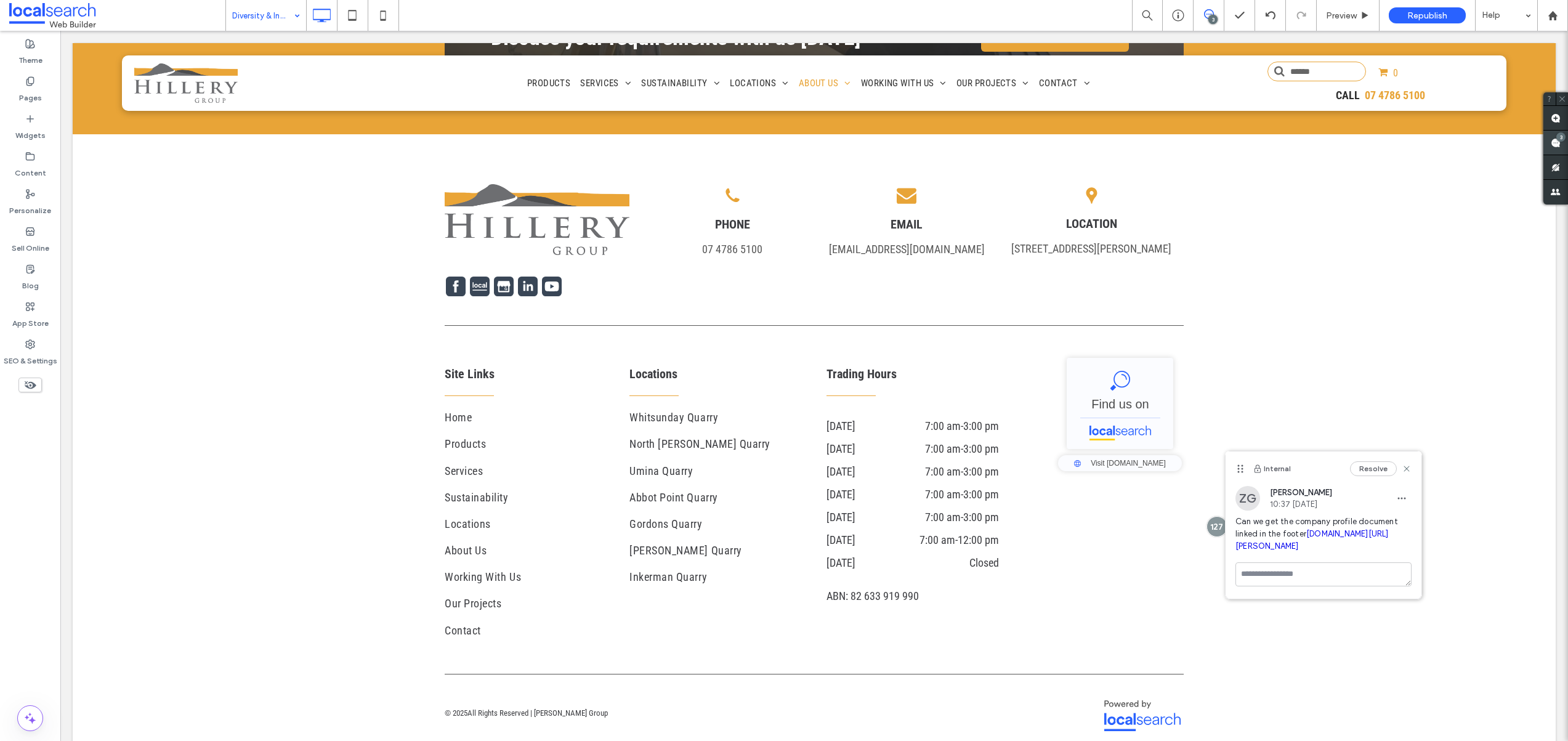
click at [1557, 138] on div "3" at bounding box center [1560, 137] width 9 height 9
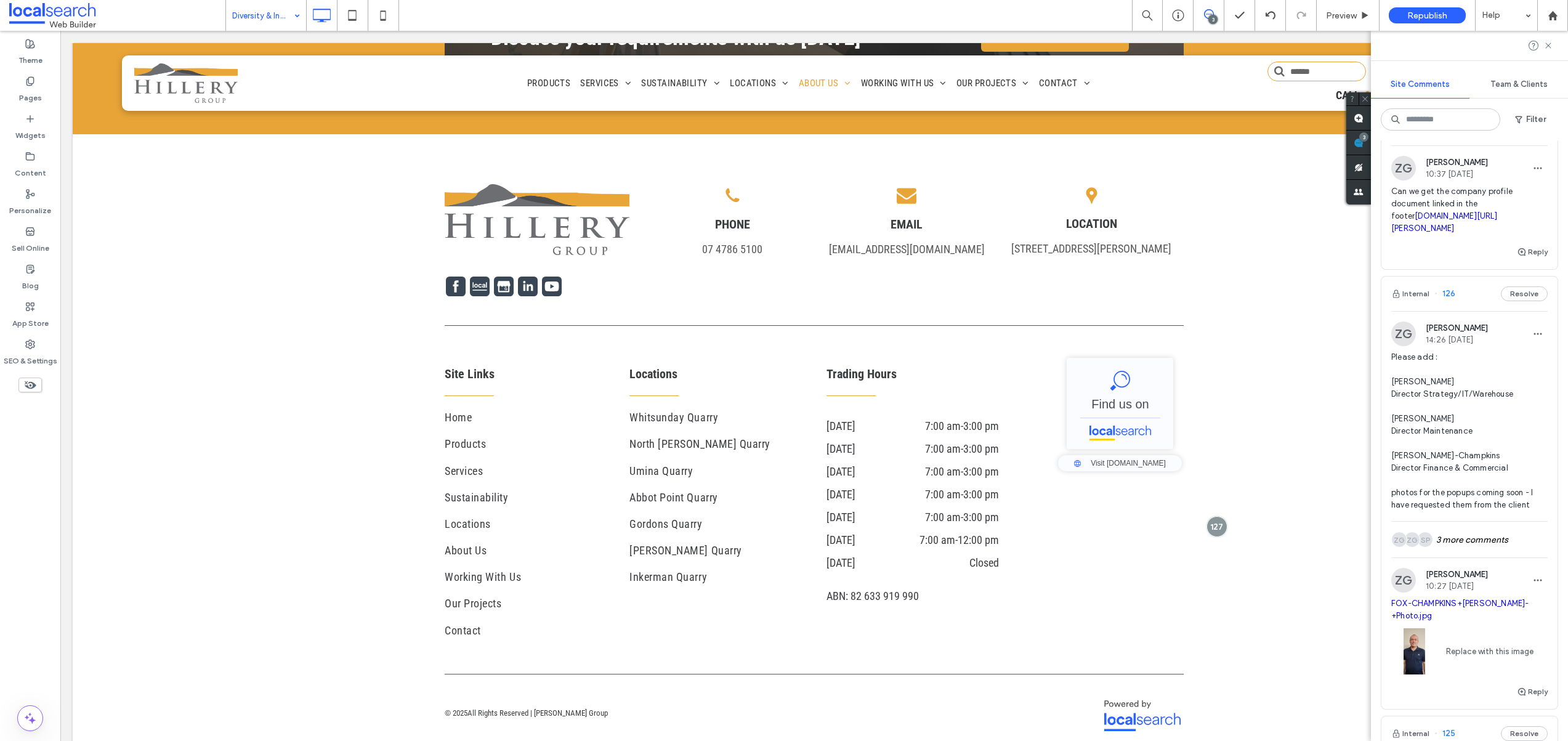
scroll to position [0, 0]
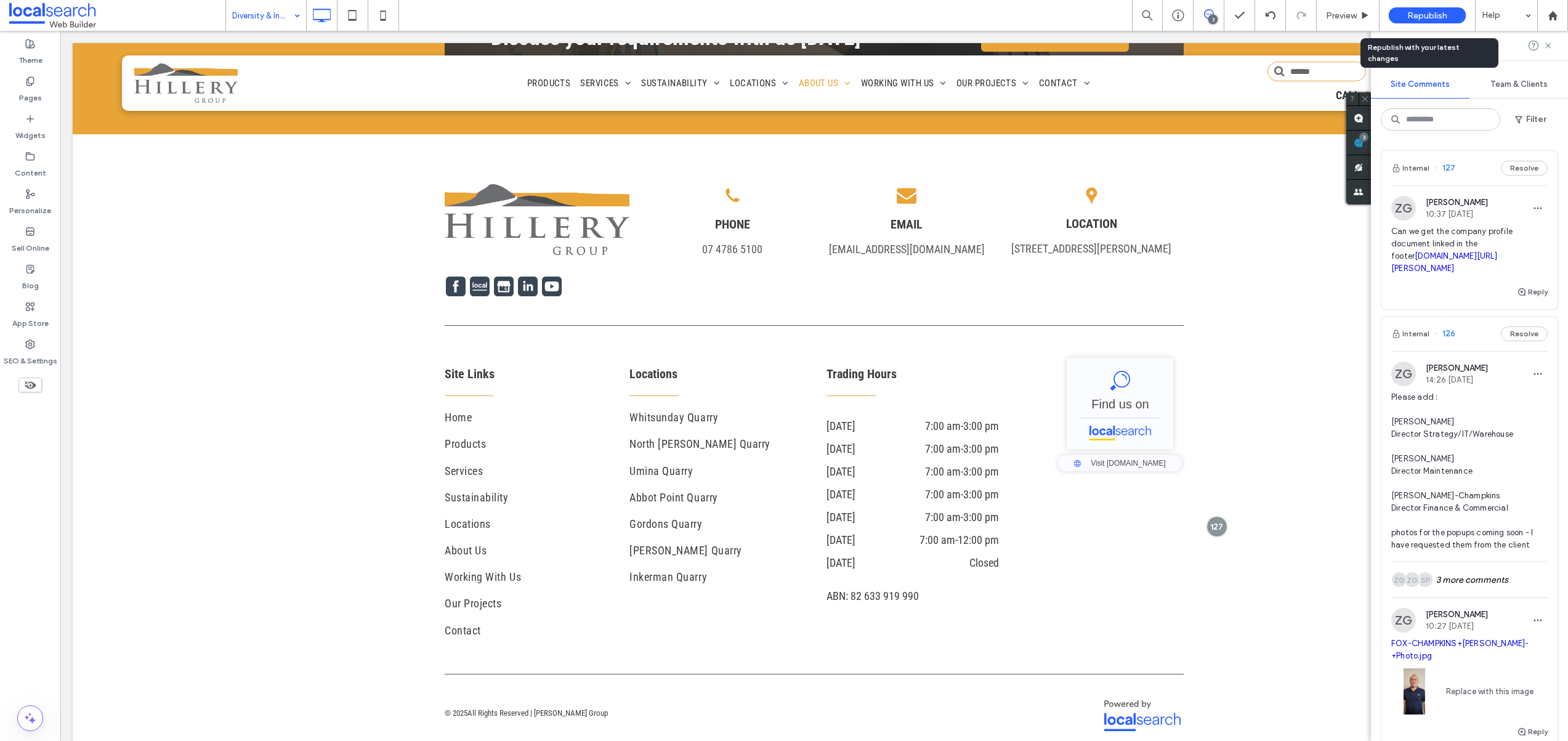
click at [1395, 18] on div "Republish" at bounding box center [1427, 15] width 77 height 16
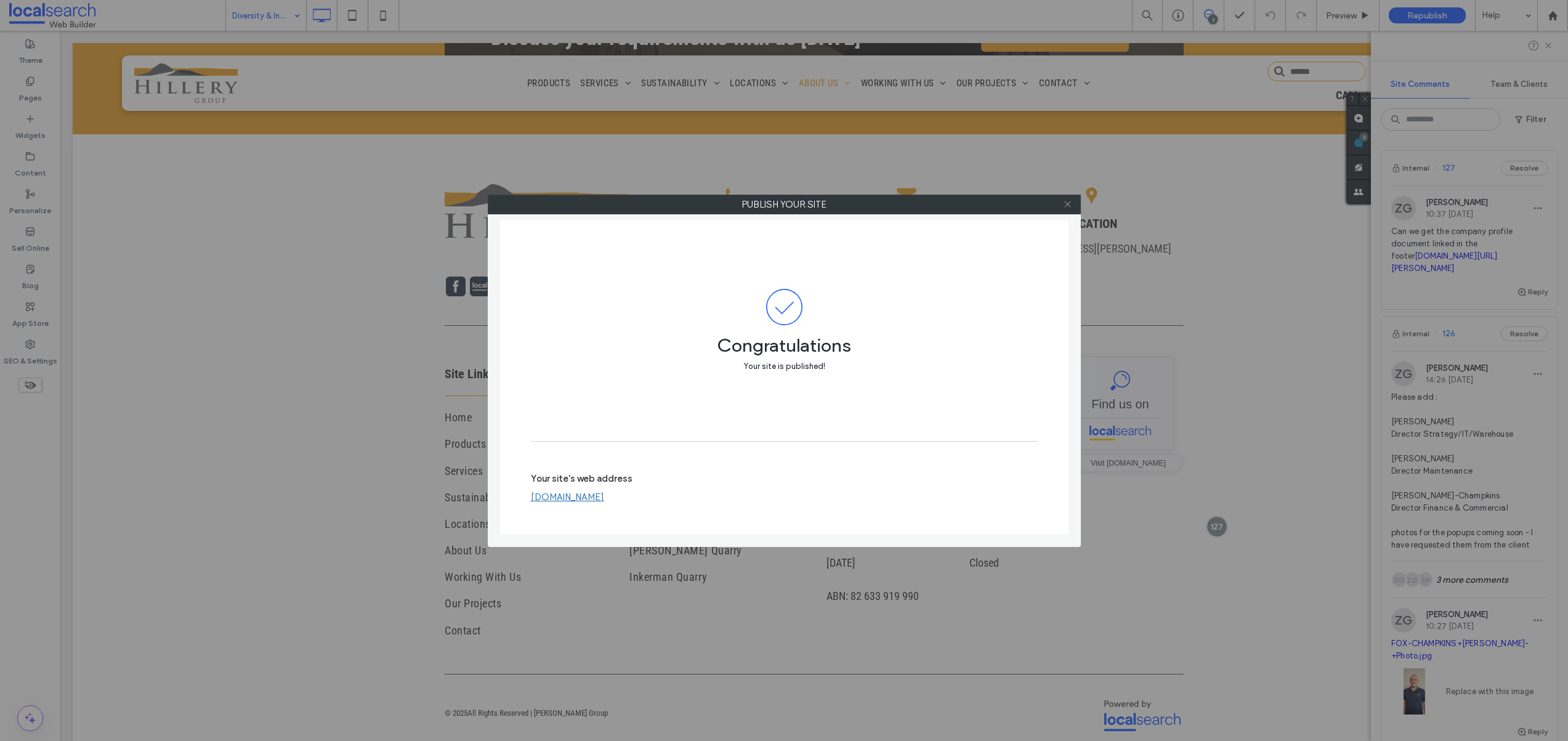
click at [1069, 203] on icon at bounding box center [1067, 204] width 9 height 9
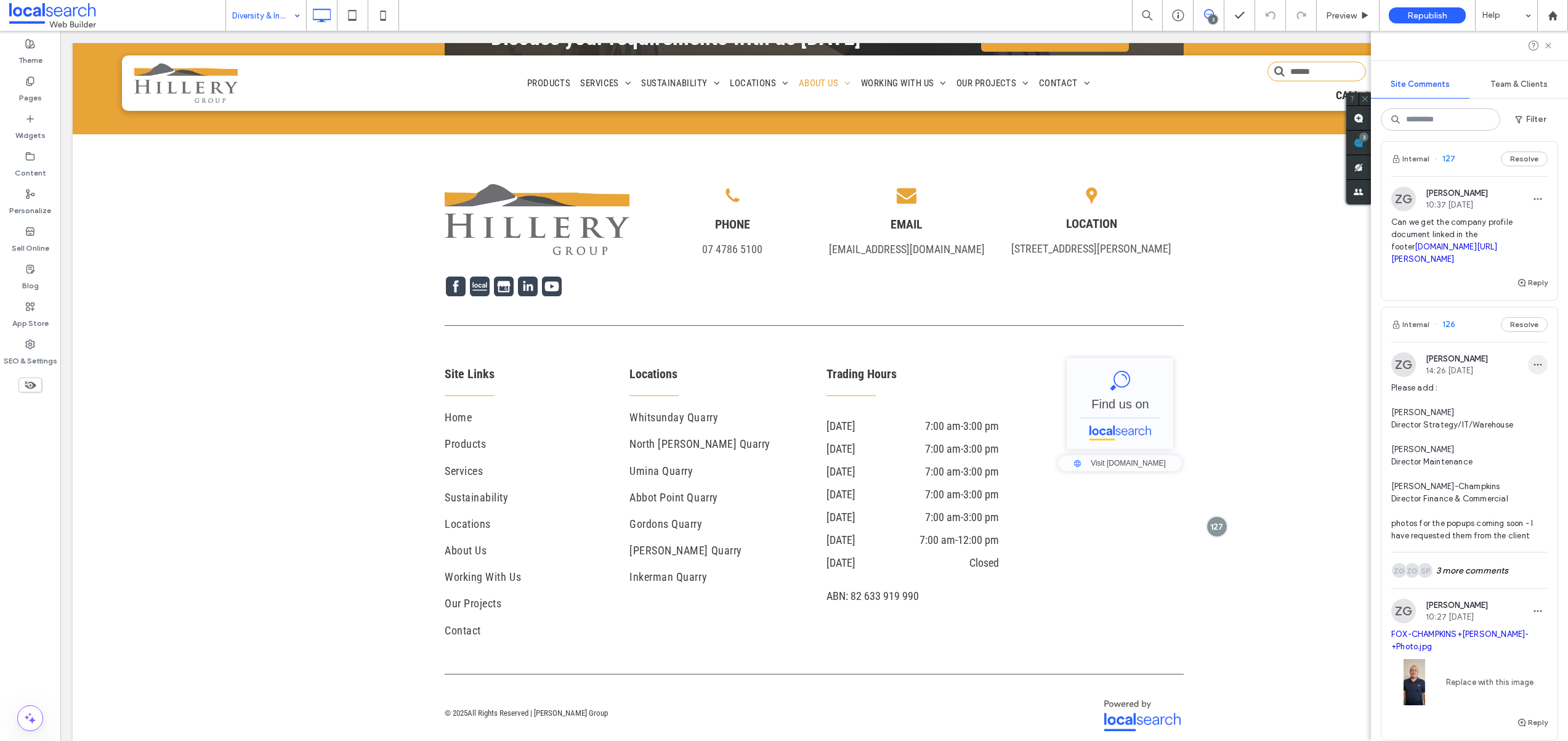
scroll to position [10, 0]
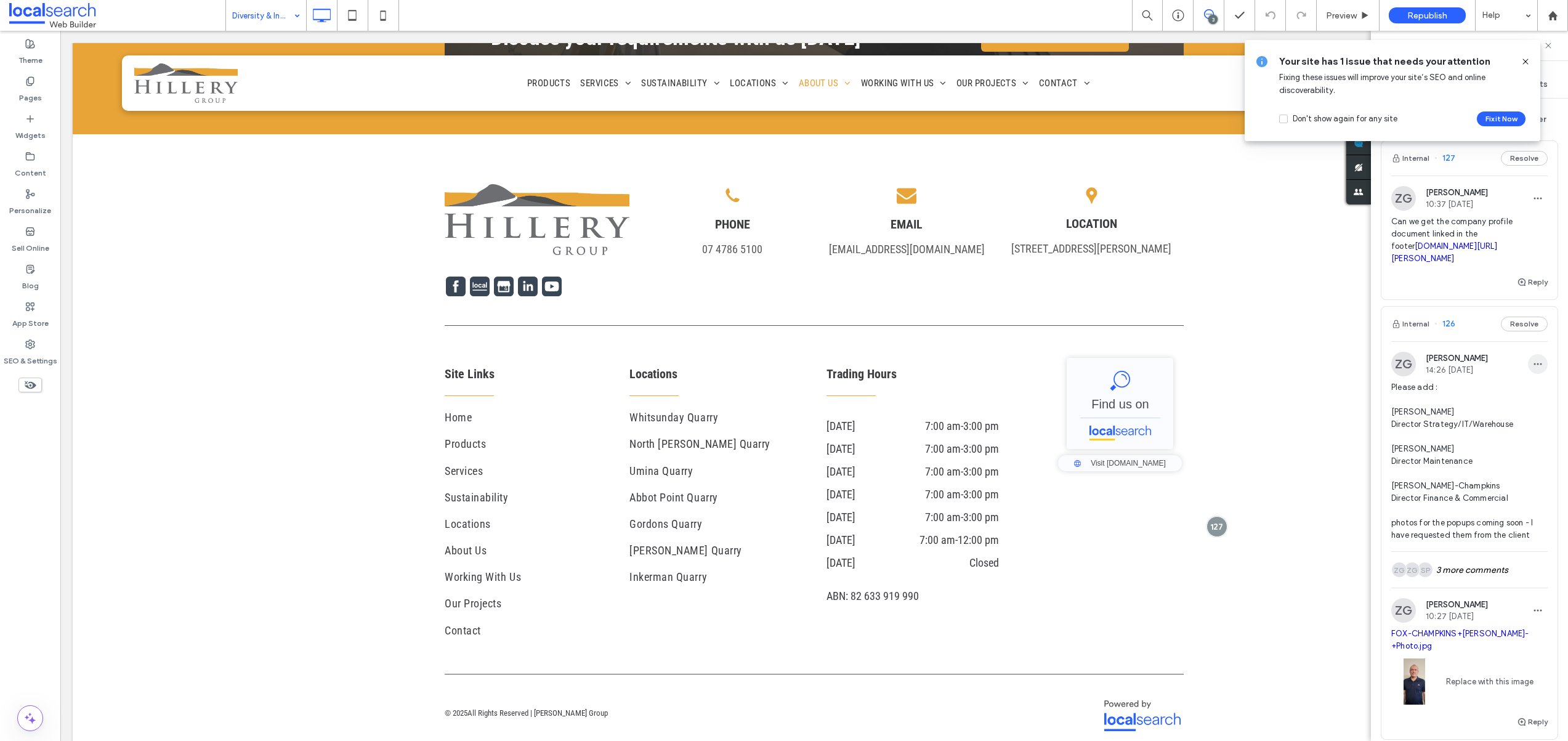
click at [1532, 369] on icon "button" at bounding box center [1537, 364] width 10 height 10
click at [1485, 436] on div "Edit" at bounding box center [1483, 433] width 110 height 23
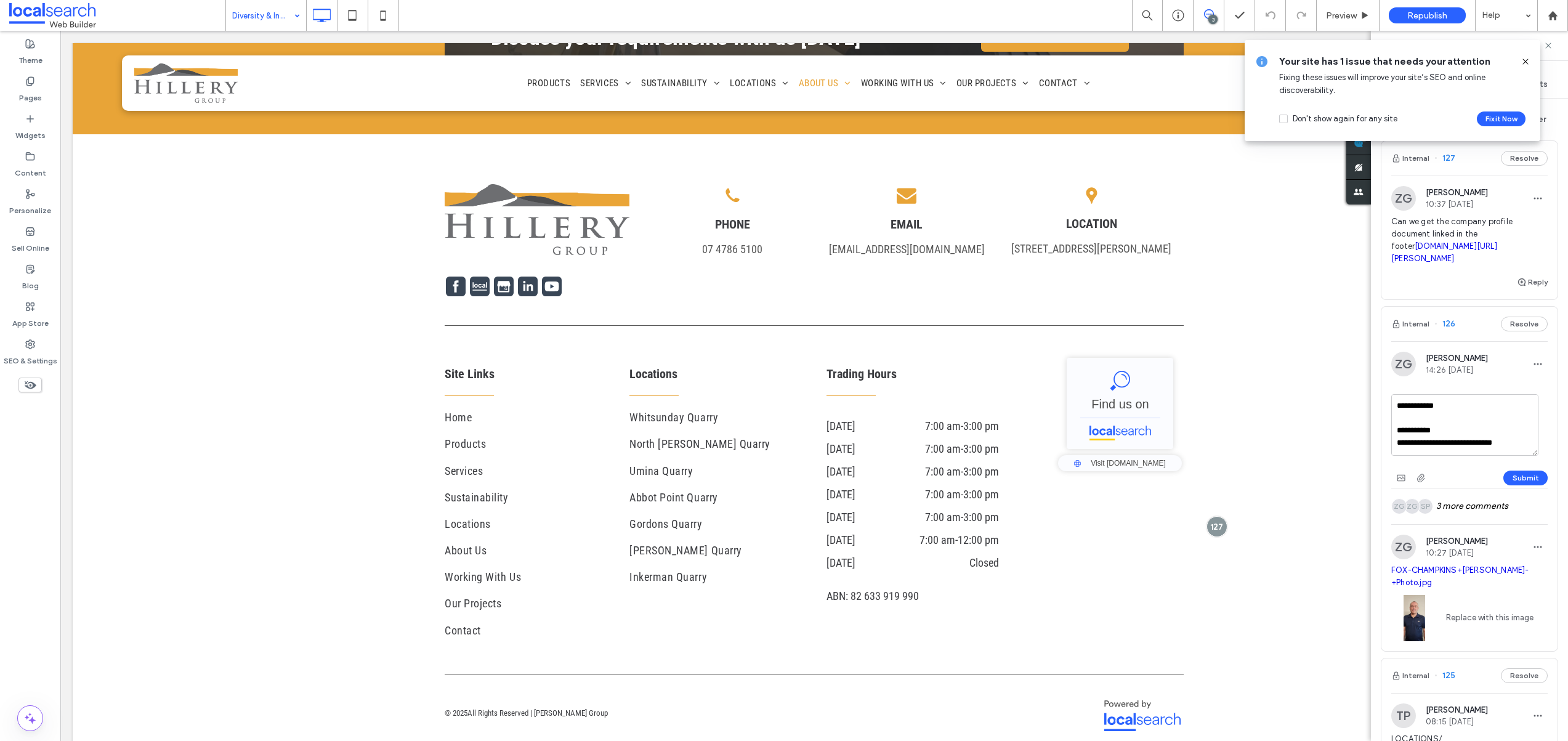
click at [1437, 444] on textarea "**********" at bounding box center [1464, 425] width 147 height 61
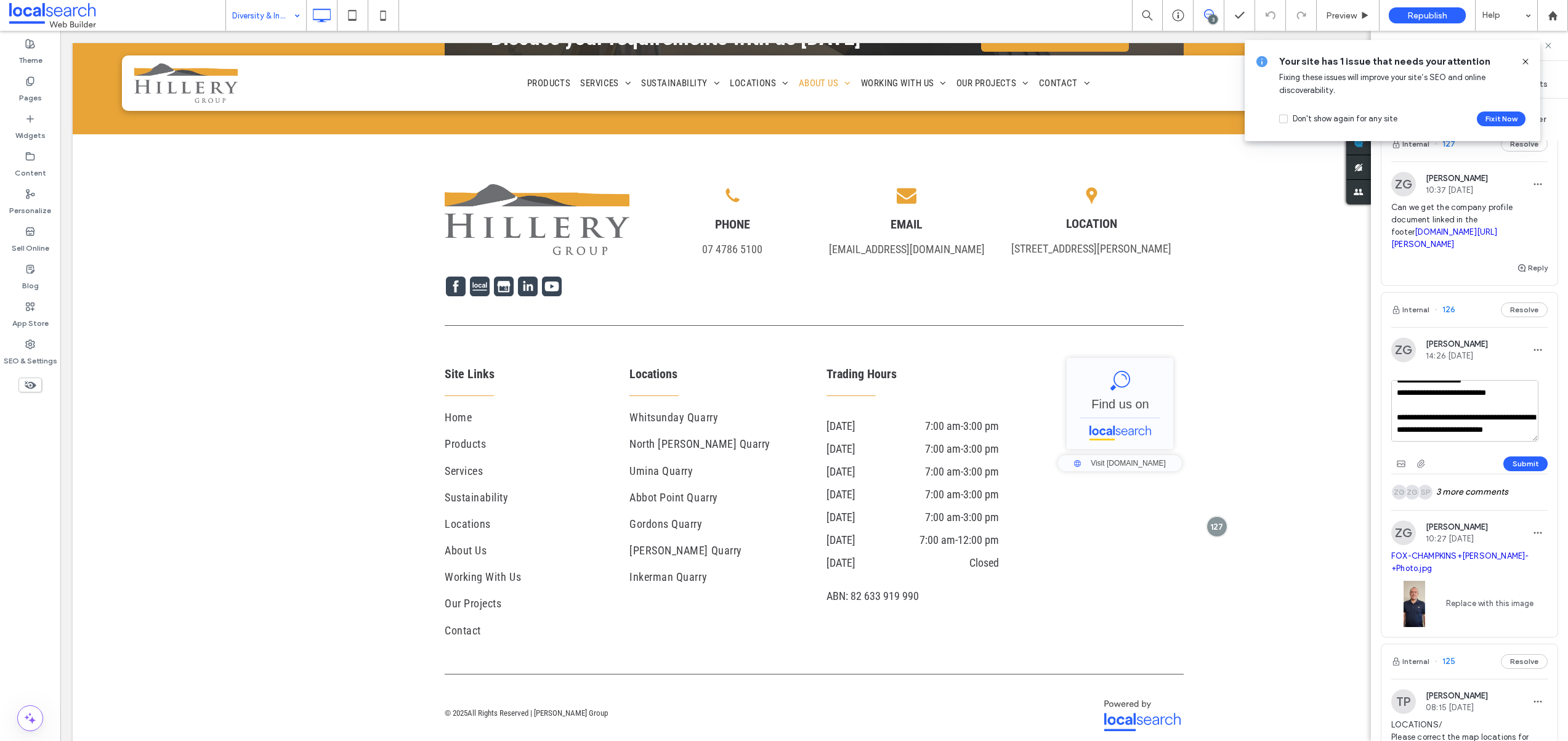
scroll to position [25, 0]
drag, startPoint x: 1397, startPoint y: 442, endPoint x: 1455, endPoint y: 463, distance: 61.7
click at [1455, 441] on textarea "**********" at bounding box center [1464, 409] width 147 height 61
type textarea "**********"
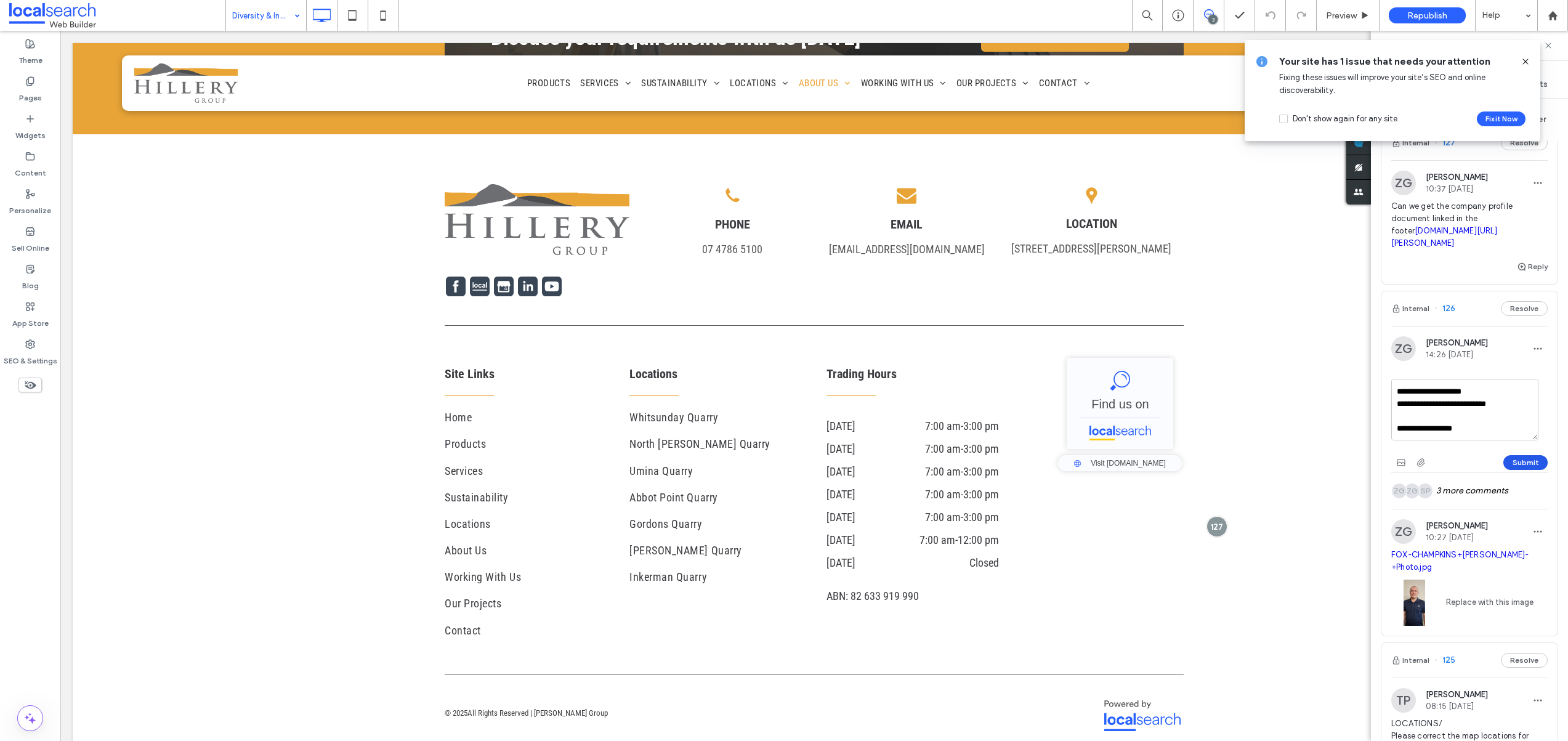
click at [1511, 470] on button "Submit" at bounding box center [1525, 463] width 45 height 15
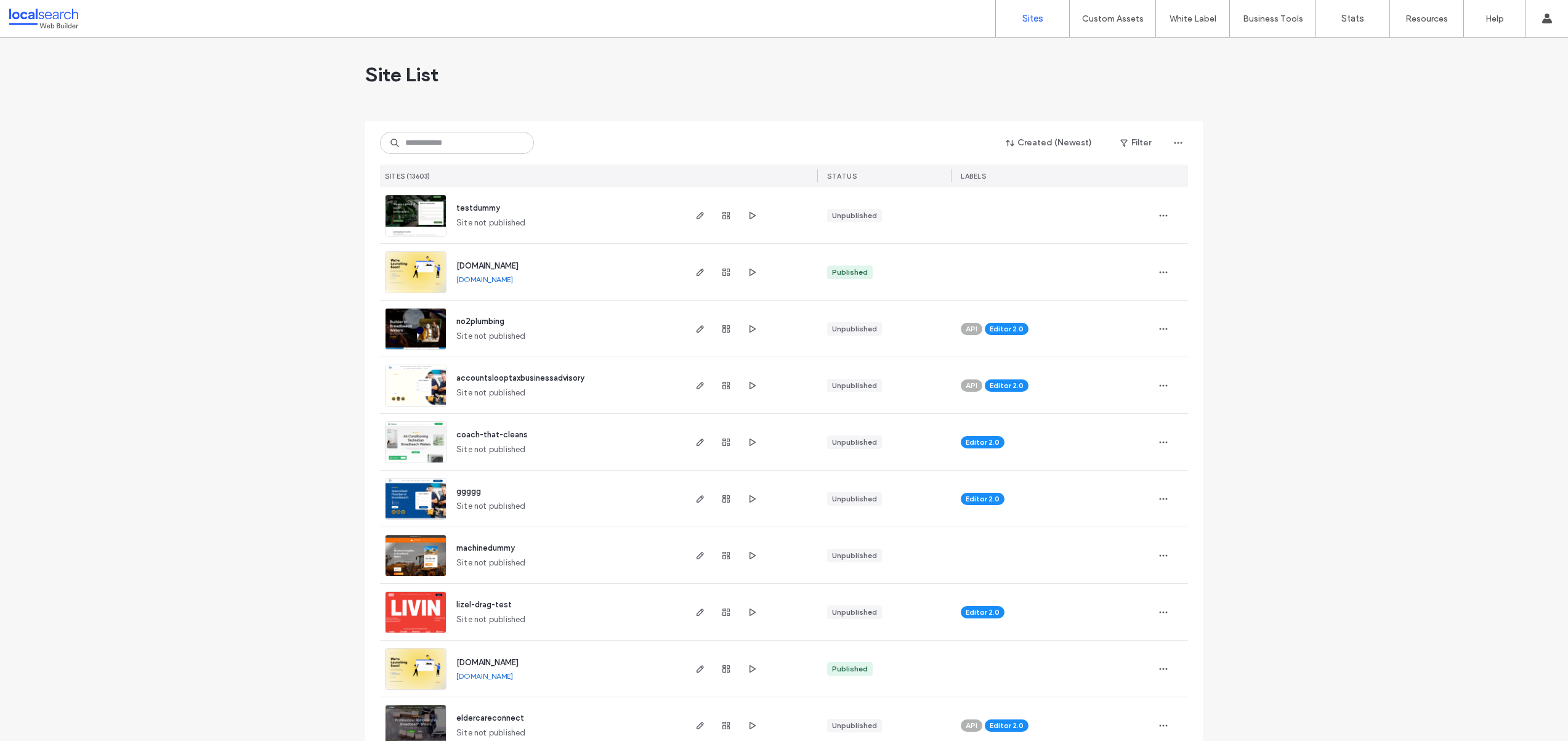
click at [453, 147] on input at bounding box center [457, 142] width 154 height 22
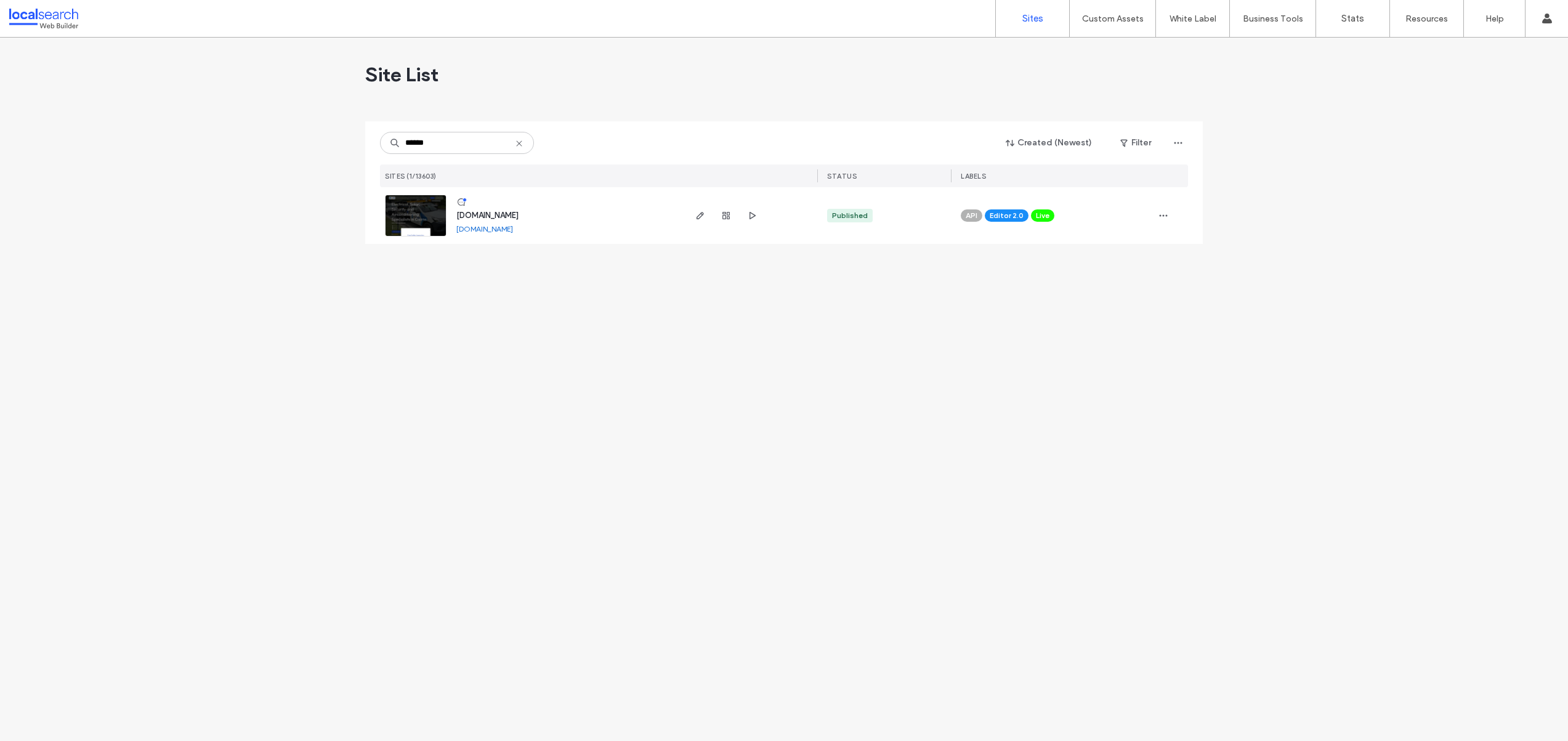
type input "******"
click at [411, 222] on link at bounding box center [415, 215] width 61 height 42
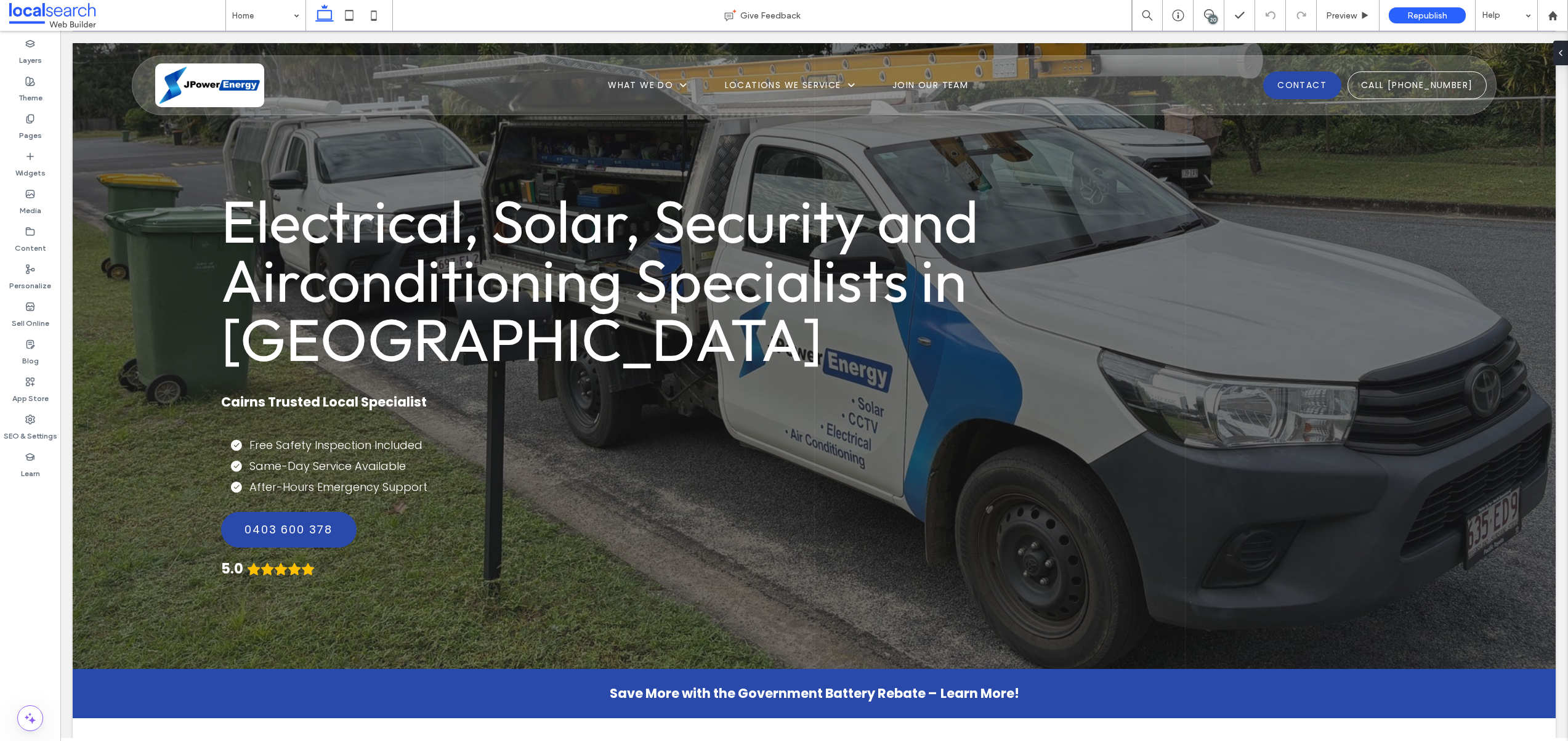
click at [1214, 17] on div "20" at bounding box center [1213, 20] width 9 height 9
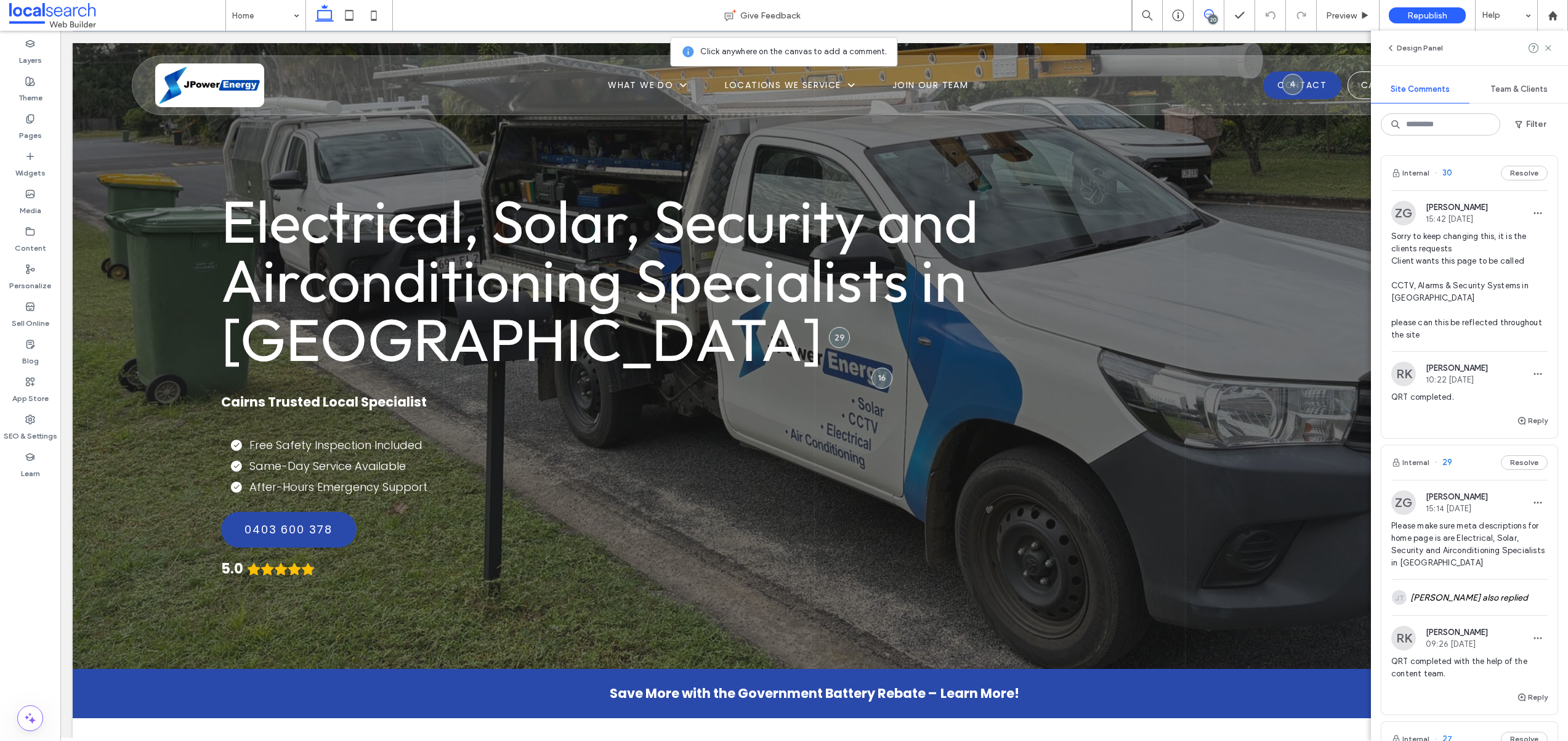
scroll to position [215, 0]
